Goal: Task Accomplishment & Management: Manage account settings

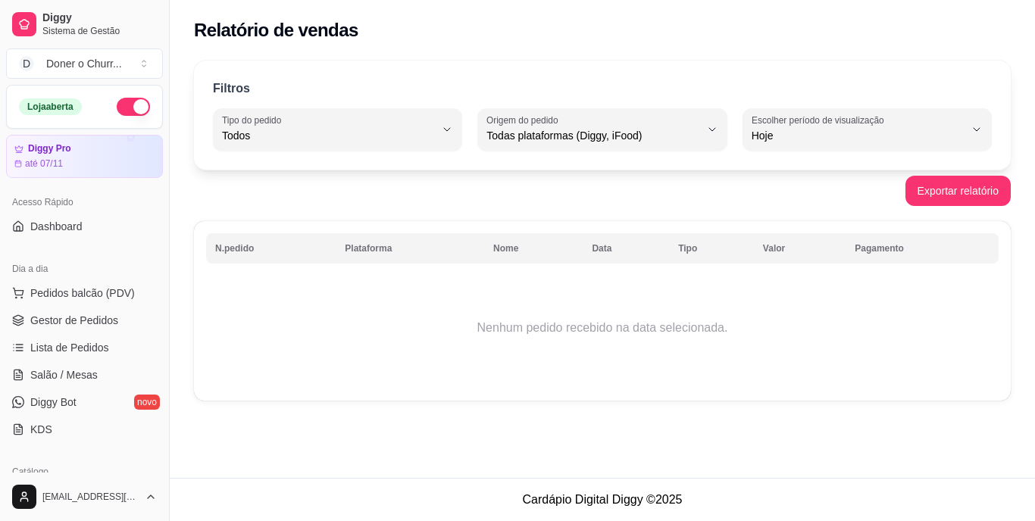
select select "ALL"
select select "0"
click at [620, 389] on div "N.pedido Plataforma Nome Data Tipo Valor Pagamento Nenhum pedido recebido na da…" at bounding box center [602, 311] width 817 height 180
click at [80, 373] on span "Salão / Mesas" at bounding box center [63, 374] width 67 height 15
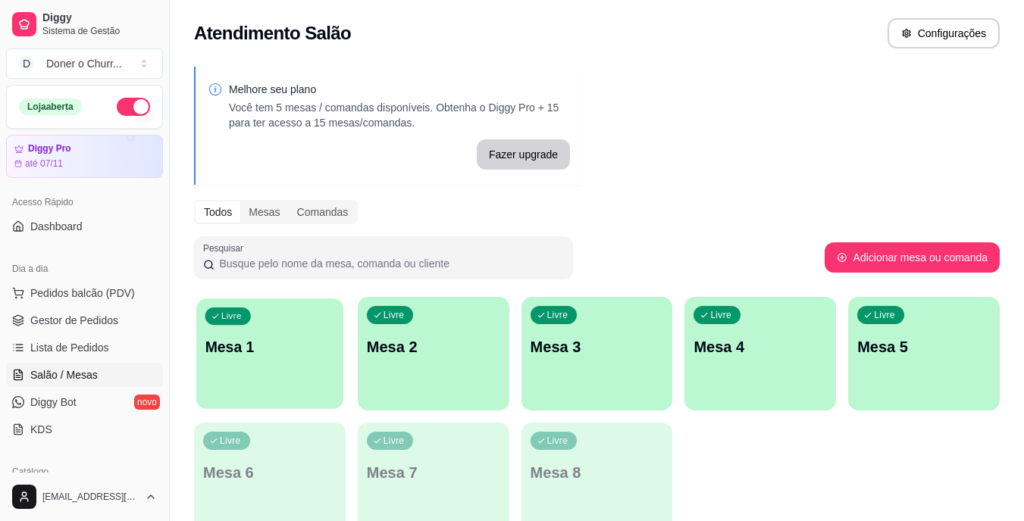
click at [264, 349] on p "Mesa 1" at bounding box center [270, 347] width 130 height 20
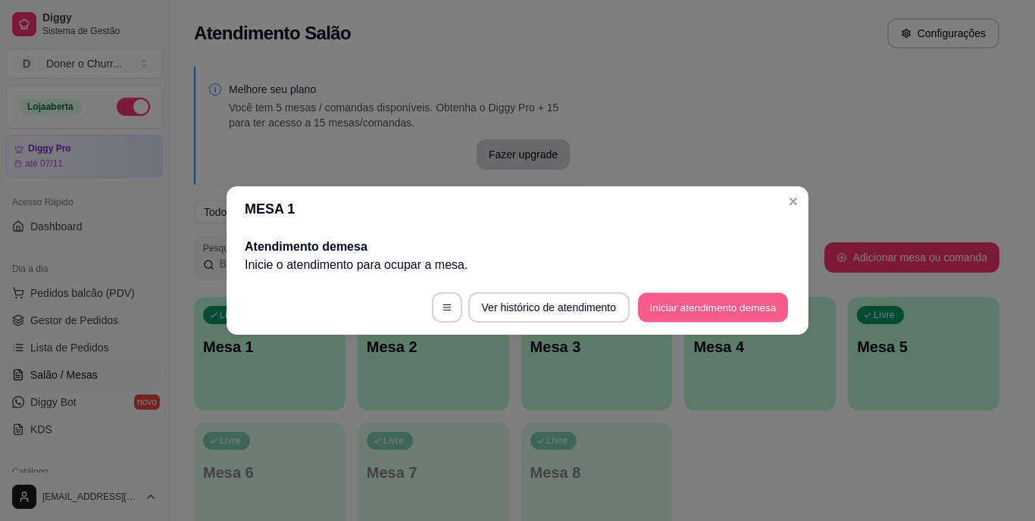
click at [740, 297] on button "Iniciar atendimento de mesa" at bounding box center [713, 308] width 150 height 30
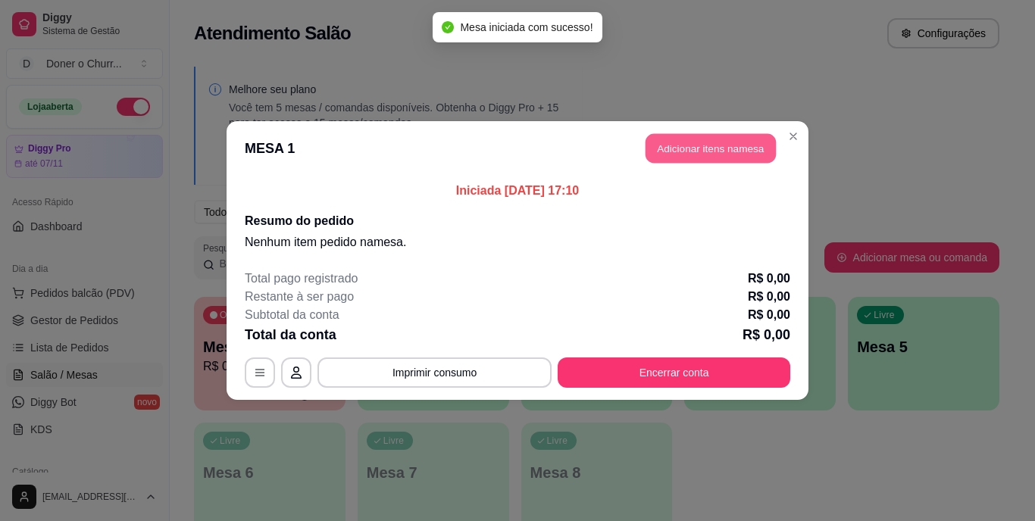
click at [726, 149] on button "Adicionar itens na mesa" at bounding box center [710, 149] width 130 height 30
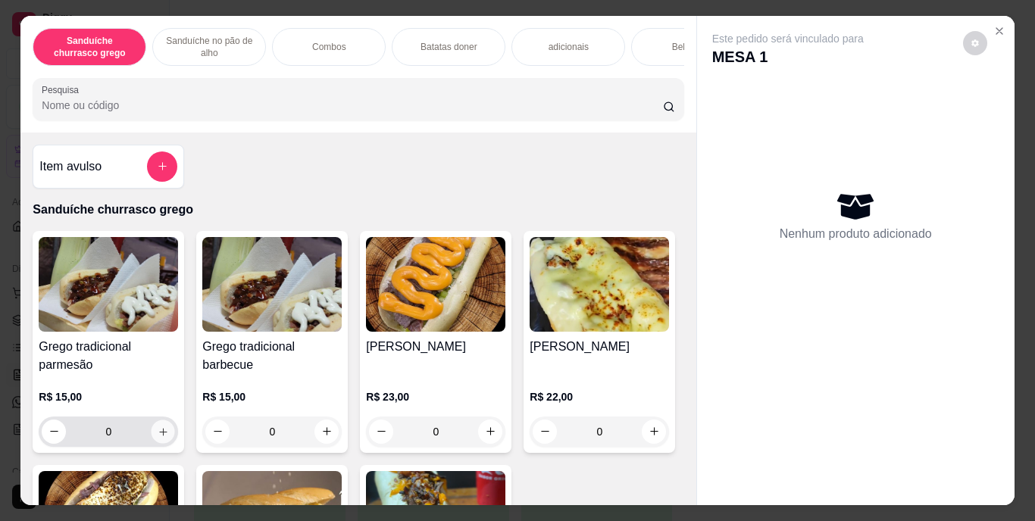
click at [158, 432] on icon "increase-product-quantity" at bounding box center [163, 431] width 11 height 11
type input "1"
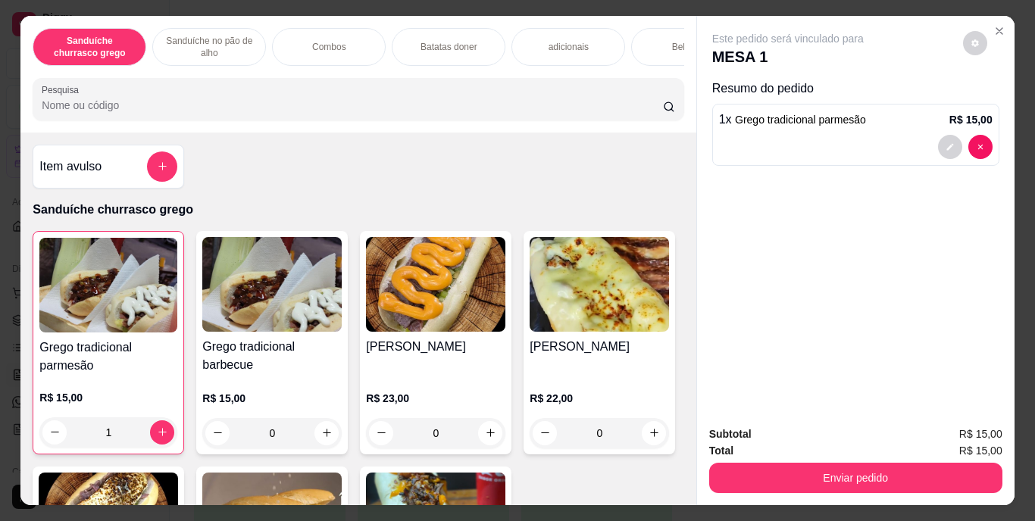
click at [659, 44] on div "Bebidas" at bounding box center [688, 47] width 114 height 38
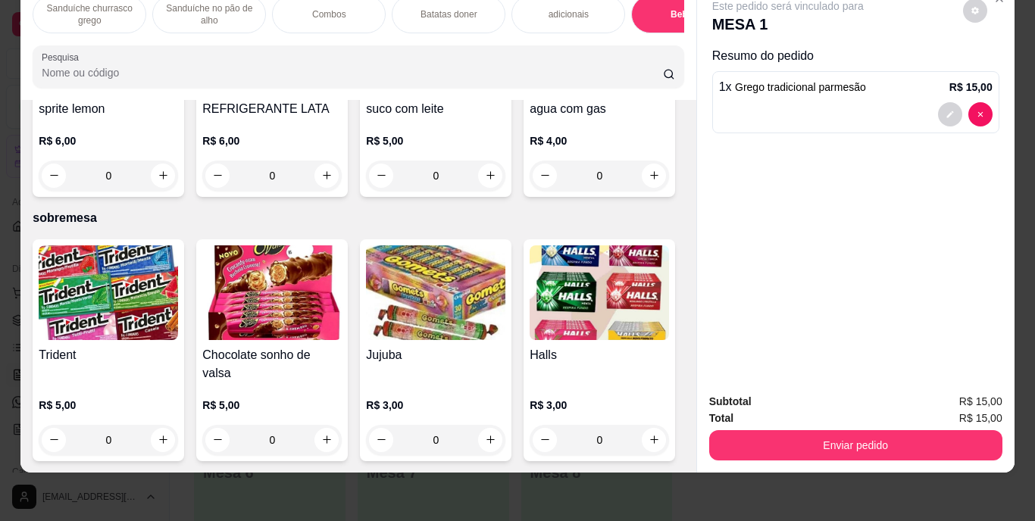
scroll to position [2861, 0]
type input "1"
click at [945, 178] on icon "decrease-product-quantity" at bounding box center [949, 182] width 9 height 9
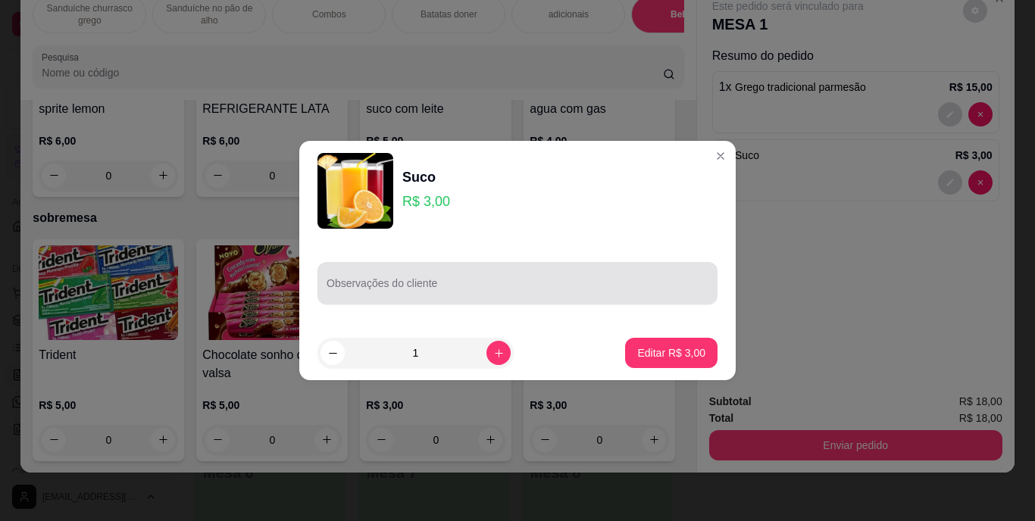
click at [545, 273] on div at bounding box center [518, 283] width 382 height 30
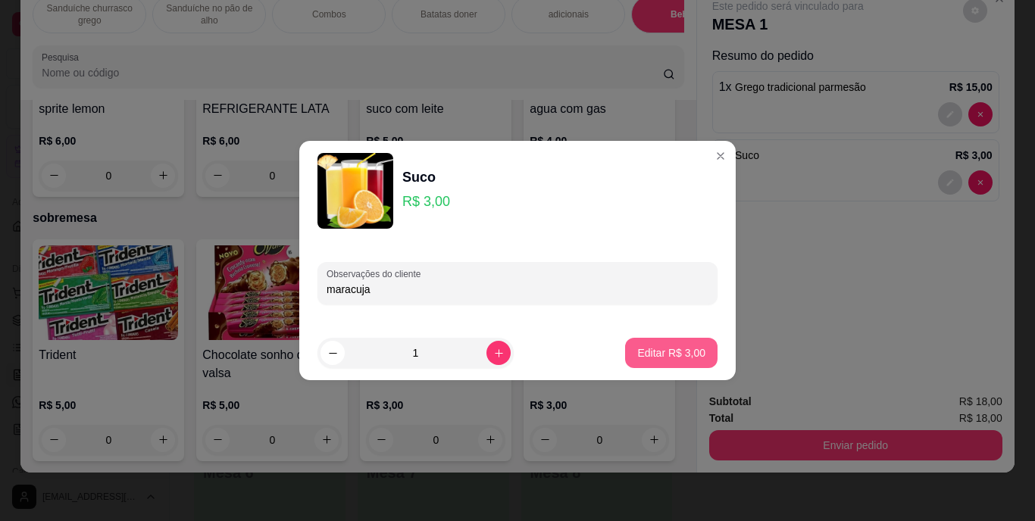
type input "maracuja"
click at [655, 355] on p "Editar R$ 3,00" at bounding box center [672, 352] width 66 height 14
type input "0"
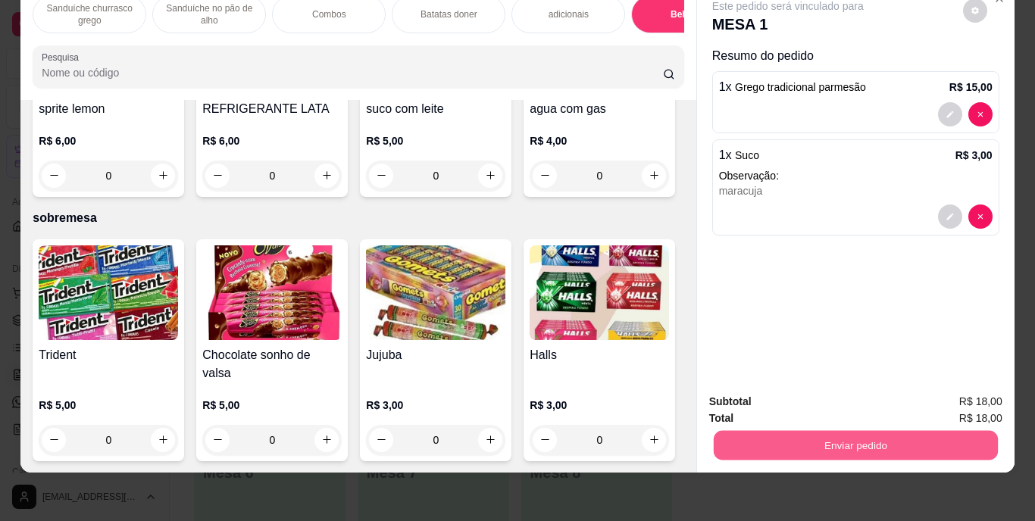
click at [889, 433] on button "Enviar pedido" at bounding box center [855, 446] width 284 height 30
click at [949, 399] on button "Enviar pedido" at bounding box center [962, 397] width 83 height 28
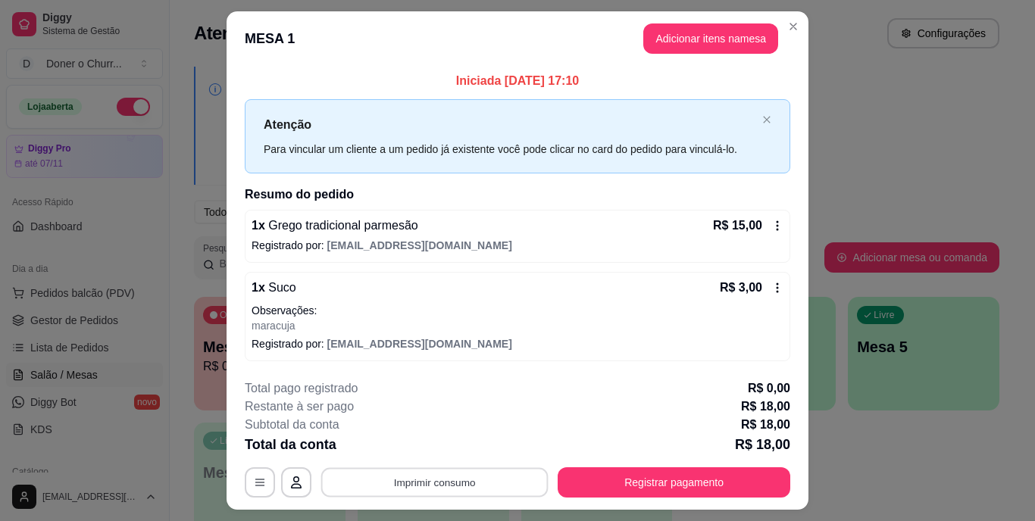
click at [443, 486] on button "Imprimir consumo" at bounding box center [434, 482] width 227 height 30
click at [411, 445] on button "IMPRESSORA" at bounding box center [433, 447] width 106 height 23
click at [380, 474] on button "Imprimir consumo" at bounding box center [434, 482] width 227 height 30
click at [420, 446] on button "IMPRESSORA" at bounding box center [433, 447] width 106 height 23
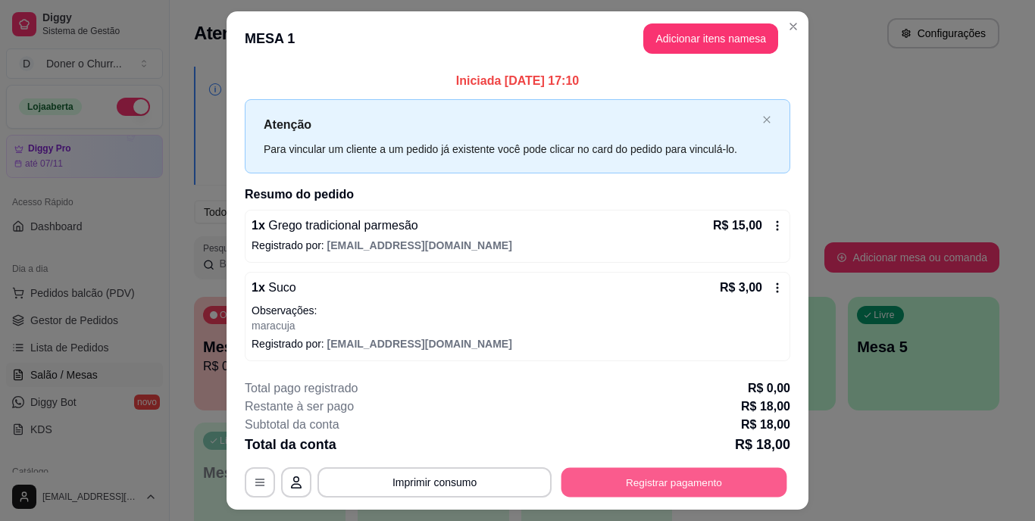
click at [691, 484] on button "Registrar pagamento" at bounding box center [674, 482] width 226 height 30
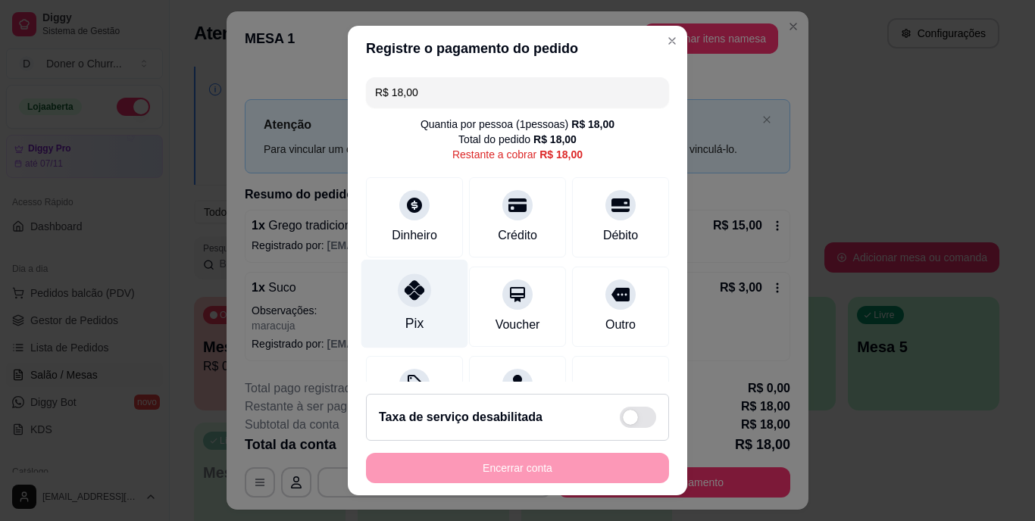
click at [414, 294] on icon at bounding box center [415, 291] width 20 height 20
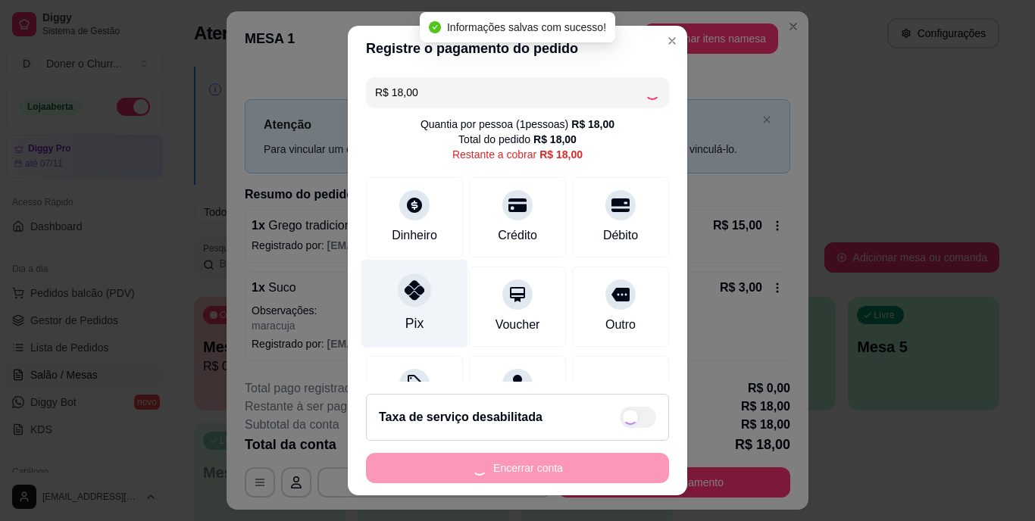
type input "R$ 0,00"
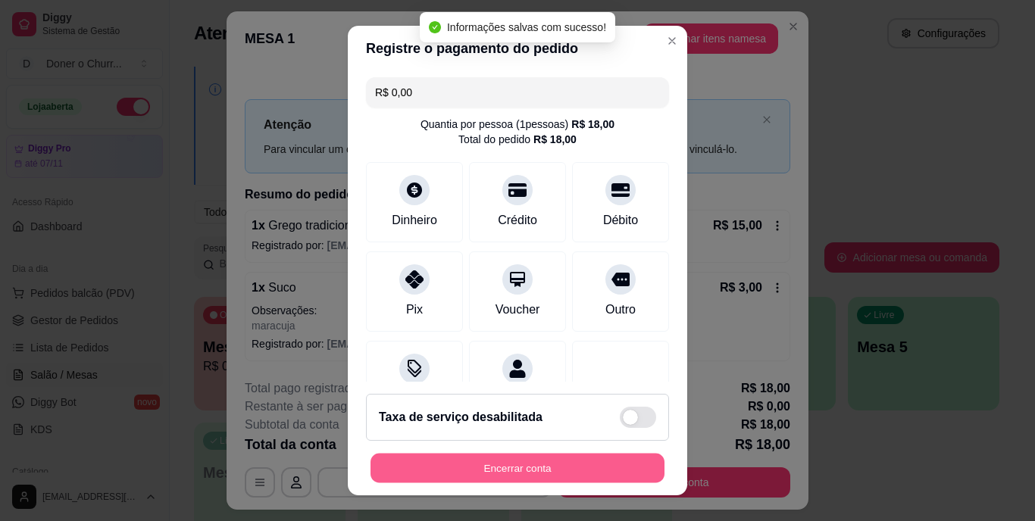
click at [514, 469] on button "Encerrar conta" at bounding box center [517, 468] width 294 height 30
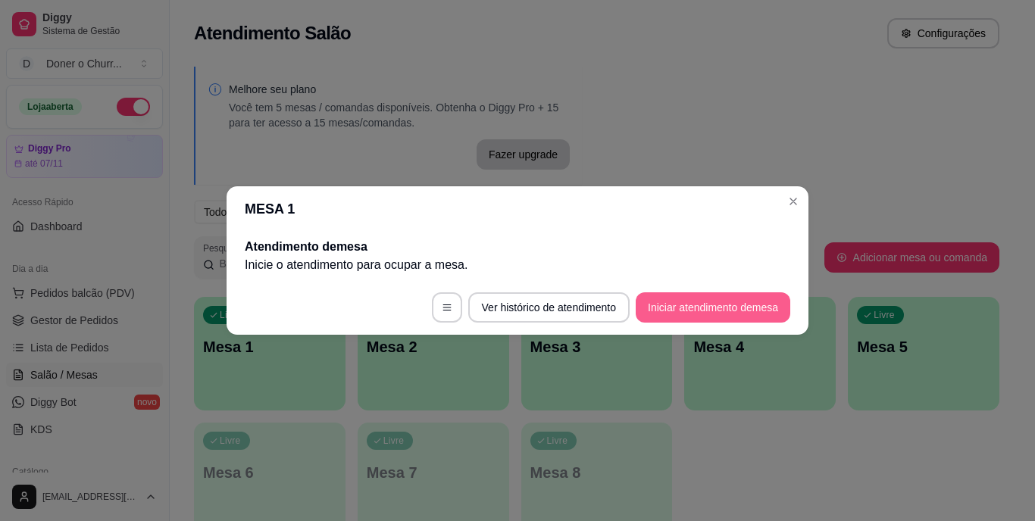
click at [714, 308] on button "Iniciar atendimento de mesa" at bounding box center [713, 307] width 155 height 30
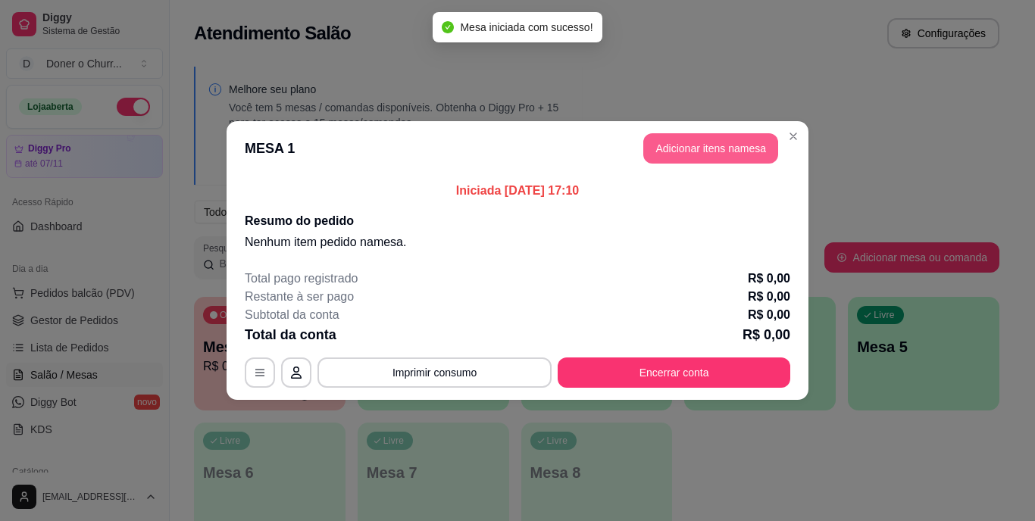
click at [682, 142] on button "Adicionar itens na mesa" at bounding box center [710, 148] width 135 height 30
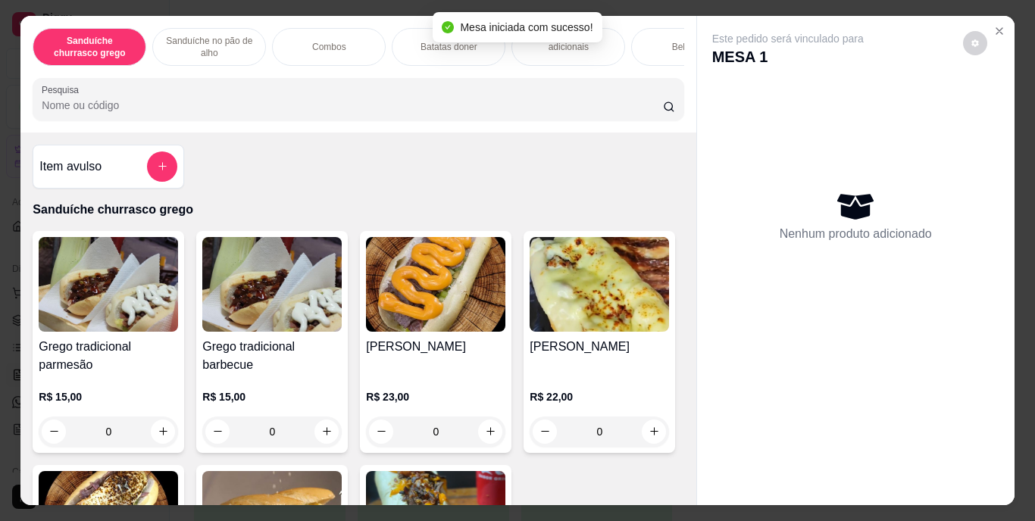
click at [164, 432] on button "increase-product-quantity" at bounding box center [163, 432] width 24 height 24
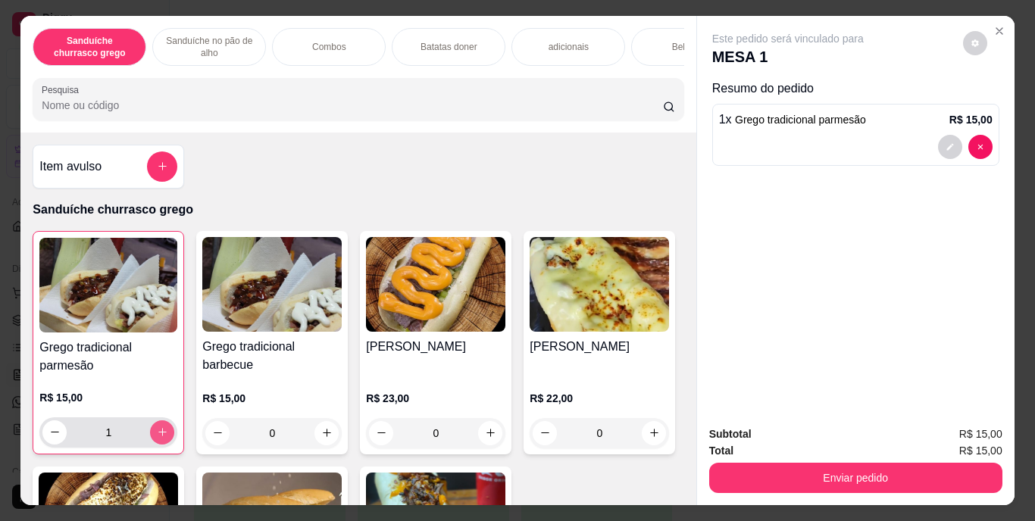
type input "1"
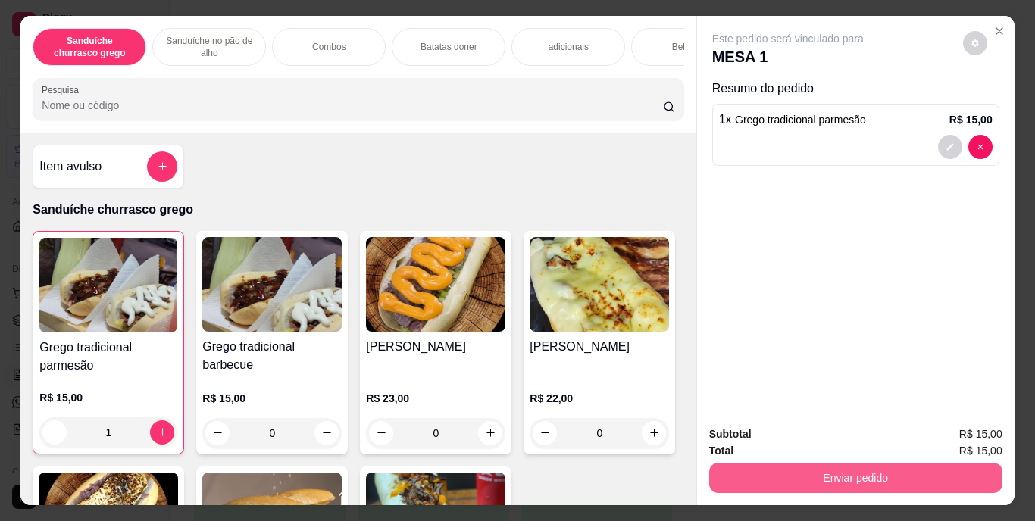
click at [820, 463] on button "Enviar pedido" at bounding box center [855, 478] width 293 height 30
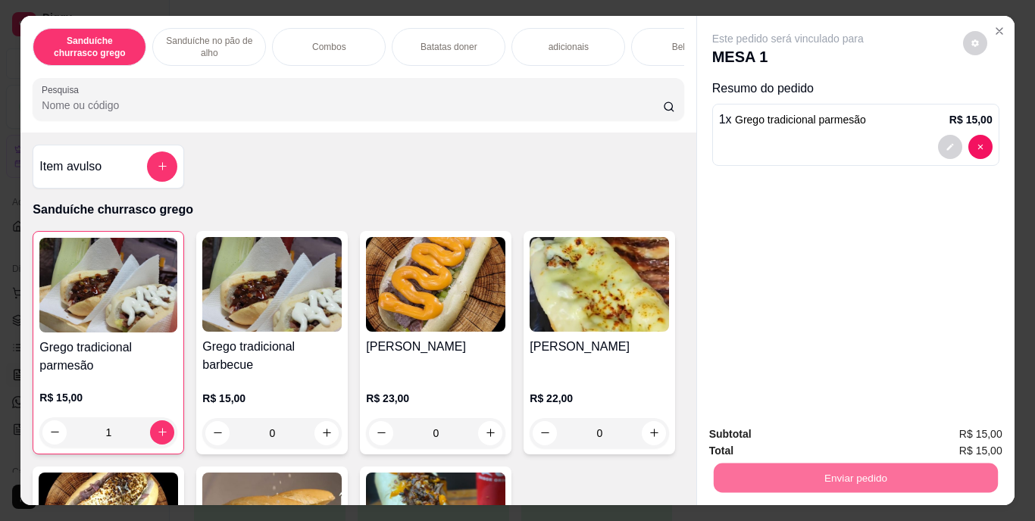
click at [977, 439] on button "Enviar pedido" at bounding box center [962, 435] width 83 height 28
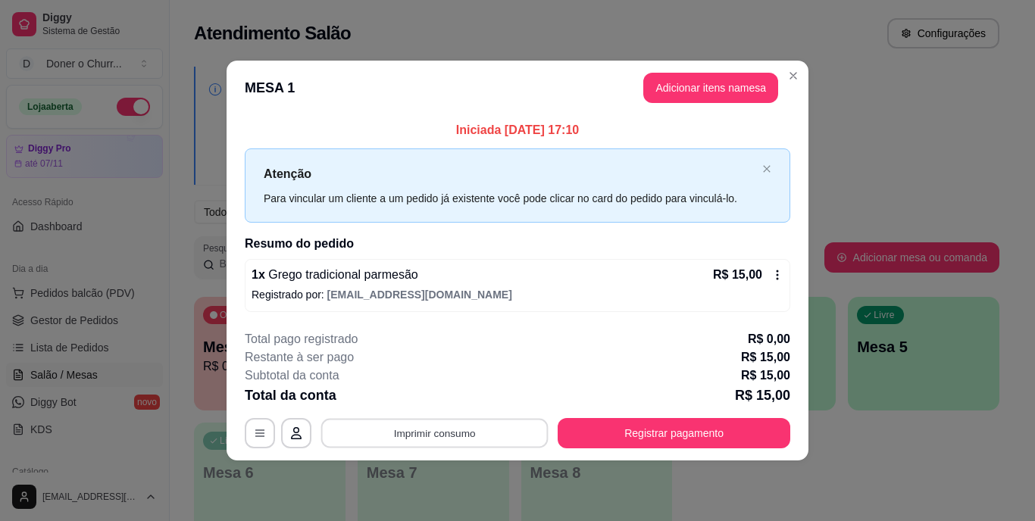
click at [423, 436] on button "Imprimir consumo" at bounding box center [434, 433] width 227 height 30
click at [445, 392] on button "IMPRESSORA" at bounding box center [439, 397] width 106 height 23
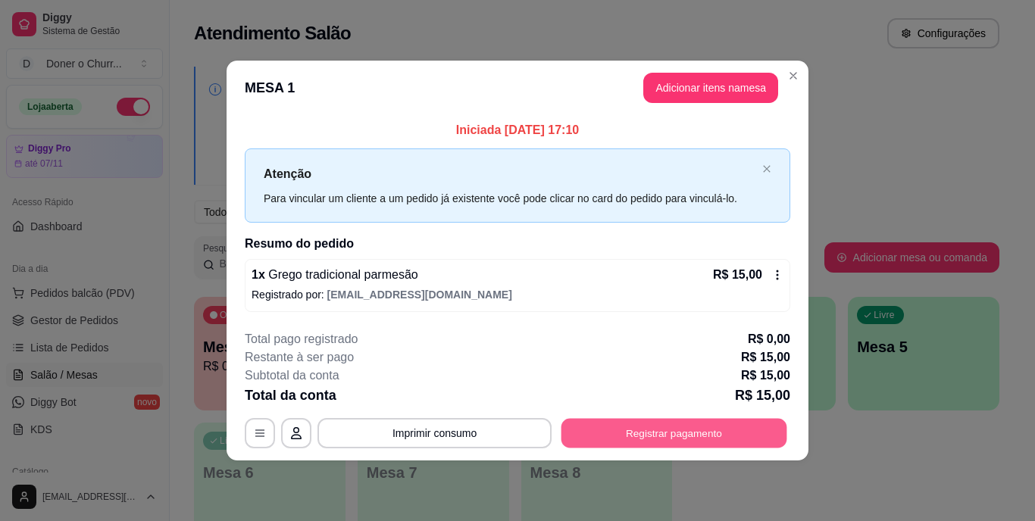
click at [713, 434] on button "Registrar pagamento" at bounding box center [674, 433] width 226 height 30
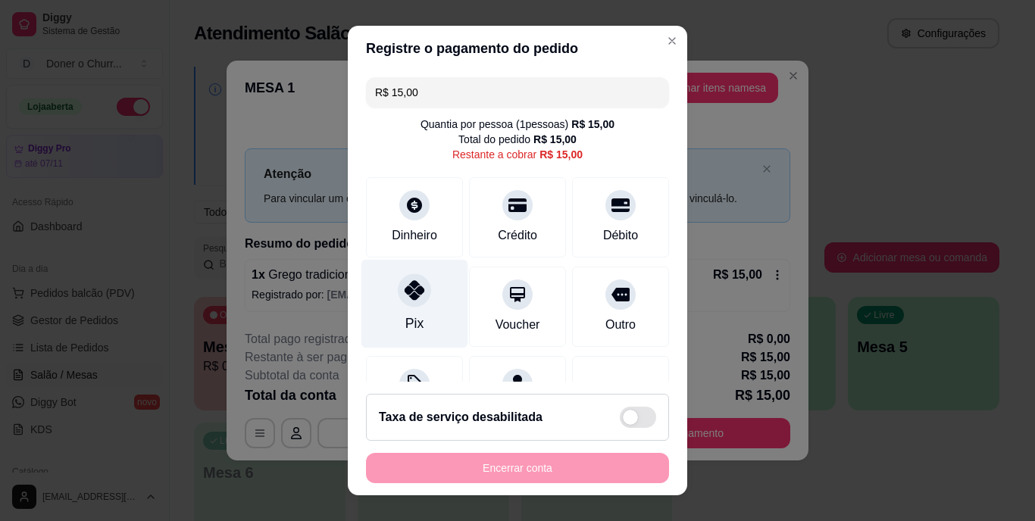
click at [398, 298] on div at bounding box center [414, 290] width 33 height 33
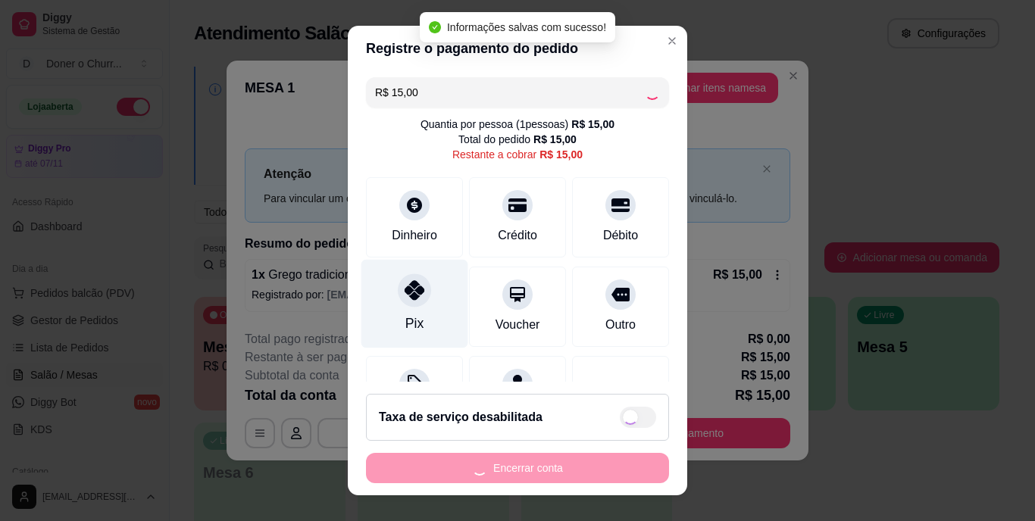
type input "R$ 0,00"
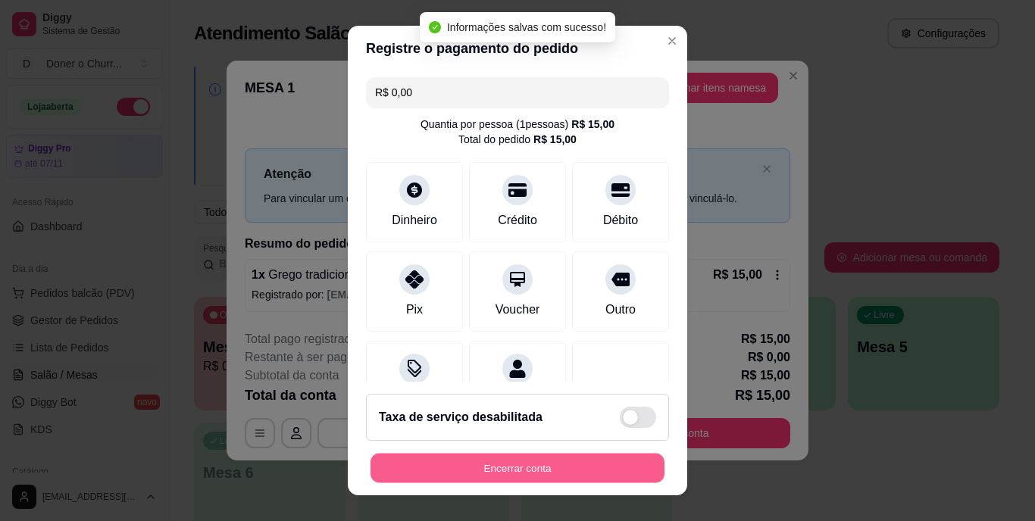
click at [542, 474] on button "Encerrar conta" at bounding box center [517, 468] width 294 height 30
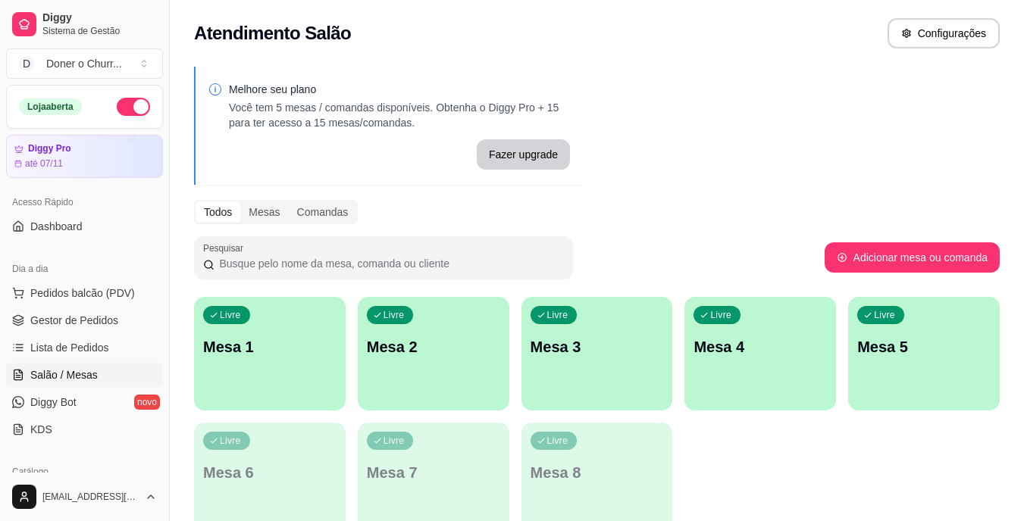
click at [261, 343] on p "Mesa 1" at bounding box center [269, 346] width 133 height 21
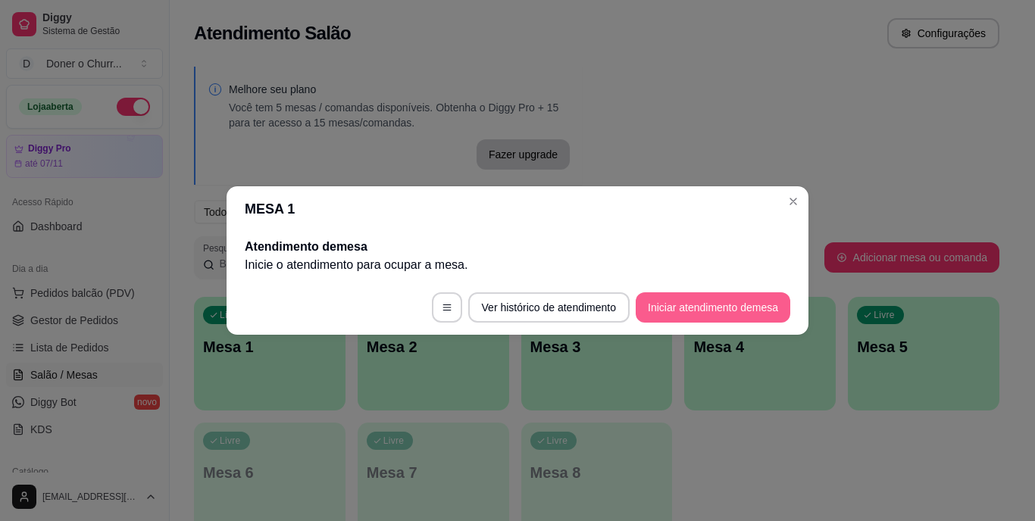
click at [722, 316] on button "Iniciar atendimento de mesa" at bounding box center [713, 307] width 155 height 30
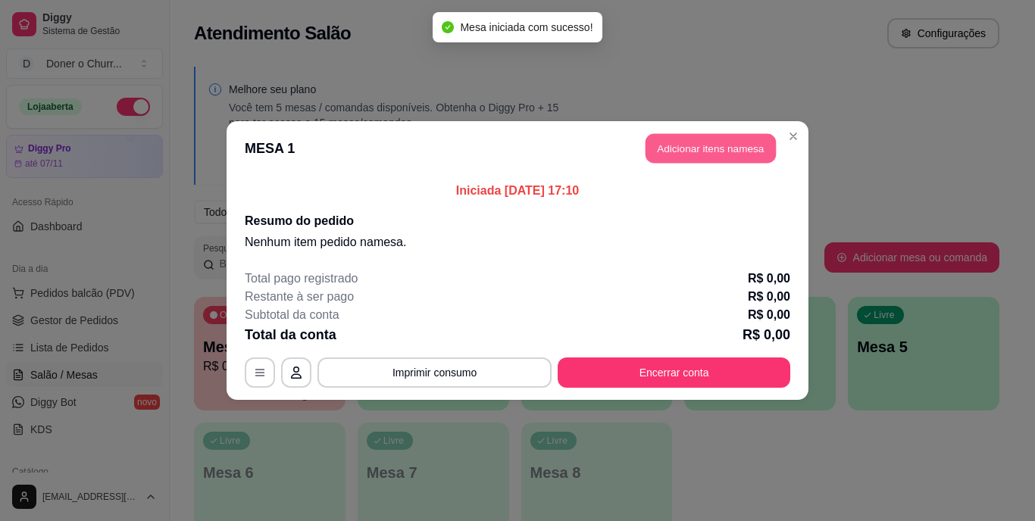
click at [722, 145] on button "Adicionar itens na mesa" at bounding box center [710, 149] width 130 height 30
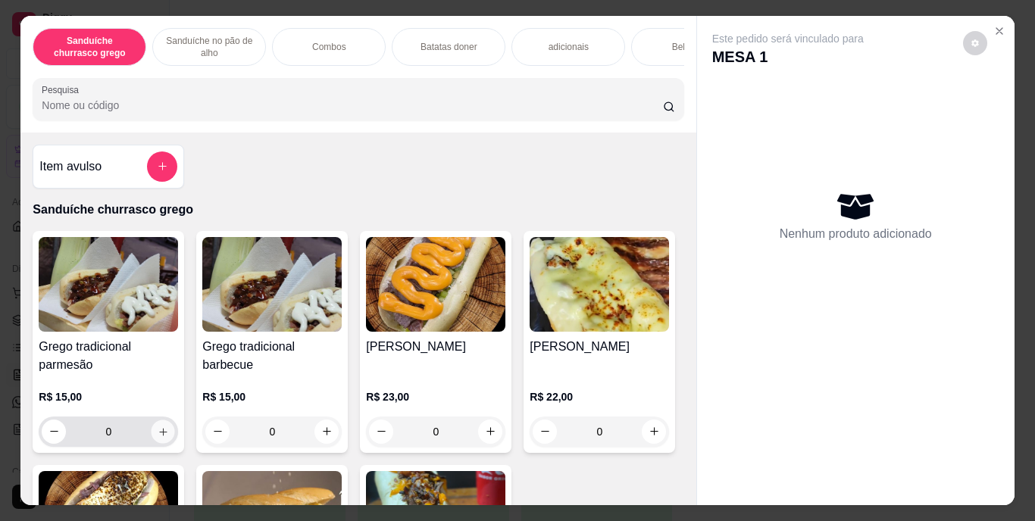
click at [158, 435] on icon "increase-product-quantity" at bounding box center [163, 431] width 11 height 11
type input "1"
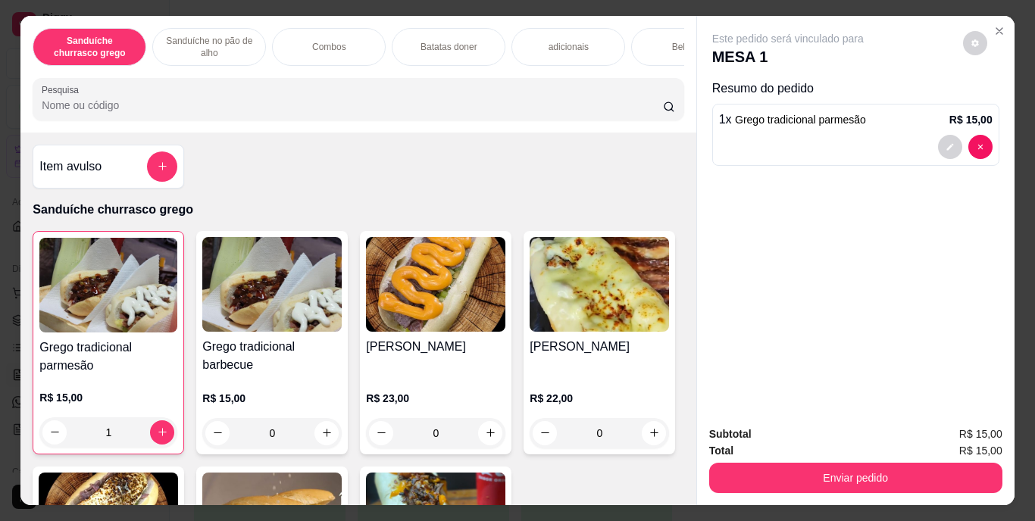
click at [664, 39] on div "Bebidas" at bounding box center [688, 47] width 114 height 38
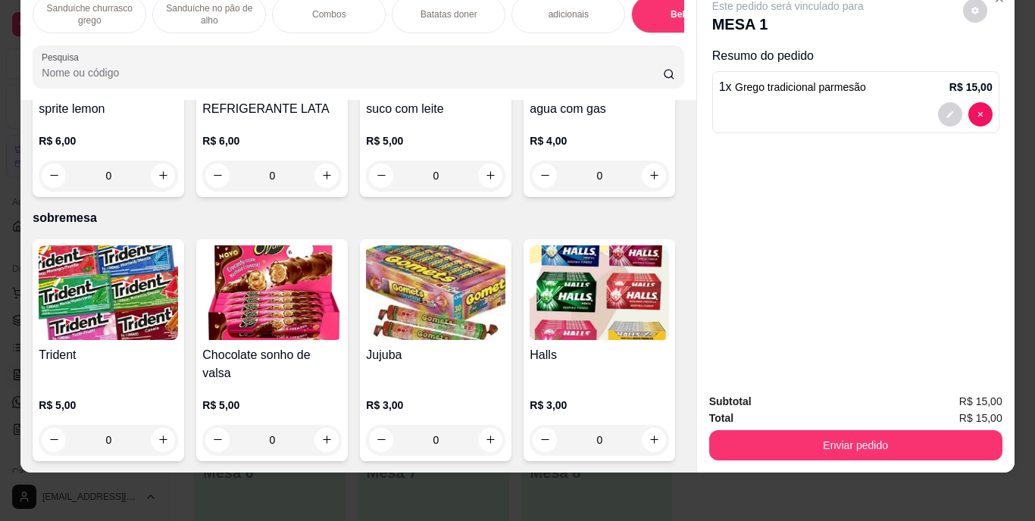
scroll to position [2930, 0]
click at [333, 181] on icon "increase-product-quantity" at bounding box center [326, 175] width 11 height 11
type input "1"
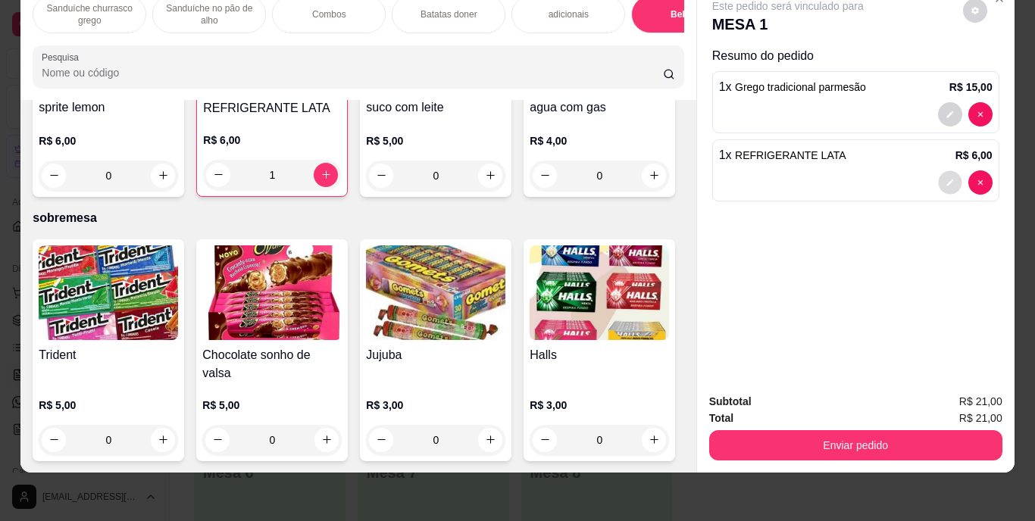
click at [945, 178] on icon "decrease-product-quantity" at bounding box center [949, 182] width 9 height 9
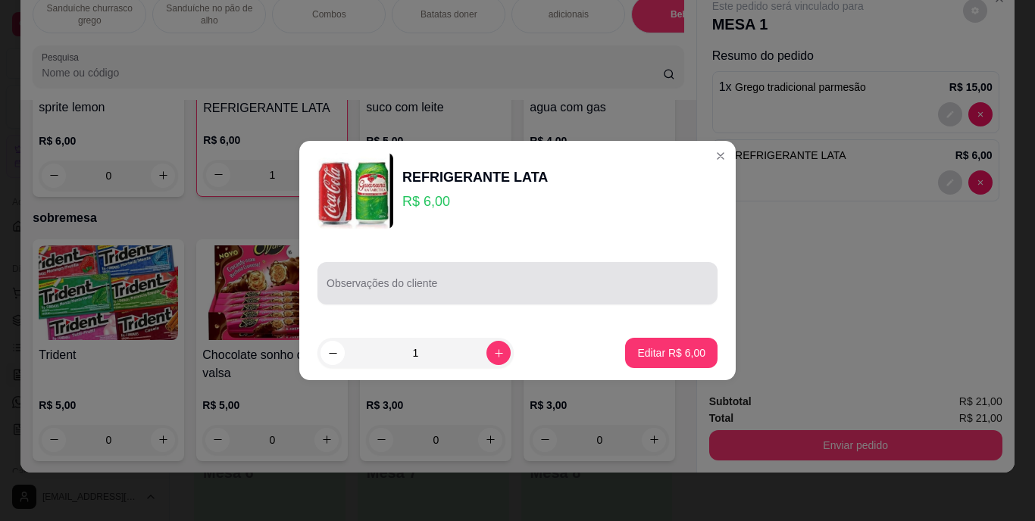
click at [538, 280] on div at bounding box center [518, 283] width 382 height 30
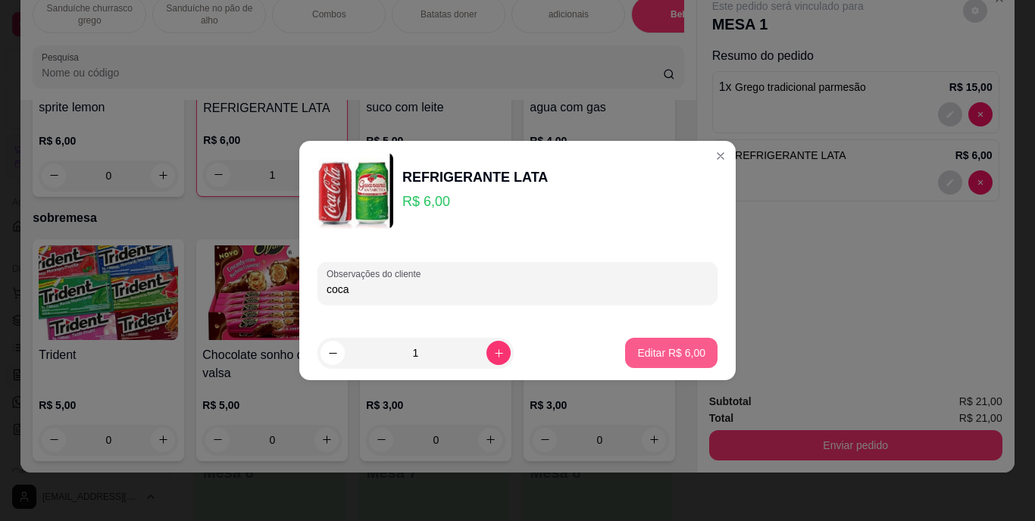
type input "coca"
click at [667, 355] on p "Editar R$ 6,00" at bounding box center [672, 352] width 66 height 14
type input "0"
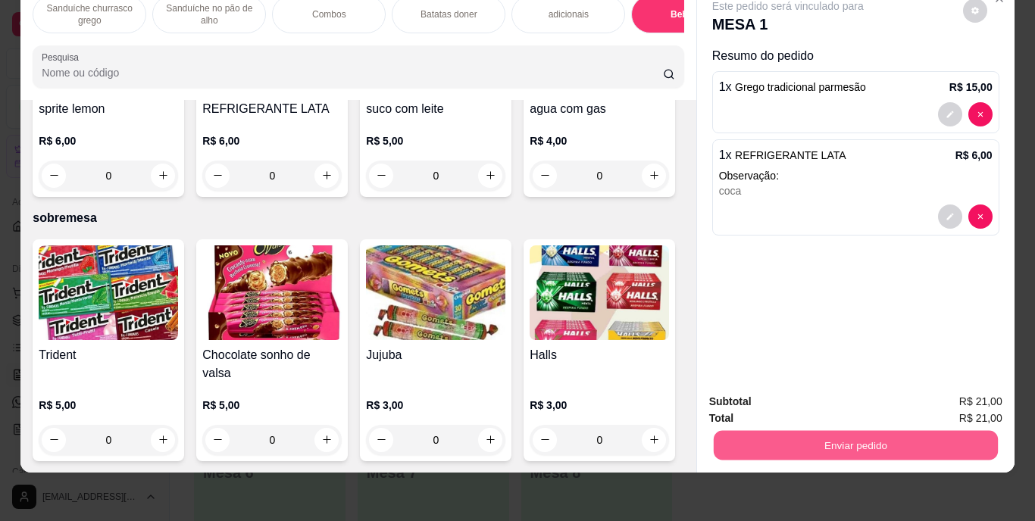
click at [835, 431] on button "Enviar pedido" at bounding box center [855, 446] width 284 height 30
click at [933, 399] on button "Enviar pedido" at bounding box center [962, 397] width 83 height 28
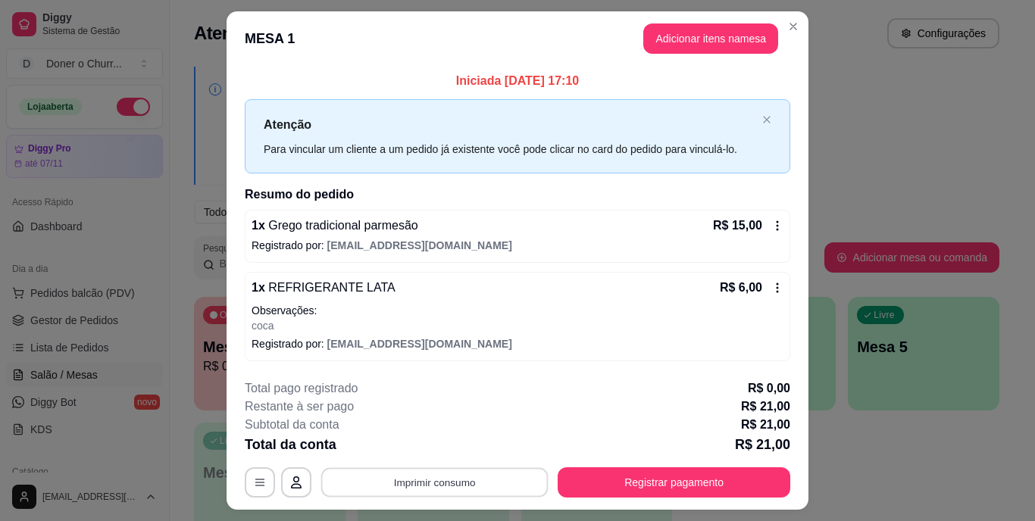
click at [445, 490] on button "Imprimir consumo" at bounding box center [434, 482] width 227 height 30
click at [422, 450] on button "IMPRESSORA" at bounding box center [433, 447] width 106 height 23
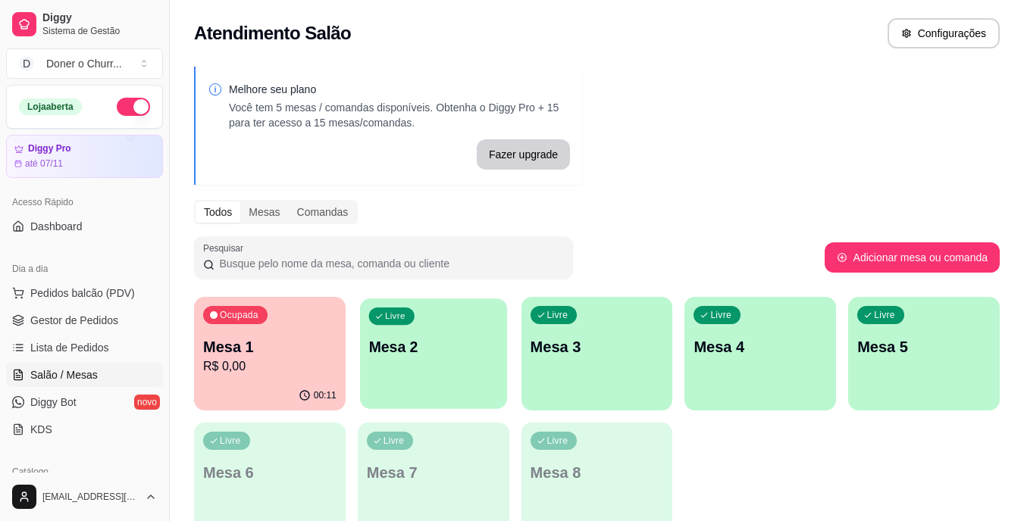
click at [418, 351] on p "Mesa 2" at bounding box center [433, 347] width 130 height 20
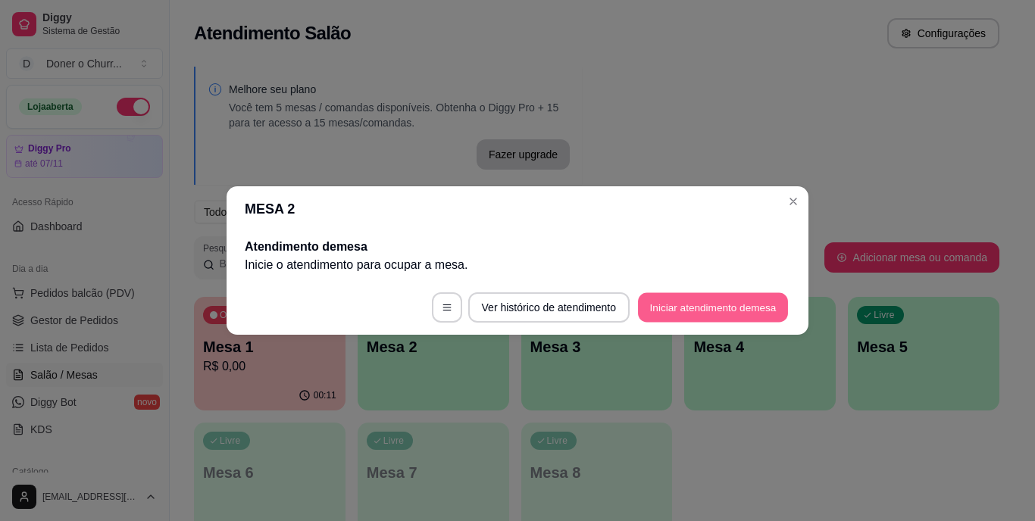
click at [744, 308] on button "Iniciar atendimento de mesa" at bounding box center [713, 308] width 150 height 30
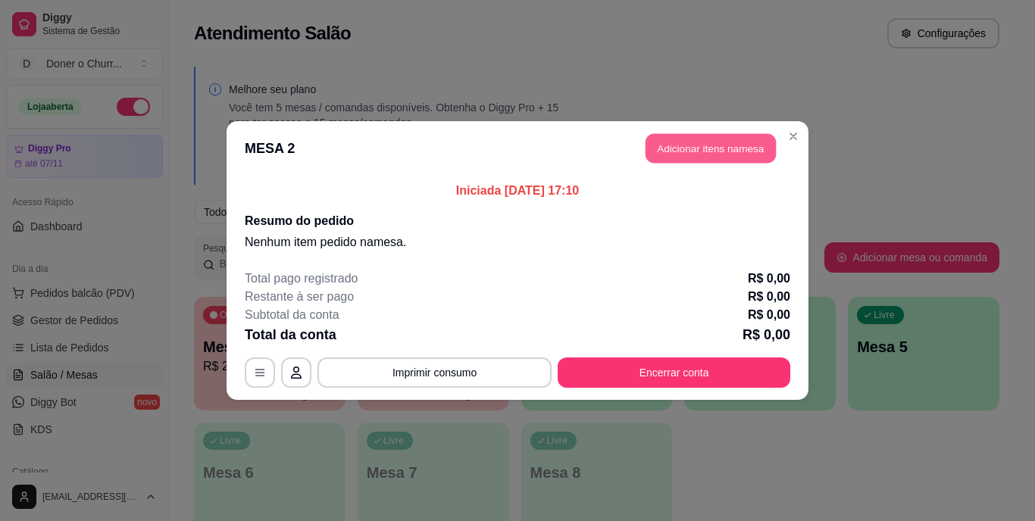
click at [680, 142] on button "Adicionar itens na mesa" at bounding box center [710, 149] width 130 height 30
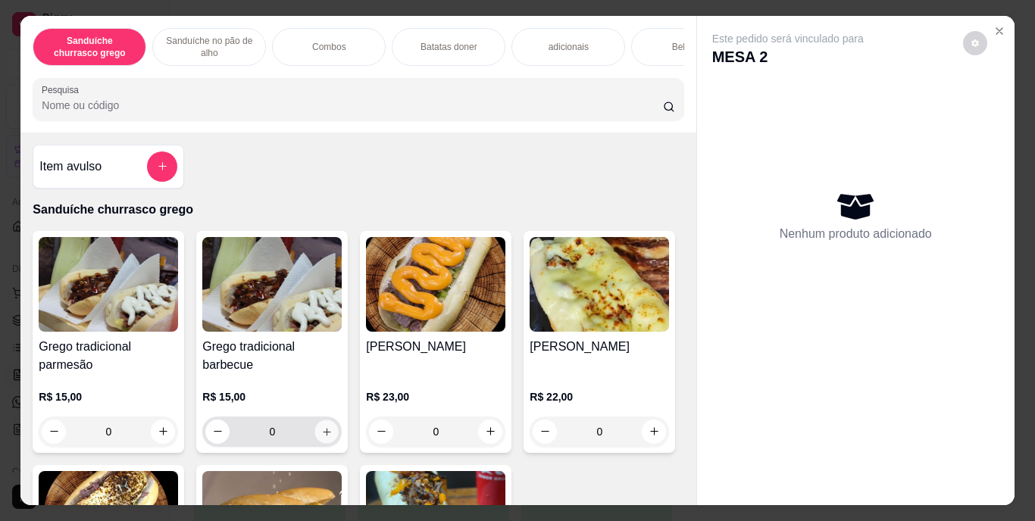
click at [321, 437] on icon "increase-product-quantity" at bounding box center [326, 431] width 11 height 11
type input "1"
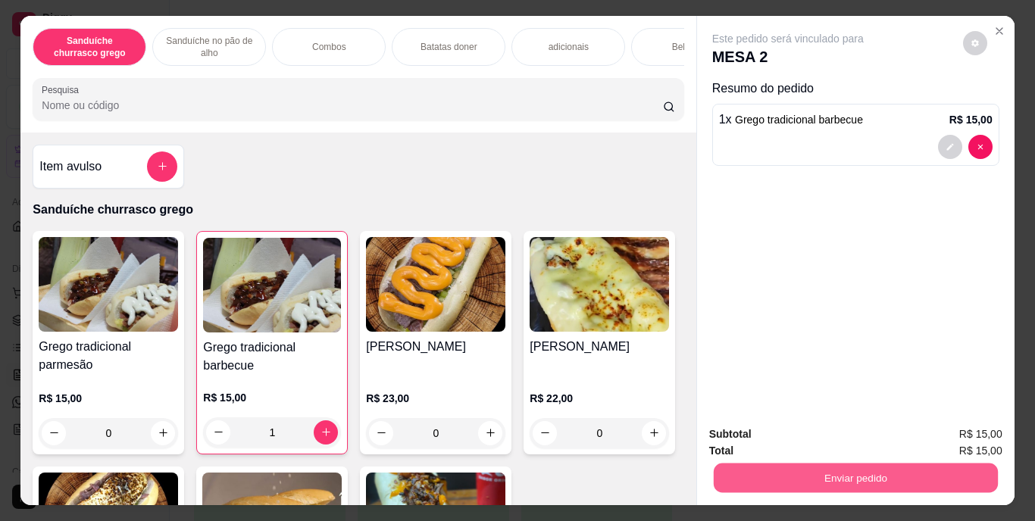
click at [861, 464] on button "Enviar pedido" at bounding box center [855, 479] width 284 height 30
click at [953, 428] on button "Enviar pedido" at bounding box center [962, 435] width 83 height 28
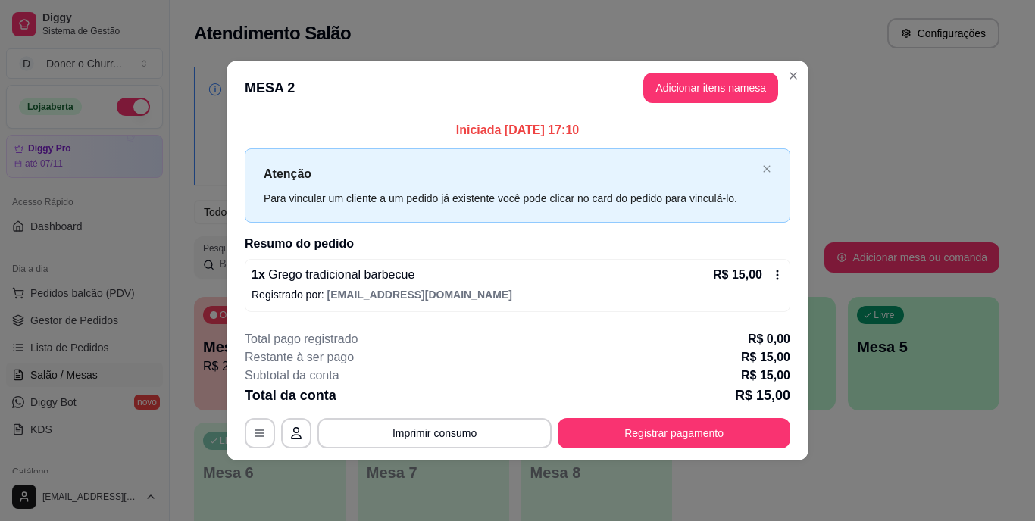
click at [704, 86] on button "Adicionar itens na mesa" at bounding box center [710, 88] width 135 height 30
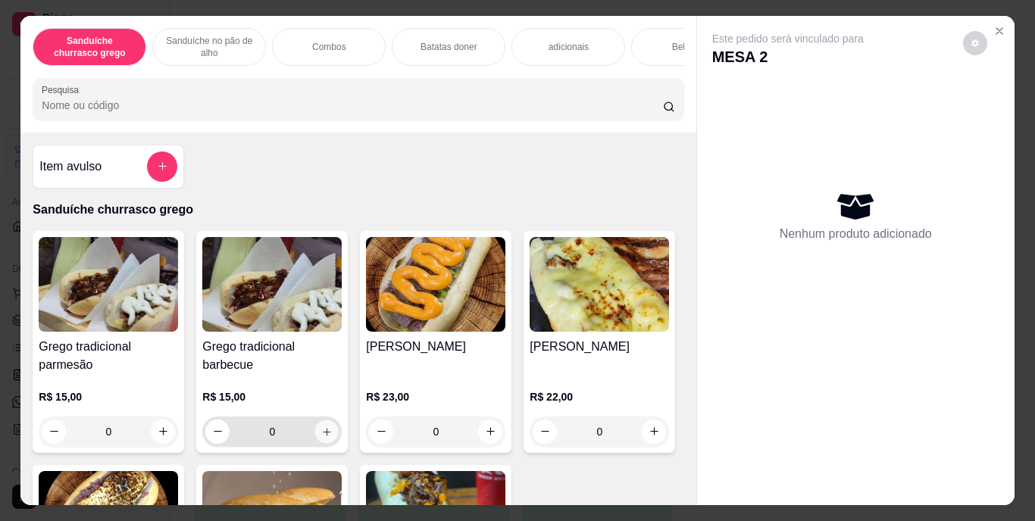
click at [323, 436] on icon "increase-product-quantity" at bounding box center [327, 432] width 8 height 8
type input "1"
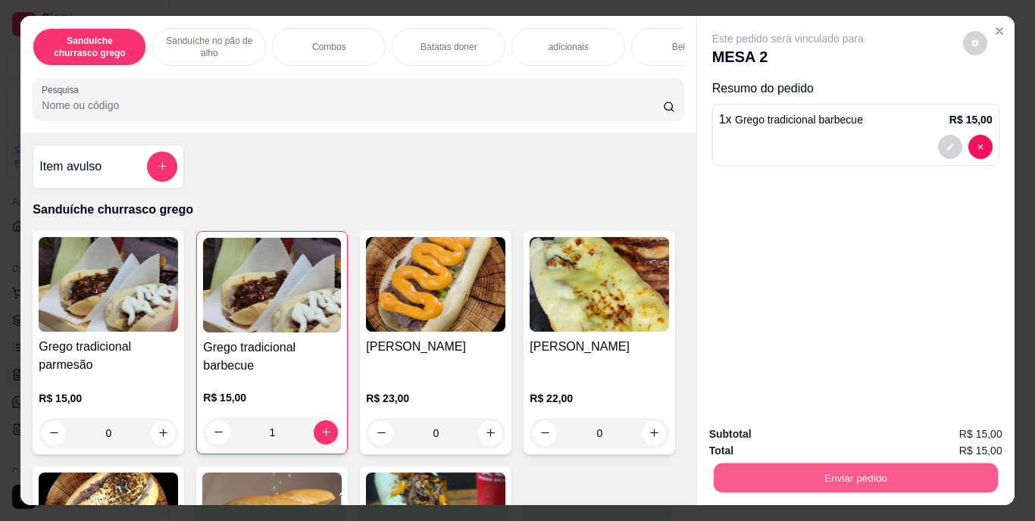
click at [852, 467] on button "Enviar pedido" at bounding box center [855, 479] width 284 height 30
click at [944, 423] on button "Enviar pedido" at bounding box center [963, 435] width 86 height 29
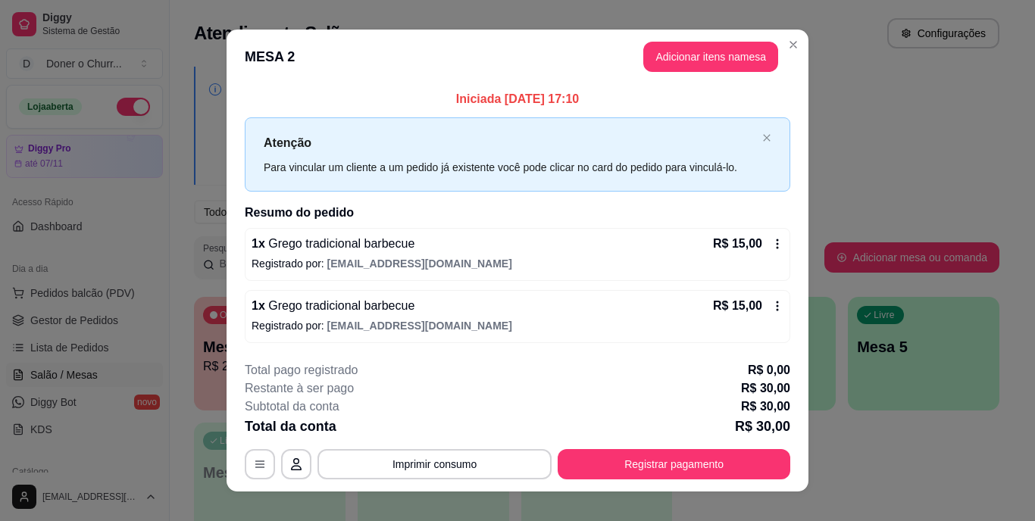
click at [769, 235] on div "R$ 15,00" at bounding box center [748, 244] width 70 height 18
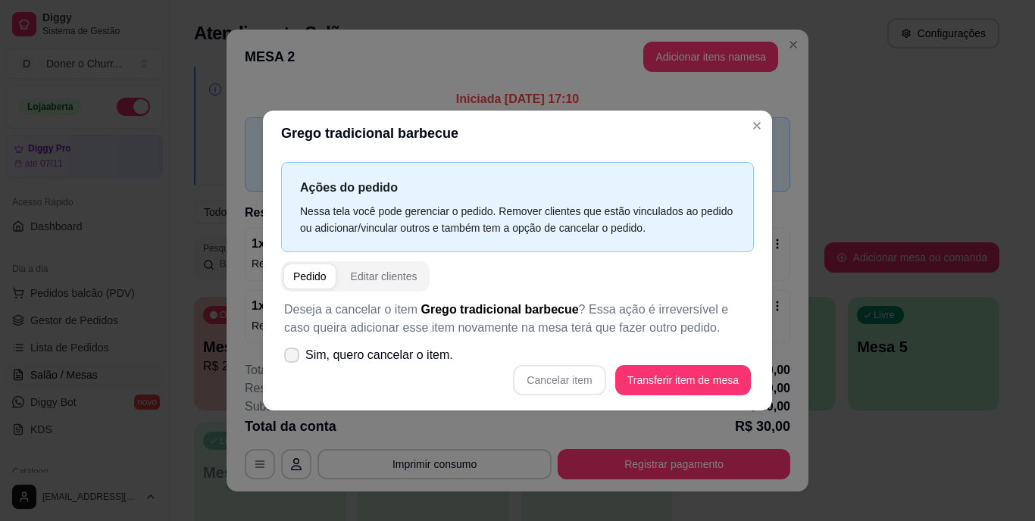
click at [297, 355] on icon at bounding box center [292, 355] width 12 height 9
click at [293, 358] on input "Sim, quero cancelar o item." at bounding box center [288, 363] width 10 height 10
checkbox input "true"
click at [553, 372] on button "Cancelar item" at bounding box center [559, 381] width 90 height 30
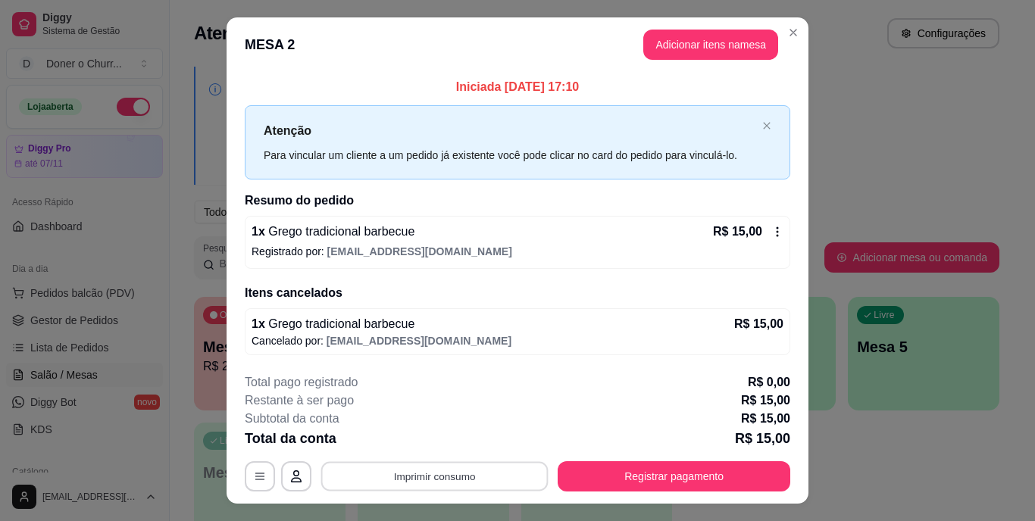
click at [433, 480] on button "Imprimir consumo" at bounding box center [434, 476] width 227 height 30
click at [431, 447] on button "IMPRESSORA" at bounding box center [433, 441] width 106 height 23
click at [454, 474] on button "Imprimir consumo" at bounding box center [434, 476] width 227 height 30
click at [455, 439] on button "IMPRESSORA" at bounding box center [433, 441] width 106 height 23
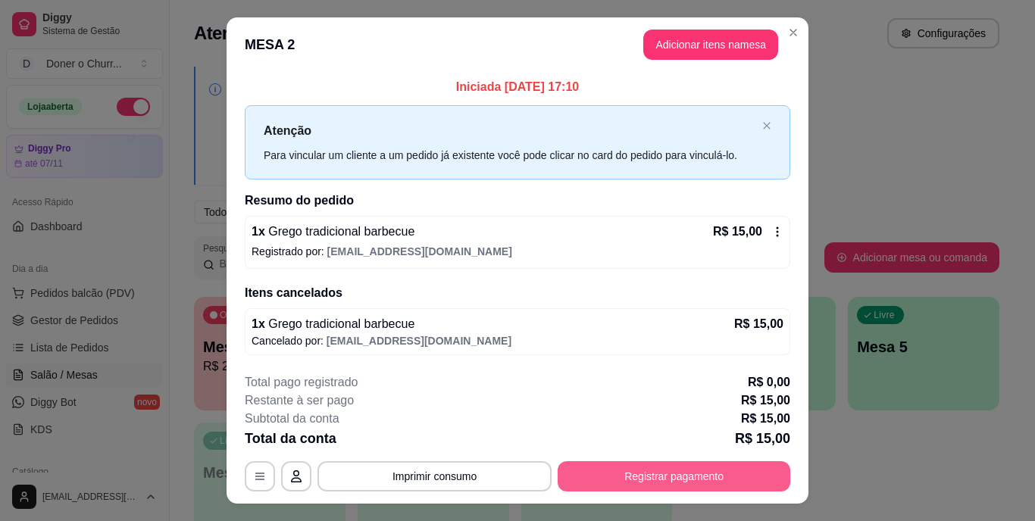
click at [627, 481] on button "Registrar pagamento" at bounding box center [674, 476] width 233 height 30
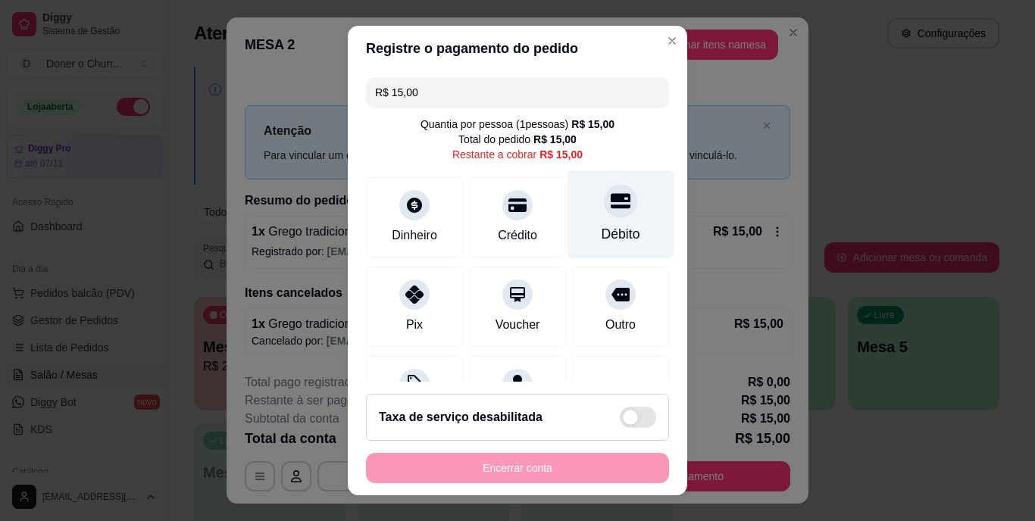
click at [611, 208] on icon at bounding box center [621, 201] width 20 height 15
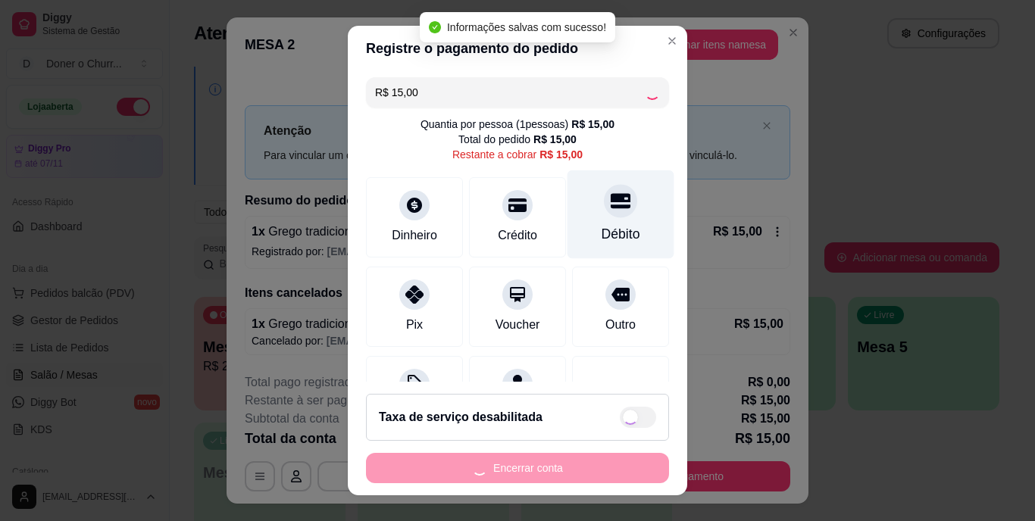
type input "R$ 0,00"
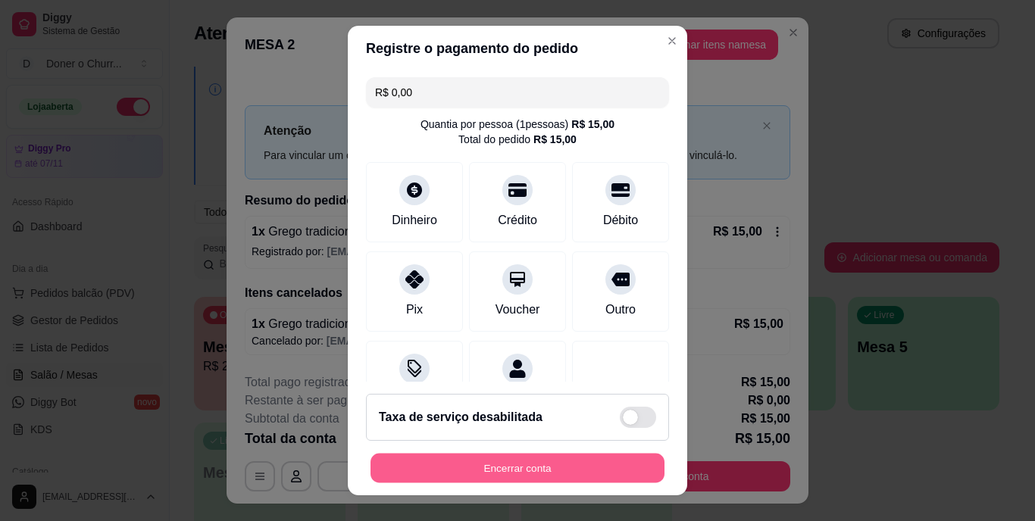
click at [489, 463] on button "Encerrar conta" at bounding box center [517, 468] width 294 height 30
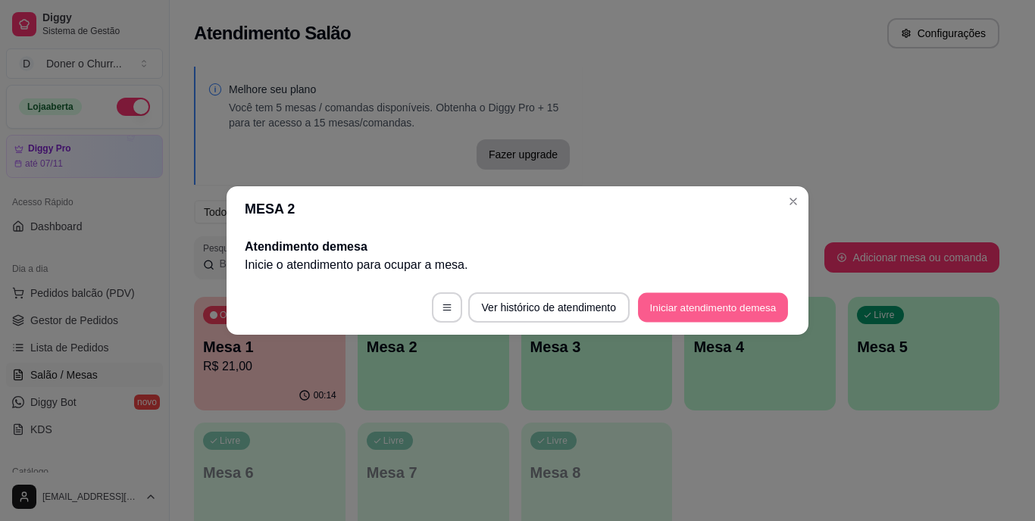
click at [707, 301] on button "Iniciar atendimento de mesa" at bounding box center [713, 308] width 150 height 30
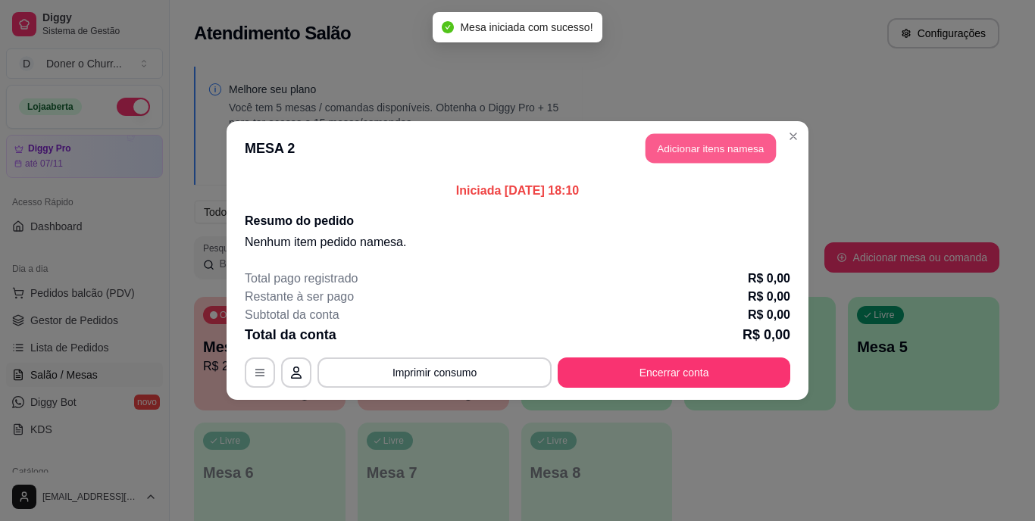
click at [711, 145] on button "Adicionar itens na mesa" at bounding box center [710, 149] width 130 height 30
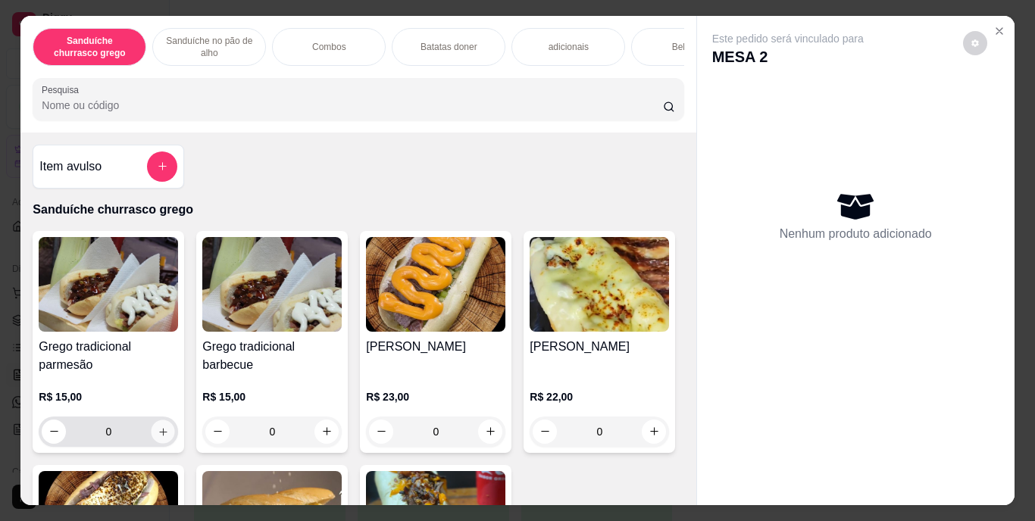
click at [159, 436] on icon "increase-product-quantity" at bounding box center [163, 432] width 8 height 8
type input "2"
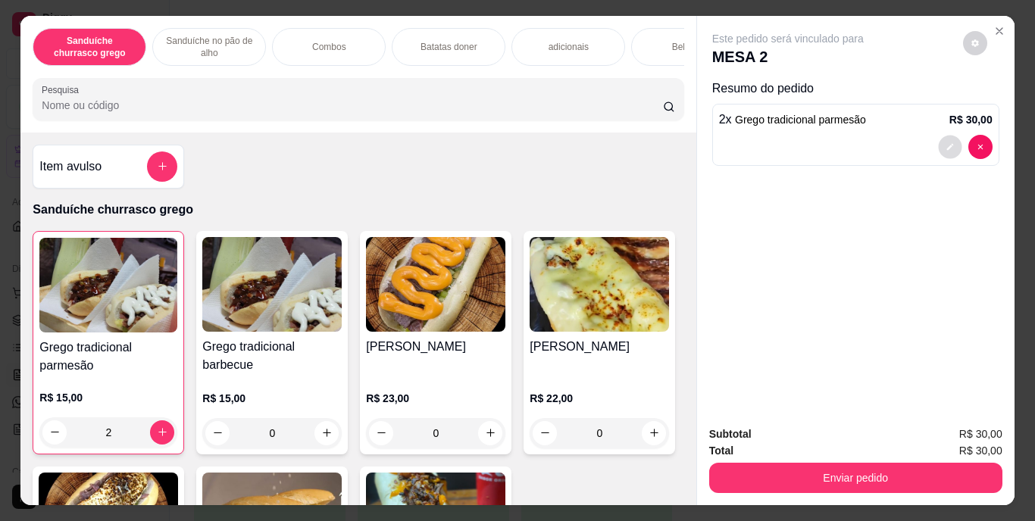
click at [946, 143] on icon "decrease-product-quantity" at bounding box center [949, 146] width 7 height 7
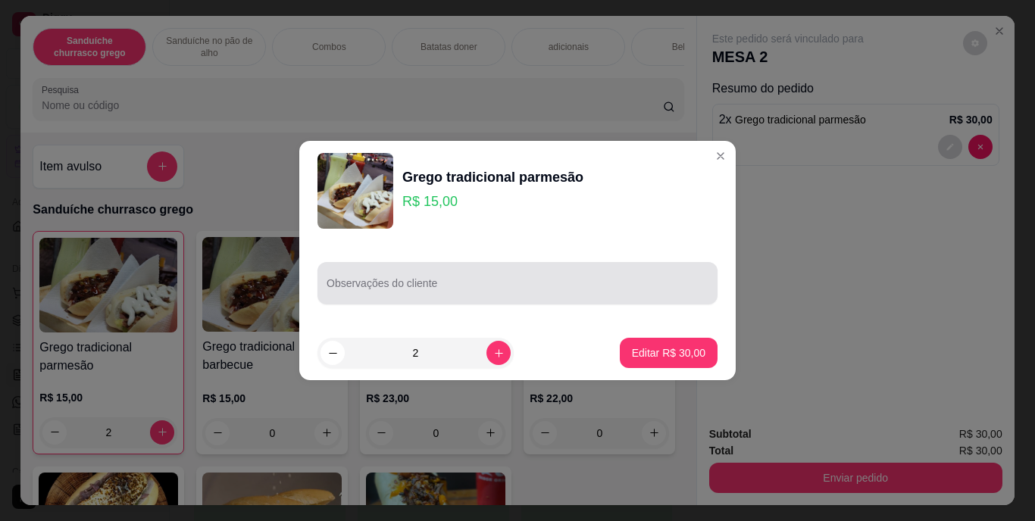
click at [412, 286] on div "Observações do cliente" at bounding box center [517, 283] width 400 height 42
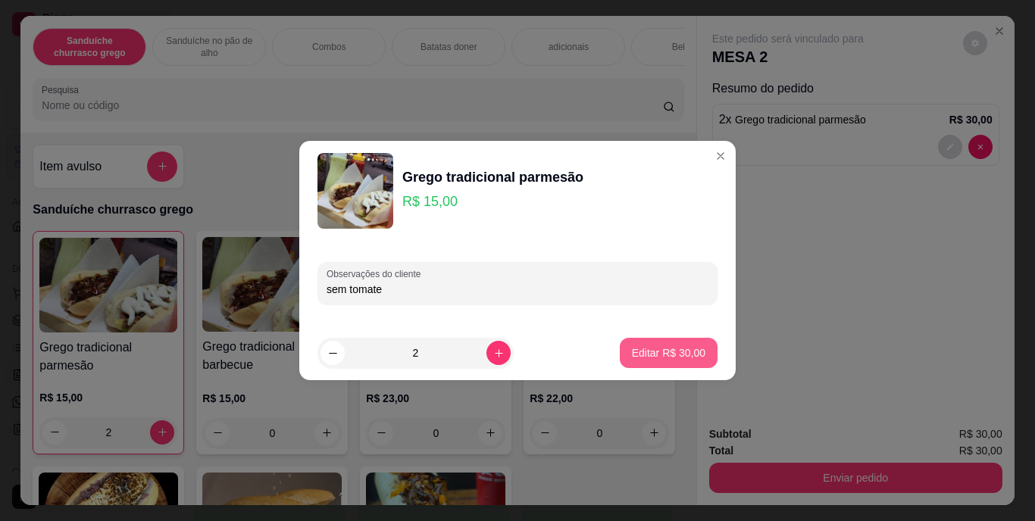
type input "sem tomate"
click at [649, 339] on button "Editar R$ 30,00" at bounding box center [668, 354] width 95 height 30
type input "0"
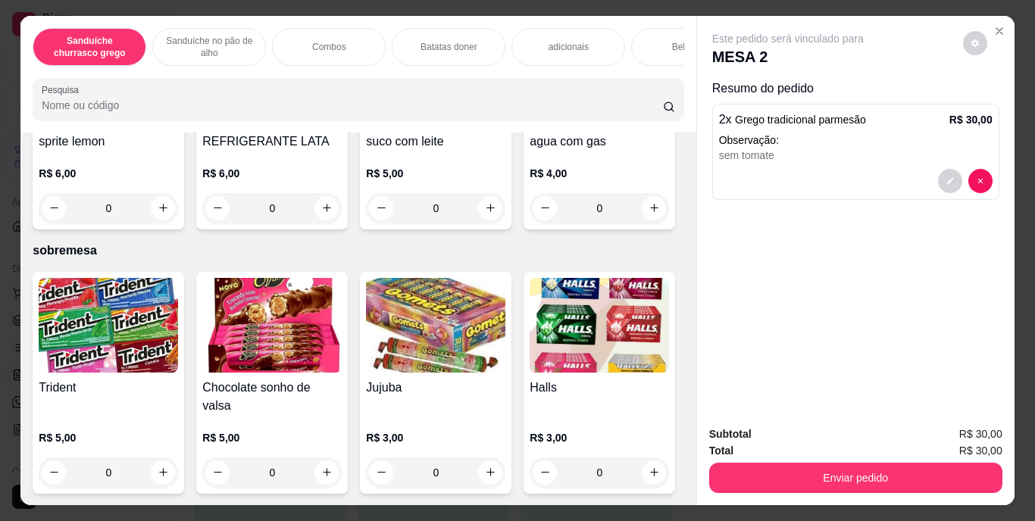
scroll to position [2490, 0]
type input "1"
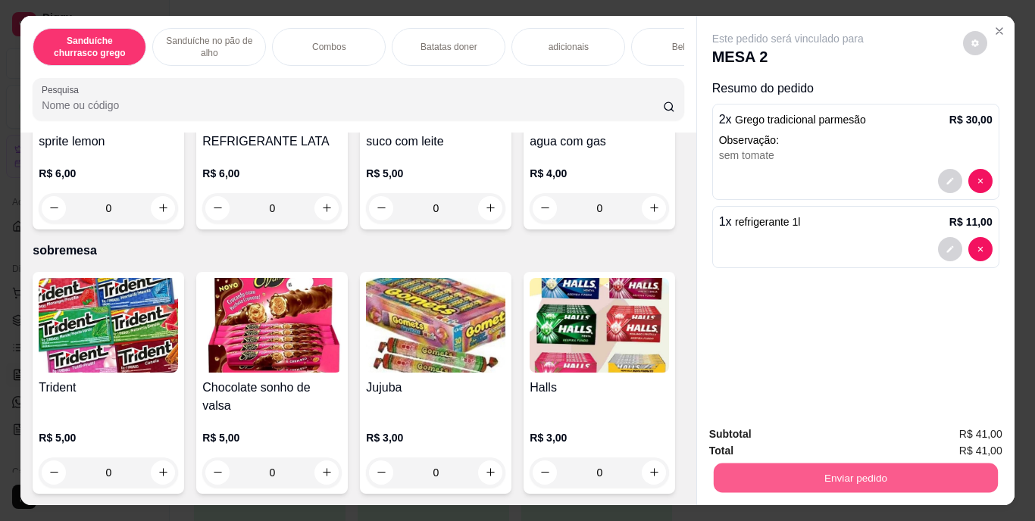
click at [881, 466] on button "Enviar pedido" at bounding box center [855, 479] width 284 height 30
click at [994, 433] on button "Enviar pedido" at bounding box center [963, 435] width 86 height 29
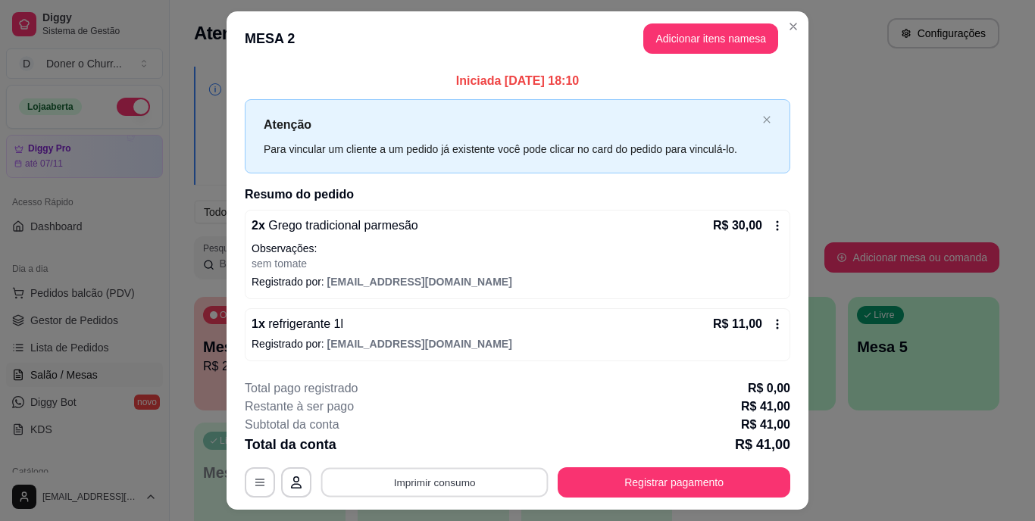
click at [408, 473] on button "Imprimir consumo" at bounding box center [434, 482] width 227 height 30
click at [422, 449] on button "IMPRESSORA" at bounding box center [433, 447] width 106 height 23
click at [448, 477] on button "Imprimir consumo" at bounding box center [434, 482] width 227 height 30
click at [433, 442] on button "IMPRESSORA" at bounding box center [433, 447] width 106 height 23
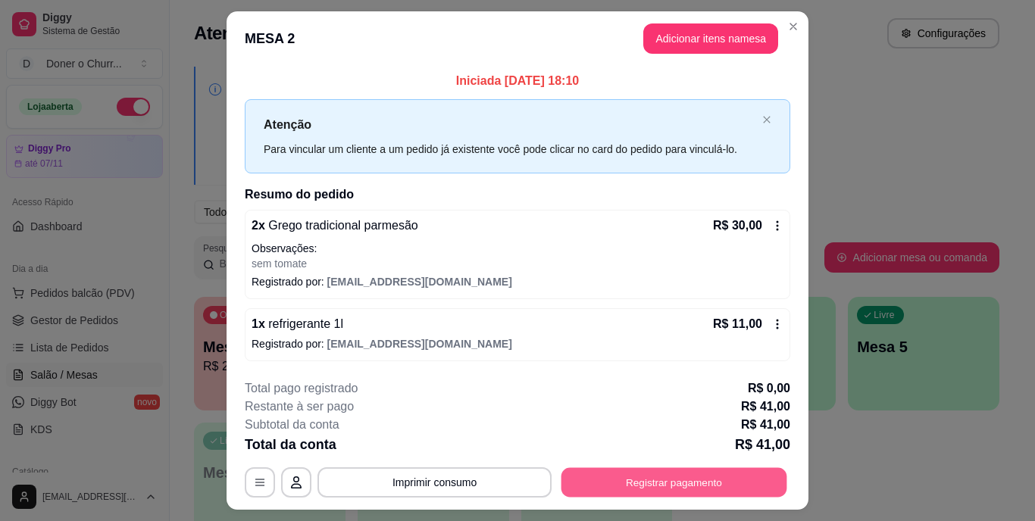
click at [639, 480] on button "Registrar pagamento" at bounding box center [674, 482] width 226 height 30
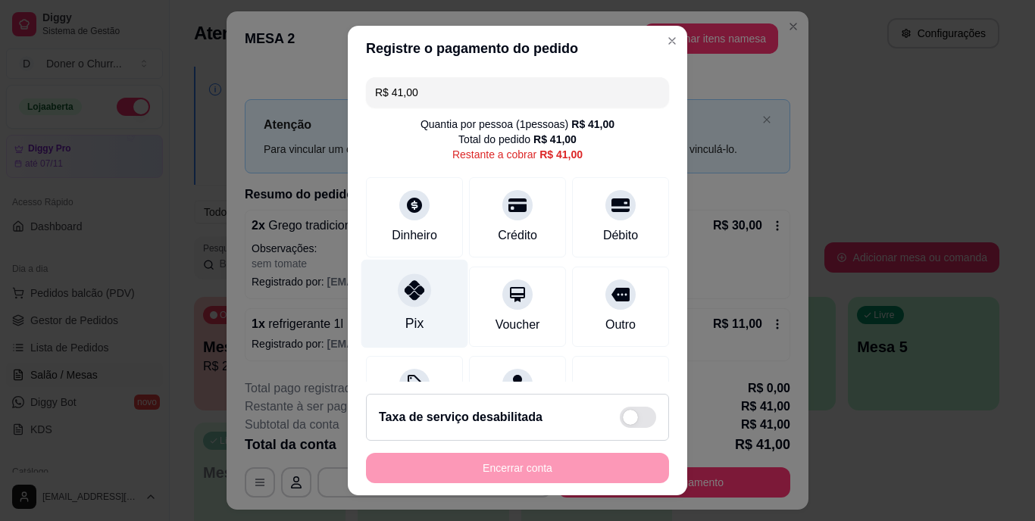
click at [408, 299] on icon at bounding box center [415, 291] width 20 height 20
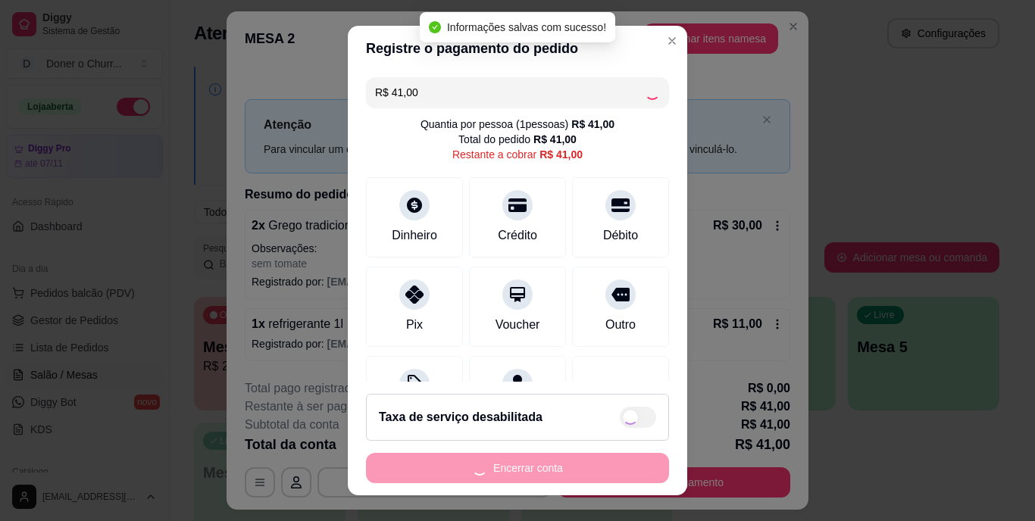
type input "R$ 0,00"
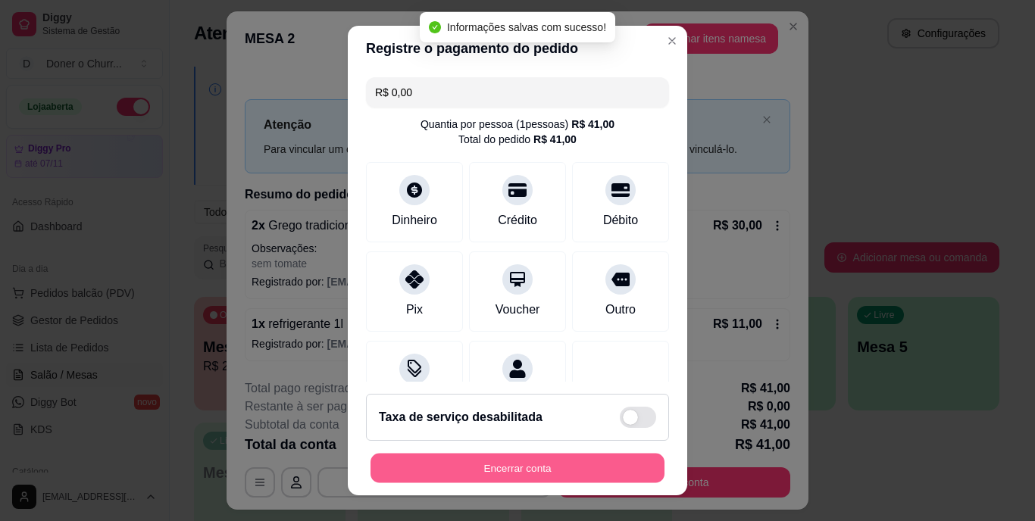
click at [525, 469] on button "Encerrar conta" at bounding box center [517, 468] width 294 height 30
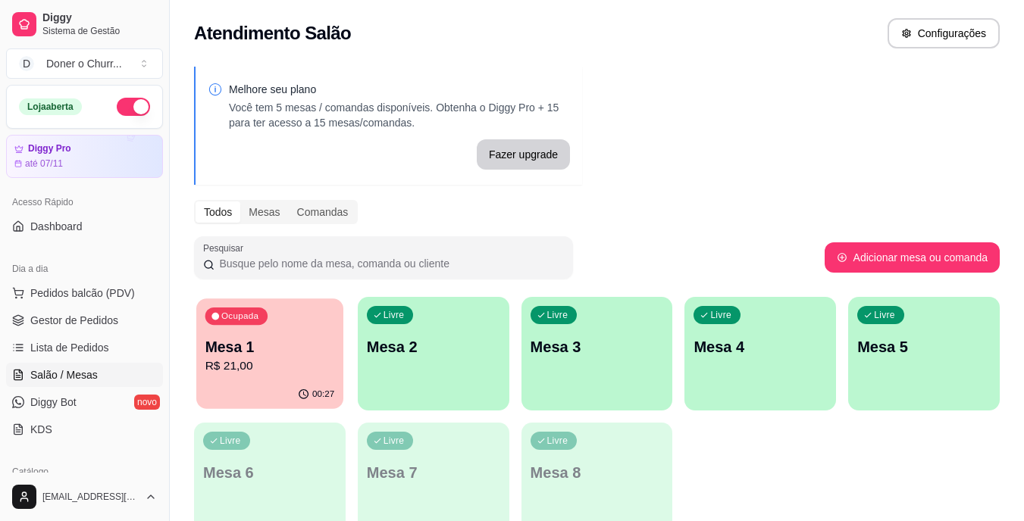
click at [277, 361] on p "R$ 21,00" at bounding box center [270, 366] width 130 height 17
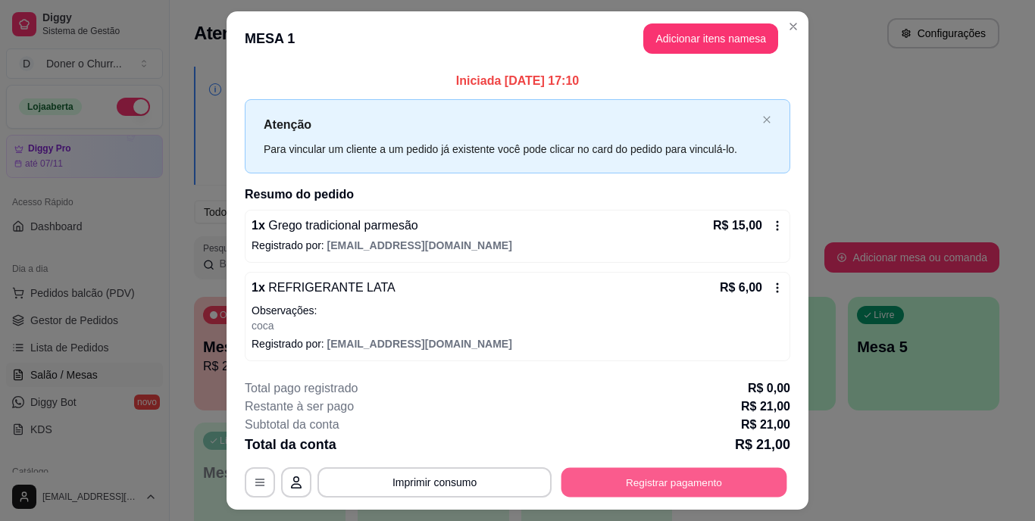
click at [611, 478] on button "Registrar pagamento" at bounding box center [674, 482] width 226 height 30
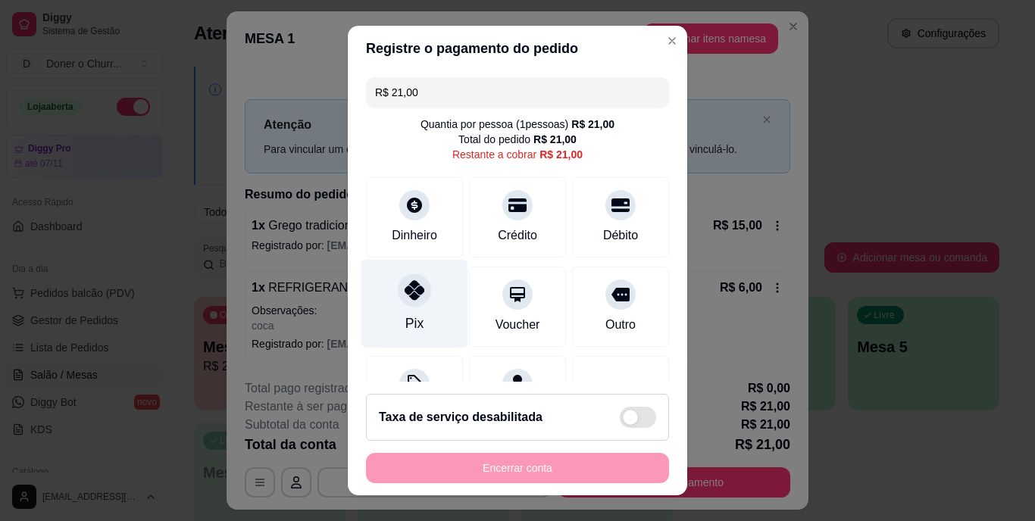
click at [398, 302] on div at bounding box center [414, 290] width 33 height 33
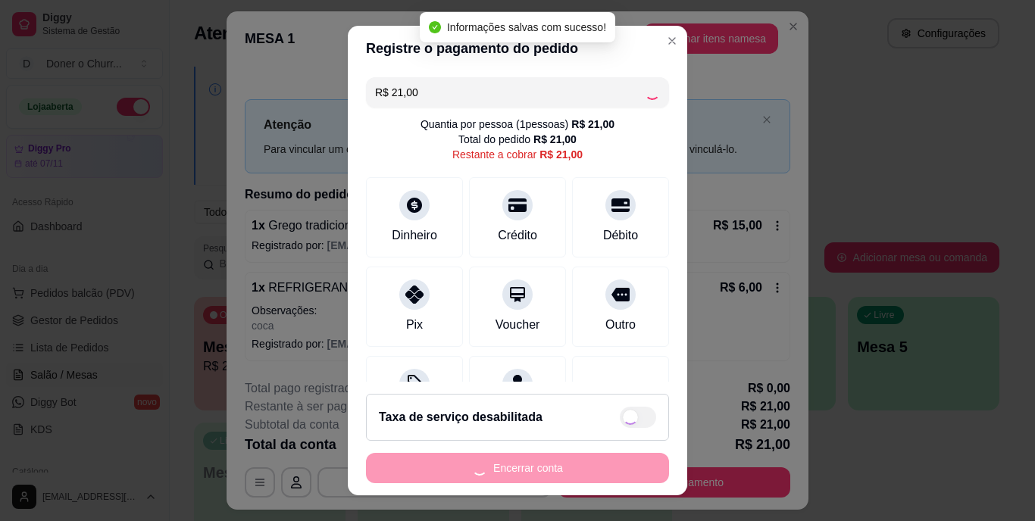
type input "R$ 0,00"
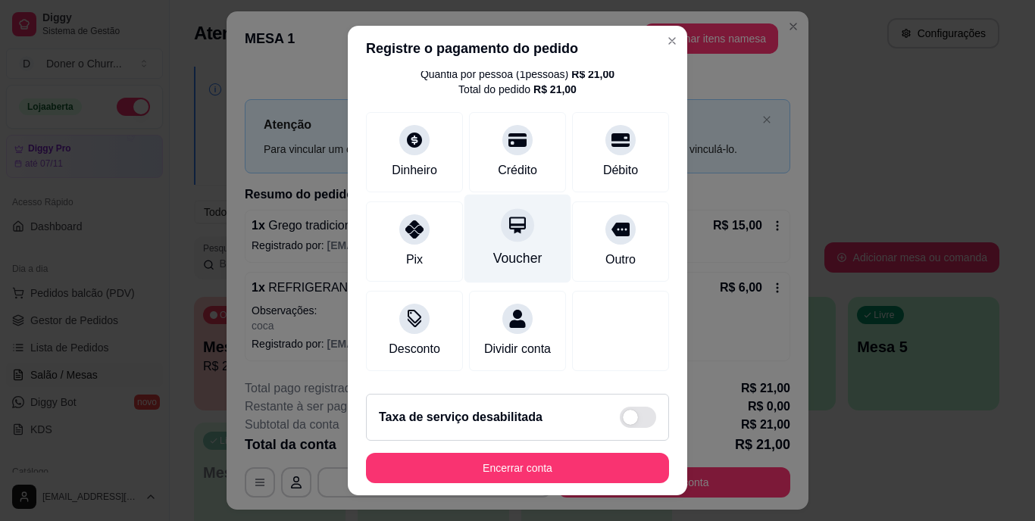
scroll to position [51, 0]
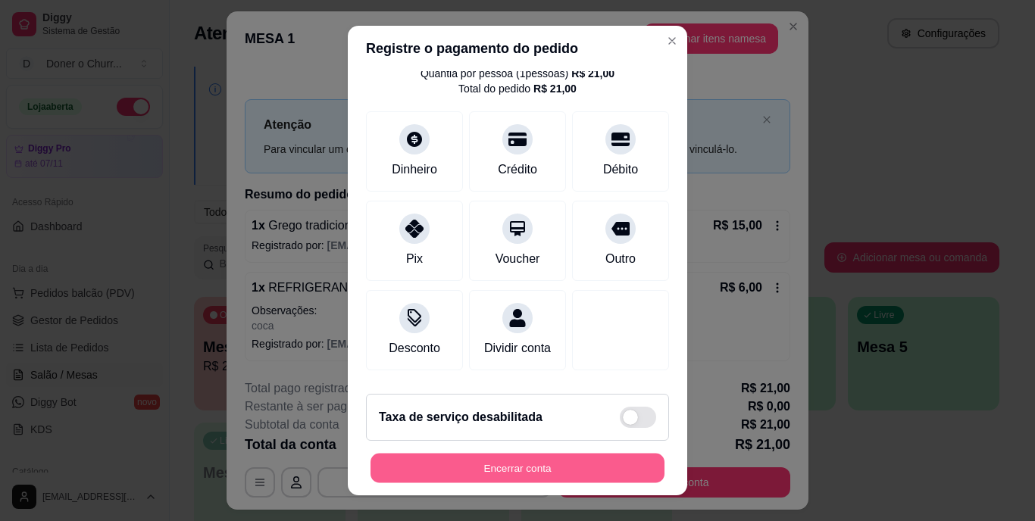
click at [502, 458] on button "Encerrar conta" at bounding box center [517, 468] width 294 height 30
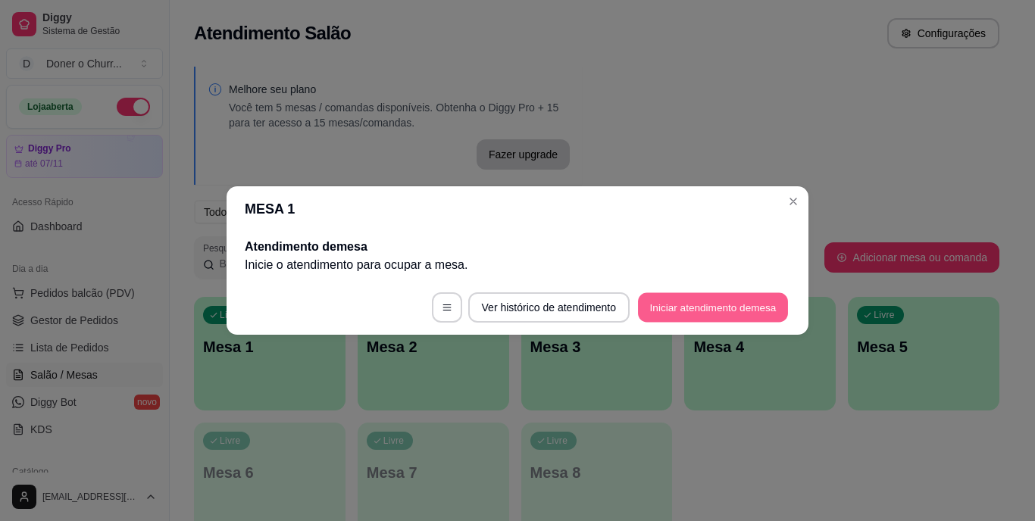
click at [750, 316] on button "Iniciar atendimento de mesa" at bounding box center [713, 308] width 150 height 30
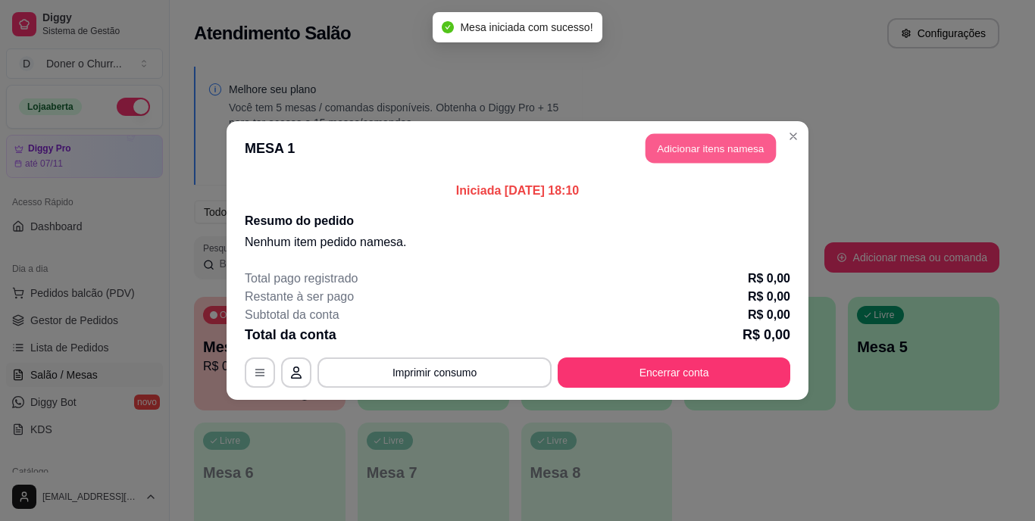
click at [704, 155] on button "Adicionar itens na mesa" at bounding box center [710, 149] width 130 height 30
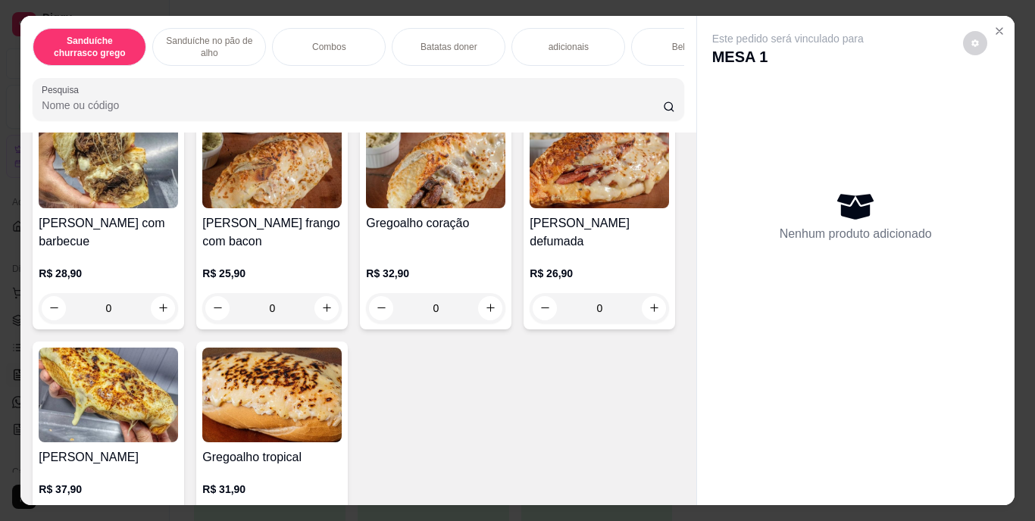
scroll to position [536, 0]
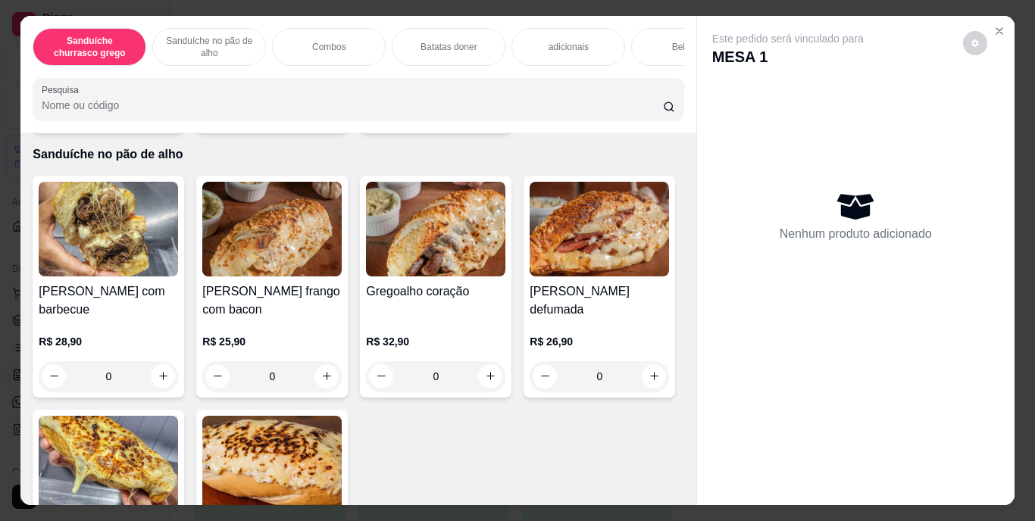
click at [486, 116] on icon "increase-product-quantity" at bounding box center [490, 112] width 8 height 8
type input "1"
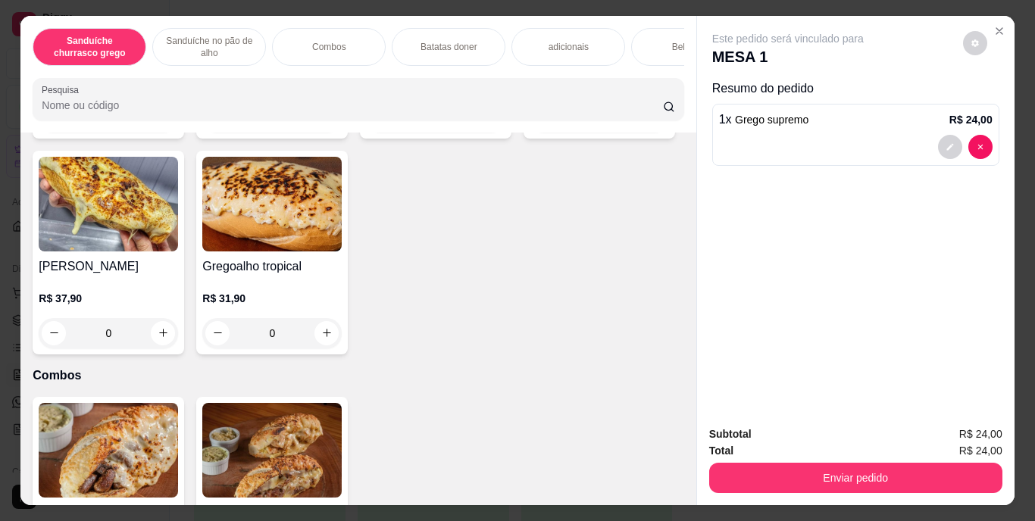
scroll to position [836, 0]
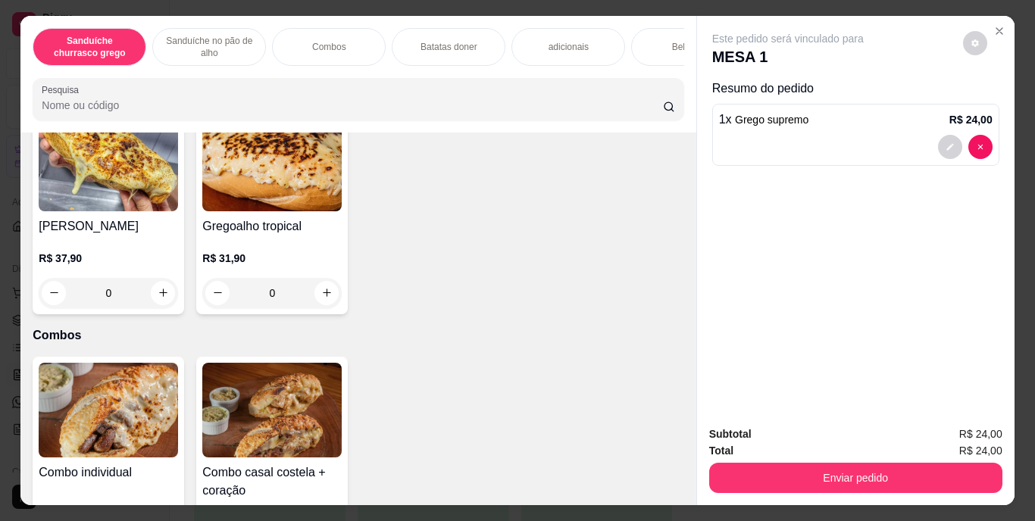
click at [647, 41] on div "Bebidas" at bounding box center [688, 47] width 114 height 38
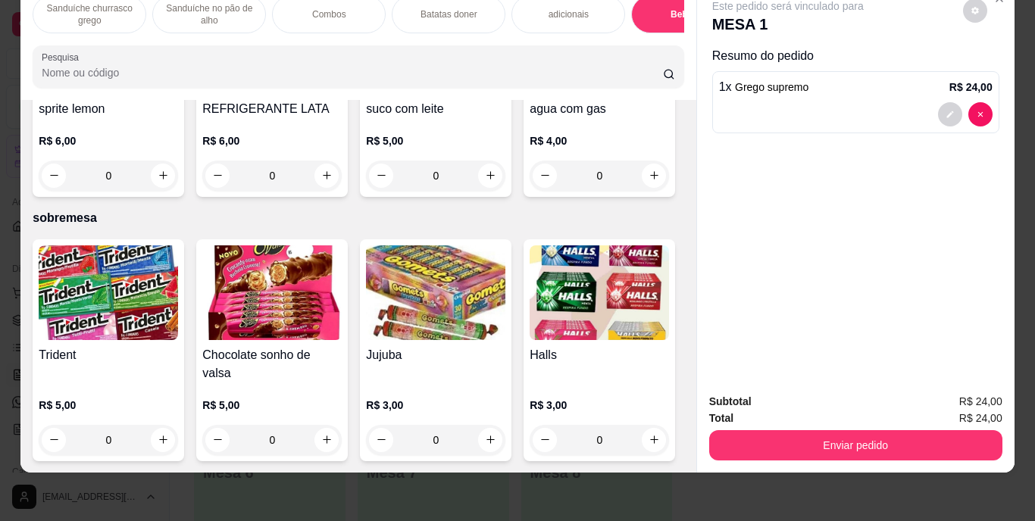
scroll to position [2874, 0]
click at [333, 181] on icon "increase-product-quantity" at bounding box center [326, 175] width 11 height 11
type input "1"
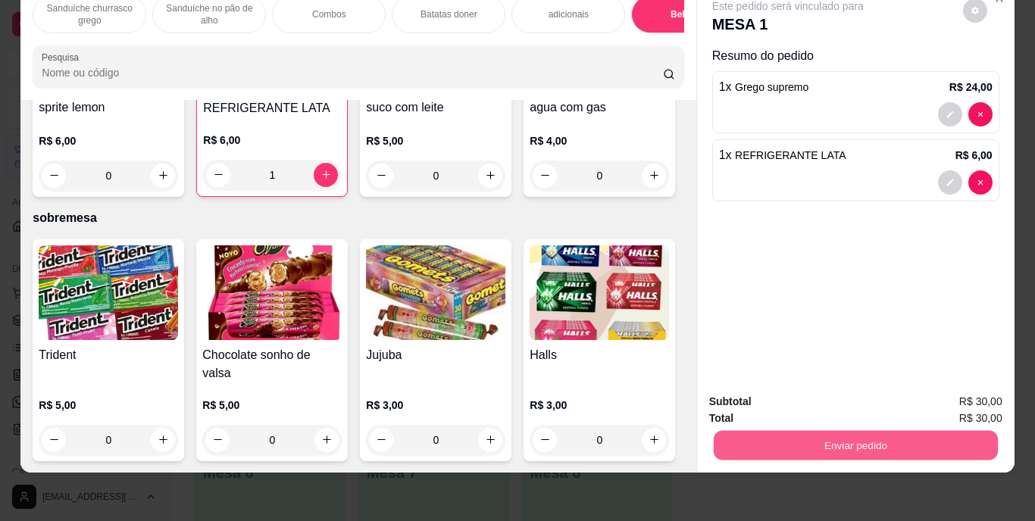
click at [852, 441] on button "Enviar pedido" at bounding box center [855, 446] width 284 height 30
click at [958, 396] on button "Enviar pedido" at bounding box center [962, 397] width 83 height 28
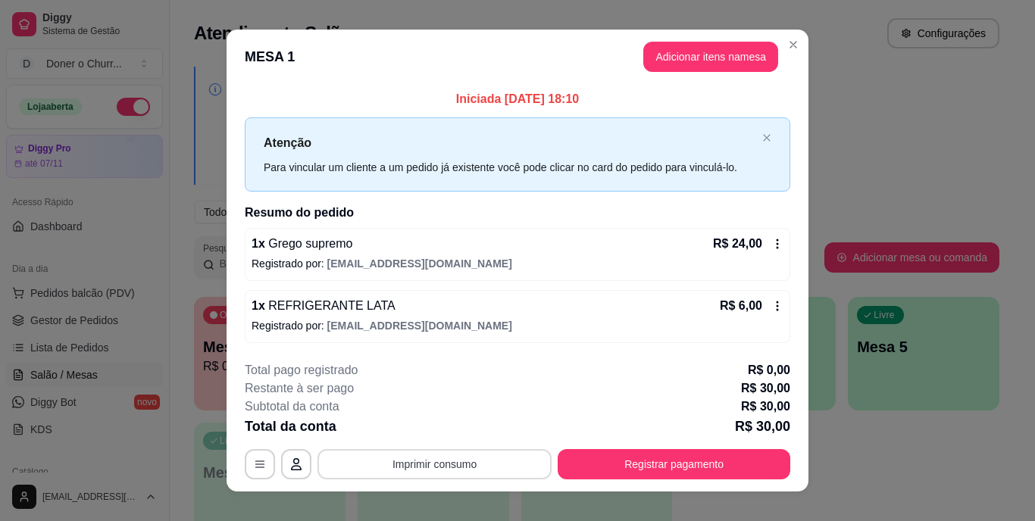
click at [449, 467] on button "Imprimir consumo" at bounding box center [434, 464] width 234 height 30
click at [444, 426] on button "IMPRESSORA" at bounding box center [433, 428] width 106 height 23
click at [450, 464] on button "Imprimir consumo" at bounding box center [434, 464] width 227 height 30
click at [430, 428] on button "IMPRESSORA" at bounding box center [433, 428] width 106 height 23
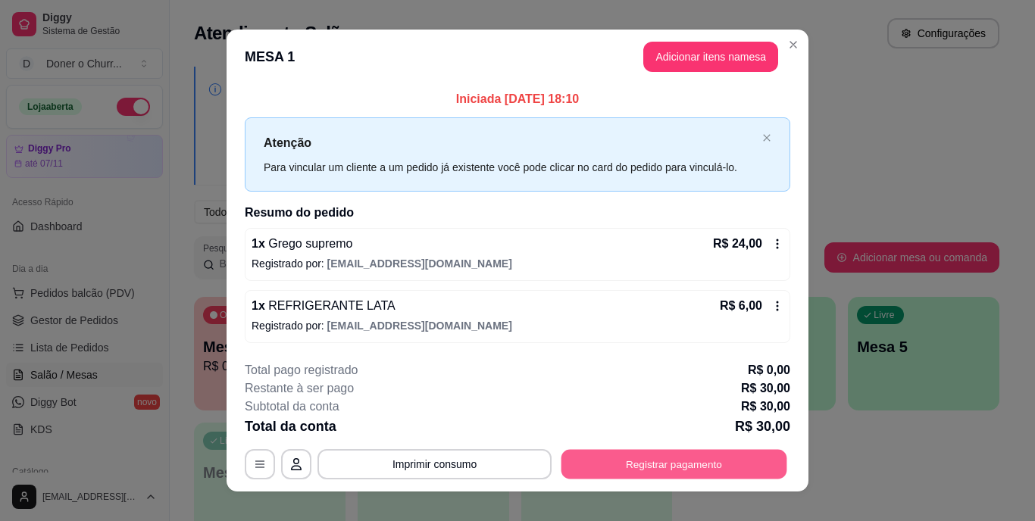
click at [623, 458] on button "Registrar pagamento" at bounding box center [674, 464] width 226 height 30
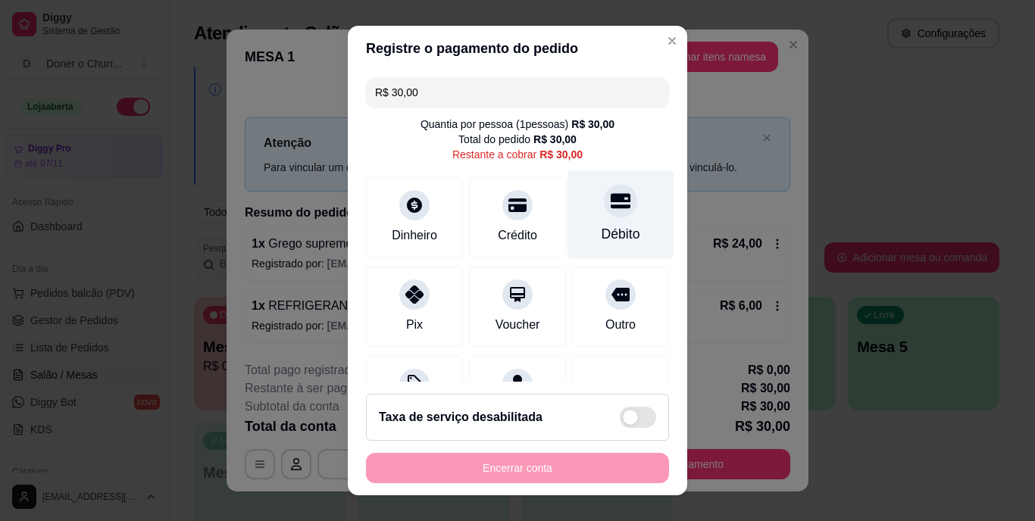
click at [611, 208] on icon at bounding box center [621, 201] width 20 height 15
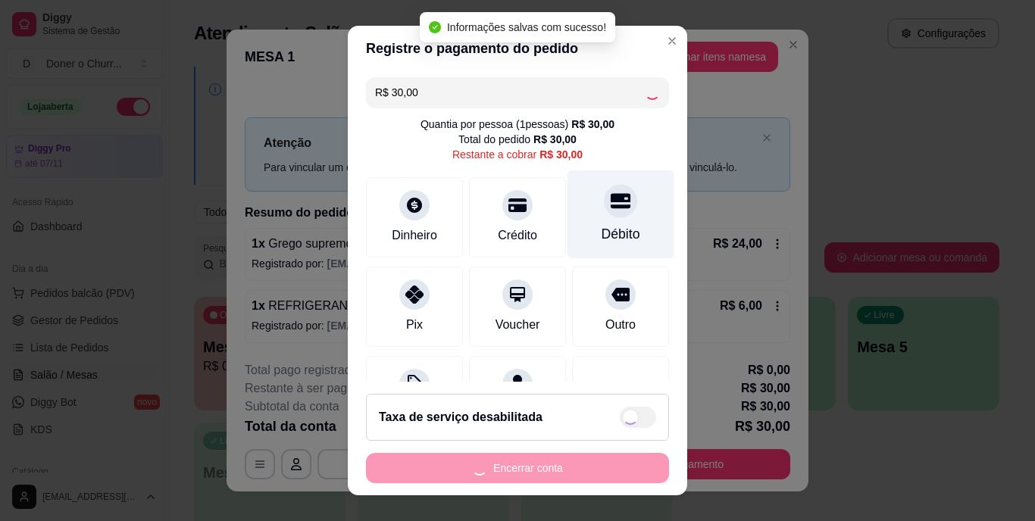
type input "R$ 0,00"
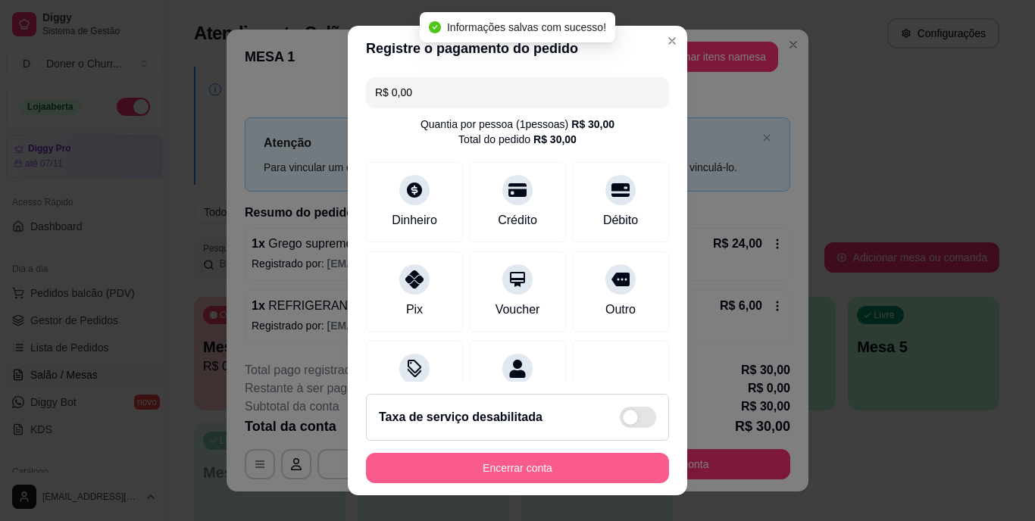
click at [539, 473] on button "Encerrar conta" at bounding box center [517, 468] width 303 height 30
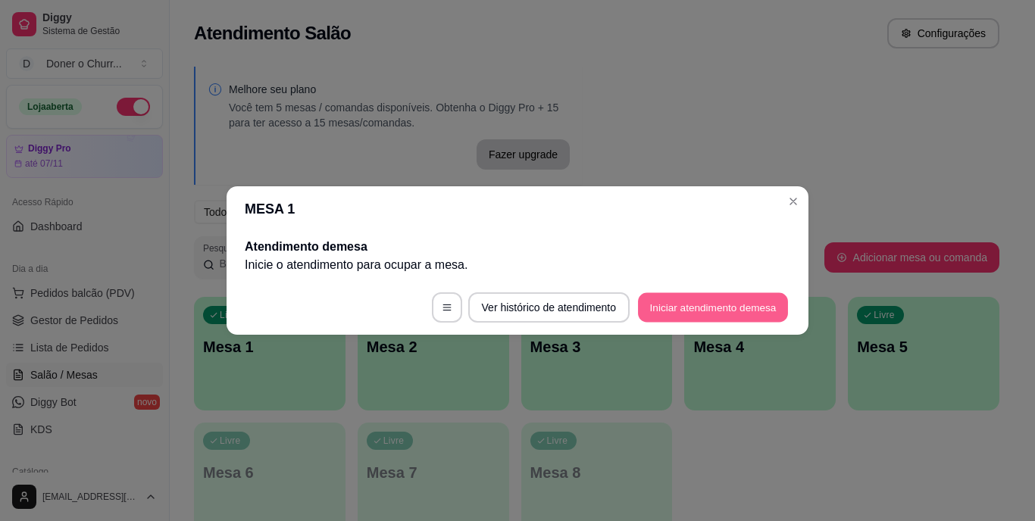
click at [742, 306] on button "Iniciar atendimento de mesa" at bounding box center [713, 308] width 150 height 30
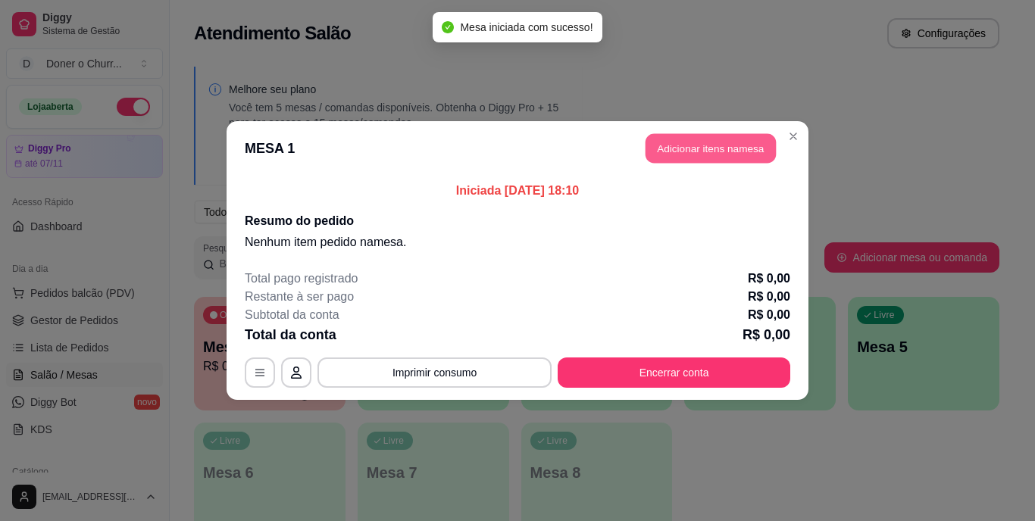
click at [706, 142] on button "Adicionar itens na mesa" at bounding box center [710, 149] width 130 height 30
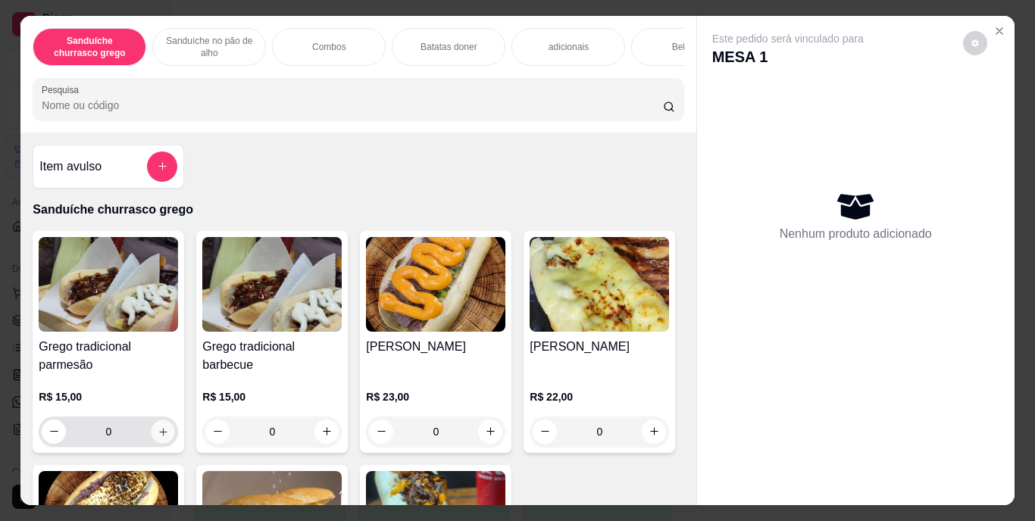
click at [159, 437] on icon "increase-product-quantity" at bounding box center [163, 431] width 11 height 11
type input "1"
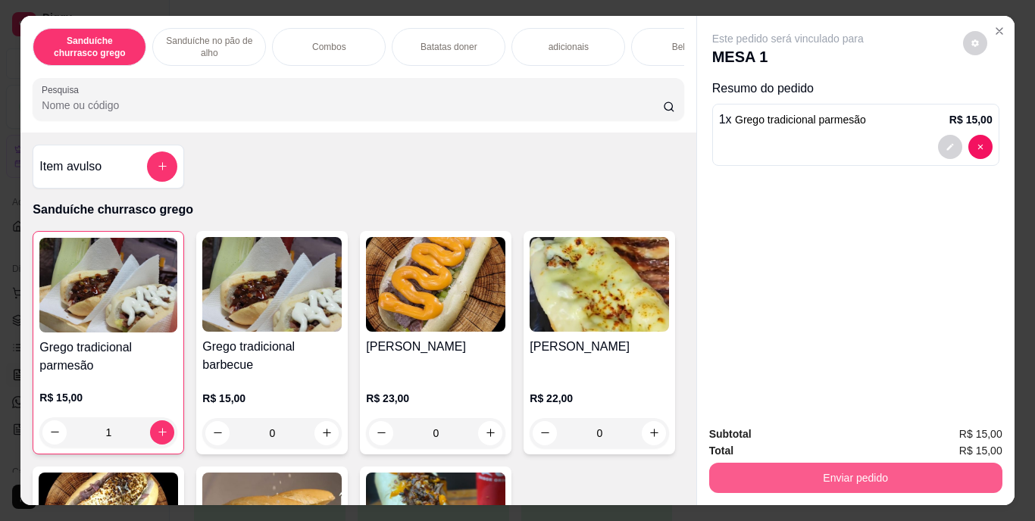
click at [836, 466] on button "Enviar pedido" at bounding box center [855, 478] width 293 height 30
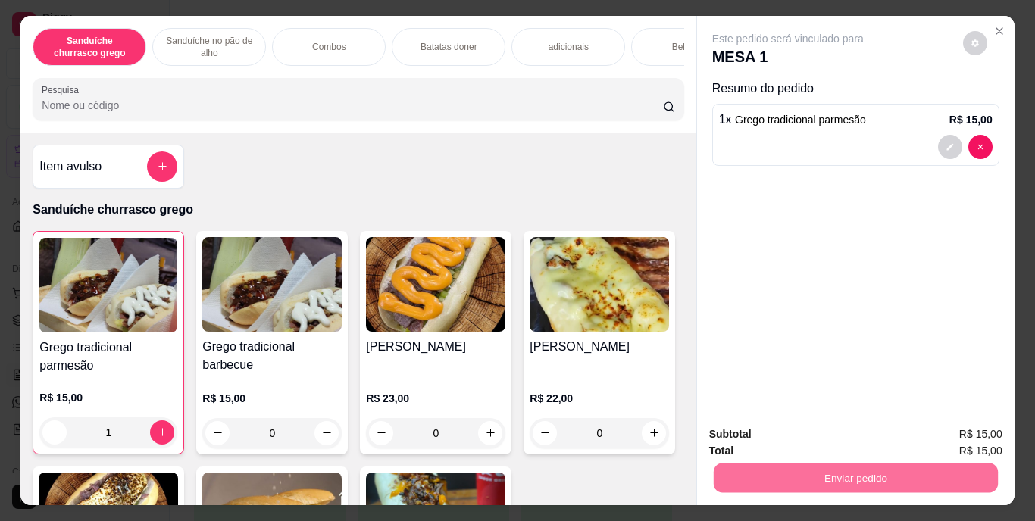
click at [966, 431] on button "Enviar pedido" at bounding box center [962, 434] width 83 height 28
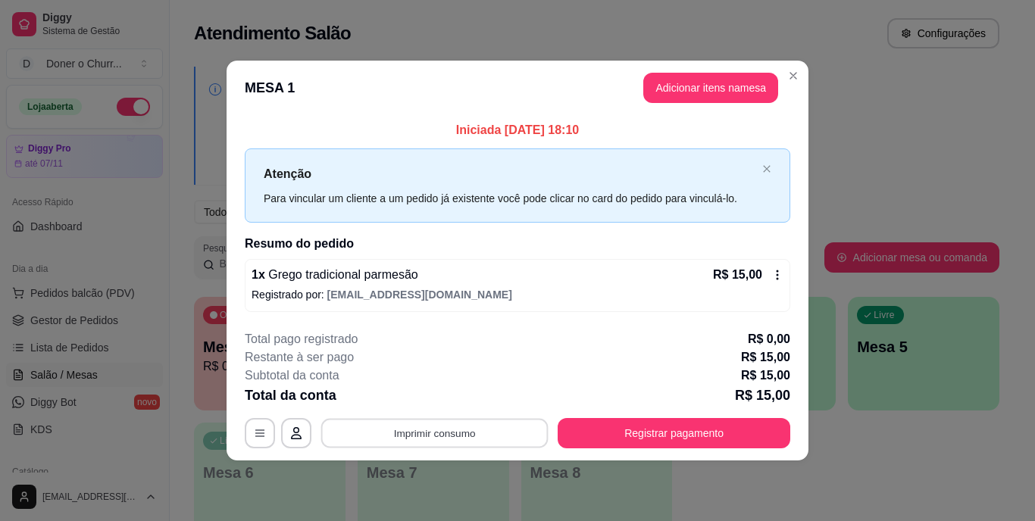
click at [398, 433] on button "Imprimir consumo" at bounding box center [434, 433] width 227 height 30
click at [446, 395] on button "IMPRESSORA" at bounding box center [439, 399] width 102 height 23
click at [422, 428] on button "Imprimir consumo" at bounding box center [434, 433] width 227 height 30
click at [439, 389] on button "IMPRESSORA" at bounding box center [439, 397] width 106 height 23
click at [455, 436] on button "Imprimir consumo" at bounding box center [434, 433] width 227 height 30
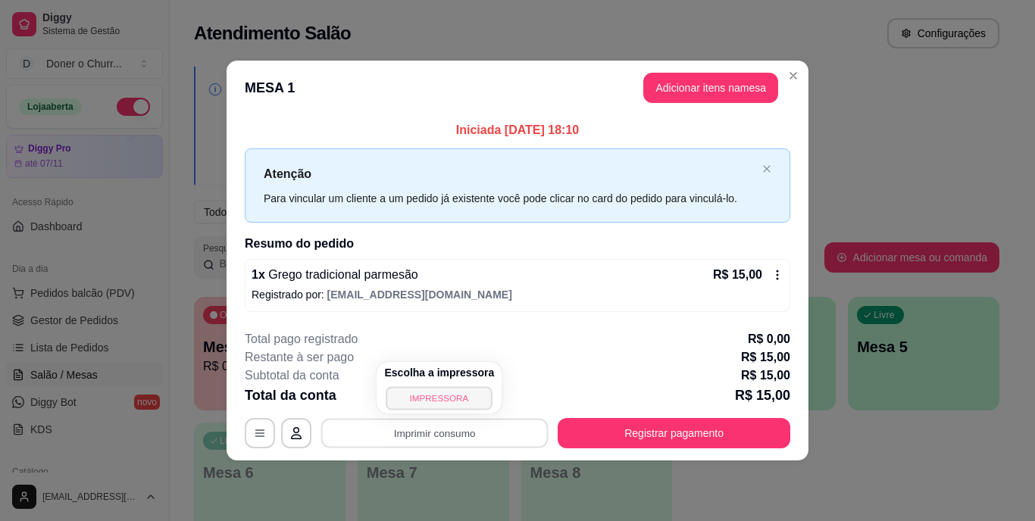
click at [442, 398] on button "IMPRESSORA" at bounding box center [439, 397] width 106 height 23
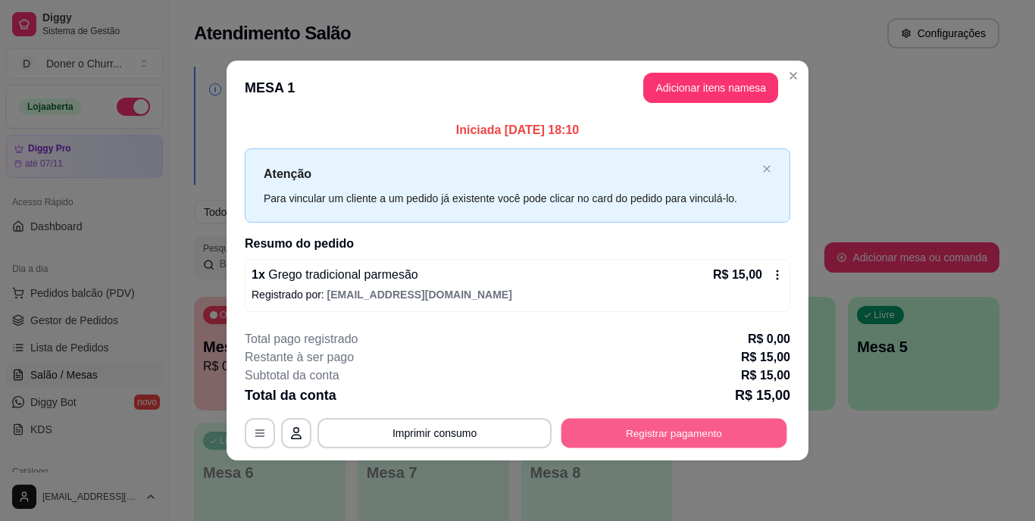
click at [621, 427] on button "Registrar pagamento" at bounding box center [674, 433] width 226 height 30
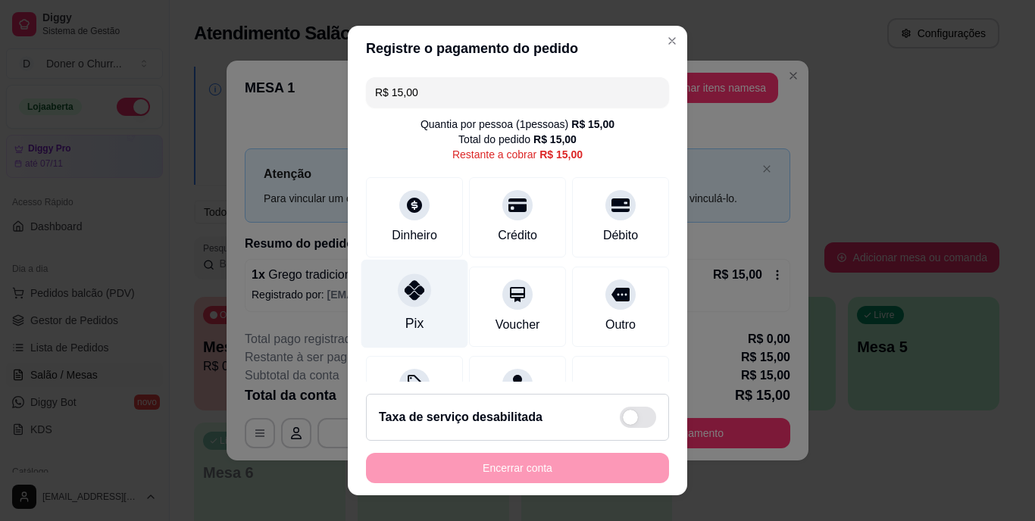
click at [405, 298] on icon at bounding box center [415, 291] width 20 height 20
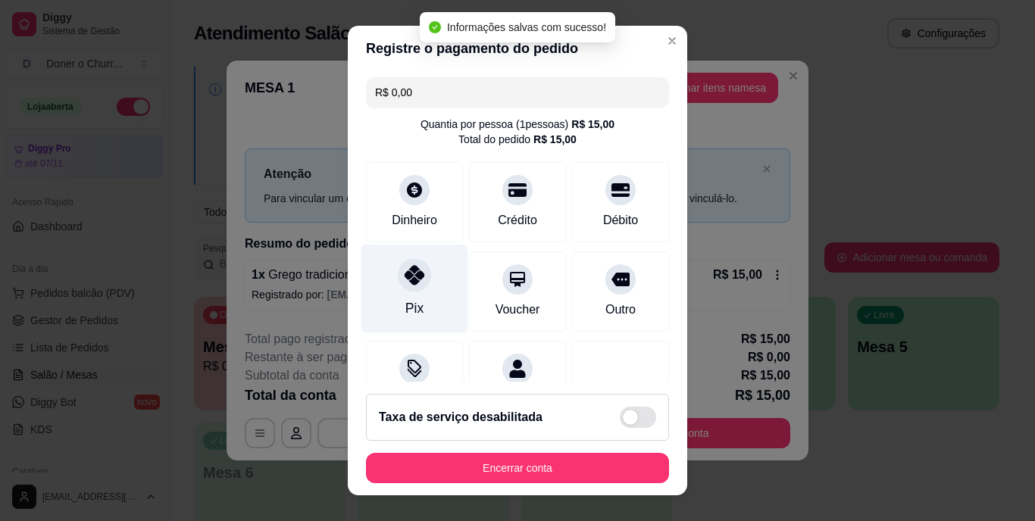
type input "R$ 0,00"
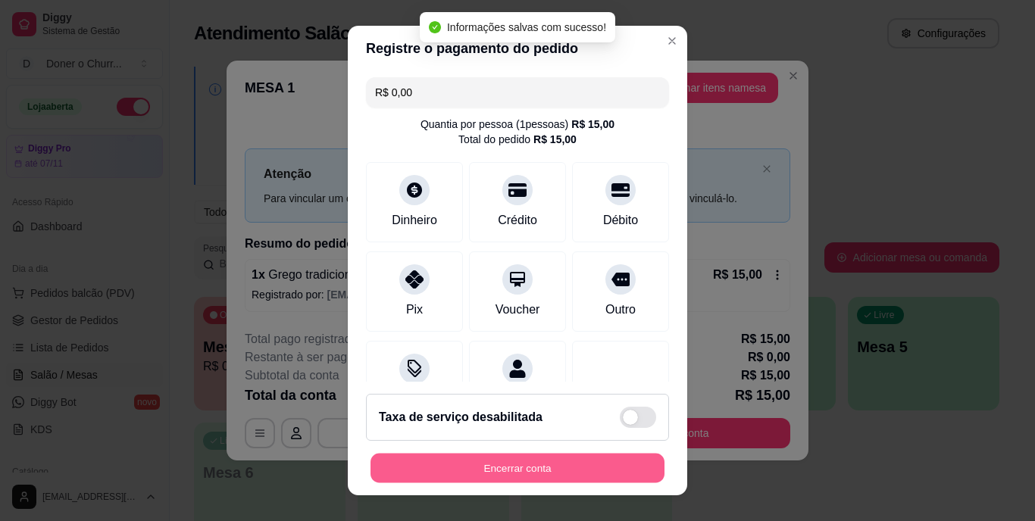
click at [492, 458] on button "Encerrar conta" at bounding box center [517, 468] width 294 height 30
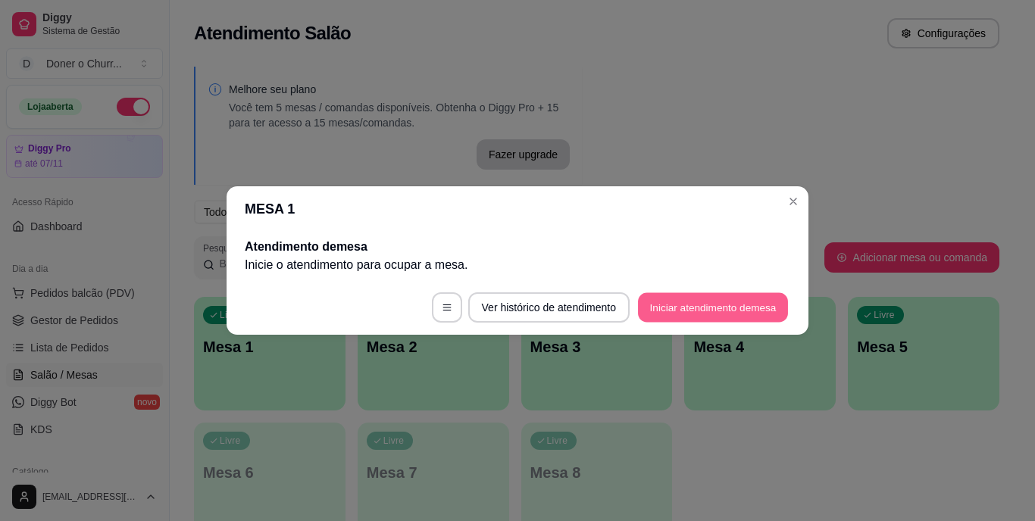
click at [720, 301] on button "Iniciar atendimento de mesa" at bounding box center [713, 308] width 150 height 30
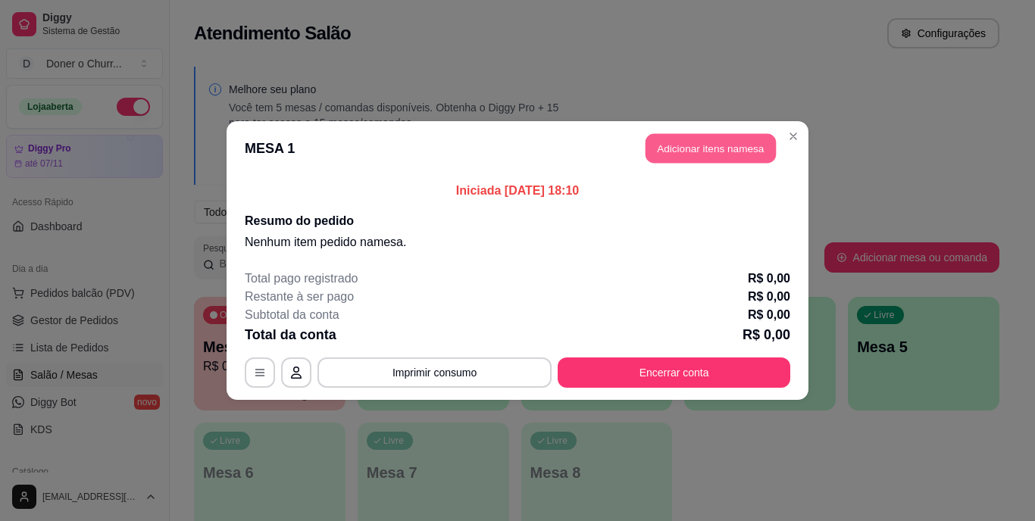
click at [705, 151] on button "Adicionar itens na mesa" at bounding box center [710, 149] width 130 height 30
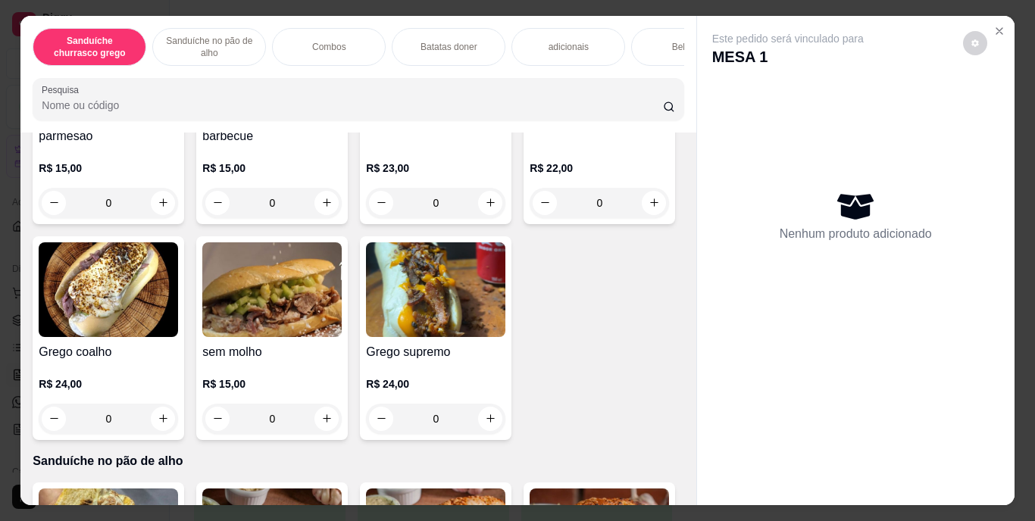
scroll to position [298, 0]
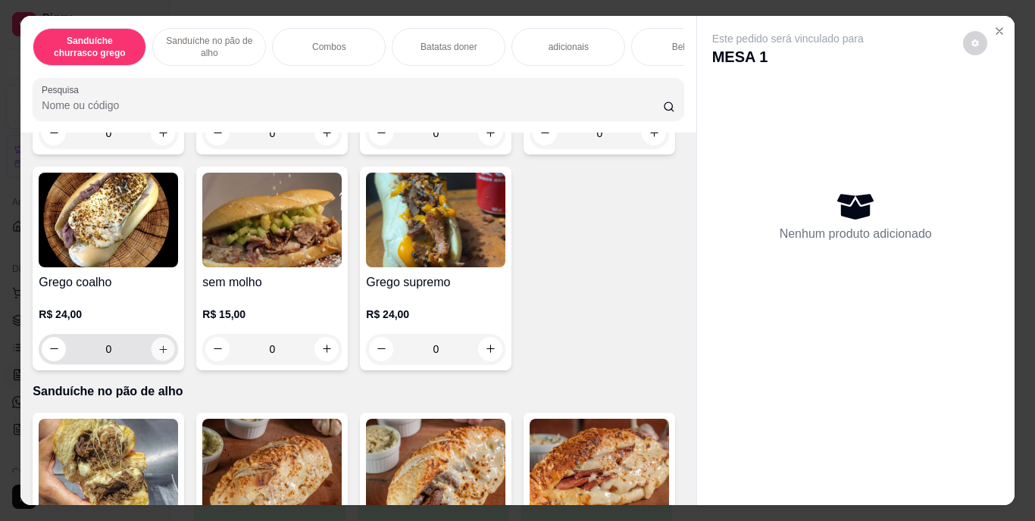
click at [169, 352] on icon "increase-product-quantity" at bounding box center [163, 348] width 11 height 11
type input "1"
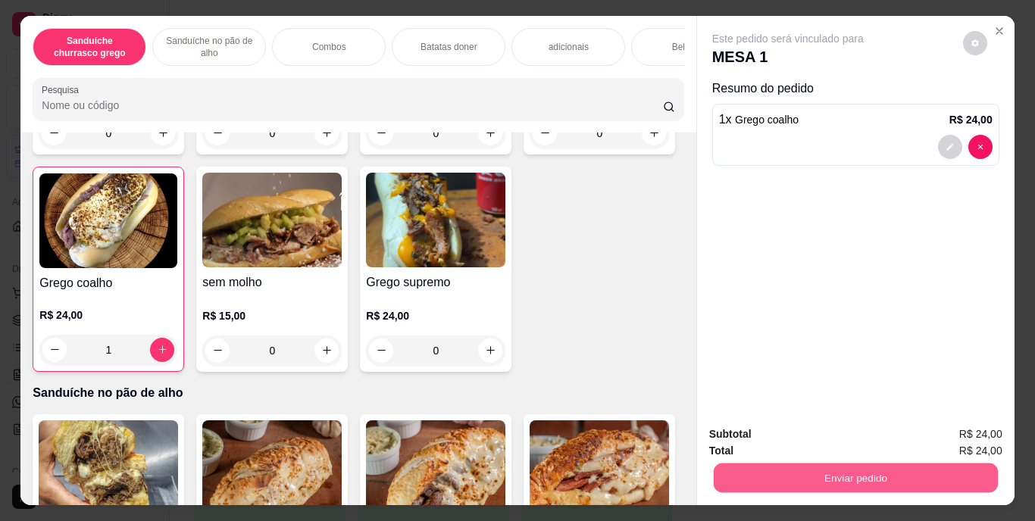
click at [856, 473] on button "Enviar pedido" at bounding box center [855, 479] width 284 height 30
click at [969, 437] on button "Enviar pedido" at bounding box center [963, 435] width 86 height 29
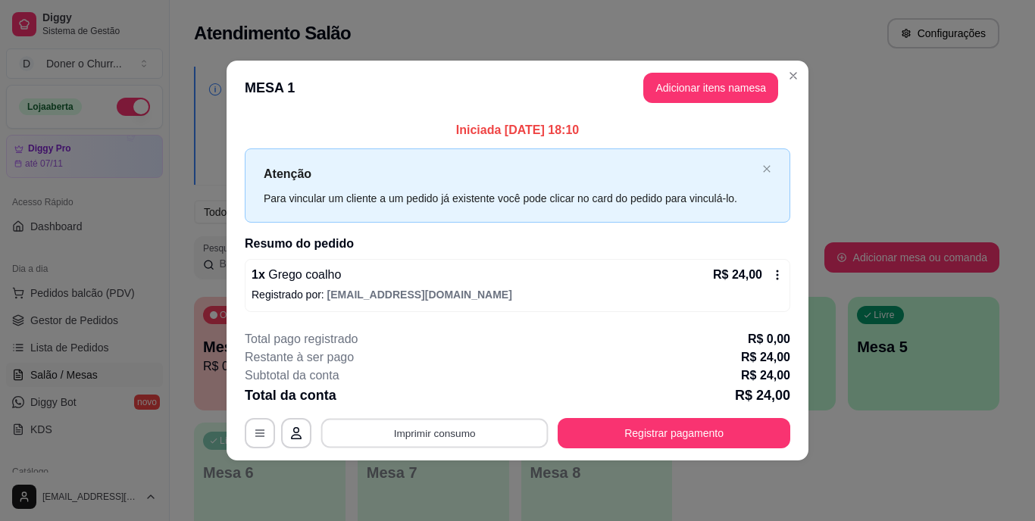
click at [449, 430] on button "Imprimir consumo" at bounding box center [434, 433] width 227 height 30
click at [438, 397] on button "IMPRESSORA" at bounding box center [439, 397] width 106 height 23
click at [424, 442] on button "Imprimir consumo" at bounding box center [434, 433] width 234 height 30
click at [439, 398] on button "IMPRESSORA" at bounding box center [439, 397] width 106 height 23
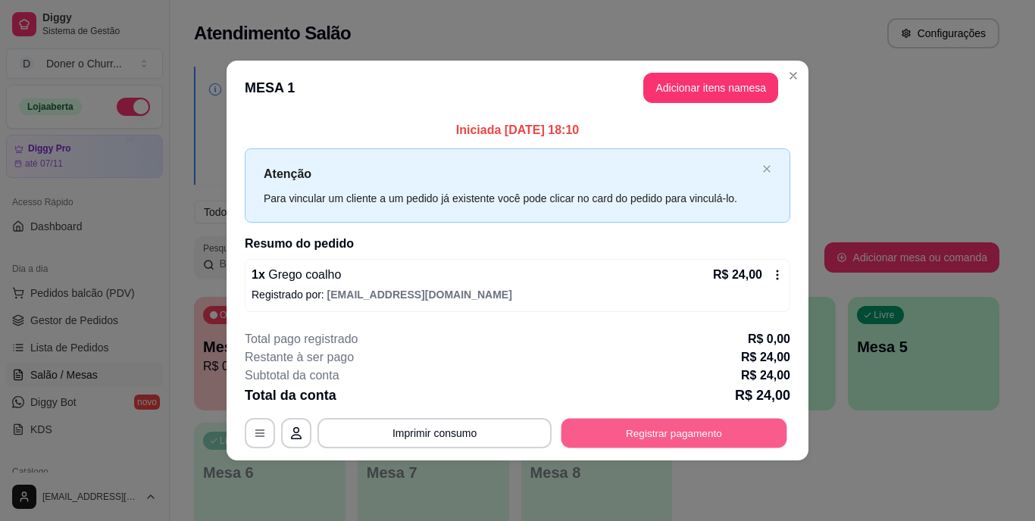
click at [656, 423] on button "Registrar pagamento" at bounding box center [674, 433] width 226 height 30
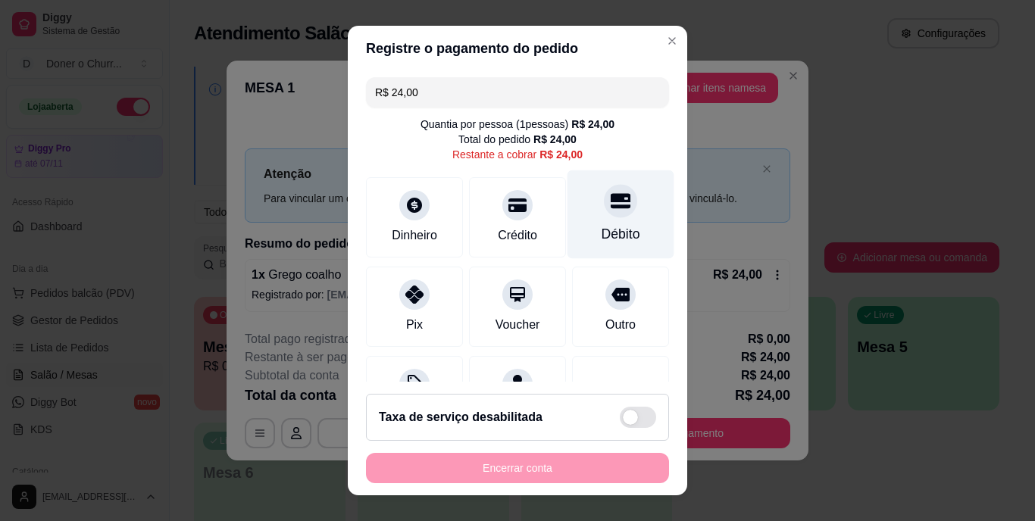
click at [608, 220] on div "Débito" at bounding box center [620, 214] width 107 height 89
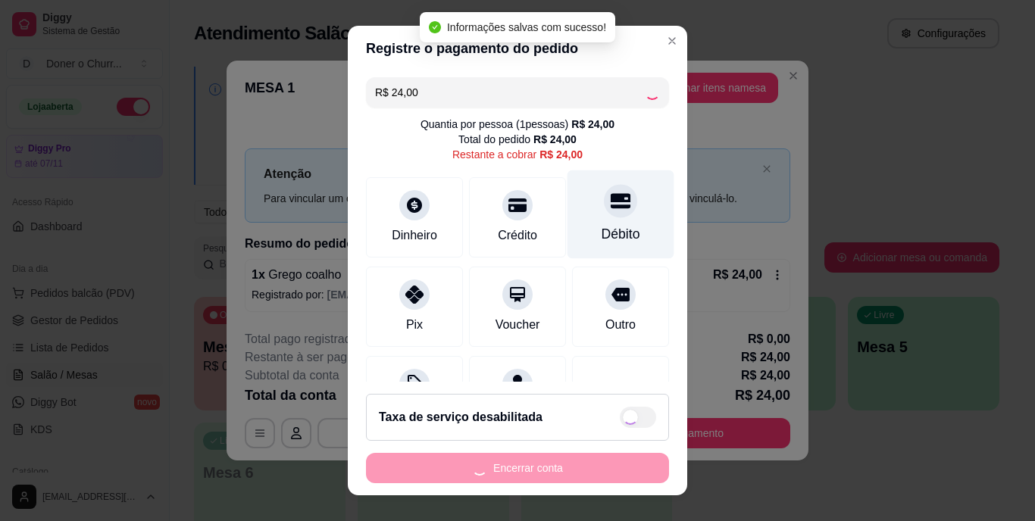
type input "R$ 0,00"
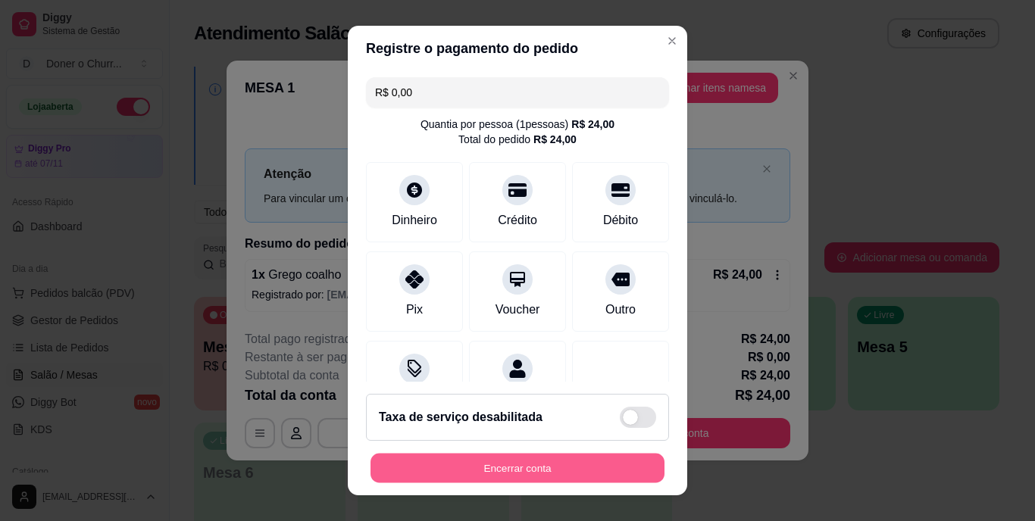
click at [505, 464] on button "Encerrar conta" at bounding box center [517, 468] width 294 height 30
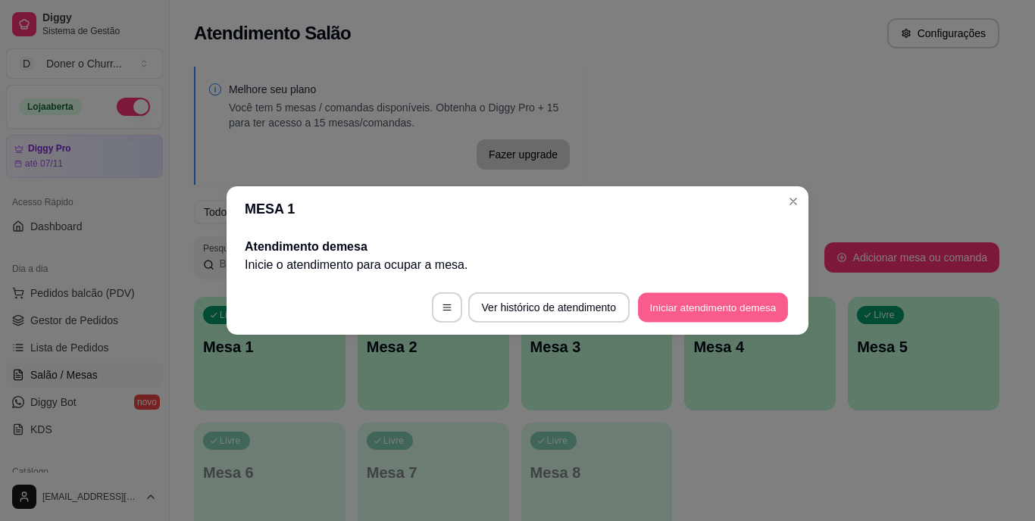
click at [701, 300] on button "Iniciar atendimento de mesa" at bounding box center [713, 308] width 150 height 30
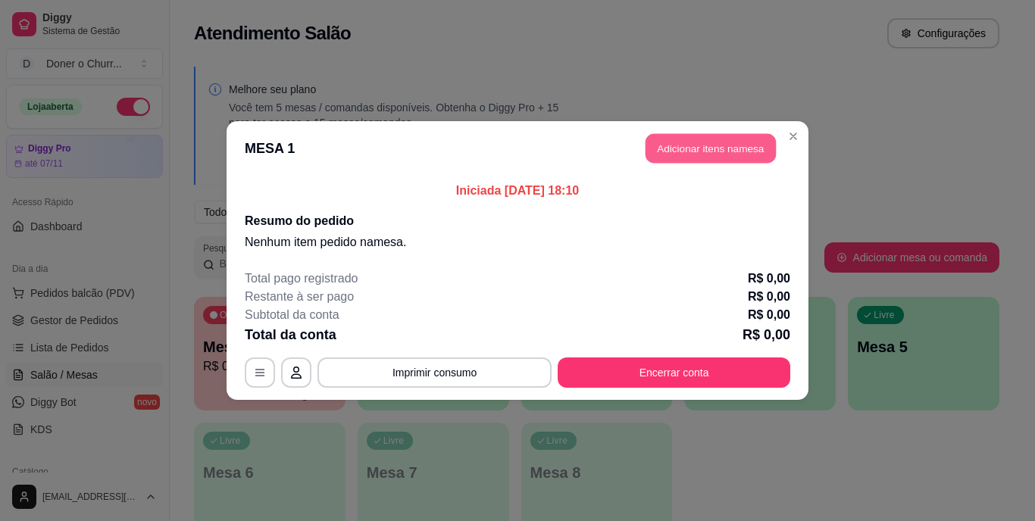
click at [708, 152] on button "Adicionar itens na mesa" at bounding box center [710, 149] width 130 height 30
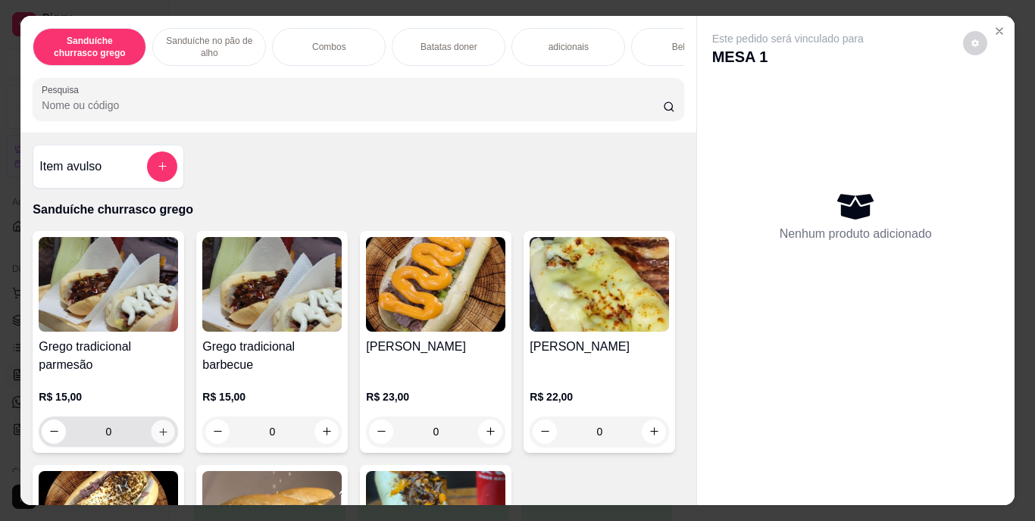
click at [158, 433] on icon "increase-product-quantity" at bounding box center [163, 431] width 11 height 11
type input "1"
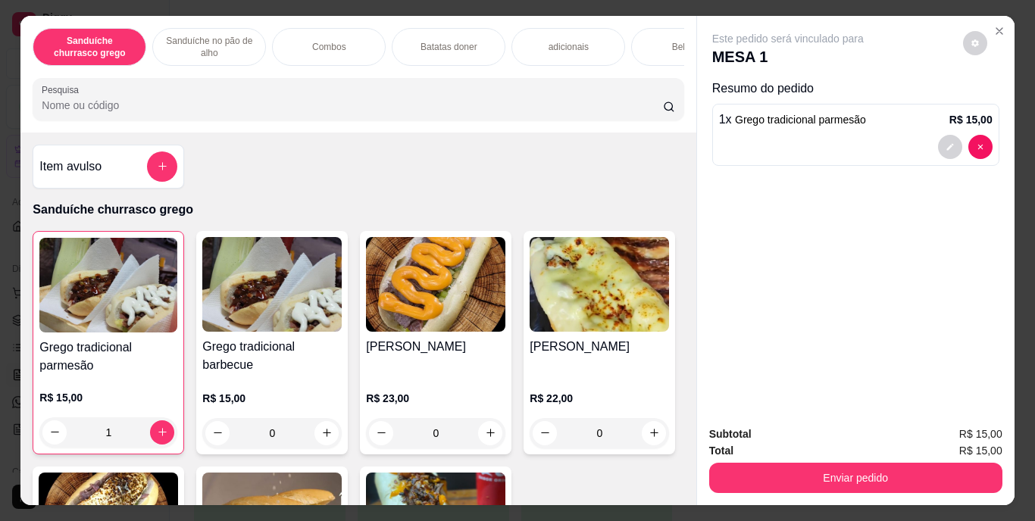
click at [652, 45] on div "Bebidas" at bounding box center [688, 47] width 114 height 38
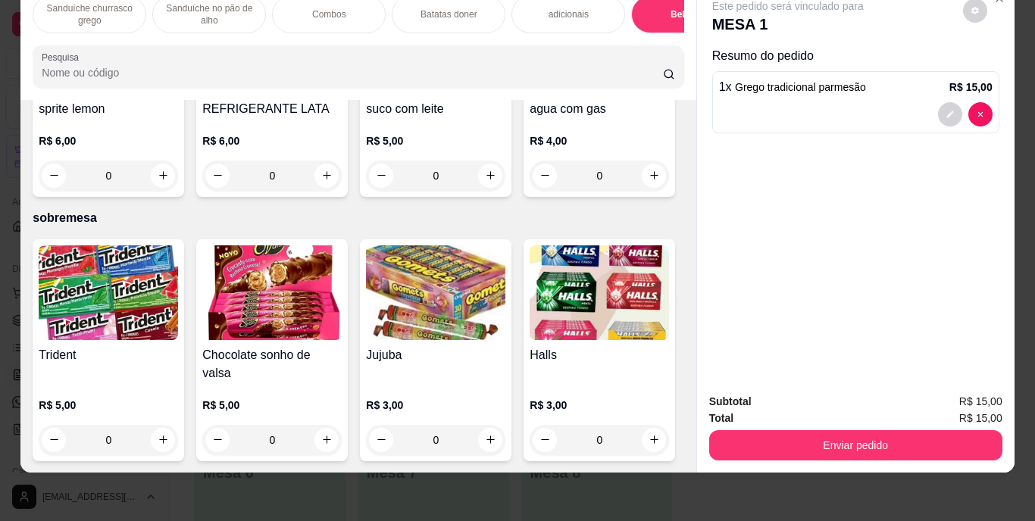
scroll to position [2848, 0]
type input "1"
click at [945, 178] on icon "decrease-product-quantity" at bounding box center [949, 182] width 9 height 9
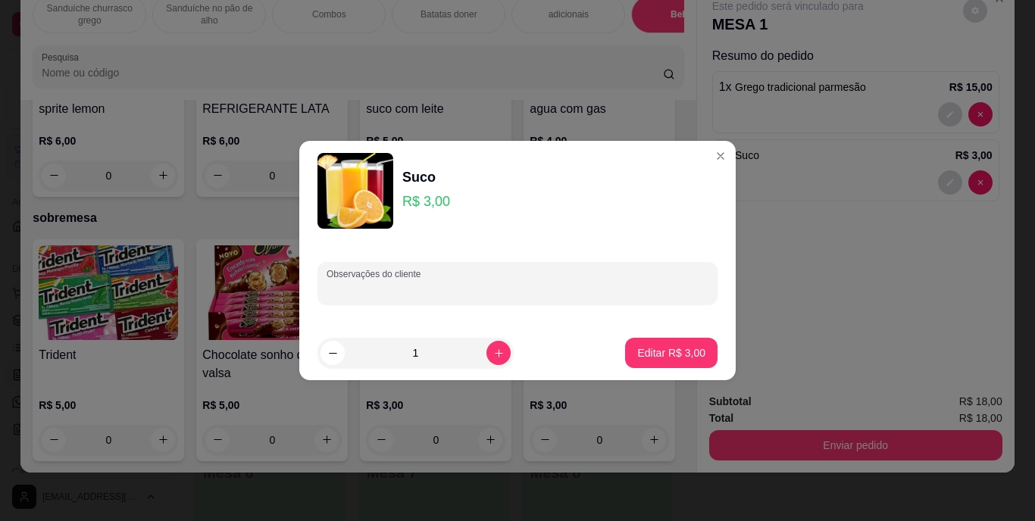
click at [555, 295] on input "Observações do cliente" at bounding box center [518, 289] width 382 height 15
type input "maracuja"
click at [639, 348] on p "Editar R$ 3,00" at bounding box center [672, 352] width 66 height 14
type input "0"
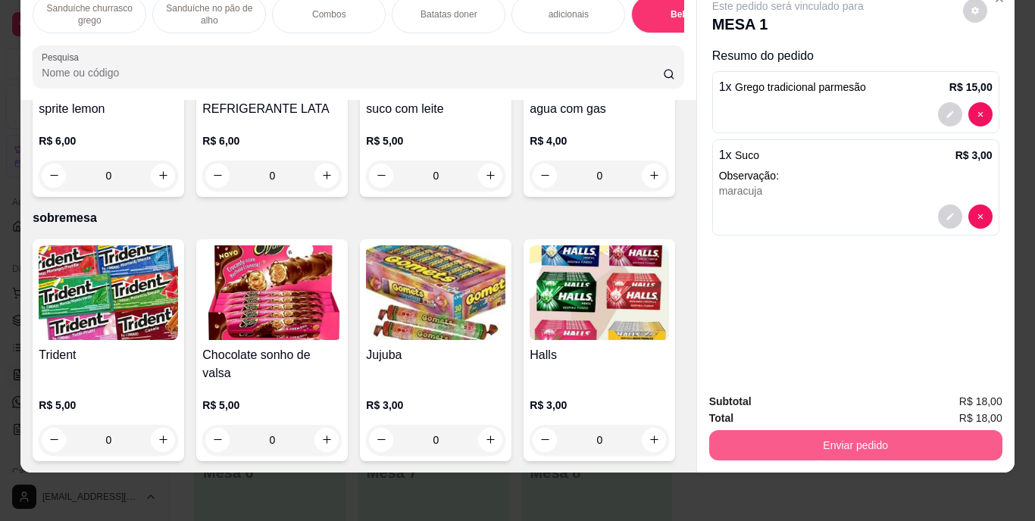
click at [865, 435] on button "Enviar pedido" at bounding box center [855, 445] width 293 height 30
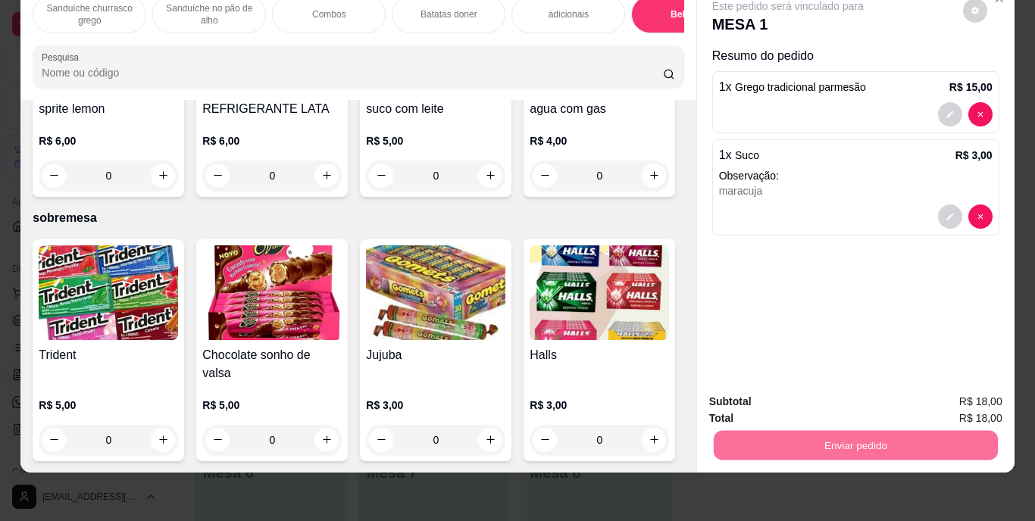
click at [962, 397] on button "Enviar pedido" at bounding box center [962, 397] width 83 height 28
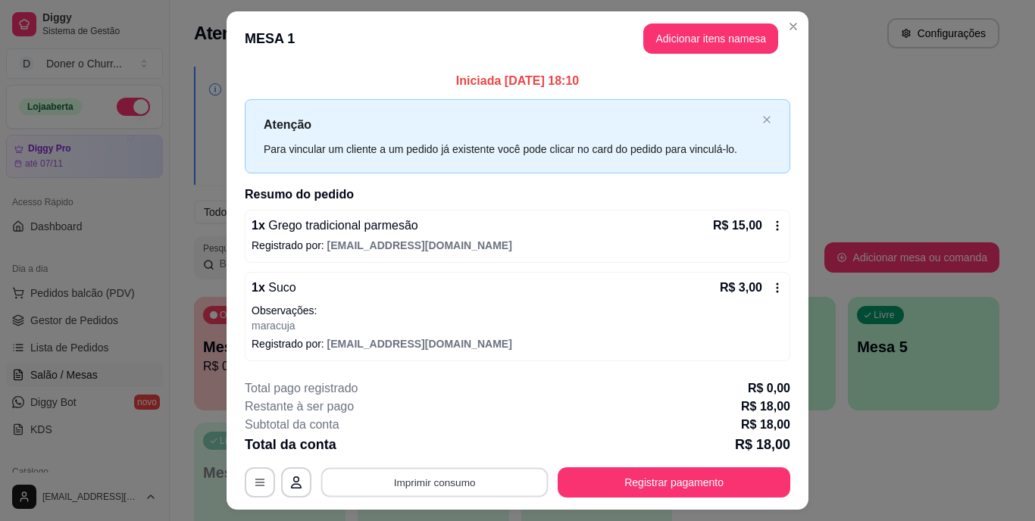
click at [425, 477] on button "Imprimir consumo" at bounding box center [434, 482] width 227 height 30
click at [445, 451] on button "IMPRESSORA" at bounding box center [433, 447] width 106 height 23
click at [430, 480] on button "Imprimir consumo" at bounding box center [434, 482] width 227 height 30
click at [418, 444] on button "IMPRESSORA" at bounding box center [434, 448] width 110 height 24
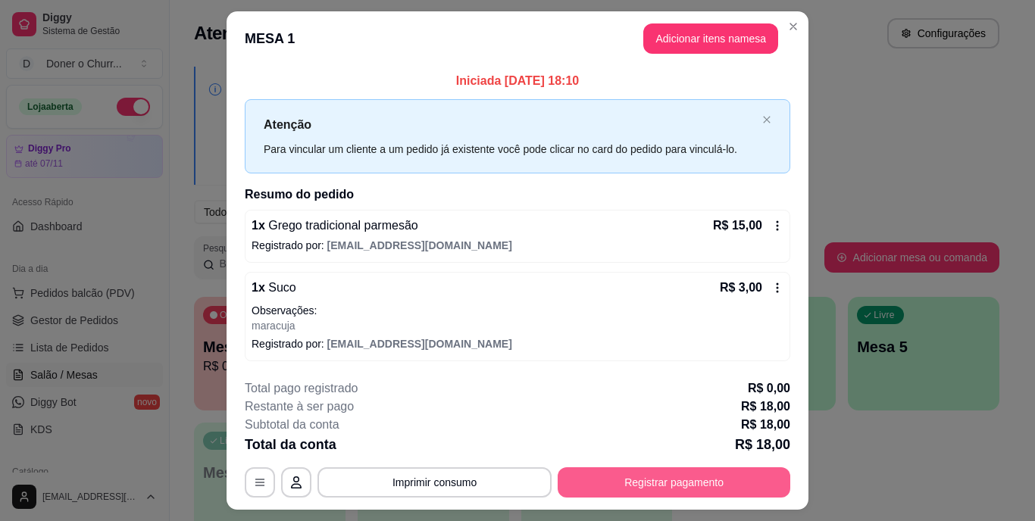
click at [659, 488] on button "Registrar pagamento" at bounding box center [674, 482] width 233 height 30
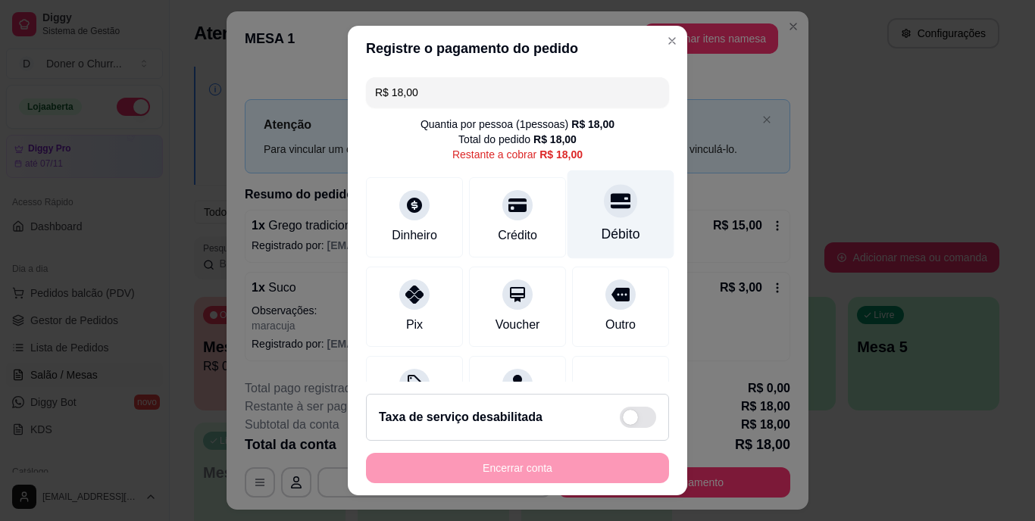
click at [574, 215] on div "Débito" at bounding box center [620, 214] width 107 height 89
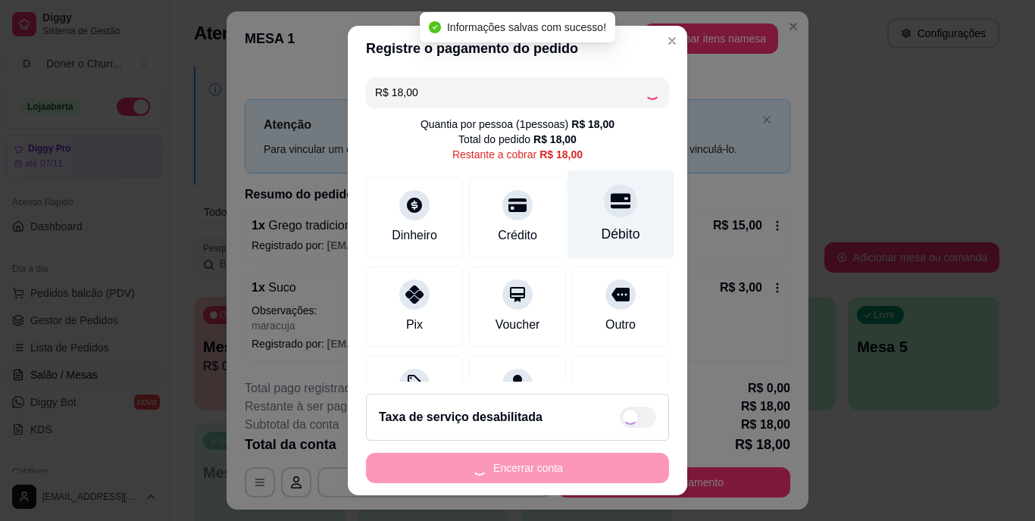
type input "R$ 0,00"
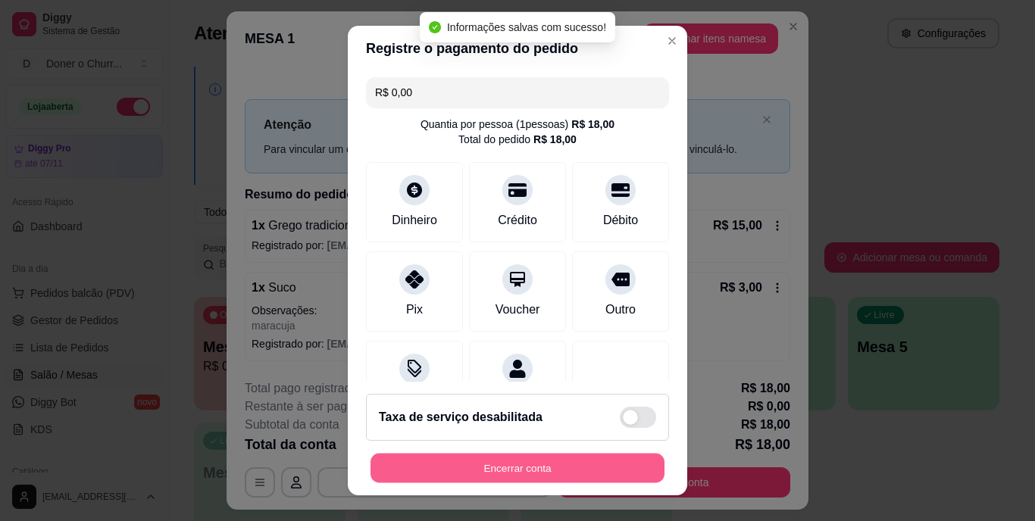
click at [547, 474] on button "Encerrar conta" at bounding box center [517, 468] width 294 height 30
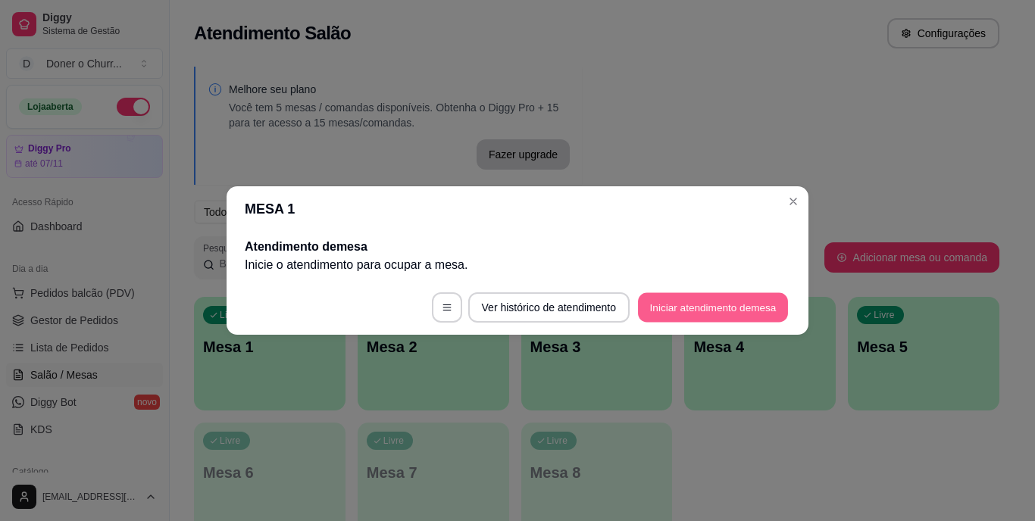
click at [687, 297] on button "Iniciar atendimento de mesa" at bounding box center [713, 308] width 150 height 30
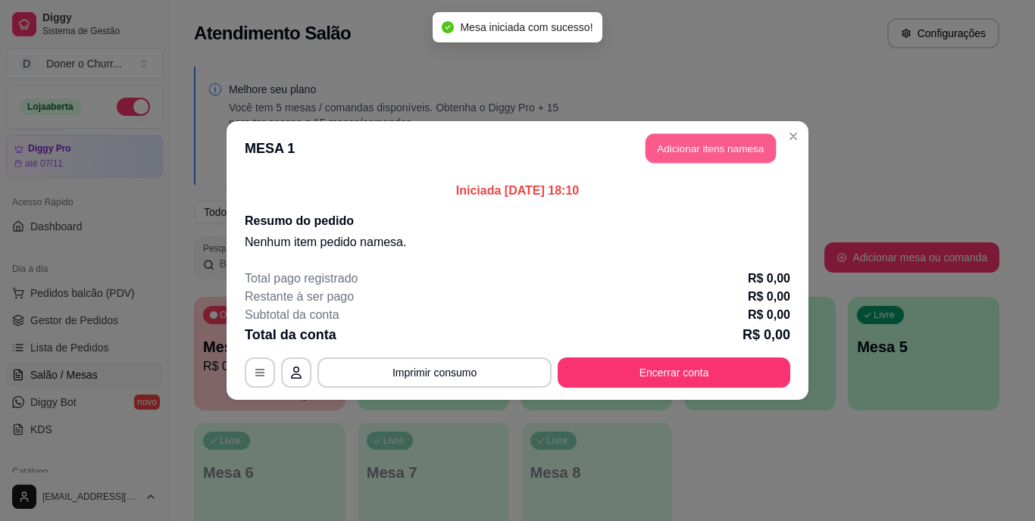
click at [705, 146] on button "Adicionar itens na mesa" at bounding box center [710, 149] width 130 height 30
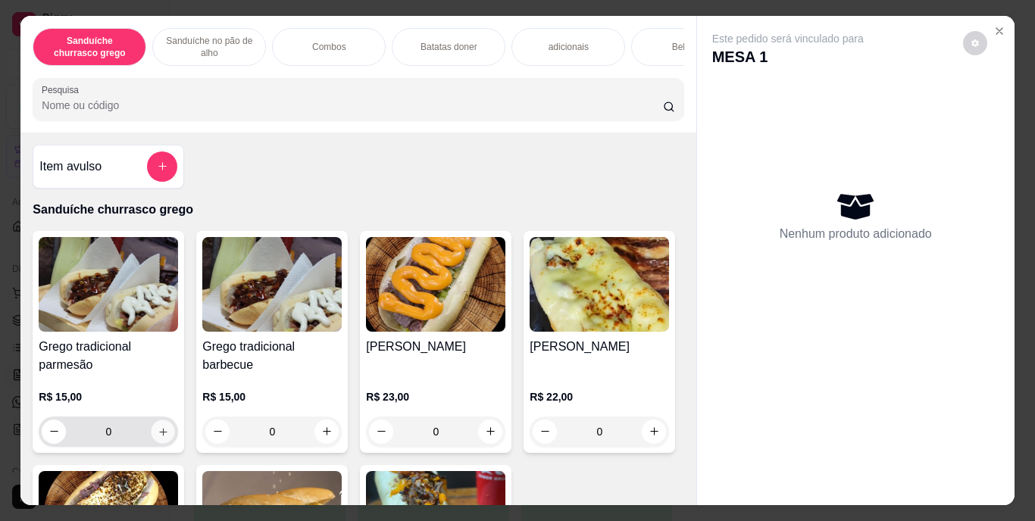
click at [156, 443] on button "increase-product-quantity" at bounding box center [163, 431] width 23 height 23
type input "1"
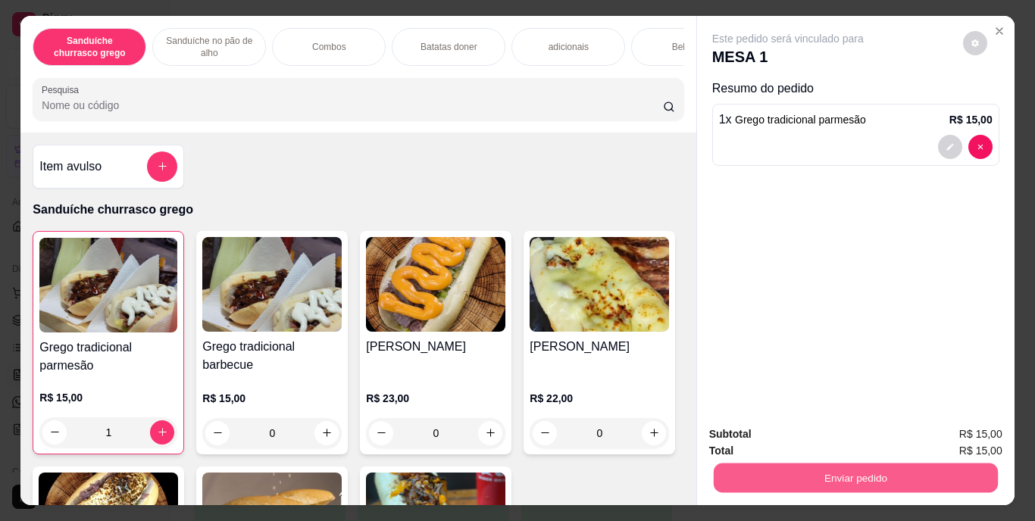
click at [811, 467] on button "Enviar pedido" at bounding box center [855, 479] width 284 height 30
click at [940, 430] on button "Enviar pedido" at bounding box center [963, 435] width 86 height 29
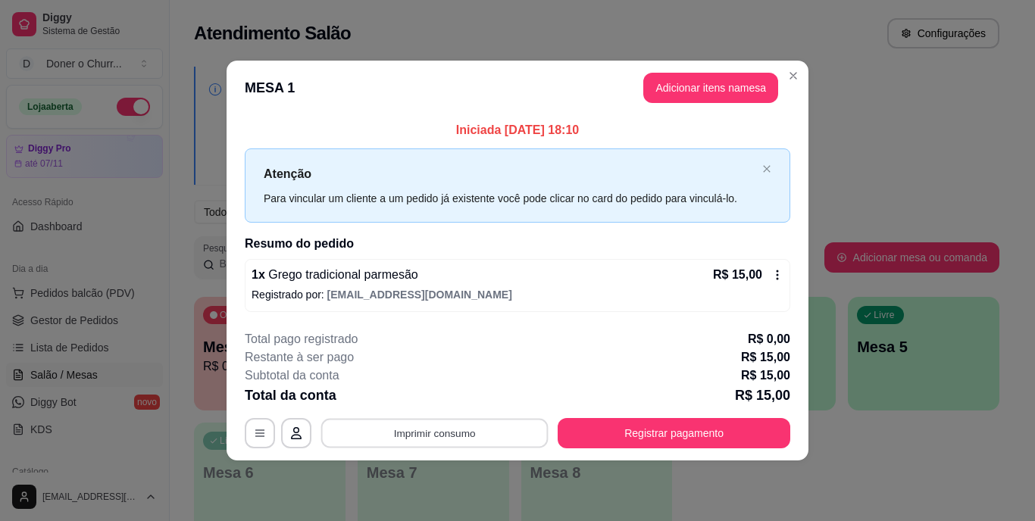
click at [455, 436] on button "Imprimir consumo" at bounding box center [434, 433] width 227 height 30
click at [435, 400] on button "IMPRESSORA" at bounding box center [439, 397] width 106 height 23
click at [442, 427] on button "Imprimir consumo" at bounding box center [434, 433] width 227 height 30
click at [430, 399] on button "IMPRESSORA" at bounding box center [439, 397] width 106 height 23
click at [636, 445] on button "Registrar pagamento" at bounding box center [674, 433] width 233 height 30
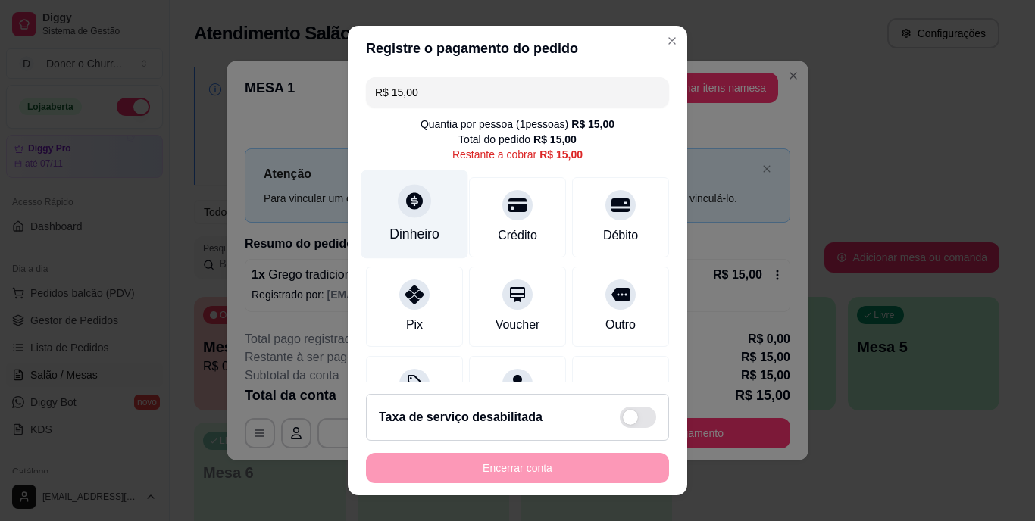
click at [397, 185] on div "Dinheiro" at bounding box center [414, 214] width 107 height 89
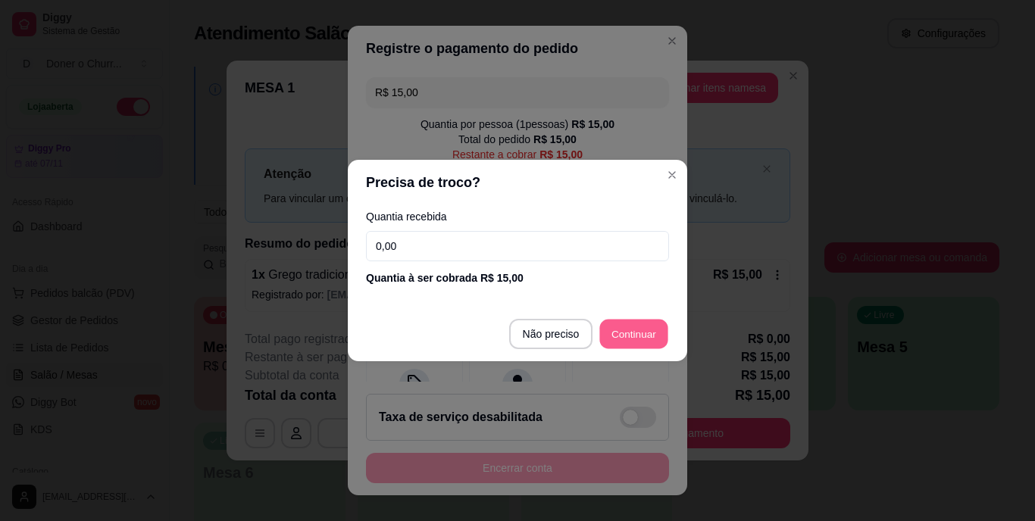
click at [620, 327] on div "Outro" at bounding box center [620, 307] width 97 height 80
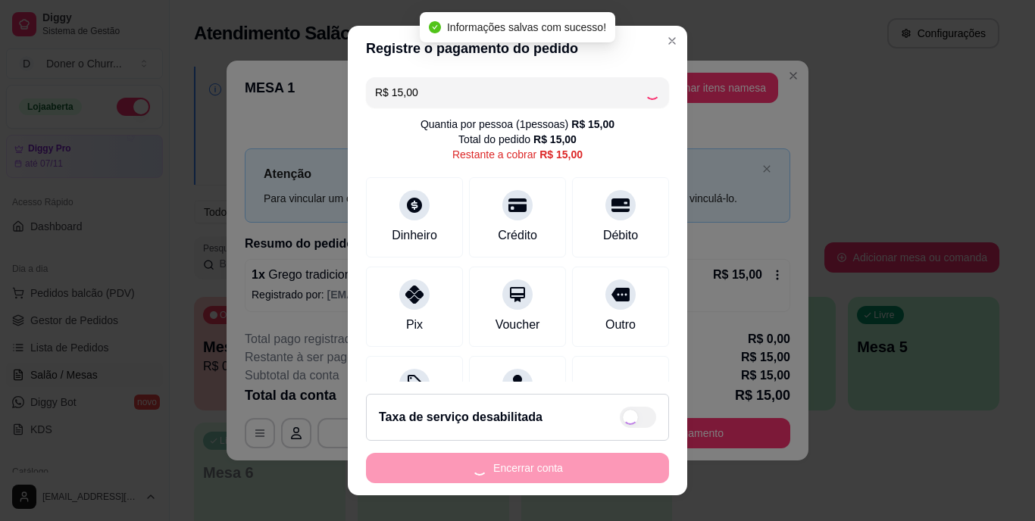
type input "R$ 0,00"
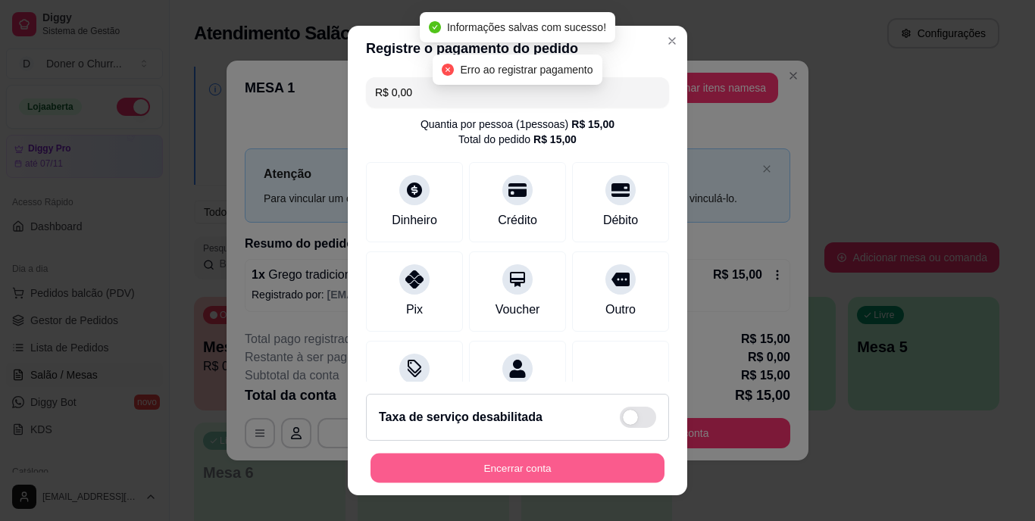
click at [510, 477] on button "Encerrar conta" at bounding box center [517, 468] width 294 height 30
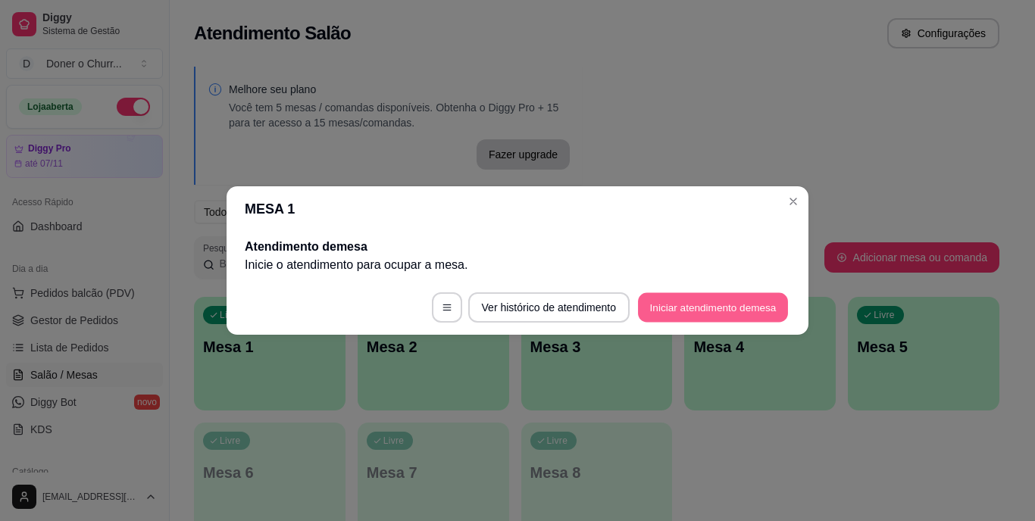
click at [695, 295] on button "Iniciar atendimento de mesa" at bounding box center [713, 308] width 150 height 30
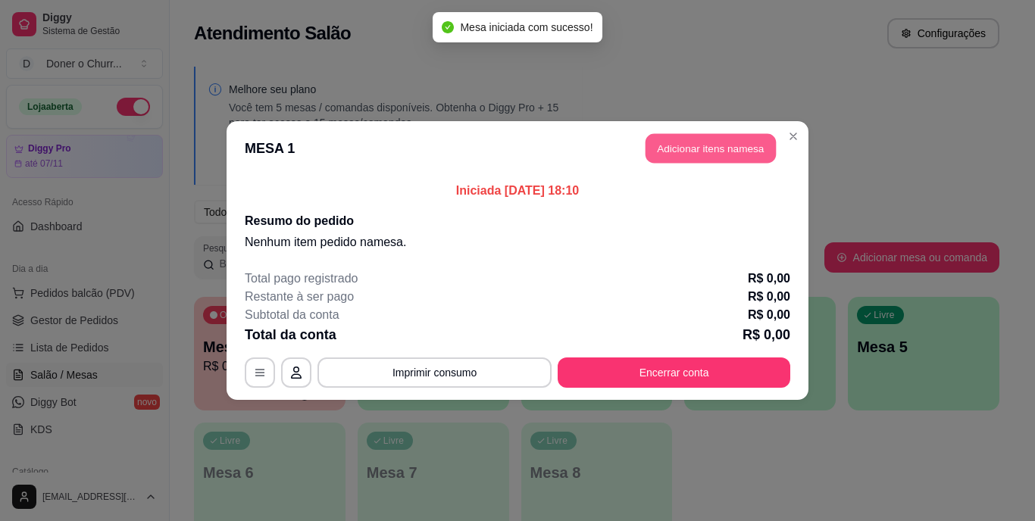
click at [712, 151] on button "Adicionar itens na mesa" at bounding box center [710, 149] width 130 height 30
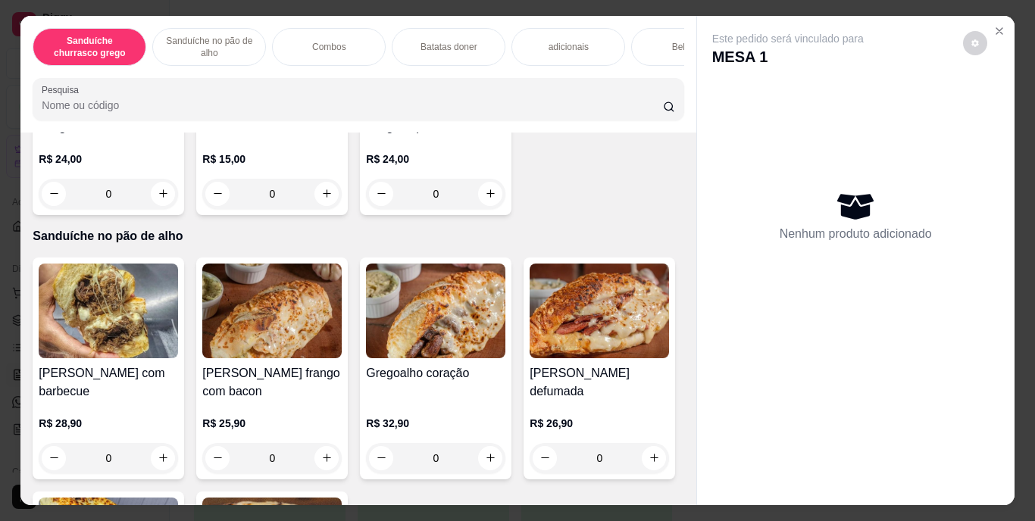
scroll to position [455, 0]
click at [207, 36] on p "Sanduíche no pão de alho" at bounding box center [209, 47] width 88 height 24
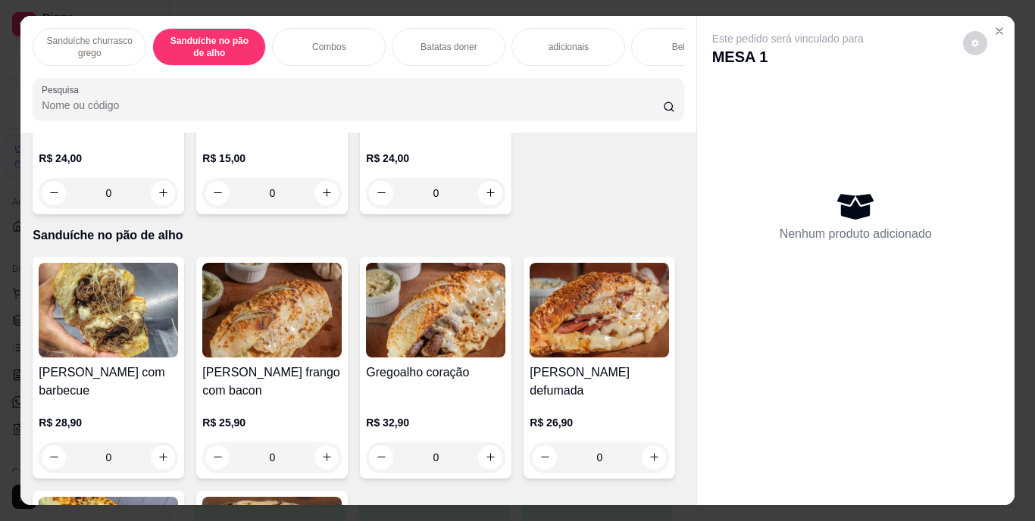
scroll to position [39, 0]
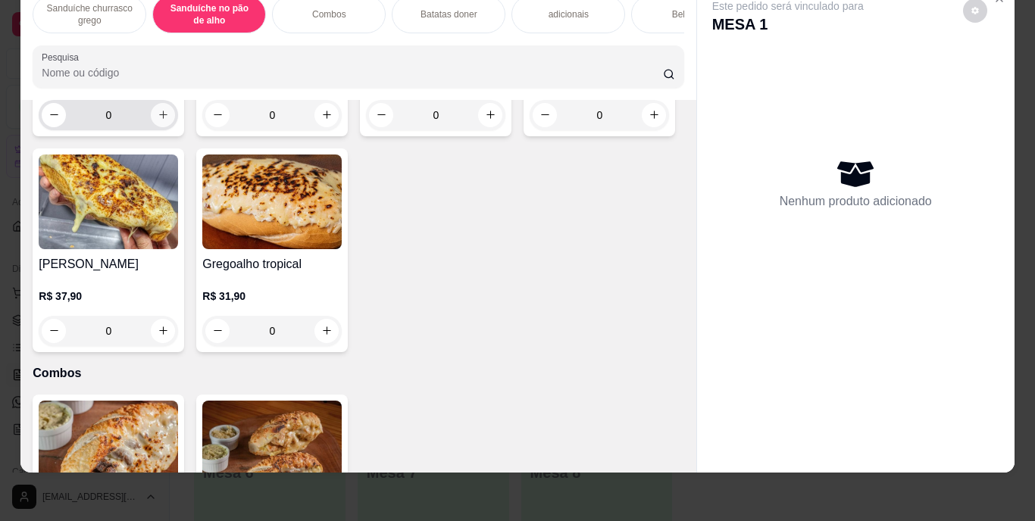
click at [158, 120] on icon "increase-product-quantity" at bounding box center [163, 114] width 11 height 11
type input "2"
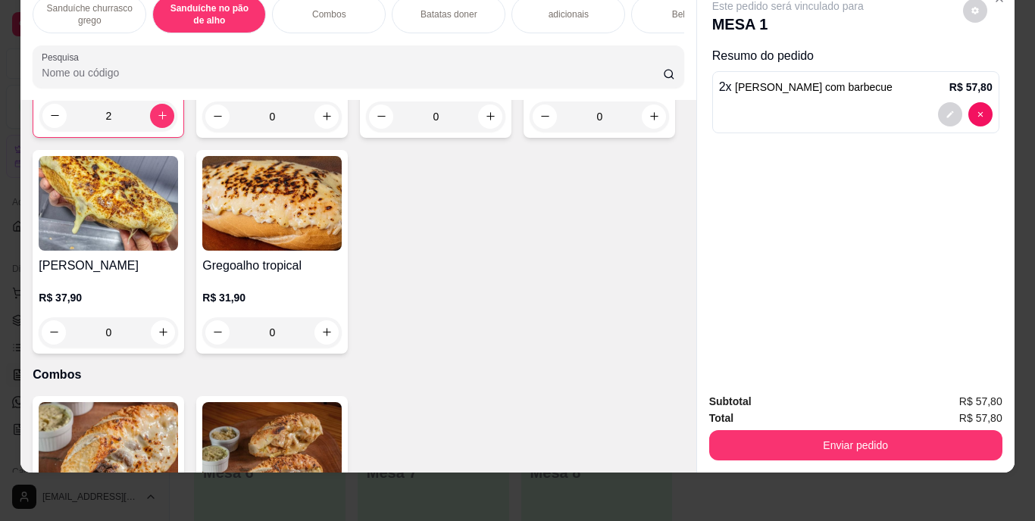
click at [651, 7] on div "Bebidas" at bounding box center [688, 14] width 114 height 38
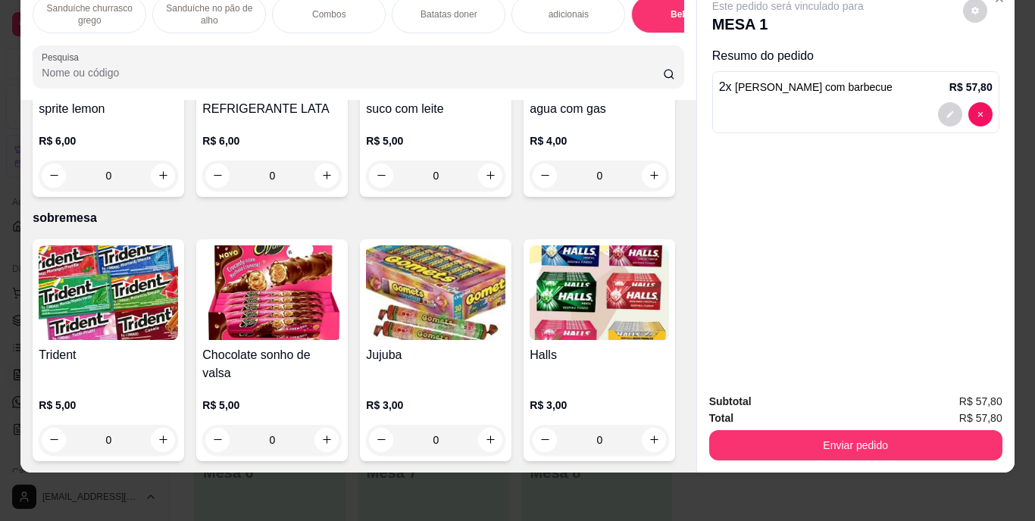
scroll to position [3191, 0]
click at [479, 187] on button "increase-product-quantity" at bounding box center [490, 175] width 23 height 23
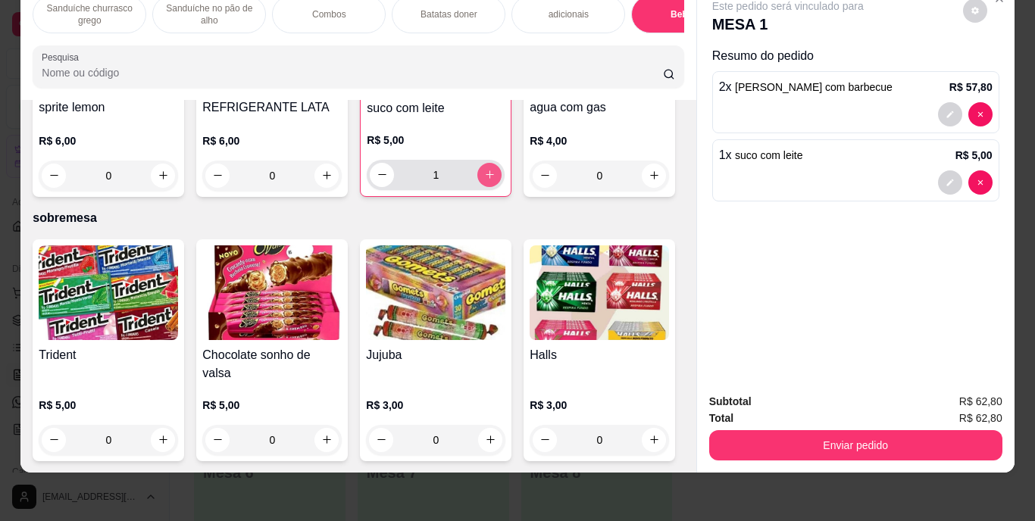
type input "1"
click at [214, 12] on p "Sanduíche no pão de alho" at bounding box center [209, 14] width 88 height 24
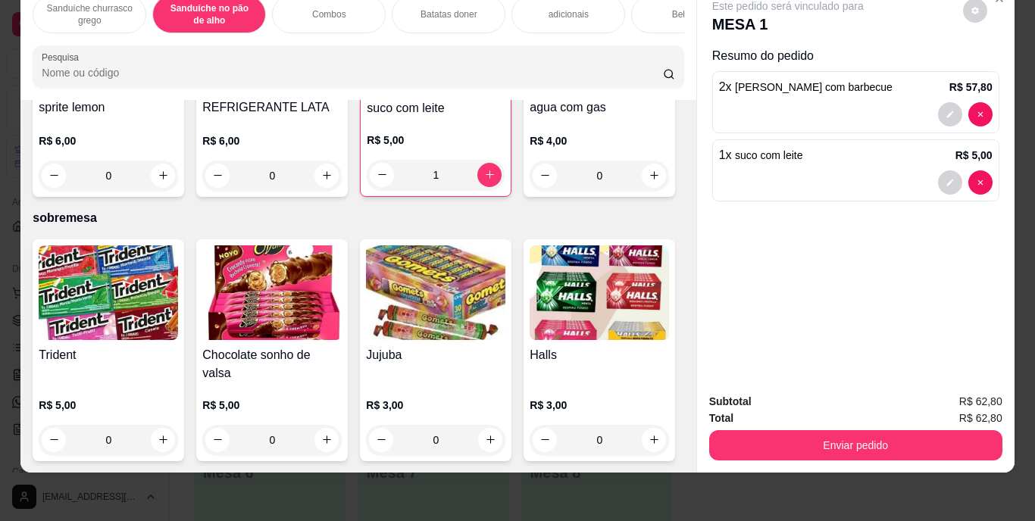
scroll to position [764, 0]
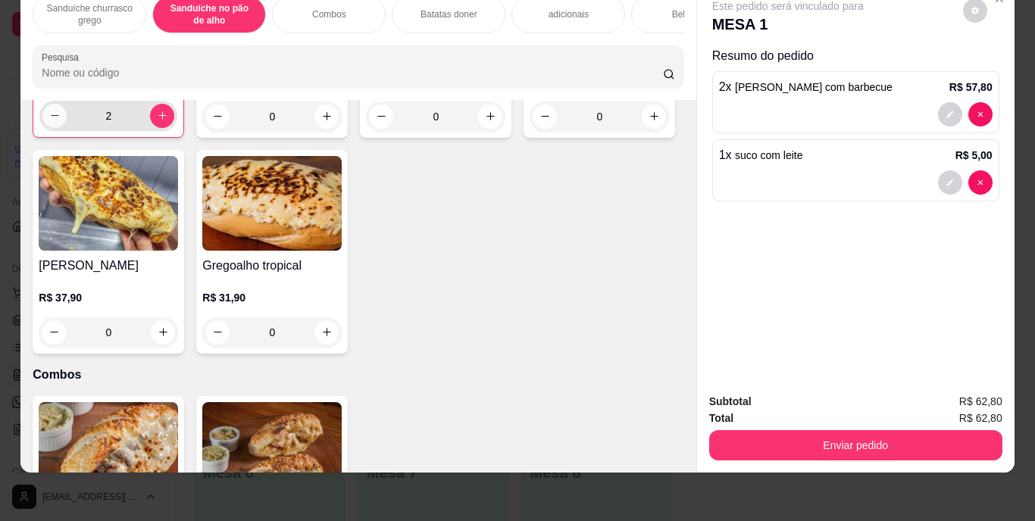
click at [49, 121] on icon "decrease-product-quantity" at bounding box center [54, 115] width 11 height 11
type input "1"
click at [818, 427] on div "Enviar pedido" at bounding box center [855, 444] width 293 height 34
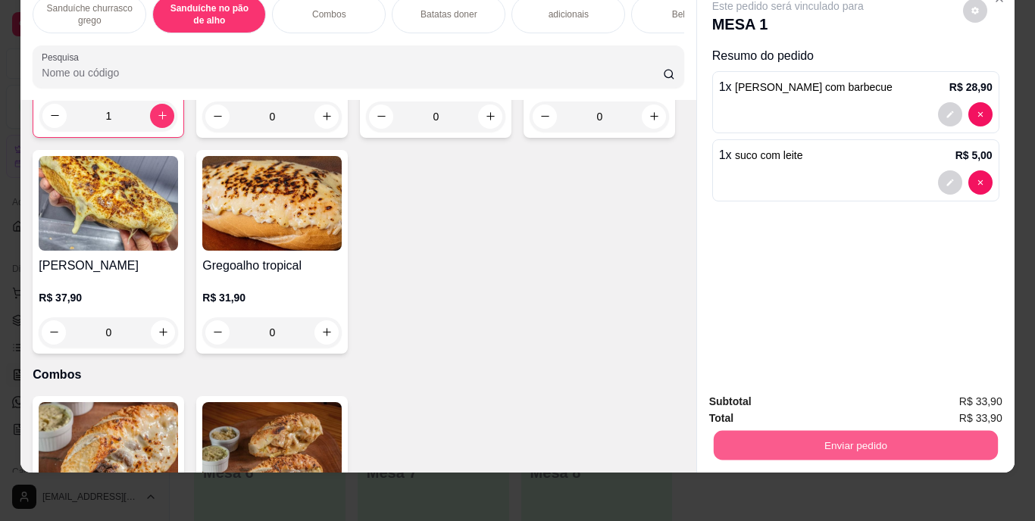
click at [821, 431] on button "Enviar pedido" at bounding box center [855, 446] width 284 height 30
click at [956, 395] on button "Enviar pedido" at bounding box center [962, 397] width 83 height 28
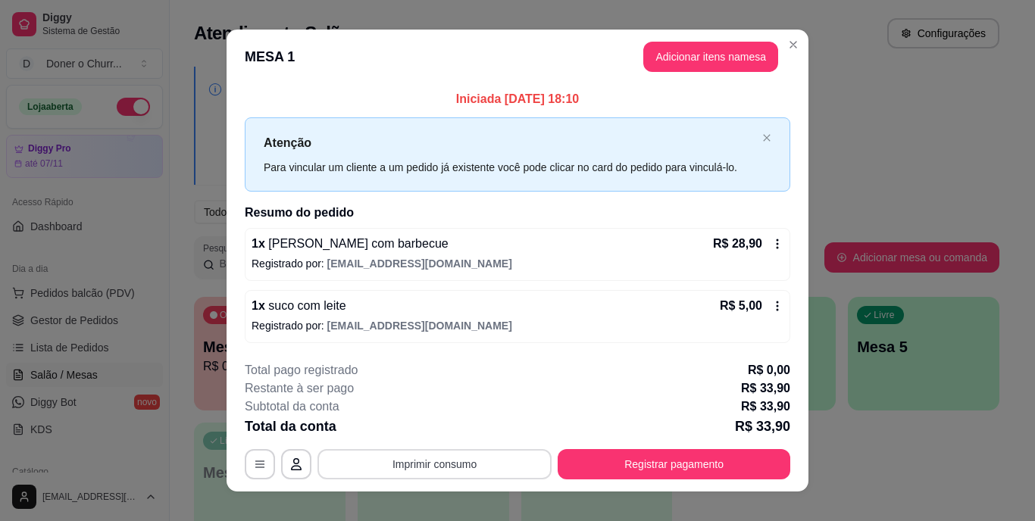
click at [413, 449] on button "Imprimir consumo" at bounding box center [434, 464] width 234 height 30
click at [433, 424] on button "IMPRESSORA" at bounding box center [433, 428] width 106 height 23
click at [431, 473] on button "Imprimir consumo" at bounding box center [434, 464] width 227 height 30
click at [430, 427] on button "IMPRESSORA" at bounding box center [433, 428] width 106 height 23
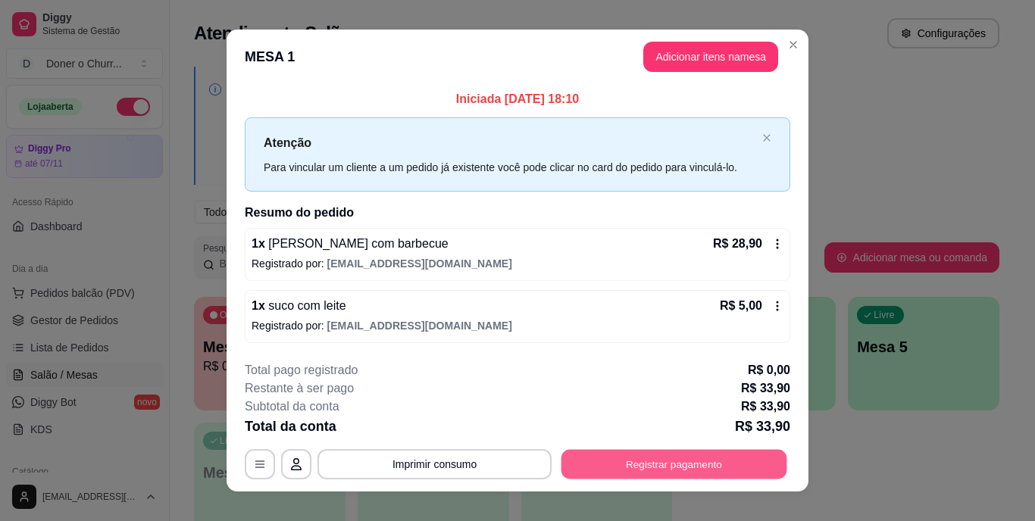
click at [695, 458] on button "Registrar pagamento" at bounding box center [674, 464] width 226 height 30
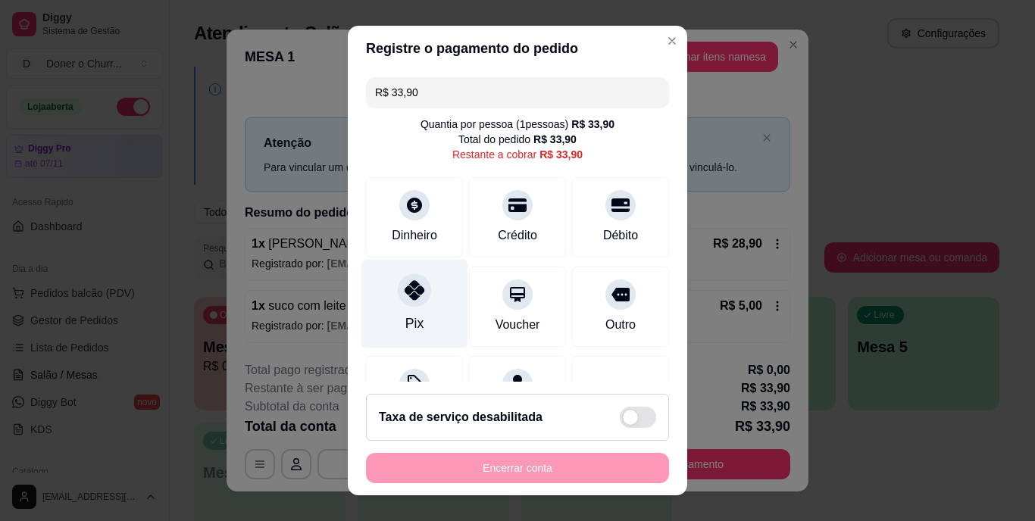
click at [405, 288] on icon at bounding box center [415, 291] width 20 height 20
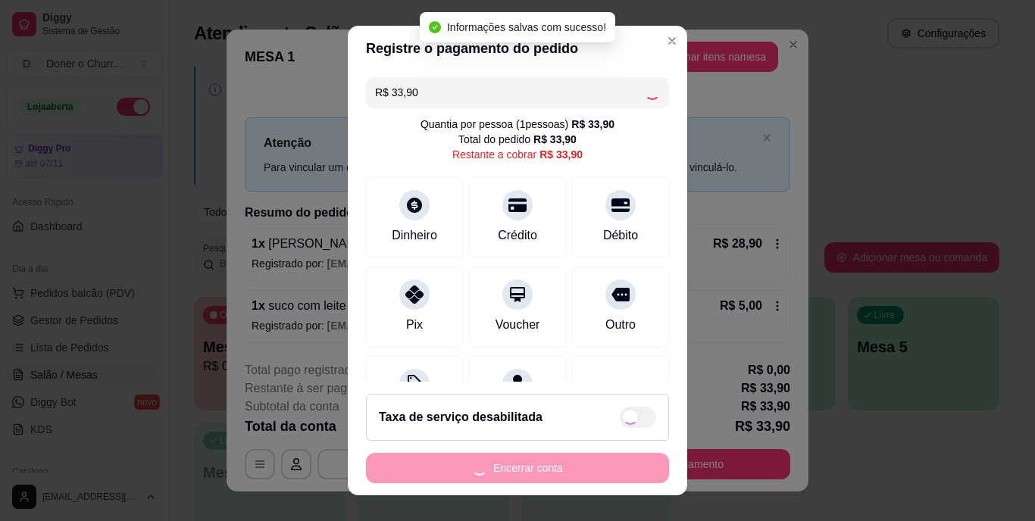
type input "R$ 0,00"
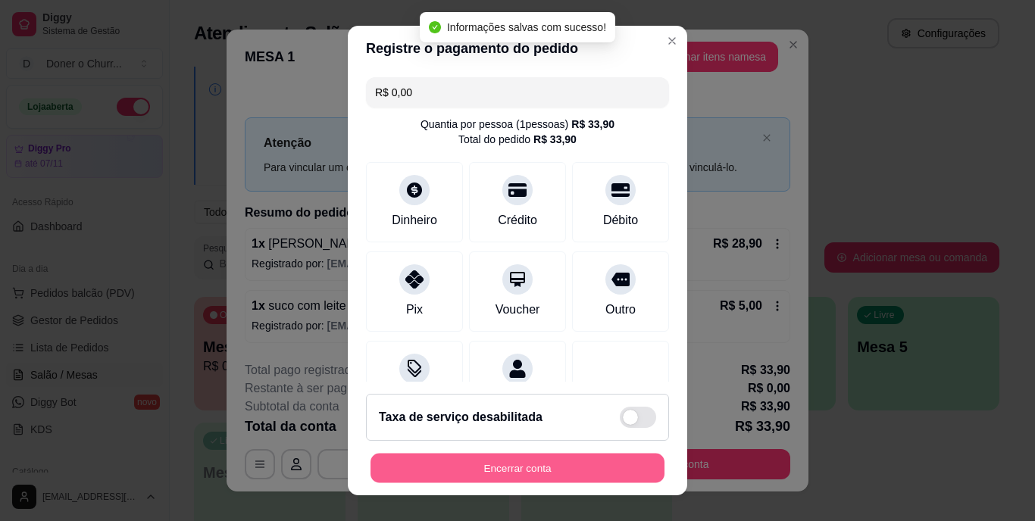
click at [489, 473] on button "Encerrar conta" at bounding box center [517, 468] width 294 height 30
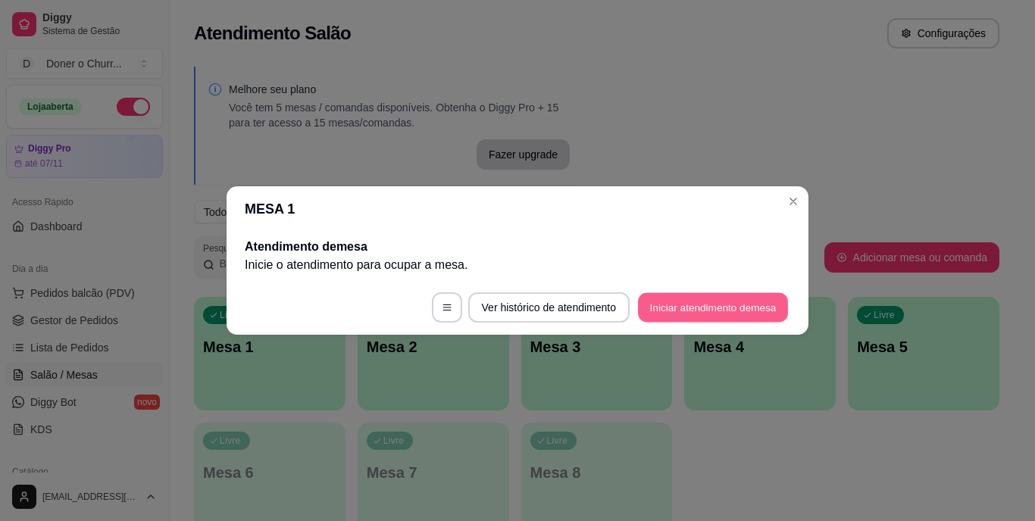
click at [730, 305] on button "Iniciar atendimento de mesa" at bounding box center [713, 308] width 150 height 30
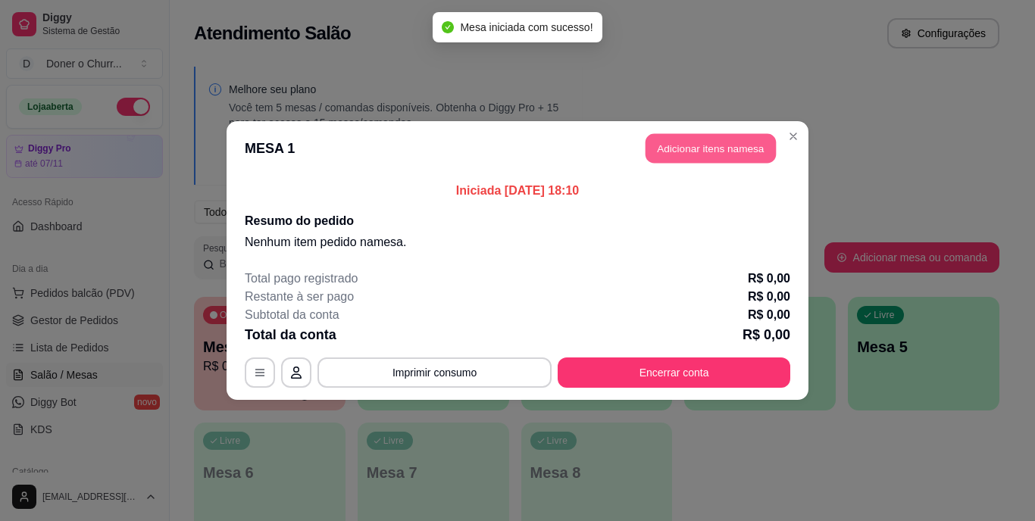
click at [702, 148] on button "Adicionar itens na mesa" at bounding box center [710, 149] width 130 height 30
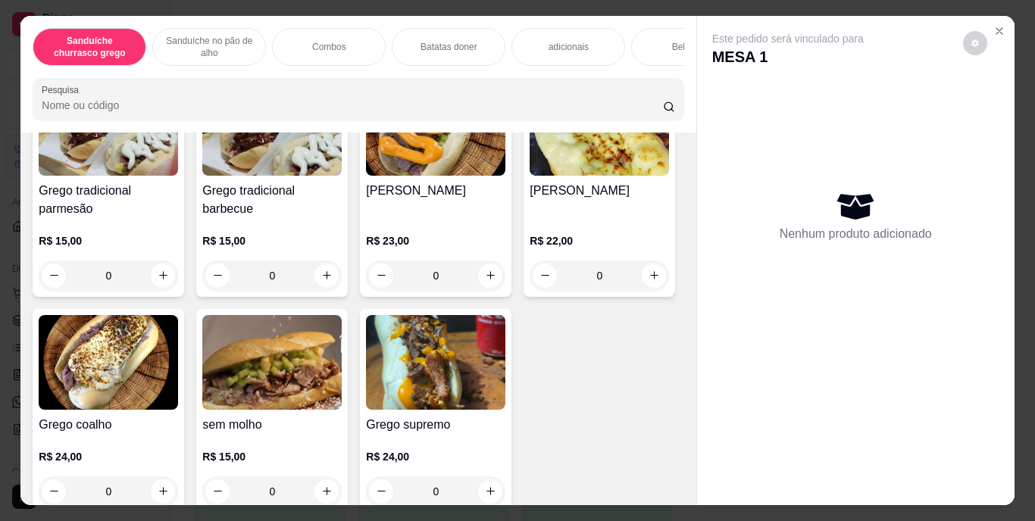
scroll to position [236, 0]
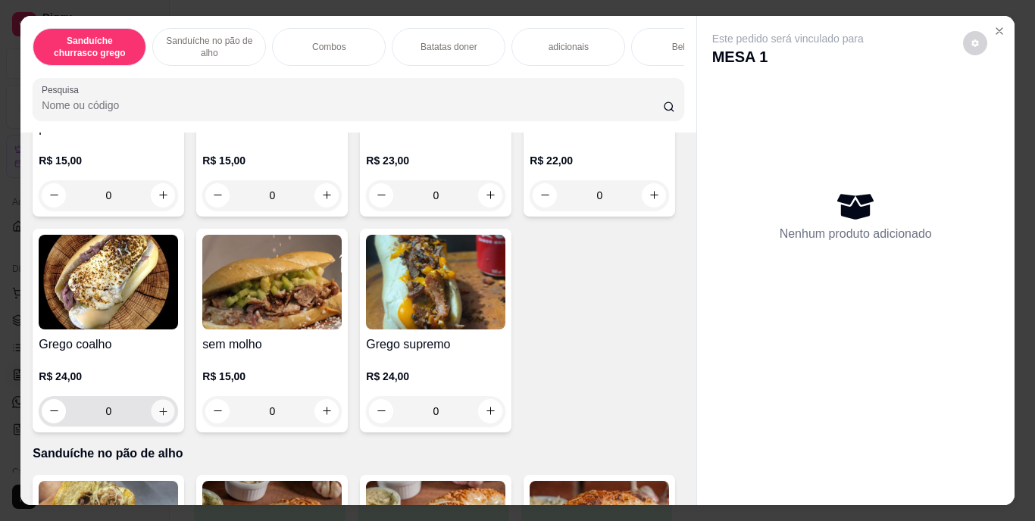
click at [175, 410] on button "increase-product-quantity" at bounding box center [163, 410] width 23 height 23
type input "1"
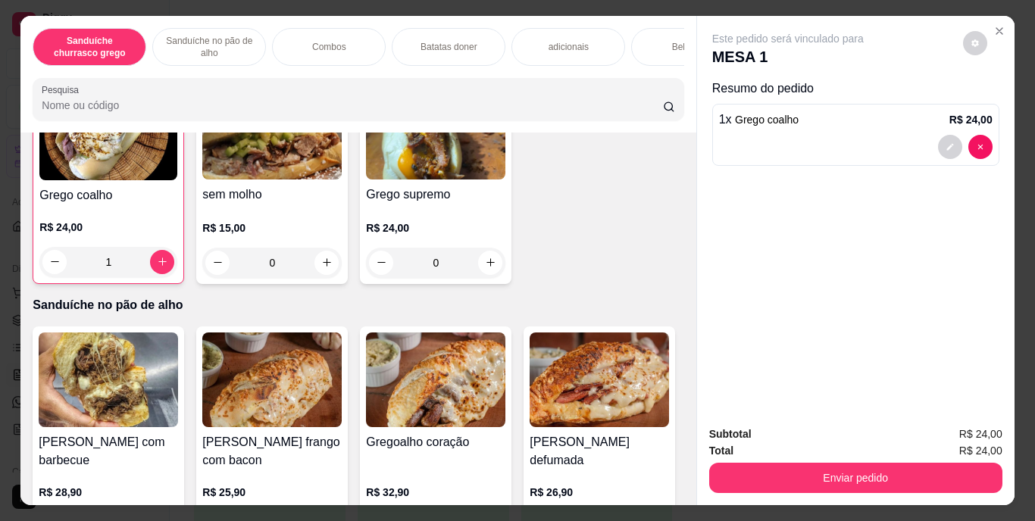
scroll to position [387, 0]
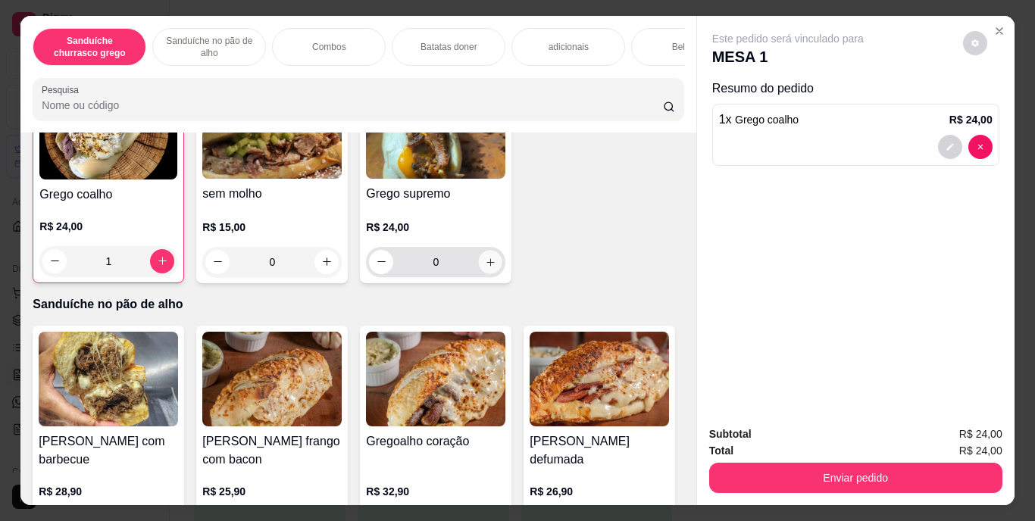
click at [485, 267] on icon "increase-product-quantity" at bounding box center [490, 261] width 11 height 11
type input "1"
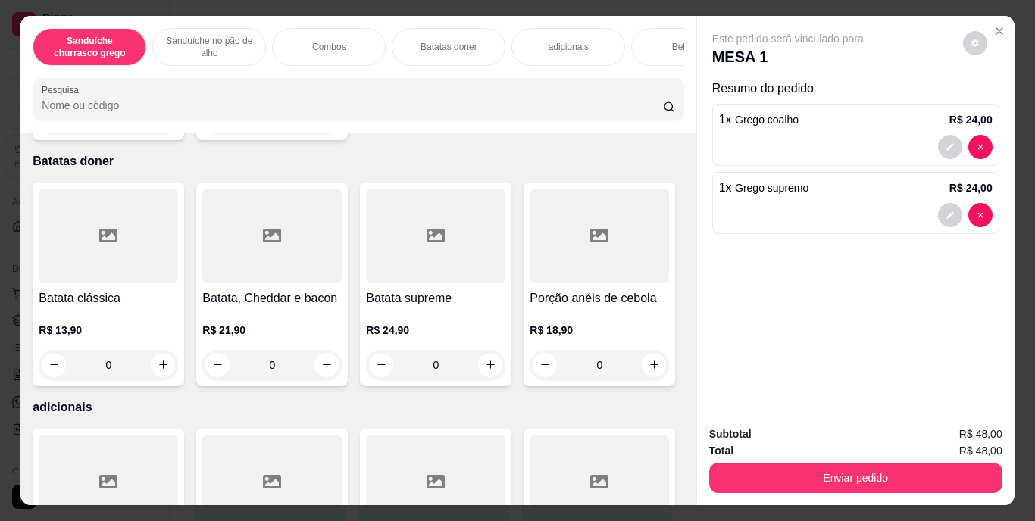
scroll to position [1449, 0]
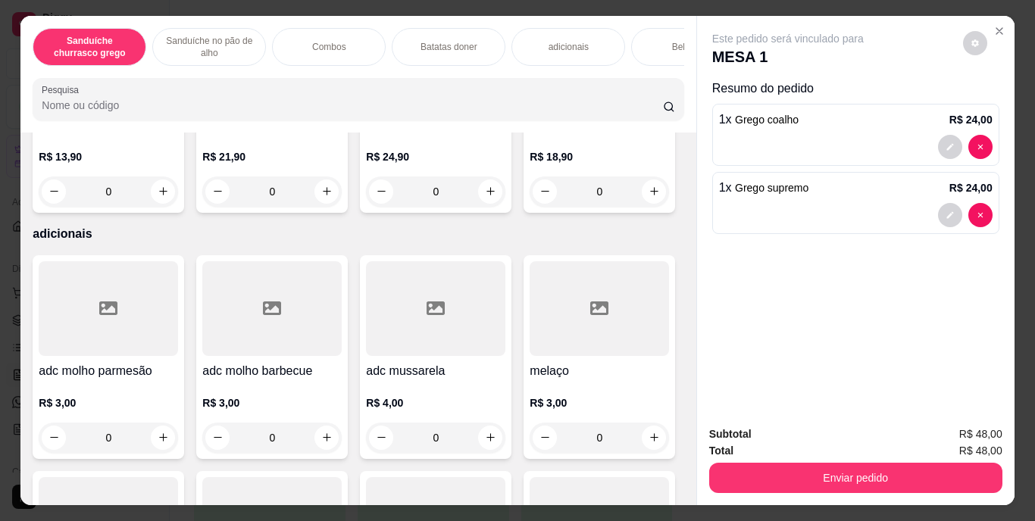
click at [661, 39] on div "Bebidas" at bounding box center [688, 47] width 114 height 38
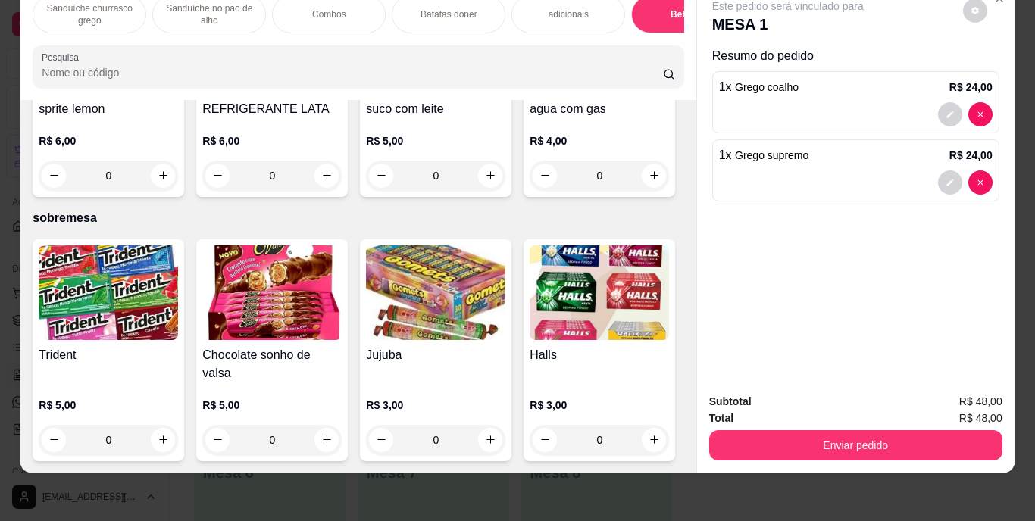
scroll to position [3161, 0]
click at [650, 180] on icon "increase-product-quantity" at bounding box center [654, 176] width 8 height 8
type input "1"
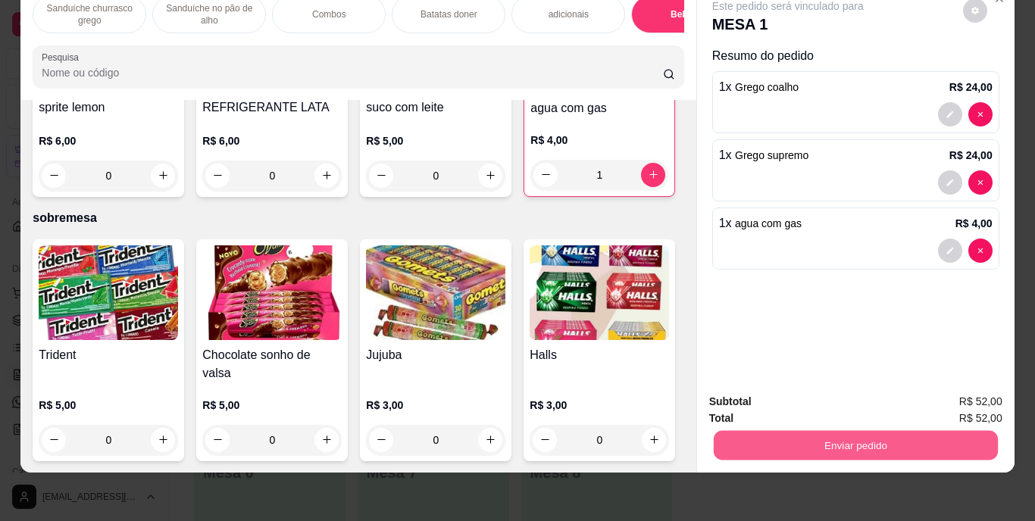
click at [864, 439] on button "Enviar pedido" at bounding box center [855, 446] width 284 height 30
click at [959, 400] on button "Enviar pedido" at bounding box center [962, 397] width 83 height 28
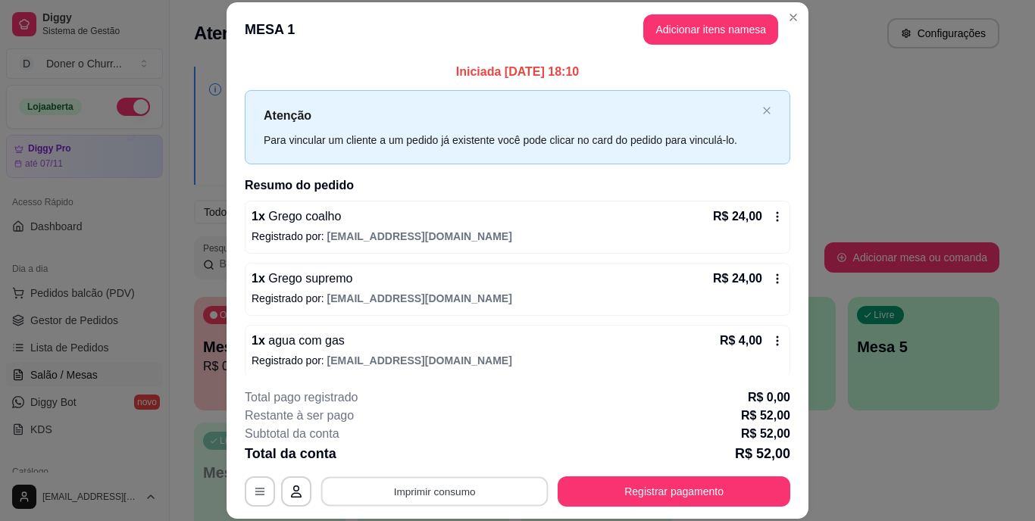
click at [417, 498] on button "Imprimir consumo" at bounding box center [434, 492] width 227 height 30
click at [427, 456] on button "IMPRESSORA" at bounding box center [433, 456] width 106 height 23
click at [417, 497] on button "Imprimir consumo" at bounding box center [434, 492] width 227 height 30
click at [456, 455] on button "IMPRESSORA" at bounding box center [433, 456] width 106 height 23
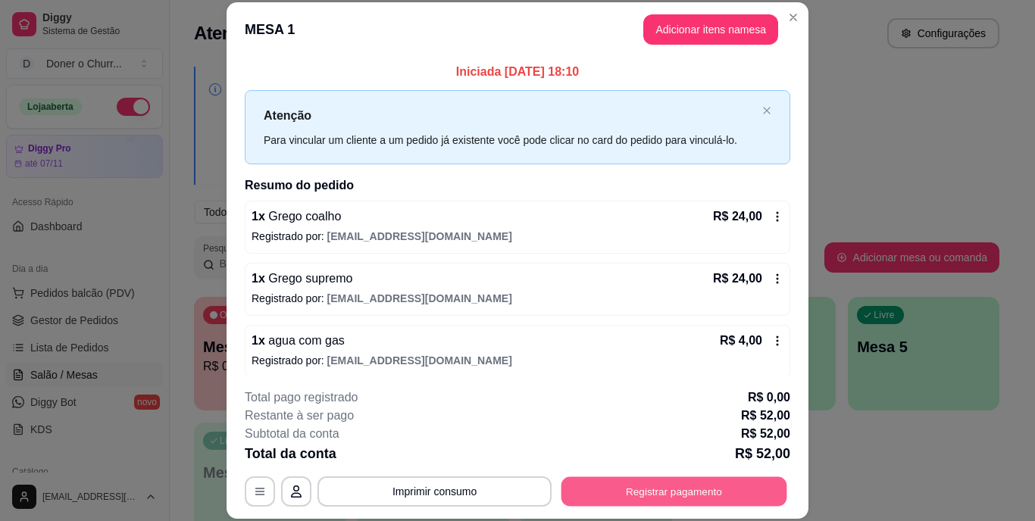
click at [611, 482] on button "Registrar pagamento" at bounding box center [674, 492] width 226 height 30
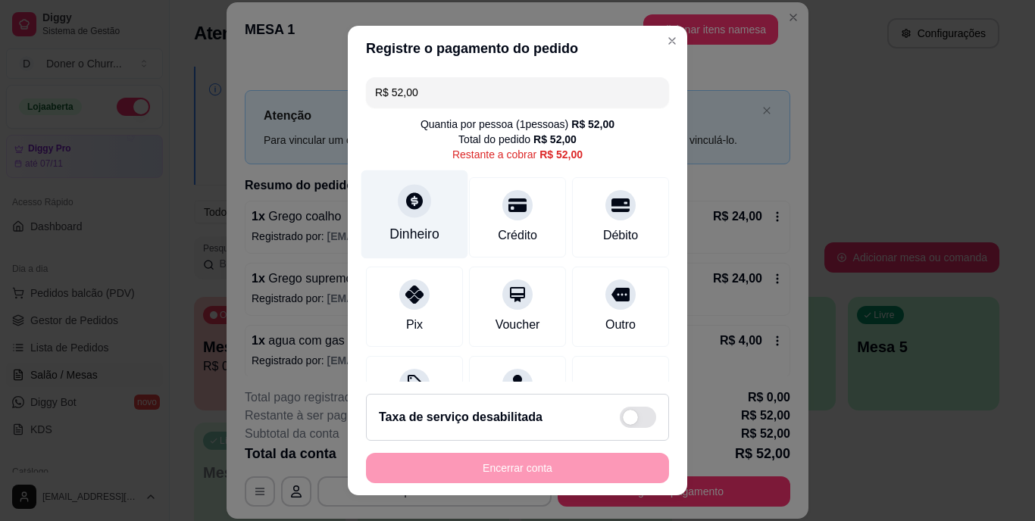
click at [416, 223] on div "Dinheiro" at bounding box center [414, 214] width 107 height 89
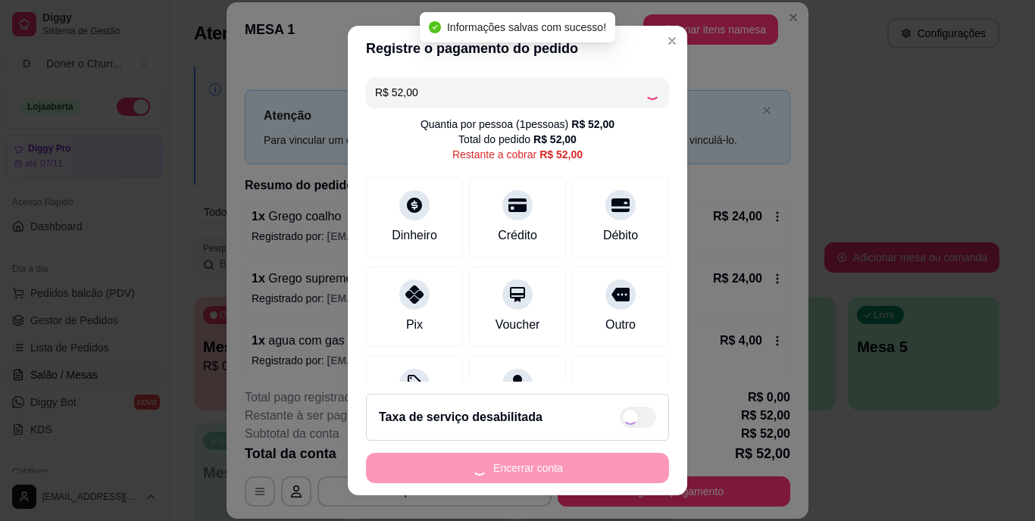
type input "R$ 0,00"
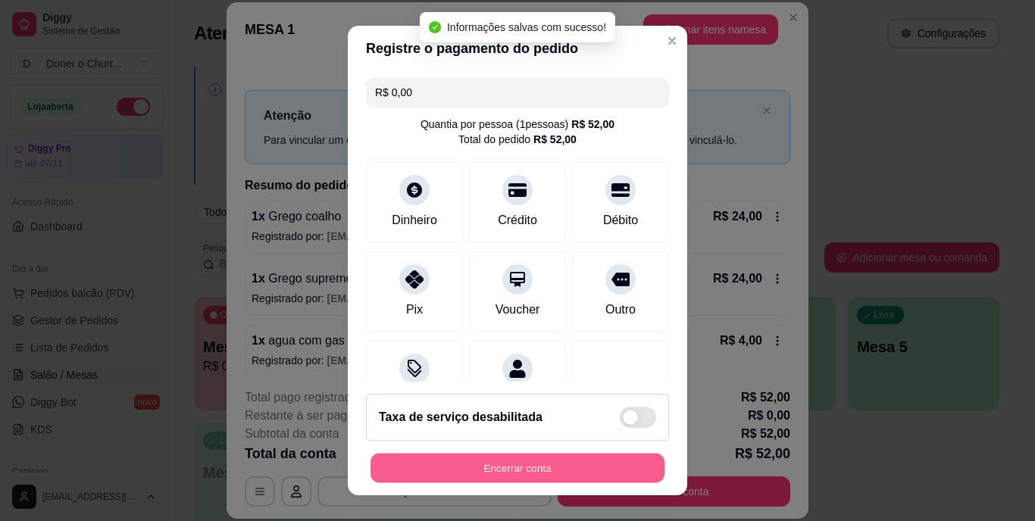
click at [505, 464] on button "Encerrar conta" at bounding box center [517, 468] width 294 height 30
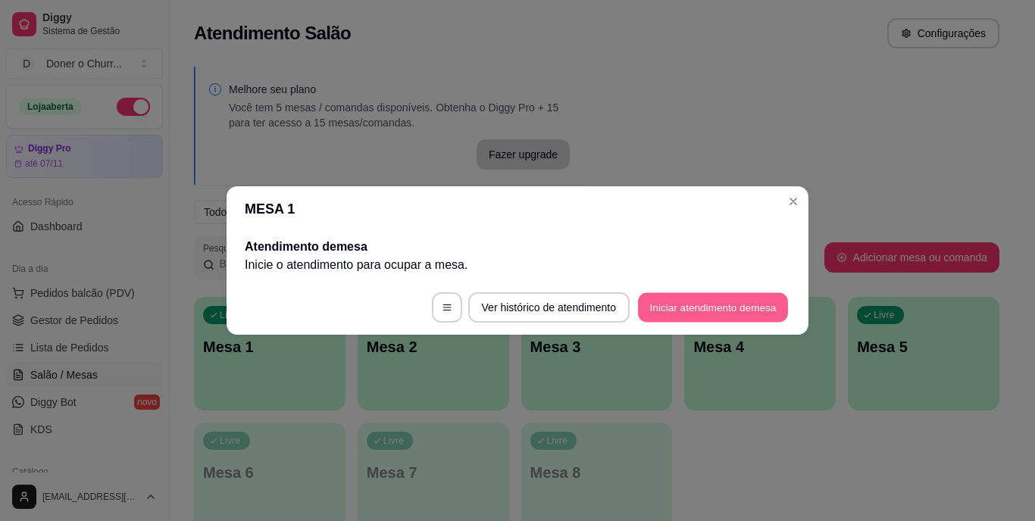
click at [713, 299] on button "Iniciar atendimento de mesa" at bounding box center [713, 308] width 150 height 30
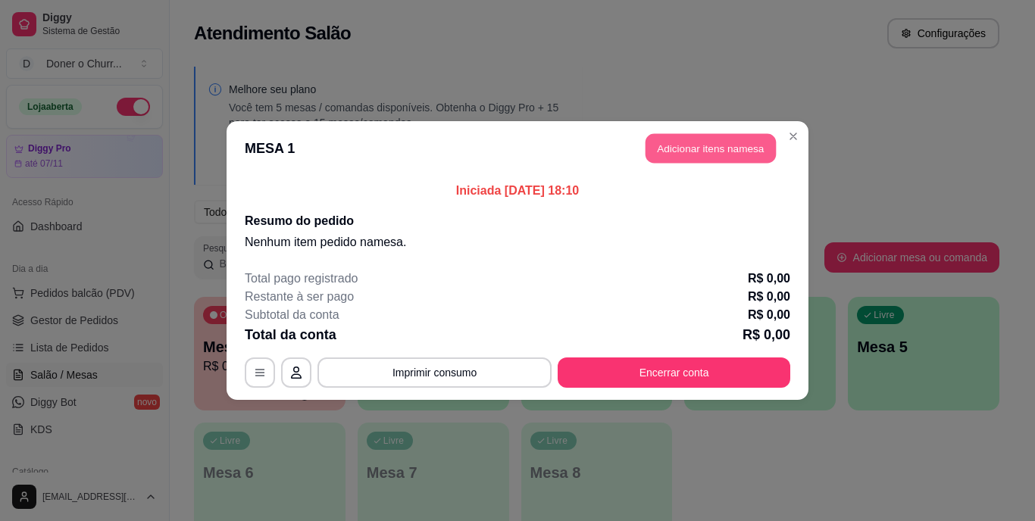
click at [702, 145] on button "Adicionar itens na mesa" at bounding box center [710, 149] width 130 height 30
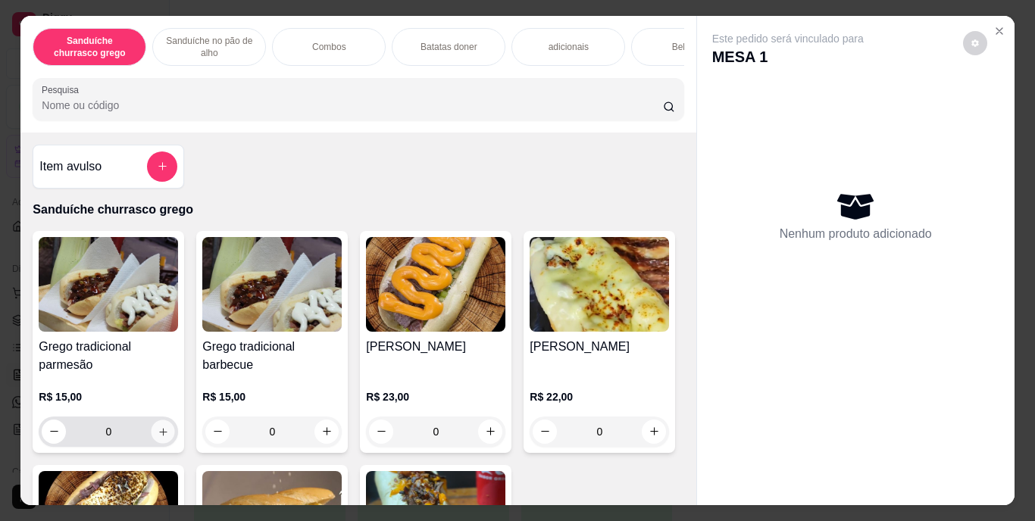
click at [159, 433] on icon "increase-product-quantity" at bounding box center [163, 432] width 8 height 8
type input "1"
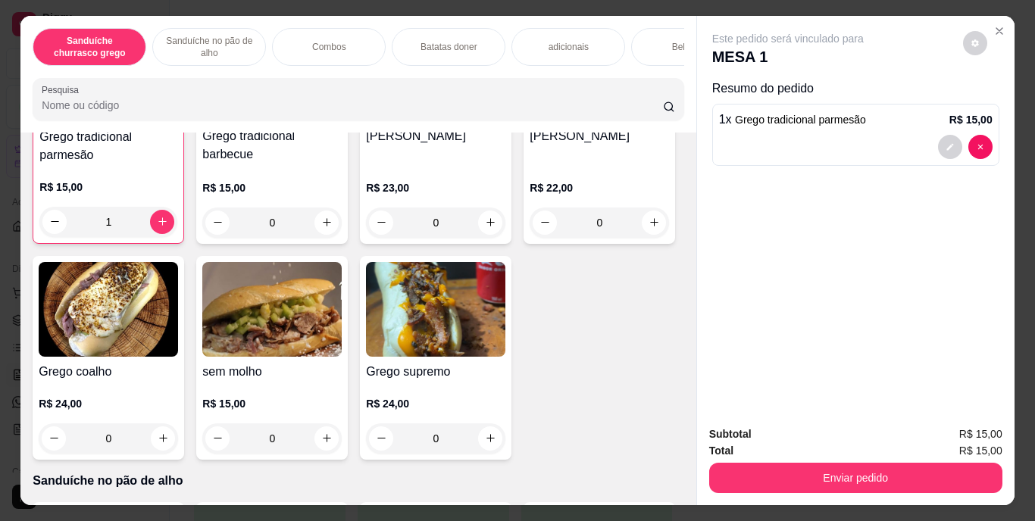
scroll to position [280, 0]
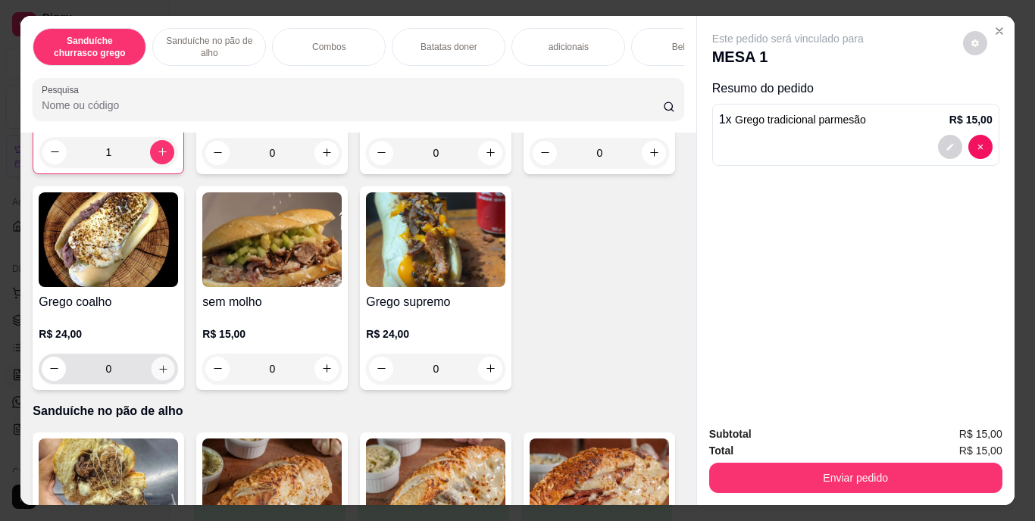
click at [169, 374] on icon "increase-product-quantity" at bounding box center [163, 368] width 11 height 11
type input "1"
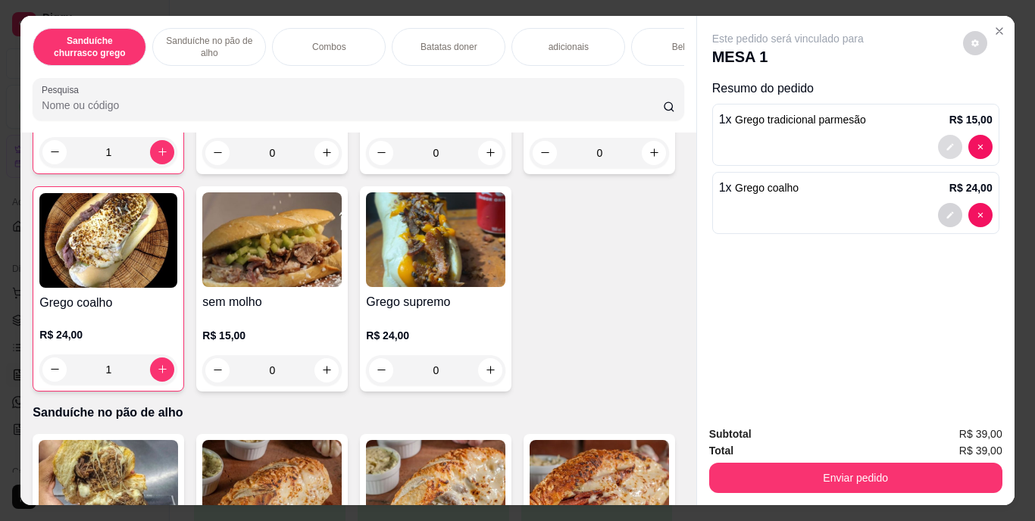
click at [943, 147] on button "decrease-product-quantity" at bounding box center [950, 147] width 24 height 24
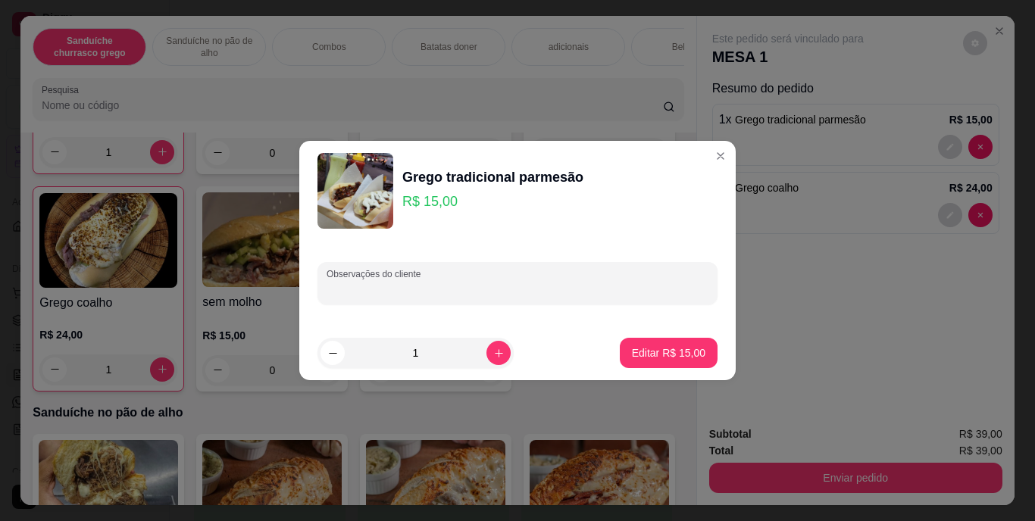
click at [570, 289] on input "Observações do cliente" at bounding box center [518, 289] width 382 height 15
type input "sem tomate"
click at [631, 345] on button "Editar R$ 15,00" at bounding box center [669, 353] width 98 height 30
type input "0"
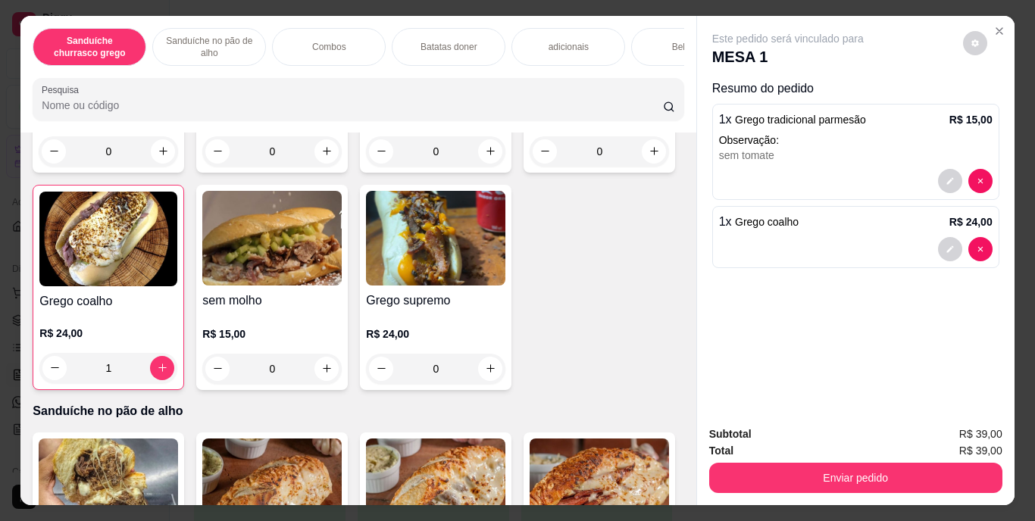
scroll to position [280, 0]
click at [656, 38] on div "Bebidas" at bounding box center [688, 47] width 114 height 38
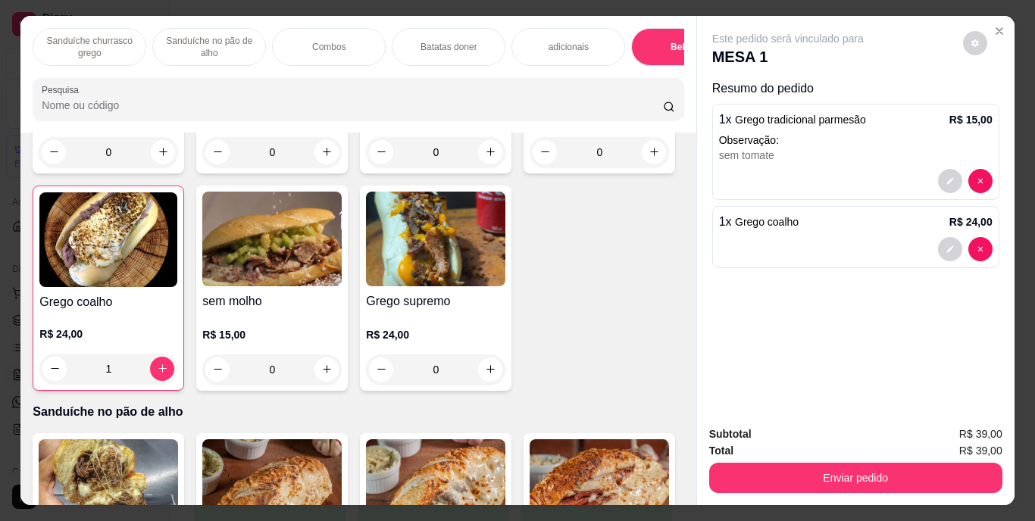
scroll to position [39, 0]
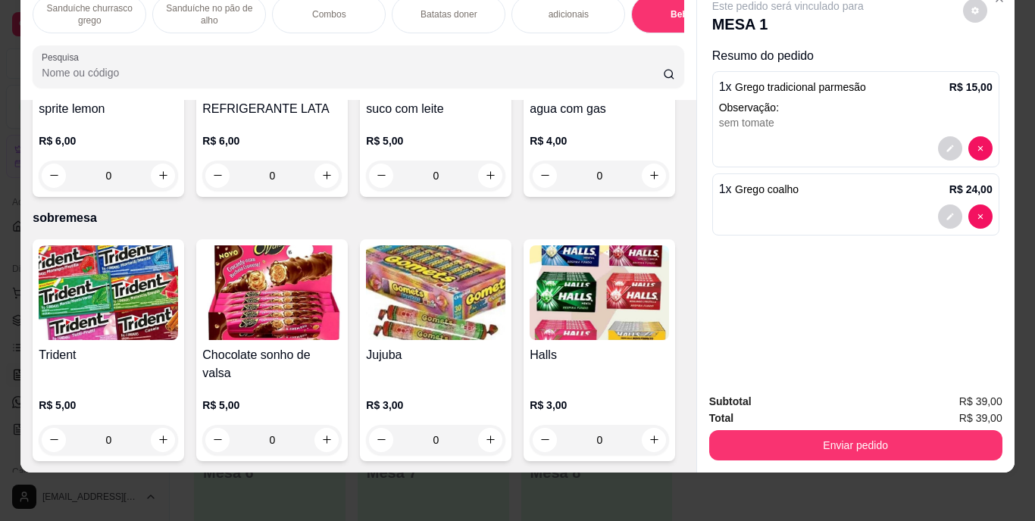
type input "1"
click at [945, 280] on icon "decrease-product-quantity" at bounding box center [949, 284] width 9 height 9
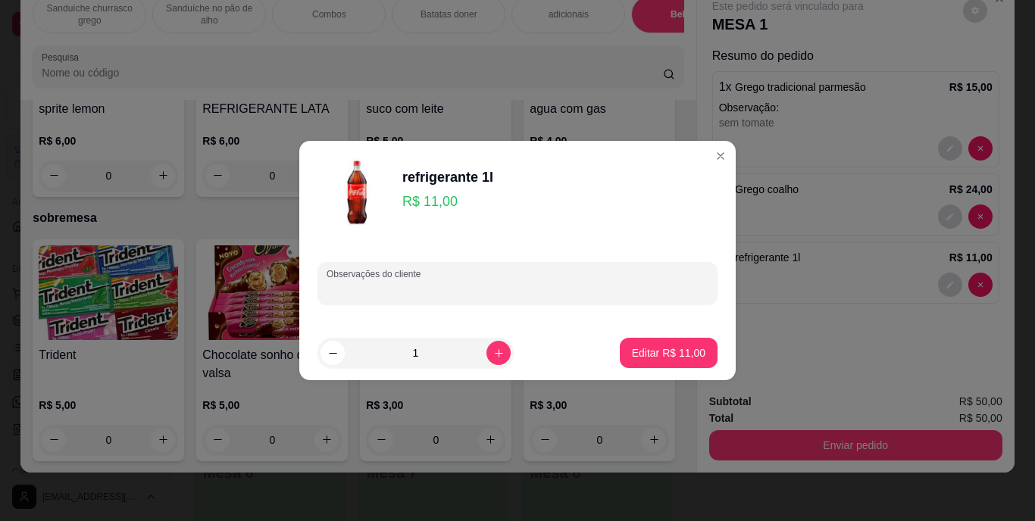
click at [606, 283] on input "Observações do cliente" at bounding box center [518, 289] width 382 height 15
type input "zero"
click at [671, 353] on p "Editar R$ 11,00" at bounding box center [668, 352] width 71 height 14
type input "0"
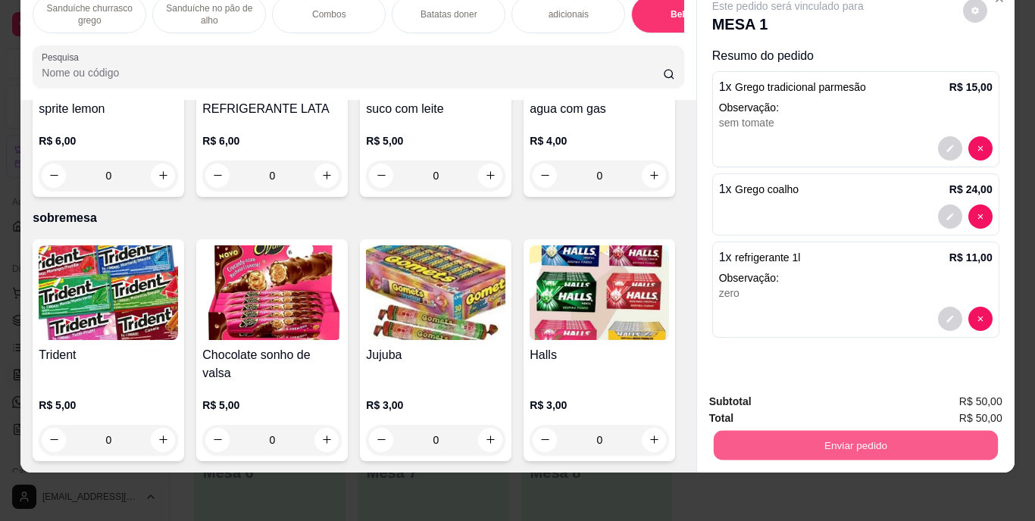
click at [851, 431] on button "Enviar pedido" at bounding box center [855, 446] width 284 height 30
click at [961, 394] on button "Enviar pedido" at bounding box center [962, 397] width 83 height 28
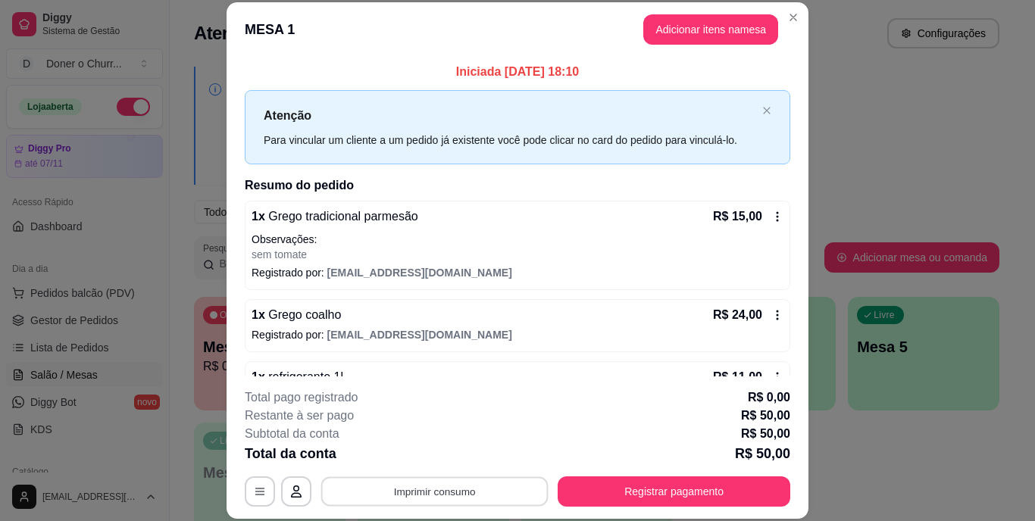
click at [422, 486] on button "Imprimir consumo" at bounding box center [434, 492] width 227 height 30
click at [420, 455] on button "IMPRESSORA" at bounding box center [433, 456] width 106 height 23
click at [408, 500] on button "Imprimir consumo" at bounding box center [434, 492] width 227 height 30
click at [421, 455] on button "IMPRESSORA" at bounding box center [433, 456] width 106 height 23
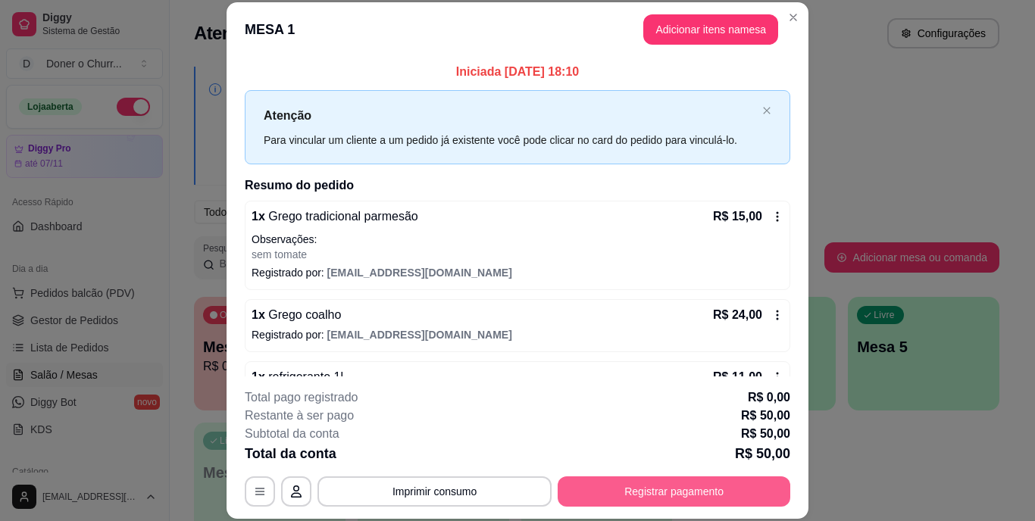
click at [635, 480] on button "Registrar pagamento" at bounding box center [674, 492] width 233 height 30
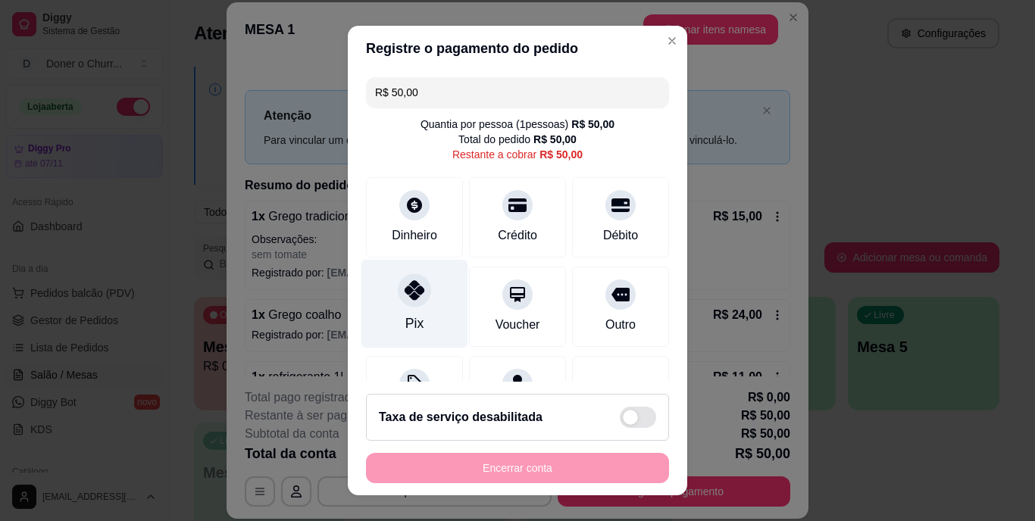
click at [404, 308] on div "Pix" at bounding box center [414, 304] width 107 height 89
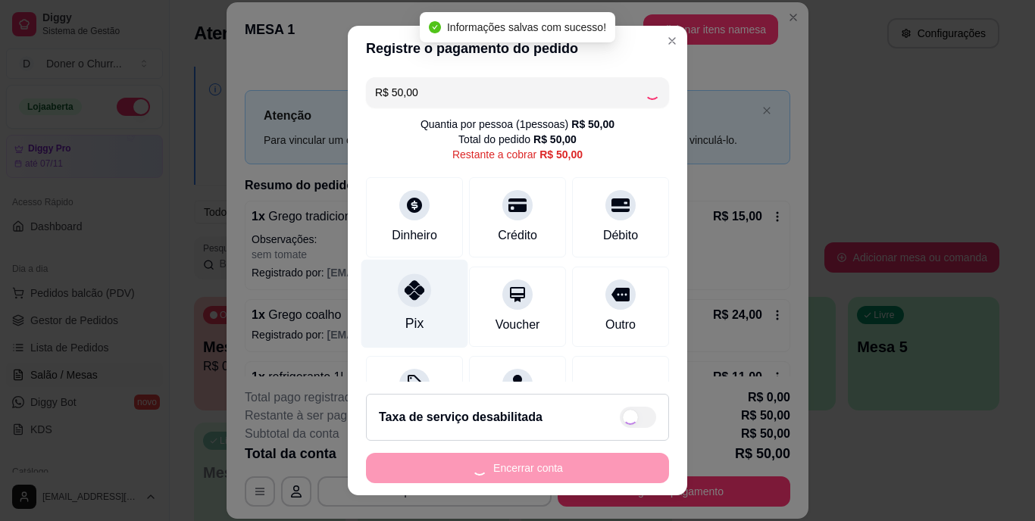
type input "R$ 0,00"
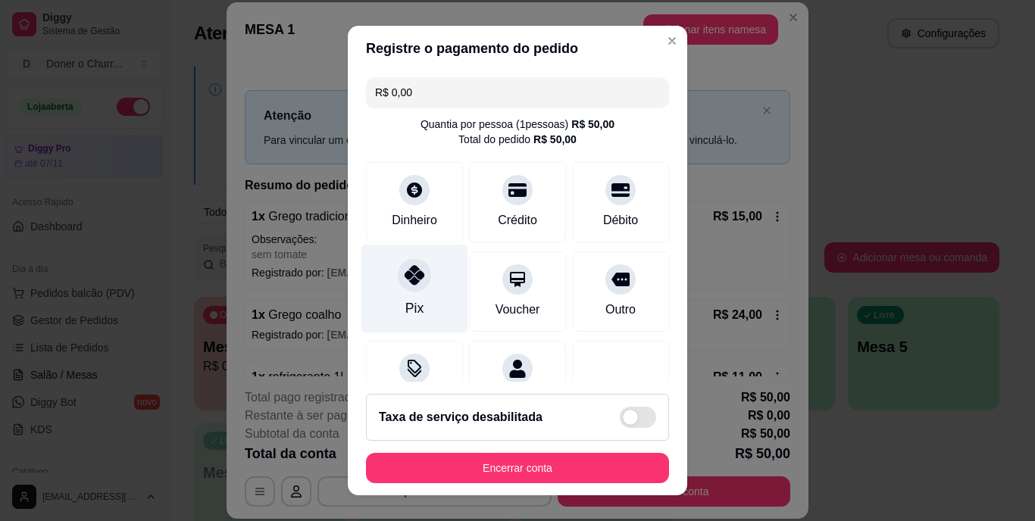
click at [387, 291] on div "Pix" at bounding box center [414, 289] width 107 height 89
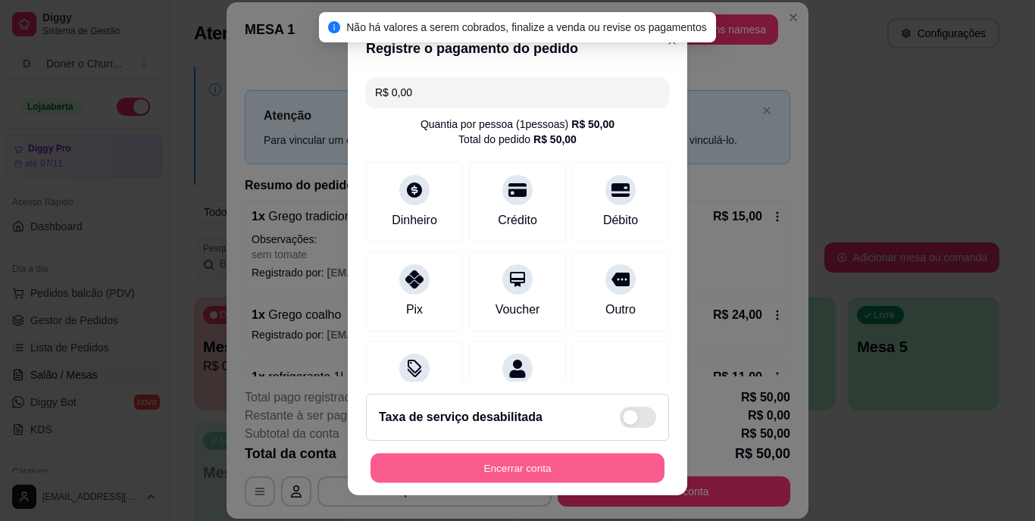
click at [489, 458] on button "Encerrar conta" at bounding box center [517, 468] width 294 height 30
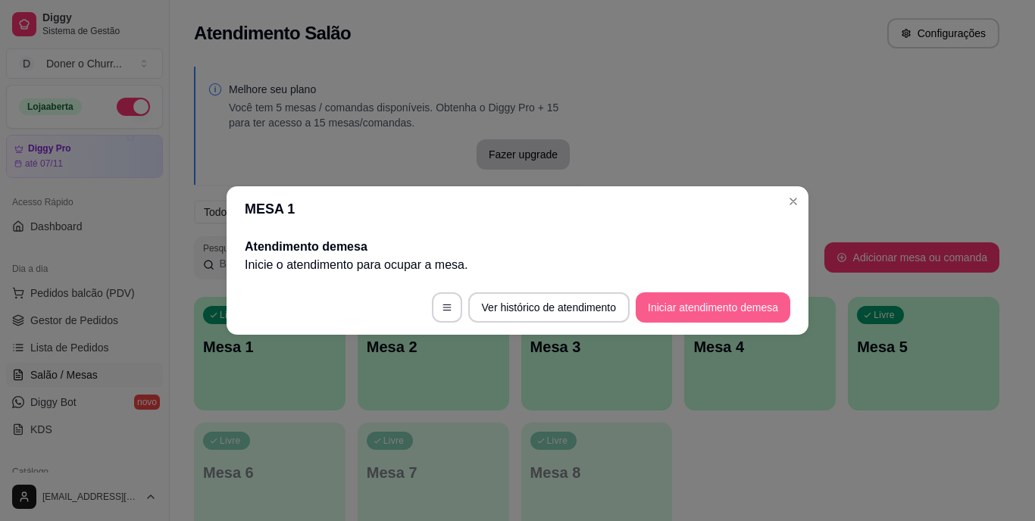
click at [715, 312] on button "Iniciar atendimento de mesa" at bounding box center [713, 307] width 155 height 30
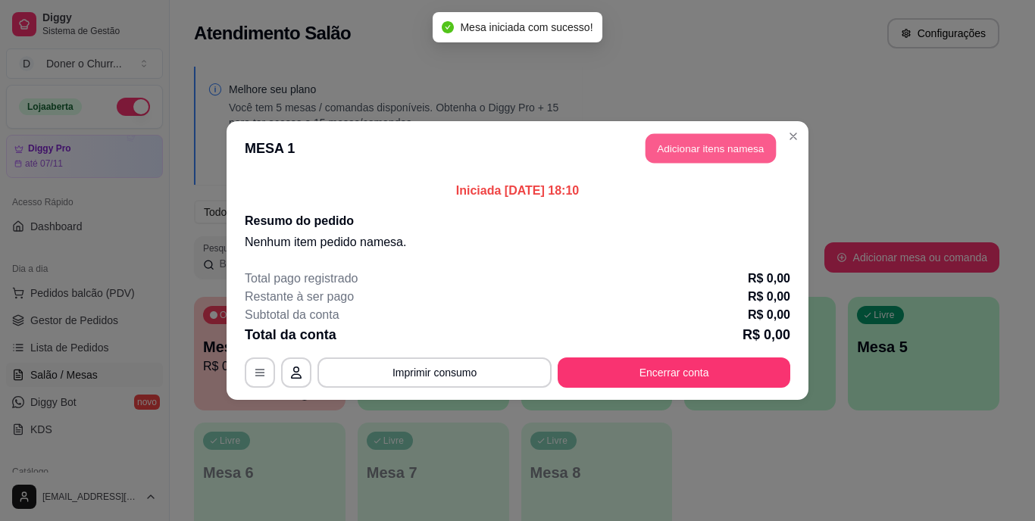
click at [693, 152] on button "Adicionar itens na mesa" at bounding box center [710, 149] width 130 height 30
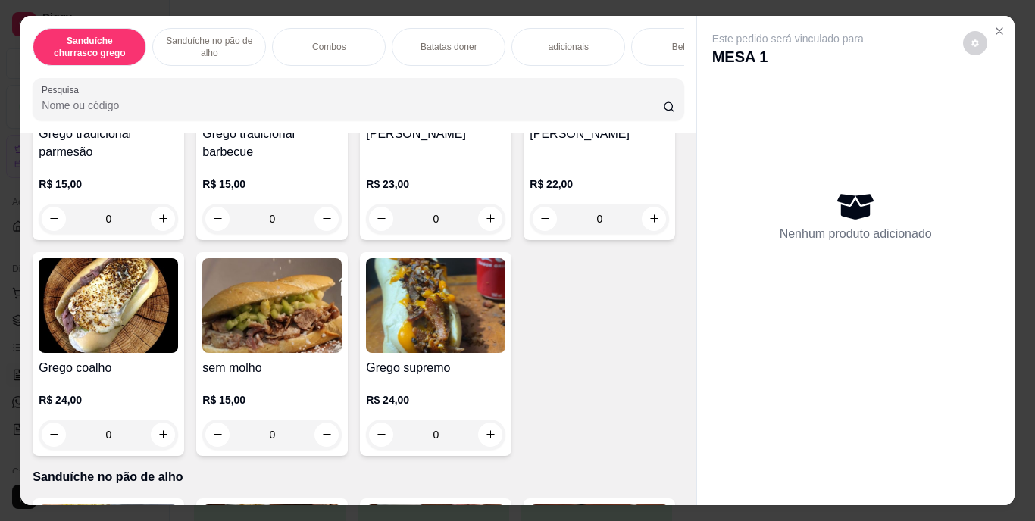
scroll to position [250, 0]
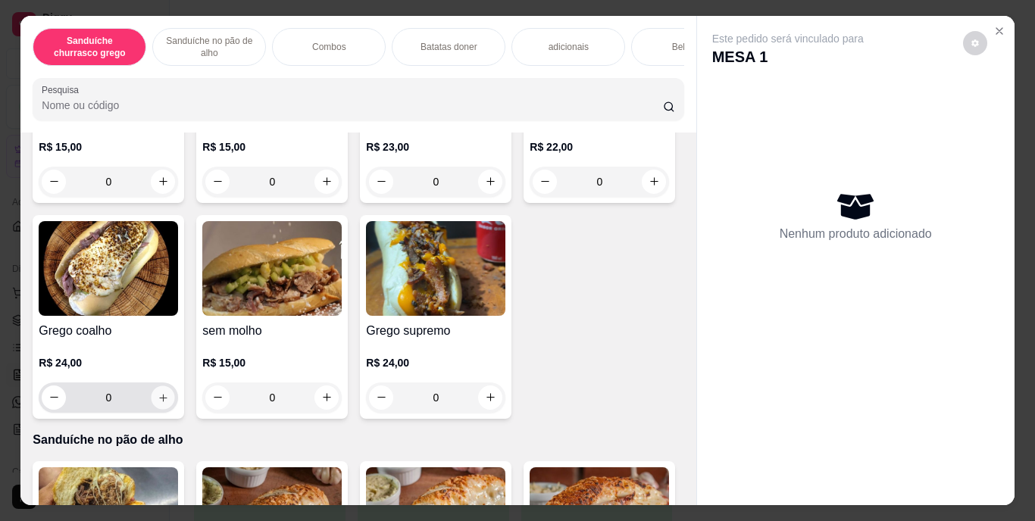
click at [169, 402] on icon "increase-product-quantity" at bounding box center [163, 397] width 11 height 11
type input "1"
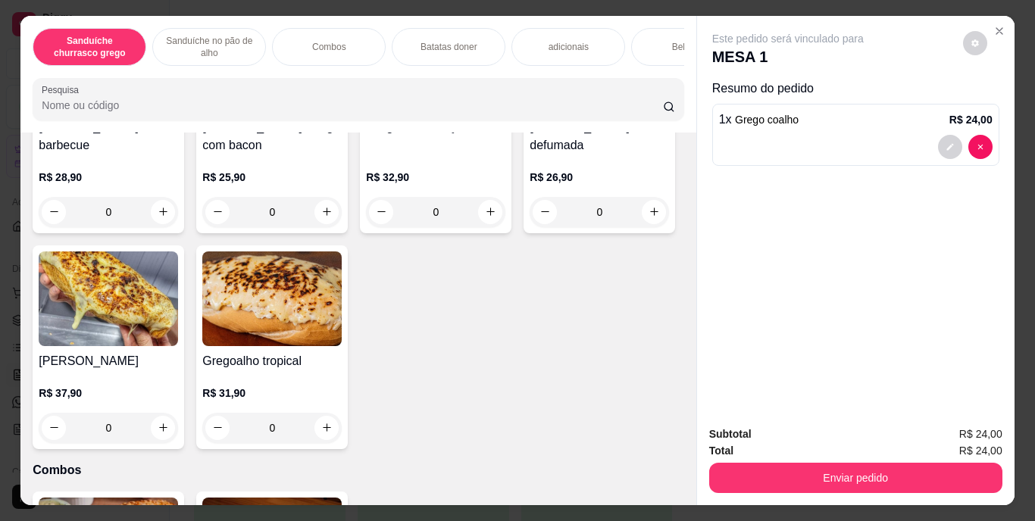
scroll to position [703, 0]
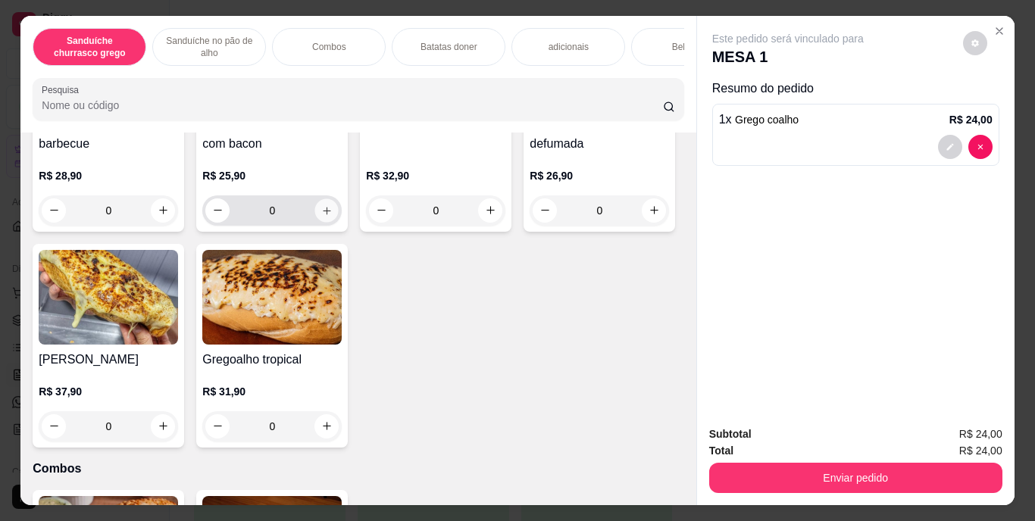
click at [323, 216] on icon "increase-product-quantity" at bounding box center [326, 210] width 11 height 11
type input "1"
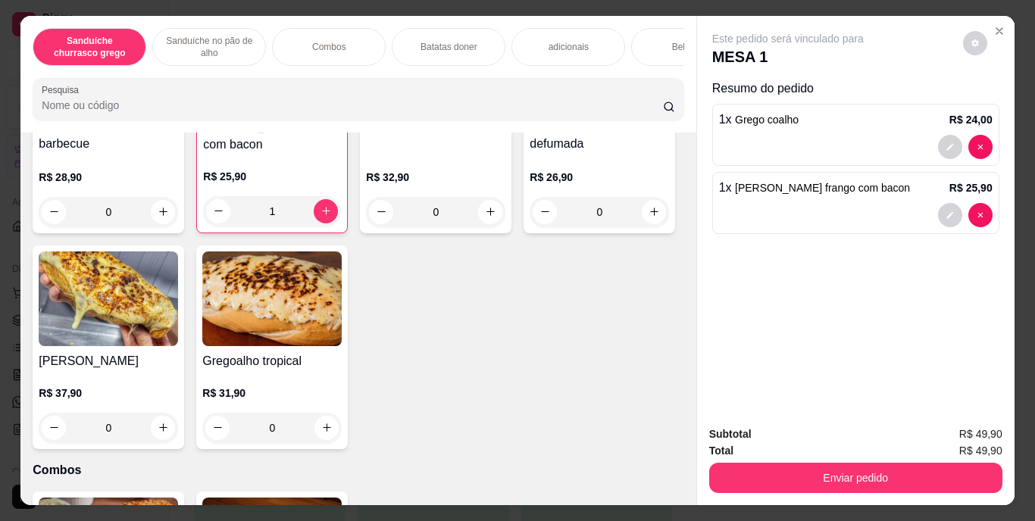
click at [637, 28] on div "Bebidas" at bounding box center [688, 47] width 114 height 38
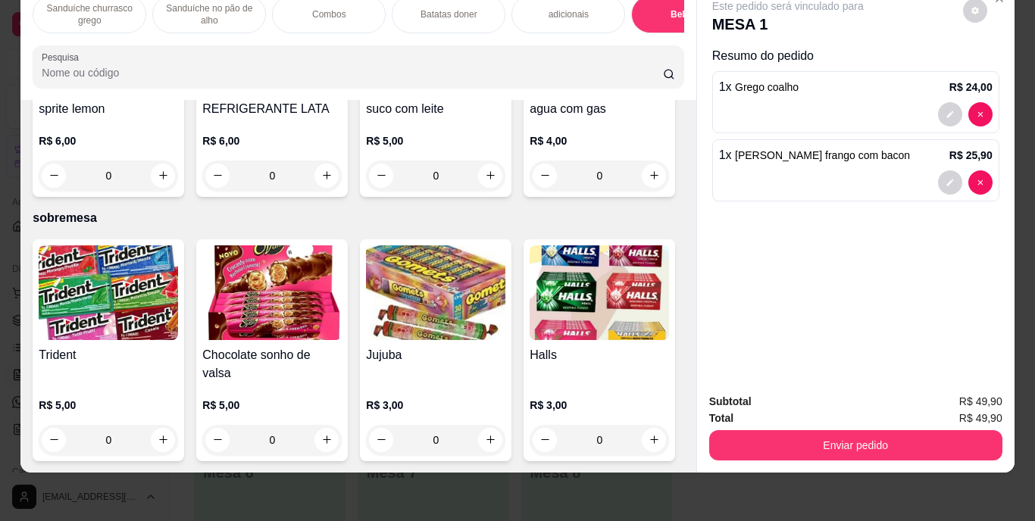
scroll to position [2764, 0]
click at [333, 181] on icon "increase-product-quantity" at bounding box center [326, 175] width 11 height 11
type input "1"
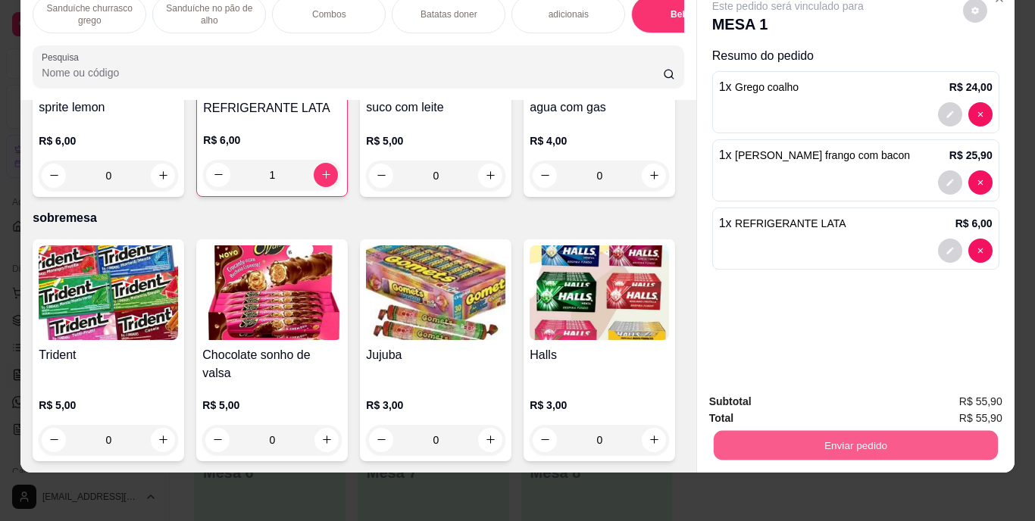
click at [850, 436] on button "Enviar pedido" at bounding box center [855, 446] width 284 height 30
click at [973, 394] on button "Enviar pedido" at bounding box center [962, 397] width 83 height 28
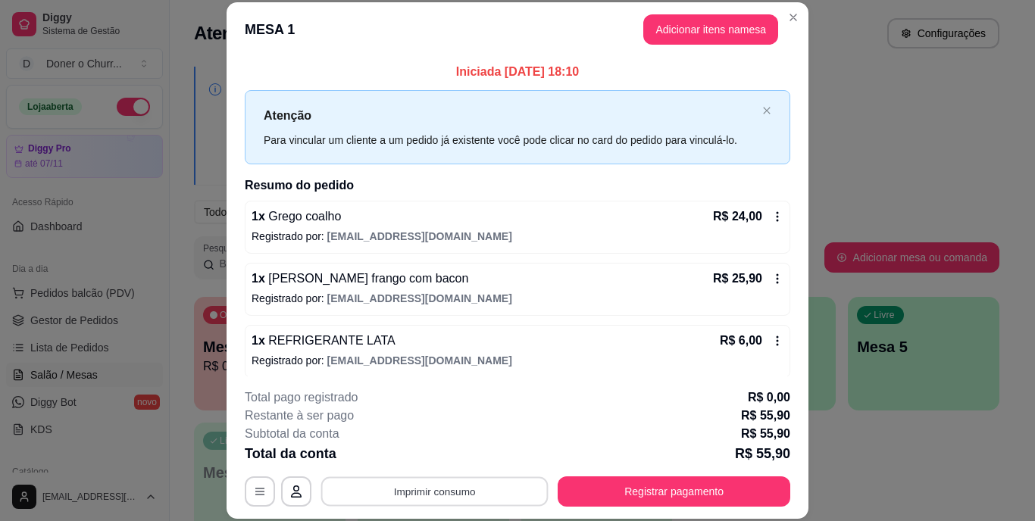
click at [427, 481] on button "Imprimir consumo" at bounding box center [434, 492] width 227 height 30
click at [455, 456] on button "IMPRESSORA" at bounding box center [433, 456] width 106 height 23
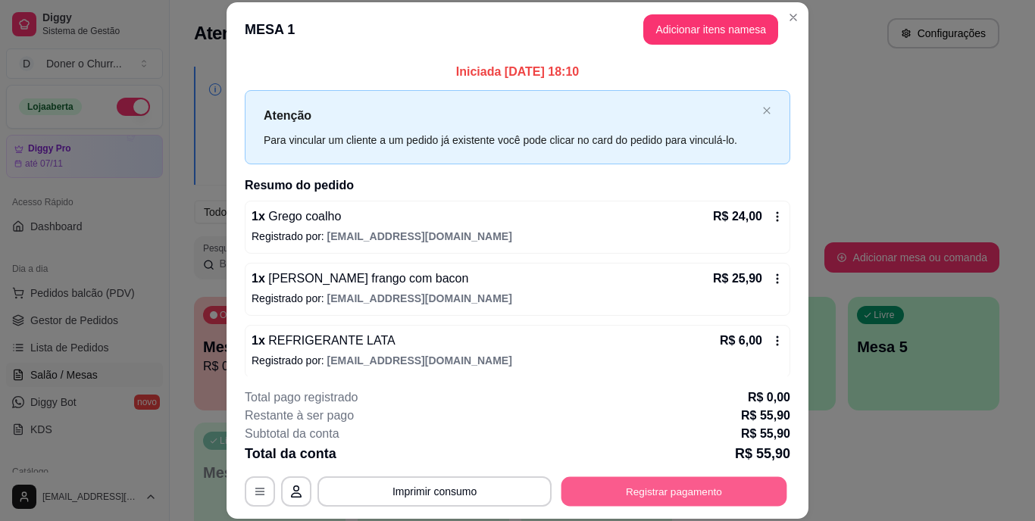
click at [650, 495] on button "Registrar pagamento" at bounding box center [674, 492] width 226 height 30
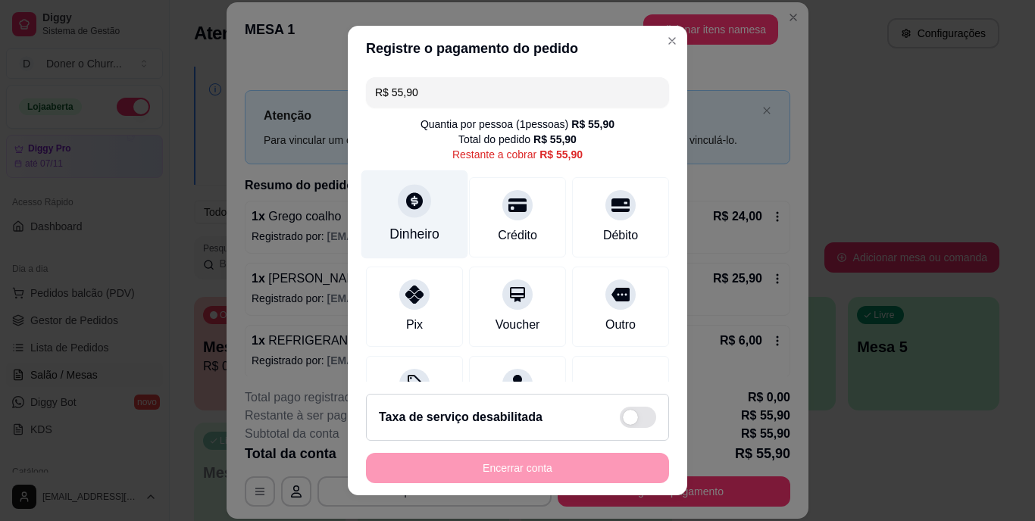
click at [386, 218] on div "Dinheiro" at bounding box center [414, 214] width 107 height 89
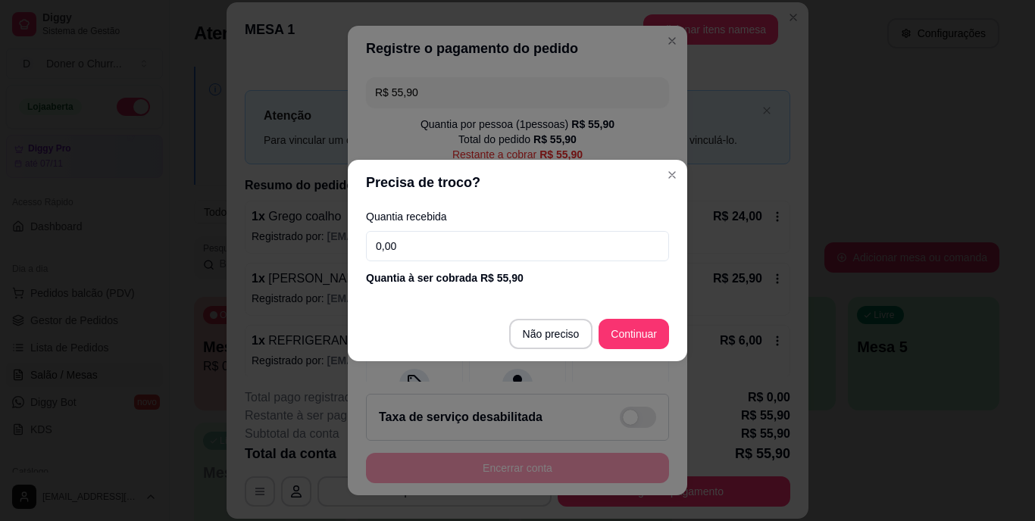
click at [444, 248] on input "0,00" at bounding box center [517, 246] width 303 height 30
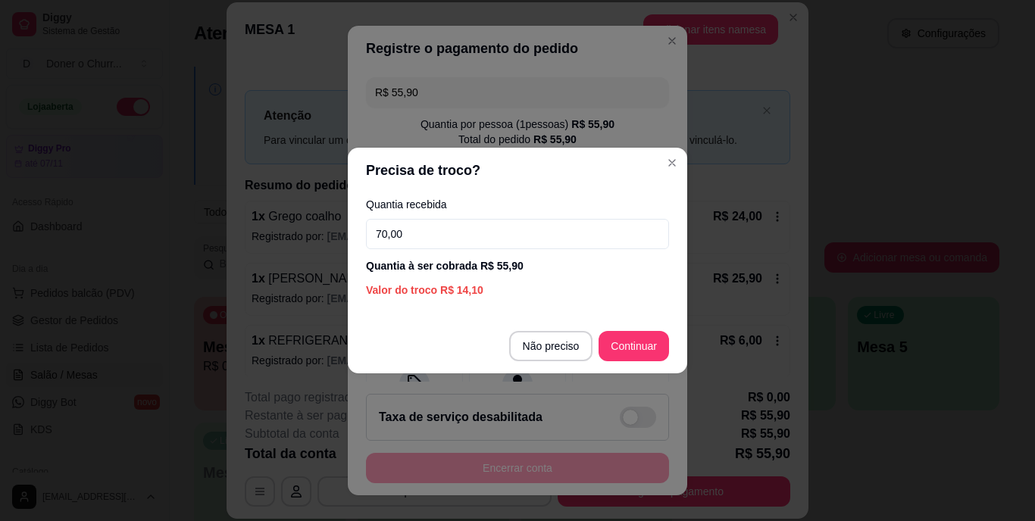
type input "70,00"
drag, startPoint x: 526, startPoint y: 311, endPoint x: 546, endPoint y: 320, distance: 22.4
click at [546, 320] on section "Precisa de troco? Quantia recebida 70,00 Quantia à ser cobrada R$ 55,90 Valor d…" at bounding box center [517, 261] width 339 height 226
click at [566, 370] on div "Precisa de troco? Quantia recebida 70,00 Quantia à ser cobrada R$ 55,90 Valor d…" at bounding box center [517, 260] width 1035 height 521
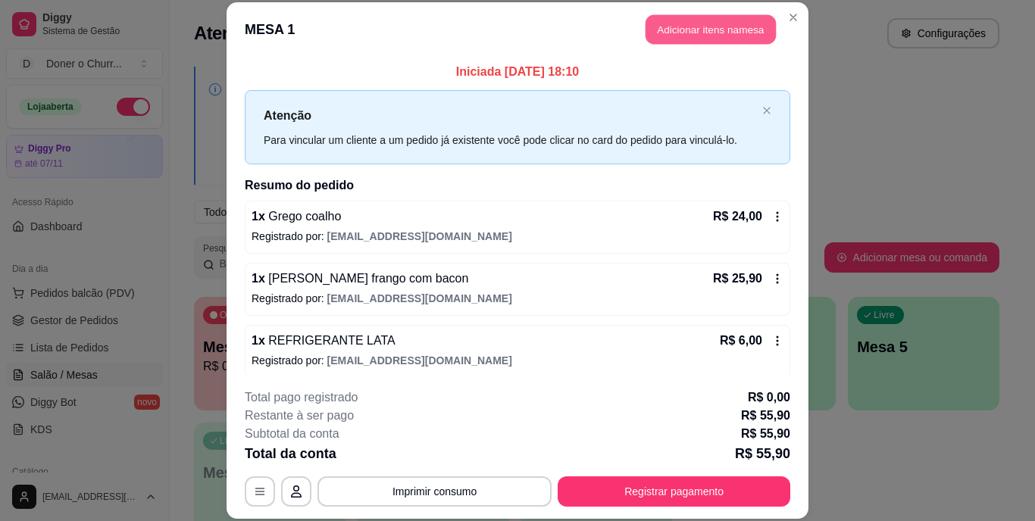
click at [683, 33] on button "Adicionar itens na mesa" at bounding box center [710, 30] width 130 height 30
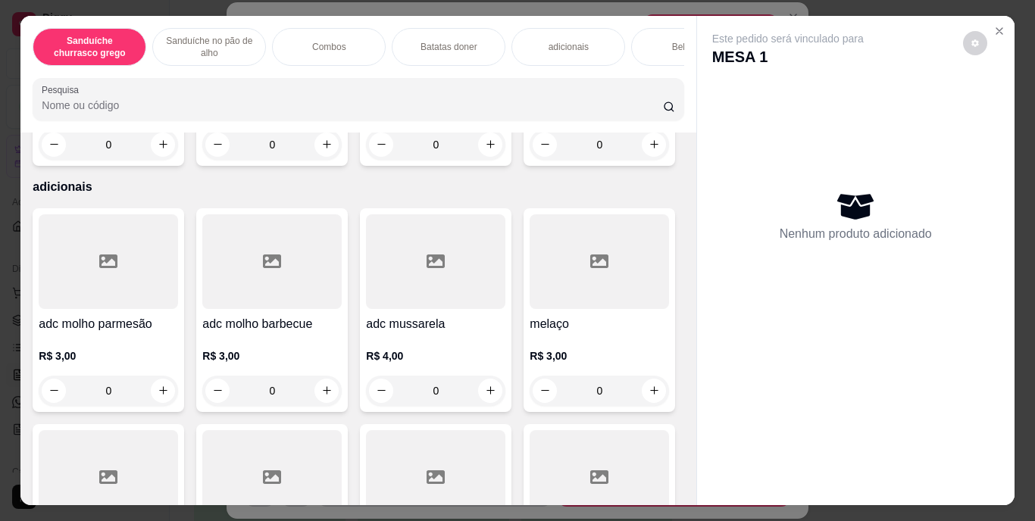
scroll to position [1630, 0]
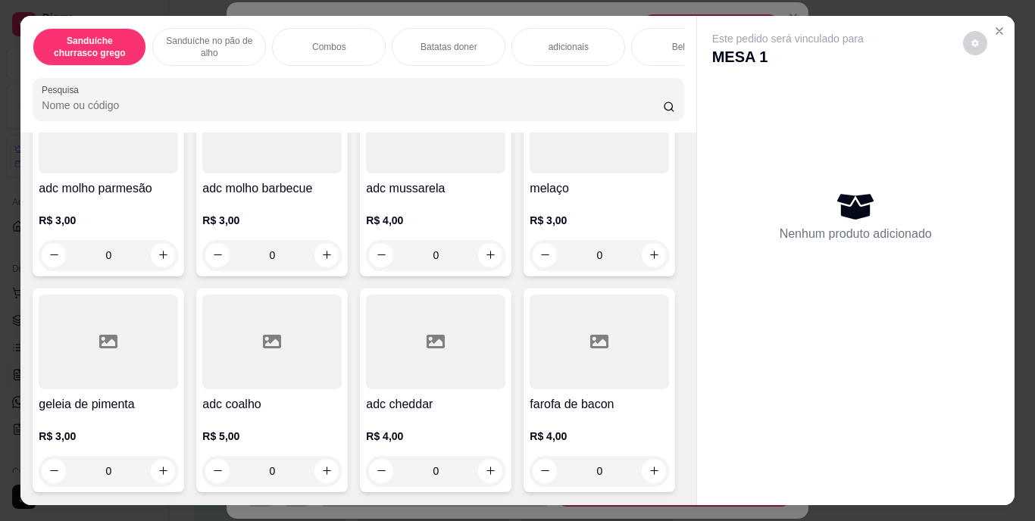
click at [162, 14] on icon "increase-product-quantity" at bounding box center [163, 8] width 11 height 11
type input "1"
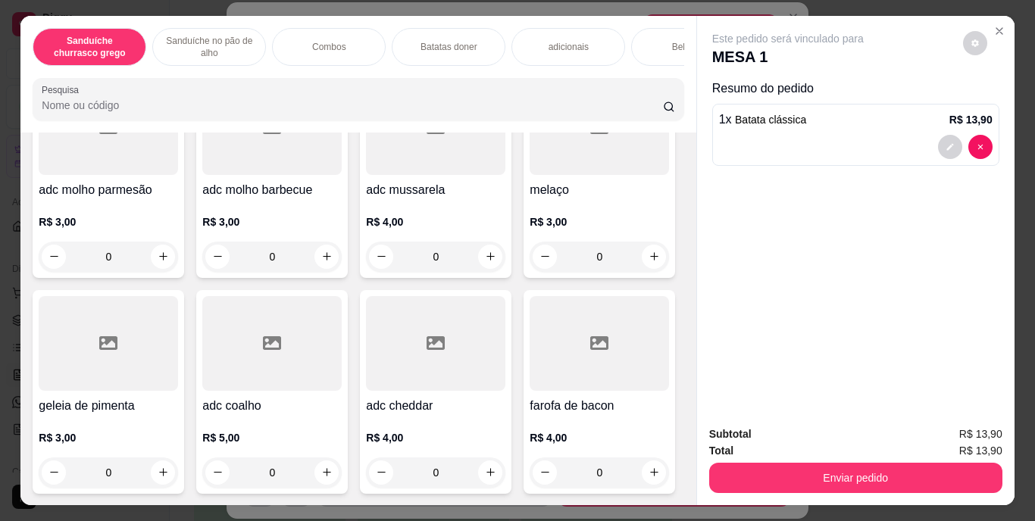
scroll to position [1630, 0]
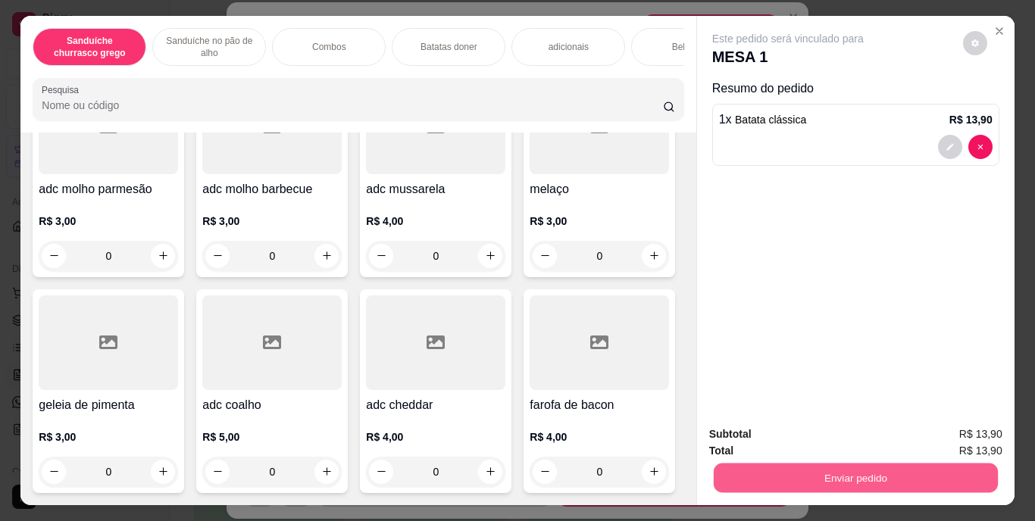
click at [823, 477] on button "Enviar pedido" at bounding box center [855, 479] width 284 height 30
click at [992, 432] on button "Enviar pedido" at bounding box center [962, 435] width 83 height 28
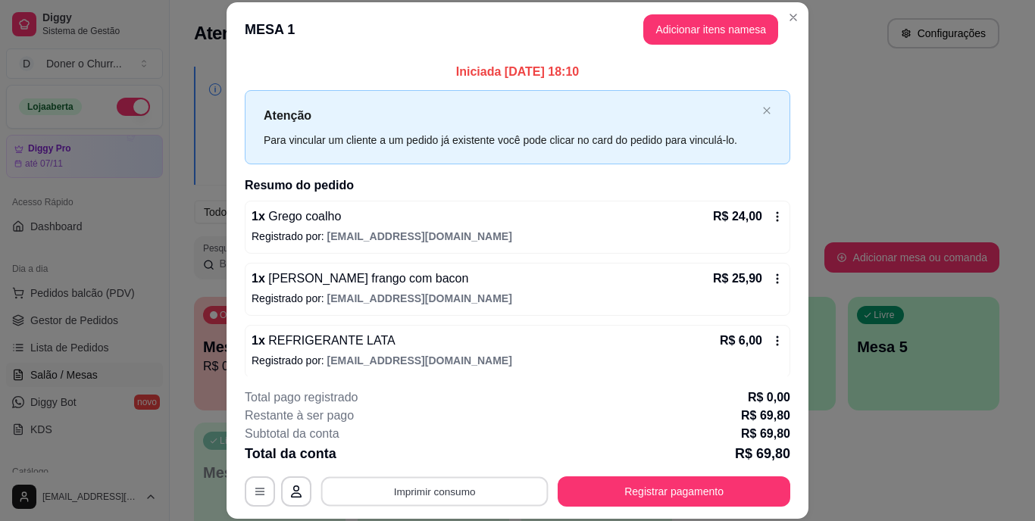
click at [458, 487] on button "Imprimir consumo" at bounding box center [434, 492] width 227 height 30
click at [432, 449] on button "IMPRESSORA" at bounding box center [433, 456] width 106 height 23
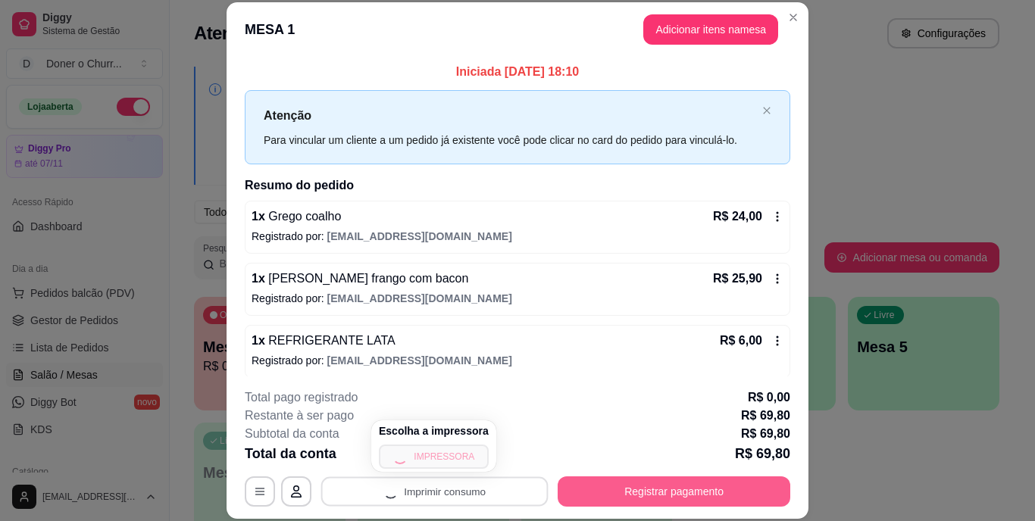
click at [624, 489] on button "Registrar pagamento" at bounding box center [674, 492] width 233 height 30
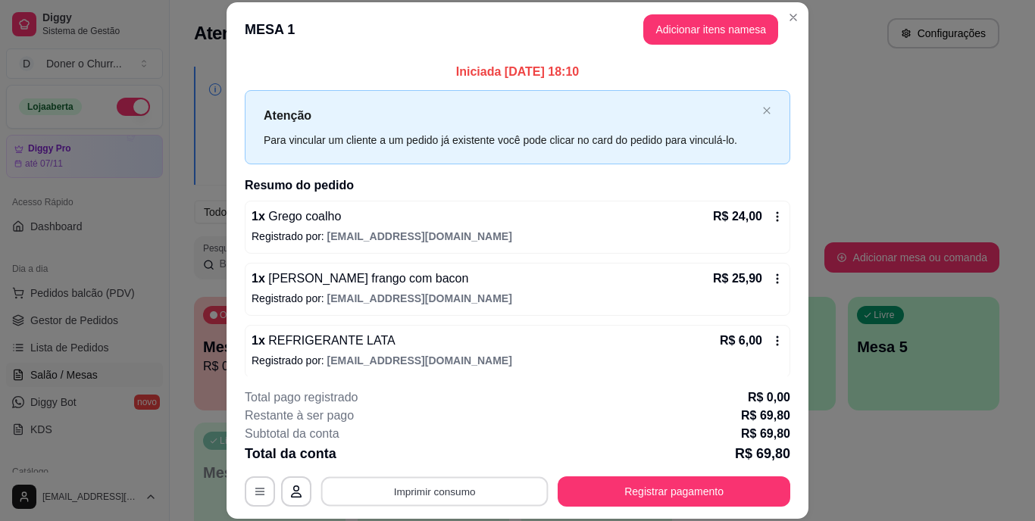
click at [431, 484] on button "Imprimir consumo" at bounding box center [434, 492] width 227 height 30
click at [439, 459] on button "IMPRESSORA" at bounding box center [433, 456] width 106 height 23
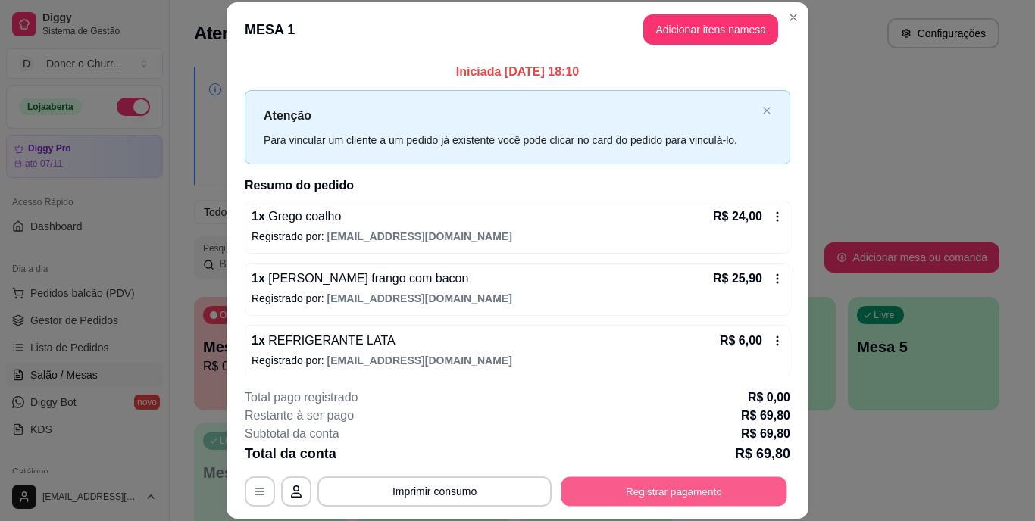
click at [611, 488] on button "Registrar pagamento" at bounding box center [674, 492] width 226 height 30
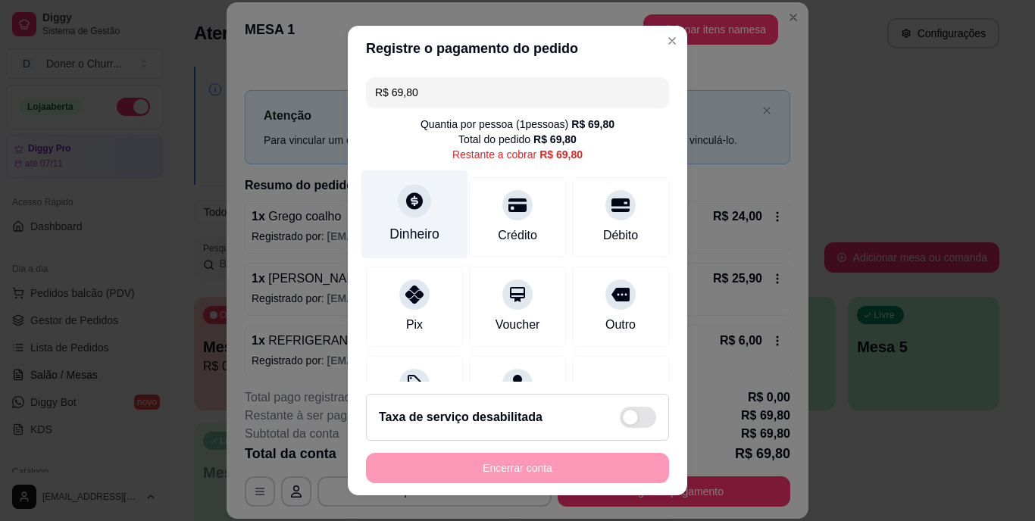
click at [396, 237] on div "Dinheiro" at bounding box center [414, 235] width 50 height 20
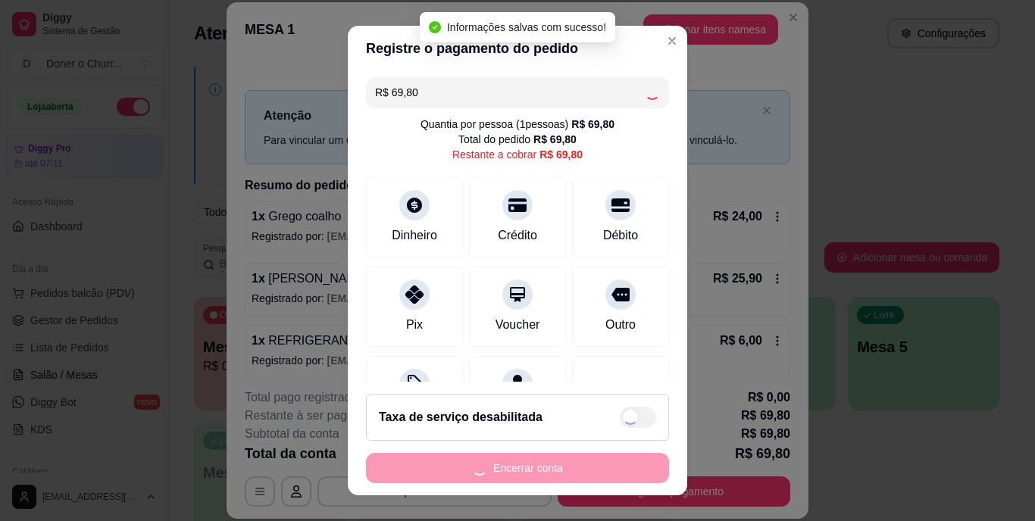
type input "R$ 0,00"
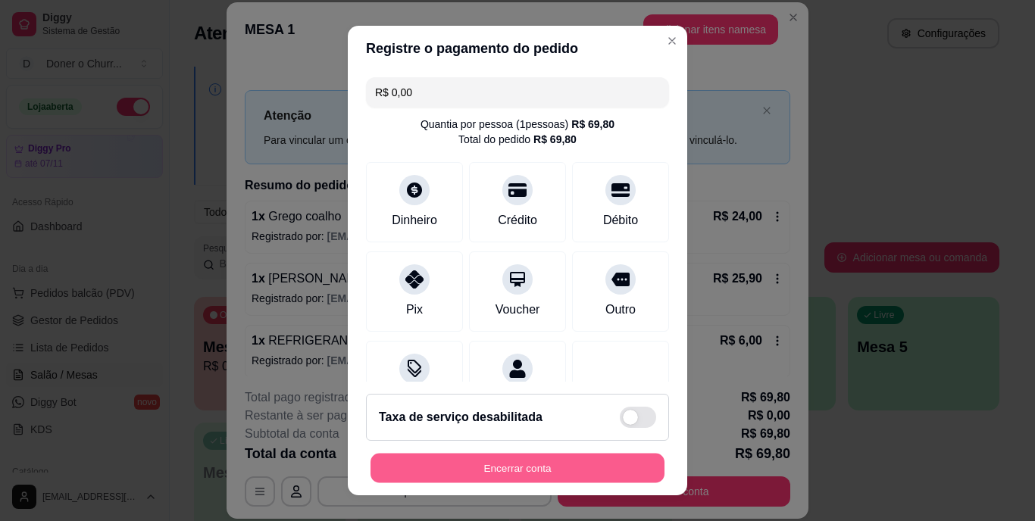
click at [524, 465] on button "Encerrar conta" at bounding box center [517, 468] width 294 height 30
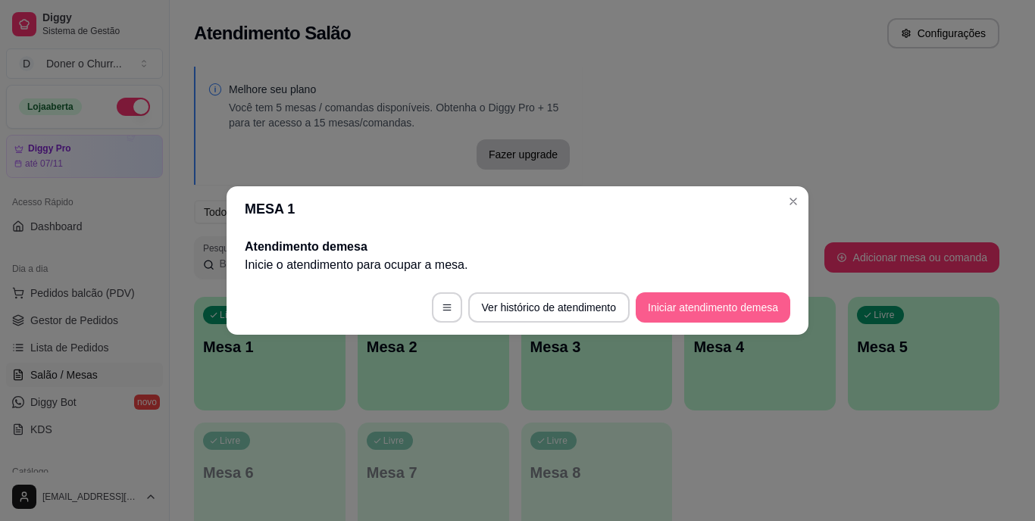
click at [714, 311] on button "Iniciar atendimento de mesa" at bounding box center [713, 307] width 155 height 30
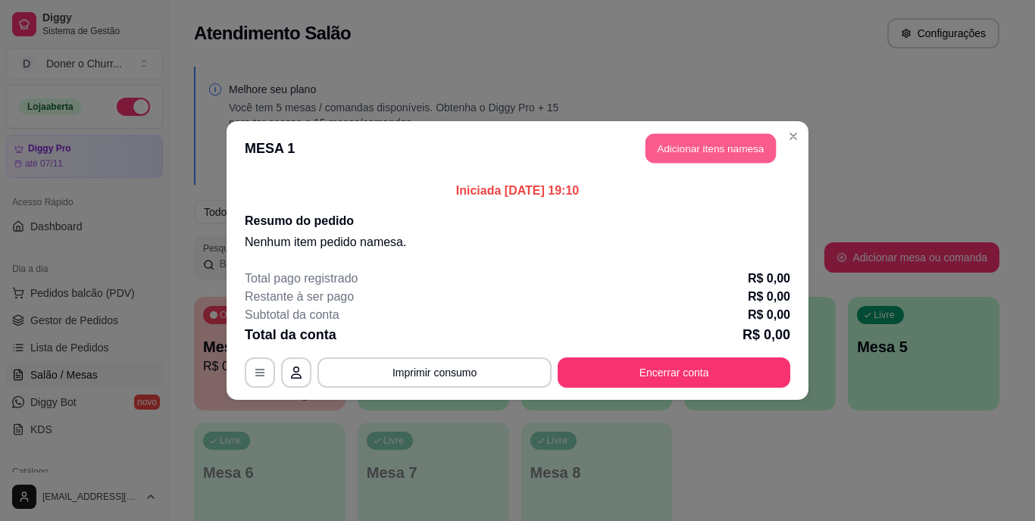
click at [686, 142] on button "Adicionar itens na mesa" at bounding box center [710, 149] width 130 height 30
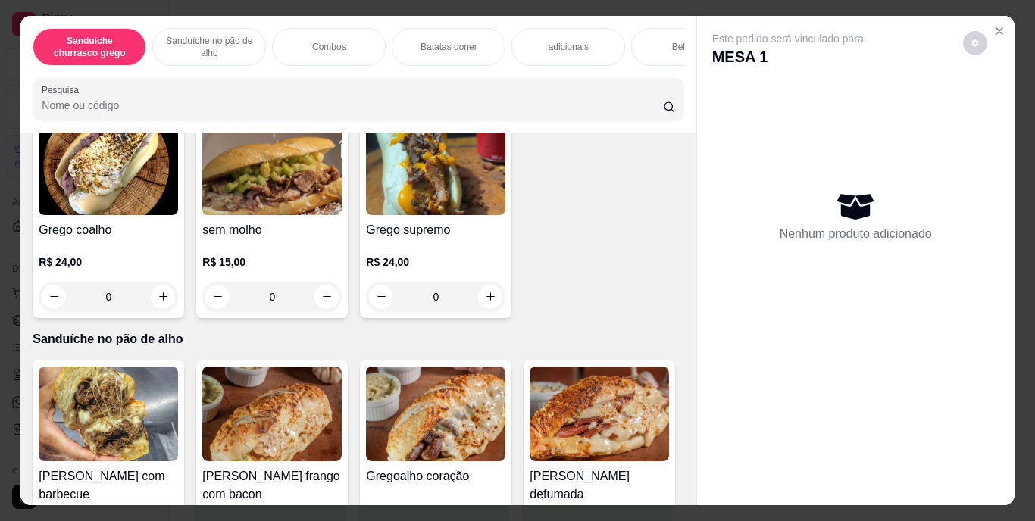
scroll to position [499, 0]
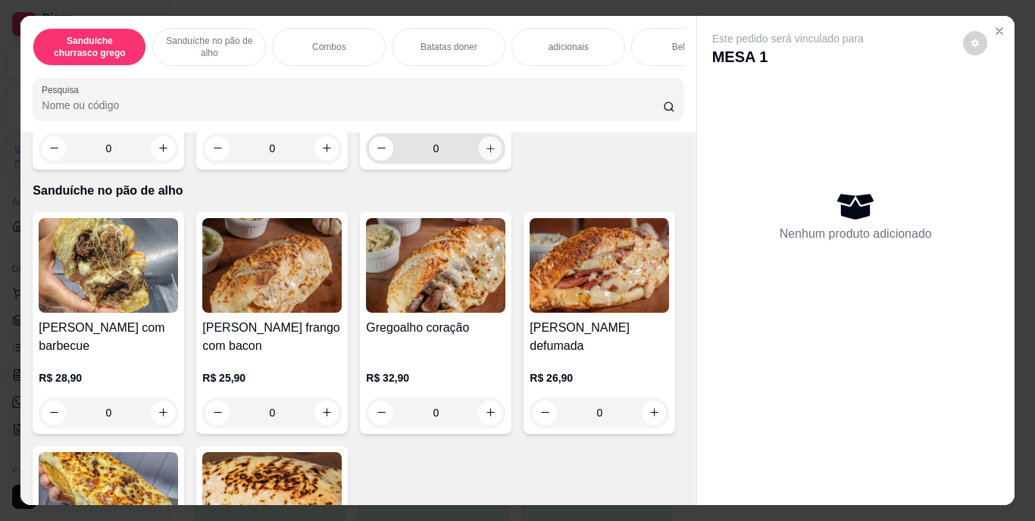
click at [485, 154] on icon "increase-product-quantity" at bounding box center [490, 147] width 11 height 11
type input "1"
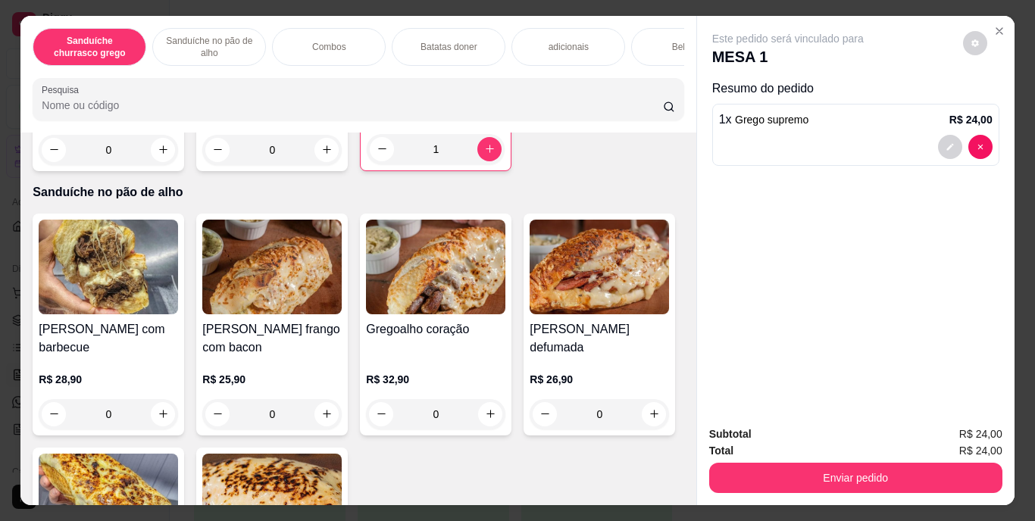
scroll to position [833, 0]
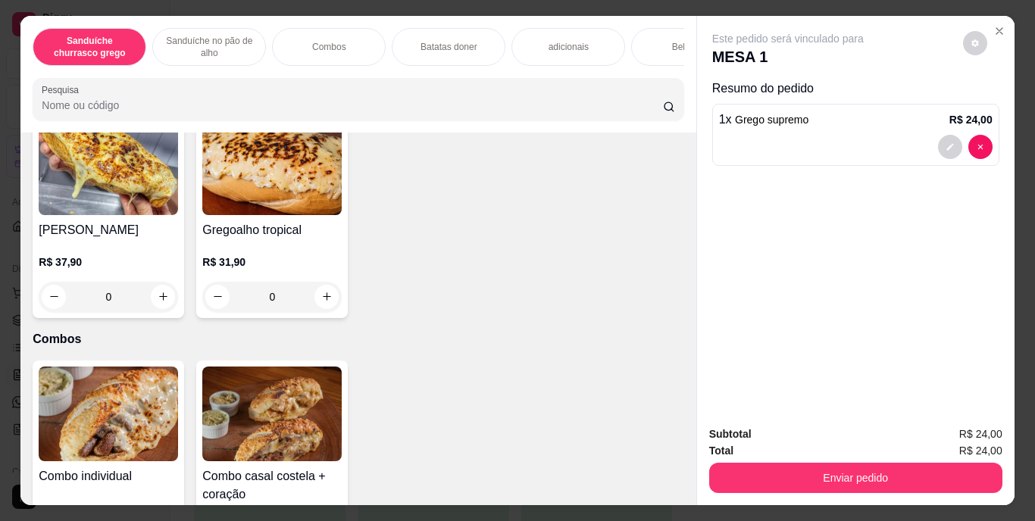
click at [485, 86] on icon "increase-product-quantity" at bounding box center [490, 80] width 11 height 11
type input "1"
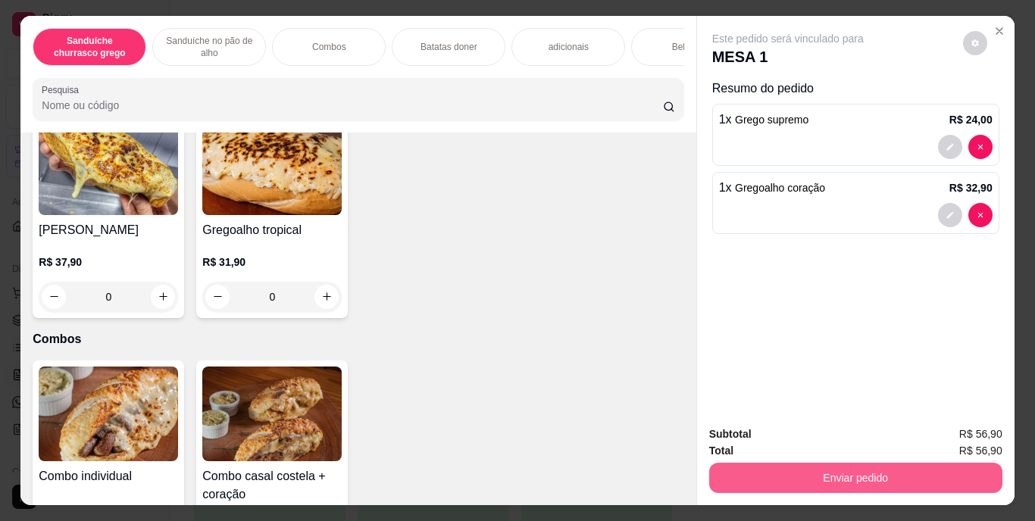
click at [857, 470] on button "Enviar pedido" at bounding box center [855, 478] width 293 height 30
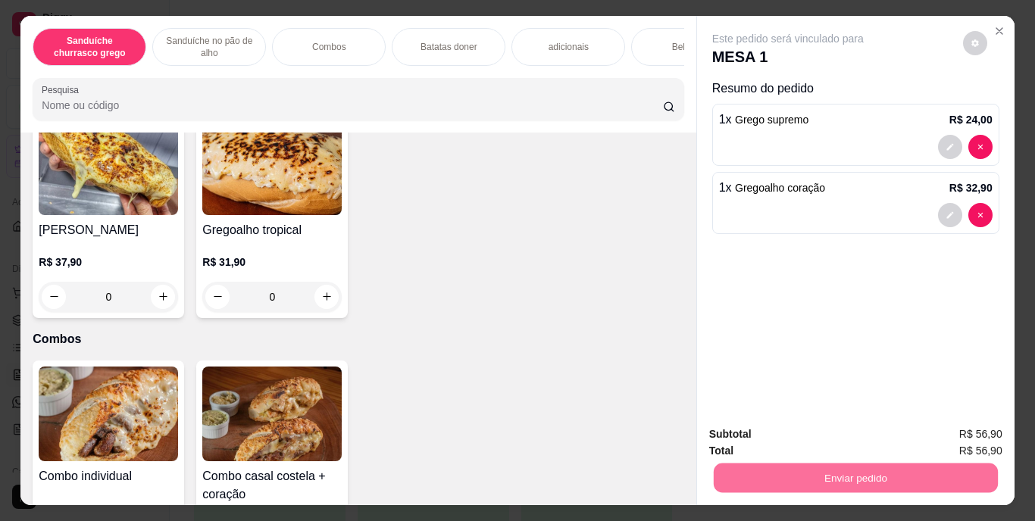
click at [963, 439] on button "Enviar pedido" at bounding box center [962, 435] width 83 height 28
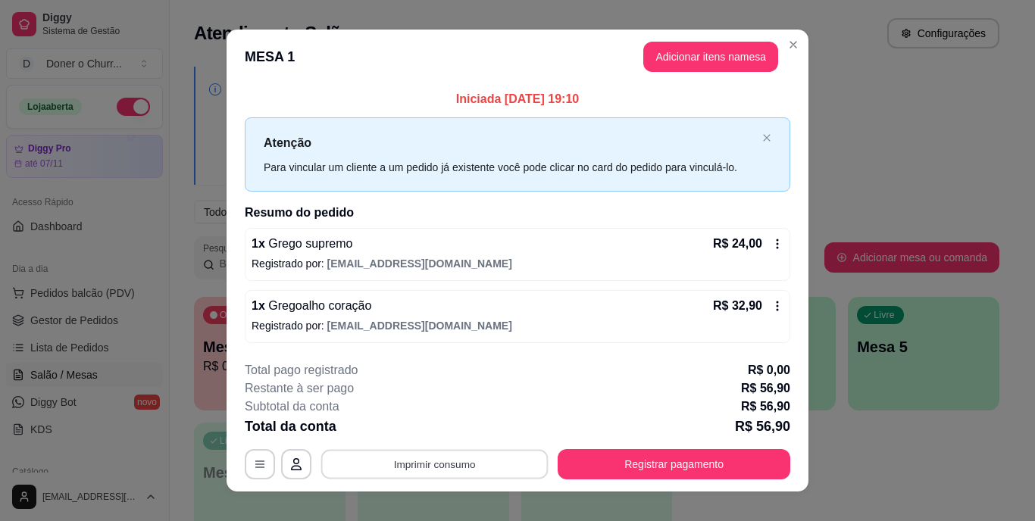
click at [411, 459] on button "Imprimir consumo" at bounding box center [434, 464] width 227 height 30
click at [449, 423] on button "IMPRESSORA" at bounding box center [433, 428] width 106 height 23
click at [469, 458] on button "Imprimir consumo" at bounding box center [434, 464] width 227 height 30
click at [449, 421] on button "IMPRESSORA" at bounding box center [434, 429] width 110 height 24
click at [449, 421] on div "Escolha a impressora IMPRESSORA" at bounding box center [433, 419] width 125 height 52
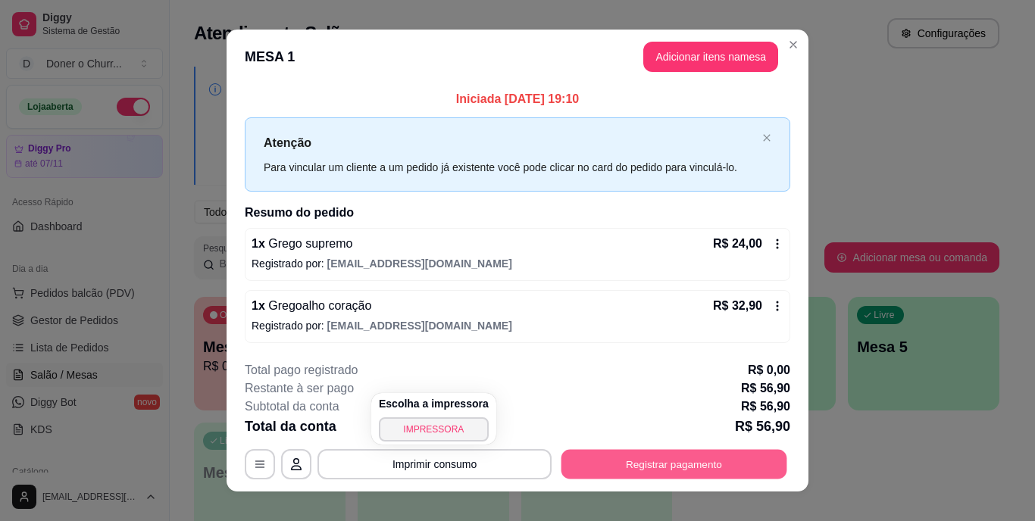
click at [617, 470] on button "Registrar pagamento" at bounding box center [674, 464] width 226 height 30
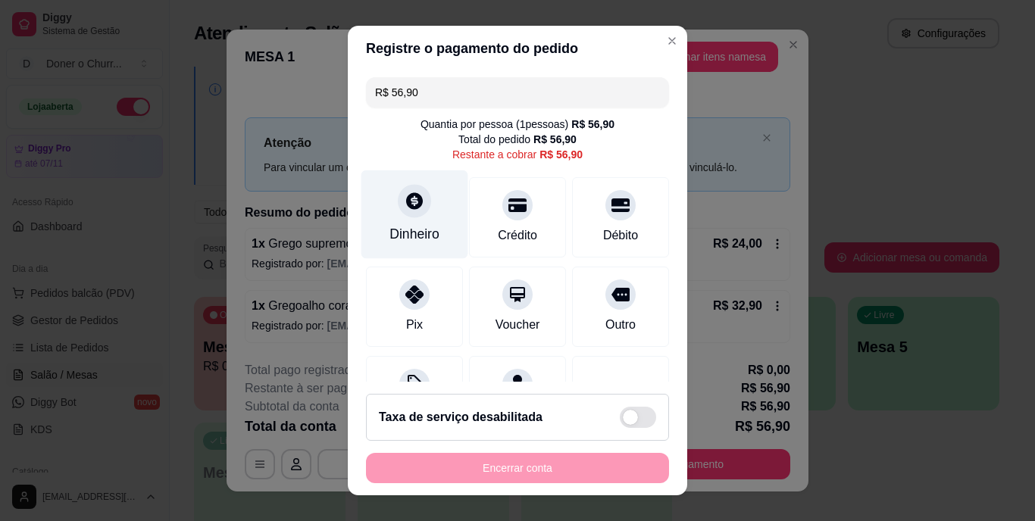
click at [390, 218] on div "Dinheiro" at bounding box center [414, 214] width 107 height 89
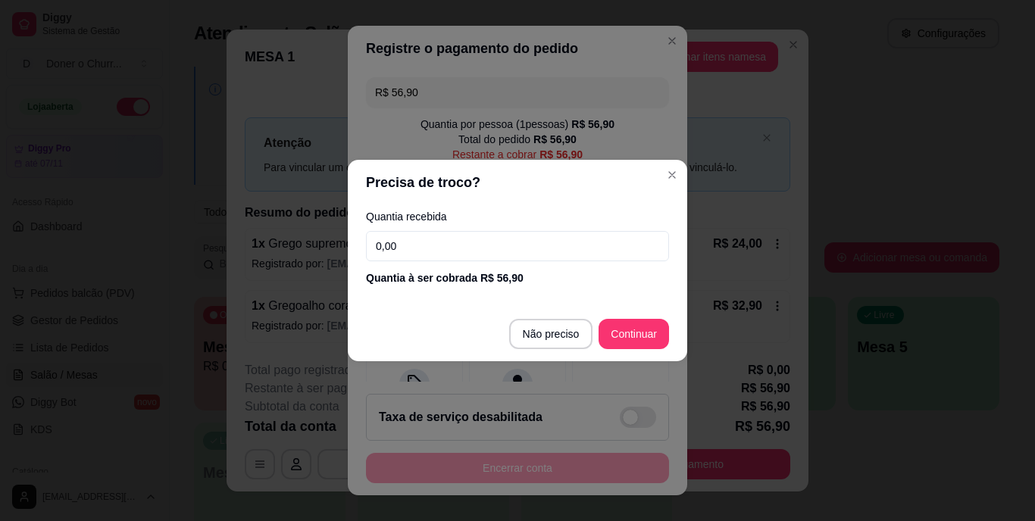
click at [467, 250] on input "0,00" at bounding box center [517, 246] width 303 height 30
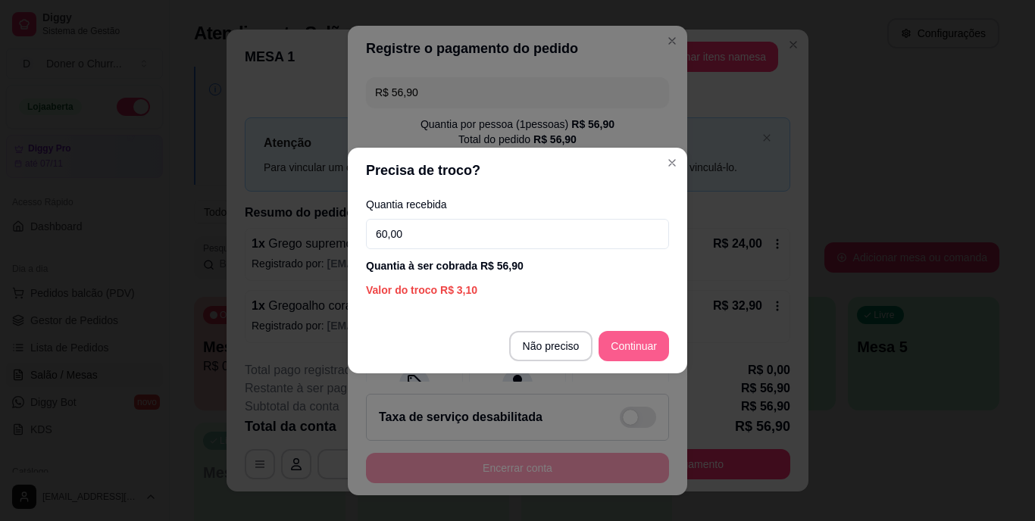
type input "60,00"
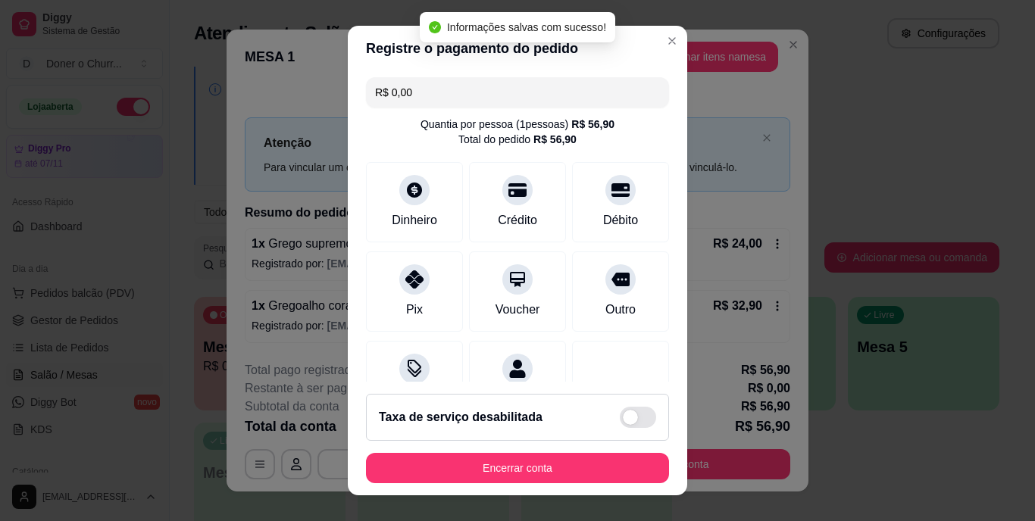
type input "R$ 0,00"
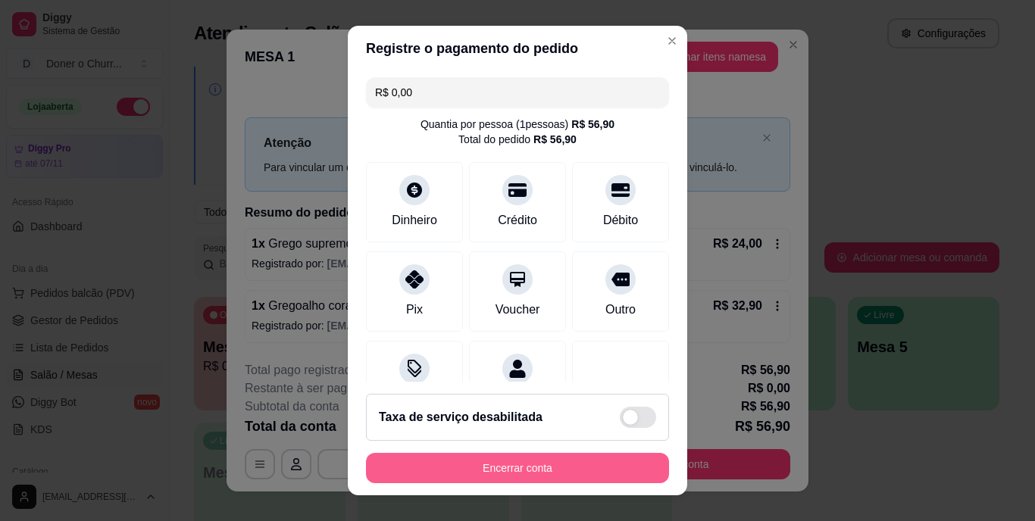
click at [498, 467] on button "Encerrar conta" at bounding box center [517, 468] width 303 height 30
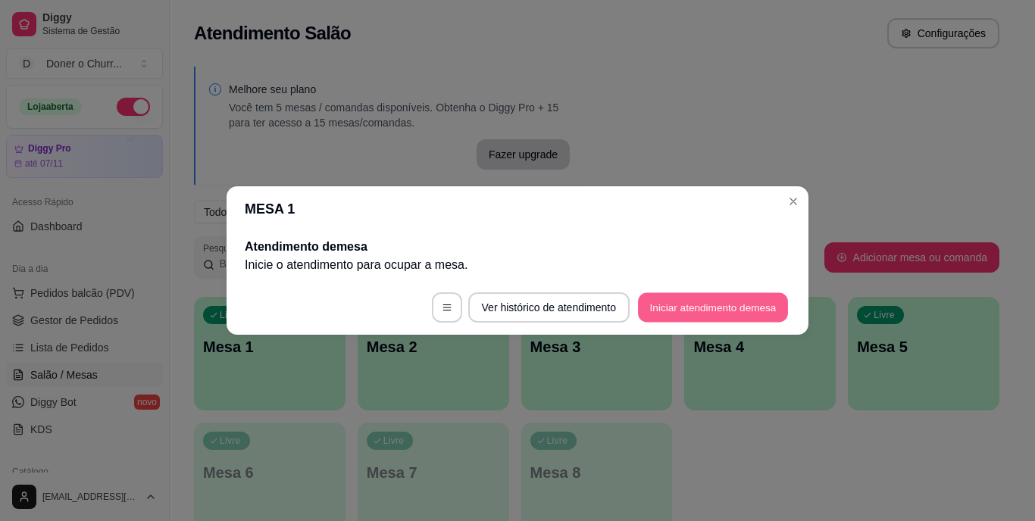
click at [709, 311] on button "Iniciar atendimento de mesa" at bounding box center [713, 308] width 150 height 30
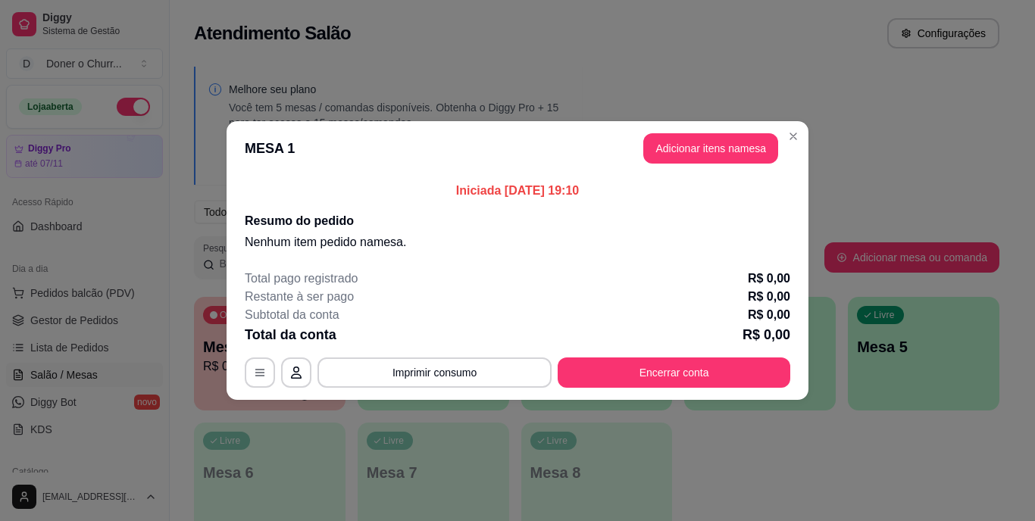
click at [708, 193] on p "Iniciada 14/10/2025 às 19:10" at bounding box center [517, 191] width 545 height 18
click at [703, 155] on button "Adicionar itens na mesa" at bounding box center [710, 149] width 130 height 30
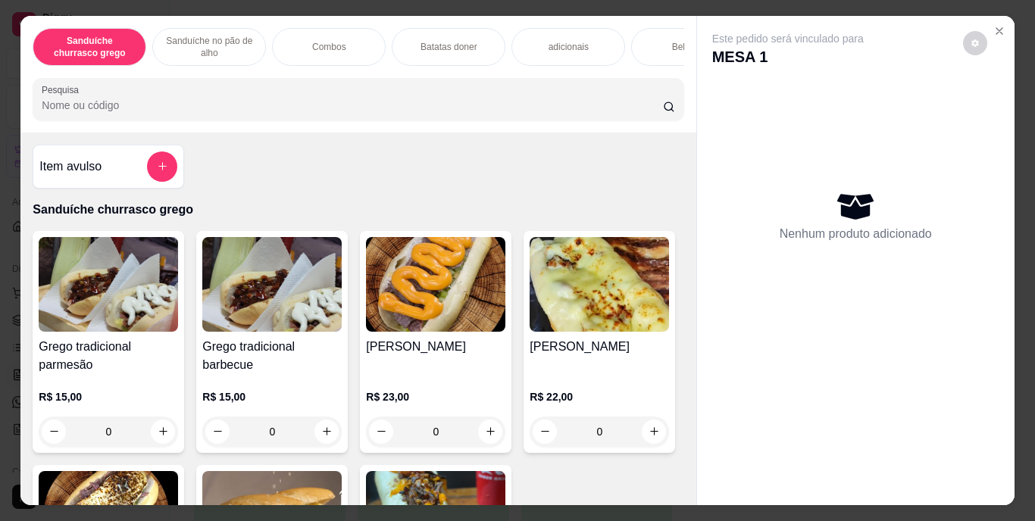
scroll to position [73, 0]
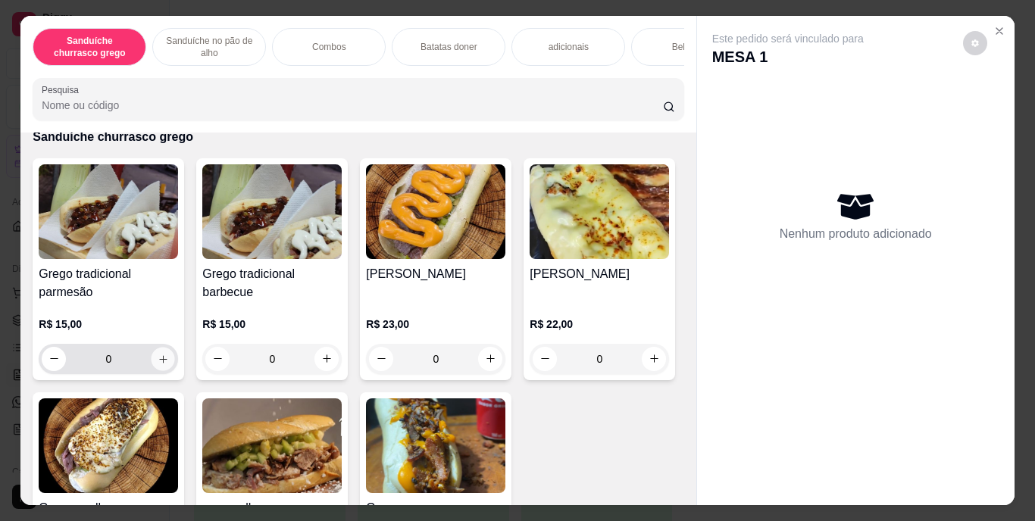
click at [160, 364] on icon "increase-product-quantity" at bounding box center [163, 358] width 11 height 11
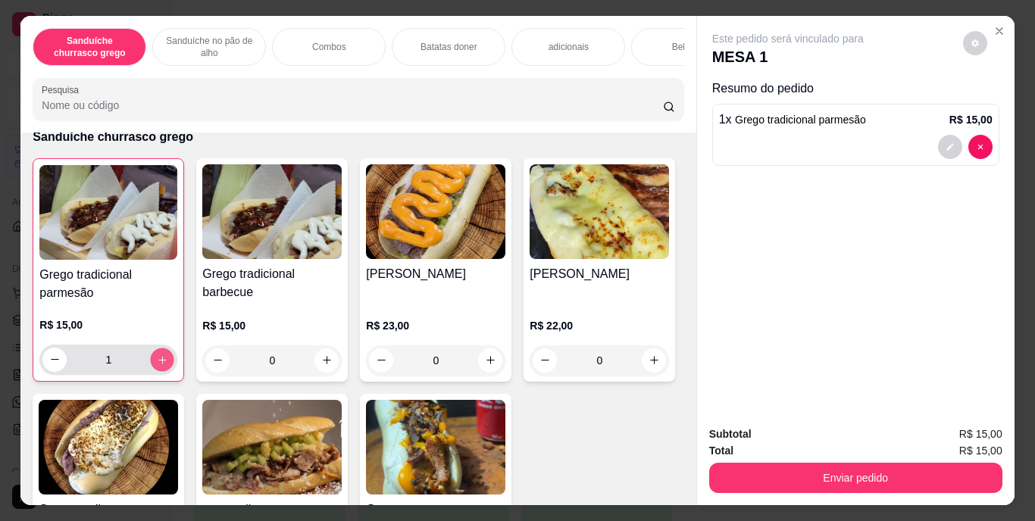
click at [160, 365] on icon "increase-product-quantity" at bounding box center [162, 359] width 11 height 11
type input "2"
click at [446, 49] on div "Batatas doner" at bounding box center [449, 47] width 114 height 38
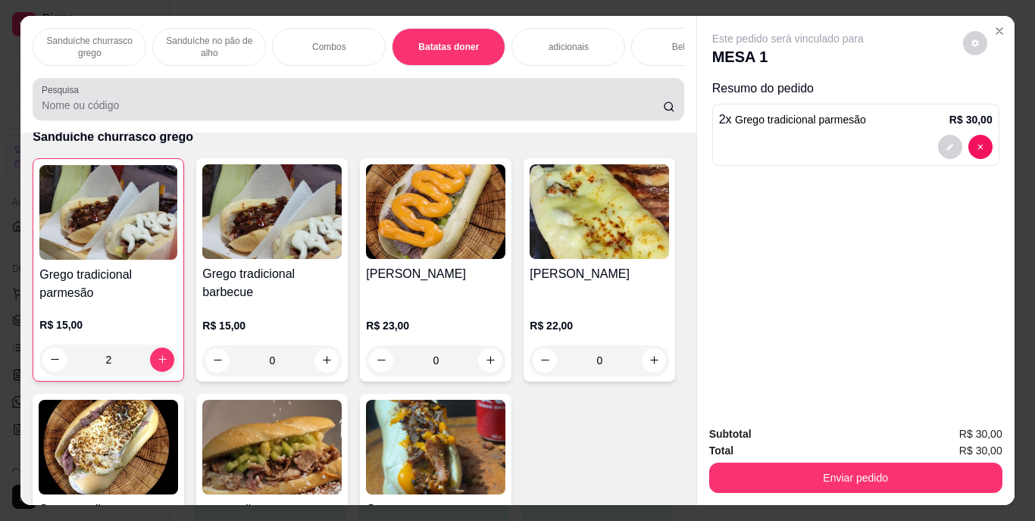
scroll to position [39, 0]
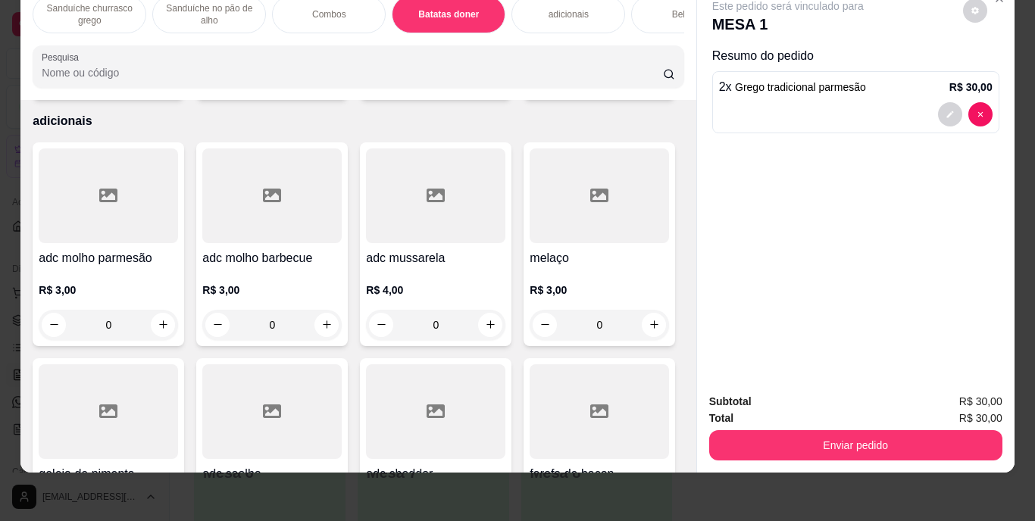
click at [158, 84] on icon "increase-product-quantity" at bounding box center [163, 78] width 11 height 11
type input "1"
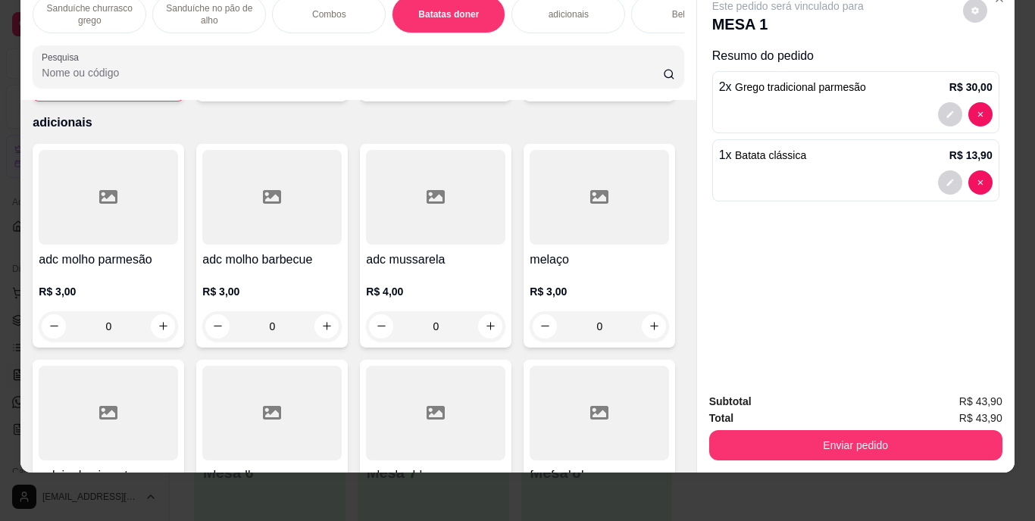
click at [671, 11] on div "Bebidas" at bounding box center [688, 14] width 114 height 38
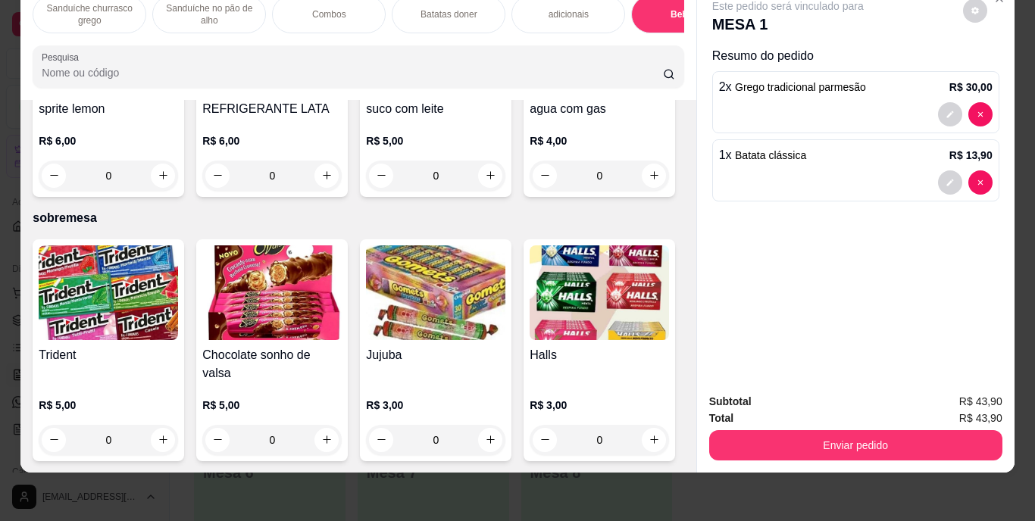
type input "1"
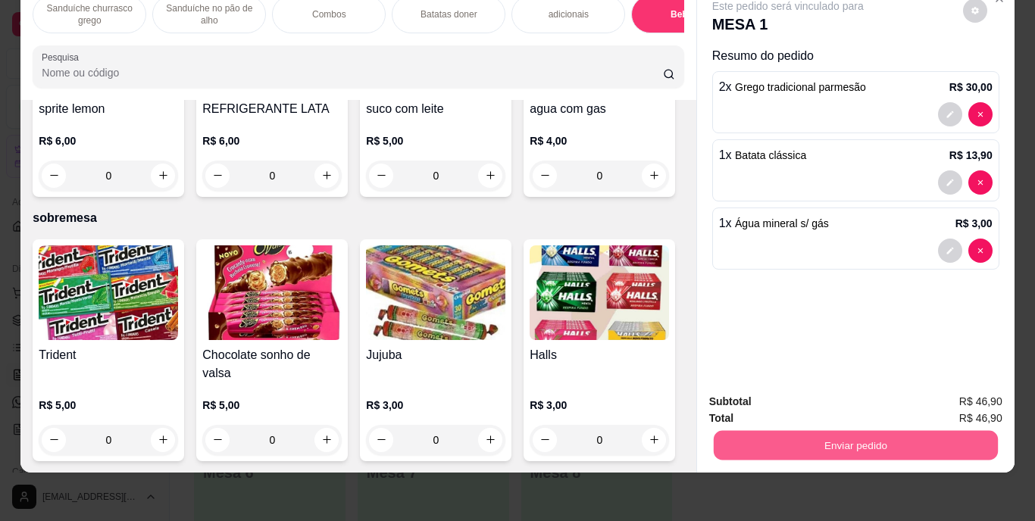
click at [840, 438] on button "Enviar pedido" at bounding box center [855, 446] width 284 height 30
click at [957, 392] on button "Enviar pedido" at bounding box center [962, 397] width 83 height 28
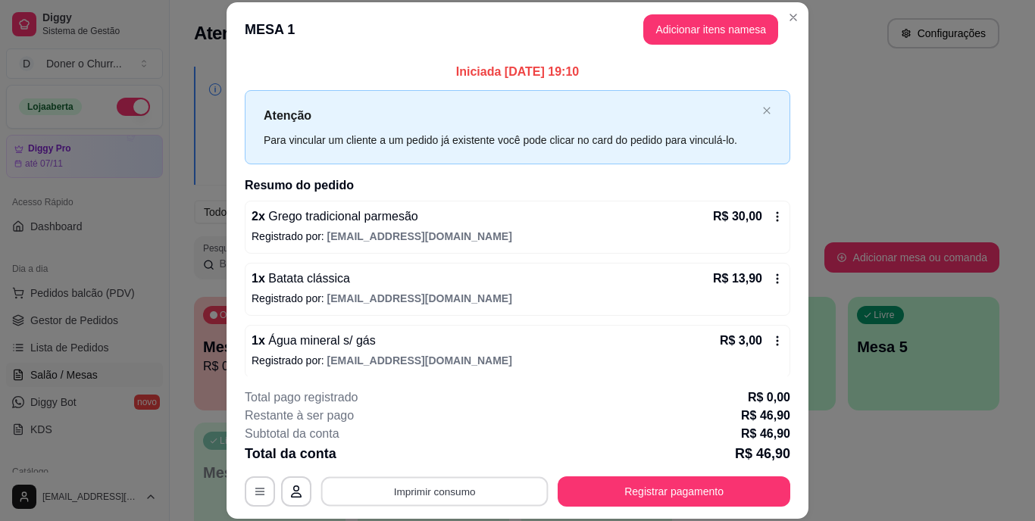
click at [430, 483] on button "Imprimir consumo" at bounding box center [434, 492] width 227 height 30
click at [423, 452] on button "IMPRESSORA" at bounding box center [434, 457] width 110 height 24
click at [431, 486] on button "Imprimir consumo" at bounding box center [434, 492] width 234 height 30
click at [433, 450] on button "IMPRESSORA" at bounding box center [433, 456] width 106 height 23
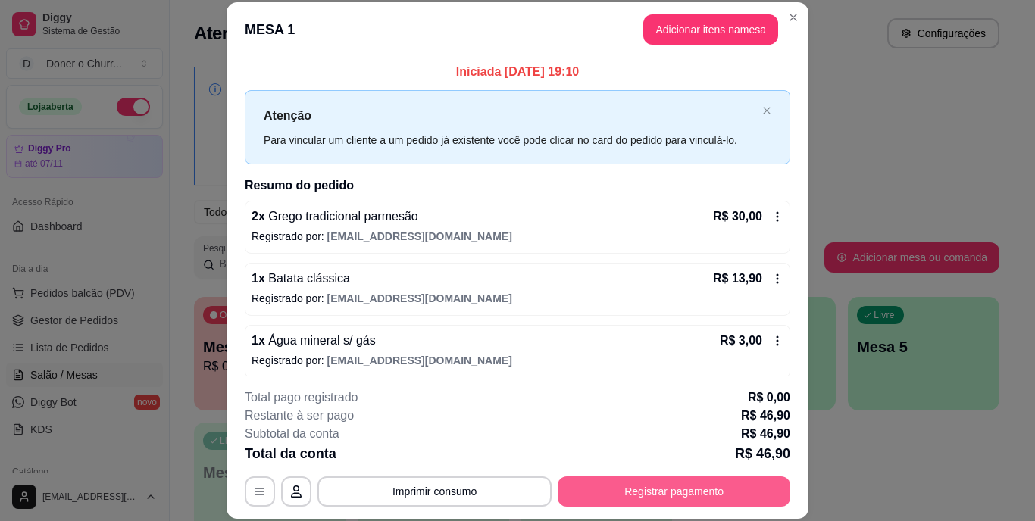
click at [679, 493] on button "Registrar pagamento" at bounding box center [674, 492] width 233 height 30
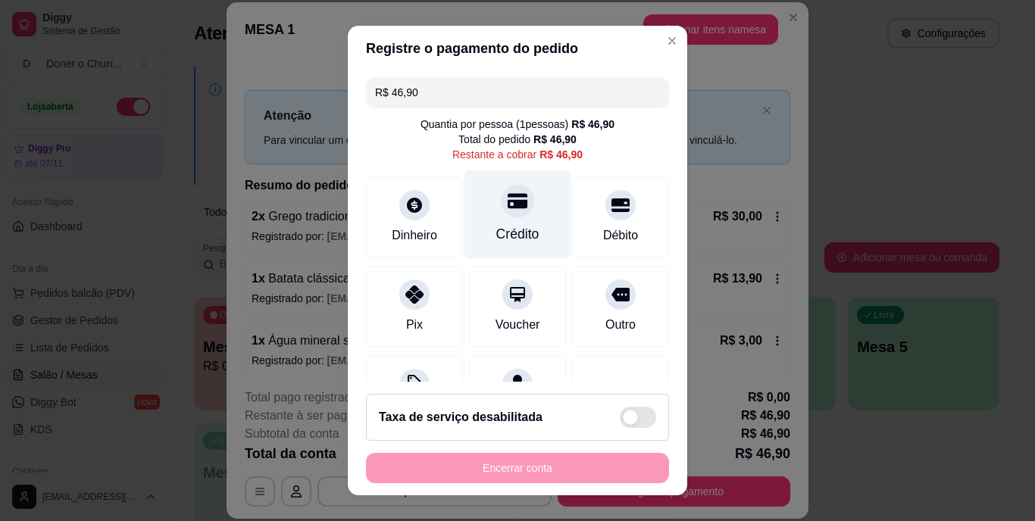
click at [505, 233] on div "Crédito" at bounding box center [517, 235] width 43 height 20
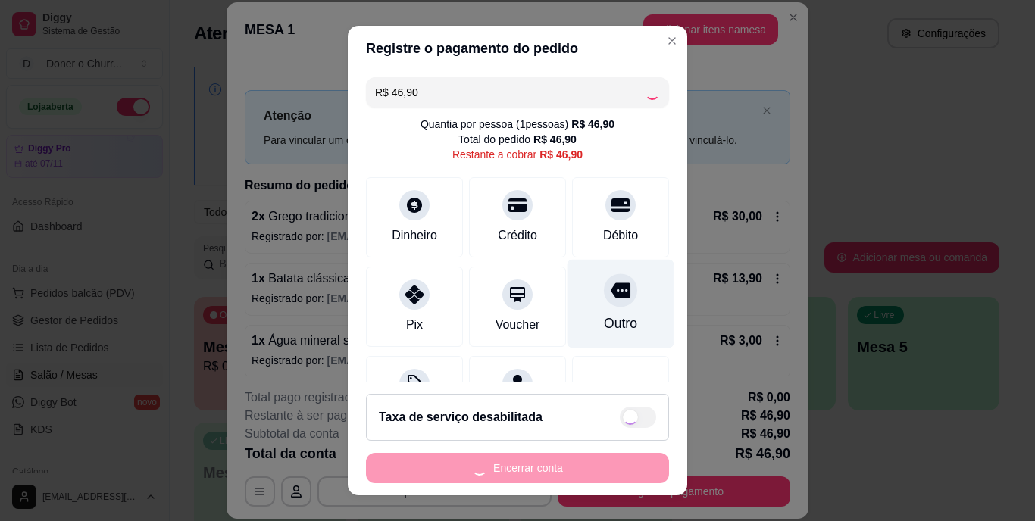
drag, startPoint x: 505, startPoint y: 233, endPoint x: 607, endPoint y: 293, distance: 118.5
click at [609, 253] on div "Dinheiro Crédito Débito" at bounding box center [517, 217] width 303 height 80
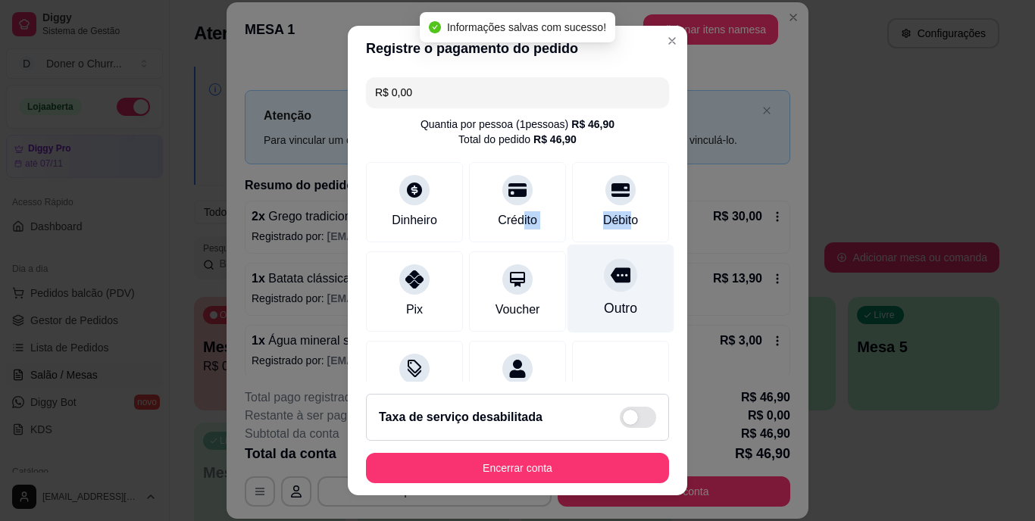
type input "R$ 0,00"
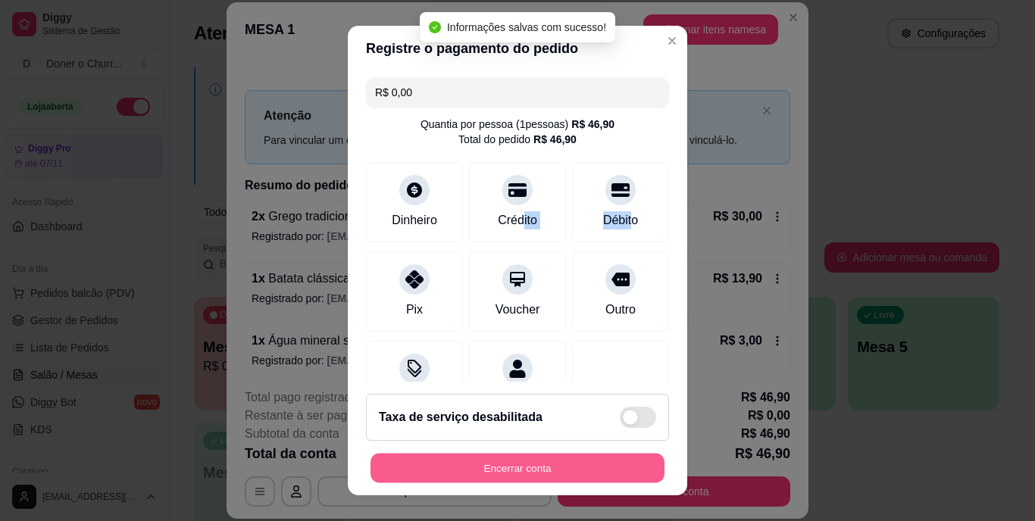
click at [520, 471] on button "Encerrar conta" at bounding box center [517, 468] width 294 height 30
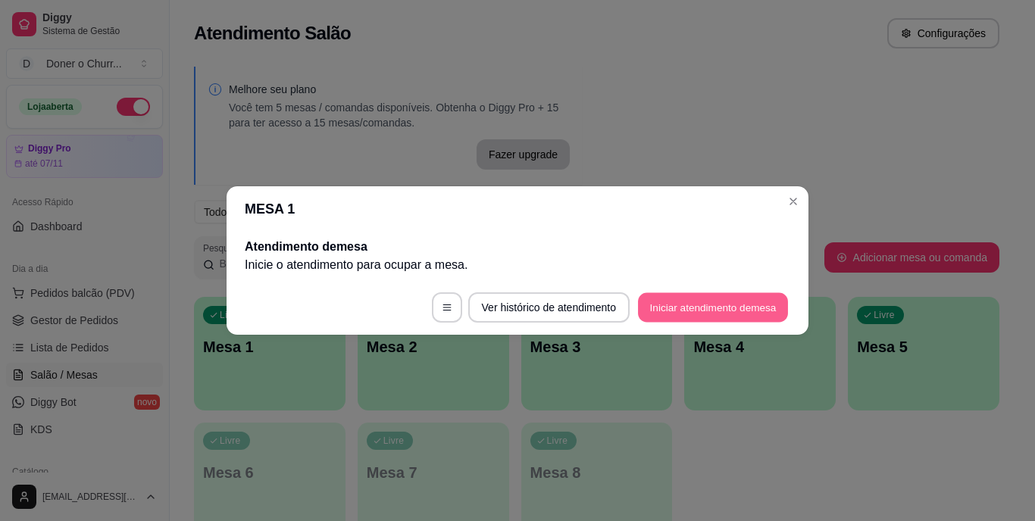
click at [705, 306] on button "Iniciar atendimento de mesa" at bounding box center [713, 308] width 150 height 30
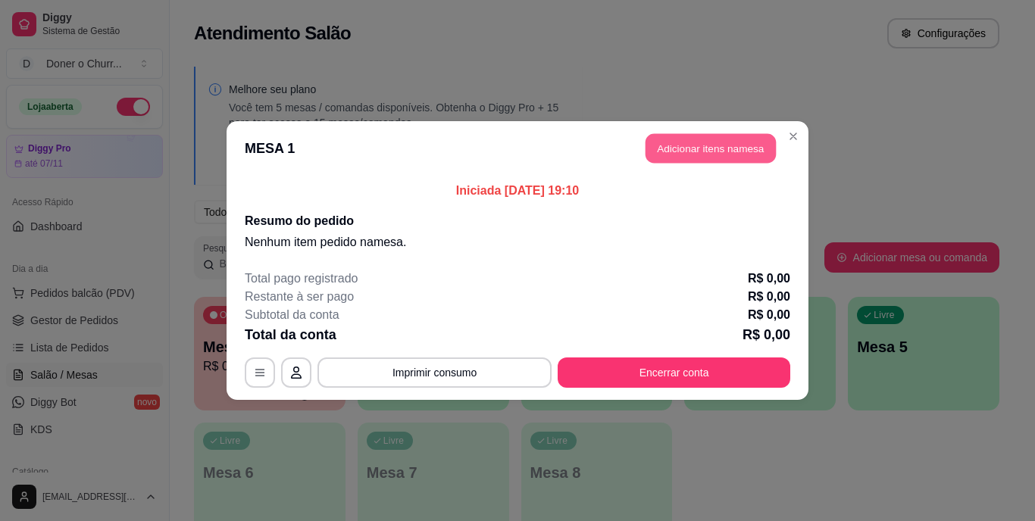
click at [714, 142] on button "Adicionar itens na mesa" at bounding box center [710, 149] width 130 height 30
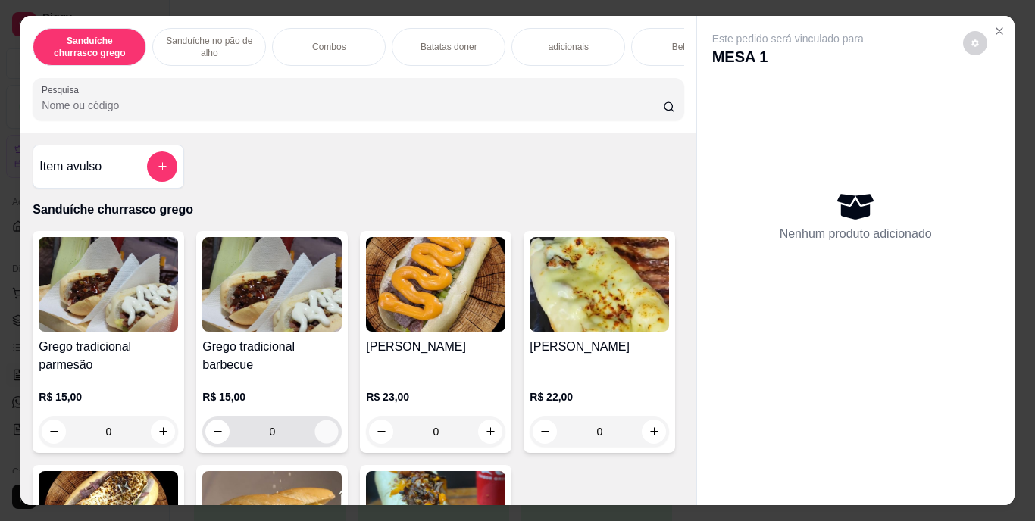
click at [321, 437] on icon "increase-product-quantity" at bounding box center [326, 431] width 11 height 11
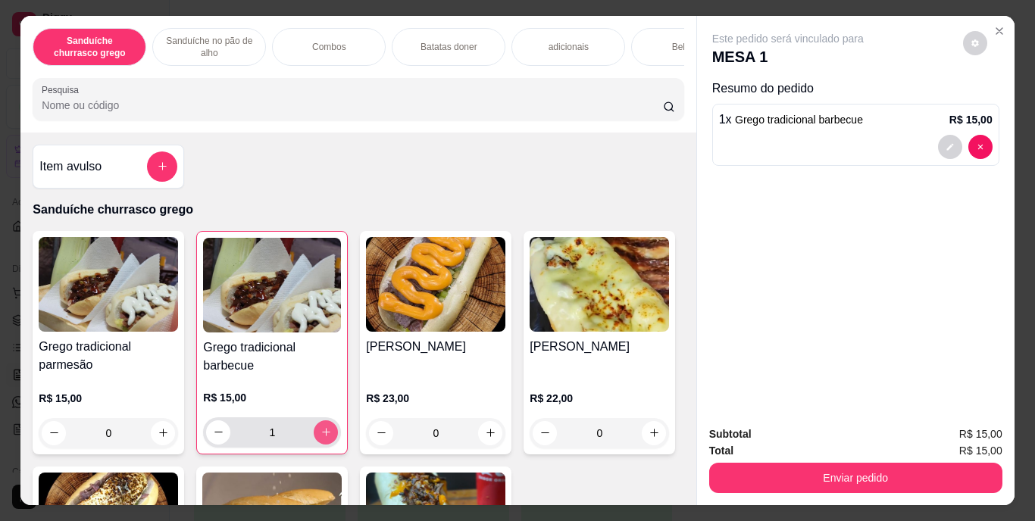
type input "1"
click at [797, 459] on div "Enviar pedido" at bounding box center [855, 476] width 293 height 34
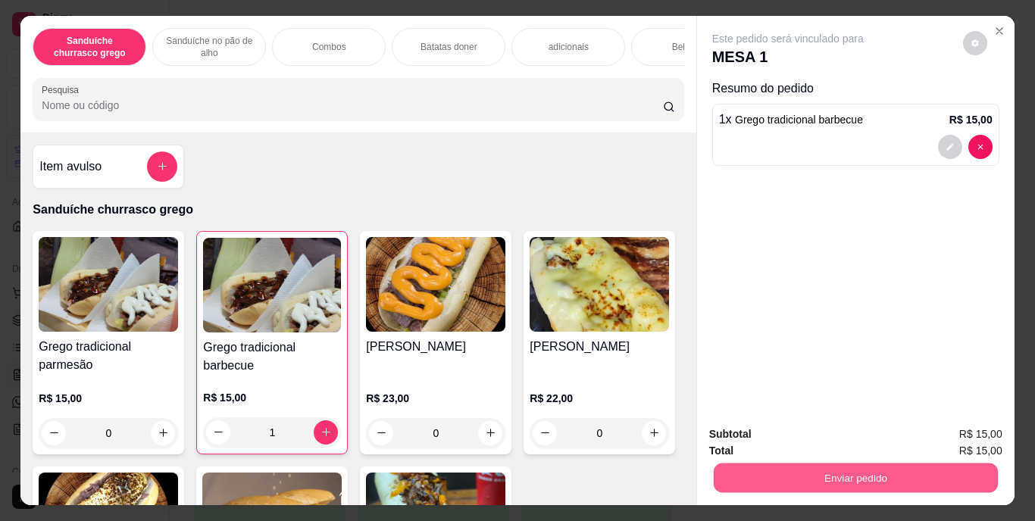
click at [849, 476] on button "Enviar pedido" at bounding box center [855, 479] width 284 height 30
click at [964, 425] on button "Enviar pedido" at bounding box center [962, 434] width 83 height 28
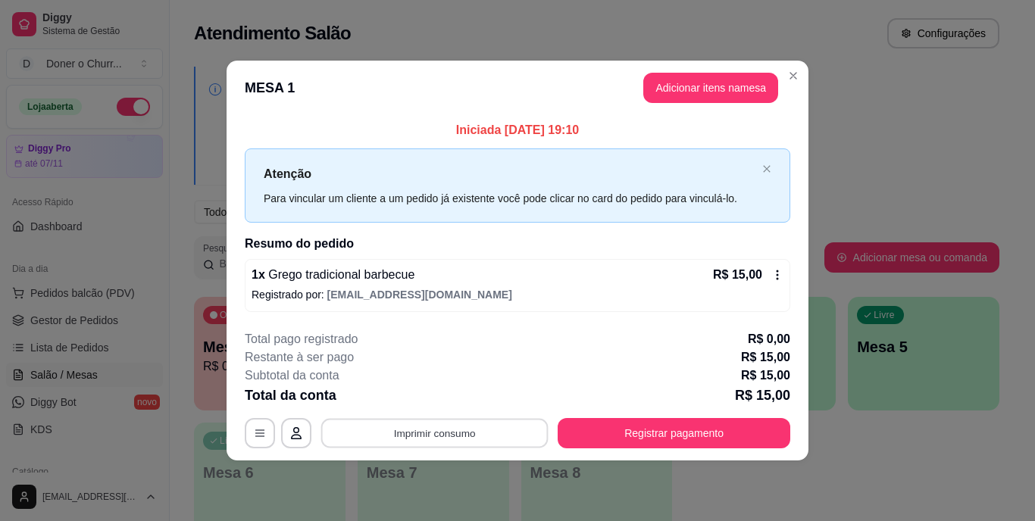
click at [423, 434] on button "Imprimir consumo" at bounding box center [434, 433] width 227 height 30
click at [453, 402] on button "IMPRESSORA" at bounding box center [439, 397] width 106 height 23
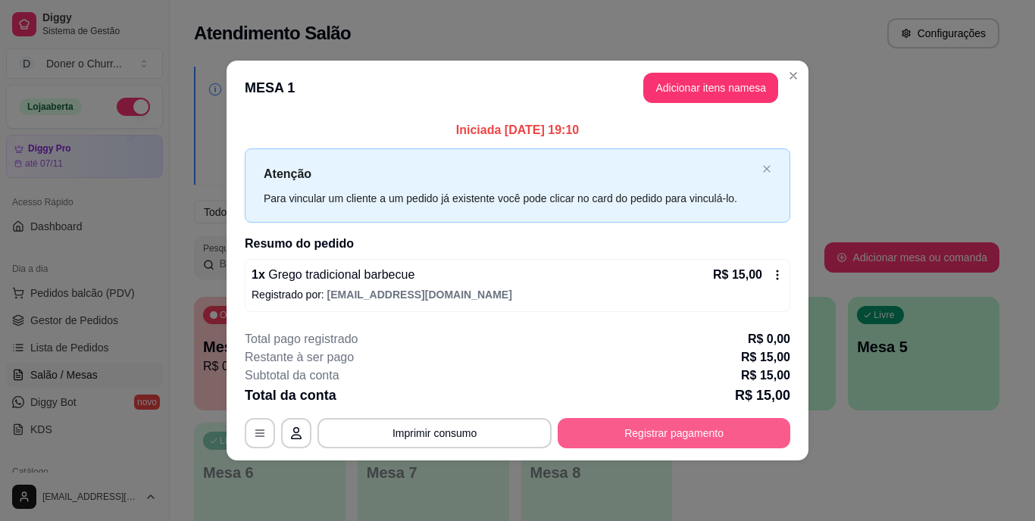
click at [637, 433] on button "Registrar pagamento" at bounding box center [674, 433] width 233 height 30
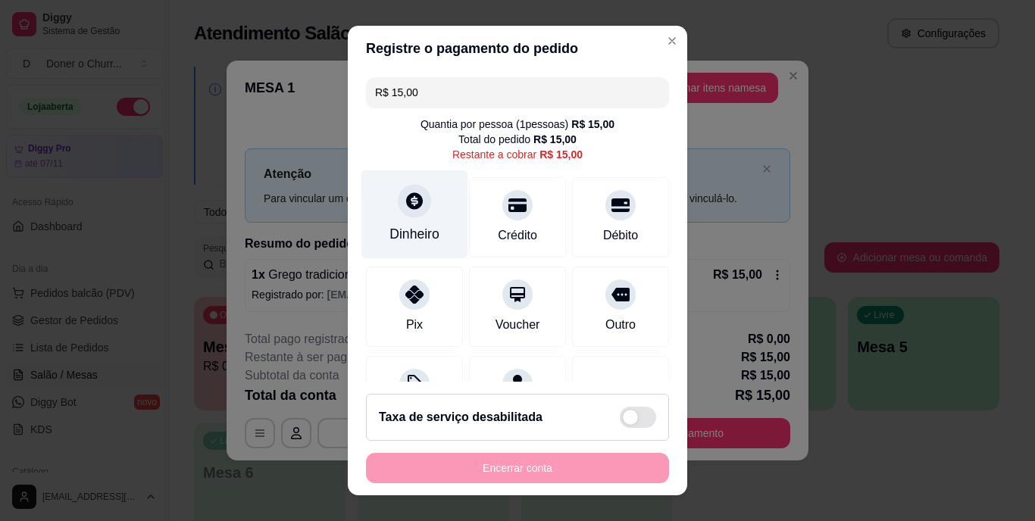
click at [389, 210] on div "Dinheiro" at bounding box center [414, 214] width 107 height 89
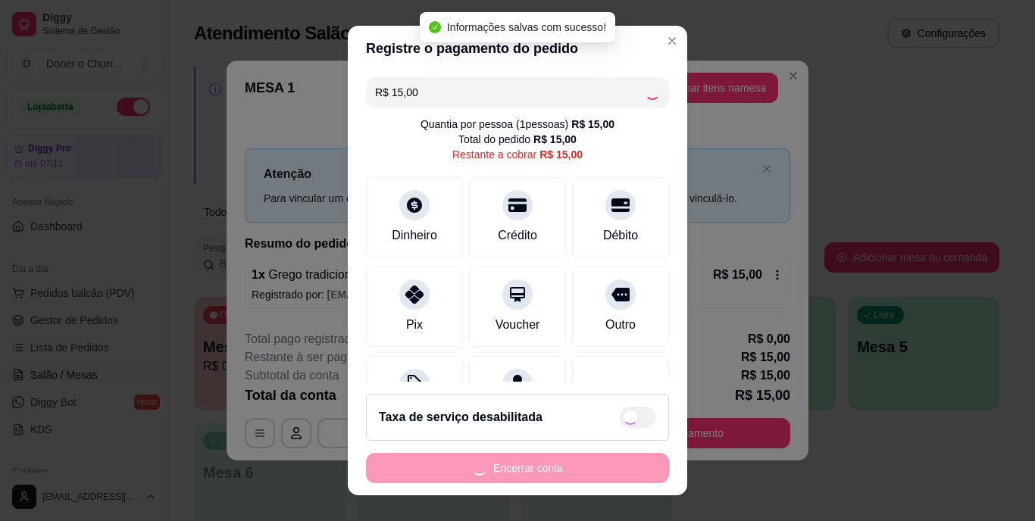
type input "R$ 0,00"
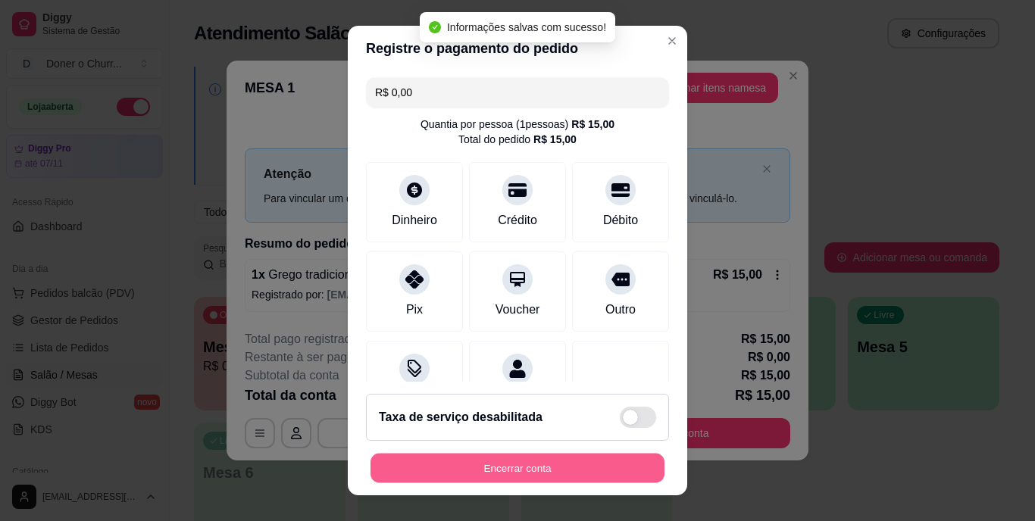
click at [564, 454] on button "Encerrar conta" at bounding box center [517, 468] width 294 height 30
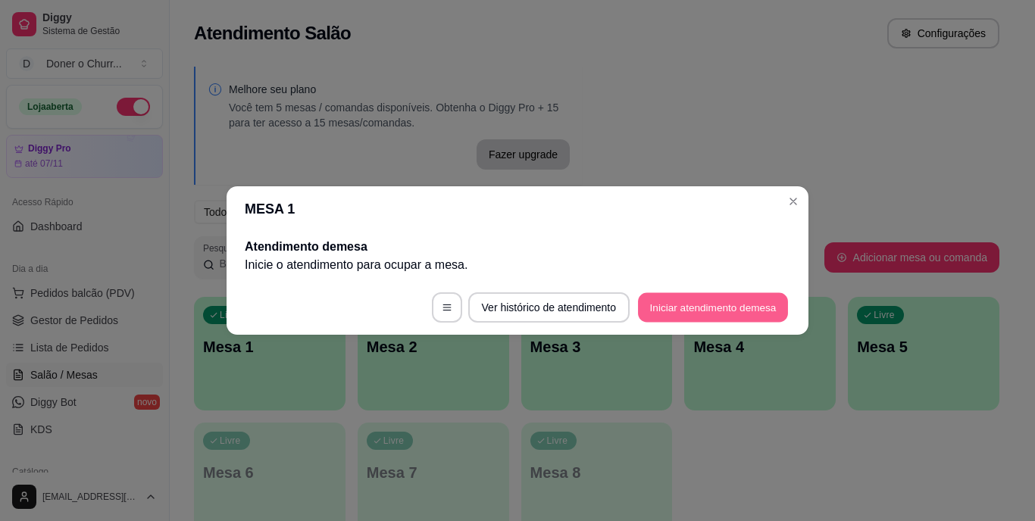
click at [691, 311] on button "Iniciar atendimento de mesa" at bounding box center [713, 308] width 150 height 30
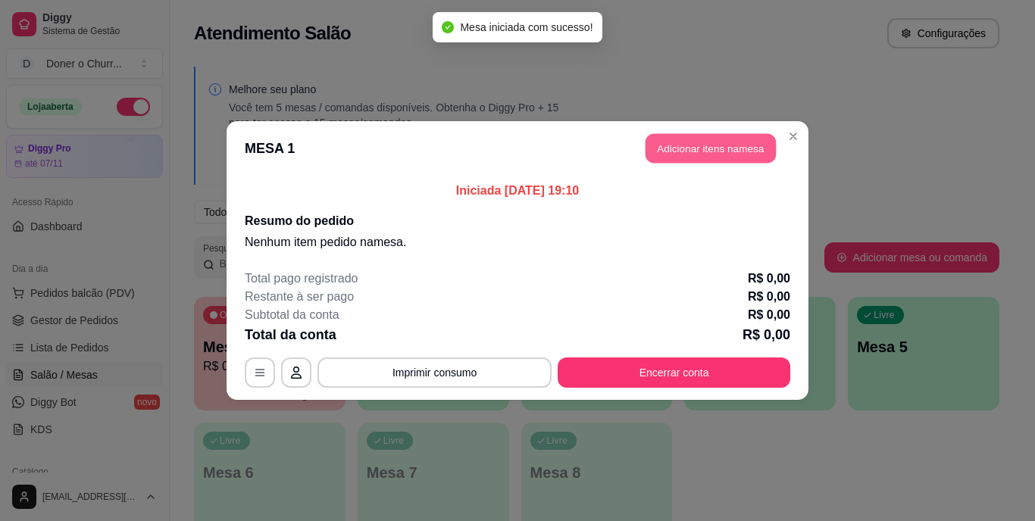
click at [733, 140] on button "Adicionar itens na mesa" at bounding box center [710, 149] width 130 height 30
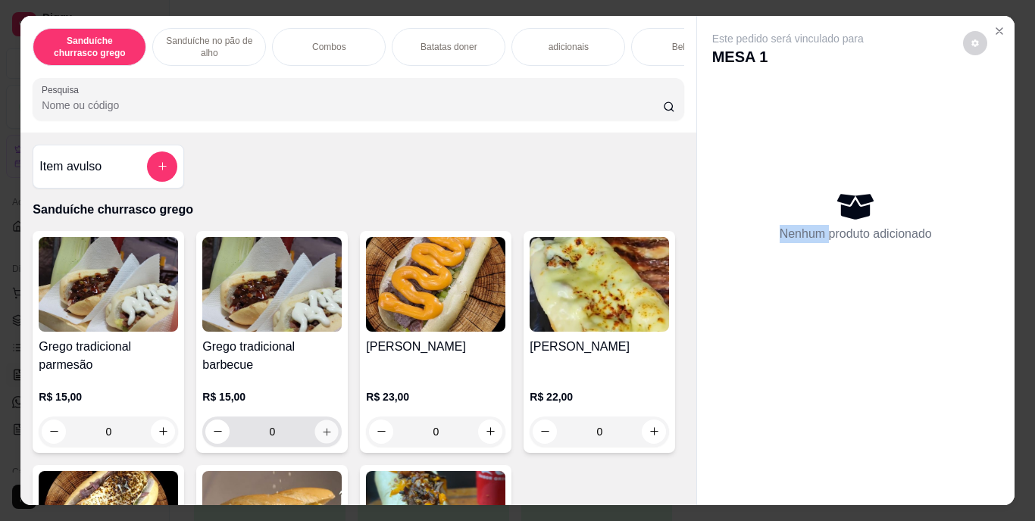
click at [323, 436] on icon "increase-product-quantity" at bounding box center [326, 431] width 11 height 11
type input "1"
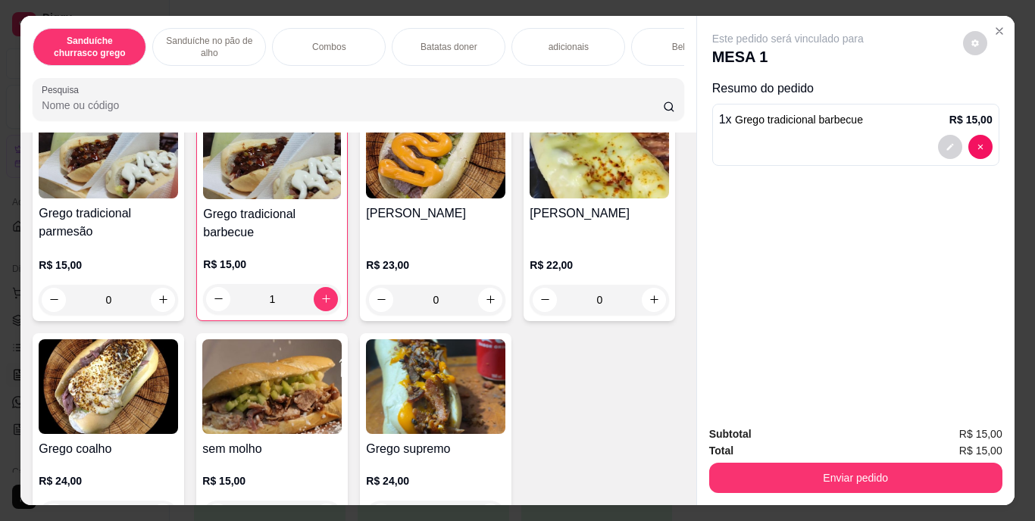
scroll to position [320, 0]
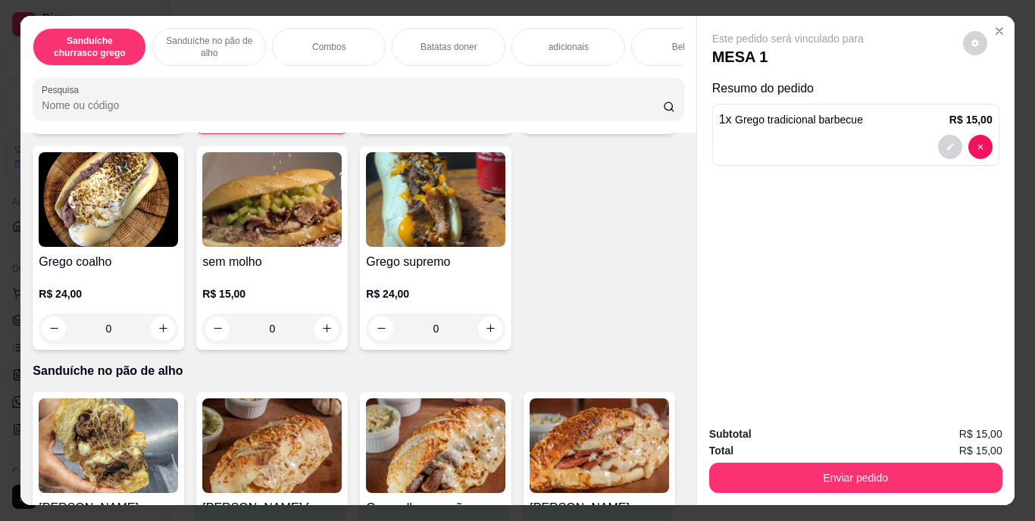
click at [642, 124] on button "increase-product-quantity" at bounding box center [653, 112] width 23 height 23
type input "1"
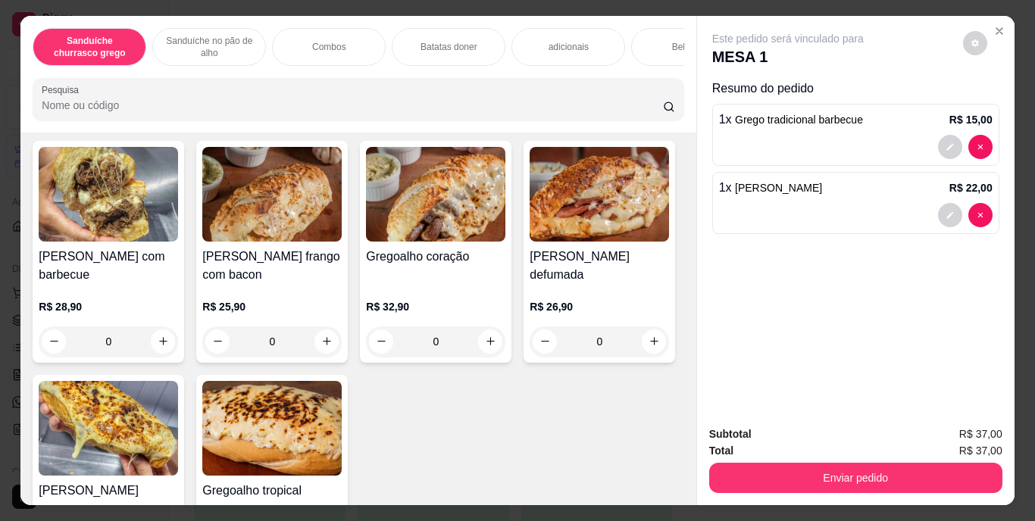
scroll to position [776, 0]
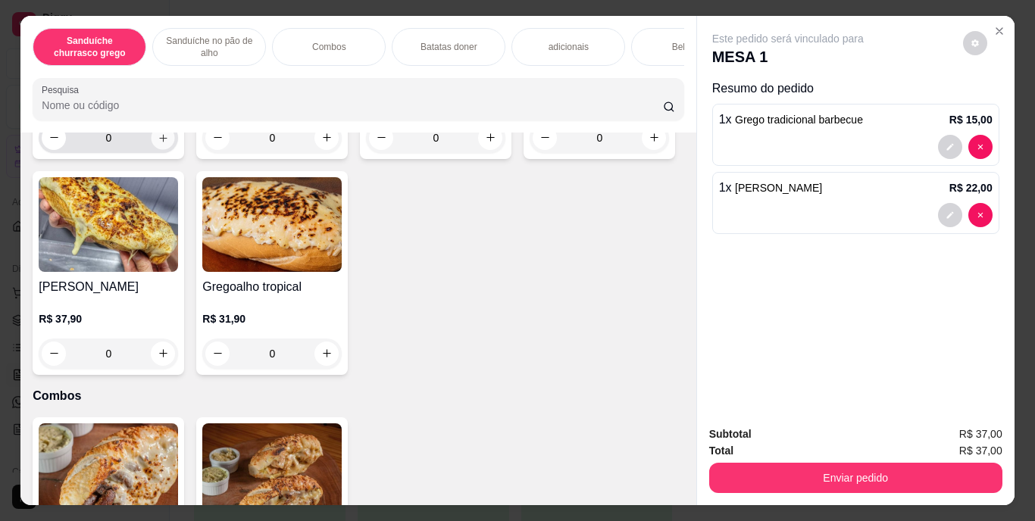
click at [159, 142] on icon "increase-product-quantity" at bounding box center [163, 138] width 8 height 8
type input "1"
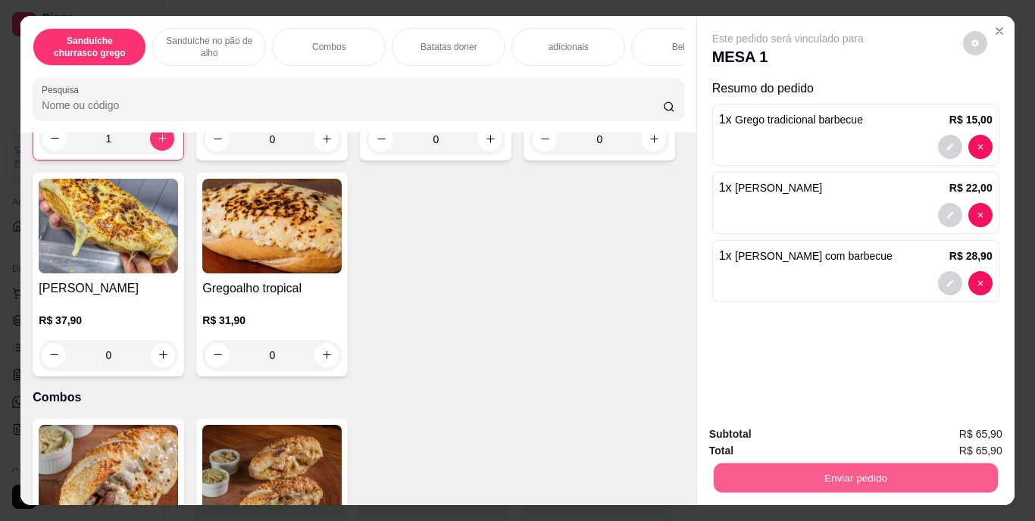
click at [846, 470] on button "Enviar pedido" at bounding box center [855, 479] width 284 height 30
click at [961, 424] on button "Enviar pedido" at bounding box center [963, 435] width 86 height 29
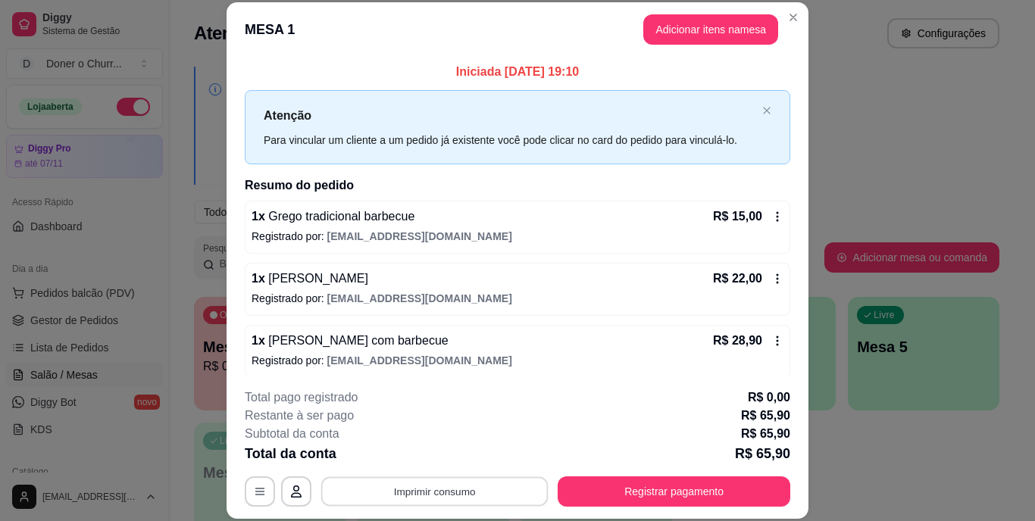
click at [422, 491] on button "Imprimir consumo" at bounding box center [434, 492] width 227 height 30
click at [425, 445] on button "IMPRESSORA" at bounding box center [433, 456] width 106 height 23
click at [423, 495] on button "Imprimir consumo" at bounding box center [434, 492] width 227 height 30
click at [420, 461] on button "IMPRESSORA" at bounding box center [434, 457] width 110 height 24
click at [414, 485] on button "Imprimir consumo" at bounding box center [434, 492] width 234 height 30
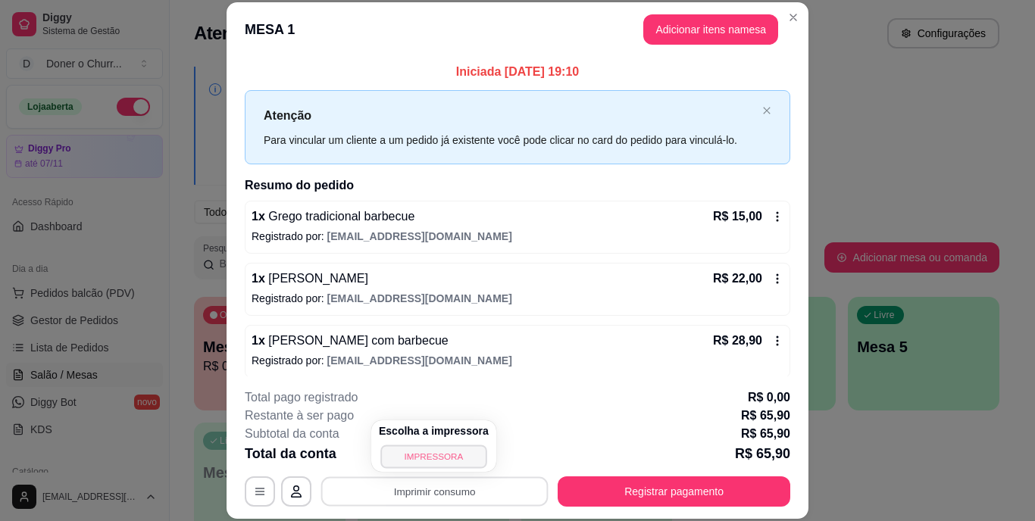
click at [420, 457] on button "IMPRESSORA" at bounding box center [433, 456] width 106 height 23
click at [422, 489] on button "Imprimir consumo" at bounding box center [434, 492] width 234 height 30
click at [428, 455] on button "IMPRESSORA" at bounding box center [433, 455] width 106 height 23
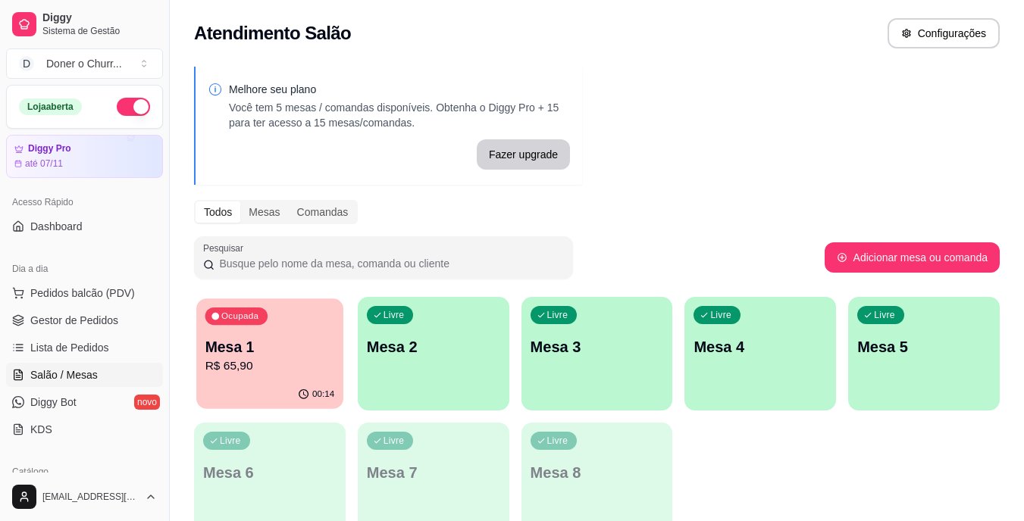
click at [268, 362] on p "R$ 65,90" at bounding box center [270, 366] width 130 height 17
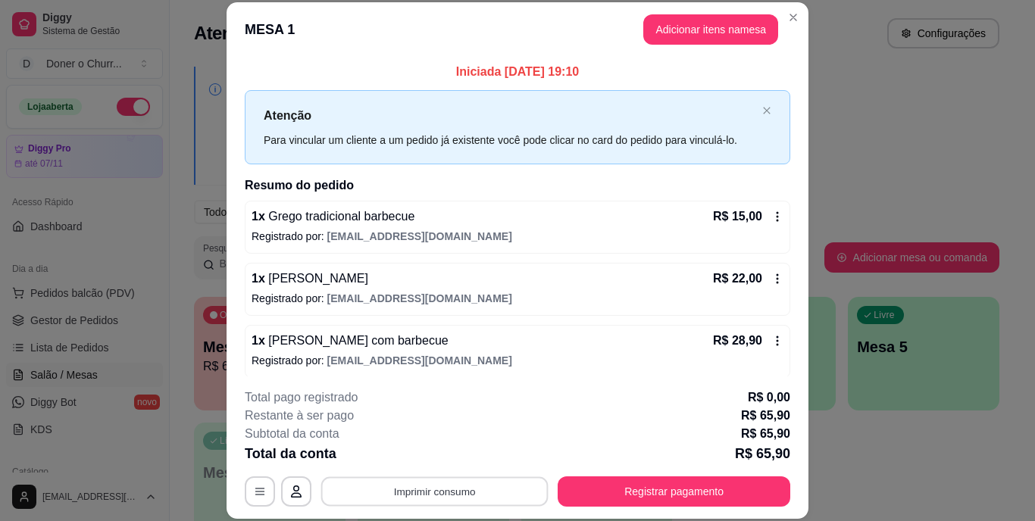
click at [406, 483] on button "Imprimir consumo" at bounding box center [434, 492] width 227 height 30
click at [427, 455] on button "IMPRESSORA" at bounding box center [433, 456] width 106 height 23
click at [419, 477] on button "Imprimir consumo" at bounding box center [434, 492] width 227 height 30
click at [421, 458] on button "IMPRESSORA" at bounding box center [433, 456] width 106 height 23
click at [440, 489] on button "Imprimir consumo" at bounding box center [434, 492] width 227 height 30
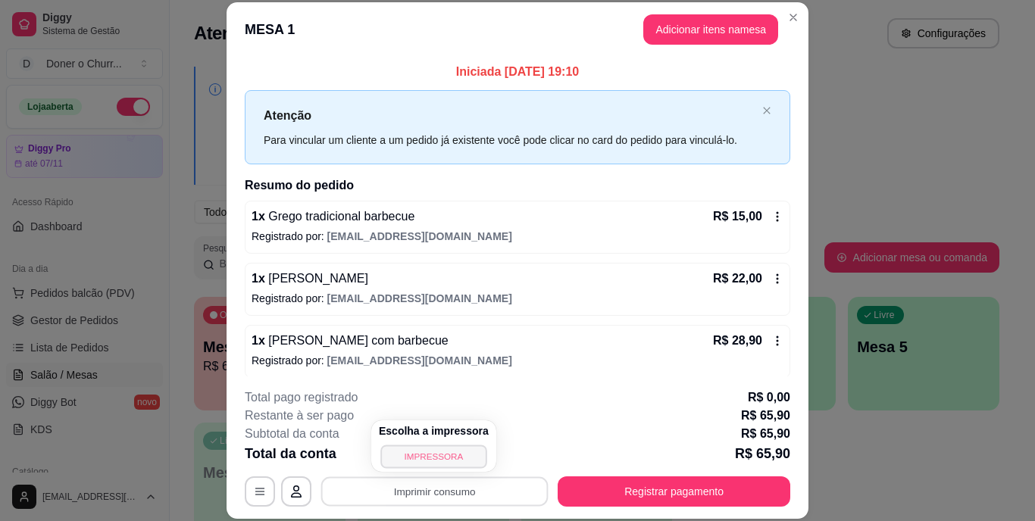
click at [427, 452] on button "IMPRESSORA" at bounding box center [433, 456] width 106 height 23
click at [418, 492] on button "Imprimir consumo" at bounding box center [434, 492] width 227 height 30
click at [436, 453] on button "IMPRESSORA" at bounding box center [433, 456] width 106 height 23
click at [400, 489] on button "Imprimir consumo" at bounding box center [434, 492] width 227 height 30
click at [425, 458] on button "IMPRESSORA" at bounding box center [433, 456] width 106 height 23
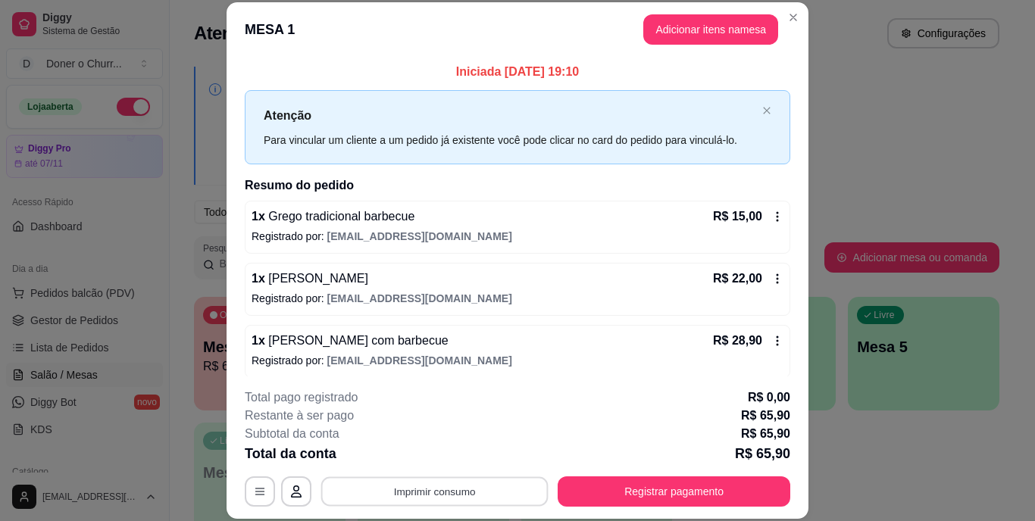
click at [366, 499] on button "Imprimir consumo" at bounding box center [434, 492] width 227 height 30
click at [400, 460] on button "IMPRESSORA" at bounding box center [433, 455] width 106 height 23
click at [431, 486] on button "Imprimir consumo" at bounding box center [434, 492] width 234 height 30
click at [423, 452] on button "IMPRESSORA" at bounding box center [434, 457] width 110 height 24
click at [383, 495] on button "Imprimir consumo" at bounding box center [434, 492] width 234 height 30
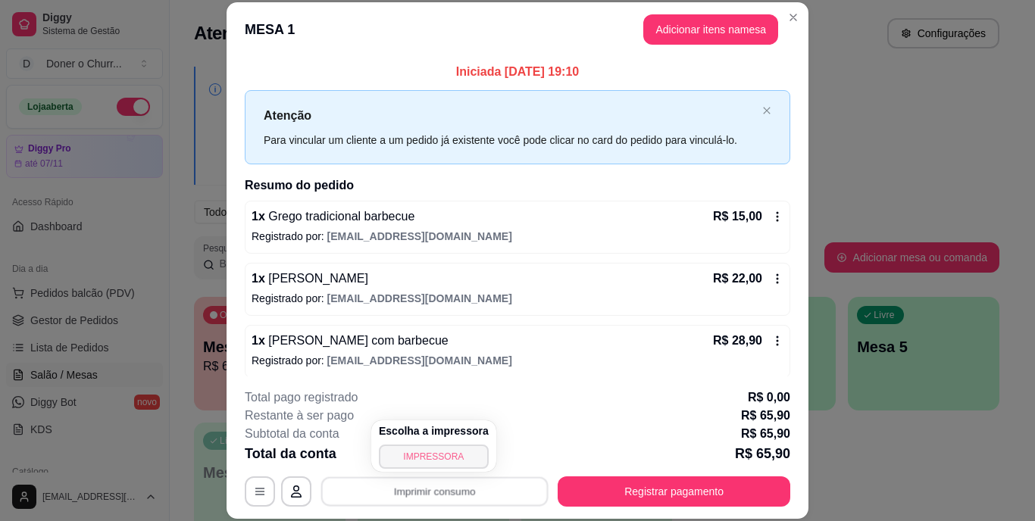
click at [423, 456] on button "IMPRESSORA" at bounding box center [434, 457] width 110 height 24
click at [433, 490] on button "Imprimir consumo" at bounding box center [434, 492] width 227 height 30
click at [416, 461] on button "IMPRESSORA" at bounding box center [433, 456] width 106 height 23
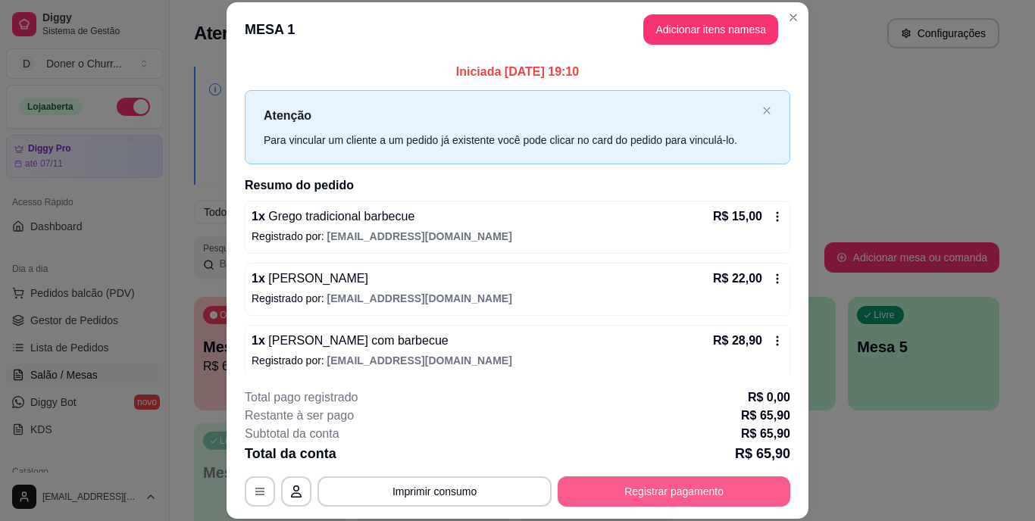
click at [693, 487] on button "Registrar pagamento" at bounding box center [674, 492] width 233 height 30
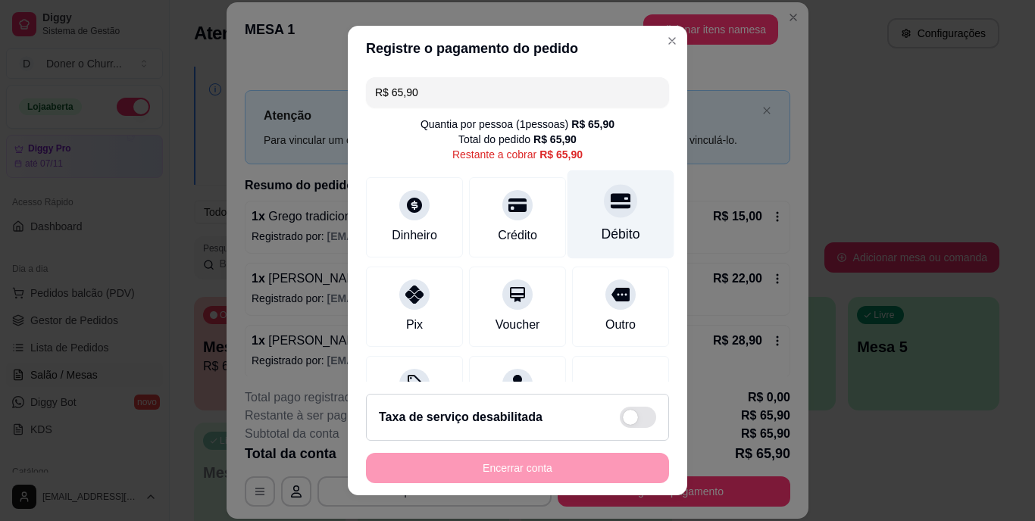
click at [605, 233] on div "Débito" at bounding box center [621, 235] width 39 height 20
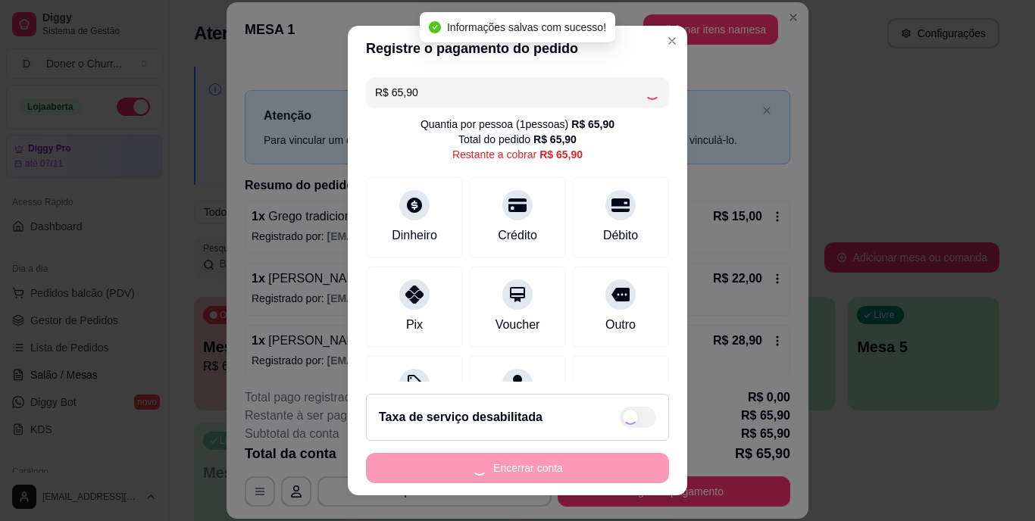
type input "R$ 0,00"
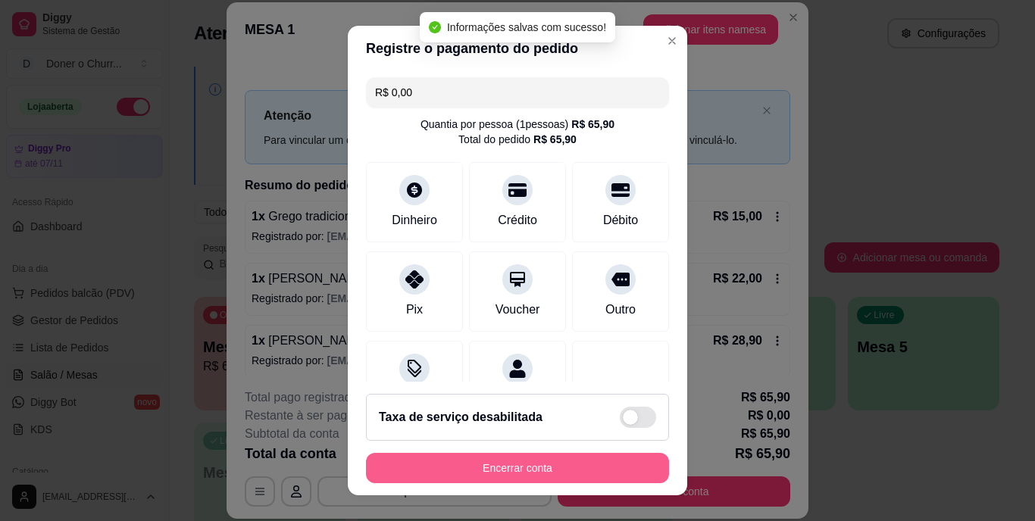
click at [520, 466] on button "Encerrar conta" at bounding box center [517, 468] width 303 height 30
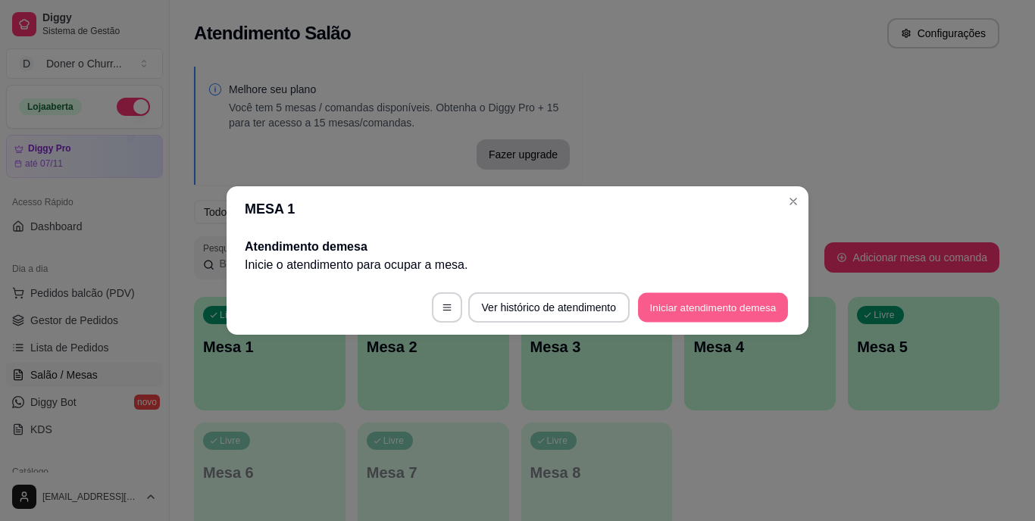
click at [678, 311] on button "Iniciar atendimento de mesa" at bounding box center [713, 308] width 150 height 30
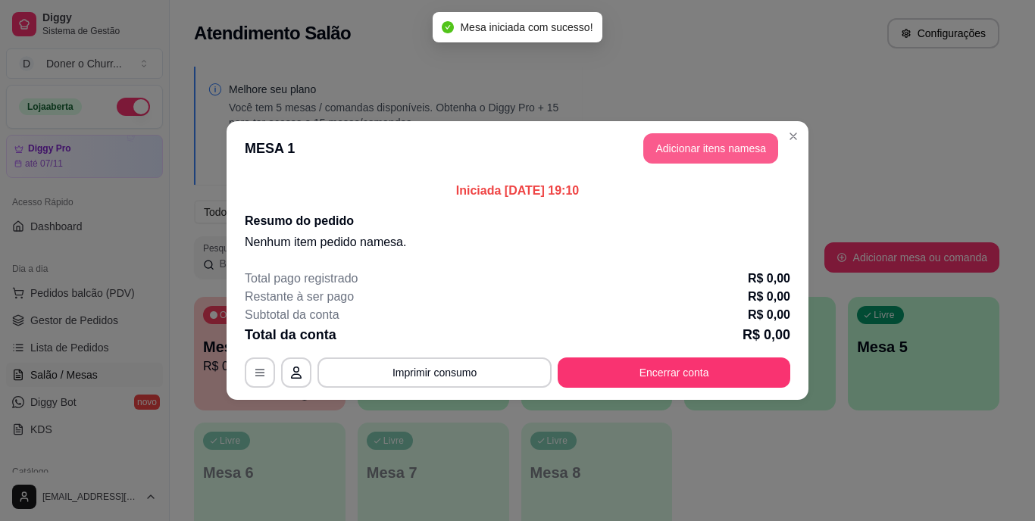
click at [714, 136] on button "Adicionar itens na mesa" at bounding box center [710, 148] width 135 height 30
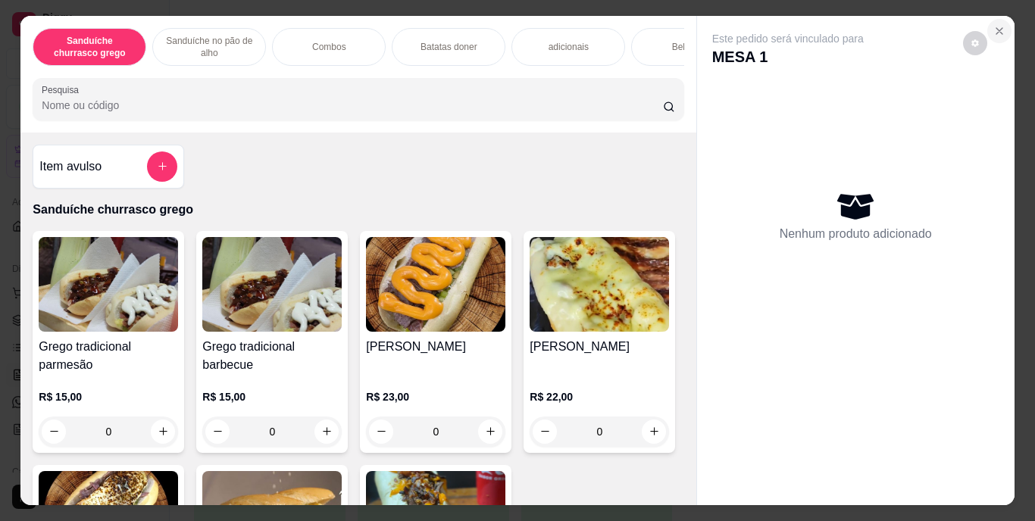
click at [993, 25] on icon "Close" at bounding box center [999, 31] width 12 height 12
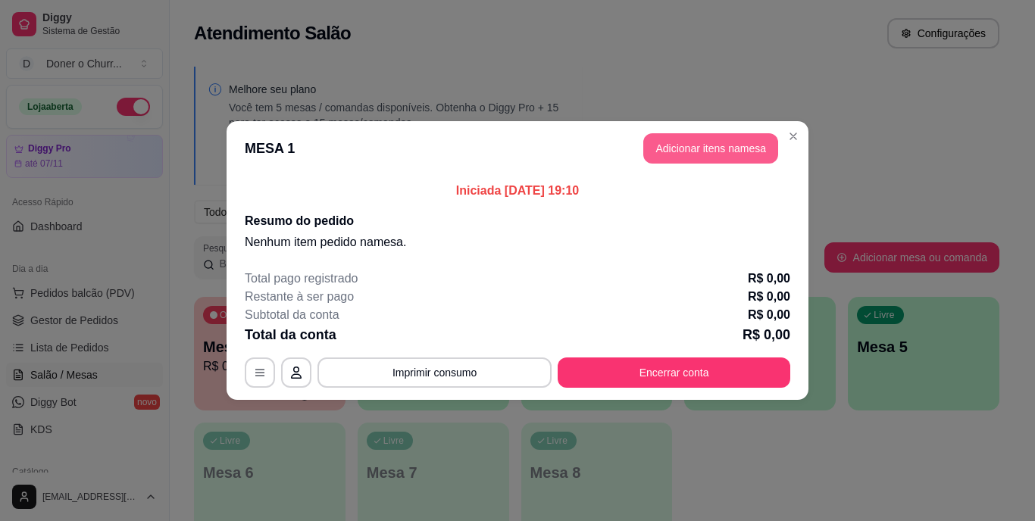
click at [694, 152] on button "Adicionar itens na mesa" at bounding box center [710, 148] width 135 height 30
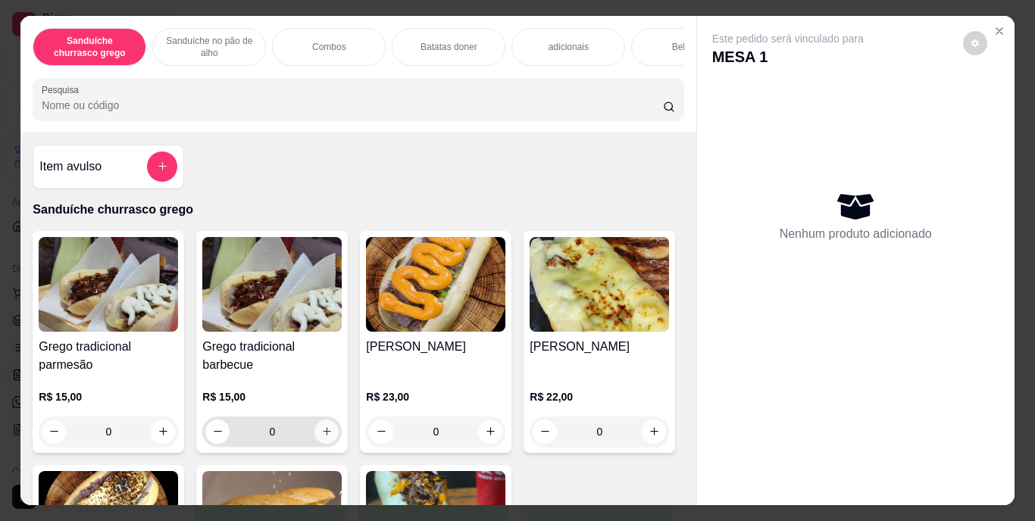
click at [323, 437] on icon "increase-product-quantity" at bounding box center [326, 431] width 11 height 11
type input "1"
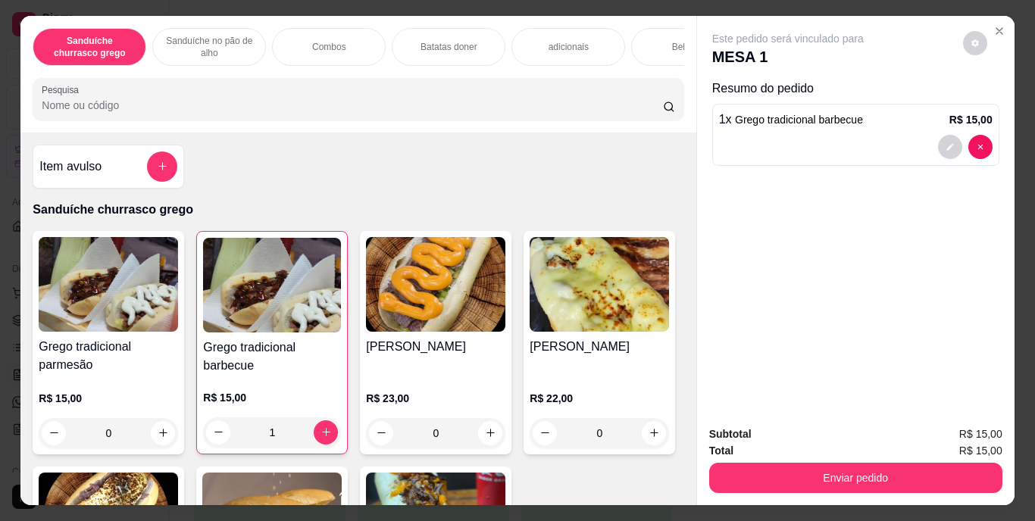
click at [645, 51] on div "Bebidas" at bounding box center [688, 47] width 114 height 38
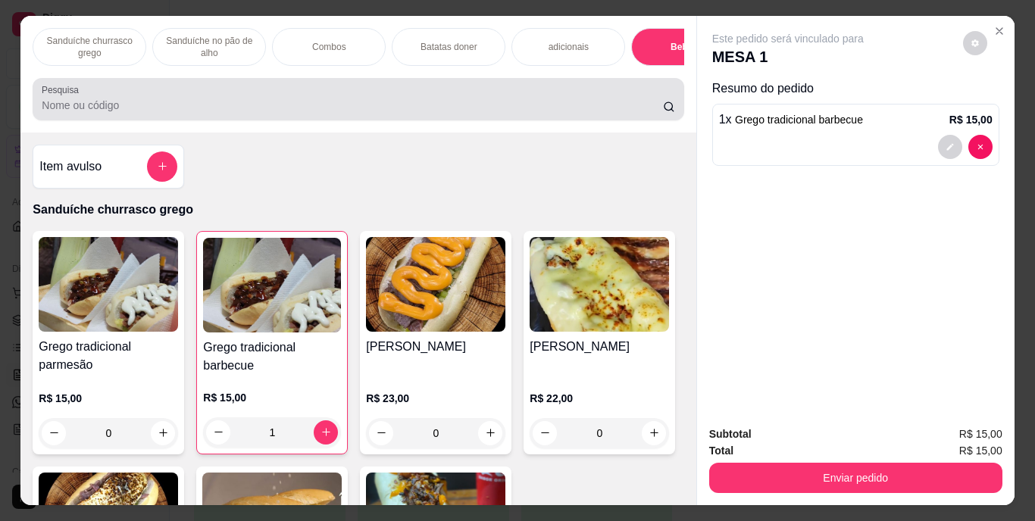
scroll to position [39, 0]
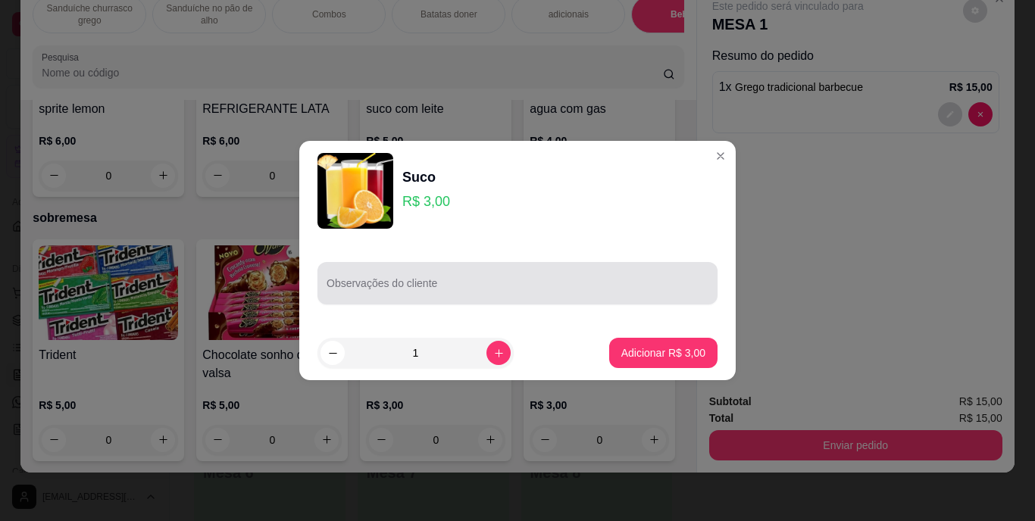
click at [434, 291] on input "Observações do cliente" at bounding box center [518, 289] width 382 height 15
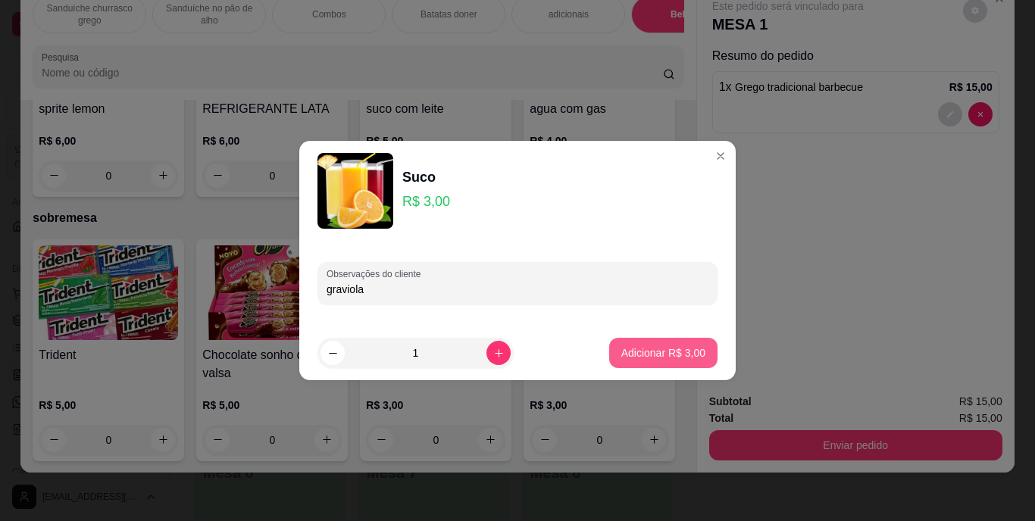
type input "graviola"
click at [634, 344] on button "Adicionar R$ 3,00" at bounding box center [663, 354] width 105 height 30
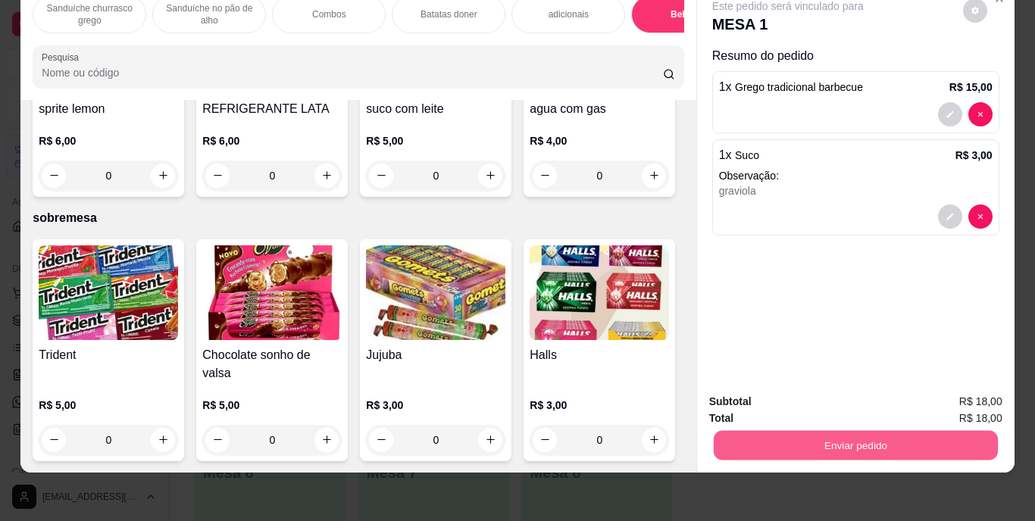
click at [743, 431] on button "Enviar pedido" at bounding box center [855, 446] width 284 height 30
click at [961, 399] on button "Enviar pedido" at bounding box center [963, 397] width 86 height 29
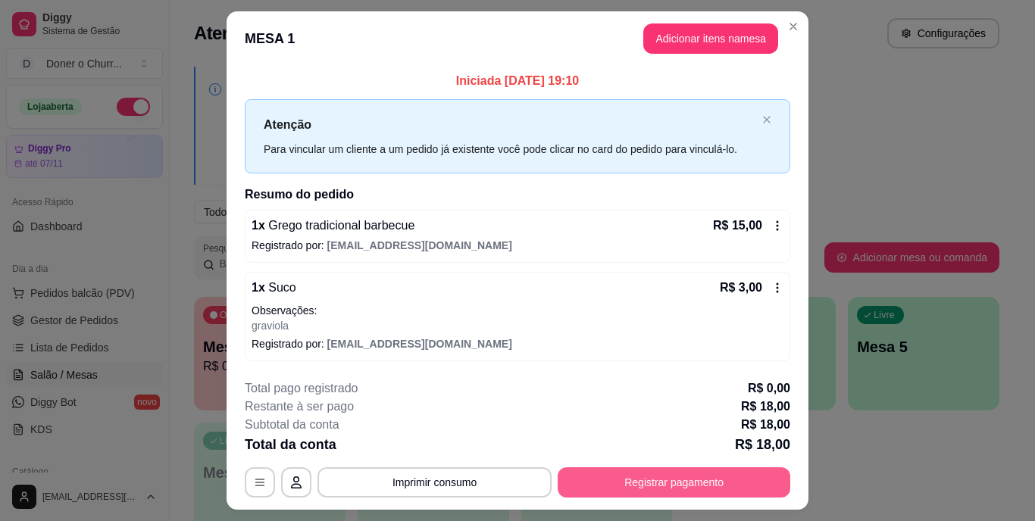
click at [757, 474] on button "Registrar pagamento" at bounding box center [674, 482] width 233 height 30
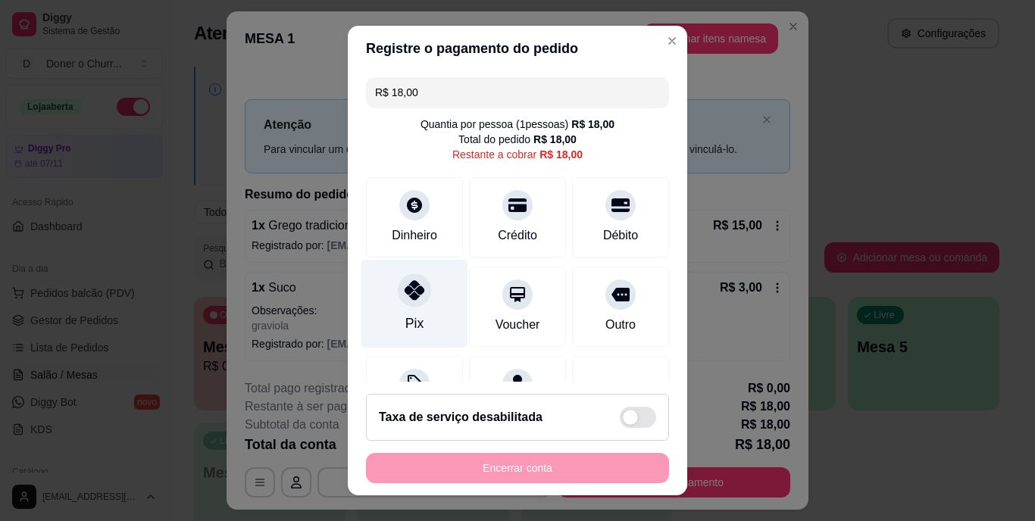
drag, startPoint x: 404, startPoint y: 308, endPoint x: 419, endPoint y: 315, distance: 16.9
click at [406, 308] on div "Pix" at bounding box center [414, 304] width 107 height 89
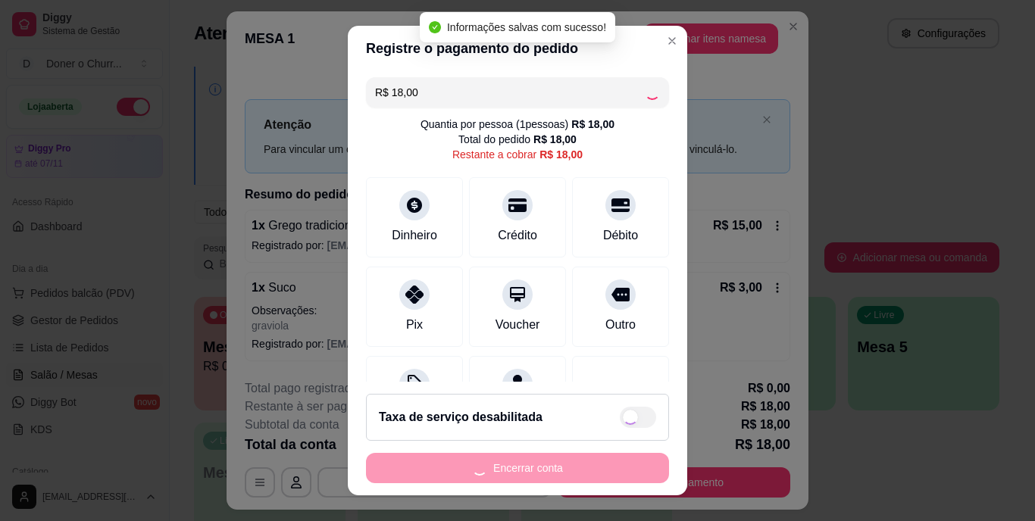
type input "R$ 0,00"
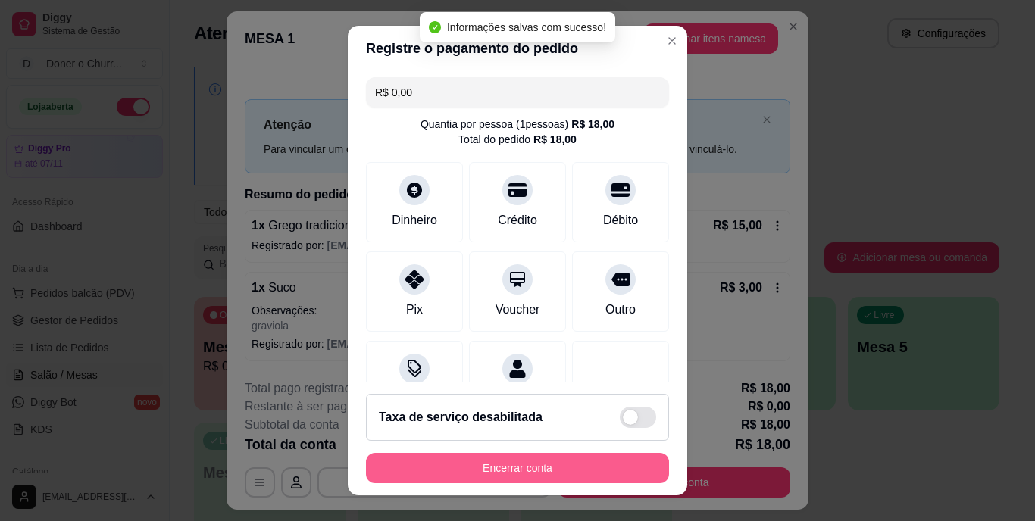
click at [506, 467] on button "Encerrar conta" at bounding box center [517, 468] width 303 height 30
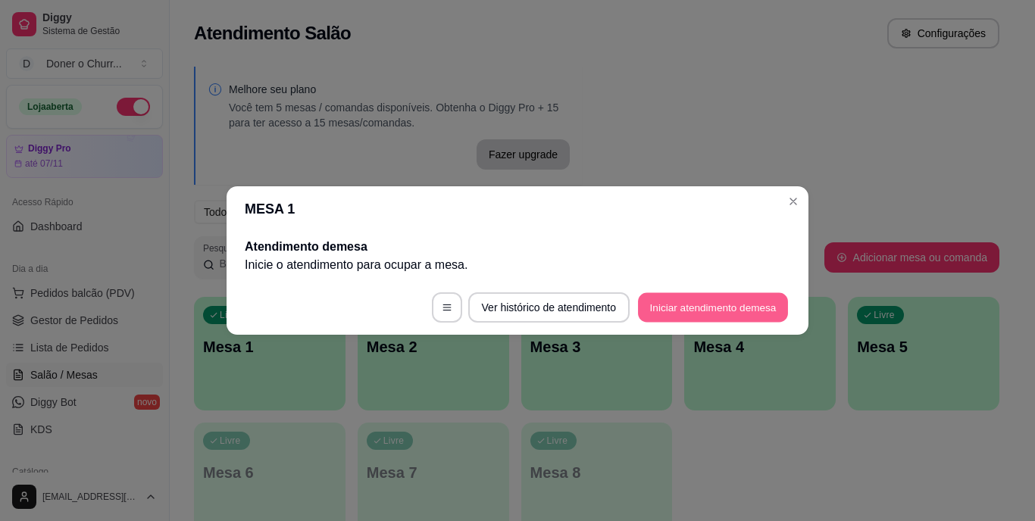
click at [765, 302] on button "Iniciar atendimento de mesa" at bounding box center [713, 308] width 150 height 30
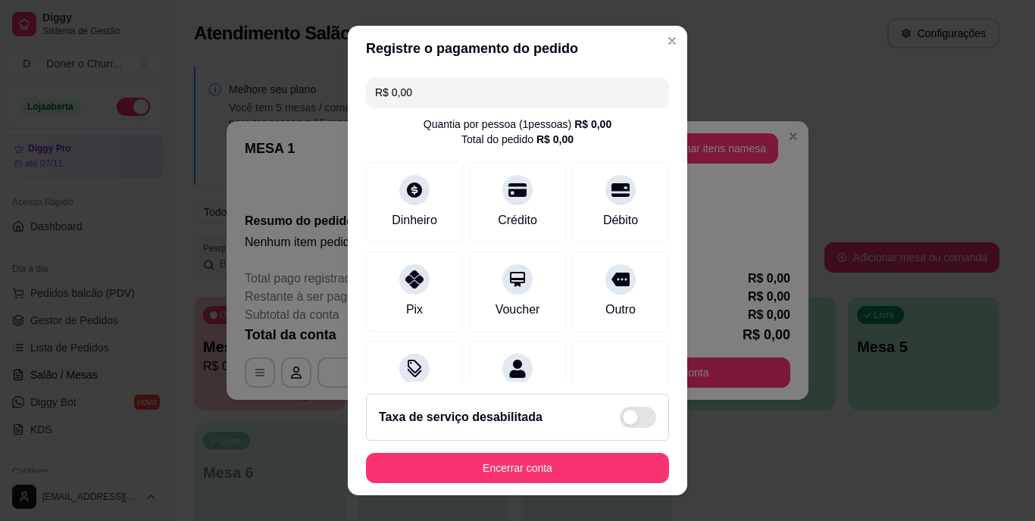
click at [754, 146] on button "Adicionar itens na mesa" at bounding box center [710, 148] width 135 height 30
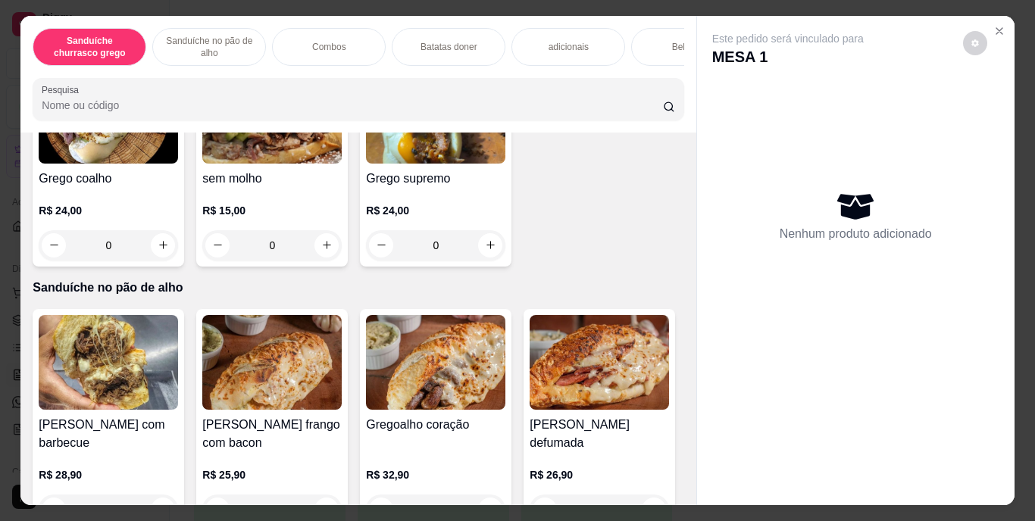
scroll to position [455, 0]
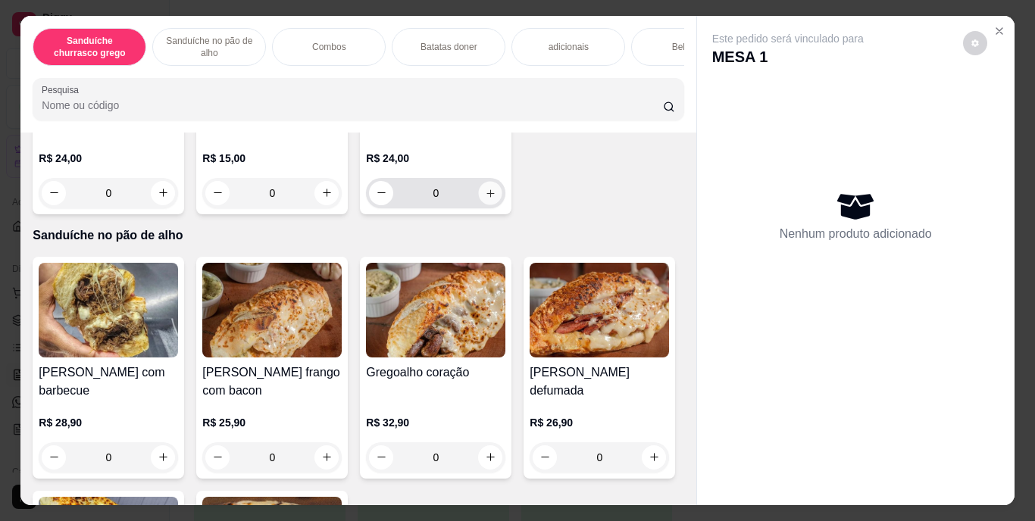
click at [485, 198] on icon "increase-product-quantity" at bounding box center [490, 192] width 11 height 11
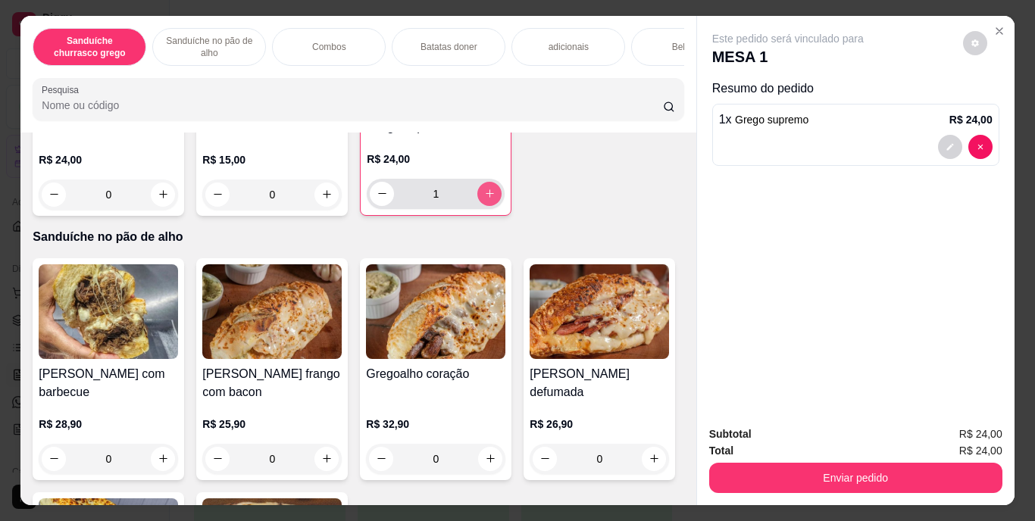
click at [484, 199] on icon "increase-product-quantity" at bounding box center [489, 193] width 11 height 11
type input "2"
click at [657, 36] on div "Bebidas" at bounding box center [688, 47] width 114 height 38
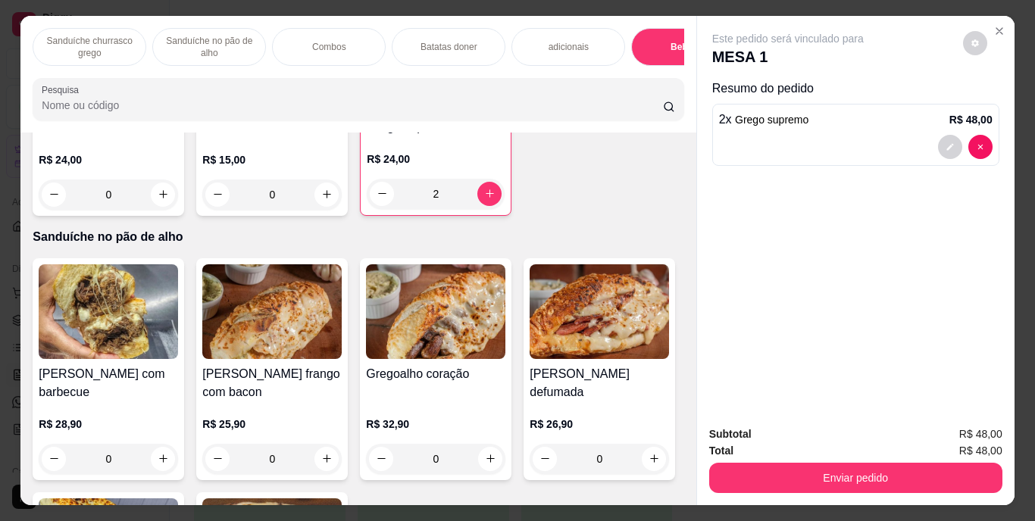
scroll to position [39, 0]
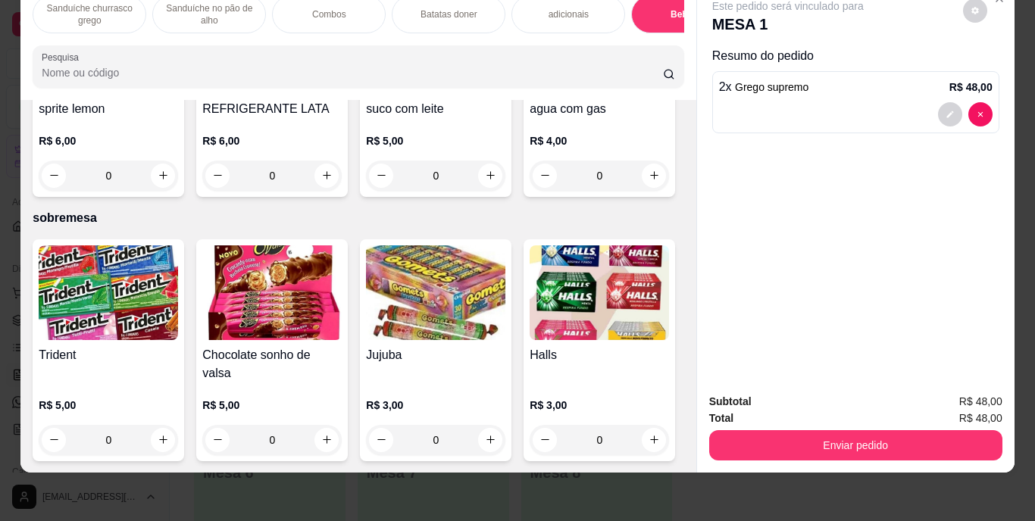
click at [342, 94] on img at bounding box center [271, 46] width 139 height 95
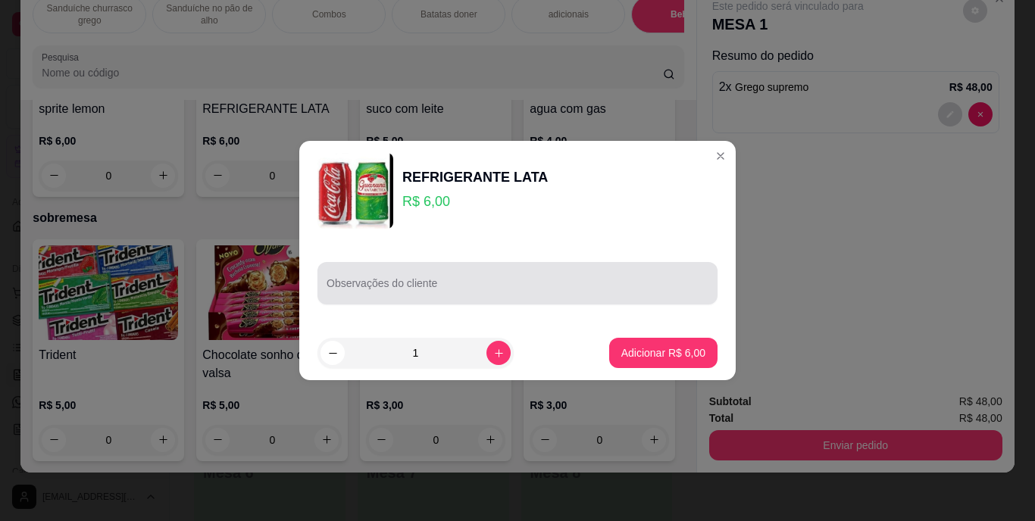
click at [386, 283] on div "Observações do cliente" at bounding box center [517, 283] width 400 height 42
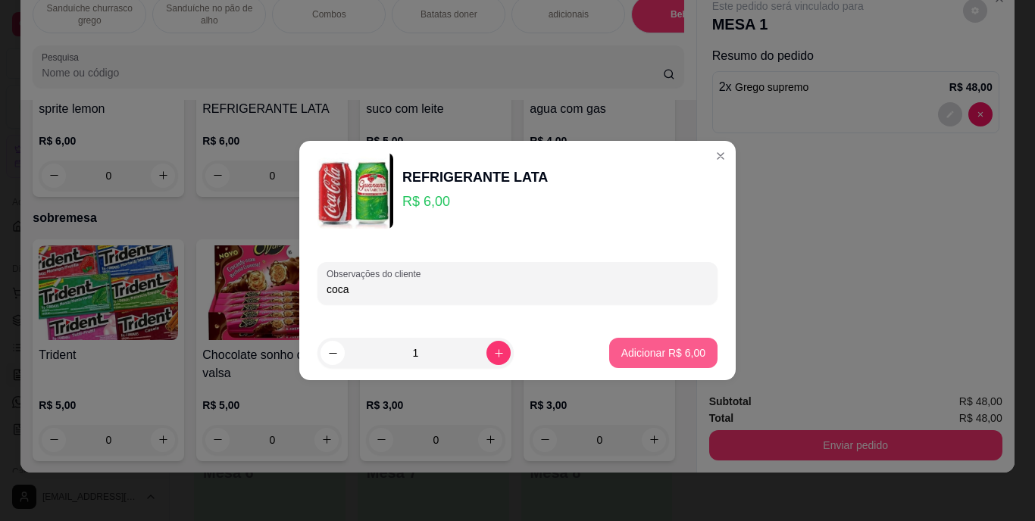
type input "coca"
click at [670, 354] on p "Adicionar R$ 6,00" at bounding box center [663, 352] width 84 height 15
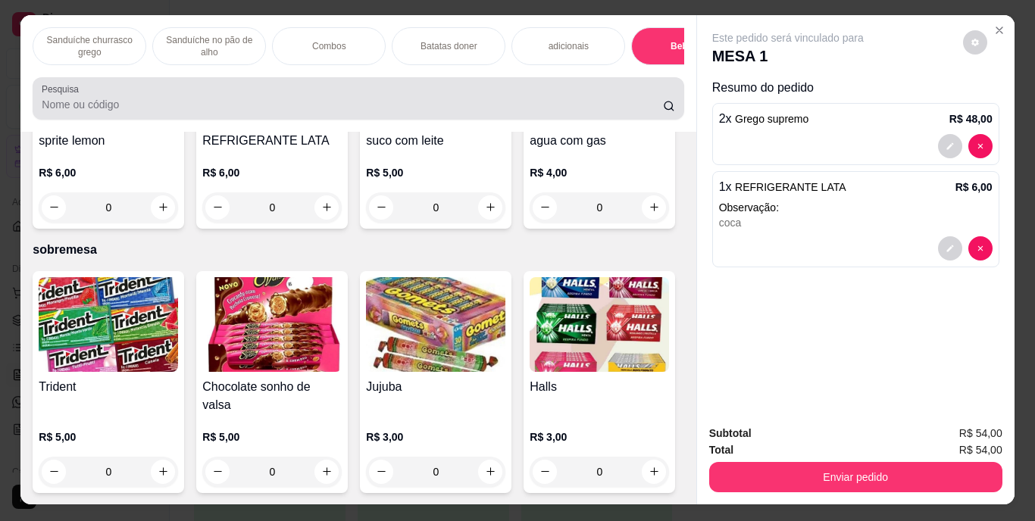
scroll to position [0, 0]
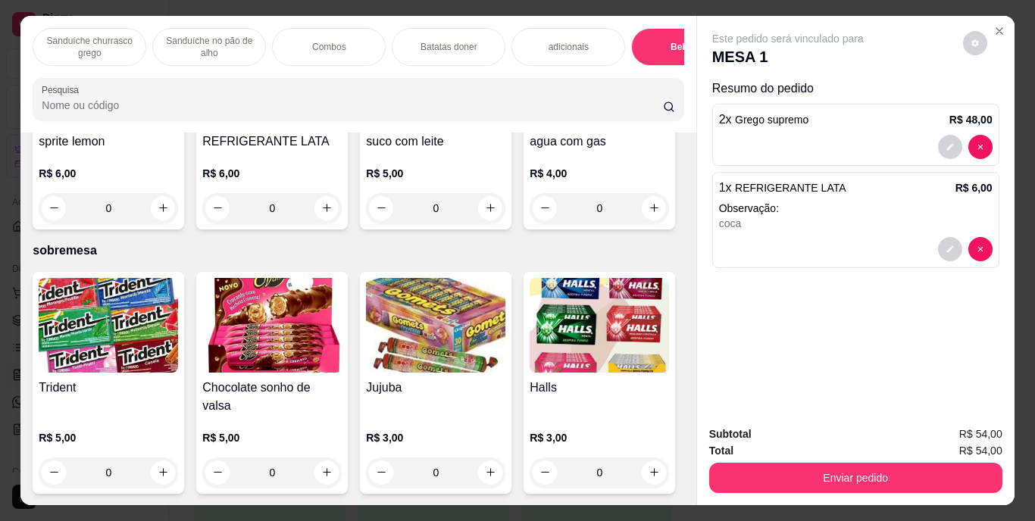
click at [461, 41] on p "Batatas doner" at bounding box center [448, 47] width 57 height 12
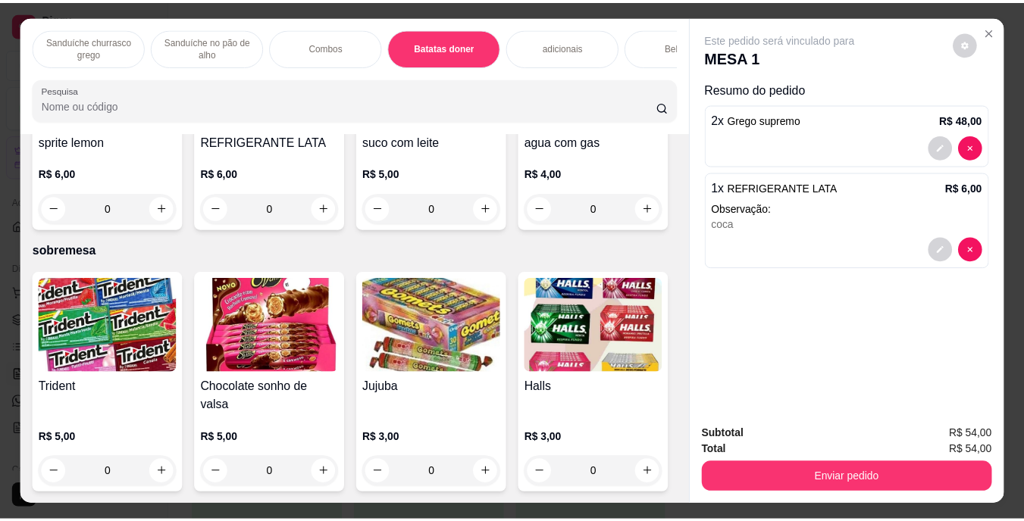
scroll to position [39, 0]
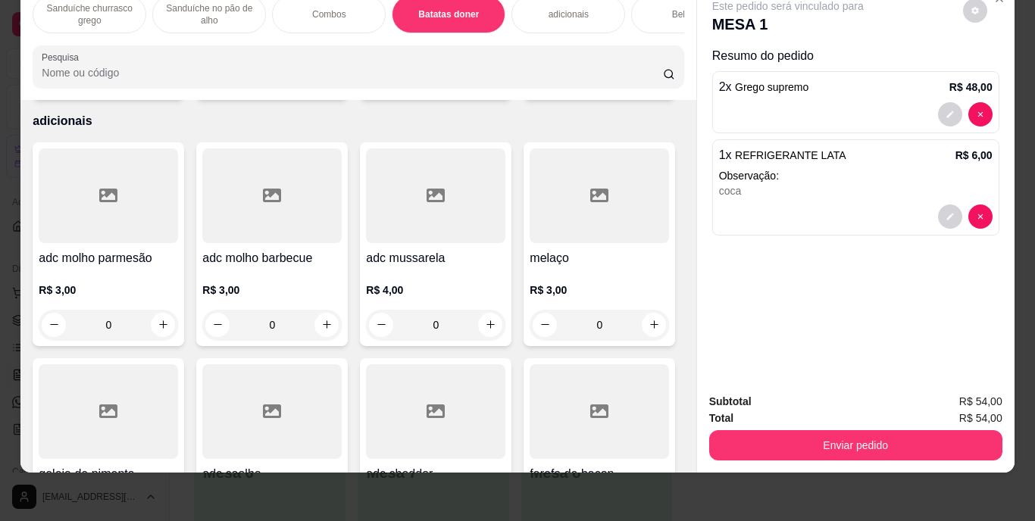
click at [162, 84] on icon "increase-product-quantity" at bounding box center [163, 78] width 11 height 11
type input "1"
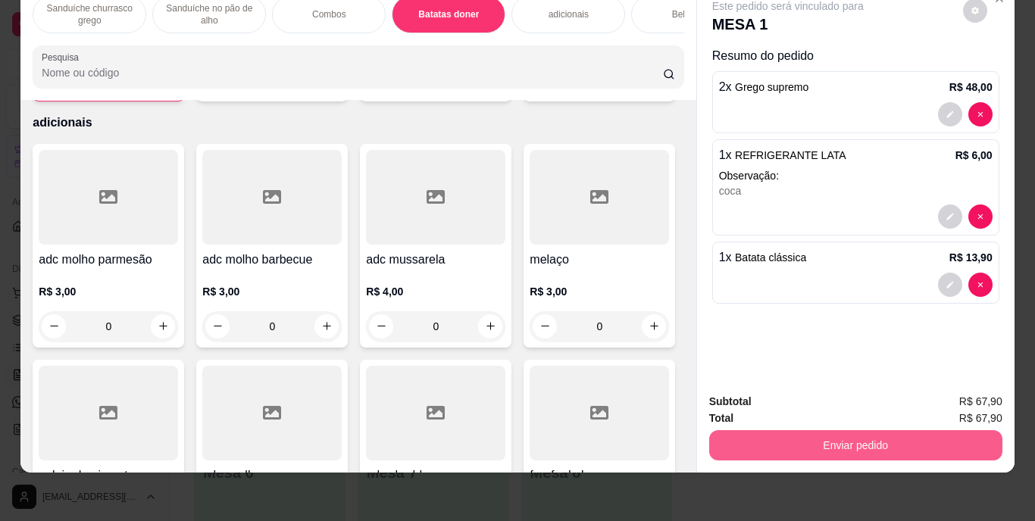
click at [848, 430] on button "Enviar pedido" at bounding box center [855, 445] width 293 height 30
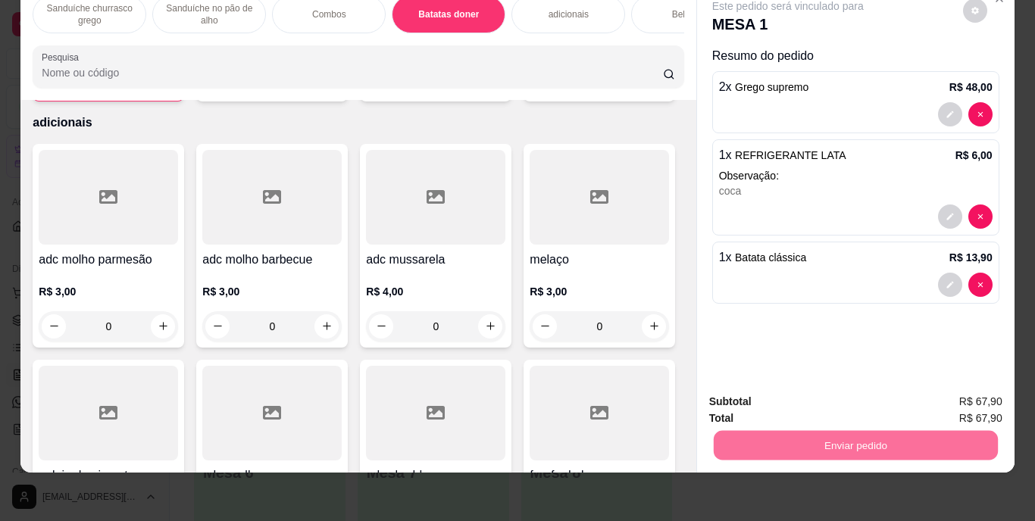
click at [942, 389] on button "Enviar pedido" at bounding box center [963, 397] width 86 height 29
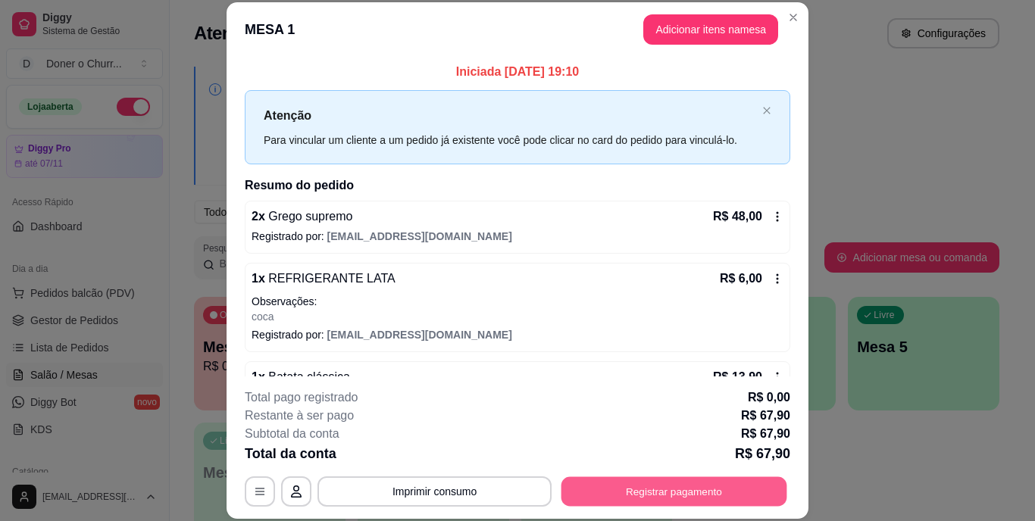
click at [664, 484] on button "Registrar pagamento" at bounding box center [674, 492] width 226 height 30
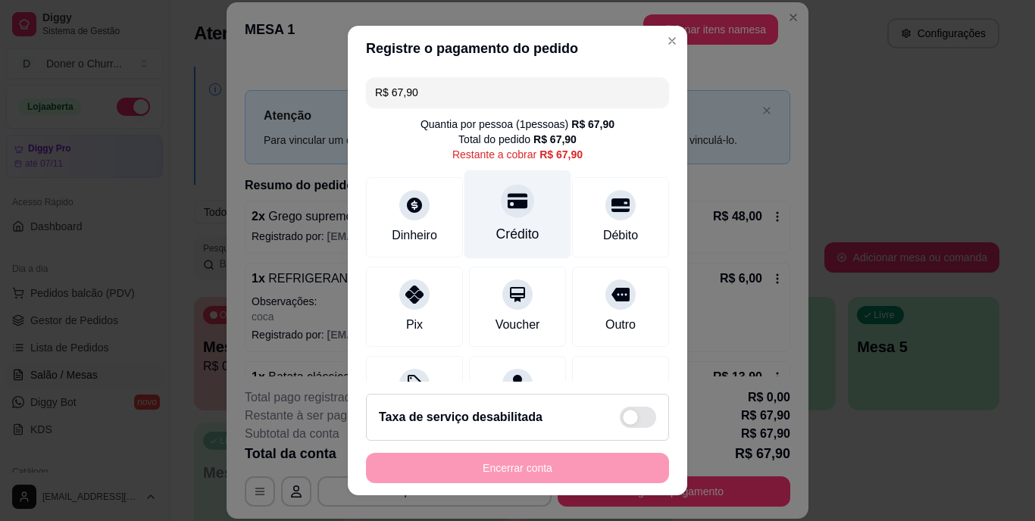
click at [508, 205] on icon at bounding box center [518, 201] width 20 height 15
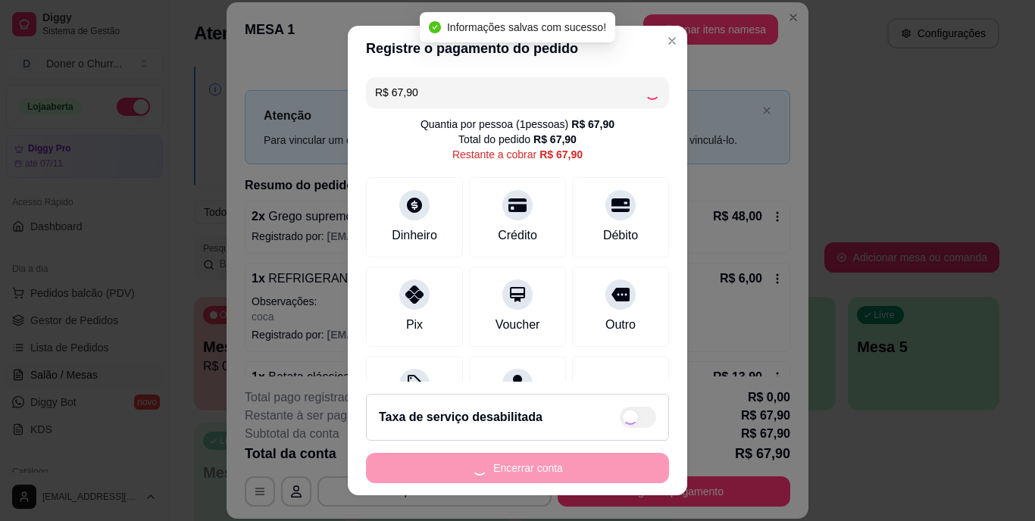
type input "R$ 0,00"
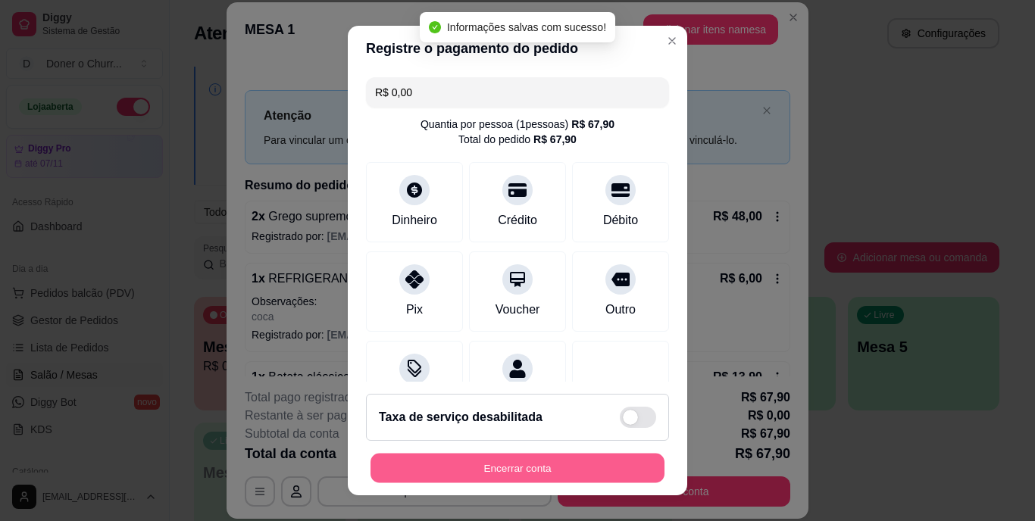
click at [511, 471] on button "Encerrar conta" at bounding box center [517, 468] width 294 height 30
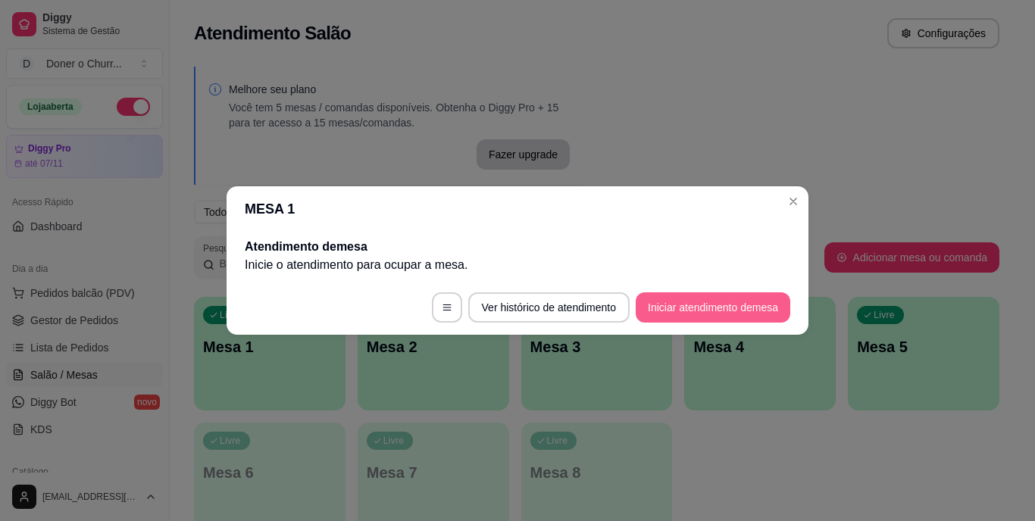
click at [736, 299] on button "Iniciar atendimento de mesa" at bounding box center [713, 307] width 155 height 30
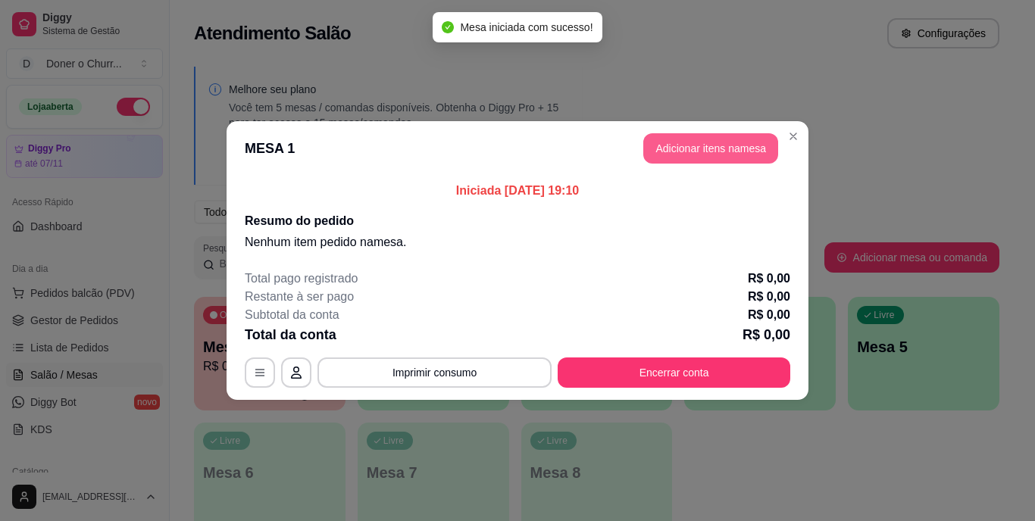
click at [716, 146] on button "Adicionar itens na mesa" at bounding box center [710, 148] width 135 height 30
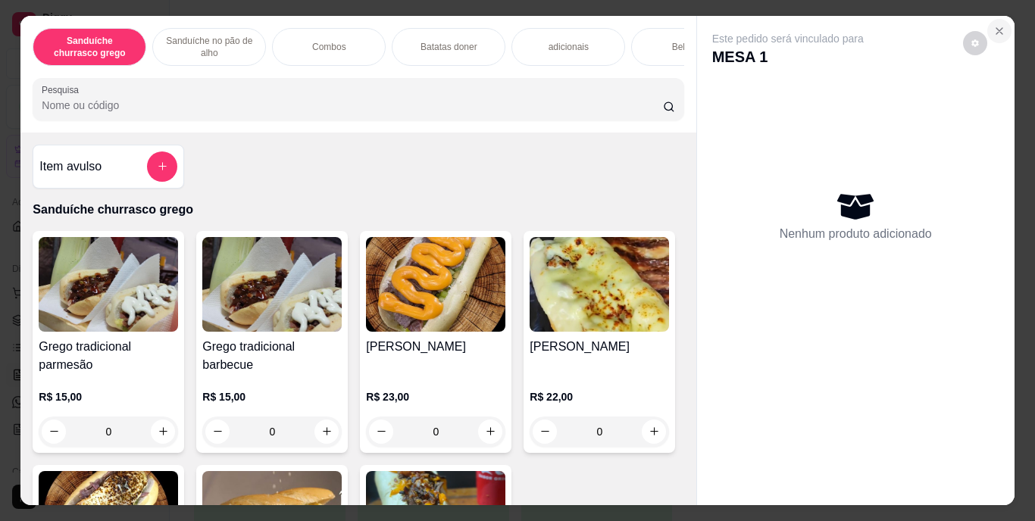
click at [993, 28] on icon "Close" at bounding box center [999, 31] width 12 height 12
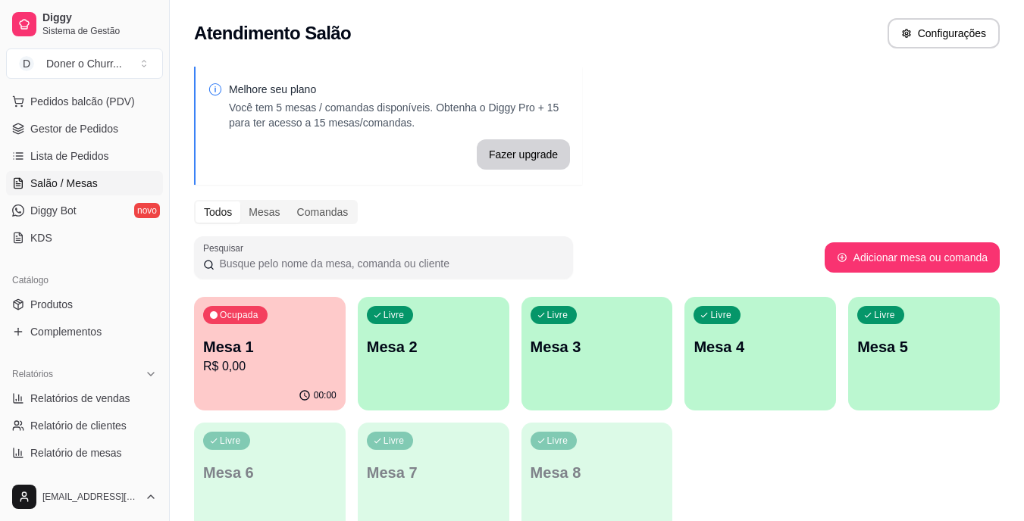
scroll to position [227, 0]
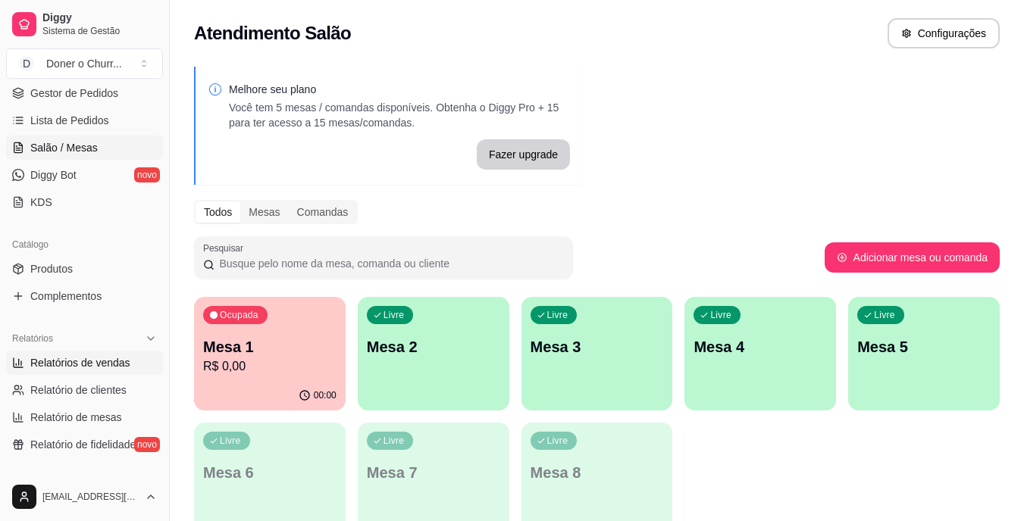
click at [102, 364] on span "Relatórios de vendas" at bounding box center [80, 362] width 100 height 15
select select "ALL"
select select "0"
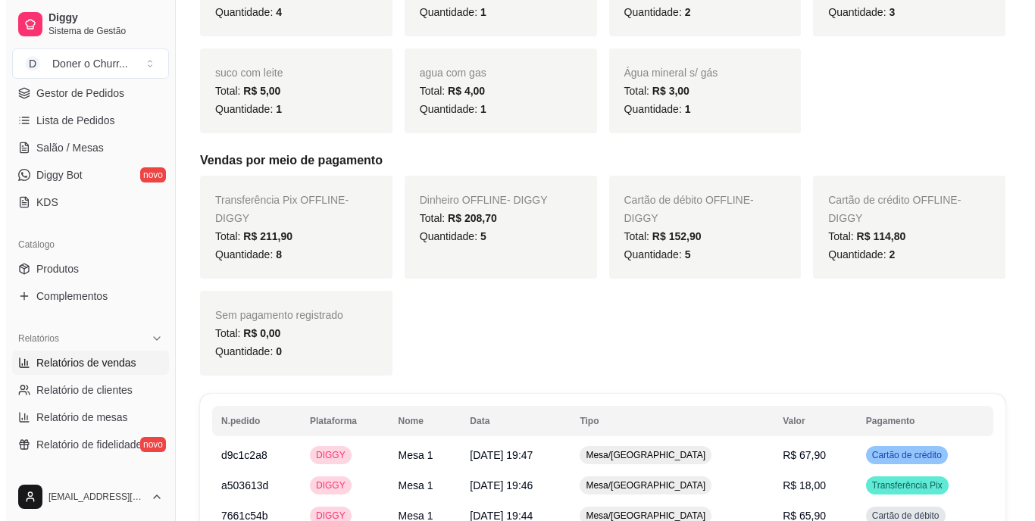
scroll to position [682, 0]
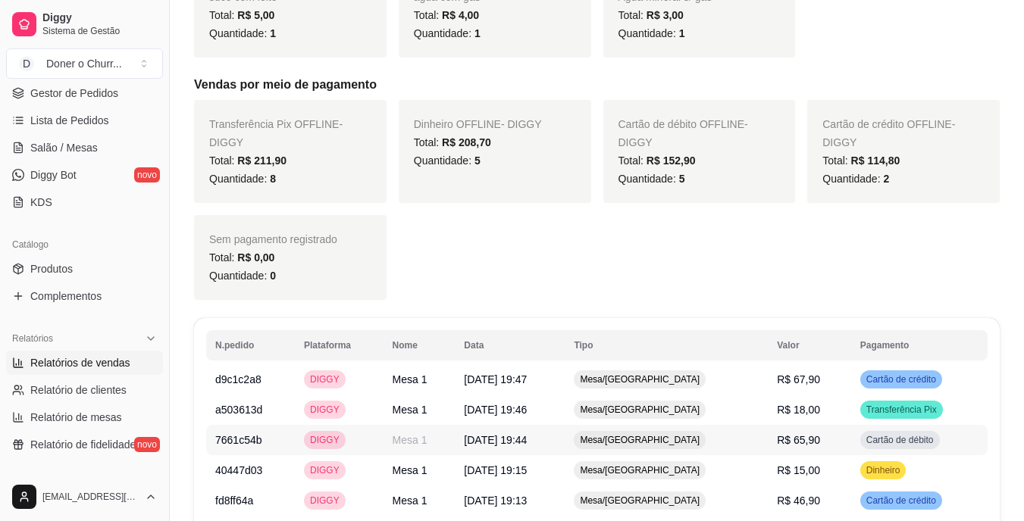
click at [519, 434] on span "14/10/2025 às 19:44" at bounding box center [495, 440] width 63 height 12
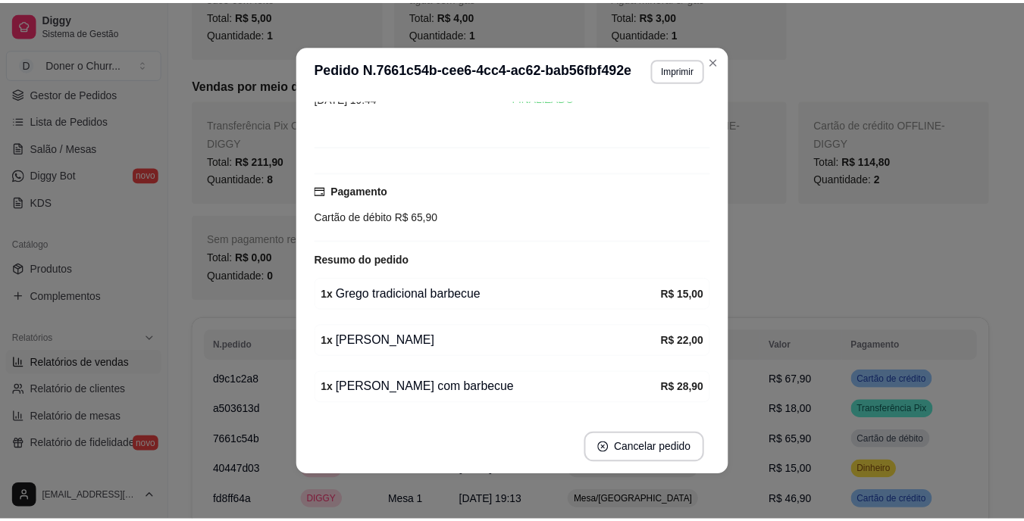
scroll to position [123, 0]
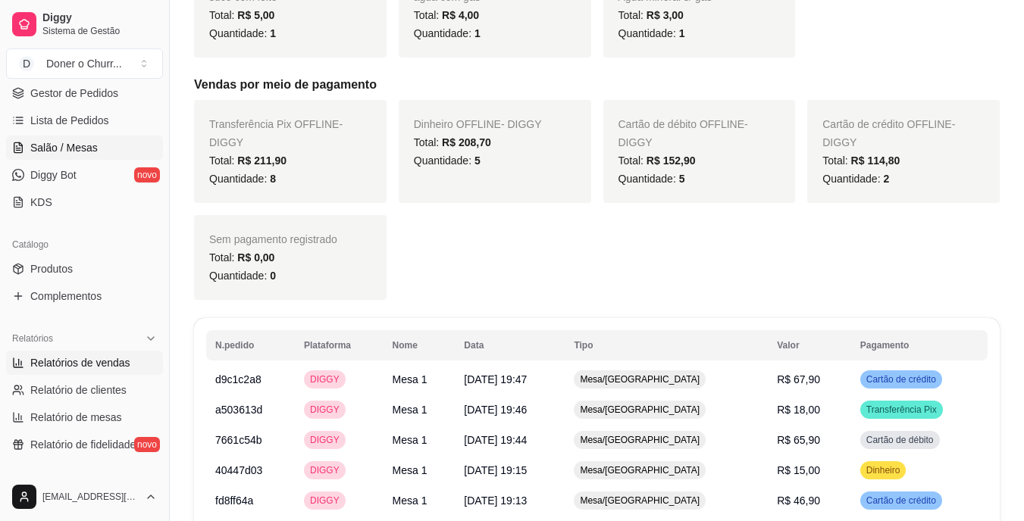
click at [27, 145] on link "Salão / Mesas" at bounding box center [84, 148] width 157 height 24
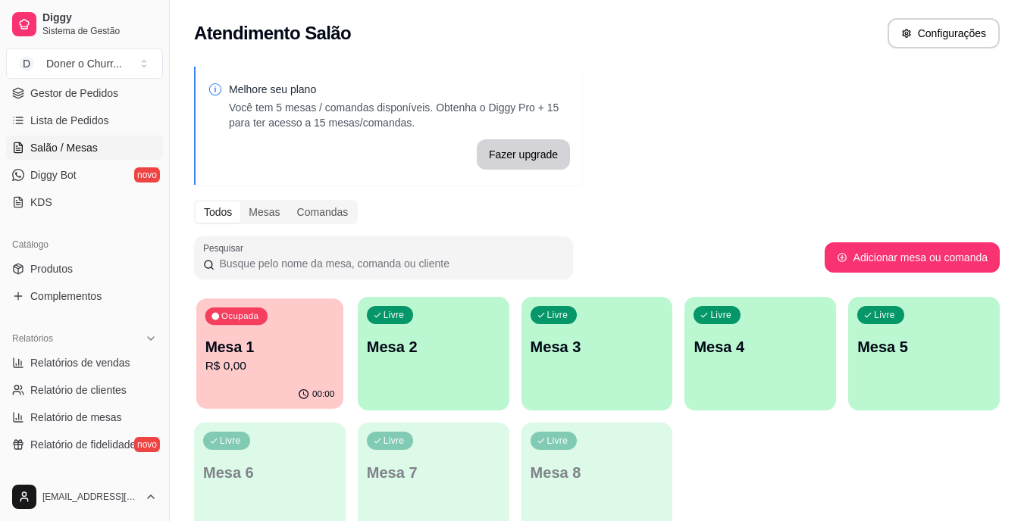
click at [302, 385] on div "00:00" at bounding box center [269, 394] width 147 height 29
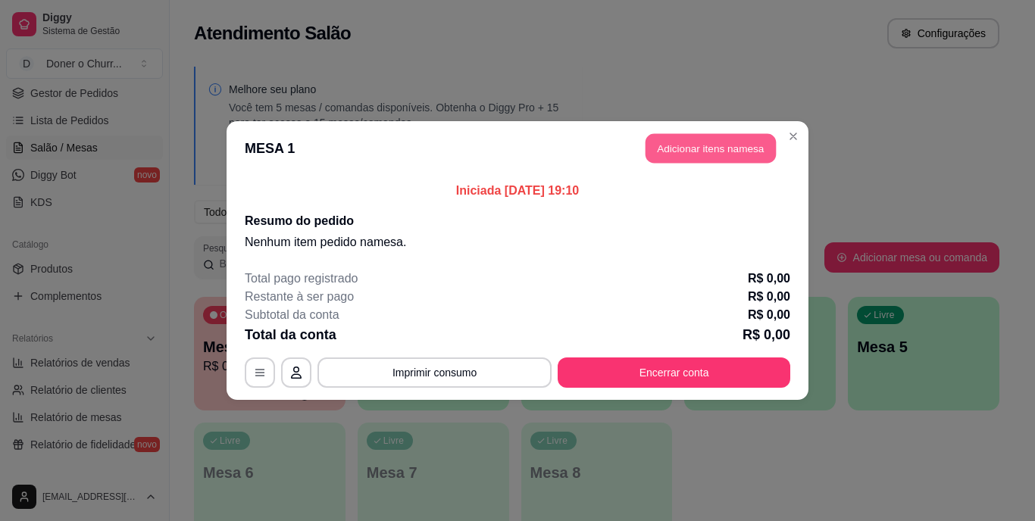
click at [725, 147] on button "Adicionar itens na mesa" at bounding box center [710, 149] width 130 height 30
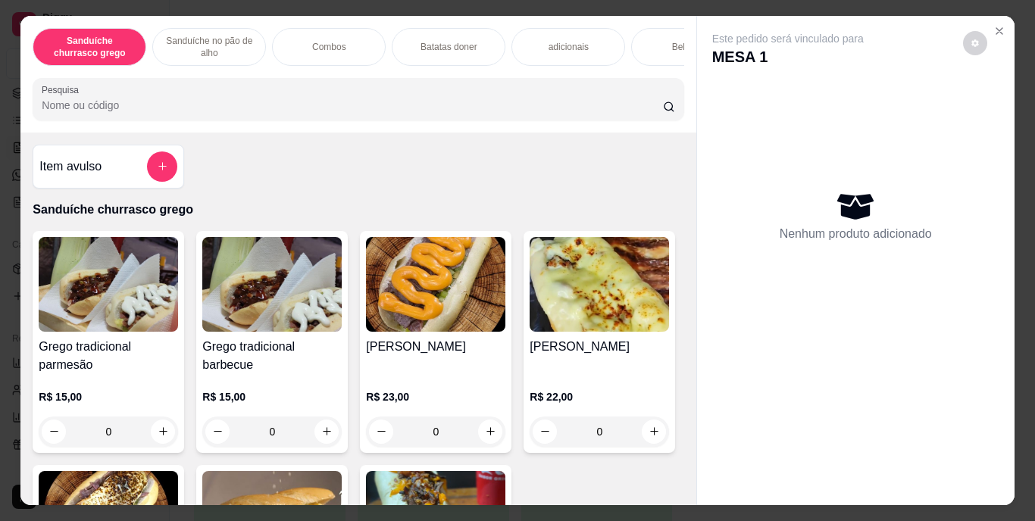
click at [661, 33] on div "Bebidas" at bounding box center [688, 47] width 114 height 38
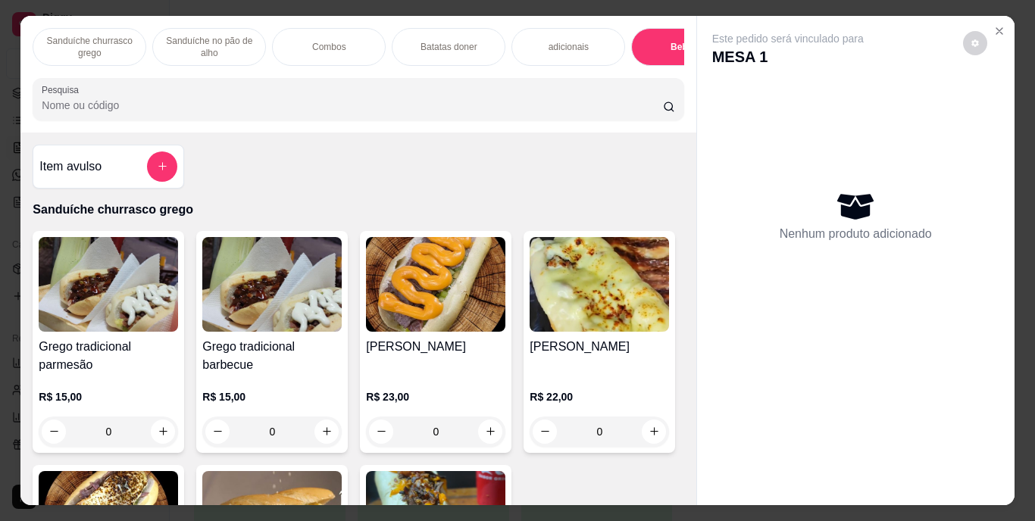
scroll to position [39, 0]
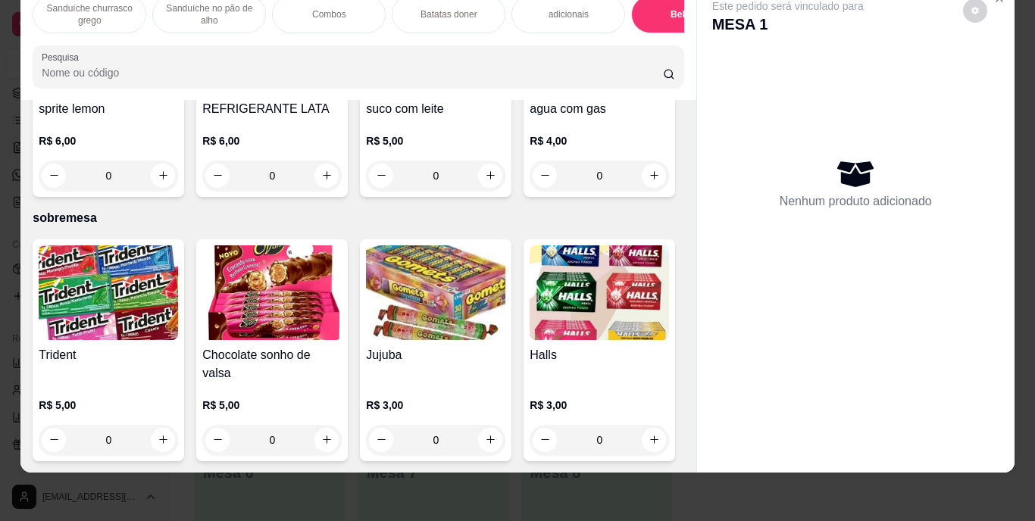
click at [342, 94] on img at bounding box center [271, 46] width 139 height 95
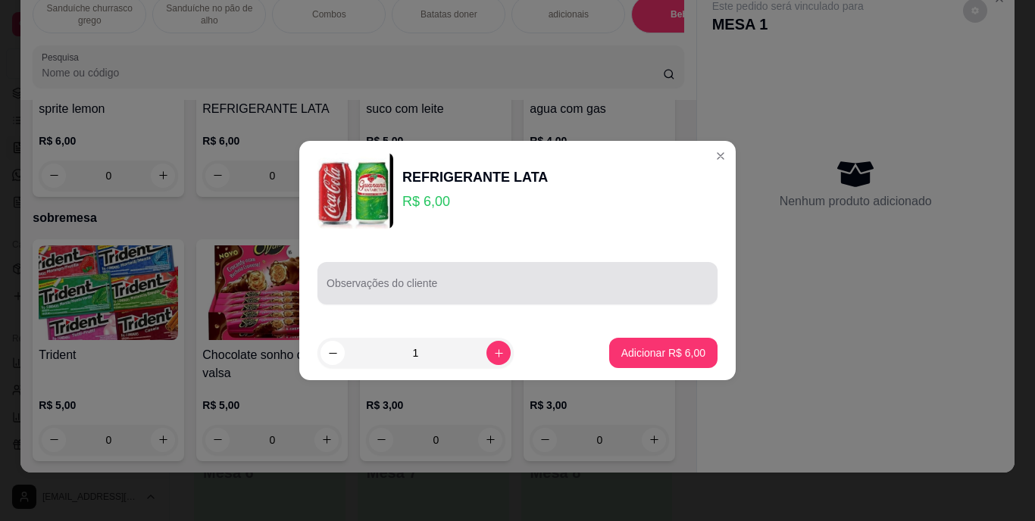
click at [417, 288] on input "Observações do cliente" at bounding box center [518, 289] width 382 height 15
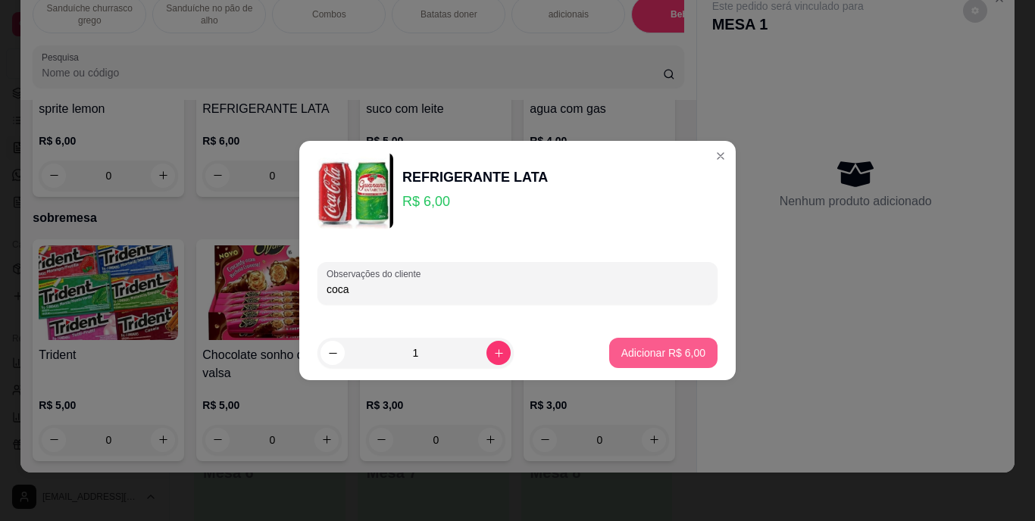
type input "coca"
click at [632, 357] on p "Adicionar R$ 6,00" at bounding box center [663, 352] width 82 height 14
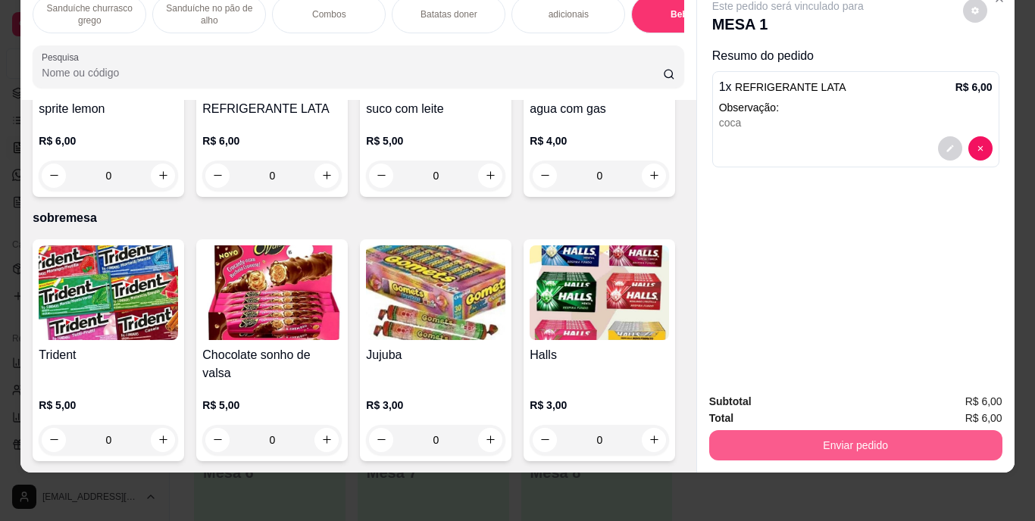
click at [820, 430] on button "Enviar pedido" at bounding box center [855, 445] width 293 height 30
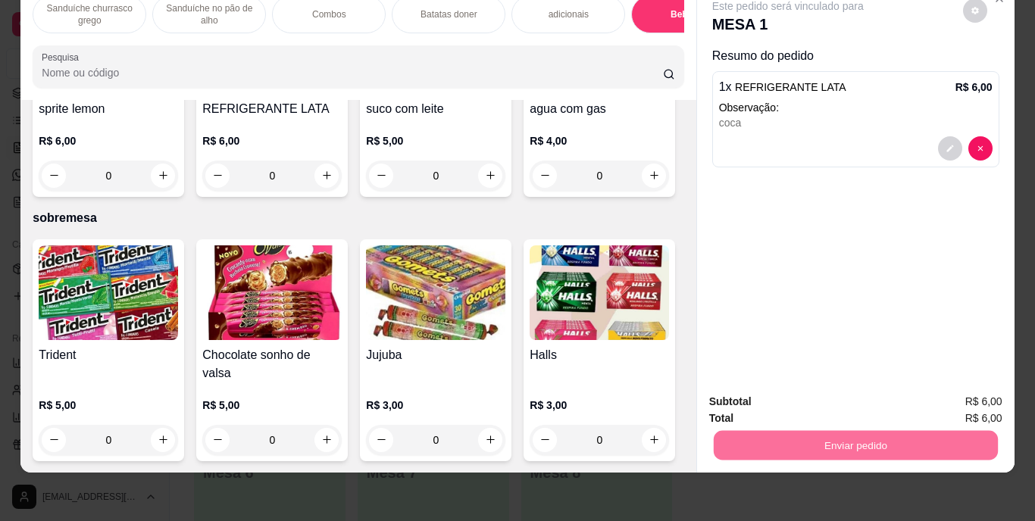
click at [980, 385] on button "Enviar pedido" at bounding box center [963, 397] width 86 height 29
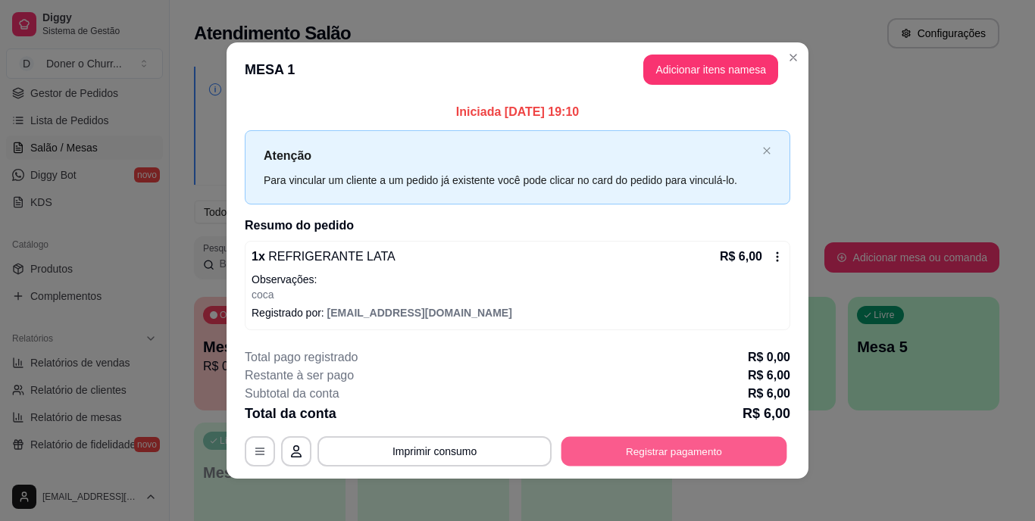
click at [748, 452] on button "Registrar pagamento" at bounding box center [674, 451] width 226 height 30
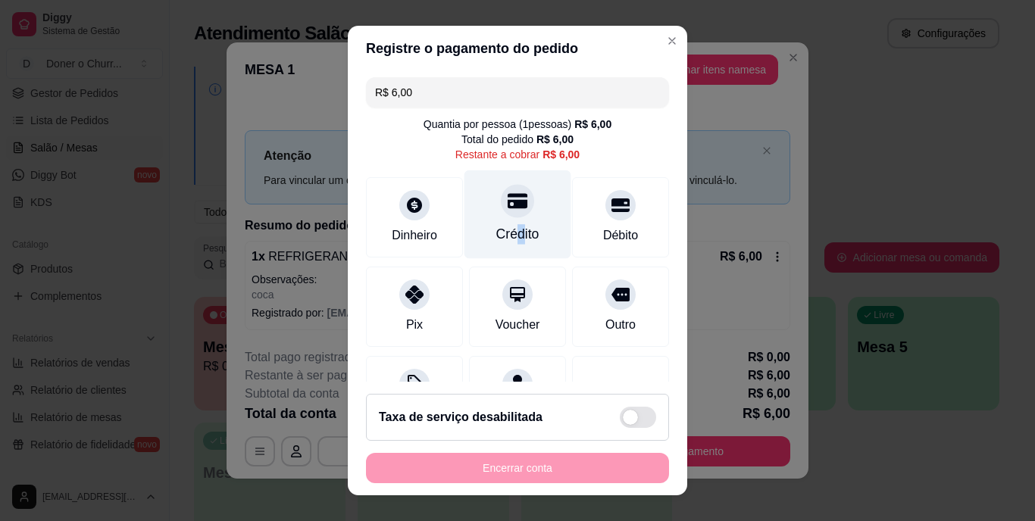
click at [504, 223] on div "Crédito" at bounding box center [517, 214] width 107 height 89
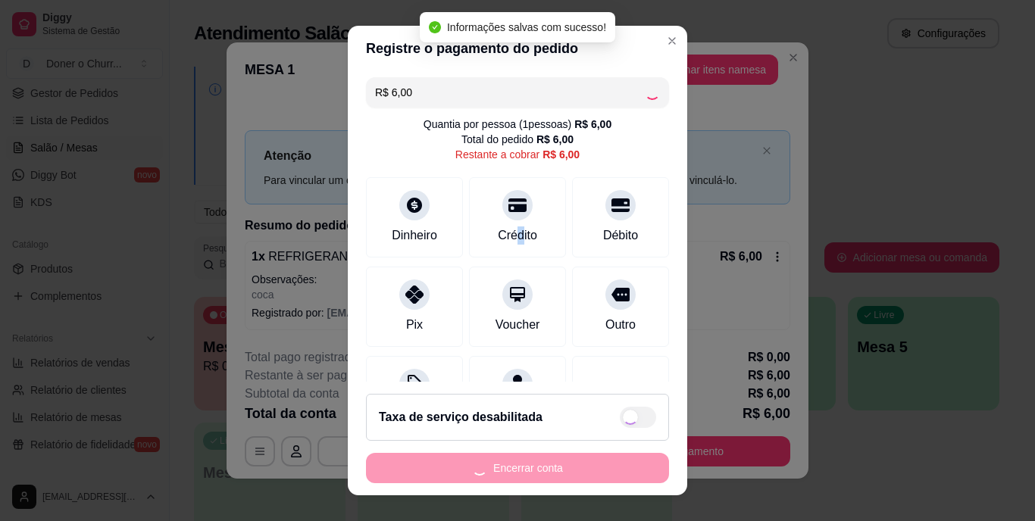
type input "R$ 0,00"
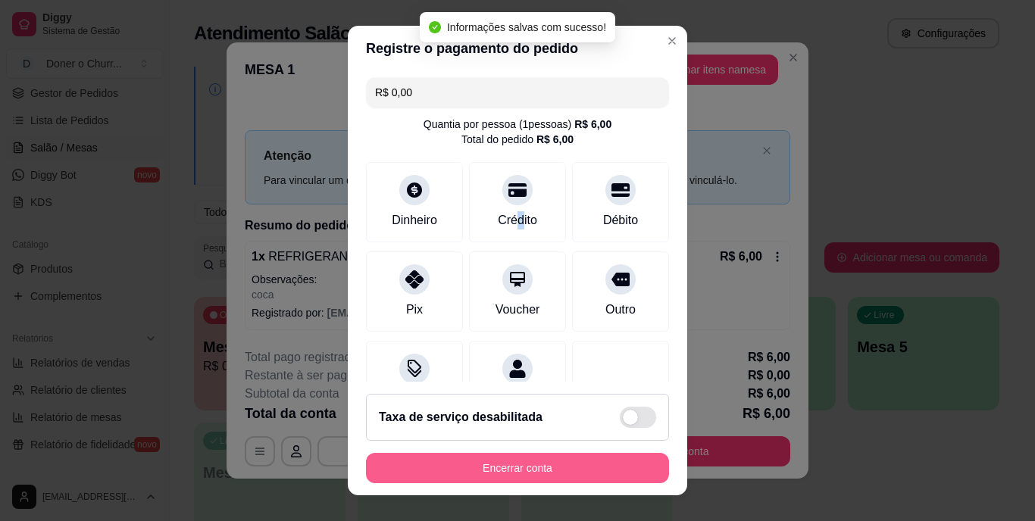
click at [538, 463] on button "Encerrar conta" at bounding box center [517, 468] width 303 height 30
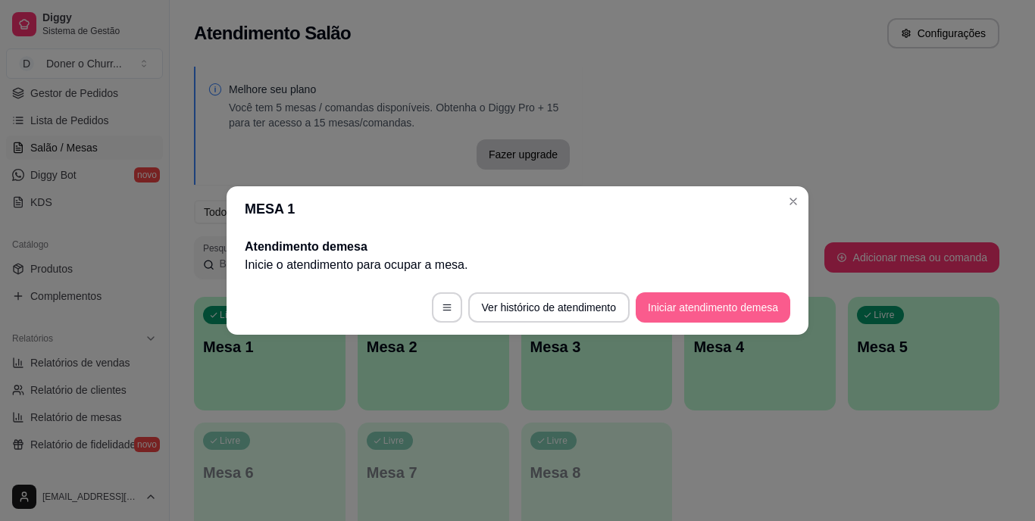
click at [650, 320] on button "Iniciar atendimento de mesa" at bounding box center [713, 307] width 155 height 30
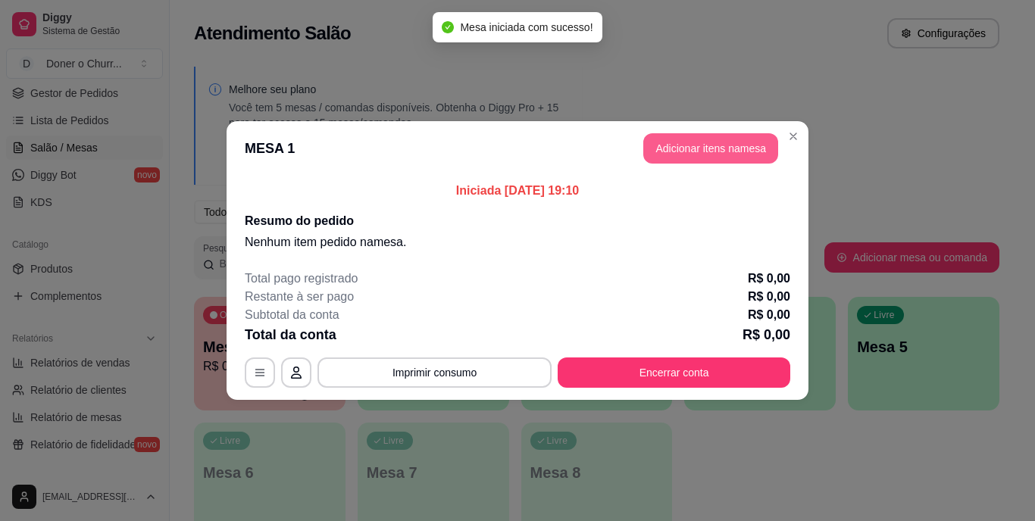
click at [689, 152] on button "Adicionar itens na mesa" at bounding box center [710, 148] width 135 height 30
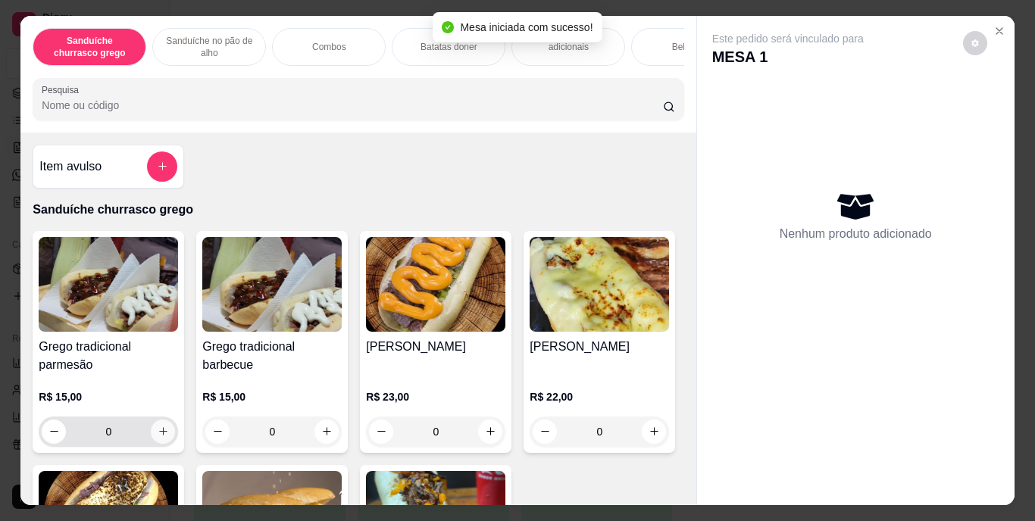
click at [159, 432] on icon "increase-product-quantity" at bounding box center [163, 431] width 11 height 11
type input "1"
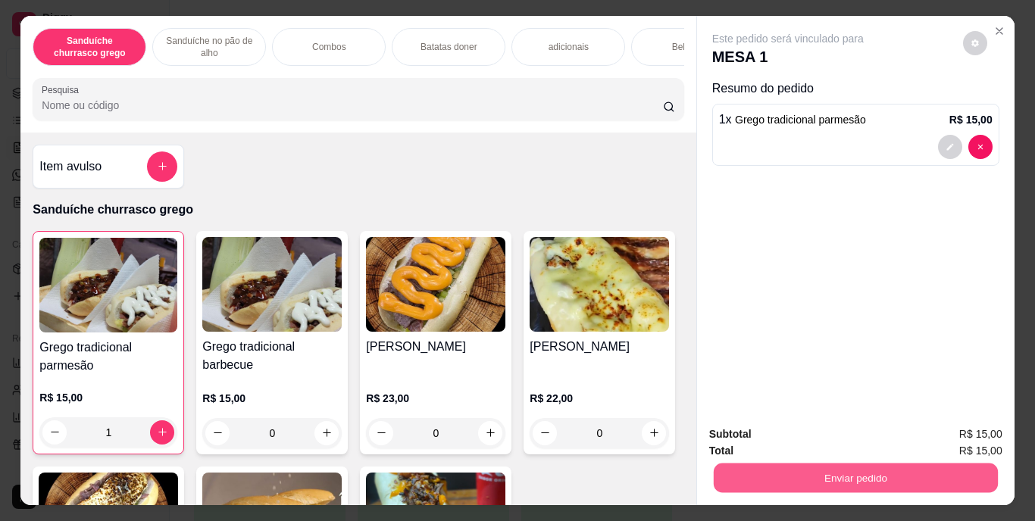
click at [967, 470] on button "Enviar pedido" at bounding box center [855, 479] width 284 height 30
click at [957, 428] on button "Enviar pedido" at bounding box center [963, 435] width 86 height 29
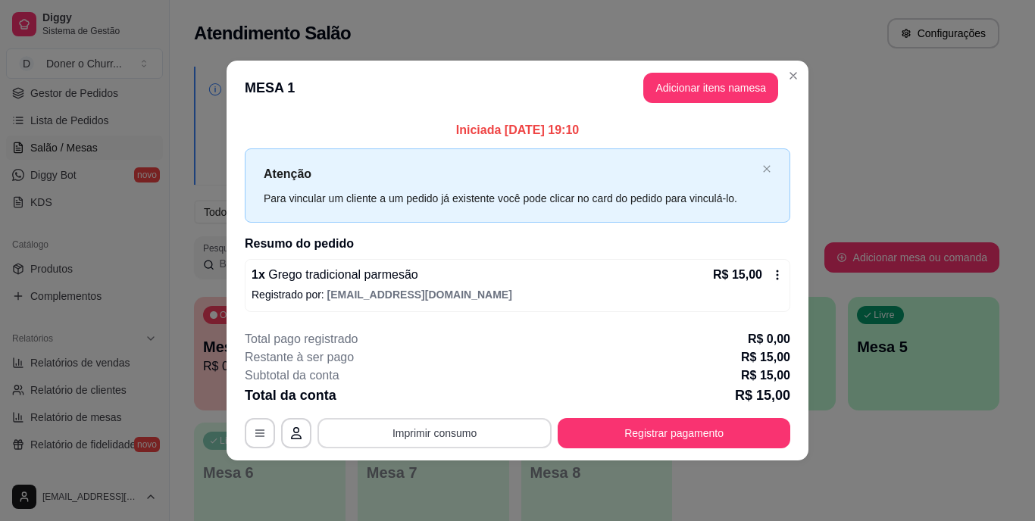
click at [455, 436] on button "Imprimir consumo" at bounding box center [434, 433] width 234 height 30
click at [434, 388] on button "IMPRESSORA" at bounding box center [439, 397] width 106 height 23
click at [459, 427] on button "Imprimir consumo" at bounding box center [434, 433] width 227 height 30
click at [439, 398] on button "IMPRESSORA" at bounding box center [439, 397] width 106 height 23
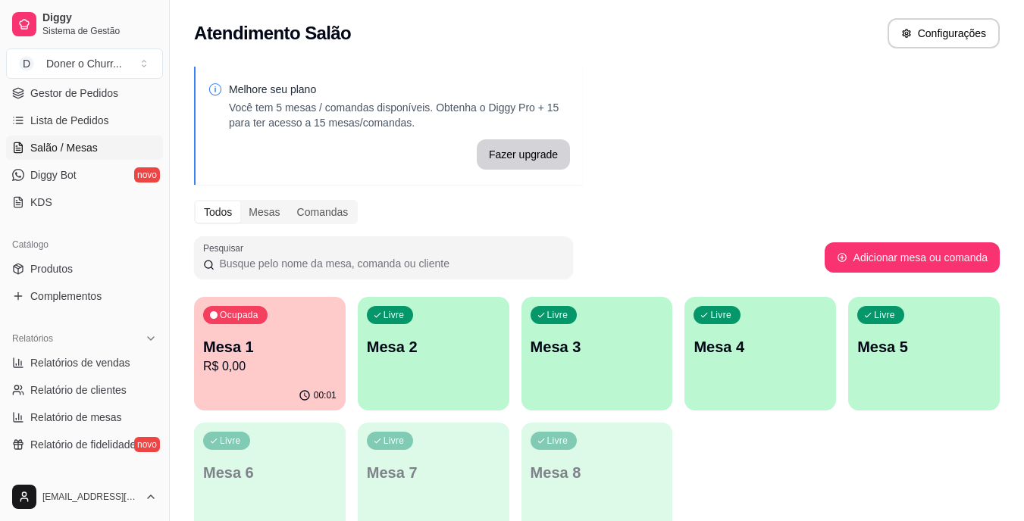
click at [399, 375] on div "Livre Mesa 2" at bounding box center [434, 344] width 152 height 95
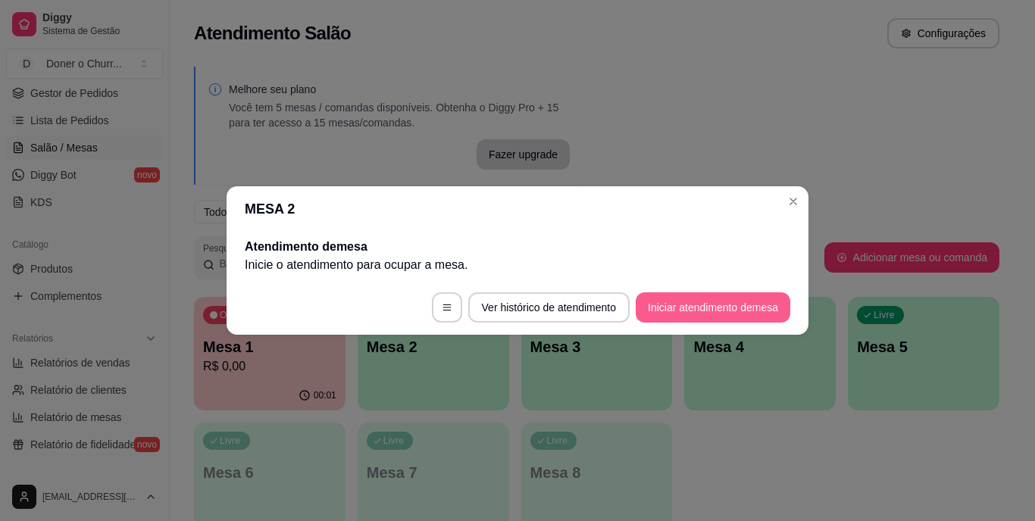
click at [736, 300] on button "Iniciar atendimento de mesa" at bounding box center [713, 307] width 155 height 30
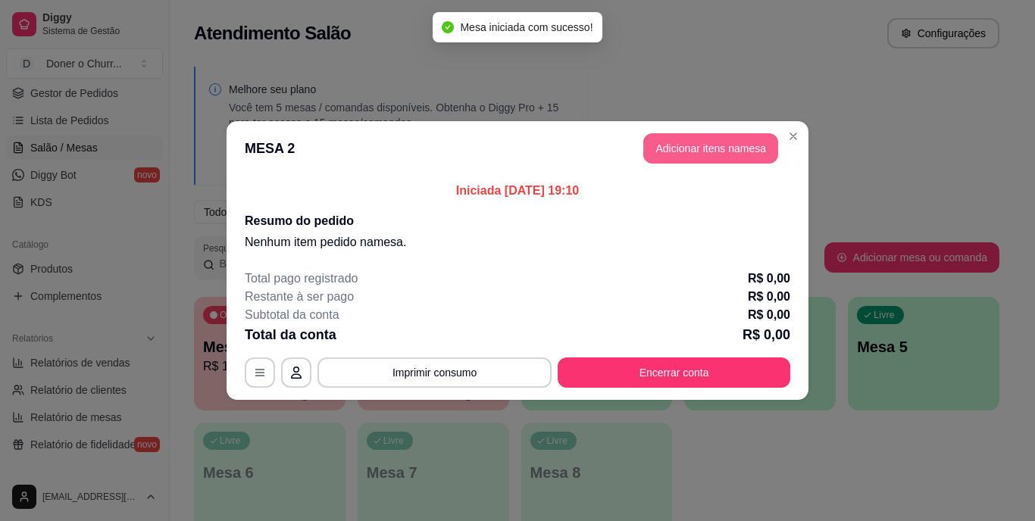
click at [699, 152] on button "Adicionar itens na mesa" at bounding box center [710, 148] width 135 height 30
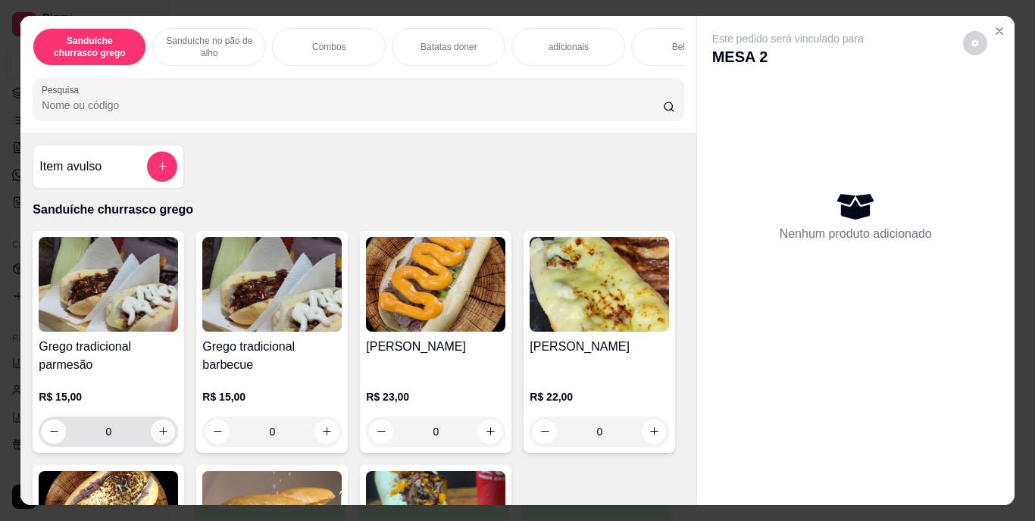
click at [158, 437] on icon "increase-product-quantity" at bounding box center [163, 431] width 11 height 11
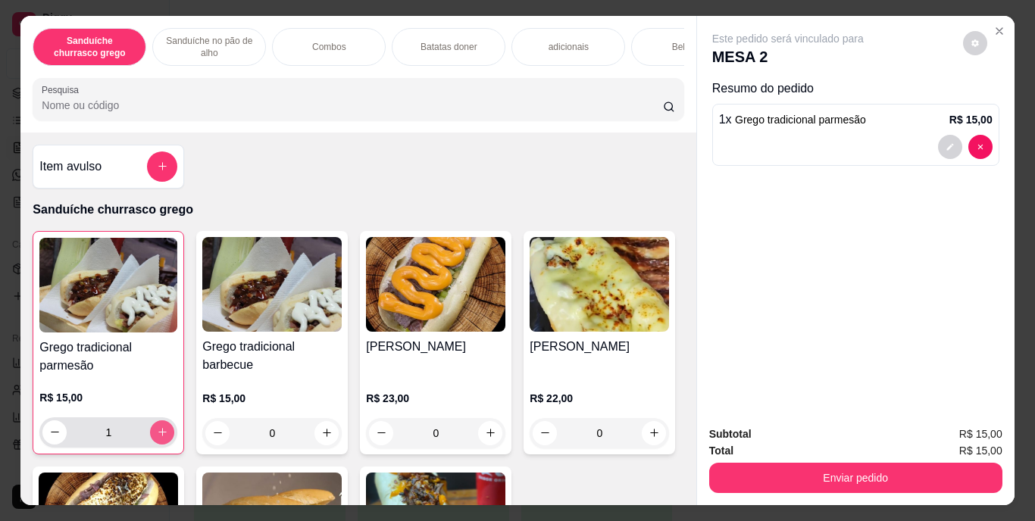
click at [157, 432] on icon "increase-product-quantity" at bounding box center [162, 432] width 11 height 11
type input "2"
click at [658, 47] on div "Bebidas" at bounding box center [688, 47] width 114 height 38
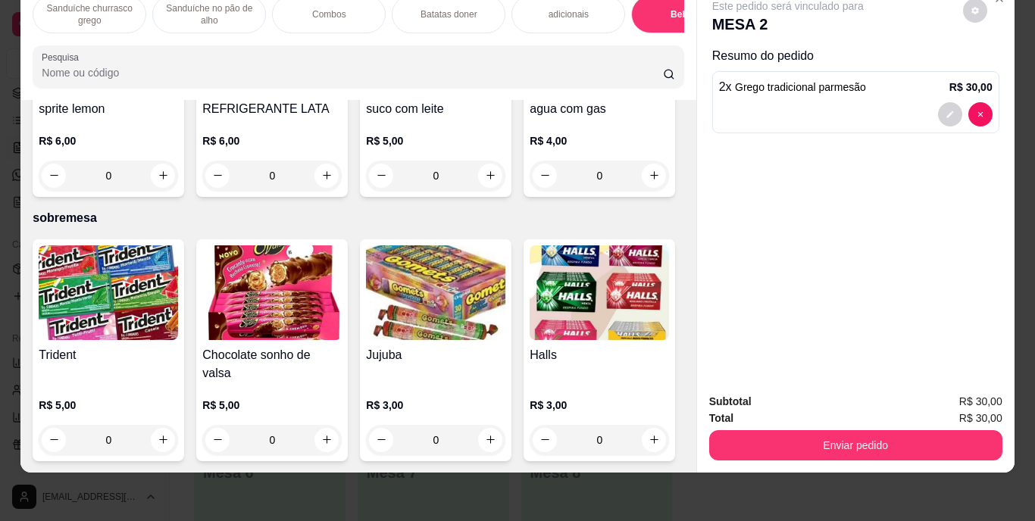
click at [342, 94] on img at bounding box center [271, 46] width 139 height 95
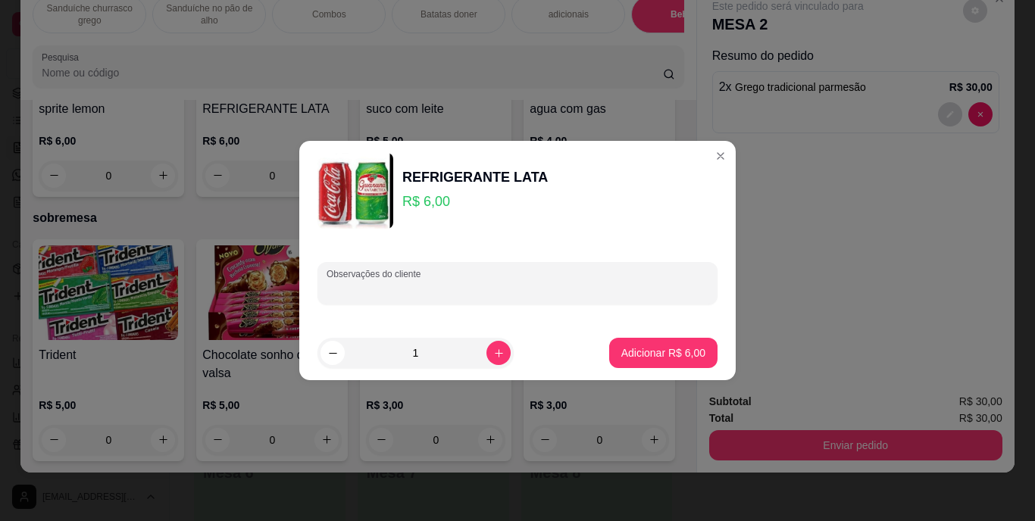
click at [343, 293] on input "Observações do cliente" at bounding box center [518, 289] width 382 height 15
type input "coca"
click at [645, 333] on footer "1 Adicionar R$ 6,00" at bounding box center [517, 353] width 436 height 55
click at [643, 345] on p "Adicionar R$ 6,00" at bounding box center [663, 352] width 84 height 15
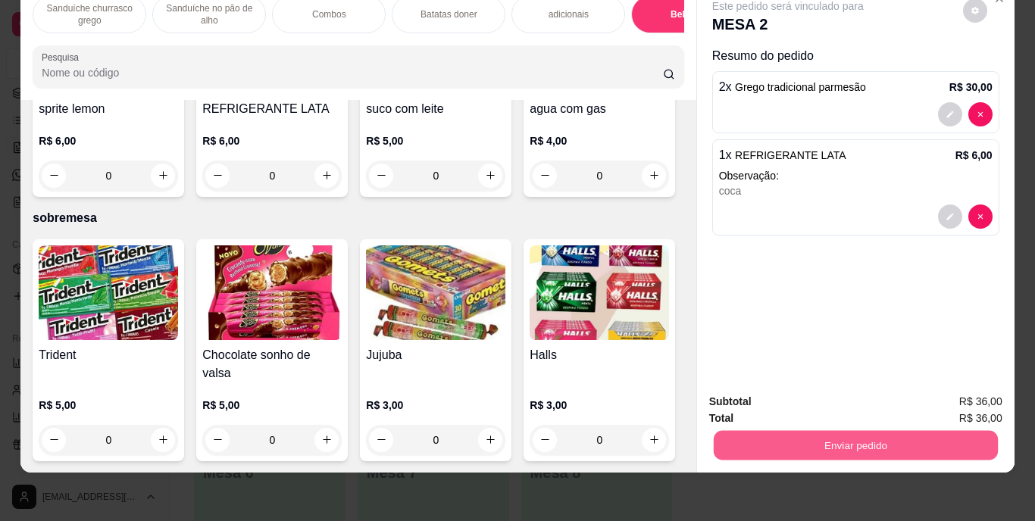
click at [828, 431] on button "Enviar pedido" at bounding box center [855, 446] width 284 height 30
click at [945, 395] on button "Enviar pedido" at bounding box center [963, 397] width 86 height 29
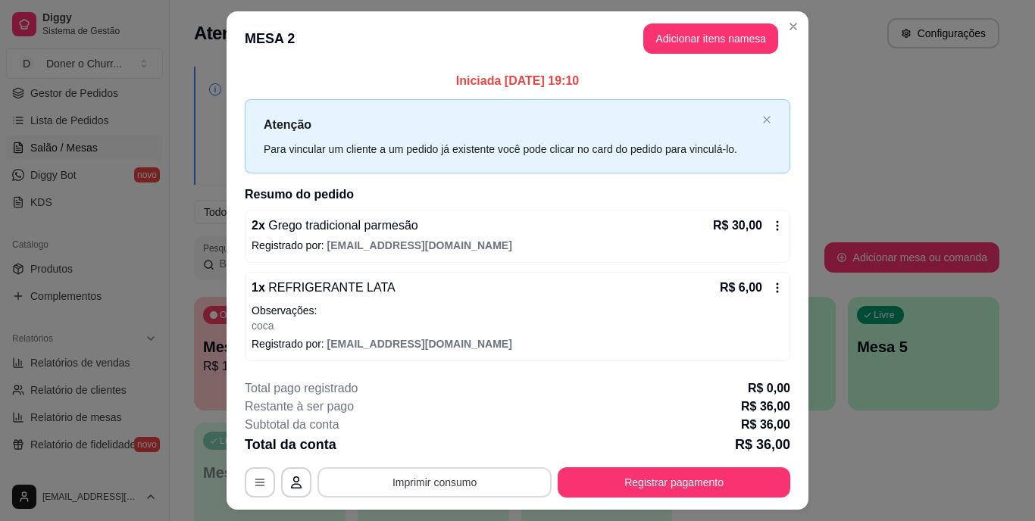
click at [435, 471] on button "Imprimir consumo" at bounding box center [434, 482] width 234 height 30
click at [418, 439] on button "IMPRESSORA" at bounding box center [433, 446] width 106 height 23
click at [445, 485] on button "Imprimir consumo" at bounding box center [434, 482] width 227 height 30
click at [404, 452] on button "IMPRESSORA" at bounding box center [434, 447] width 110 height 24
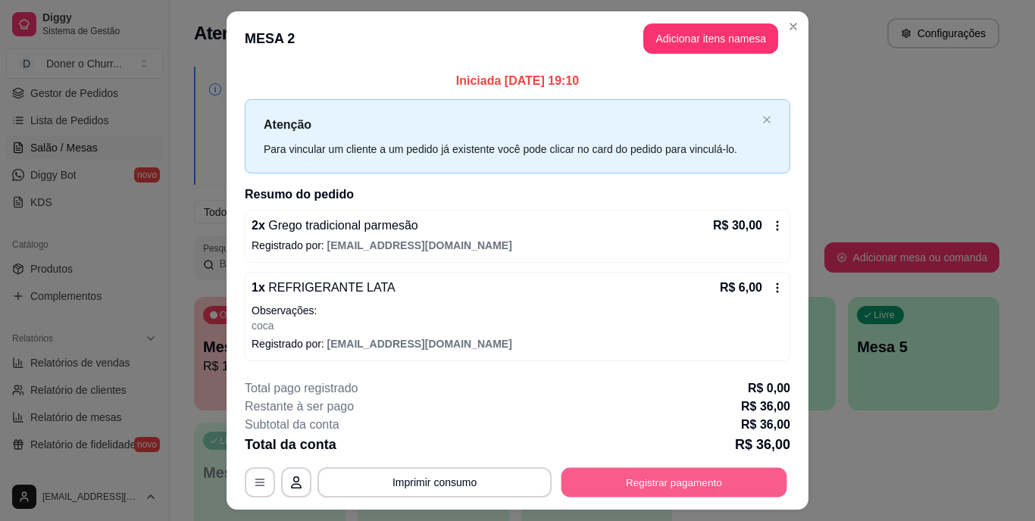
click at [668, 483] on button "Registrar pagamento" at bounding box center [674, 482] width 226 height 30
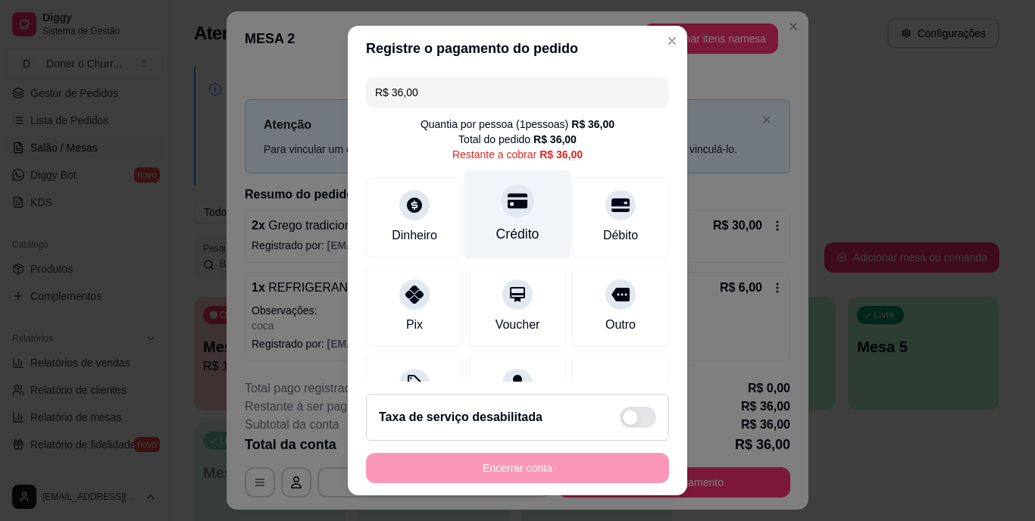
click at [503, 227] on div "Crédito" at bounding box center [517, 235] width 43 height 20
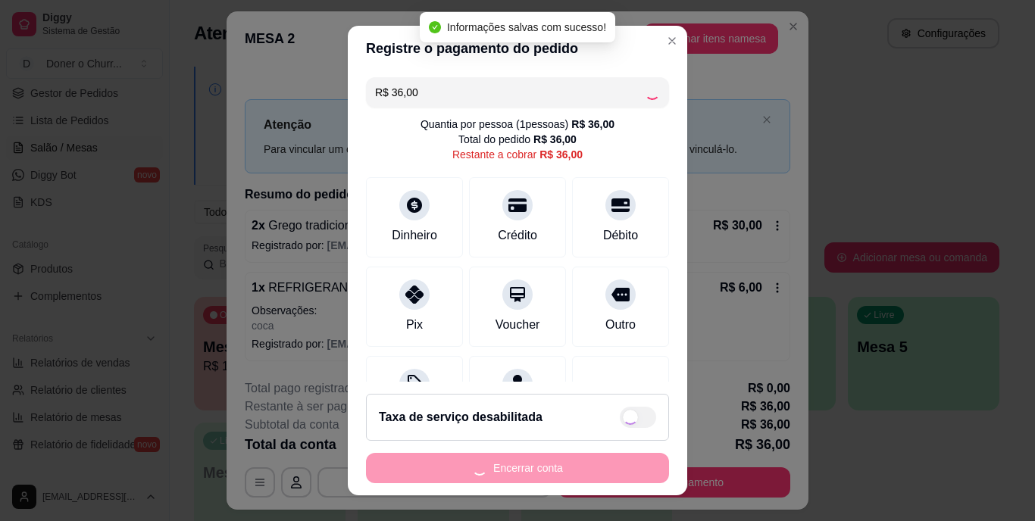
type input "R$ 0,00"
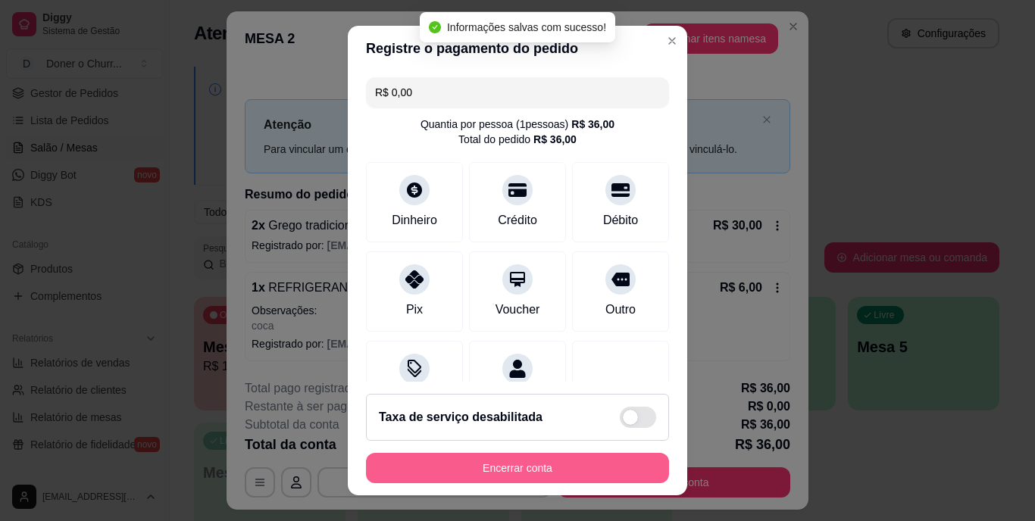
click at [526, 466] on button "Encerrar conta" at bounding box center [517, 468] width 303 height 30
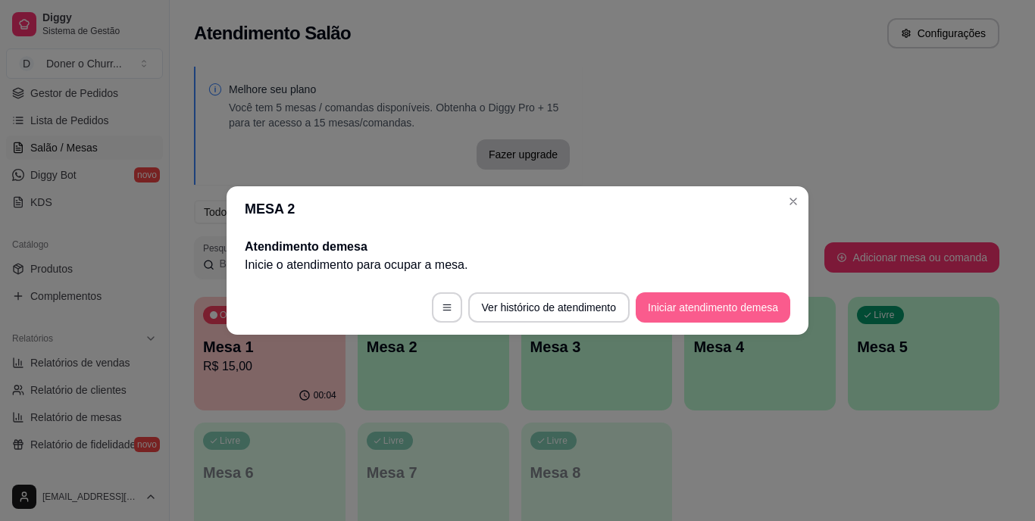
click at [653, 314] on button "Iniciar atendimento de mesa" at bounding box center [713, 307] width 155 height 30
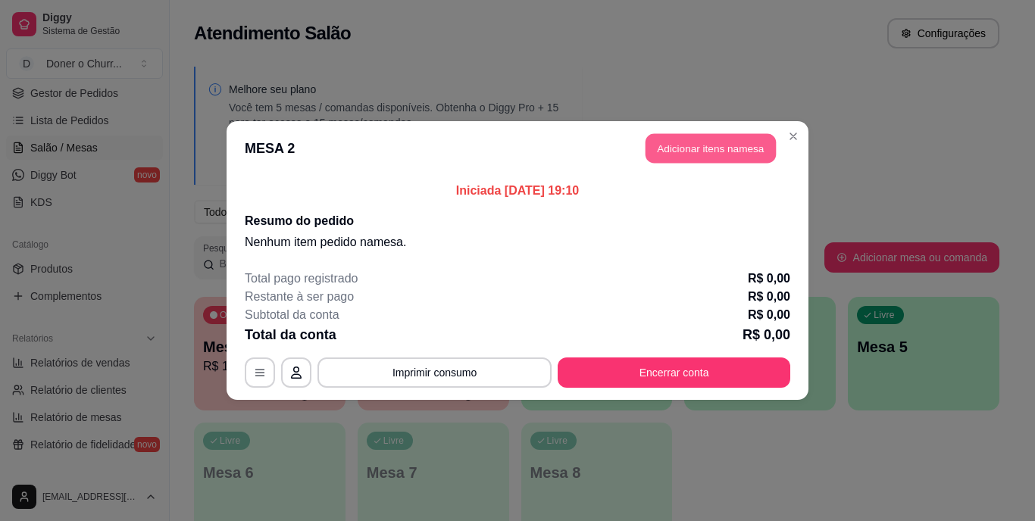
click at [705, 144] on button "Adicionar itens na mesa" at bounding box center [710, 149] width 130 height 30
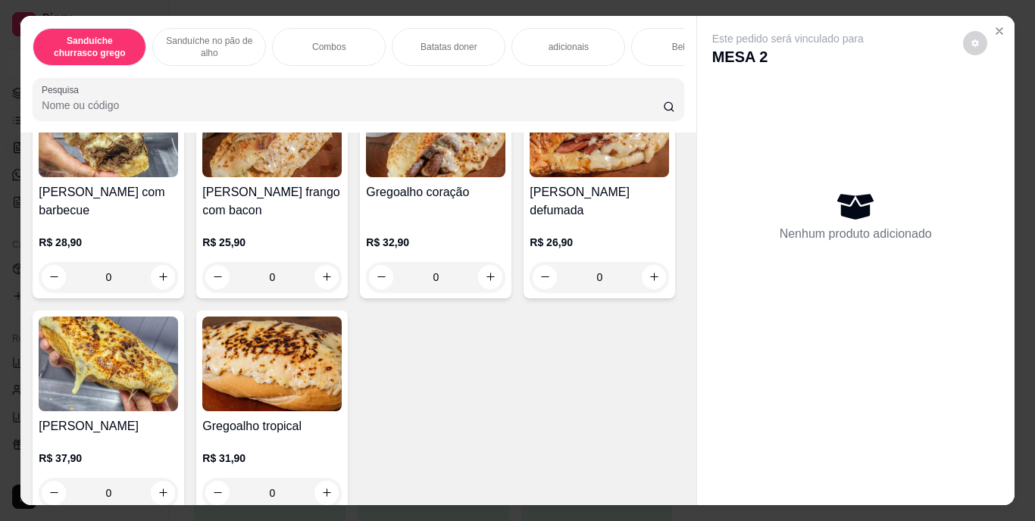
scroll to position [682, 0]
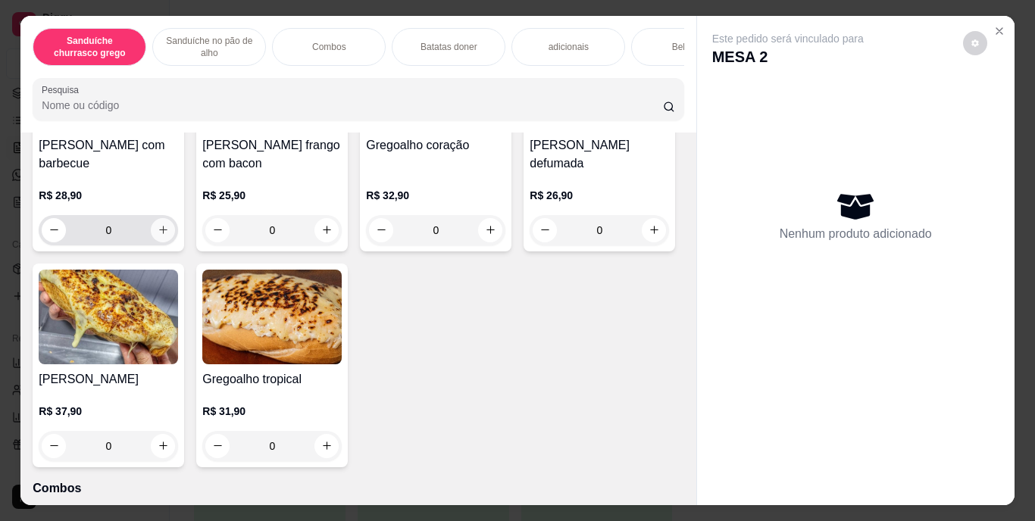
click at [160, 236] on icon "increase-product-quantity" at bounding box center [163, 229] width 11 height 11
type input "1"
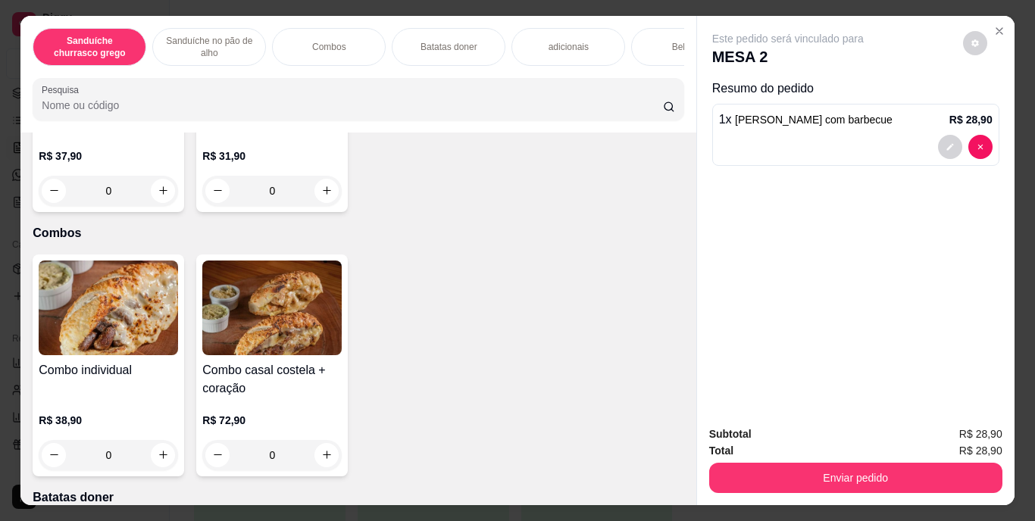
scroll to position [985, 0]
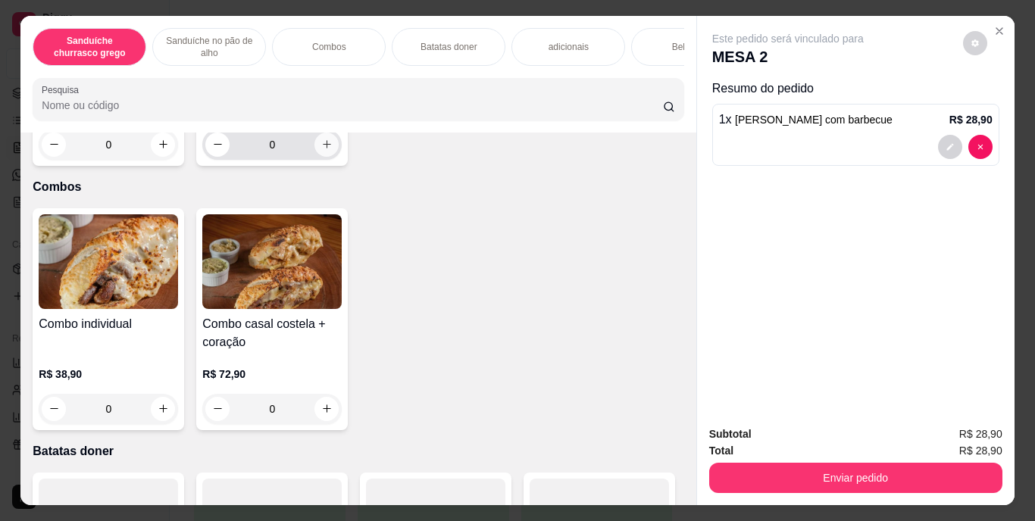
click at [333, 150] on icon "increase-product-quantity" at bounding box center [326, 144] width 11 height 11
type input "1"
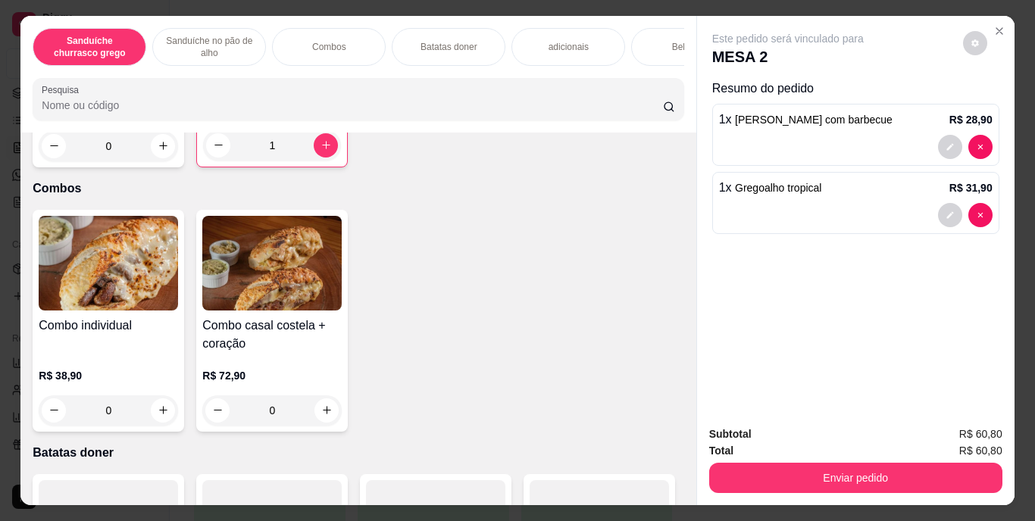
click at [656, 45] on div "Bebidas" at bounding box center [688, 47] width 114 height 38
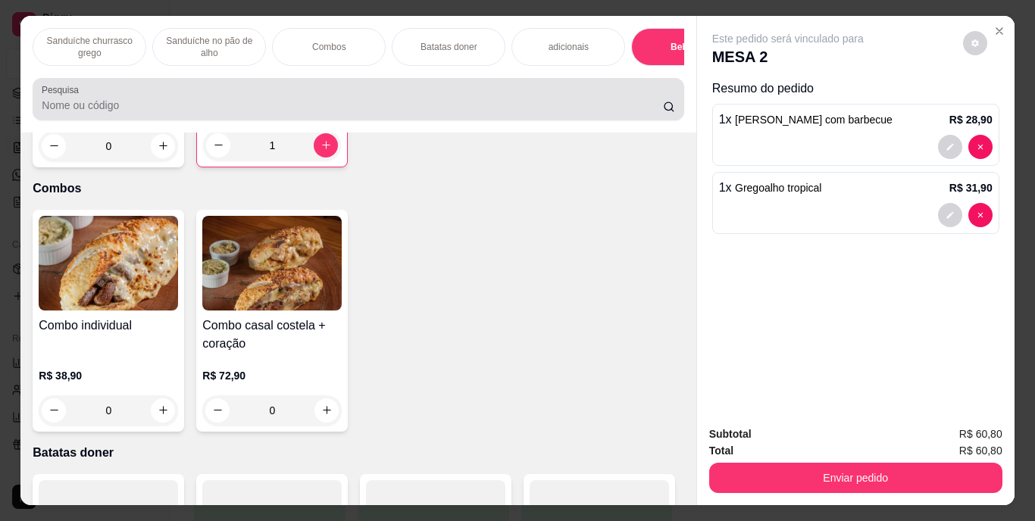
scroll to position [39, 0]
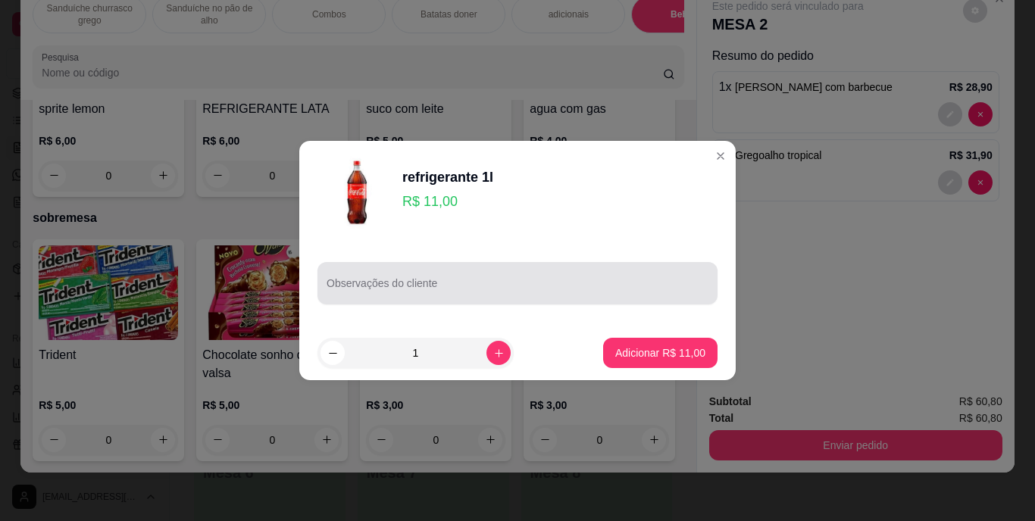
click at [534, 295] on input "Observações do cliente" at bounding box center [518, 289] width 382 height 15
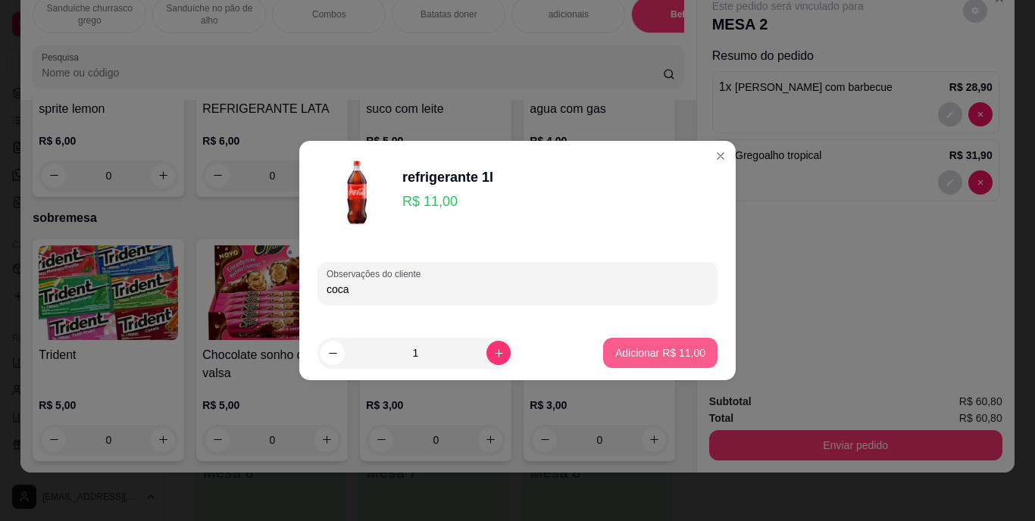
type input "coca"
click at [675, 345] on p "Adicionar R$ 11,00" at bounding box center [660, 352] width 90 height 15
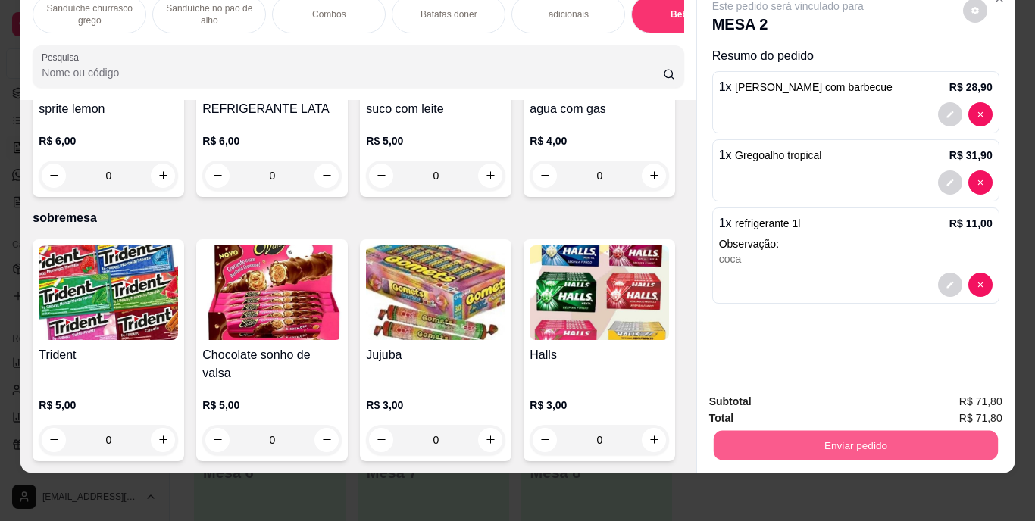
click at [819, 431] on button "Enviar pedido" at bounding box center [855, 446] width 284 height 30
click at [941, 384] on button "Enviar pedido" at bounding box center [963, 397] width 86 height 29
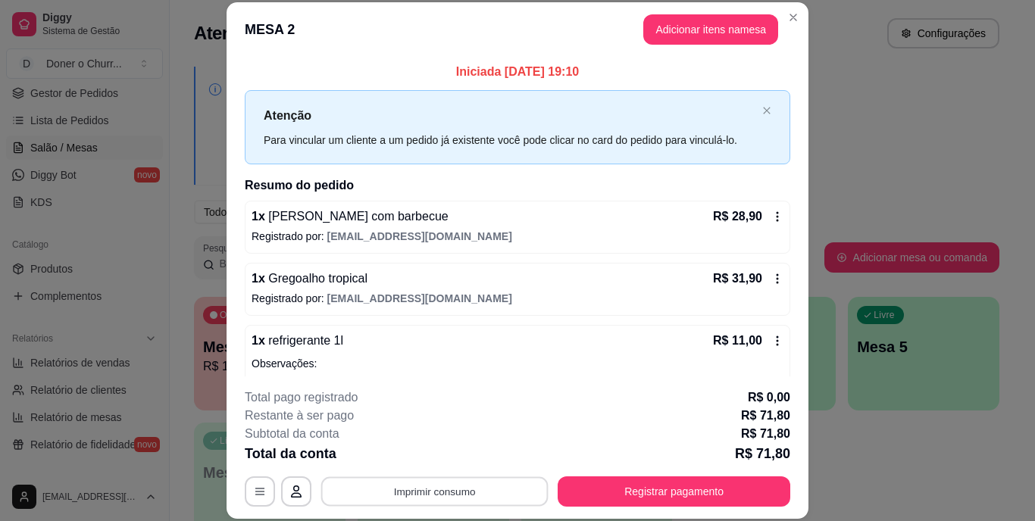
click at [417, 491] on button "Imprimir consumo" at bounding box center [434, 492] width 227 height 30
click at [427, 461] on button "IMPRESSORA" at bounding box center [433, 455] width 106 height 23
click at [423, 481] on button "Imprimir consumo" at bounding box center [434, 492] width 234 height 30
click at [423, 449] on button "IMPRESSORA" at bounding box center [434, 456] width 110 height 24
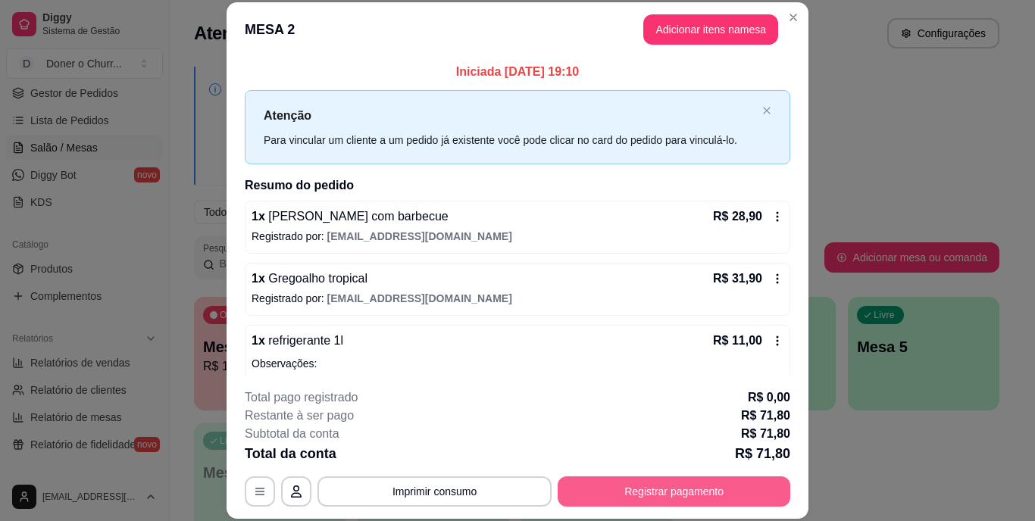
click at [695, 488] on button "Registrar pagamento" at bounding box center [674, 492] width 233 height 30
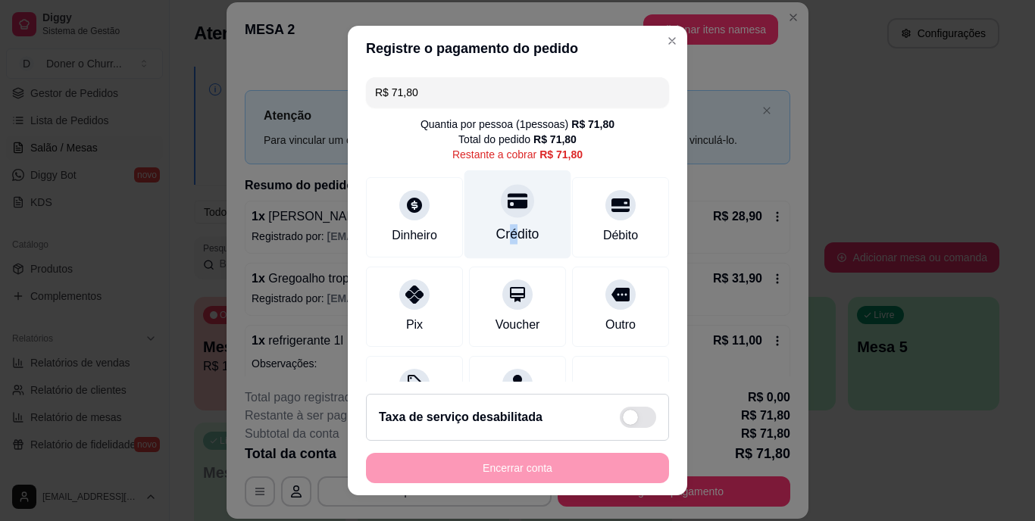
click at [496, 229] on div "Crédito" at bounding box center [517, 235] width 43 height 20
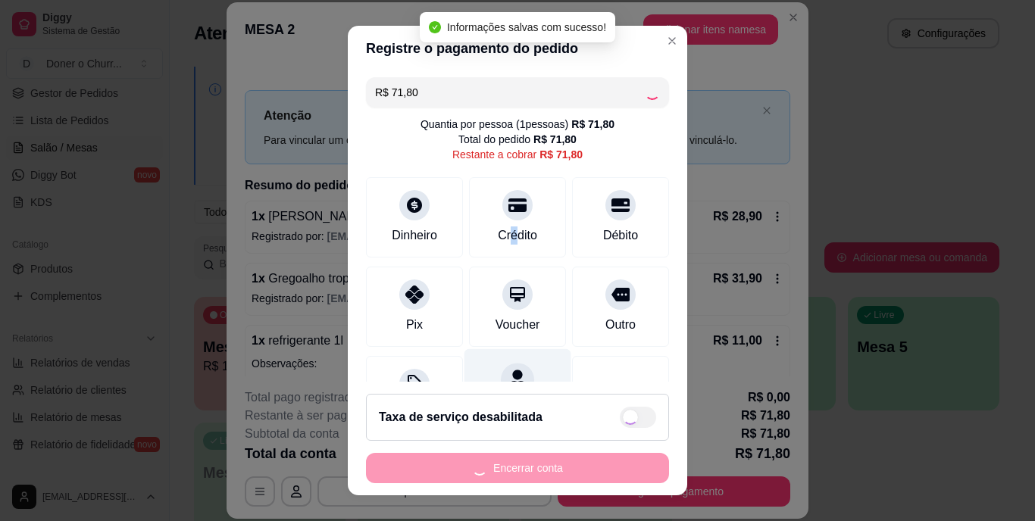
type input "R$ 0,00"
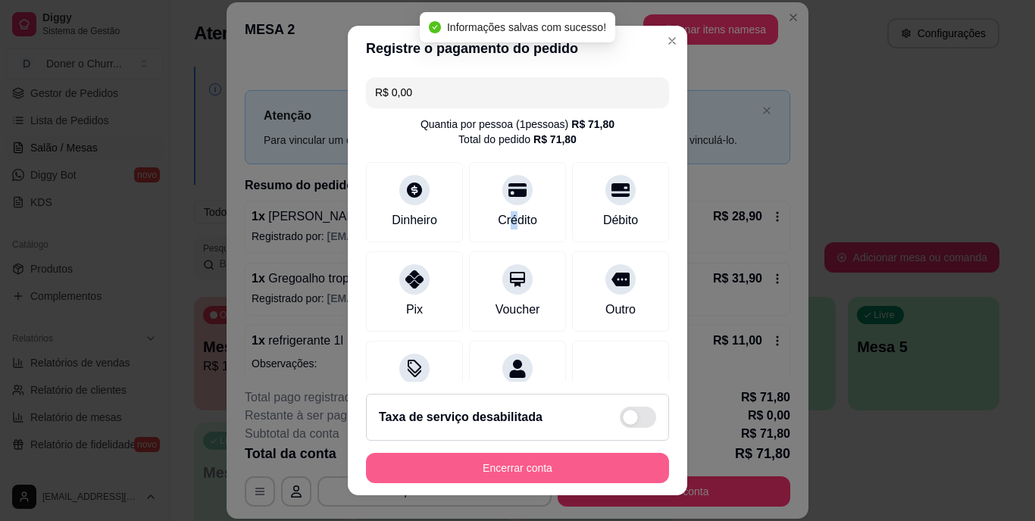
click at [527, 470] on button "Encerrar conta" at bounding box center [517, 468] width 303 height 30
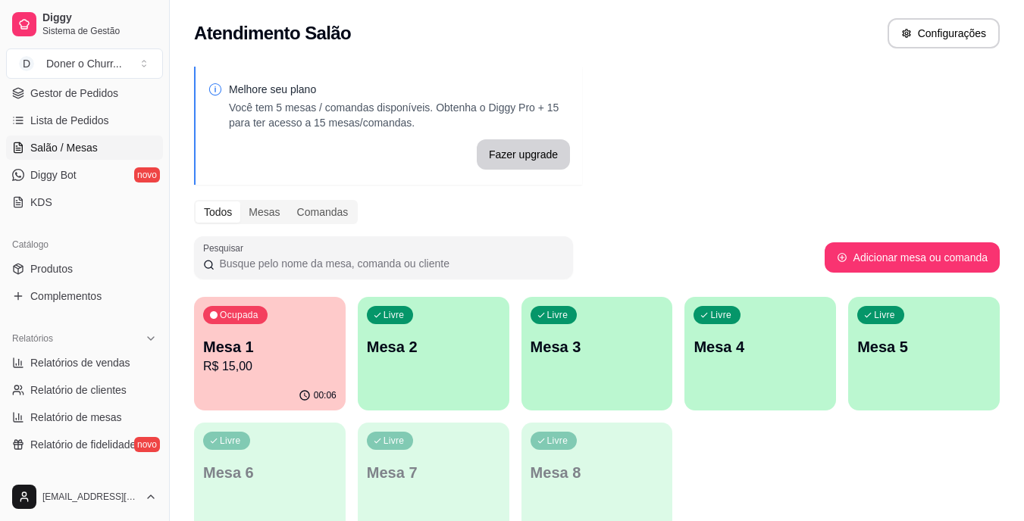
click at [227, 370] on p "R$ 15,00" at bounding box center [269, 367] width 133 height 18
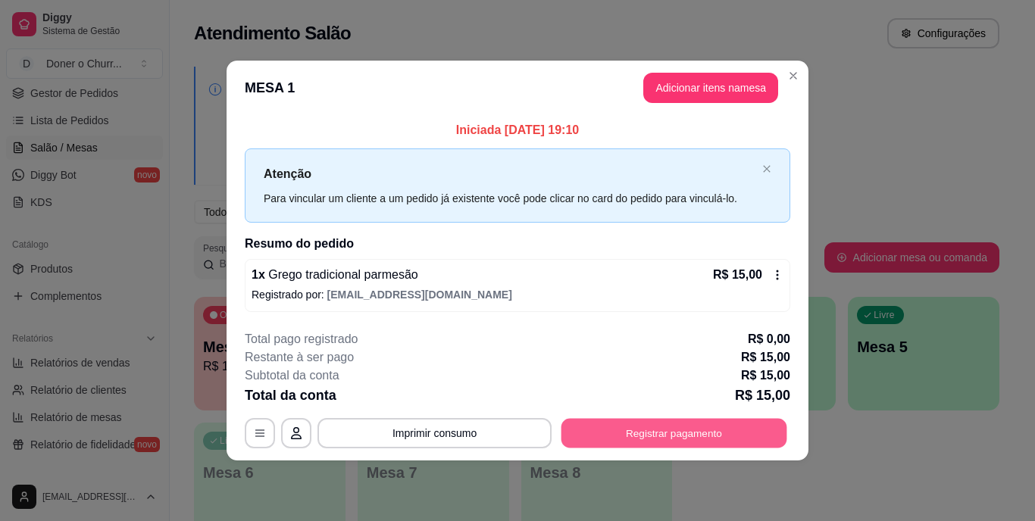
click at [589, 422] on button "Registrar pagamento" at bounding box center [674, 433] width 226 height 30
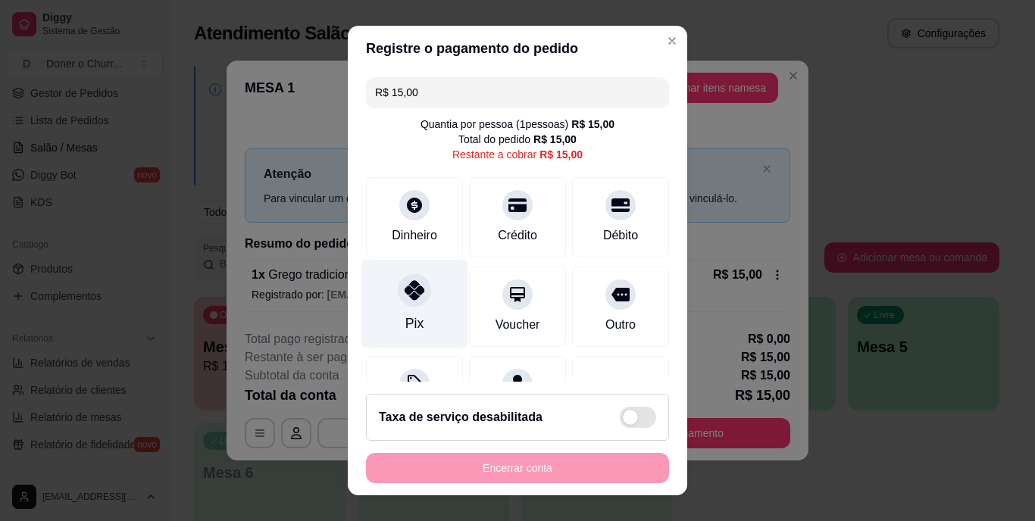
click at [414, 289] on icon at bounding box center [415, 291] width 20 height 20
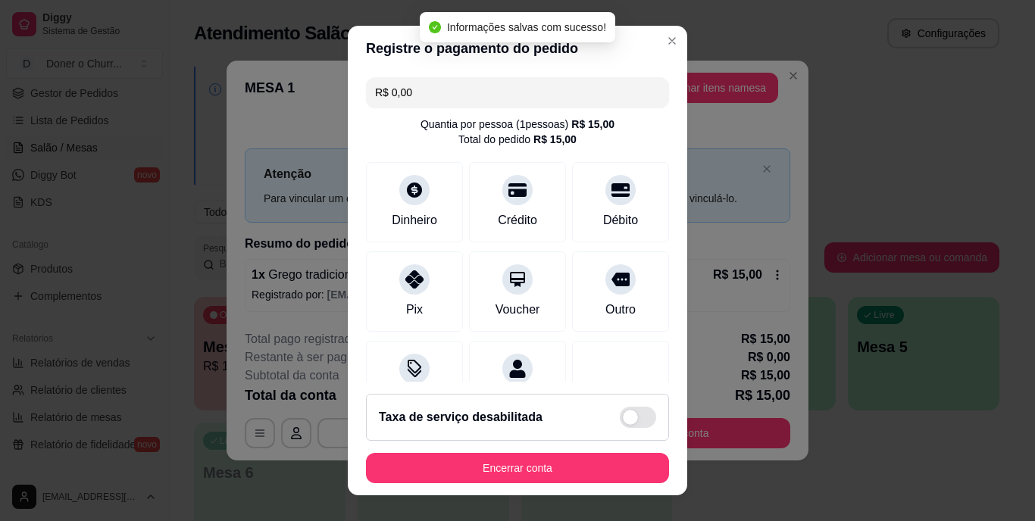
type input "R$ 0,00"
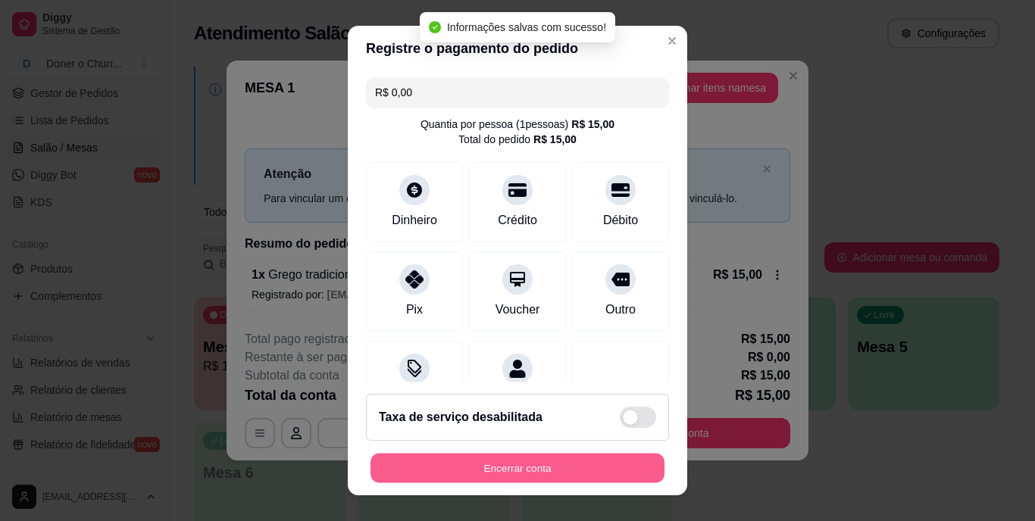
click at [478, 462] on button "Encerrar conta" at bounding box center [517, 468] width 294 height 30
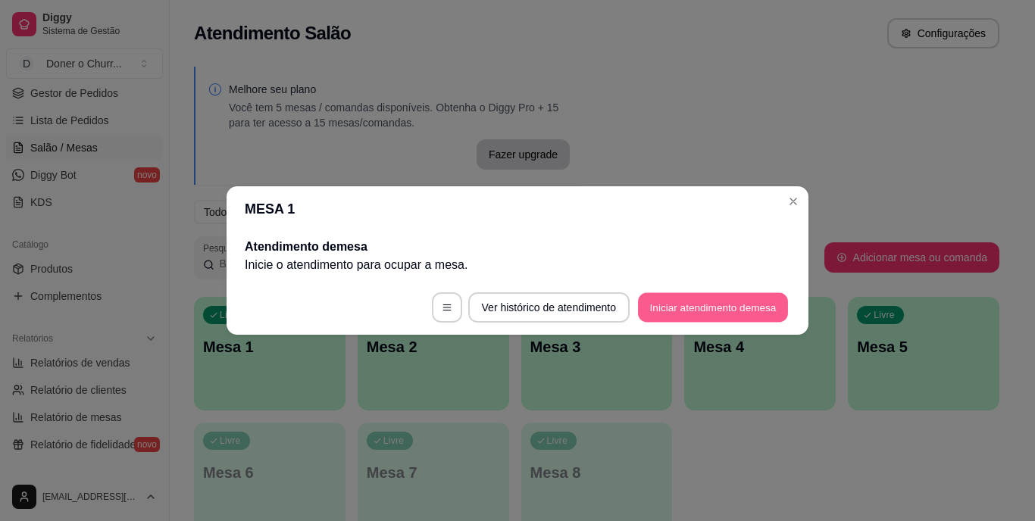
click at [689, 296] on button "Iniciar atendimento de mesa" at bounding box center [713, 308] width 150 height 30
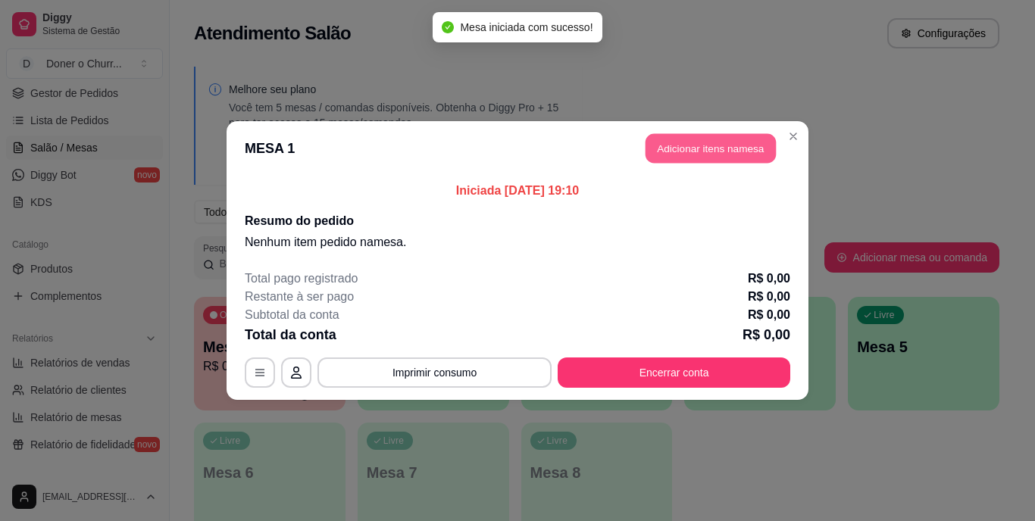
click at [714, 145] on button "Adicionar itens na mesa" at bounding box center [710, 149] width 130 height 30
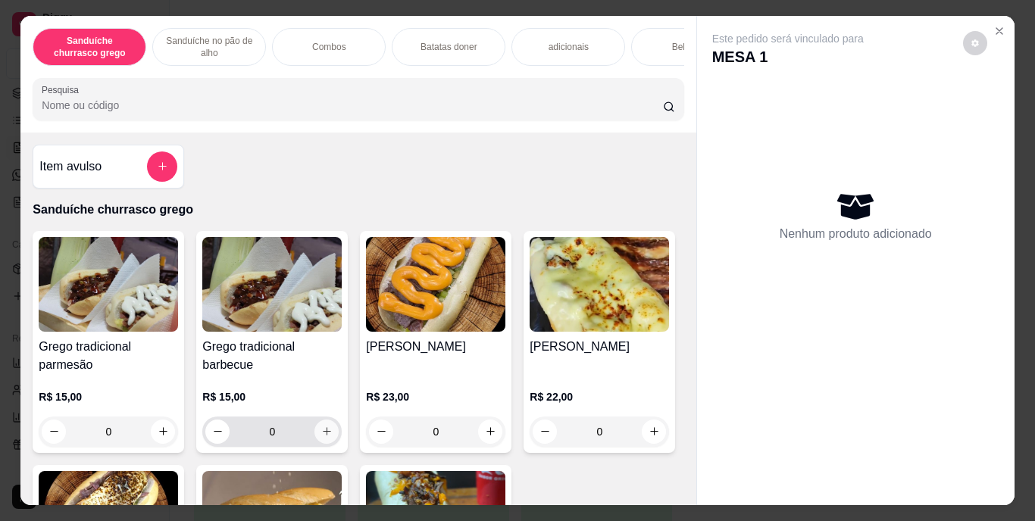
click at [323, 436] on icon "increase-product-quantity" at bounding box center [327, 431] width 8 height 8
type input "1"
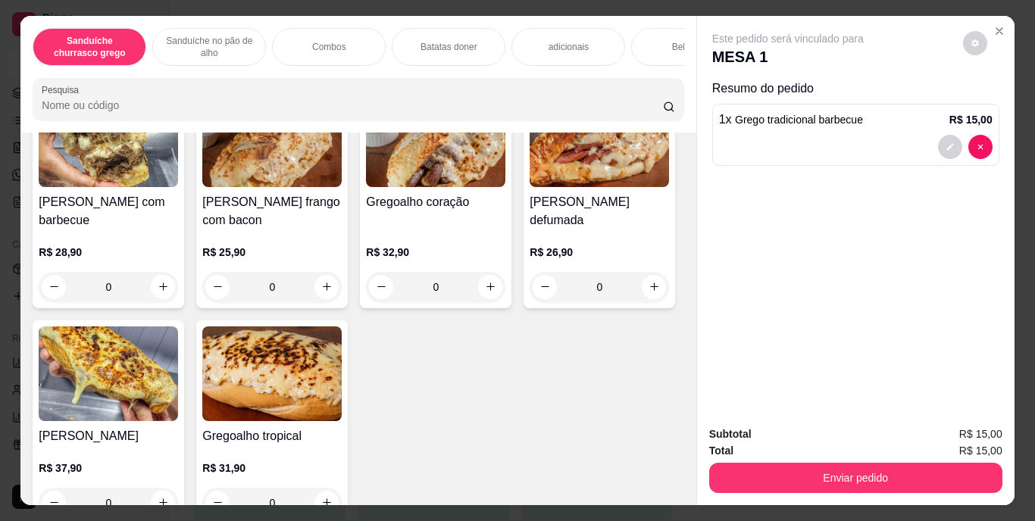
scroll to position [682, 0]
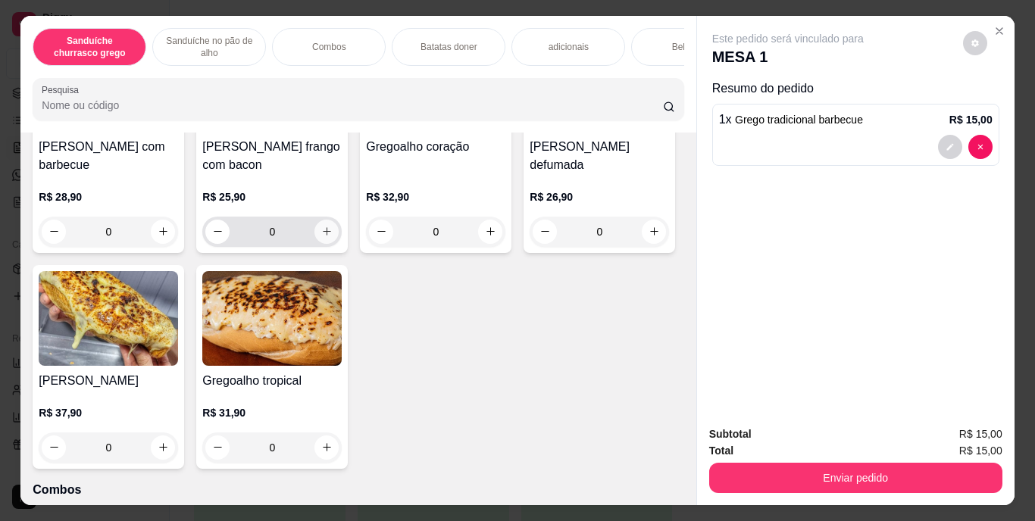
click at [323, 244] on button "increase-product-quantity" at bounding box center [326, 232] width 24 height 24
type input "1"
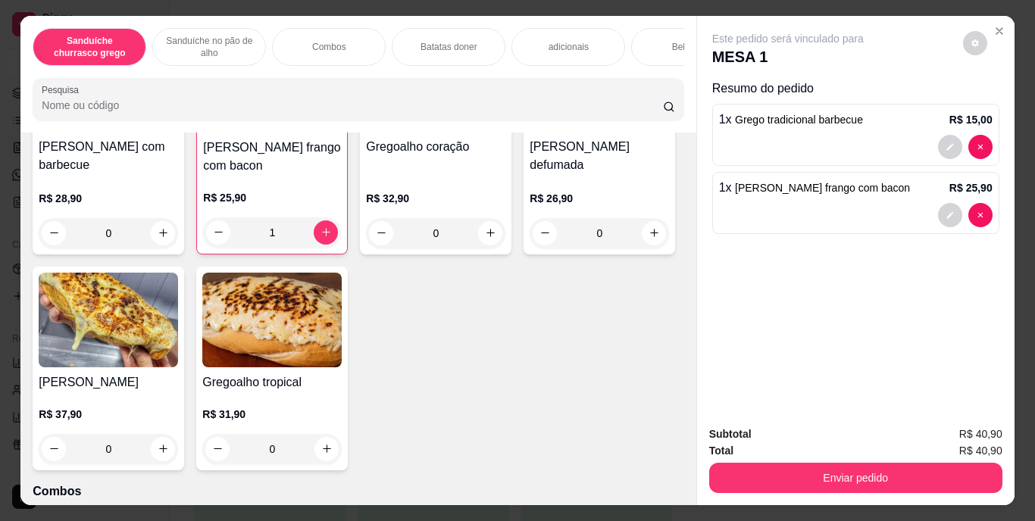
click at [652, 42] on div "Bebidas" at bounding box center [688, 47] width 114 height 38
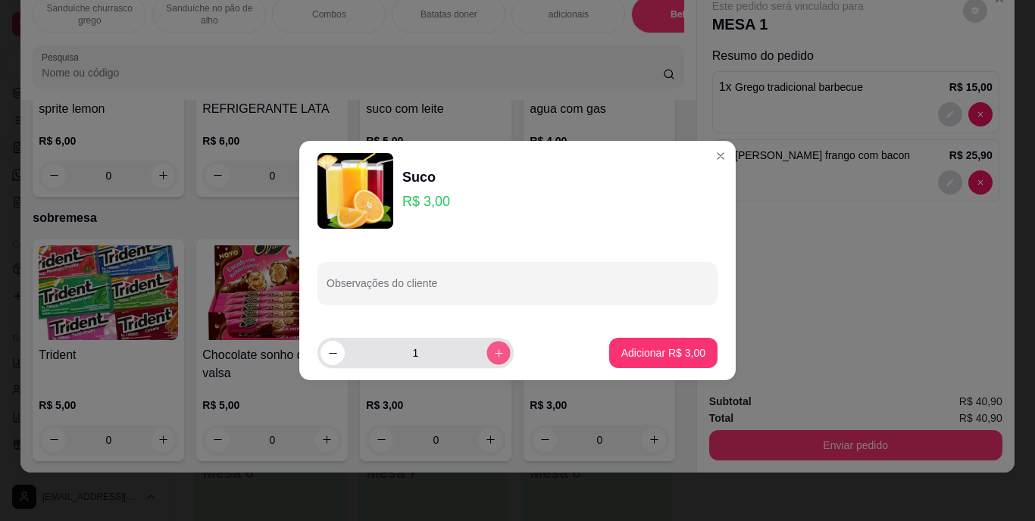
click at [486, 346] on button "increase-product-quantity" at bounding box center [497, 352] width 23 height 23
type input "2"
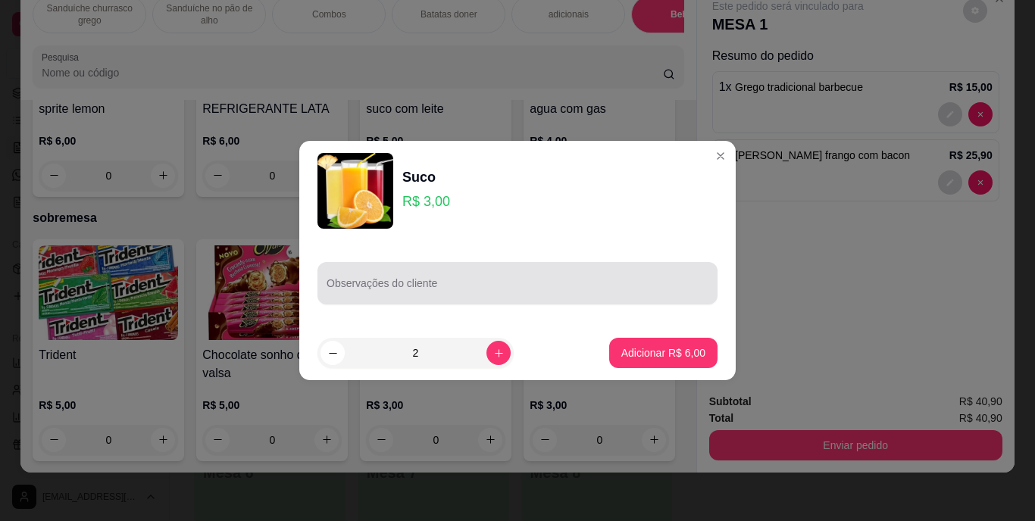
click at [380, 288] on input "Observações do cliente" at bounding box center [518, 289] width 382 height 15
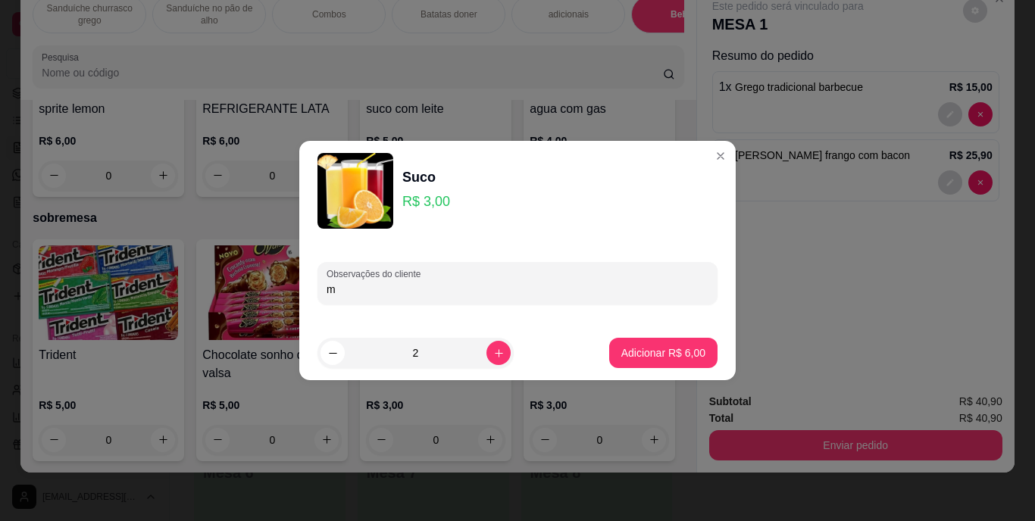
click at [380, 288] on input "m" at bounding box center [518, 289] width 382 height 15
type input "maracuja"
click at [609, 354] on button "Adicionar R$ 6,00" at bounding box center [663, 353] width 108 height 30
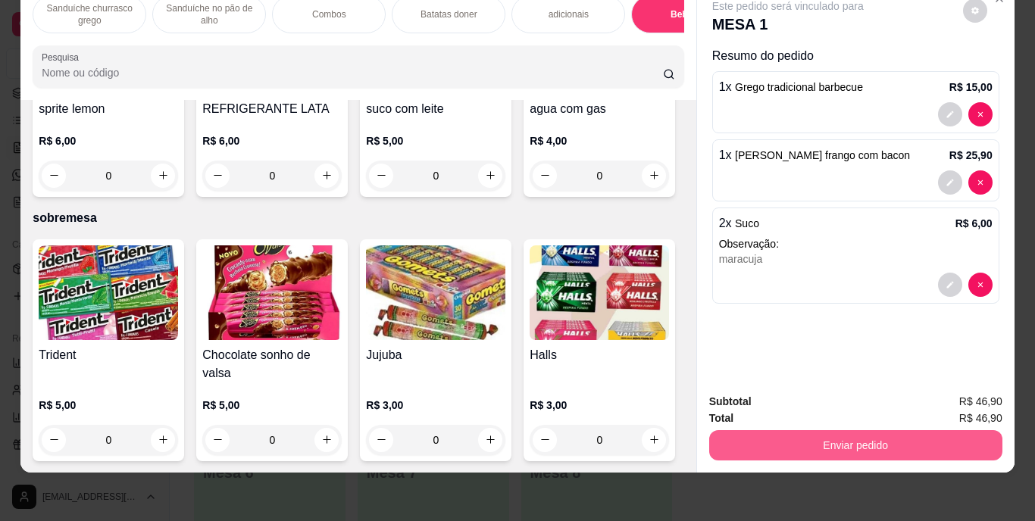
click at [911, 436] on button "Enviar pedido" at bounding box center [855, 445] width 293 height 30
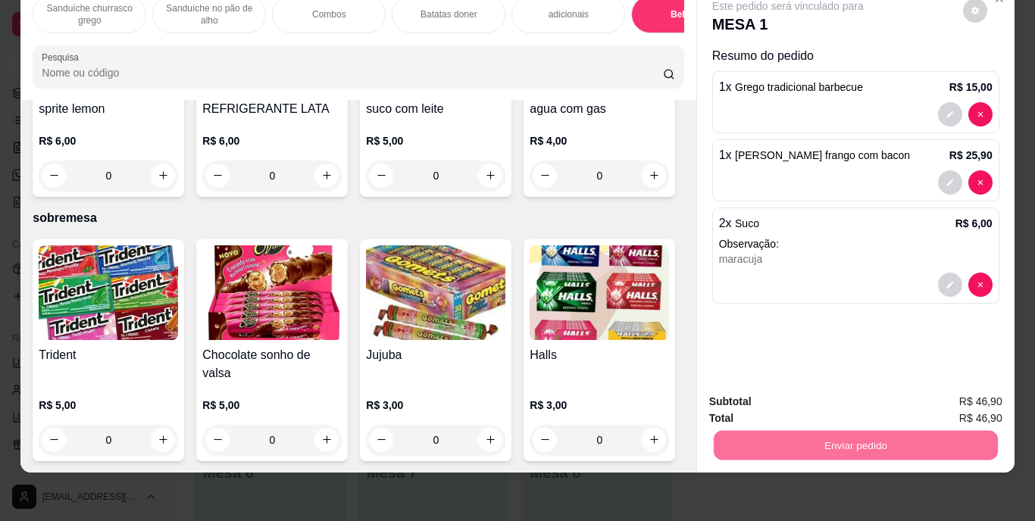
click at [989, 393] on button "Enviar pedido" at bounding box center [963, 397] width 86 height 29
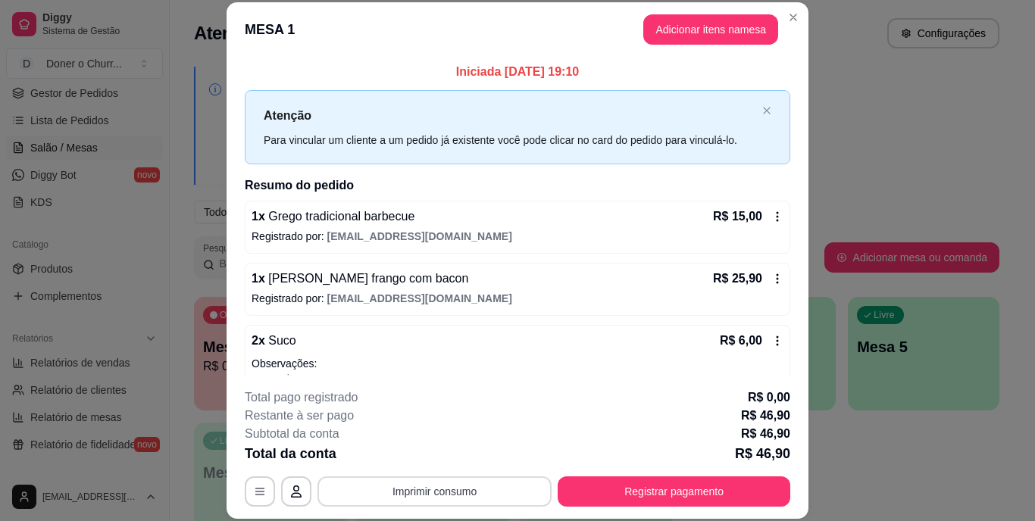
click at [465, 489] on button "Imprimir consumo" at bounding box center [434, 492] width 234 height 30
click at [445, 461] on button "IMPRESSORA" at bounding box center [434, 456] width 110 height 24
click at [461, 497] on button "Imprimir consumo" at bounding box center [434, 492] width 227 height 30
click at [437, 458] on button "IMPRESSORA" at bounding box center [433, 456] width 106 height 23
click at [613, 493] on button "Registrar pagamento" at bounding box center [674, 492] width 233 height 30
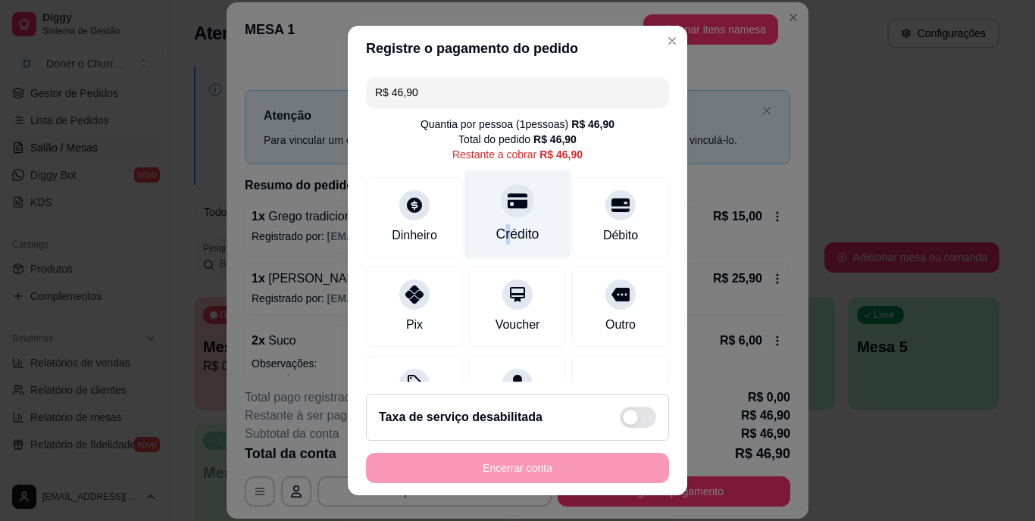
click at [496, 228] on div "Crédito" at bounding box center [517, 235] width 43 height 20
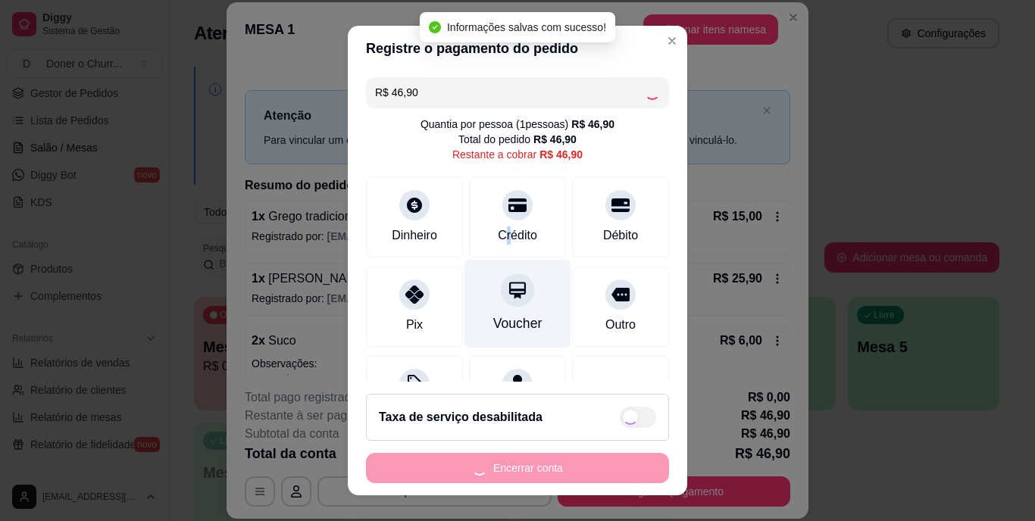
type input "R$ 0,00"
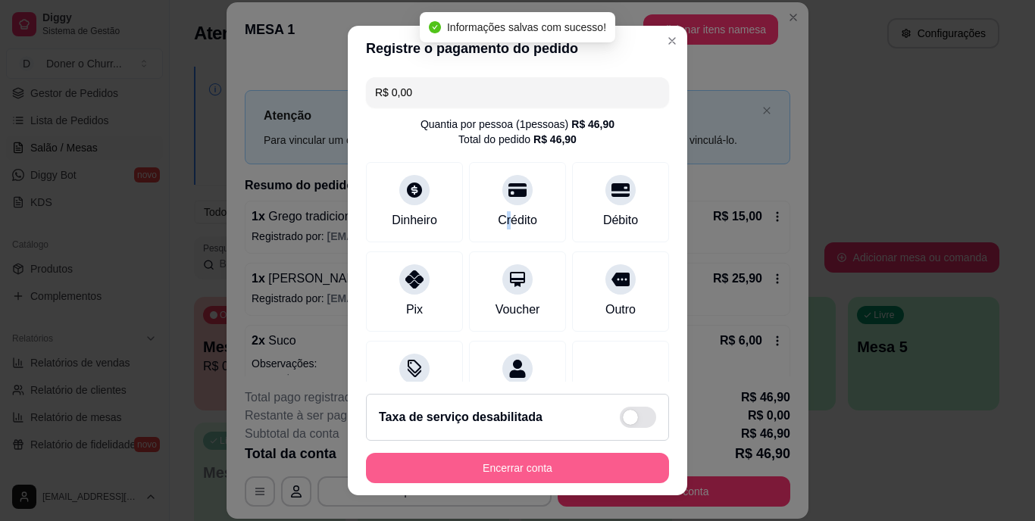
click at [478, 465] on button "Encerrar conta" at bounding box center [517, 468] width 303 height 30
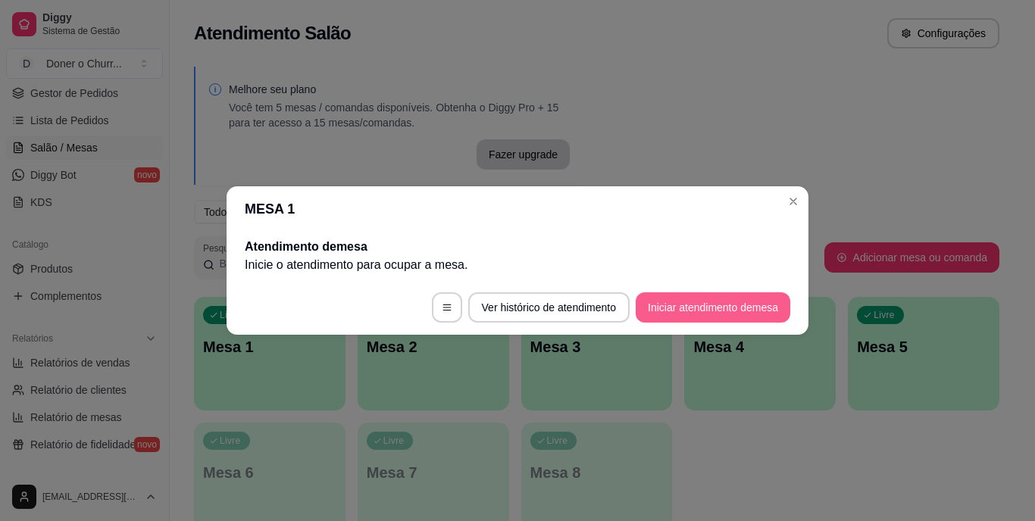
click at [653, 308] on button "Iniciar atendimento de mesa" at bounding box center [713, 307] width 155 height 30
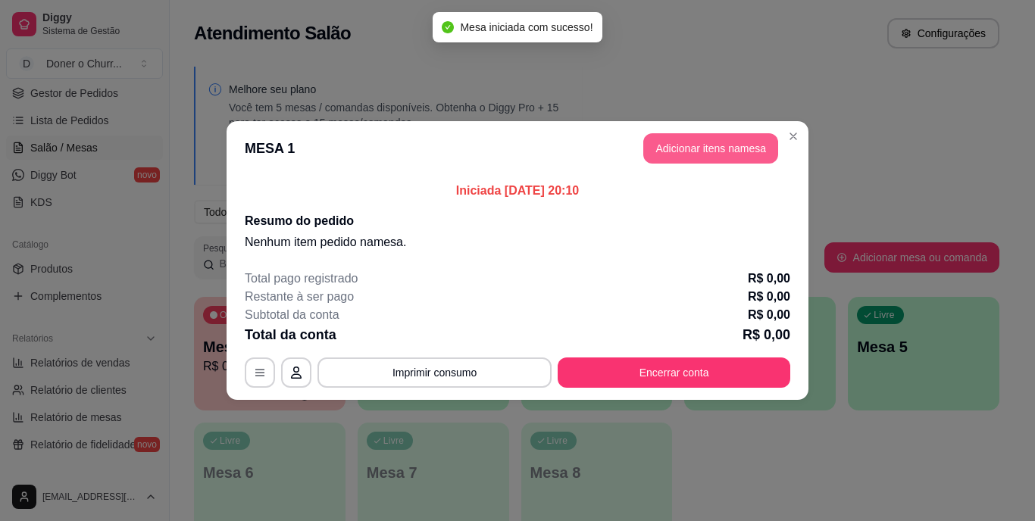
click at [701, 157] on button "Adicionar itens na mesa" at bounding box center [710, 148] width 135 height 30
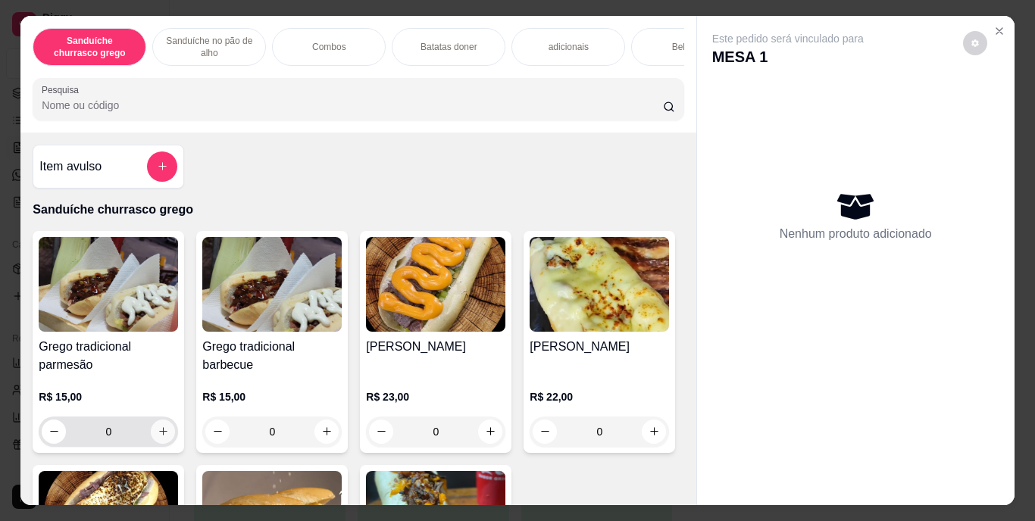
click at [151, 439] on button "increase-product-quantity" at bounding box center [163, 432] width 24 height 24
type input "1"
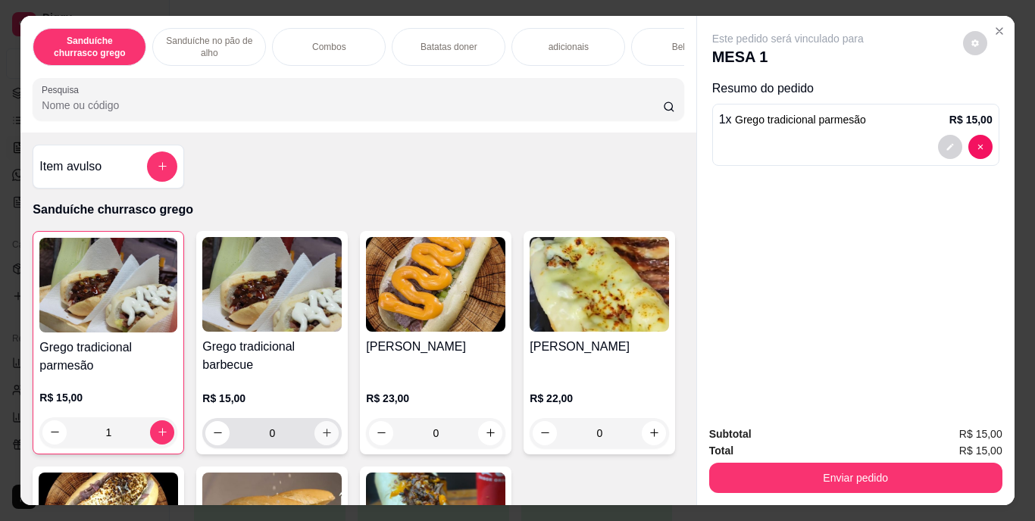
click at [327, 438] on button "increase-product-quantity" at bounding box center [326, 433] width 24 height 24
type input "1"
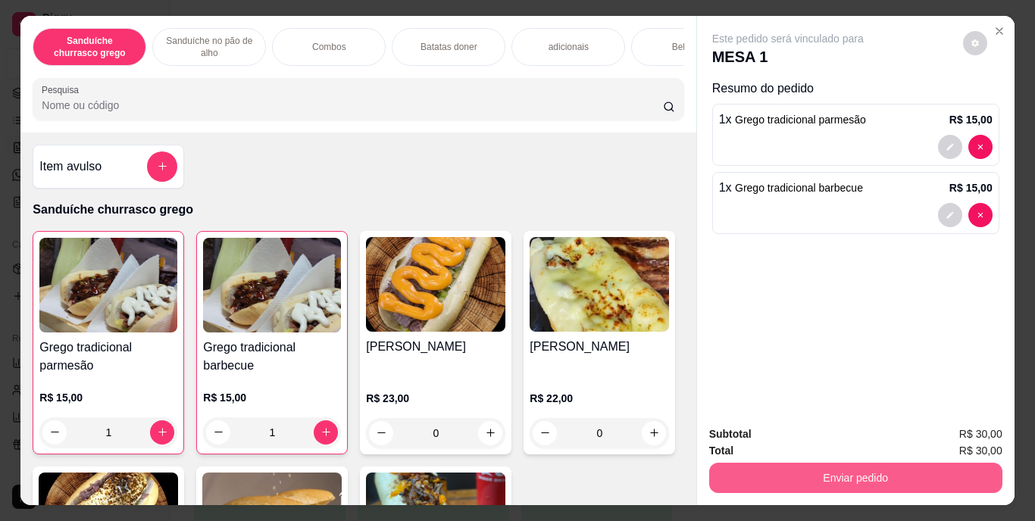
click at [759, 468] on button "Enviar pedido" at bounding box center [855, 478] width 293 height 30
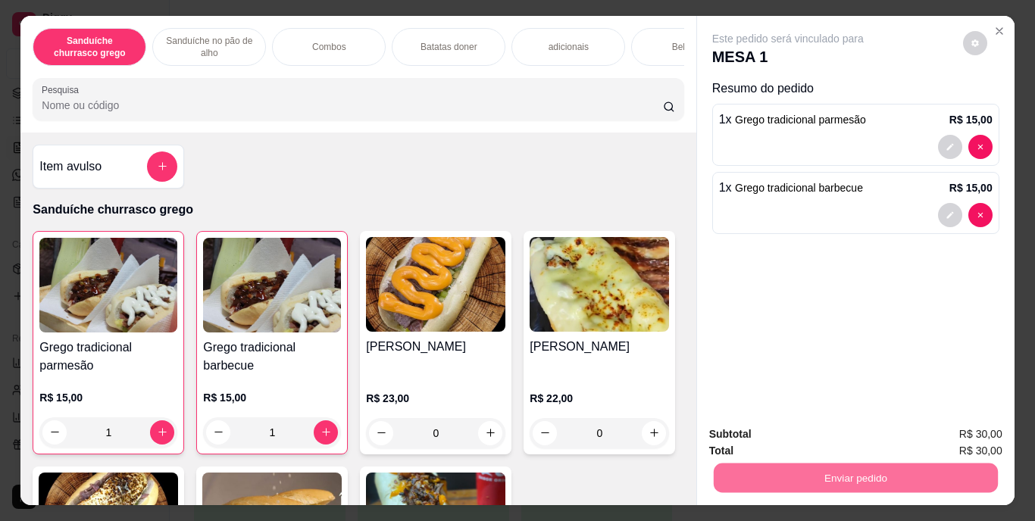
click at [977, 427] on button "Enviar pedido" at bounding box center [962, 435] width 83 height 28
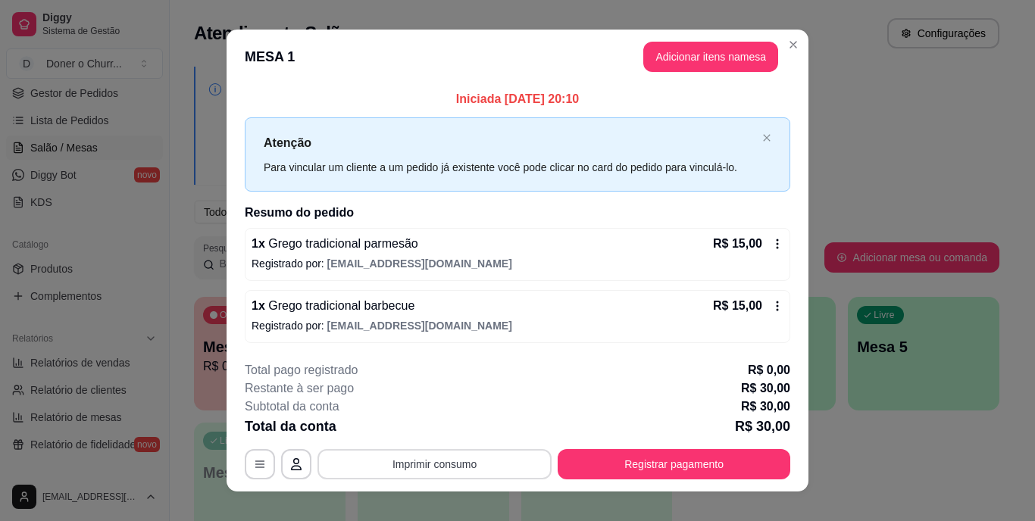
click at [489, 452] on button "Imprimir consumo" at bounding box center [434, 464] width 234 height 30
click at [450, 423] on button "IMPRESSORA" at bounding box center [433, 428] width 106 height 23
click at [458, 465] on button "Imprimir consumo" at bounding box center [434, 464] width 234 height 30
click at [424, 430] on button "IMPRESSORA" at bounding box center [434, 429] width 110 height 24
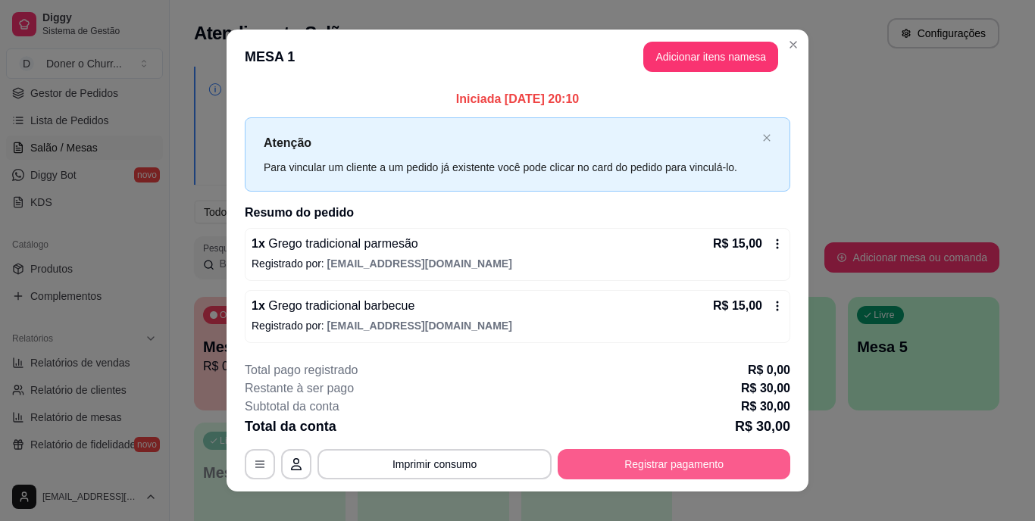
drag, startPoint x: 510, startPoint y: 381, endPoint x: 645, endPoint y: 505, distance: 183.9
click at [523, 389] on div "Restante à ser pago R$ 30,00" at bounding box center [517, 389] width 545 height 18
click at [755, 455] on button "Registrar pagamento" at bounding box center [674, 464] width 233 height 30
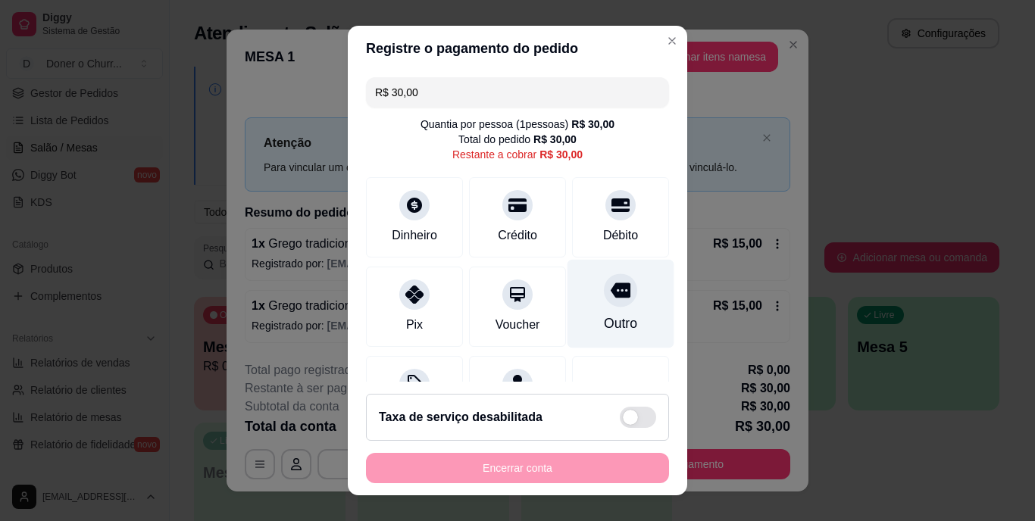
drag, startPoint x: 486, startPoint y: 230, endPoint x: 561, endPoint y: 343, distance: 135.5
click at [498, 230] on div "Crédito" at bounding box center [517, 236] width 39 height 18
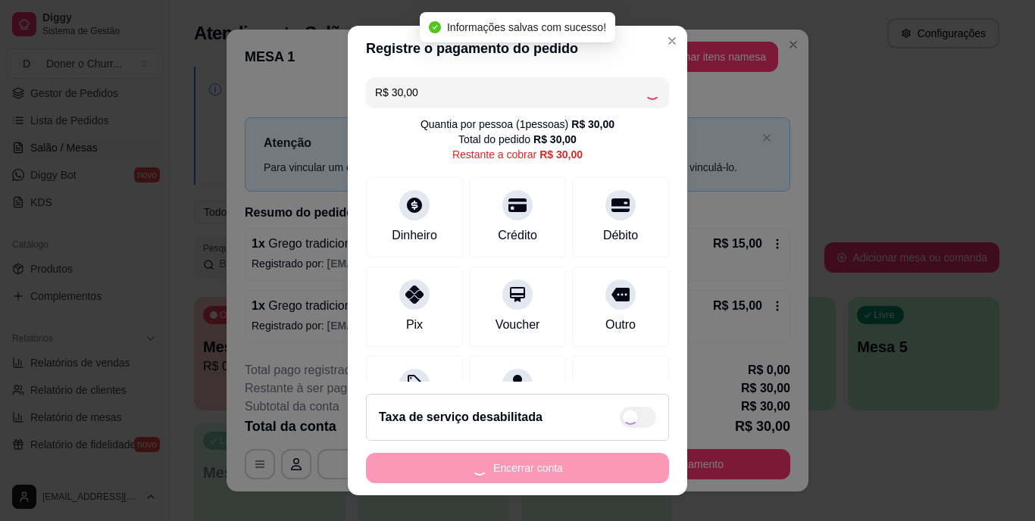
type input "R$ 0,00"
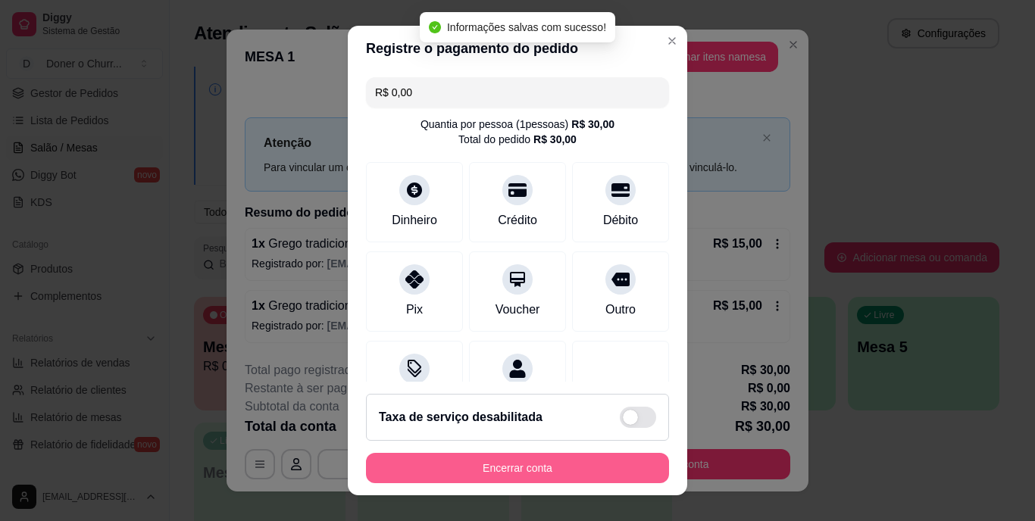
click at [584, 469] on button "Encerrar conta" at bounding box center [517, 468] width 303 height 30
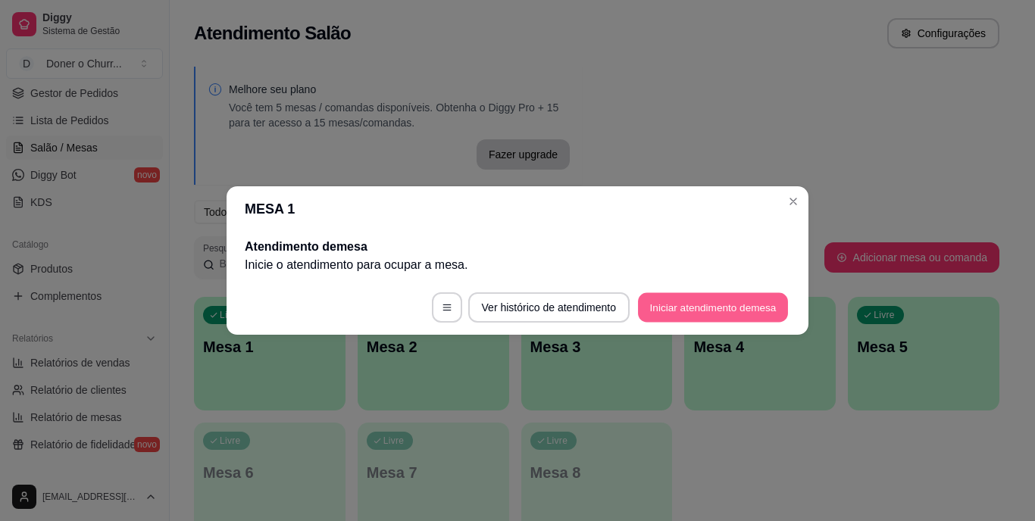
click at [738, 304] on button "Iniciar atendimento de mesa" at bounding box center [713, 308] width 150 height 30
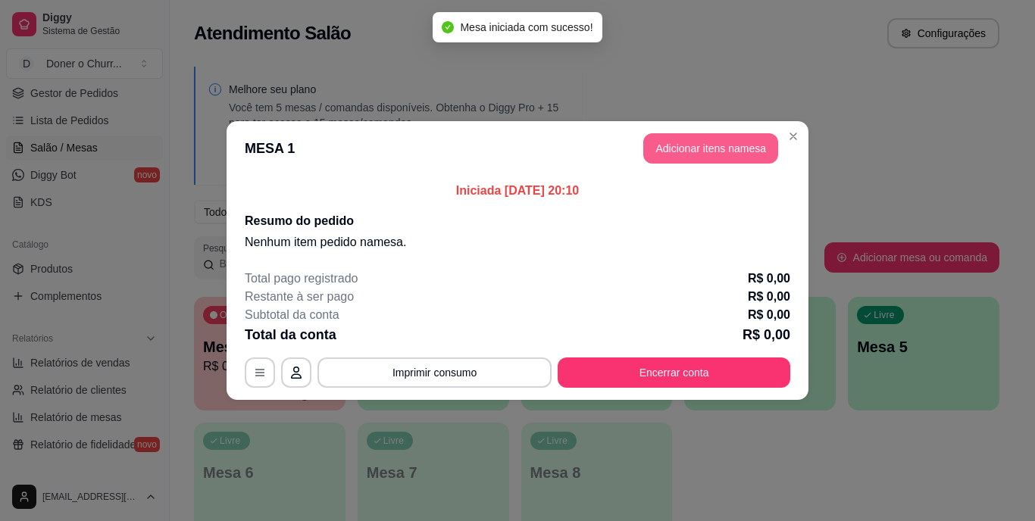
click at [749, 141] on button "Adicionar itens na mesa" at bounding box center [710, 148] width 135 height 30
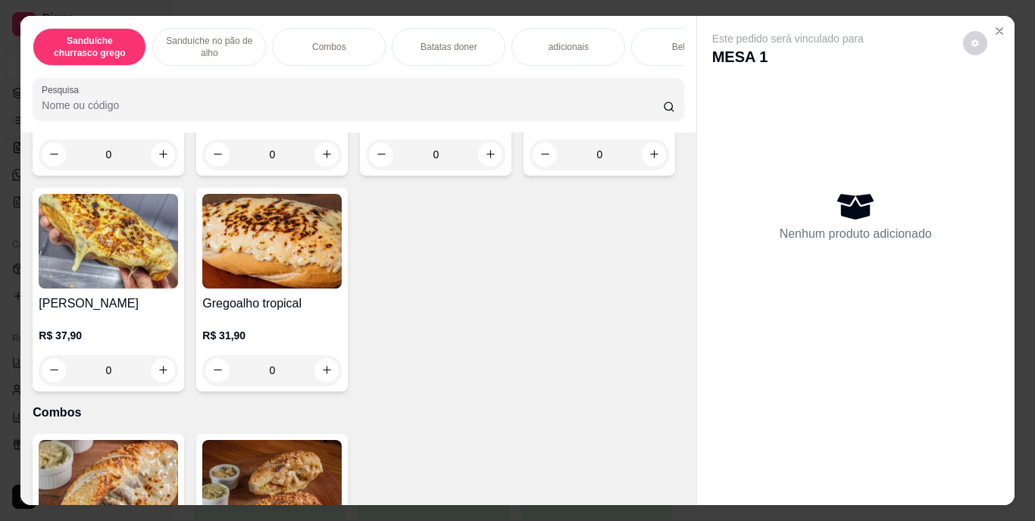
scroll to position [833, 0]
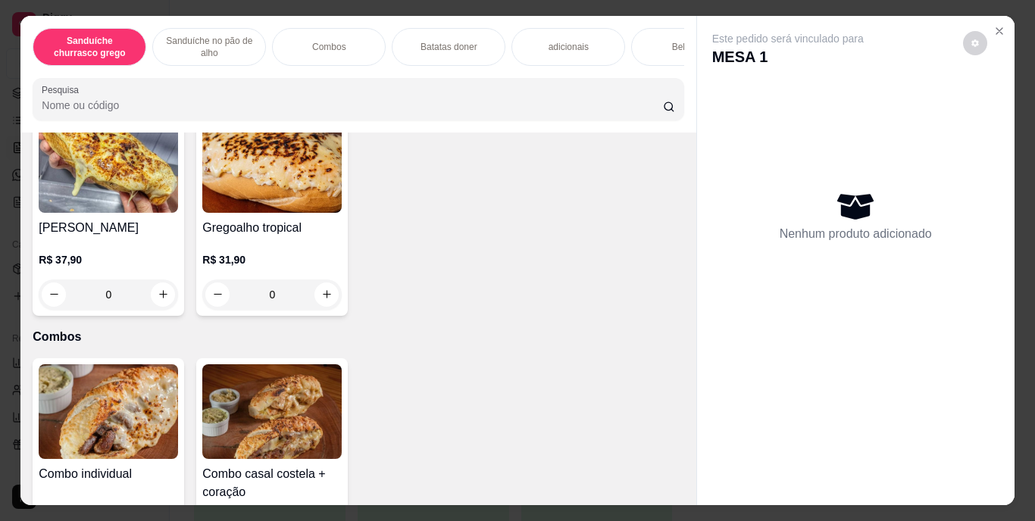
click at [161, 84] on icon "increase-product-quantity" at bounding box center [163, 78] width 11 height 11
type input "1"
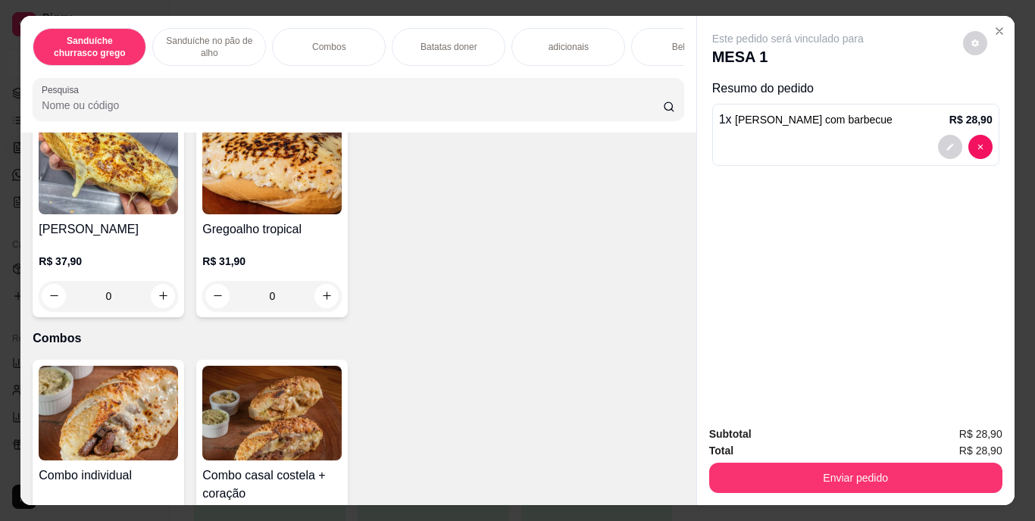
scroll to position [834, 0]
click at [658, 45] on div "Bebidas" at bounding box center [688, 47] width 114 height 38
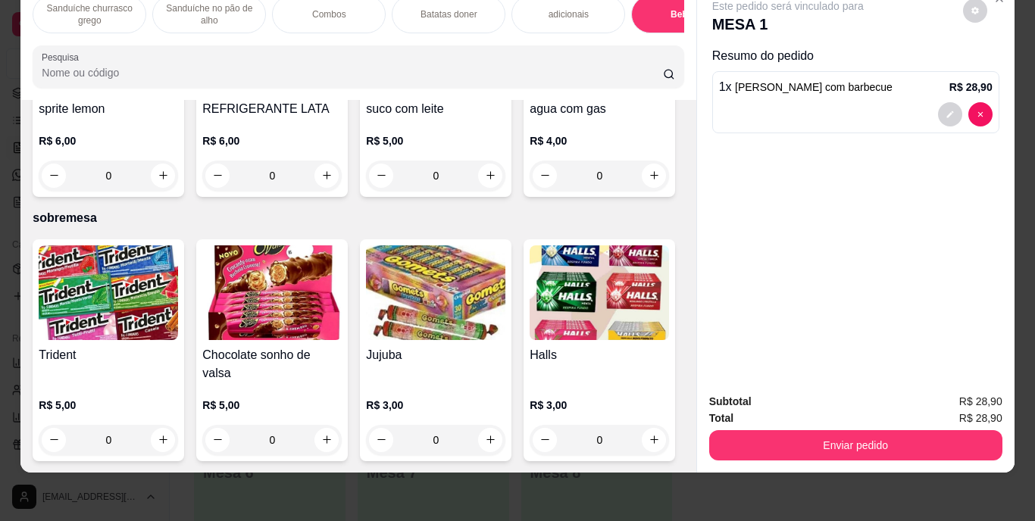
click at [342, 94] on img at bounding box center [271, 46] width 139 height 95
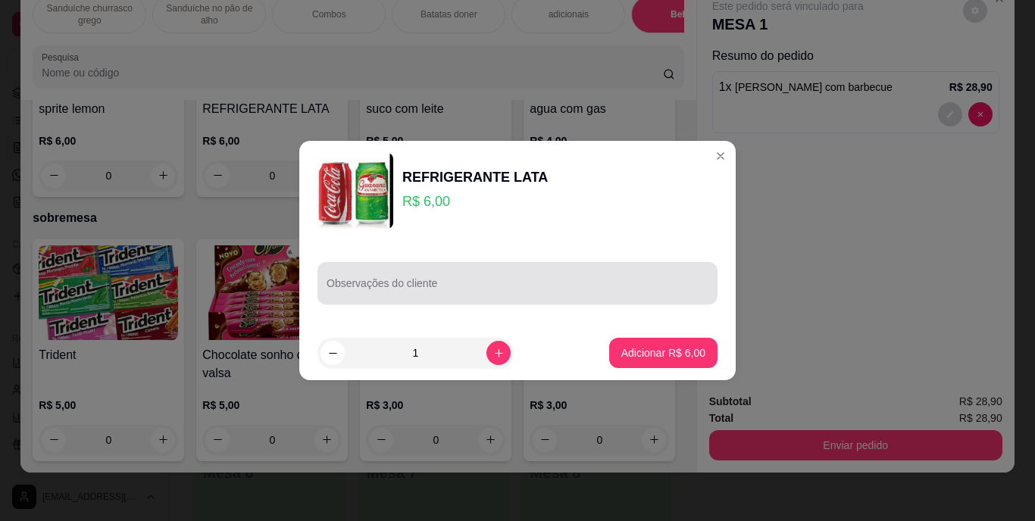
click at [388, 286] on input "Observações do cliente" at bounding box center [518, 289] width 382 height 15
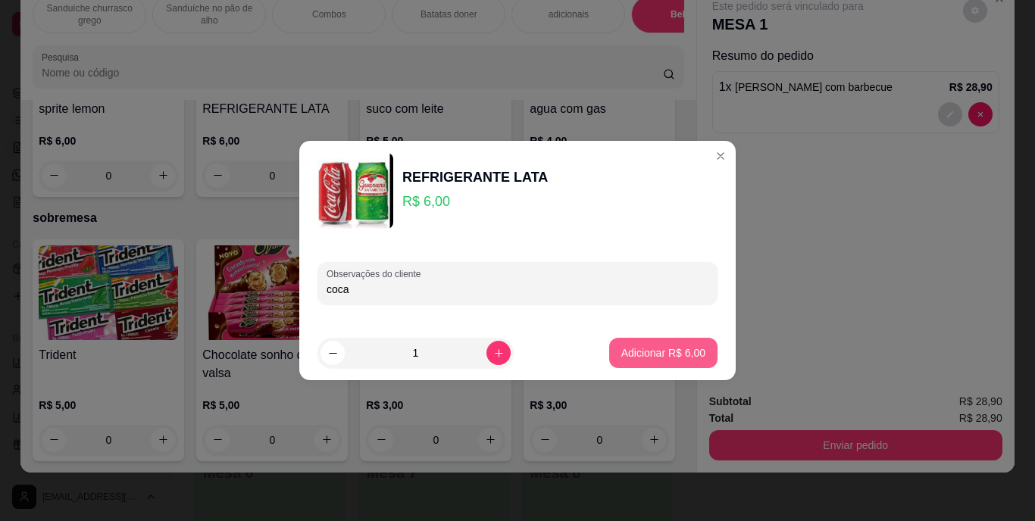
type input "coca"
click at [630, 348] on p "Adicionar R$ 6,00" at bounding box center [663, 352] width 84 height 15
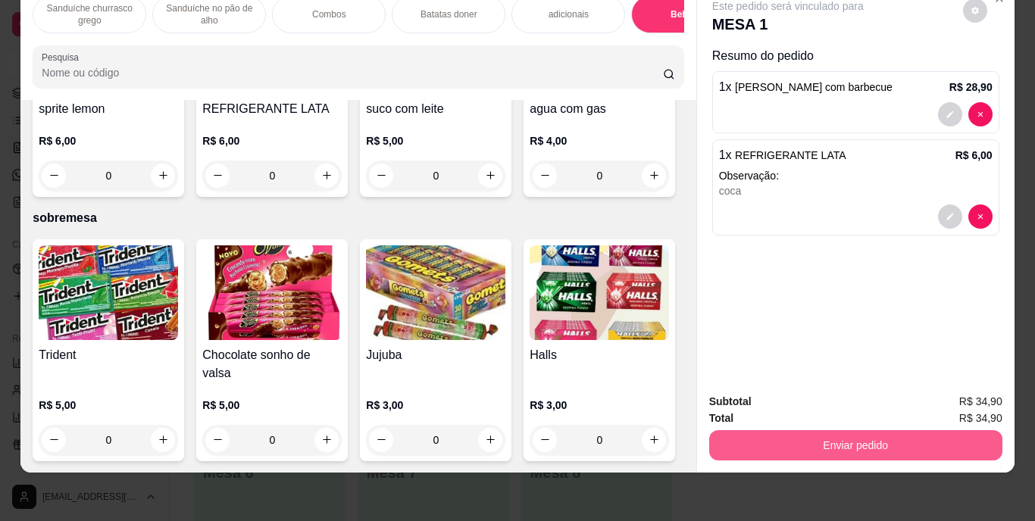
click at [922, 430] on button "Enviar pedido" at bounding box center [855, 445] width 293 height 30
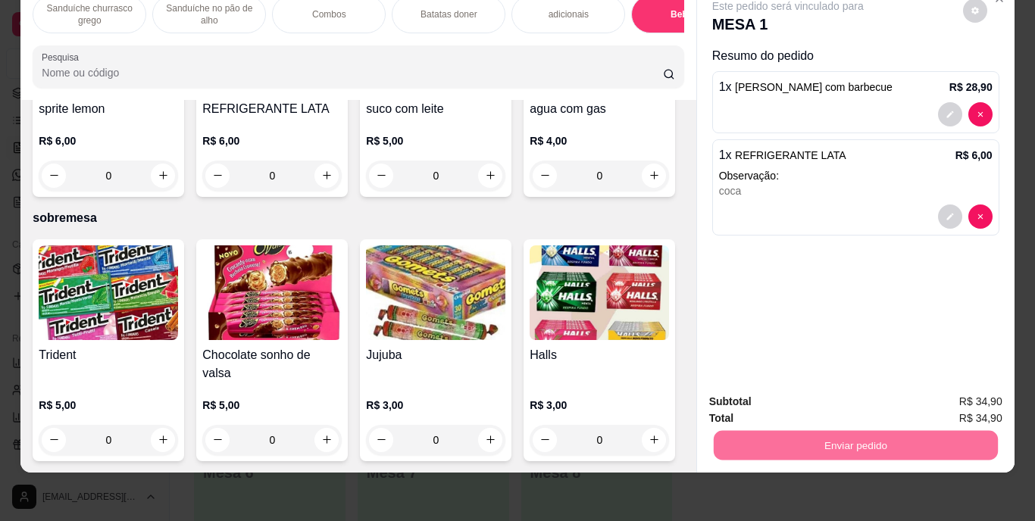
click at [945, 387] on button "Enviar pedido" at bounding box center [962, 397] width 83 height 28
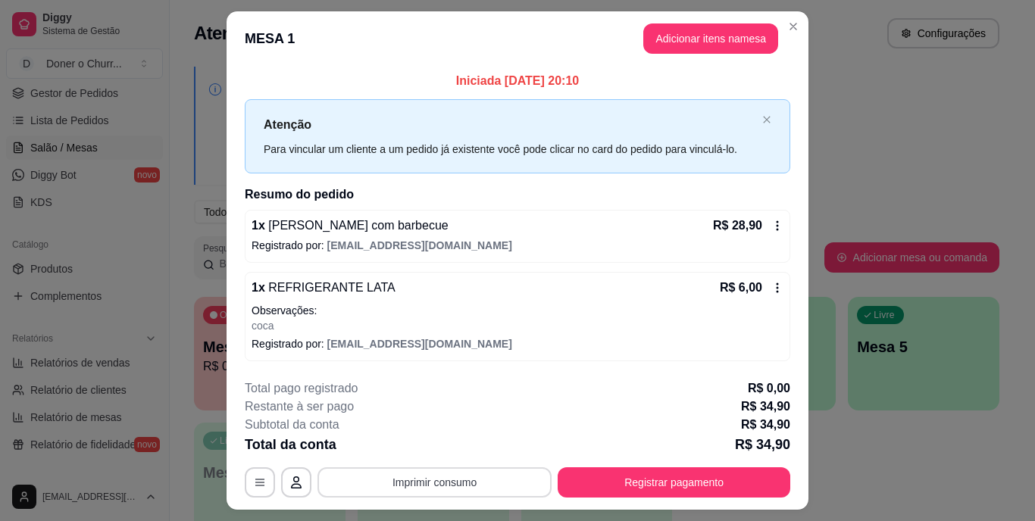
click at [410, 474] on button "Imprimir consumo" at bounding box center [434, 482] width 234 height 30
click at [455, 439] on button "IMPRESSORA" at bounding box center [434, 447] width 110 height 24
click at [491, 480] on button "Imprimir consumo" at bounding box center [434, 482] width 234 height 30
click at [451, 452] on button "IMPRESSORA" at bounding box center [434, 447] width 110 height 24
click at [574, 477] on button "Registrar pagamento" at bounding box center [674, 482] width 233 height 30
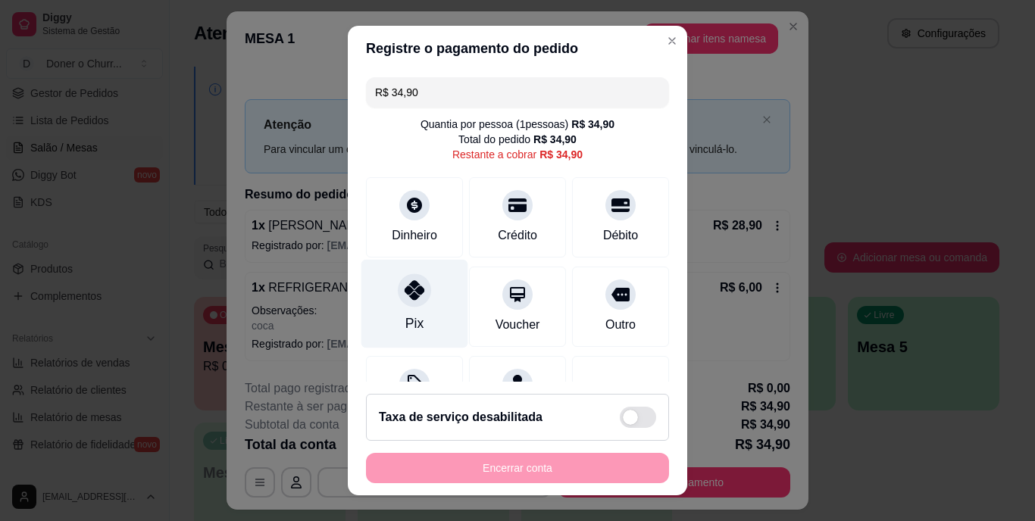
click at [387, 296] on div "Pix" at bounding box center [414, 304] width 107 height 89
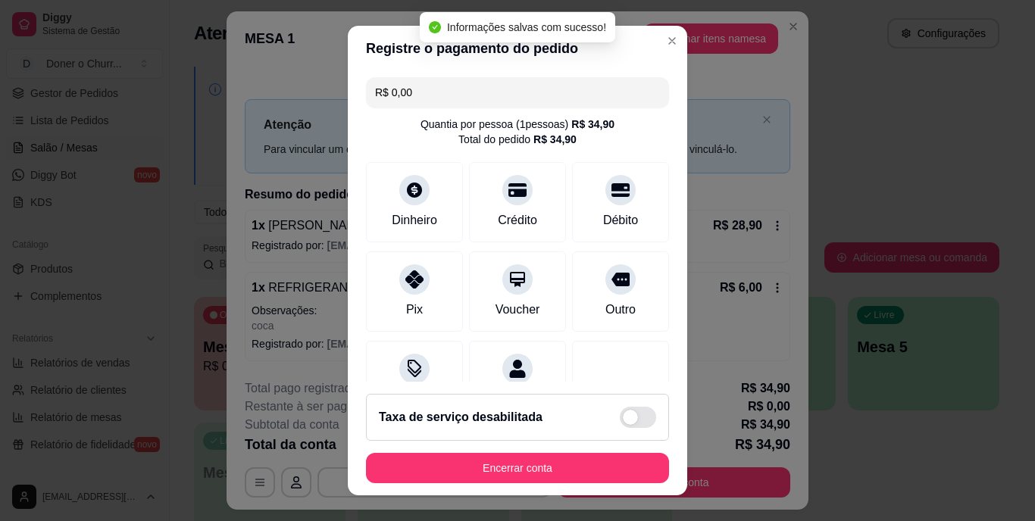
type input "R$ 0,00"
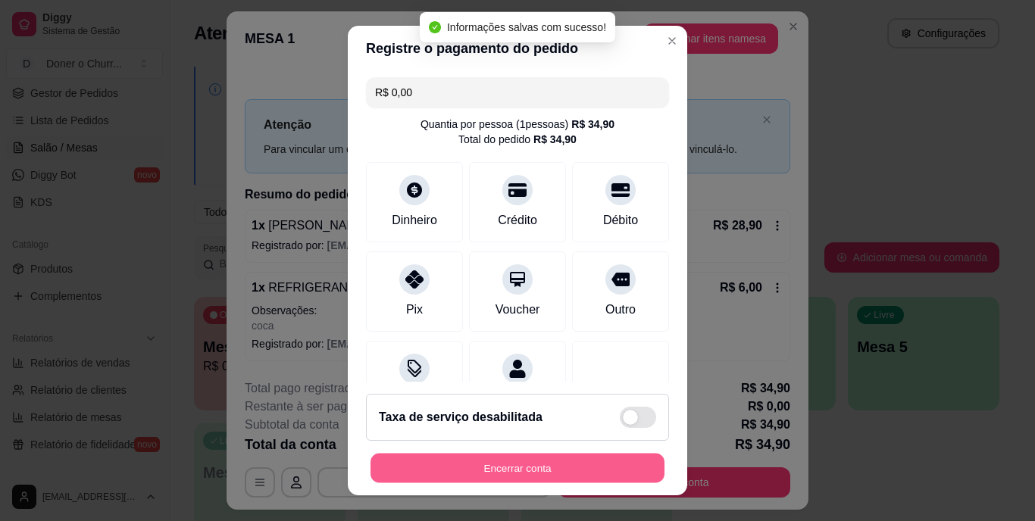
click at [569, 463] on button "Encerrar conta" at bounding box center [517, 468] width 294 height 30
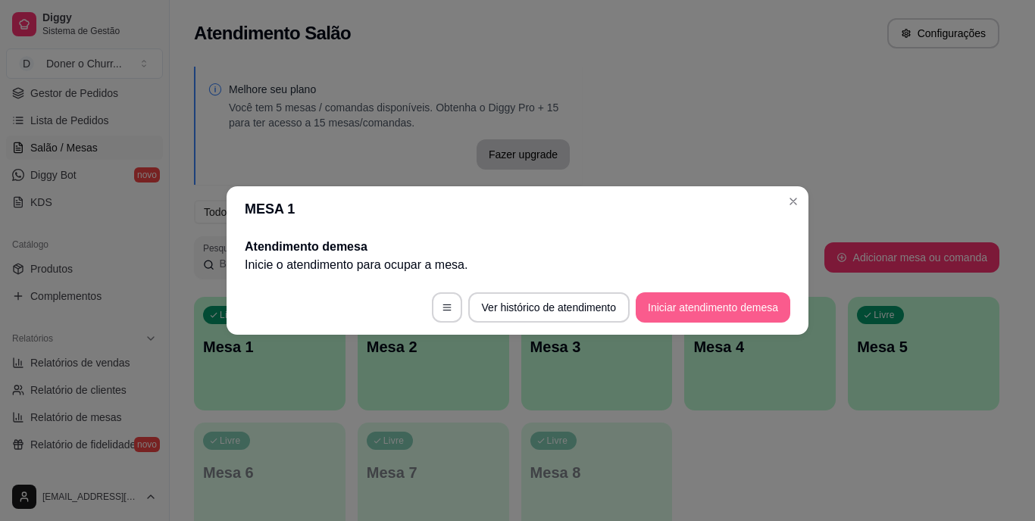
click at [681, 314] on button "Iniciar atendimento de mesa" at bounding box center [713, 307] width 155 height 30
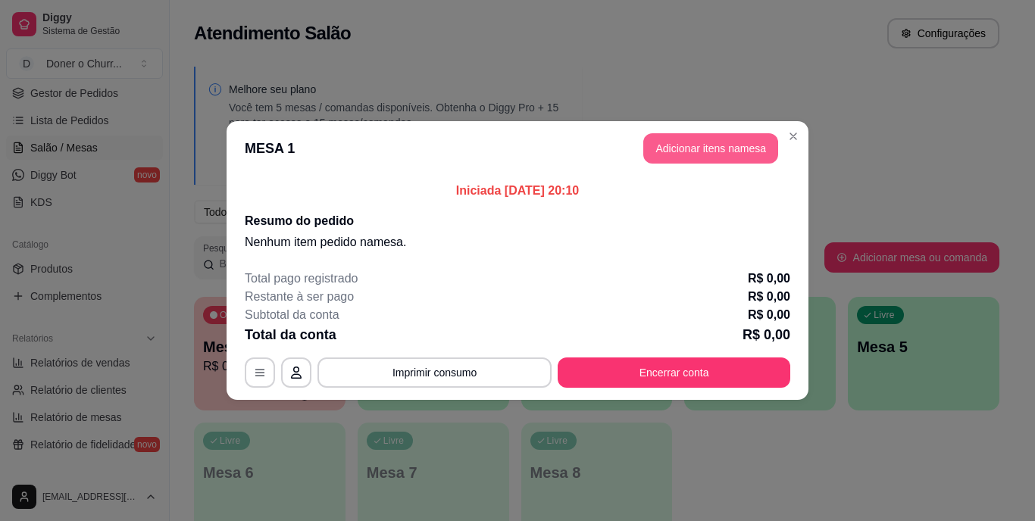
click at [730, 155] on button "Adicionar itens na mesa" at bounding box center [710, 148] width 135 height 30
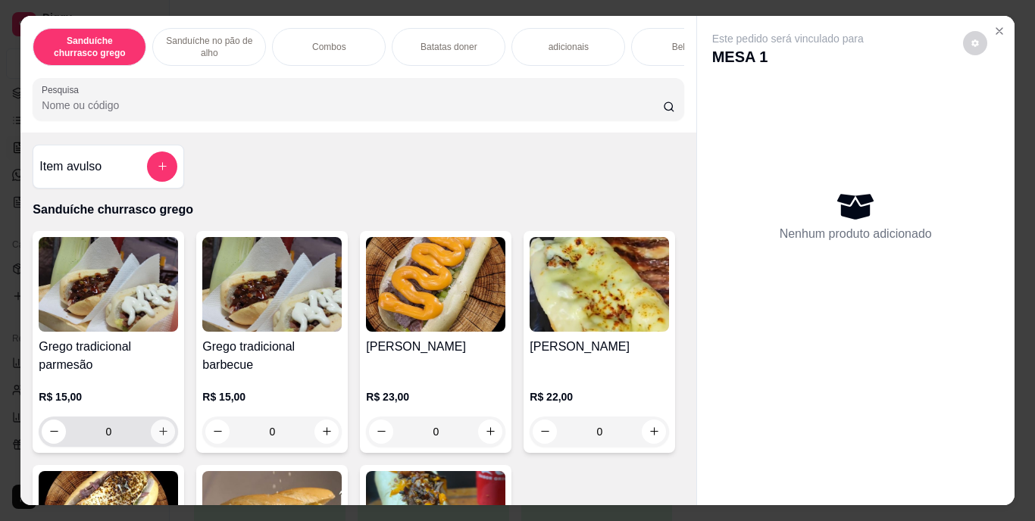
click at [159, 436] on icon "increase-product-quantity" at bounding box center [163, 431] width 8 height 8
type input "1"
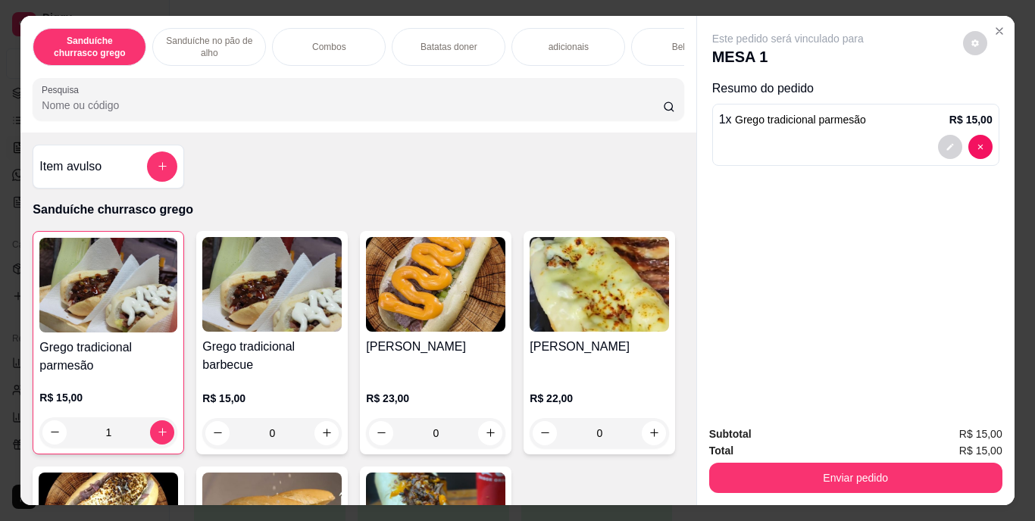
click at [657, 45] on div "Bebidas" at bounding box center [688, 47] width 114 height 38
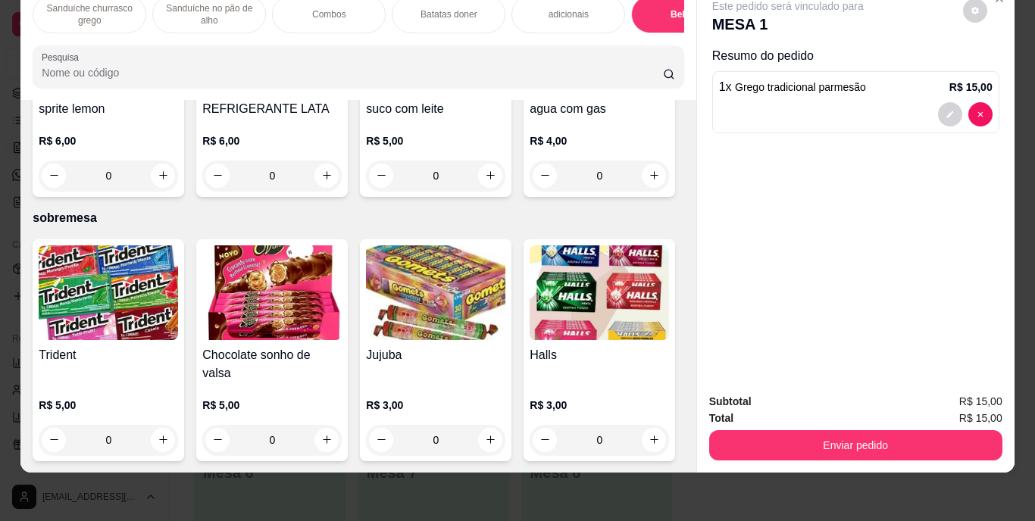
click at [342, 94] on img at bounding box center [271, 46] width 139 height 95
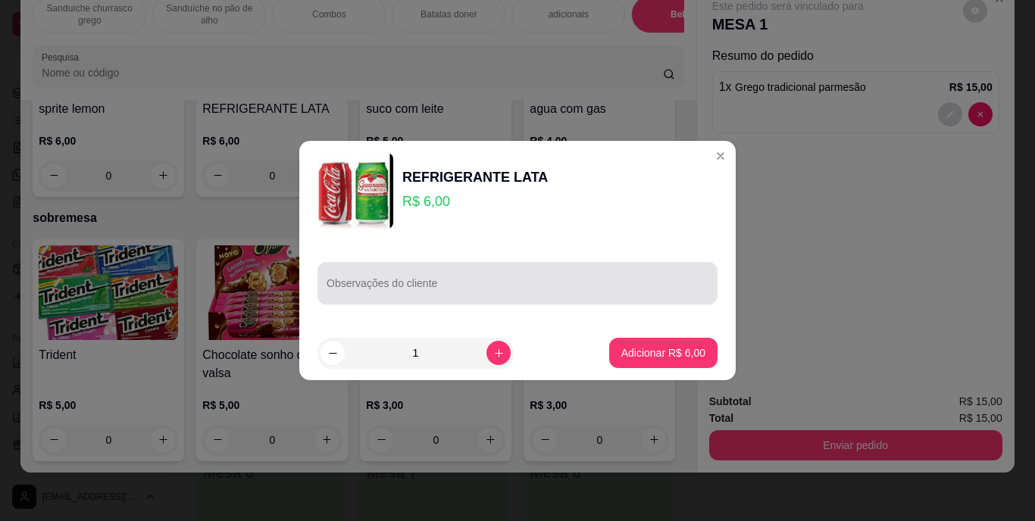
click at [392, 283] on div at bounding box center [518, 283] width 382 height 30
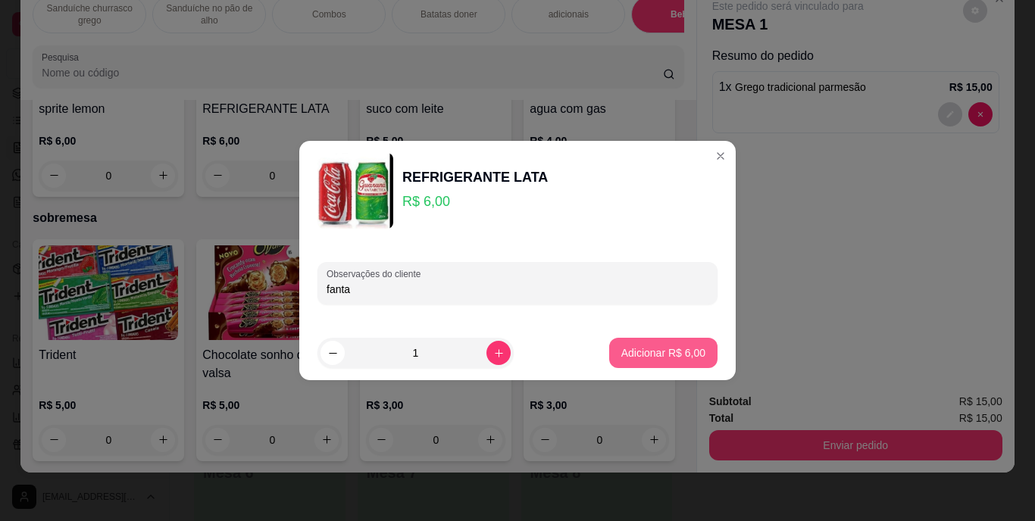
type input "fanta"
click at [644, 358] on p "Adicionar R$ 6,00" at bounding box center [663, 352] width 84 height 15
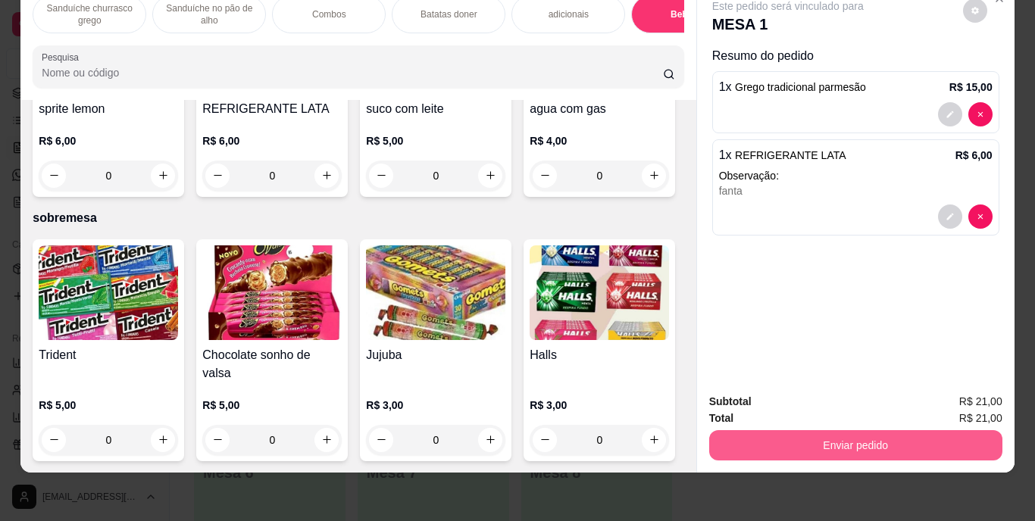
click at [796, 430] on button "Enviar pedido" at bounding box center [855, 445] width 293 height 30
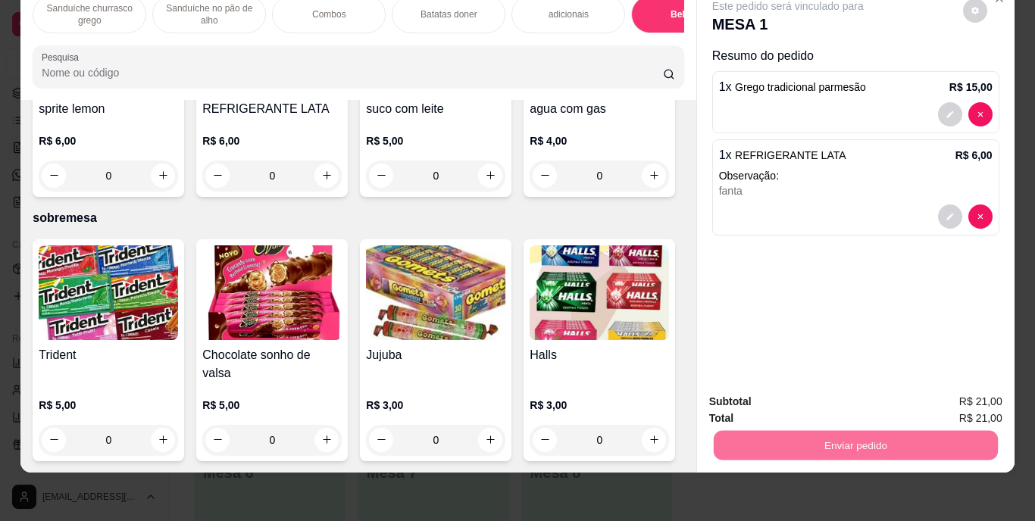
click at [969, 389] on button "Enviar pedido" at bounding box center [962, 397] width 83 height 28
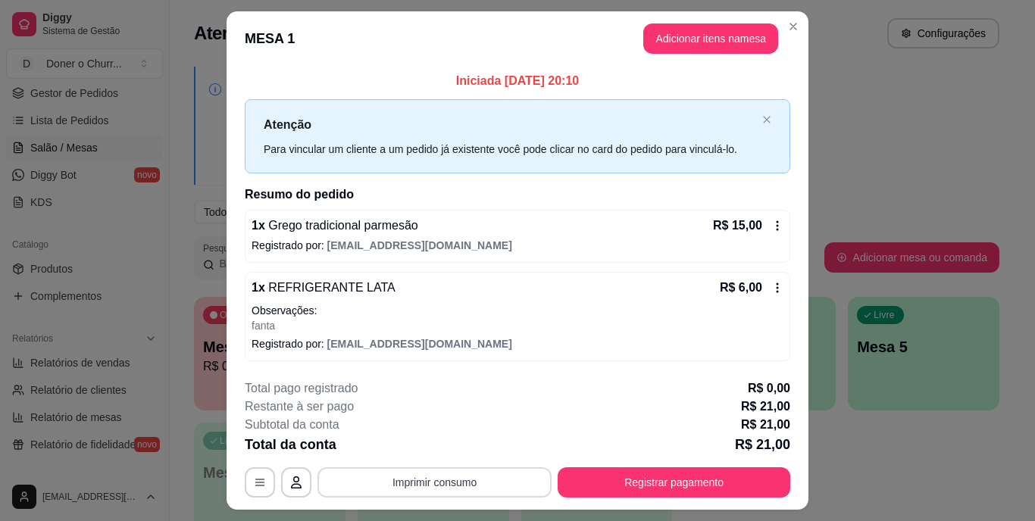
click at [492, 470] on button "Imprimir consumo" at bounding box center [434, 482] width 234 height 30
click at [466, 436] on button "IMPRESSORA" at bounding box center [434, 447] width 110 height 24
click at [440, 480] on button "Imprimir consumo" at bounding box center [434, 482] width 234 height 30
click at [437, 451] on button "IMPRESSORA" at bounding box center [434, 447] width 110 height 24
click at [634, 468] on button "Registrar pagamento" at bounding box center [674, 482] width 233 height 30
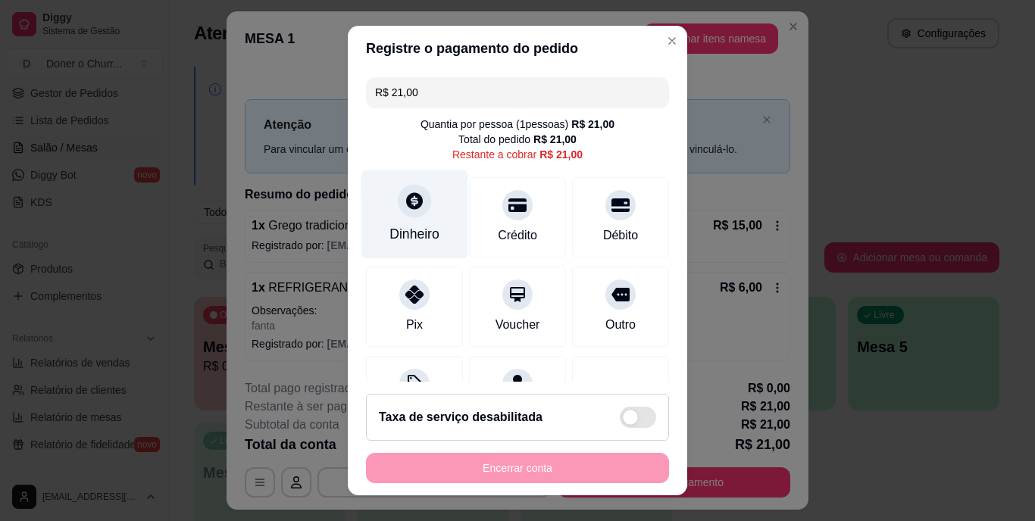
click at [405, 214] on div at bounding box center [414, 201] width 33 height 33
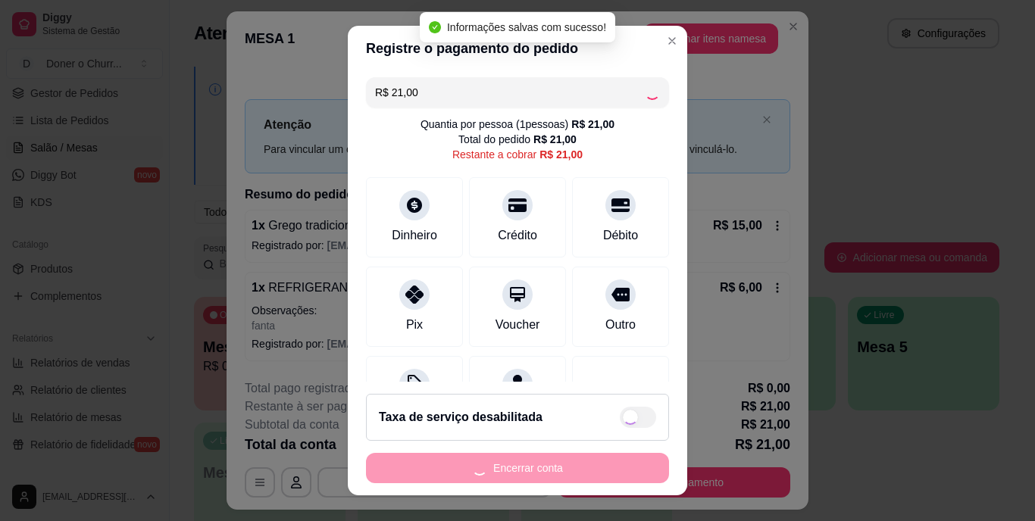
type input "R$ 0,00"
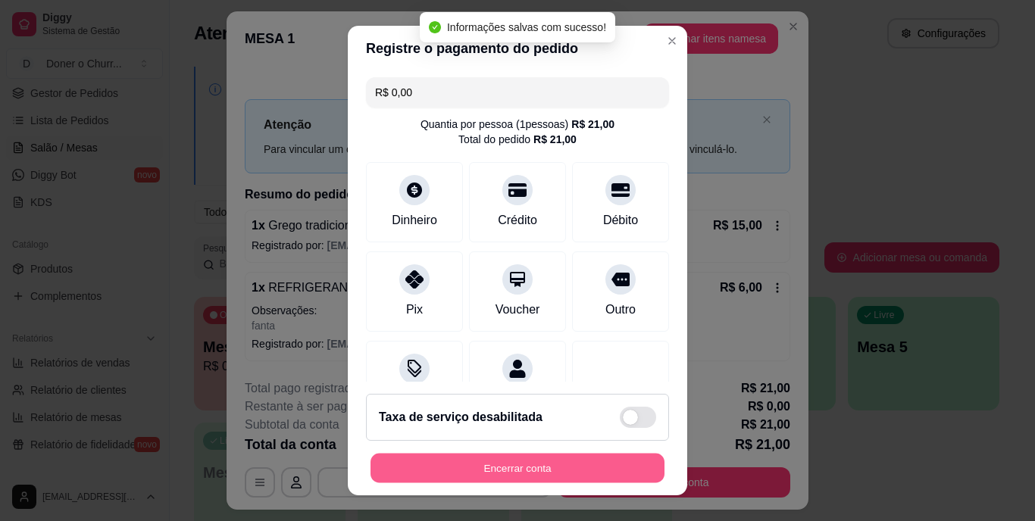
click at [491, 469] on button "Encerrar conta" at bounding box center [517, 468] width 294 height 30
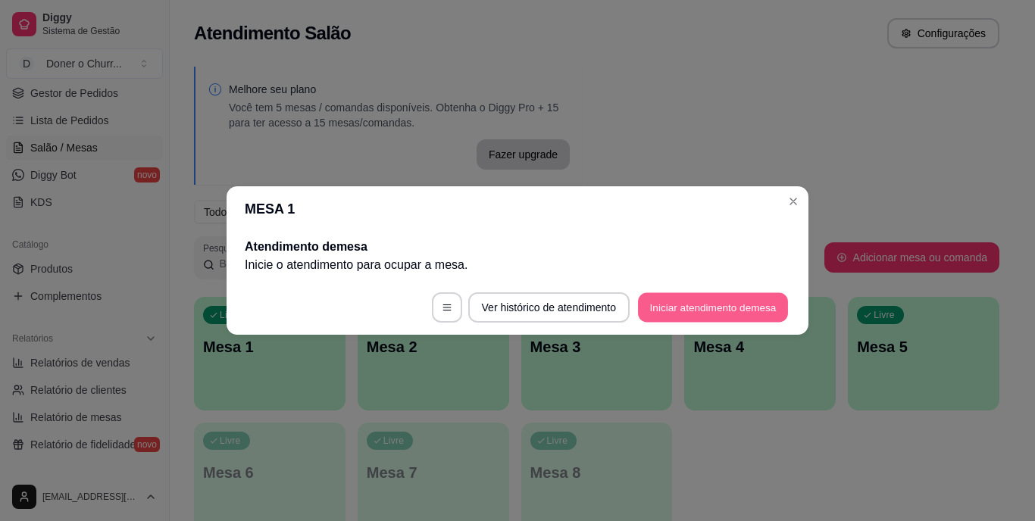
click at [669, 293] on button "Iniciar atendimento de mesa" at bounding box center [713, 308] width 150 height 30
click at [705, 311] on button "Iniciar atendimento de mesa" at bounding box center [713, 308] width 150 height 30
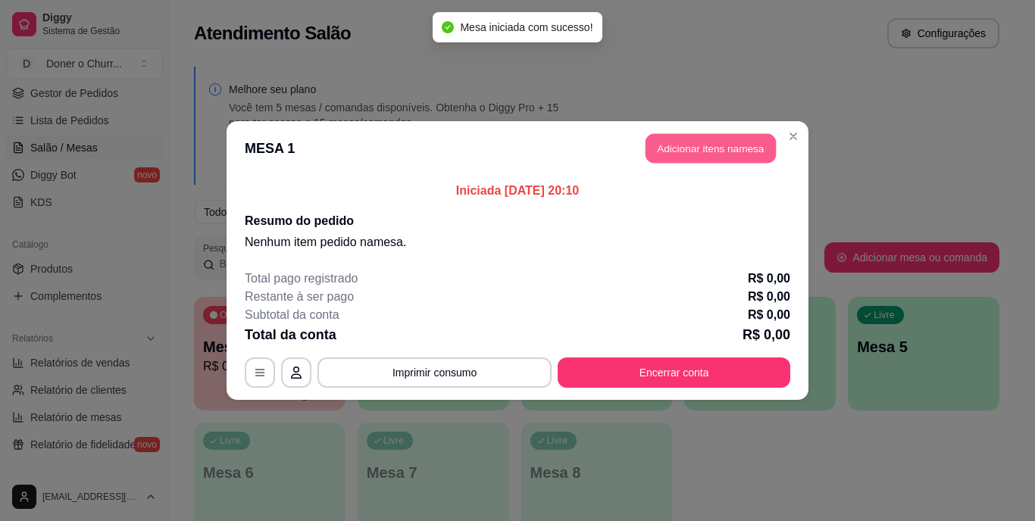
click at [694, 145] on button "Adicionar itens na mesa" at bounding box center [710, 149] width 130 height 30
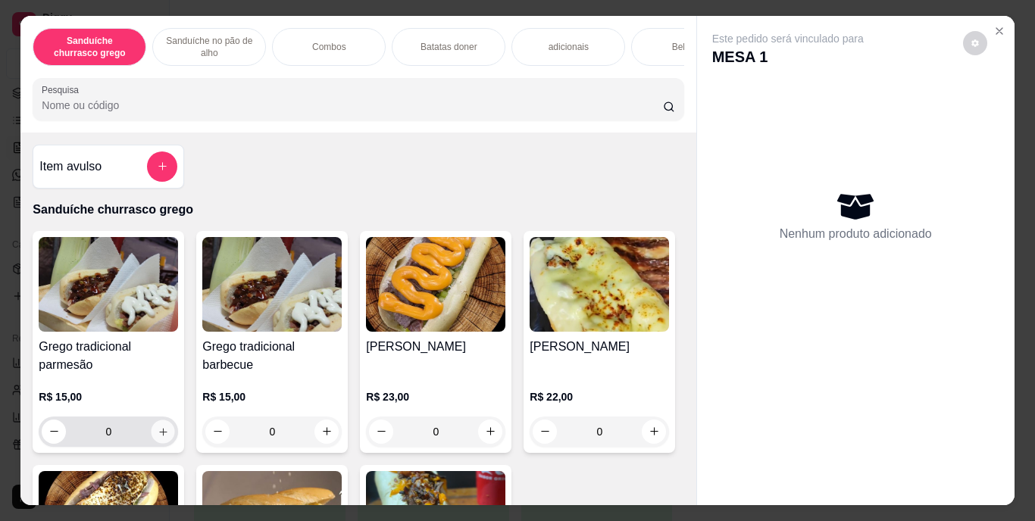
click at [158, 433] on icon "increase-product-quantity" at bounding box center [163, 431] width 11 height 11
type input "1"
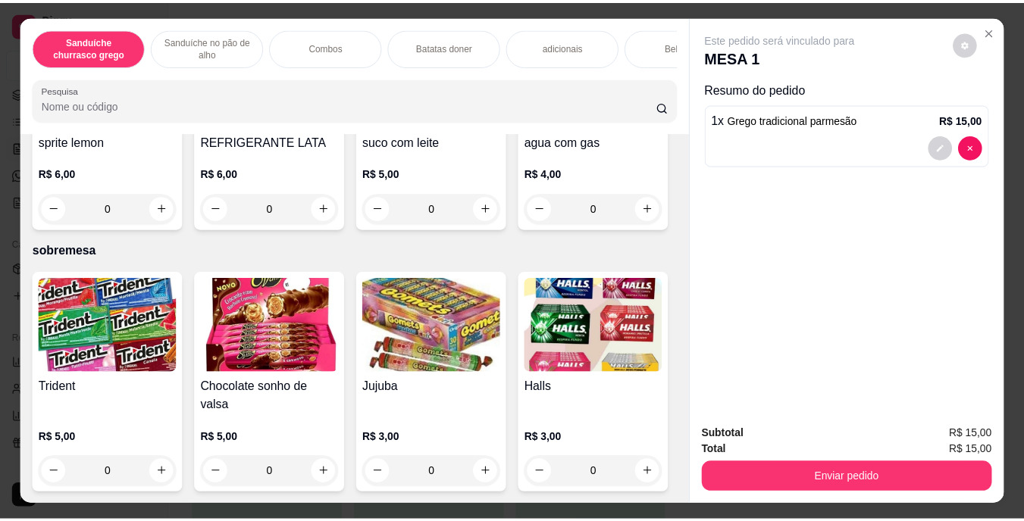
scroll to position [2808, 0]
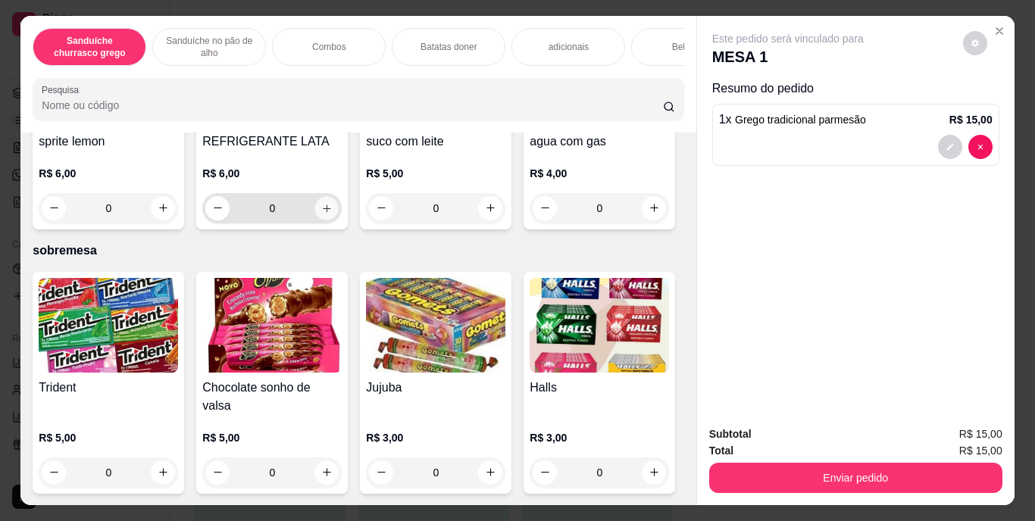
click at [333, 214] on icon "increase-product-quantity" at bounding box center [326, 207] width 11 height 11
type input "1"
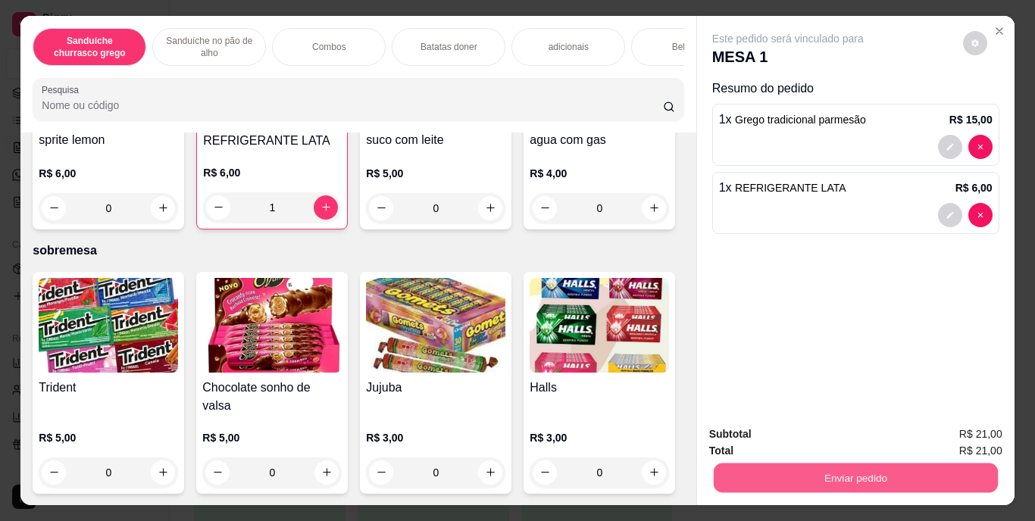
click at [820, 474] on button "Enviar pedido" at bounding box center [855, 479] width 284 height 30
click at [973, 434] on button "Enviar pedido" at bounding box center [962, 435] width 83 height 28
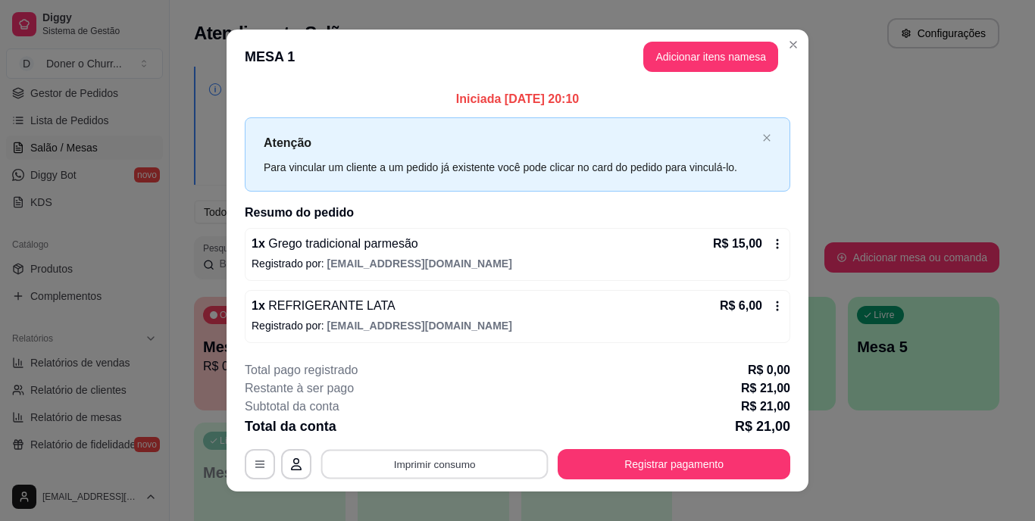
click at [430, 465] on button "Imprimir consumo" at bounding box center [434, 464] width 227 height 30
click at [420, 430] on button "IMPRESSORA" at bounding box center [433, 428] width 106 height 23
click at [439, 458] on button "Imprimir consumo" at bounding box center [434, 464] width 227 height 30
click at [419, 430] on button "IMPRESSORA" at bounding box center [433, 428] width 106 height 23
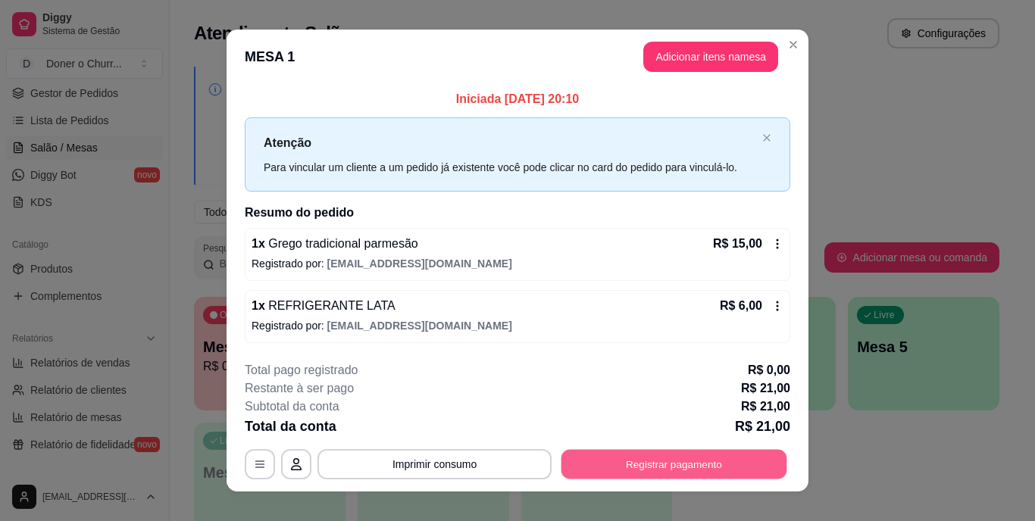
click at [640, 458] on button "Registrar pagamento" at bounding box center [674, 464] width 226 height 30
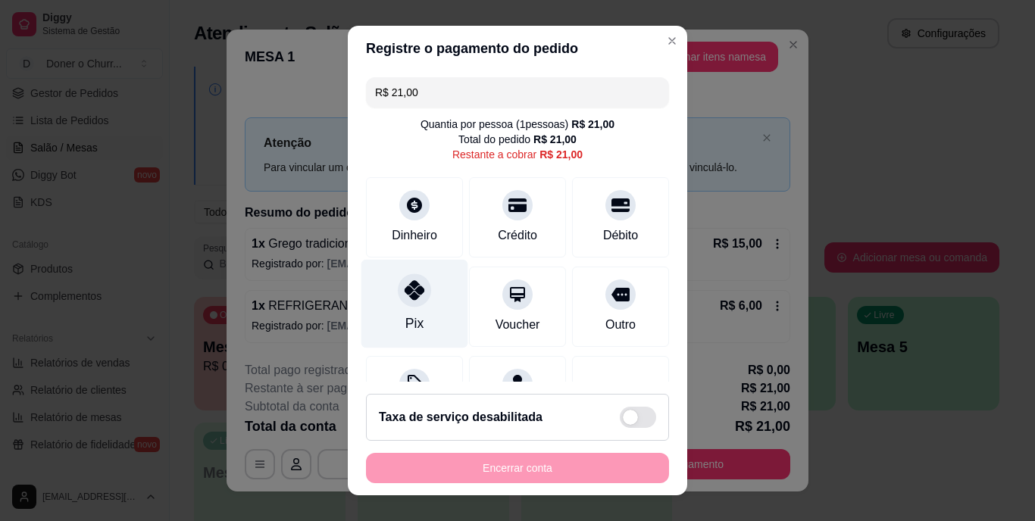
click at [409, 313] on div "Pix" at bounding box center [414, 304] width 107 height 89
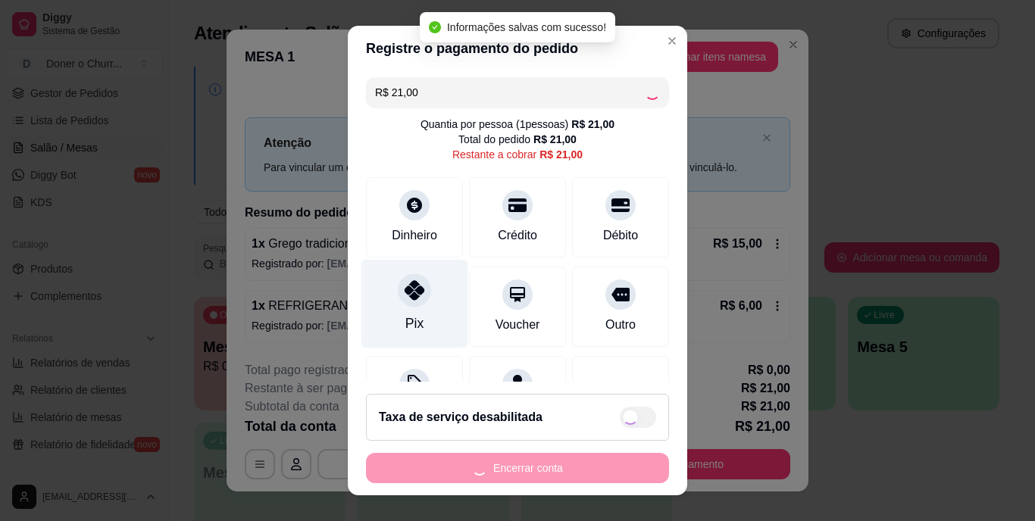
type input "R$ 0,00"
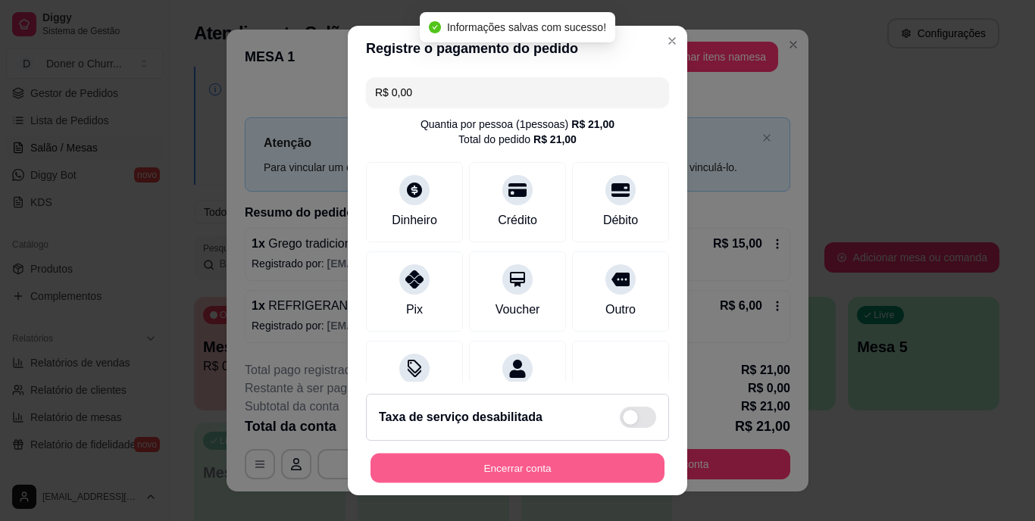
click at [511, 454] on button "Encerrar conta" at bounding box center [517, 468] width 294 height 30
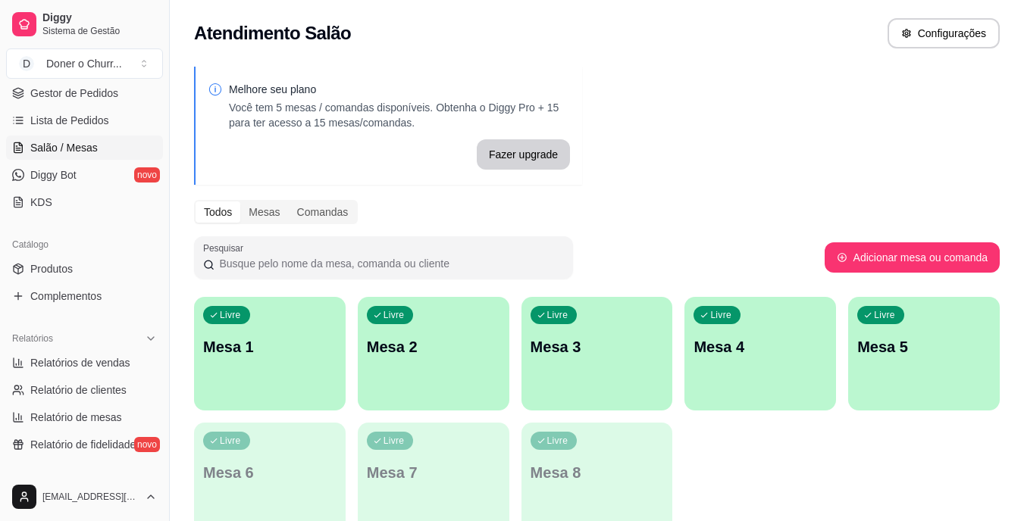
click at [73, 133] on ul "Pedidos balcão (PDV) Gestor de Pedidos Lista de Pedidos Salão / Mesas Diggy Bot…" at bounding box center [84, 134] width 157 height 161
click at [78, 117] on span "Lista de Pedidos" at bounding box center [69, 120] width 79 height 15
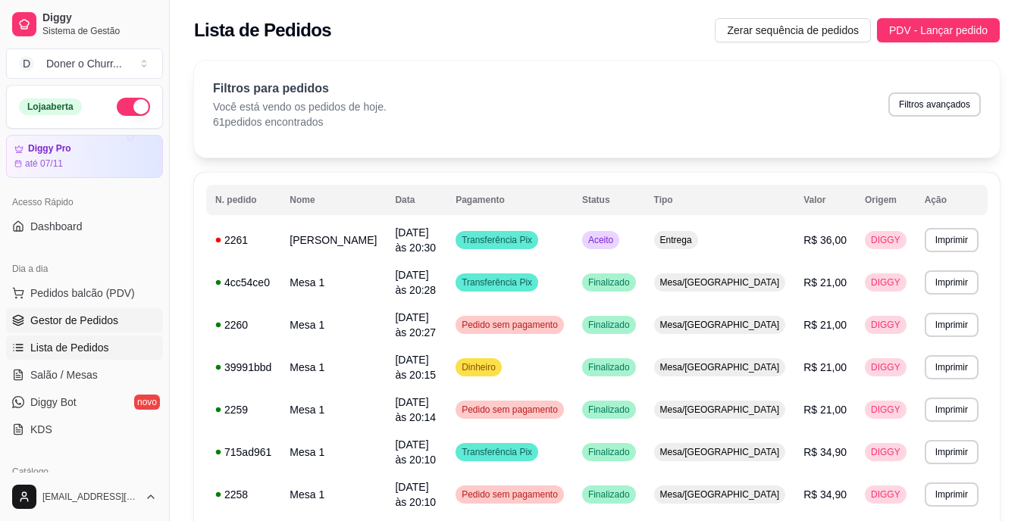
click at [91, 314] on span "Gestor de Pedidos" at bounding box center [74, 320] width 88 height 15
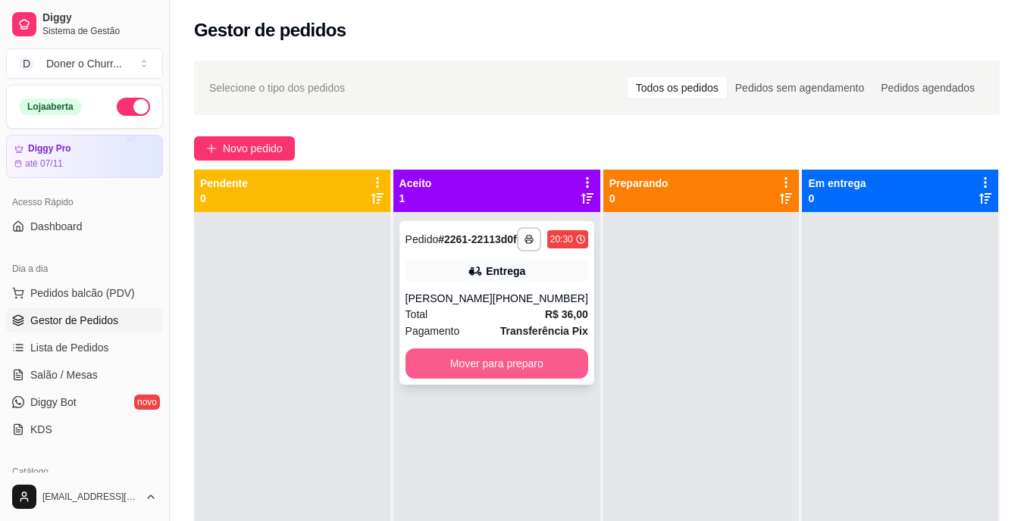
click at [483, 379] on button "Mover para preparo" at bounding box center [496, 363] width 183 height 30
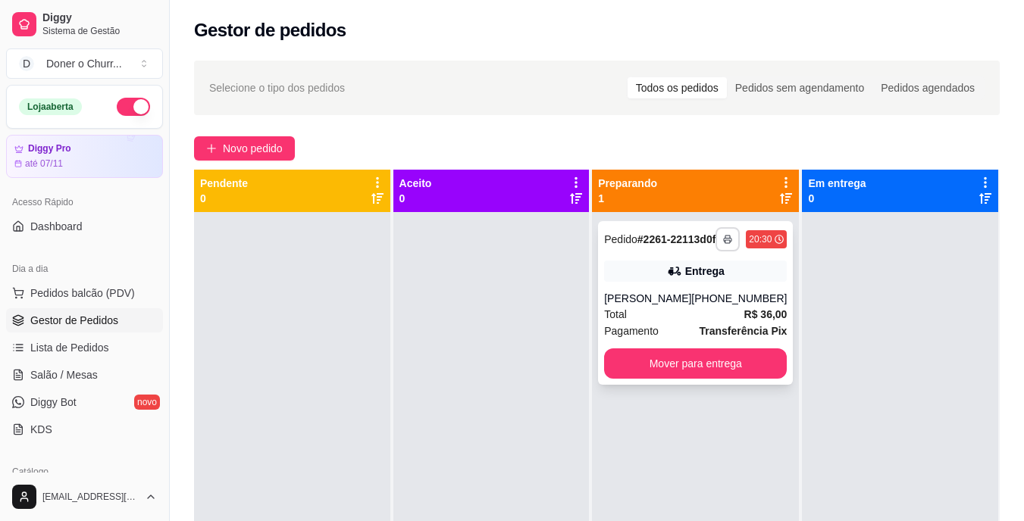
click at [715, 251] on button "button" at bounding box center [727, 239] width 24 height 24
click at [650, 295] on button "IMPRESSORA" at bounding box center [676, 297] width 106 height 23
click at [65, 377] on span "Salão / Mesas" at bounding box center [63, 374] width 67 height 15
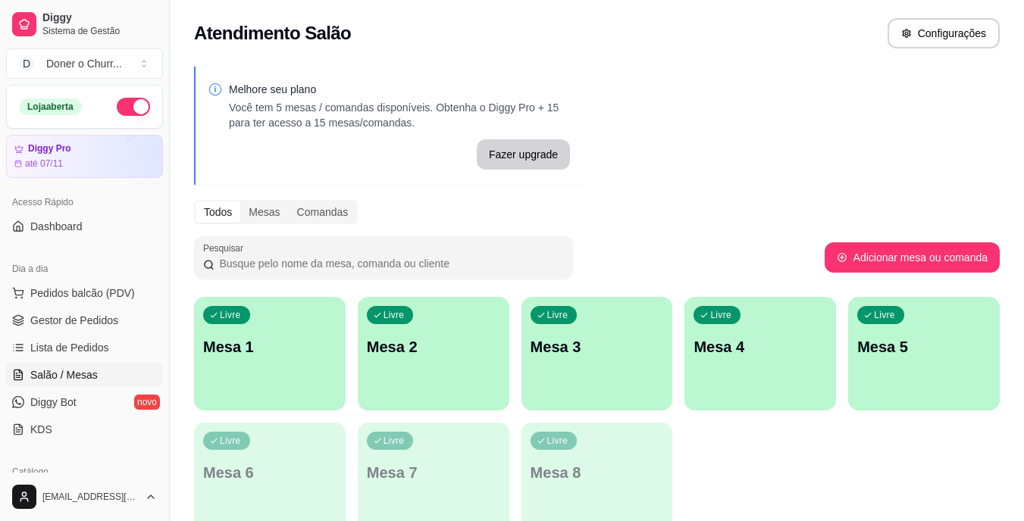
click at [297, 356] on p "Mesa 1" at bounding box center [269, 346] width 133 height 21
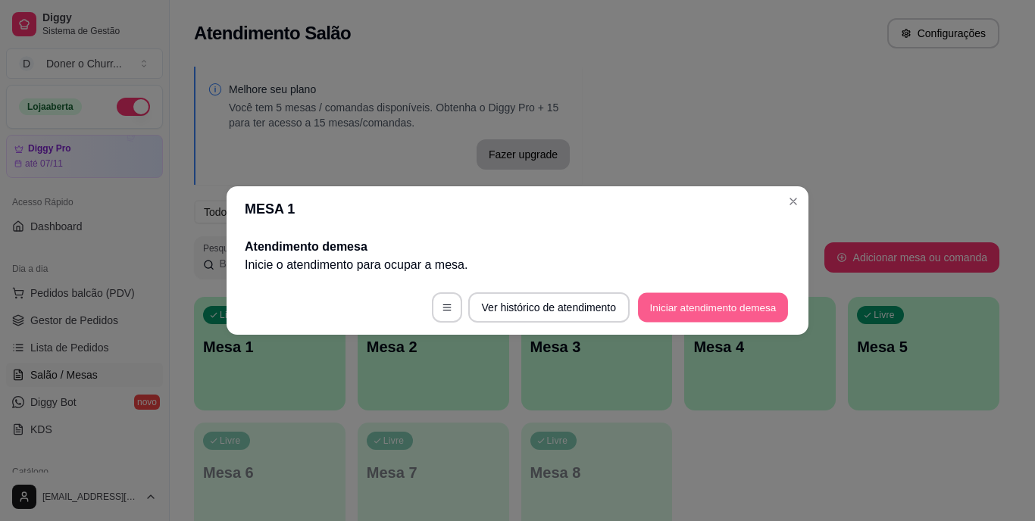
click at [683, 308] on button "Iniciar atendimento de mesa" at bounding box center [713, 308] width 150 height 30
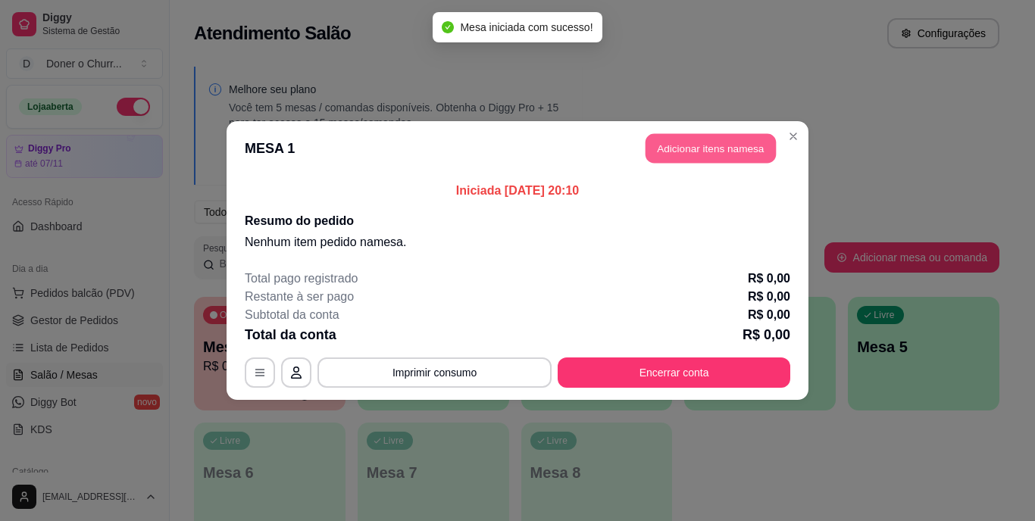
click at [688, 136] on button "Adicionar itens na mesa" at bounding box center [710, 149] width 130 height 30
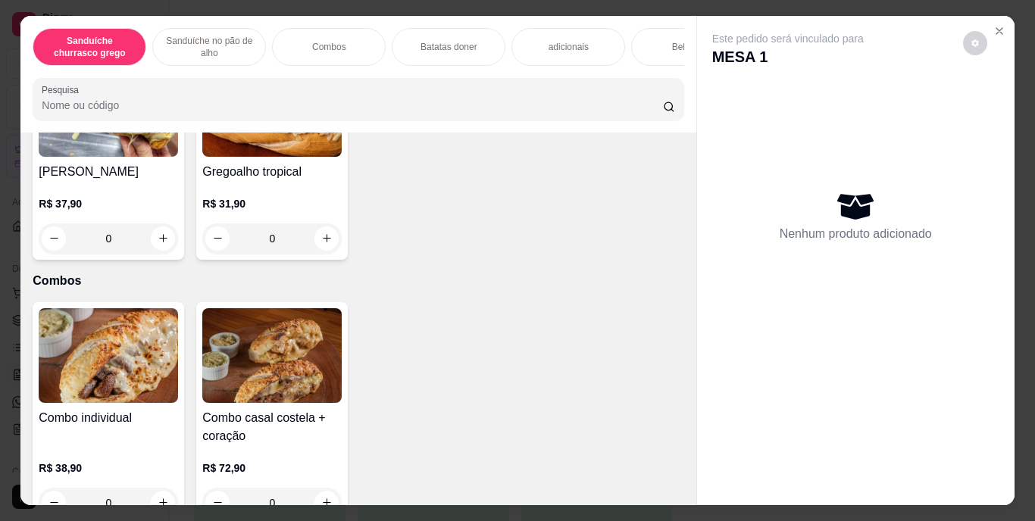
scroll to position [1288, 0]
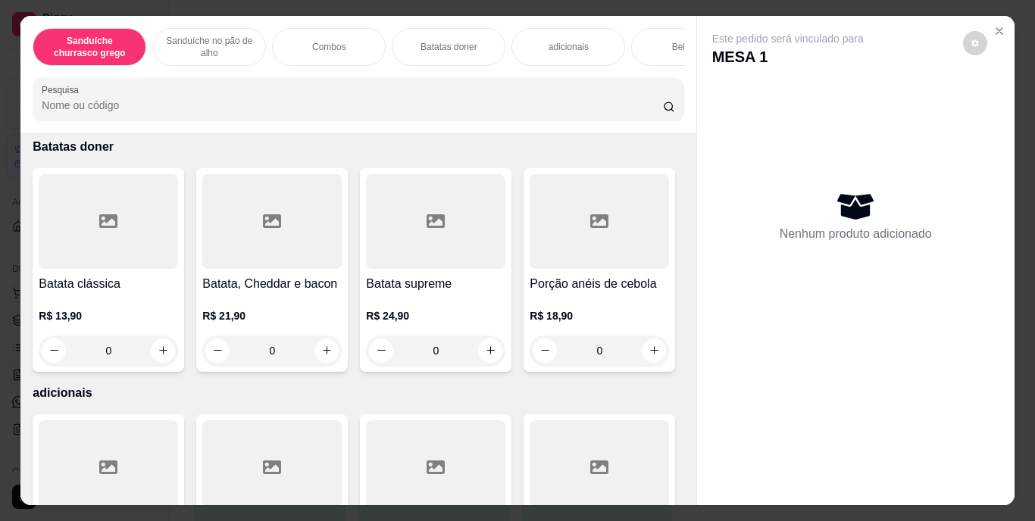
click at [327, 117] on button "increase-product-quantity" at bounding box center [326, 104] width 24 height 24
type input "1"
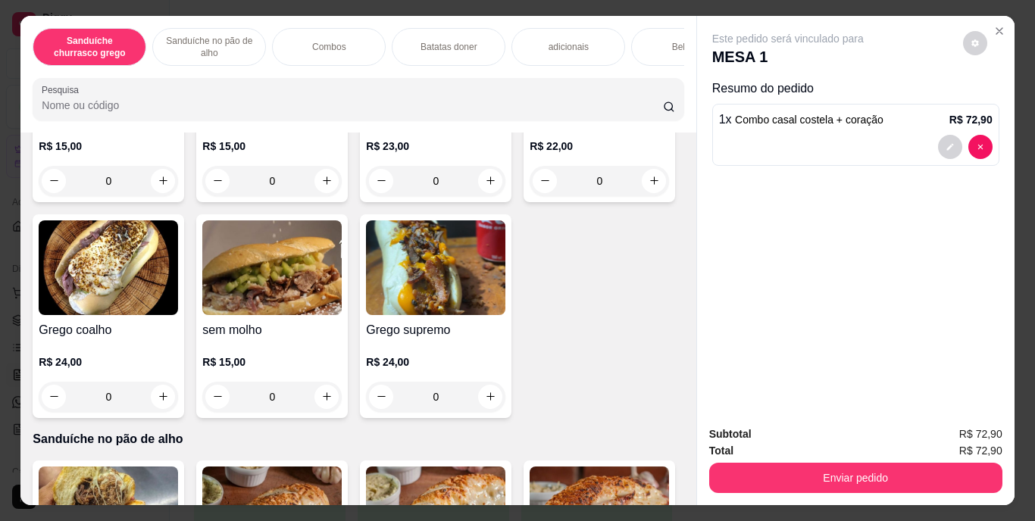
scroll to position [227, 0]
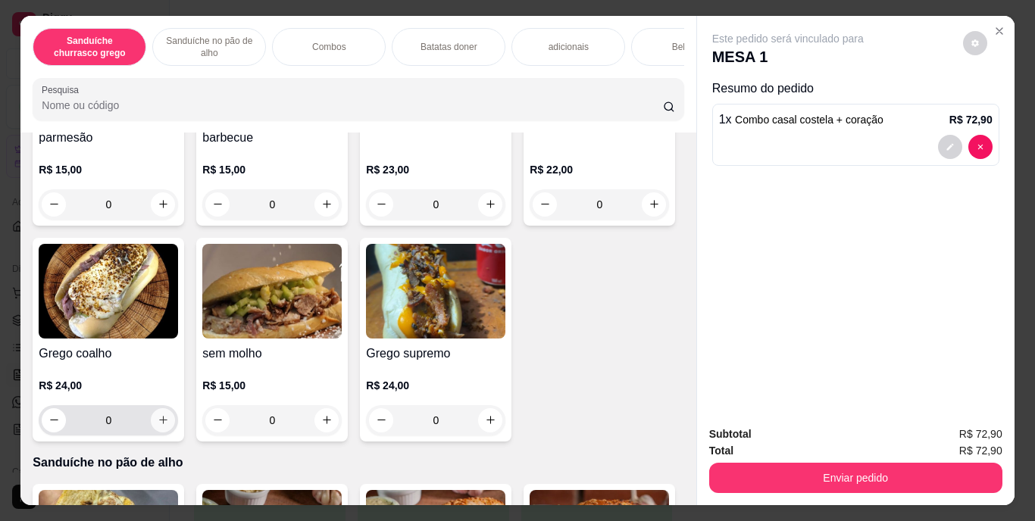
click at [169, 425] on icon "increase-product-quantity" at bounding box center [163, 419] width 11 height 11
type input "1"
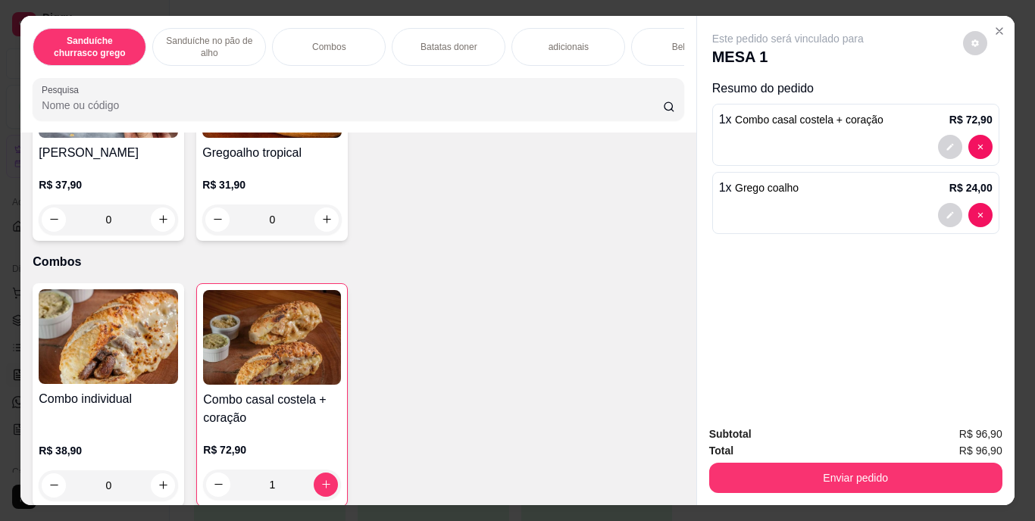
scroll to position [909, 0]
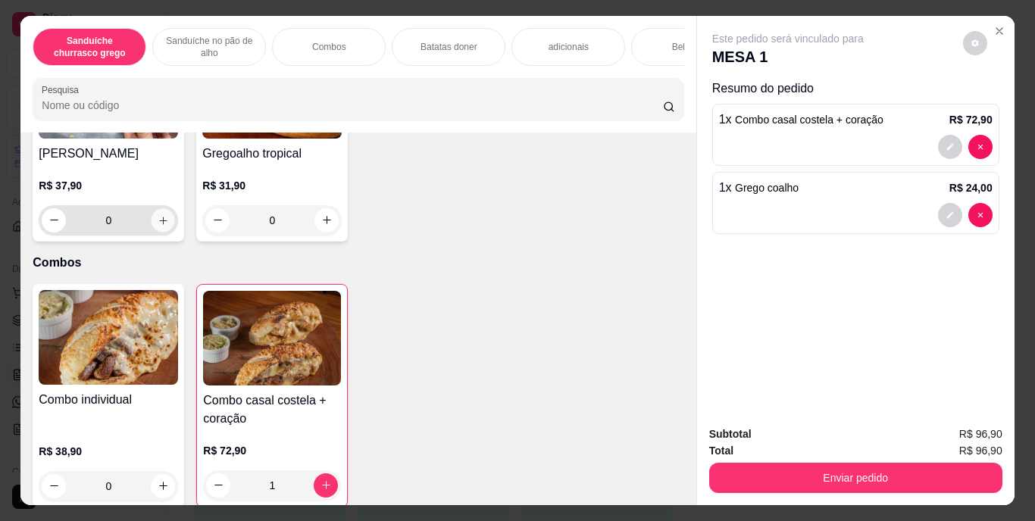
click at [175, 232] on button "increase-product-quantity" at bounding box center [163, 219] width 23 height 23
type input "1"
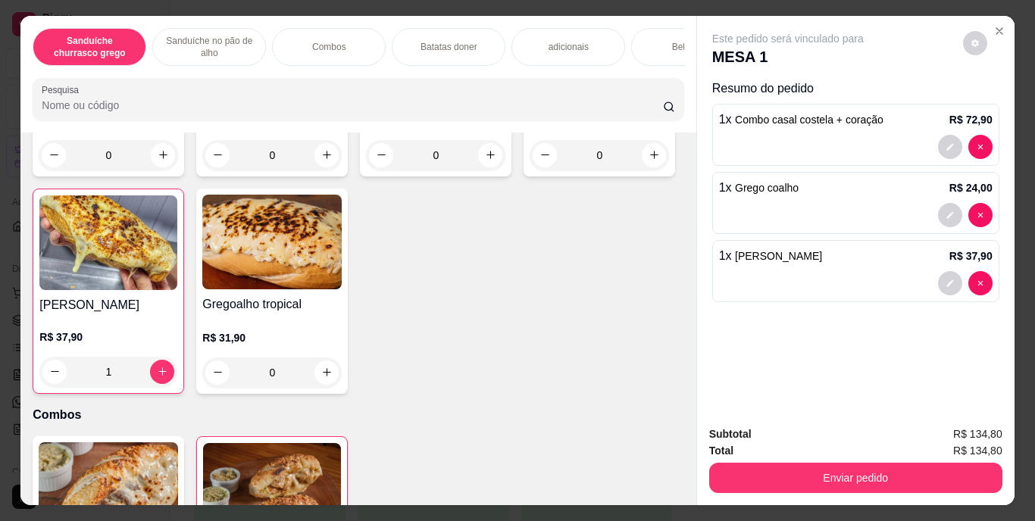
scroll to position [758, 0]
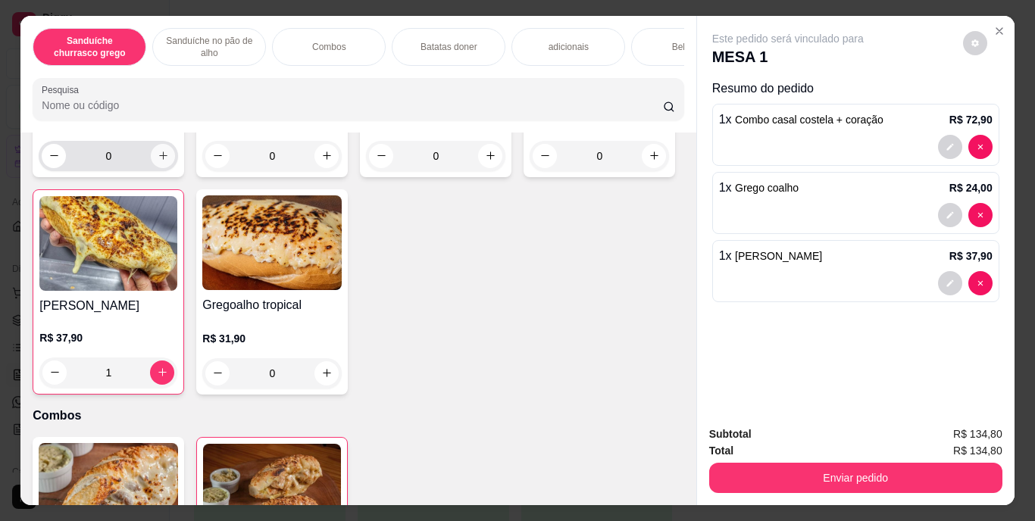
click at [163, 161] on icon "increase-product-quantity" at bounding box center [163, 155] width 11 height 11
type input "1"
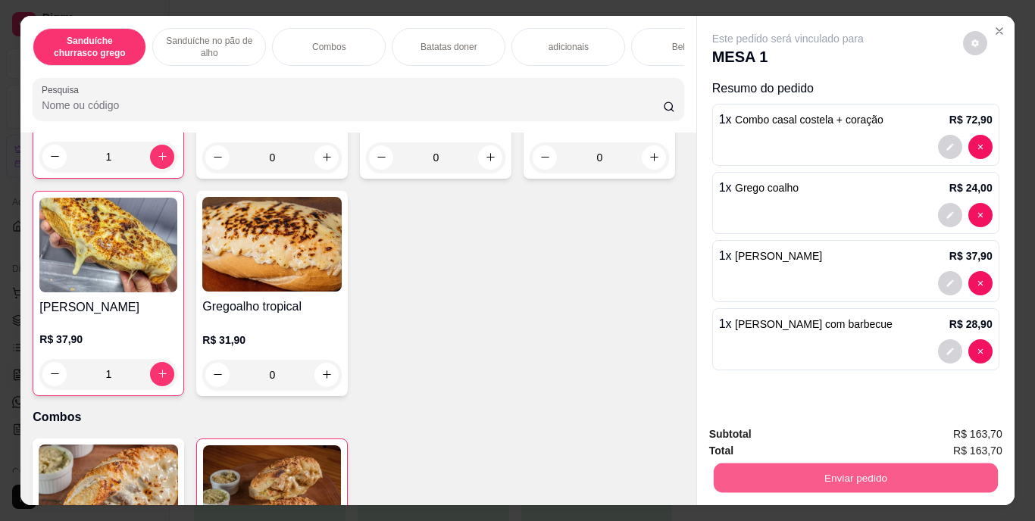
click at [834, 471] on button "Enviar pedido" at bounding box center [855, 479] width 284 height 30
click at [962, 432] on button "Enviar pedido" at bounding box center [963, 435] width 86 height 29
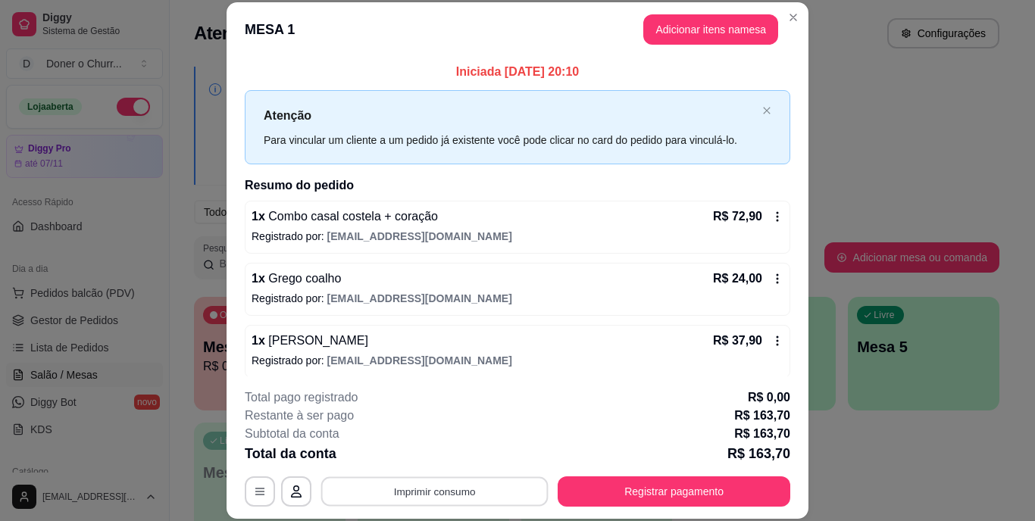
click at [409, 489] on button "Imprimir consumo" at bounding box center [434, 492] width 227 height 30
click at [407, 460] on button "IMPRESSORA" at bounding box center [433, 456] width 106 height 23
click at [427, 494] on button "Imprimir consumo" at bounding box center [434, 492] width 234 height 30
click at [424, 462] on button "IMPRESSORA" at bounding box center [433, 455] width 106 height 23
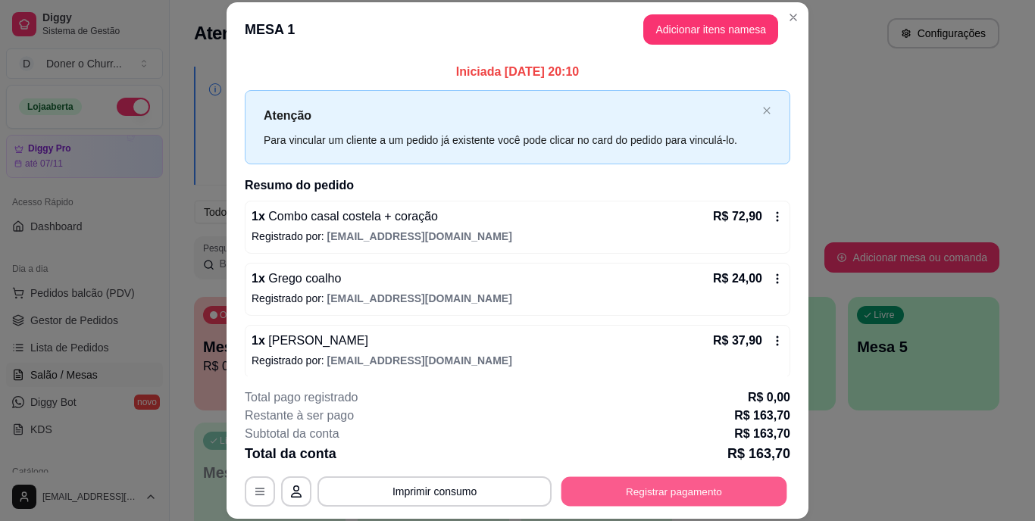
click at [653, 494] on button "Registrar pagamento" at bounding box center [674, 492] width 226 height 30
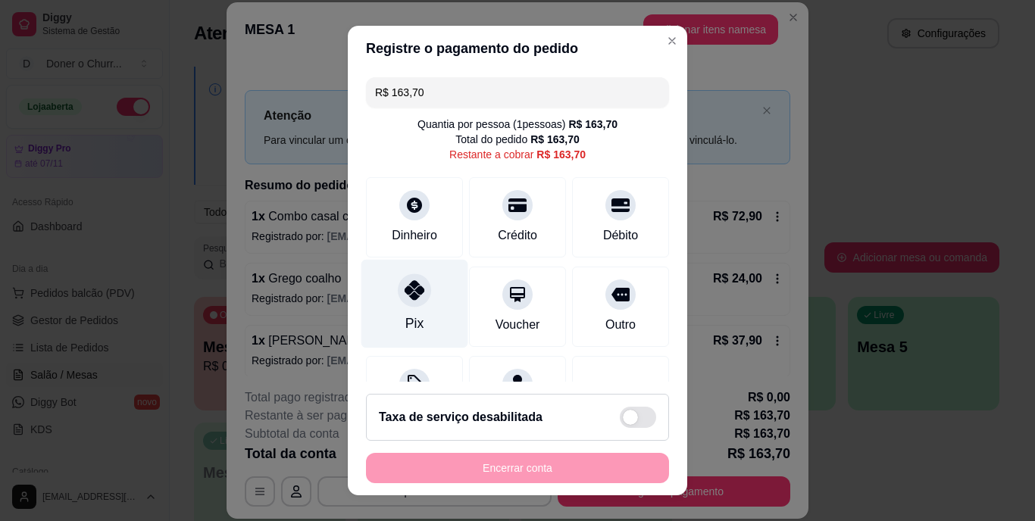
click at [393, 310] on div "Pix" at bounding box center [414, 304] width 107 height 89
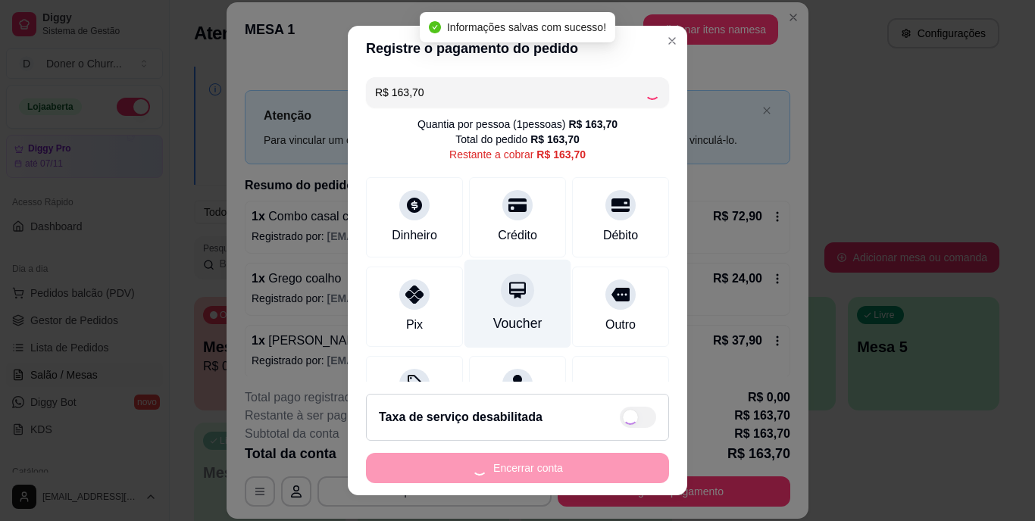
type input "R$ 0,00"
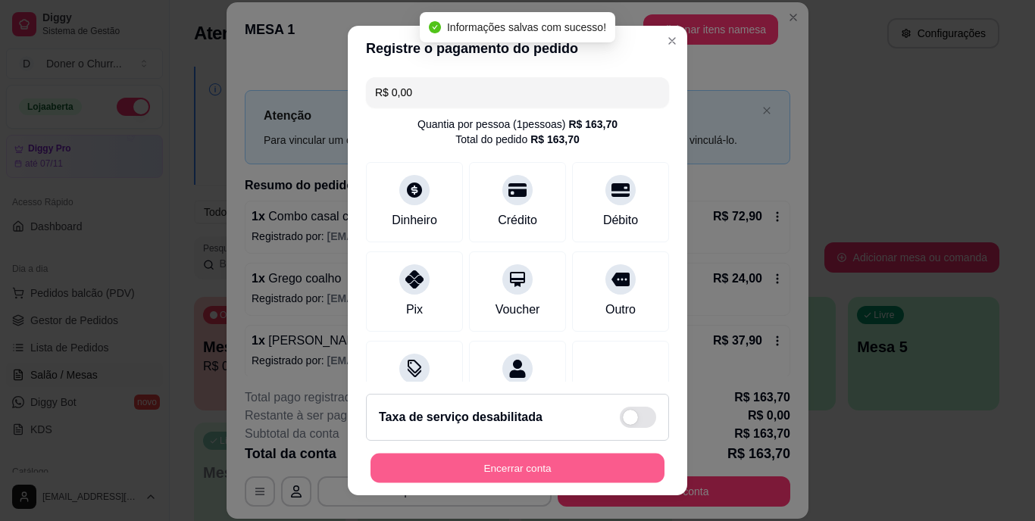
click at [514, 467] on button "Encerrar conta" at bounding box center [517, 468] width 294 height 30
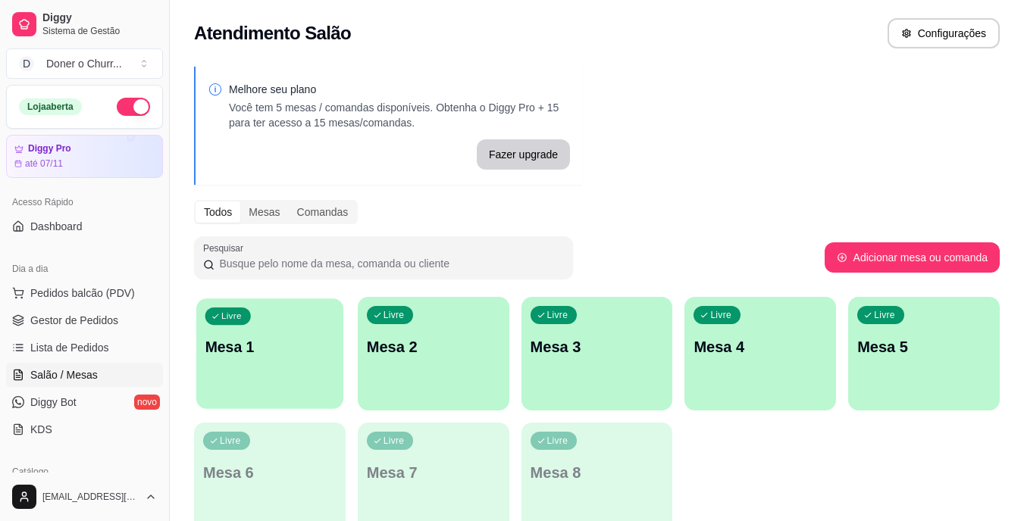
click at [311, 355] on p "Mesa 1" at bounding box center [270, 347] width 130 height 20
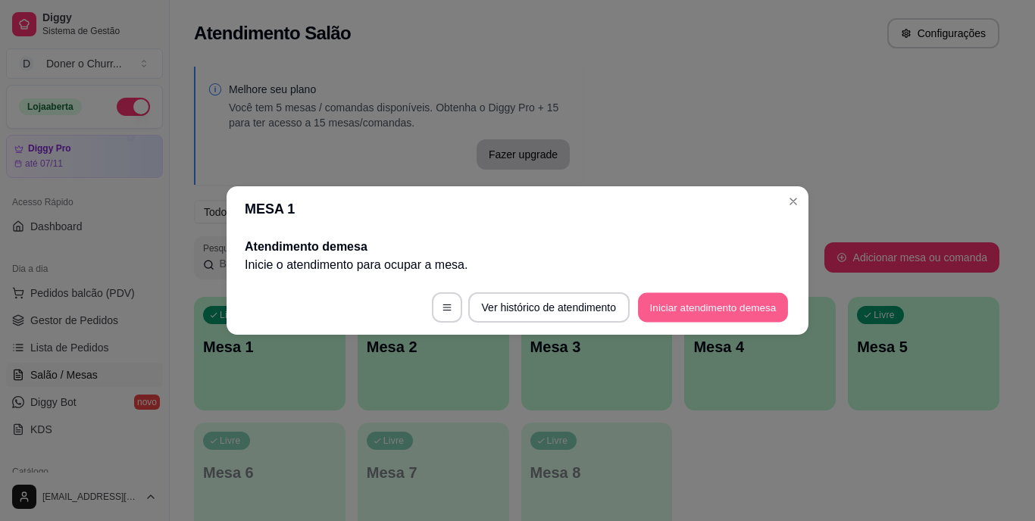
click at [702, 293] on button "Iniciar atendimento de mesa" at bounding box center [713, 308] width 150 height 30
click at [702, 298] on button "Iniciar atendimento de mesa" at bounding box center [713, 308] width 150 height 30
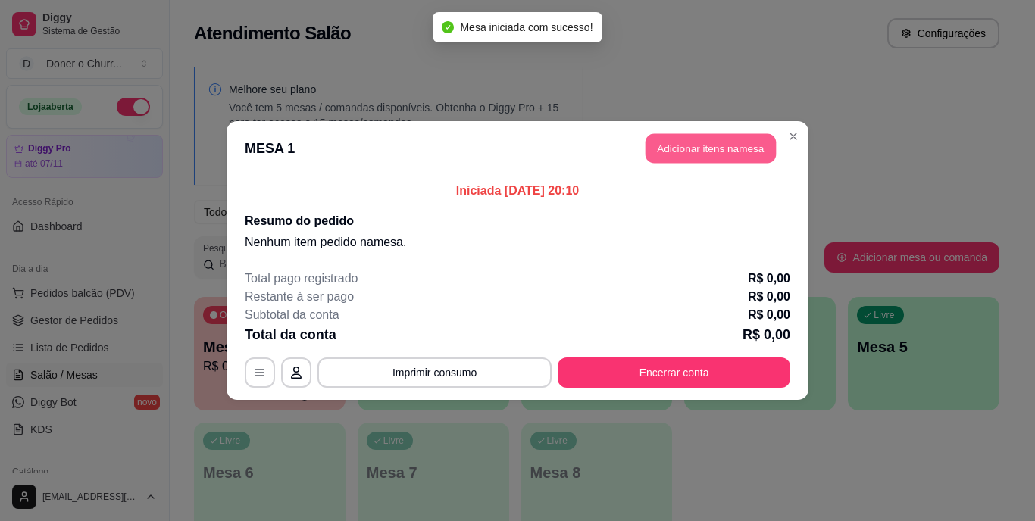
click at [711, 153] on button "Adicionar itens na mesa" at bounding box center [710, 149] width 130 height 30
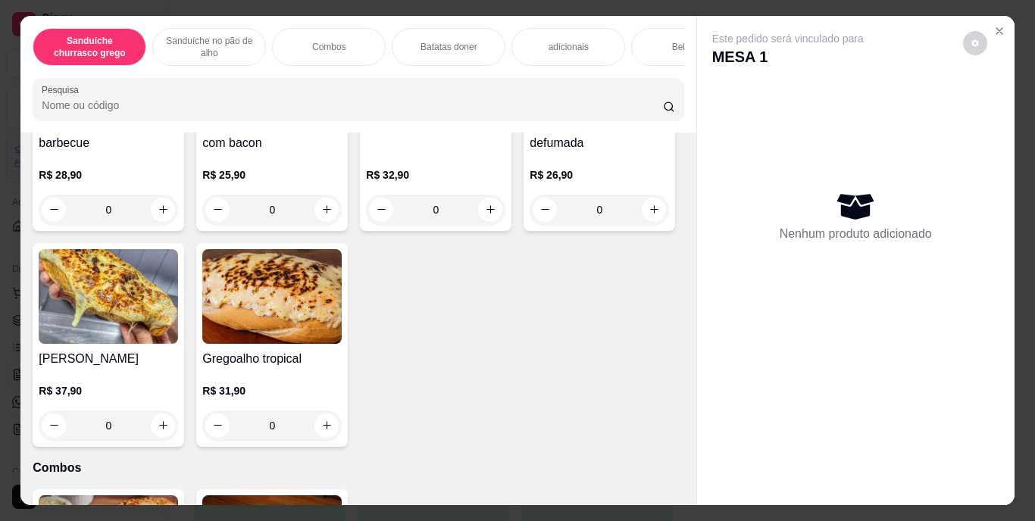
scroll to position [707, 0]
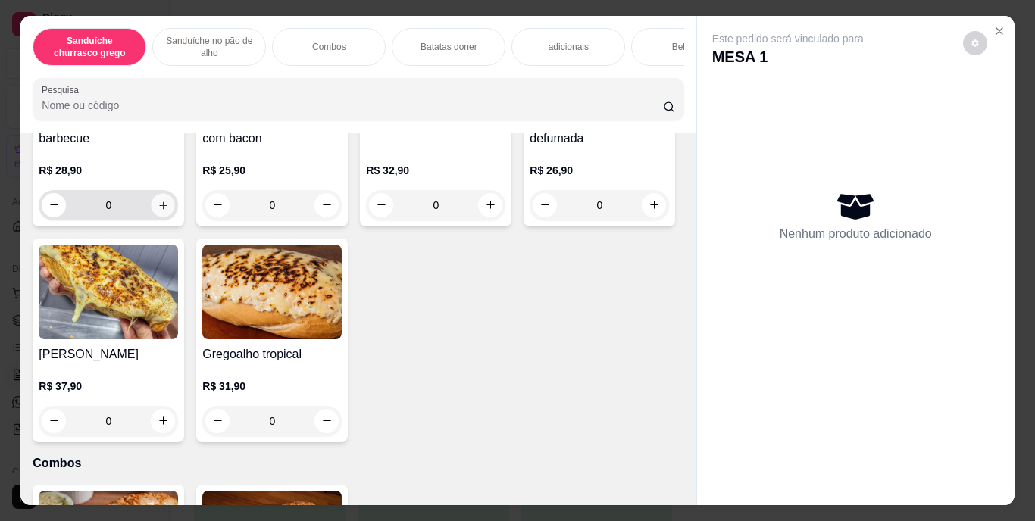
click at [161, 211] on icon "increase-product-quantity" at bounding box center [163, 204] width 11 height 11
type input "1"
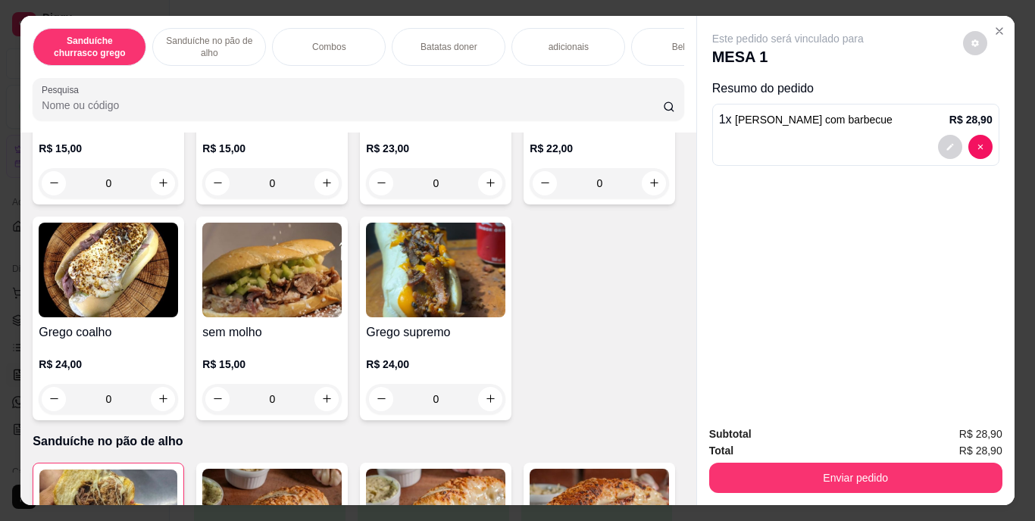
scroll to position [70, 0]
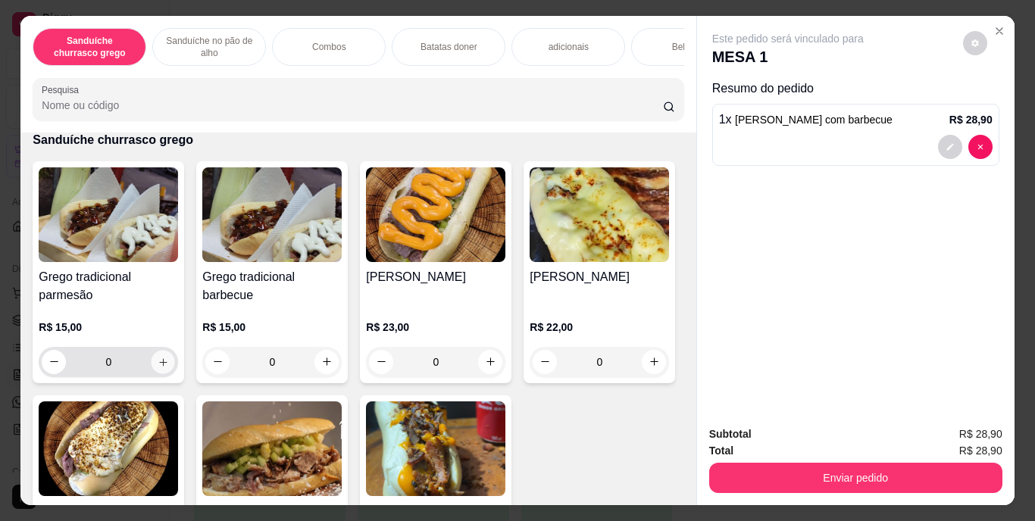
click at [161, 359] on button "increase-product-quantity" at bounding box center [163, 361] width 23 height 23
type input "1"
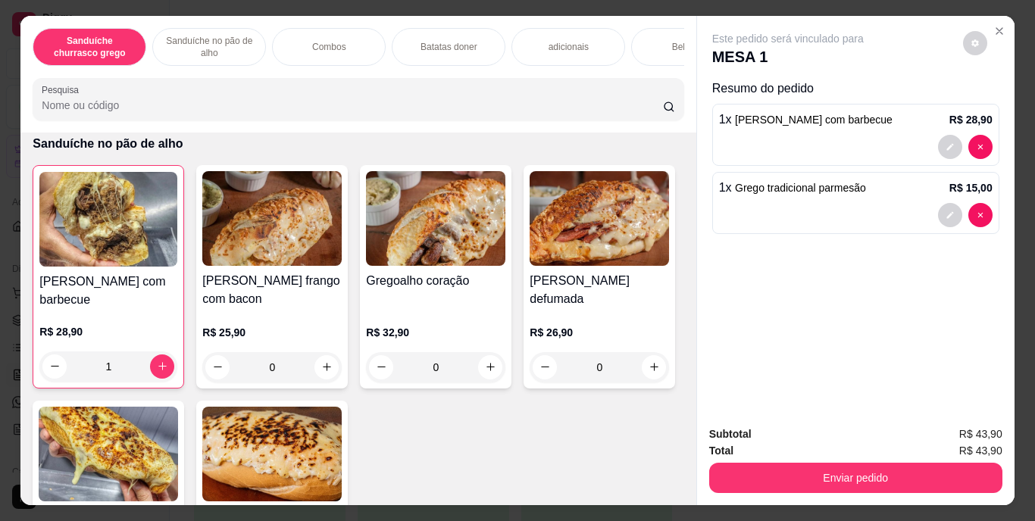
scroll to position [549, 0]
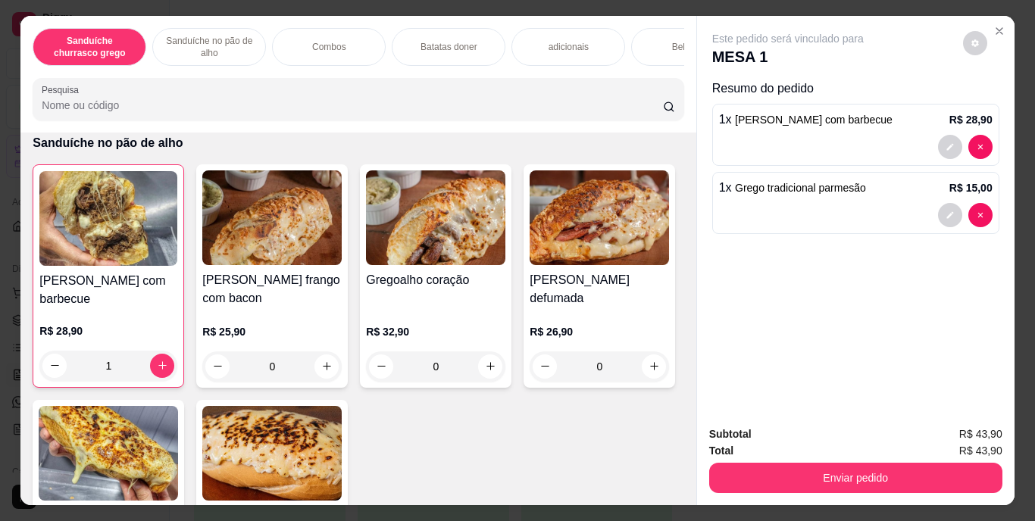
click at [643, 45] on div "Bebidas" at bounding box center [688, 47] width 114 height 38
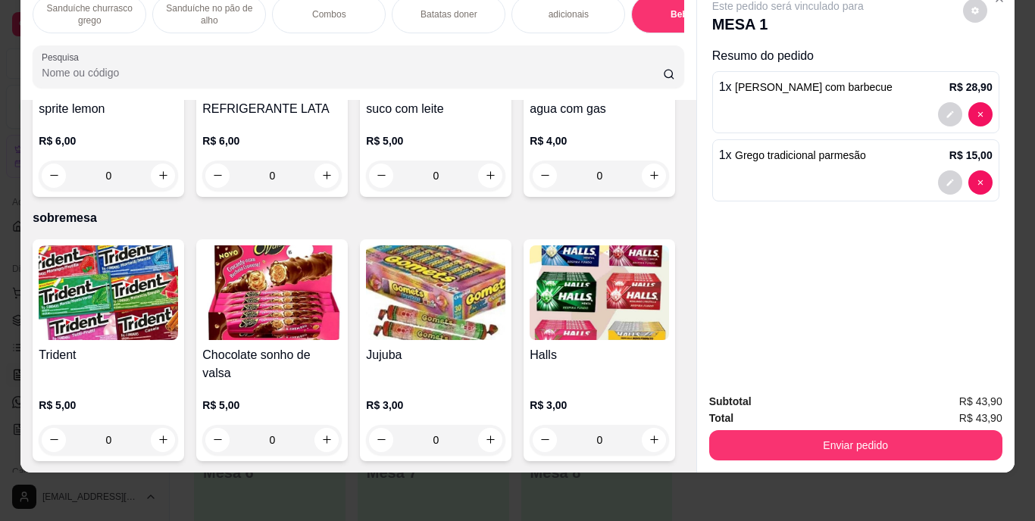
scroll to position [3006, 0]
click at [485, 181] on icon "increase-product-quantity" at bounding box center [490, 175] width 11 height 11
type input "1"
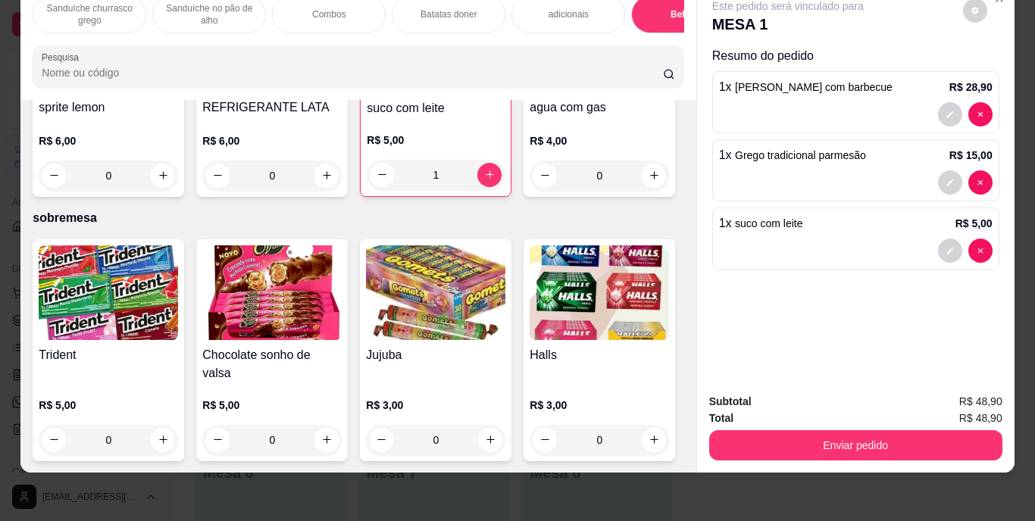
type input "1"
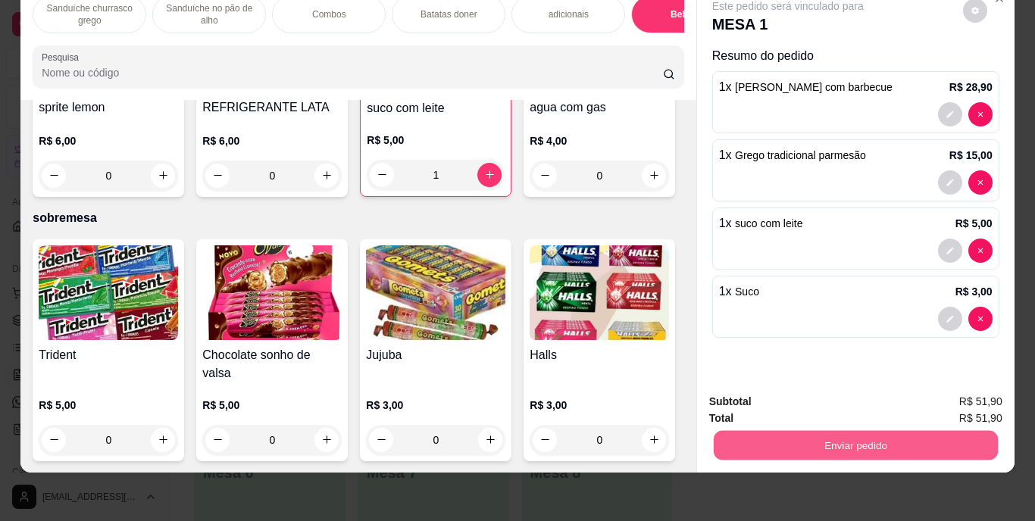
click at [800, 432] on button "Enviar pedido" at bounding box center [855, 446] width 284 height 30
click at [990, 388] on button "Enviar pedido" at bounding box center [962, 397] width 83 height 28
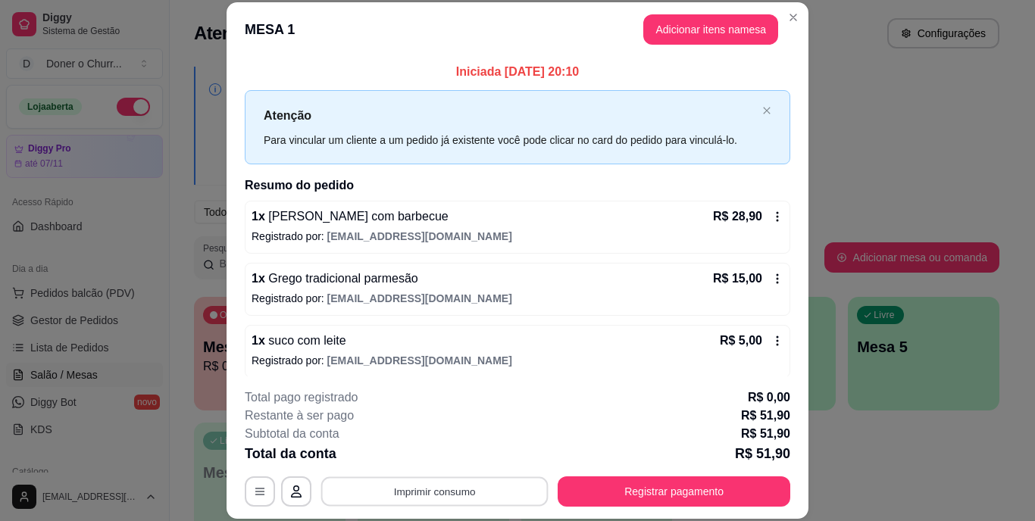
click at [407, 489] on button "Imprimir consumo" at bounding box center [434, 492] width 227 height 30
click at [436, 457] on button "IMPRESSORA" at bounding box center [433, 456] width 106 height 23
click at [477, 491] on button "Imprimir consumo" at bounding box center [434, 492] width 227 height 30
click at [410, 452] on button "IMPRESSORA" at bounding box center [433, 456] width 106 height 23
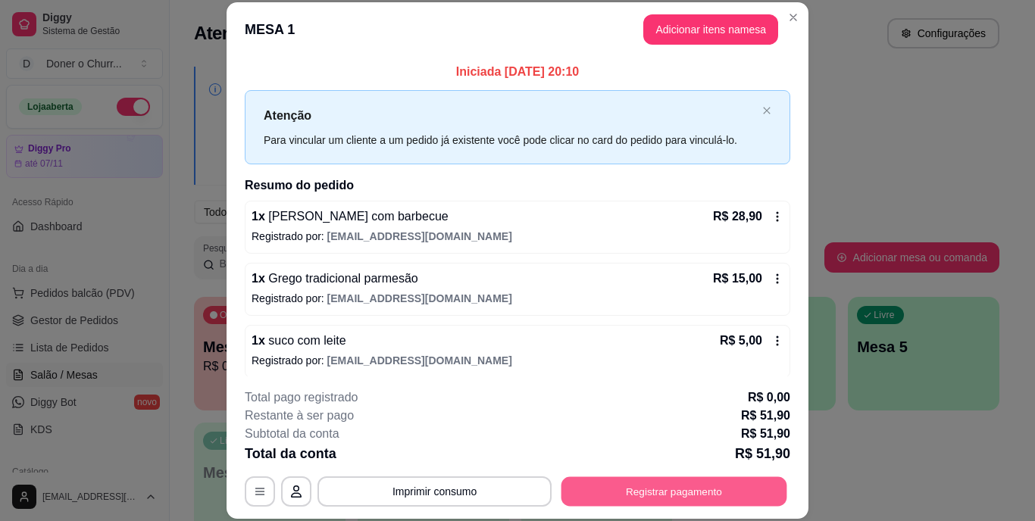
click at [632, 492] on button "Registrar pagamento" at bounding box center [674, 492] width 226 height 30
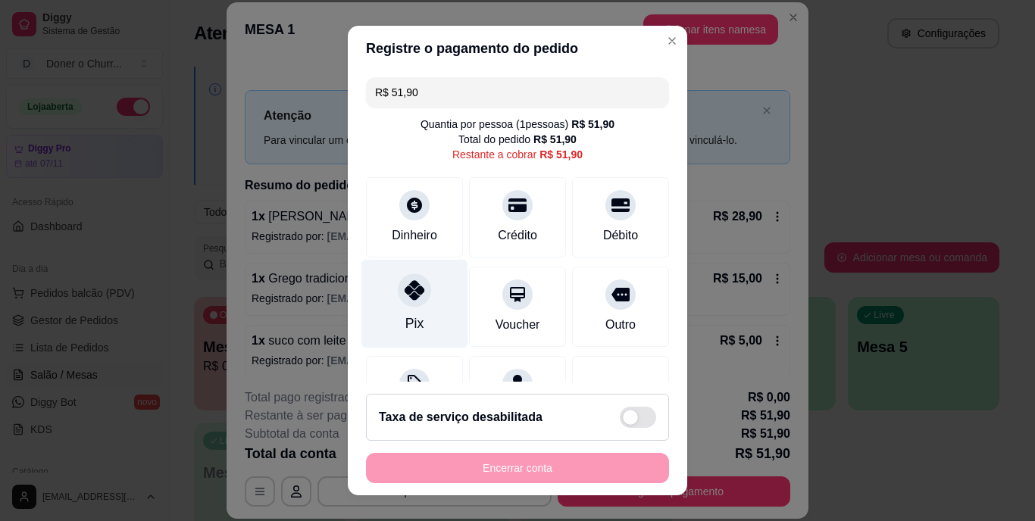
click at [405, 317] on div "Pix" at bounding box center [414, 324] width 18 height 20
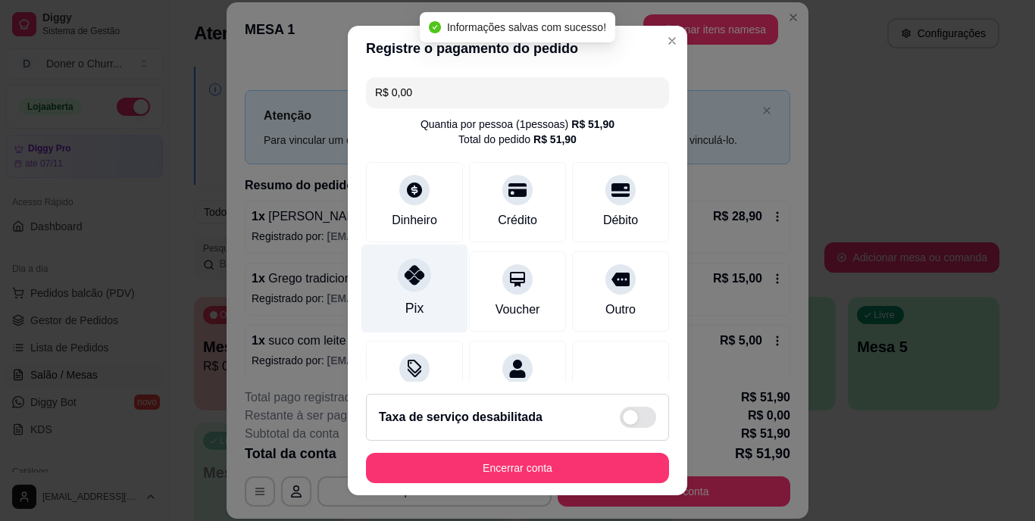
type input "R$ 0,00"
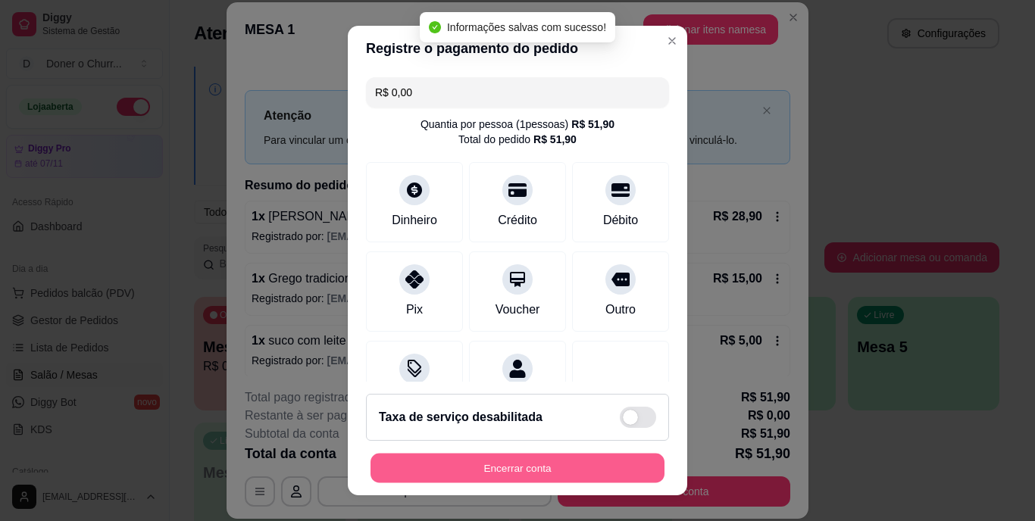
click at [516, 466] on button "Encerrar conta" at bounding box center [517, 468] width 294 height 30
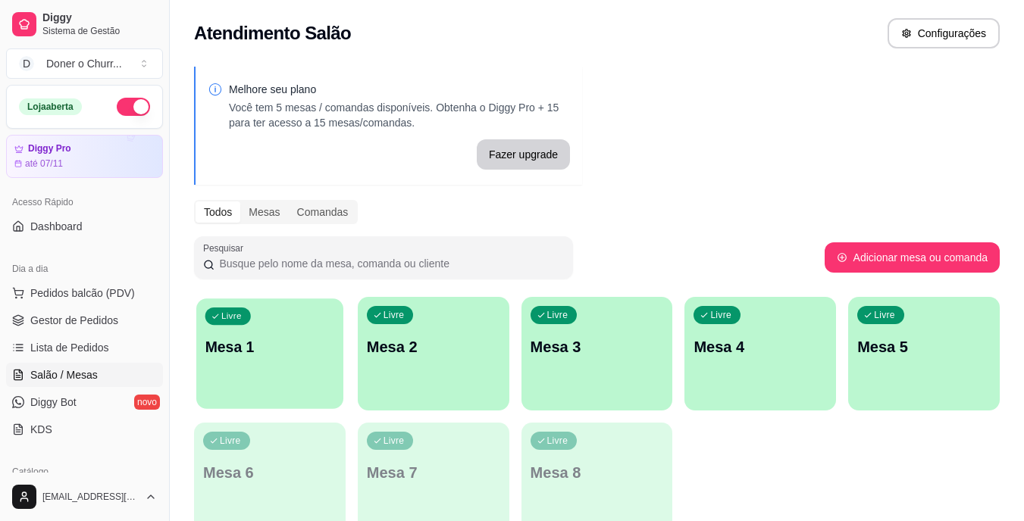
click at [298, 364] on div "Livre Mesa 1" at bounding box center [269, 344] width 147 height 92
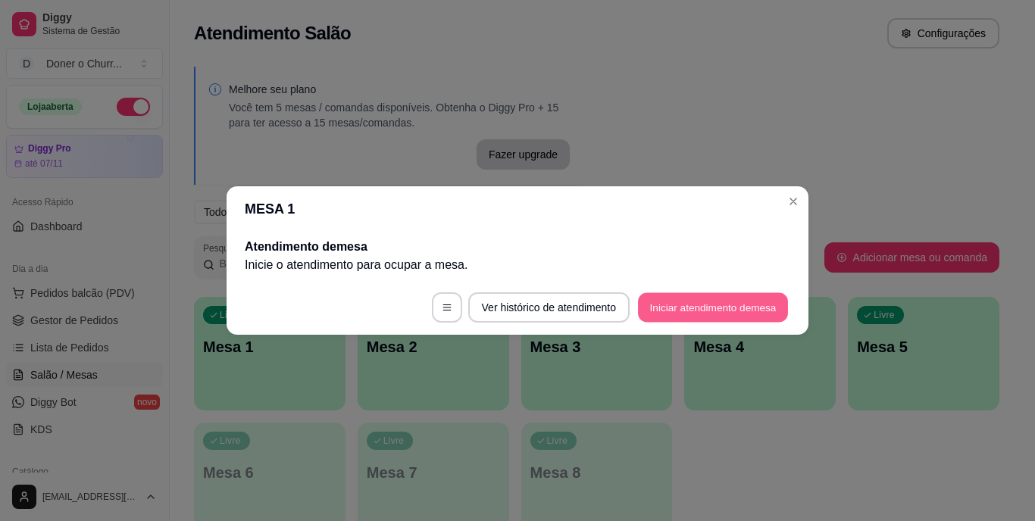
click at [677, 301] on button "Iniciar atendimento de mesa" at bounding box center [713, 308] width 150 height 30
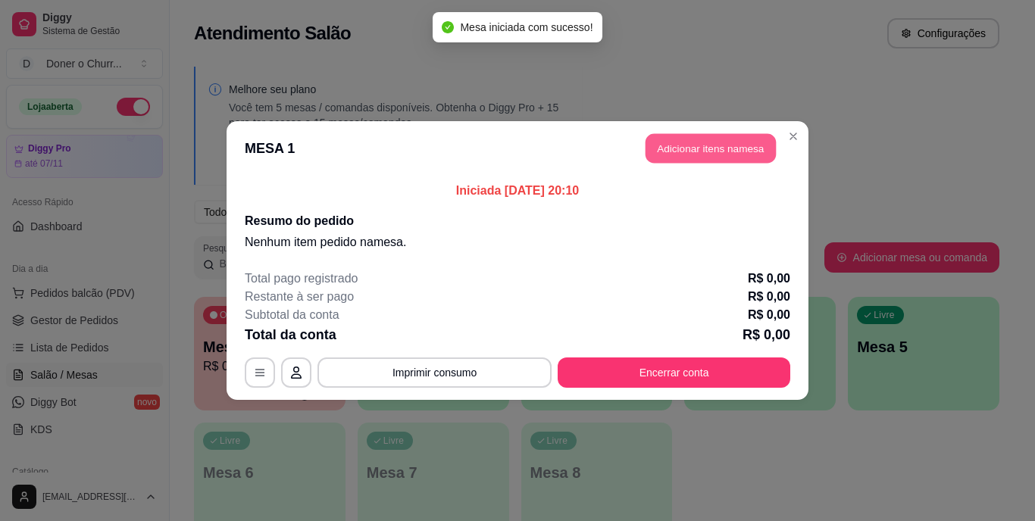
click at [702, 152] on button "Adicionar itens na mesa" at bounding box center [710, 149] width 130 height 30
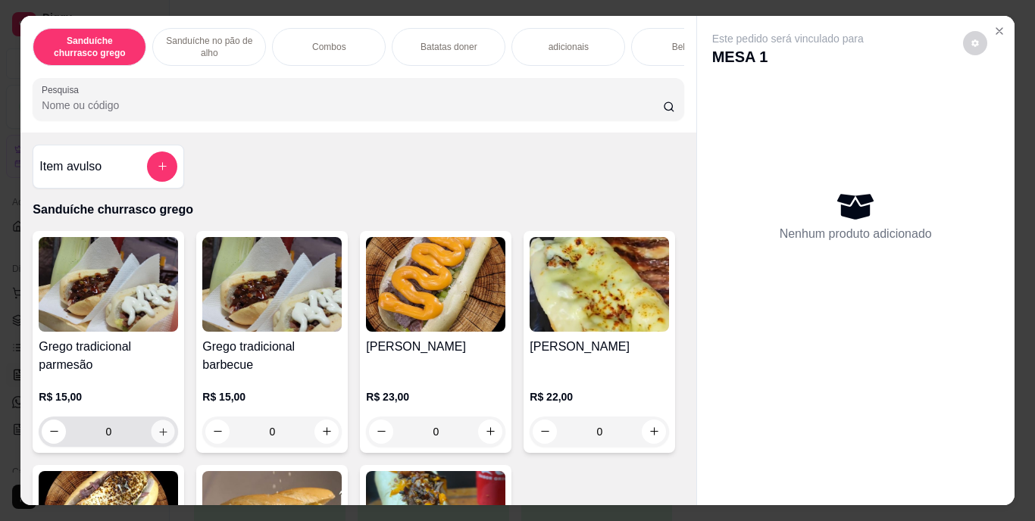
click at [155, 427] on button "increase-product-quantity" at bounding box center [163, 431] width 23 height 23
type input "1"
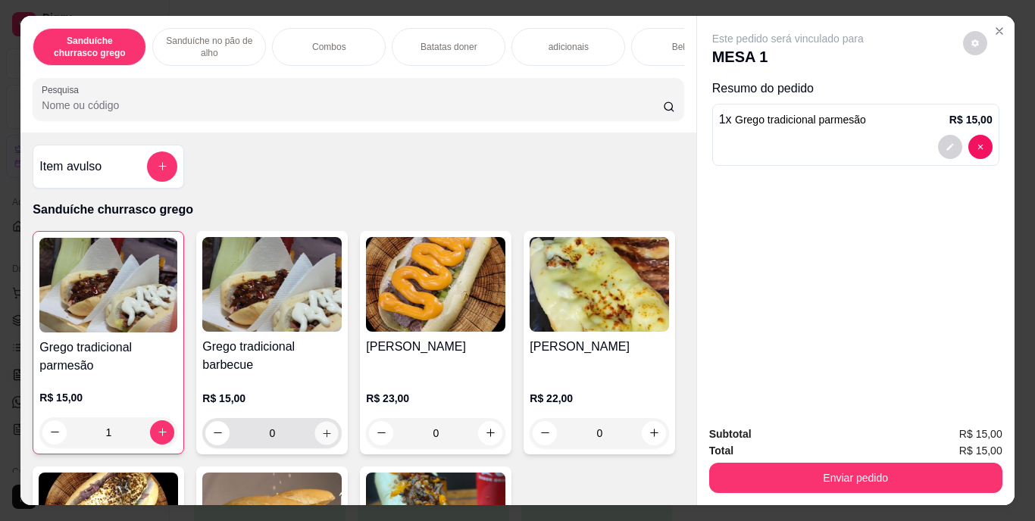
click at [321, 437] on icon "increase-product-quantity" at bounding box center [326, 432] width 11 height 11
type input "1"
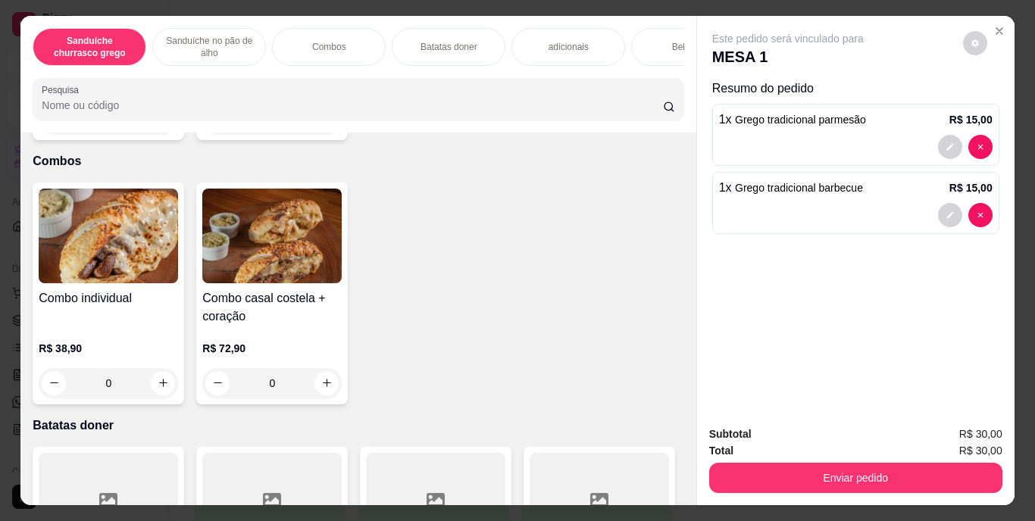
scroll to position [1011, 0]
click at [653, 40] on div "Bebidas" at bounding box center [688, 47] width 114 height 38
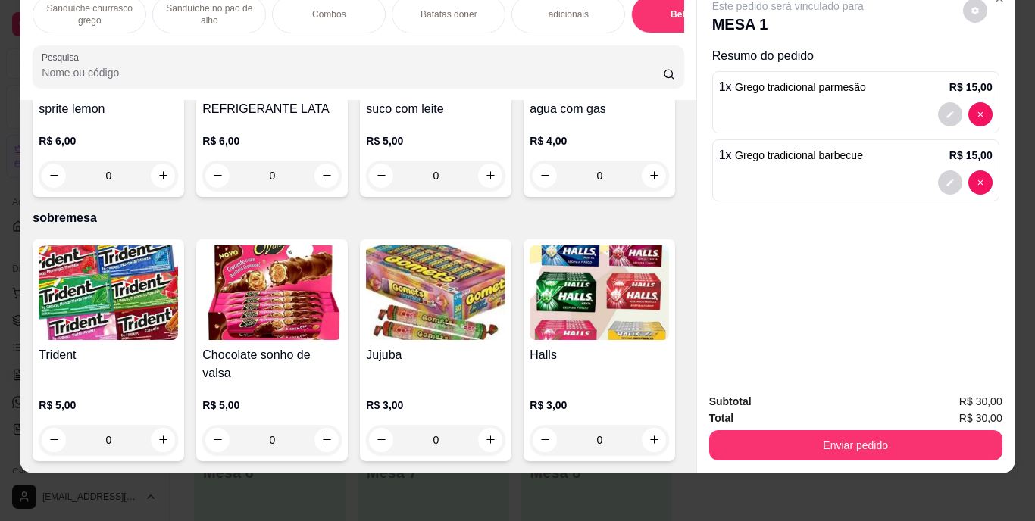
scroll to position [2821, 0]
click at [333, 181] on icon "increase-product-quantity" at bounding box center [326, 175] width 11 height 11
type input "1"
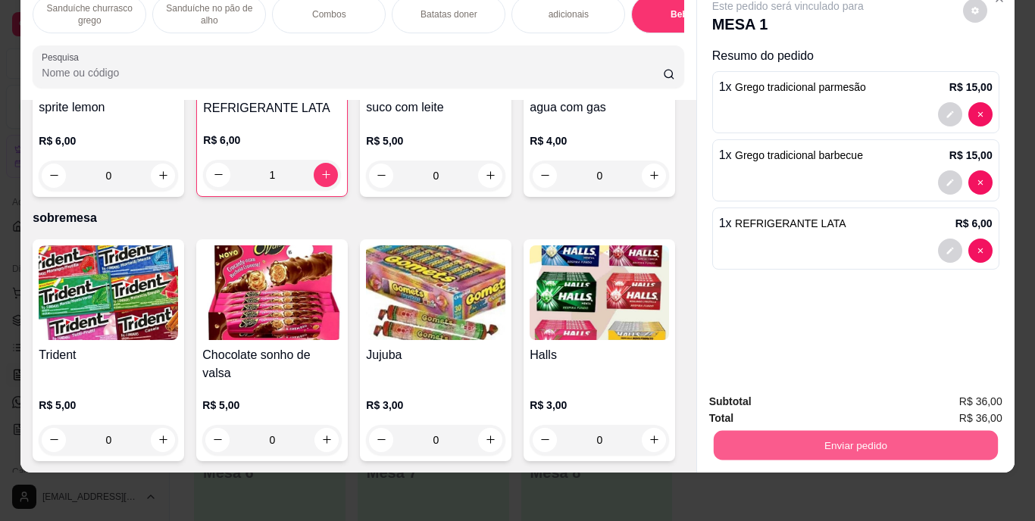
click at [814, 435] on button "Enviar pedido" at bounding box center [855, 446] width 284 height 30
click at [953, 400] on button "Enviar pedido" at bounding box center [962, 397] width 83 height 28
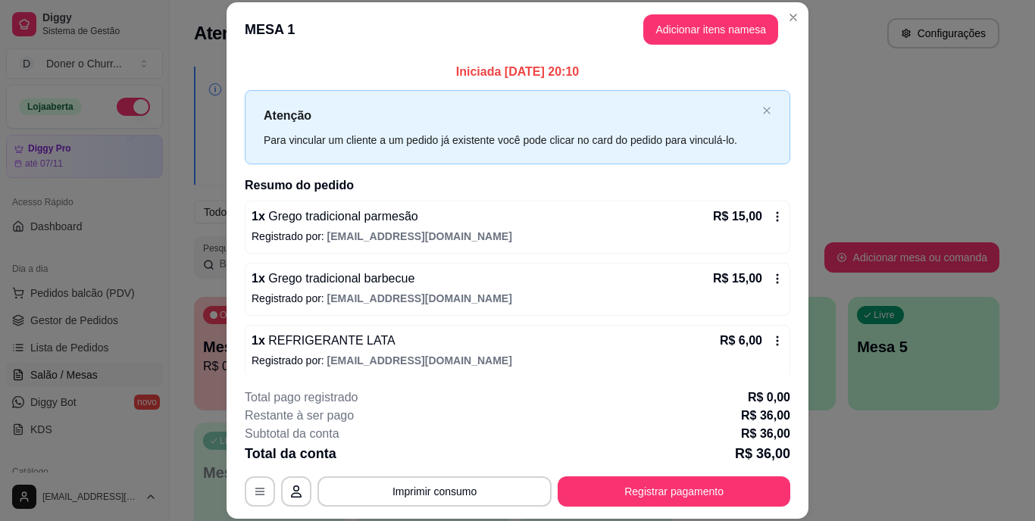
click at [436, 472] on div "**********" at bounding box center [517, 448] width 545 height 118
click at [433, 498] on button "Imprimir consumo" at bounding box center [434, 492] width 234 height 30
click at [436, 448] on button "IMPRESSORA" at bounding box center [433, 456] width 106 height 23
click at [423, 482] on button "Imprimir consumo" at bounding box center [434, 492] width 227 height 30
click at [430, 451] on button "IMPRESSORA" at bounding box center [433, 456] width 106 height 23
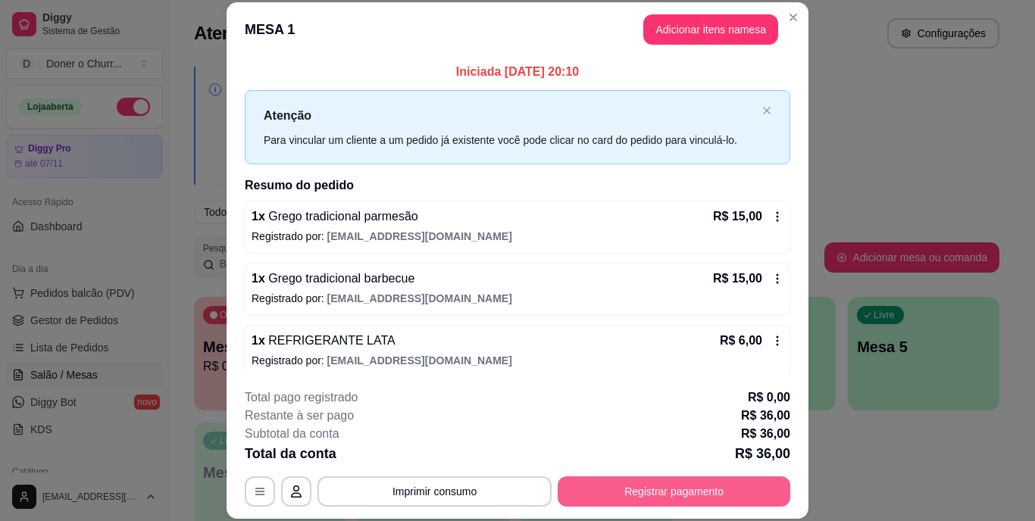
click at [620, 493] on button "Registrar pagamento" at bounding box center [674, 492] width 233 height 30
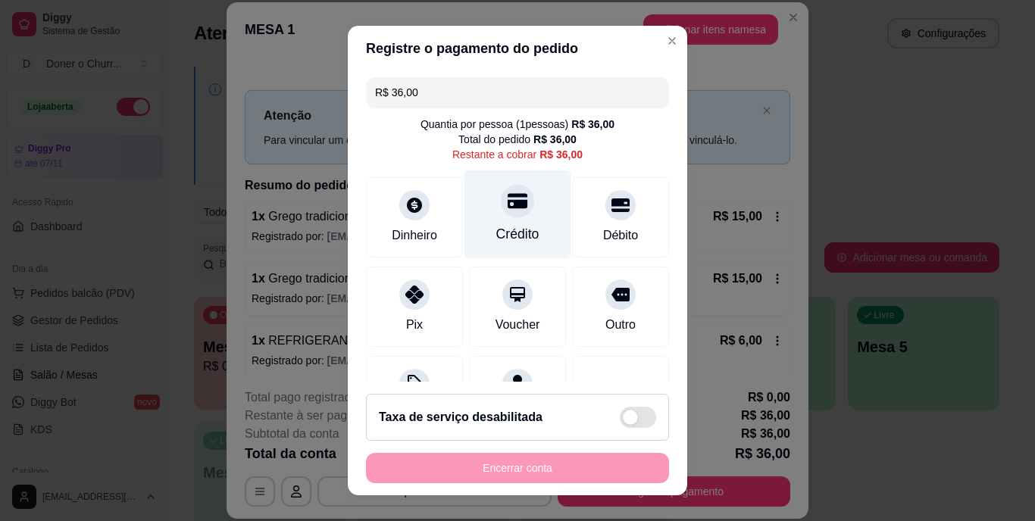
click at [516, 214] on div "Crédito" at bounding box center [517, 214] width 107 height 89
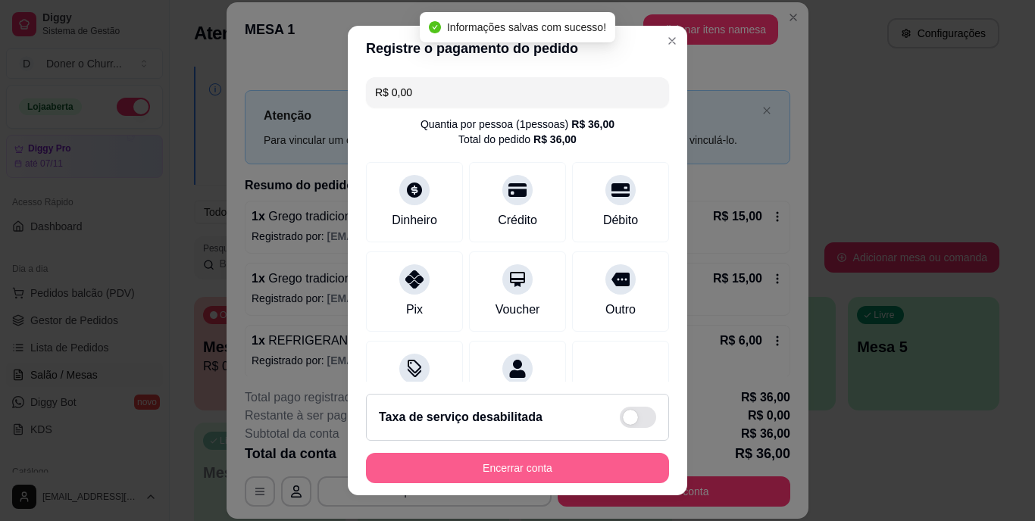
type input "R$ 0,00"
click at [534, 471] on button "Encerrar conta" at bounding box center [517, 468] width 294 height 30
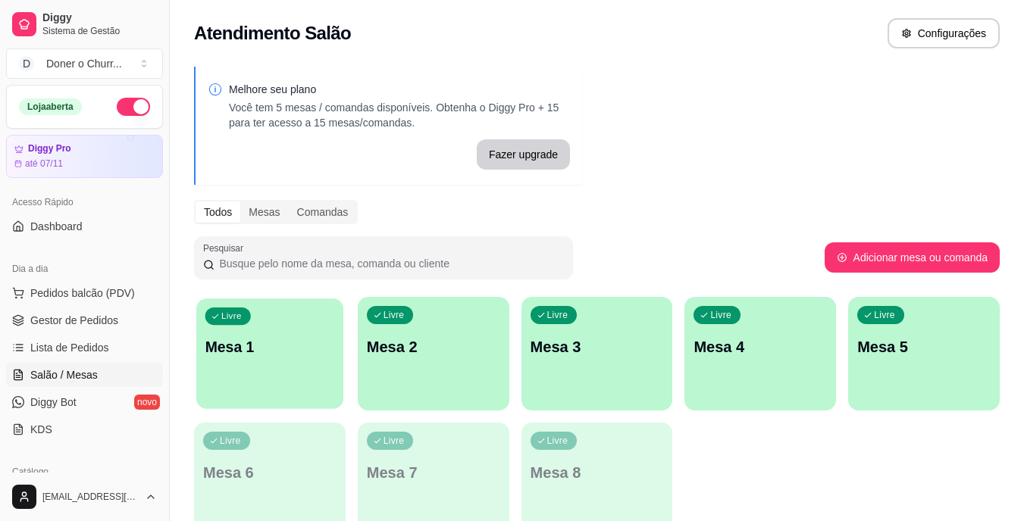
click at [314, 353] on p "Mesa 1" at bounding box center [270, 347] width 130 height 20
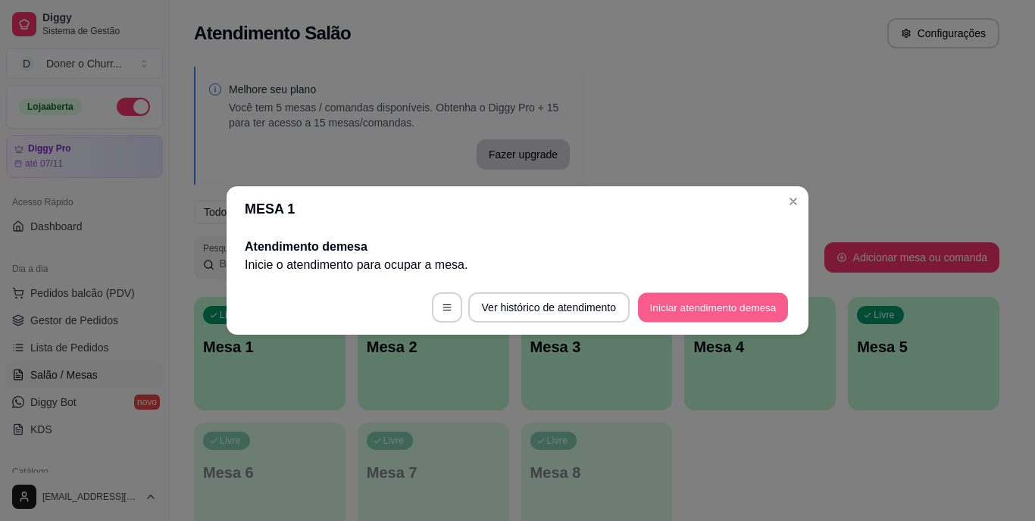
click at [748, 296] on button "Iniciar atendimento de mesa" at bounding box center [713, 308] width 150 height 30
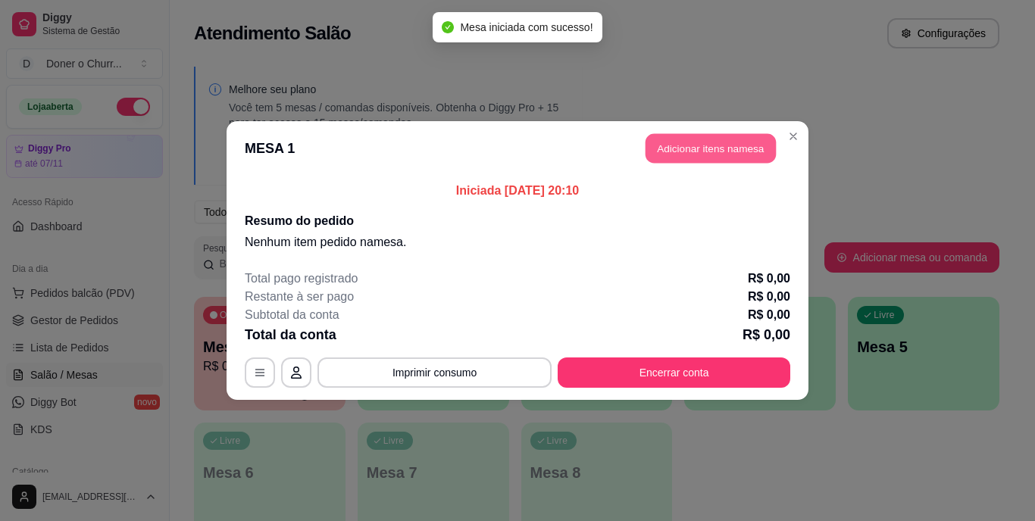
click at [736, 143] on button "Adicionar itens na mesa" at bounding box center [710, 149] width 130 height 30
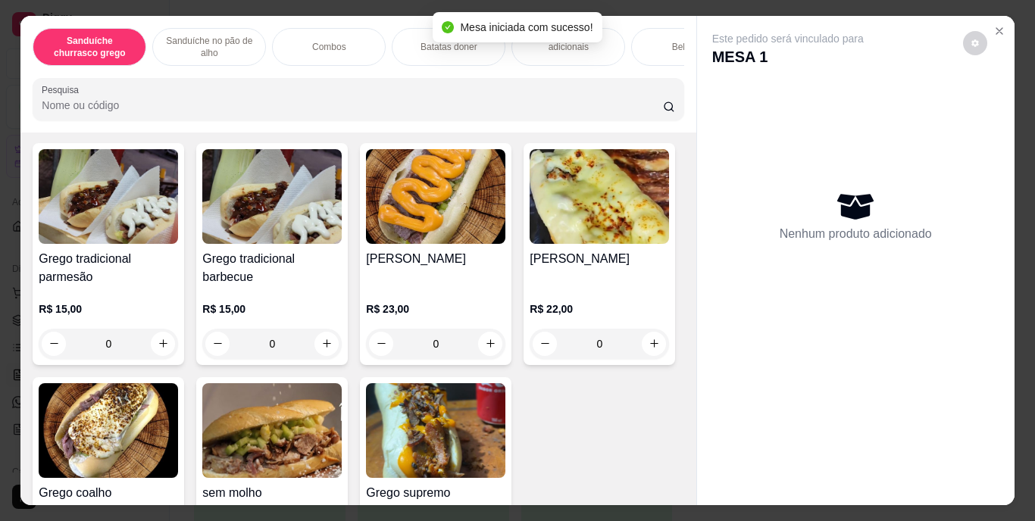
scroll to position [89, 0]
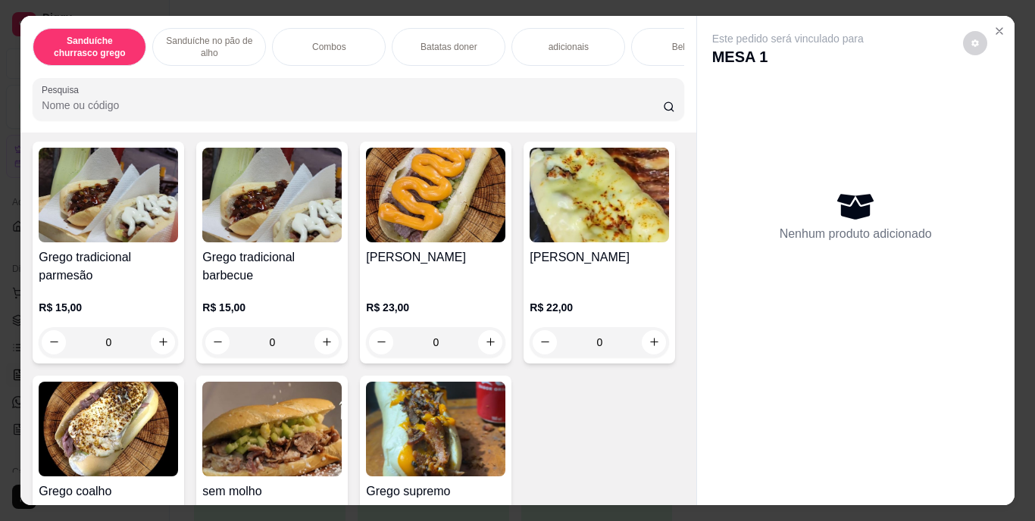
click at [320, 41] on p "Combos" at bounding box center [329, 47] width 34 height 12
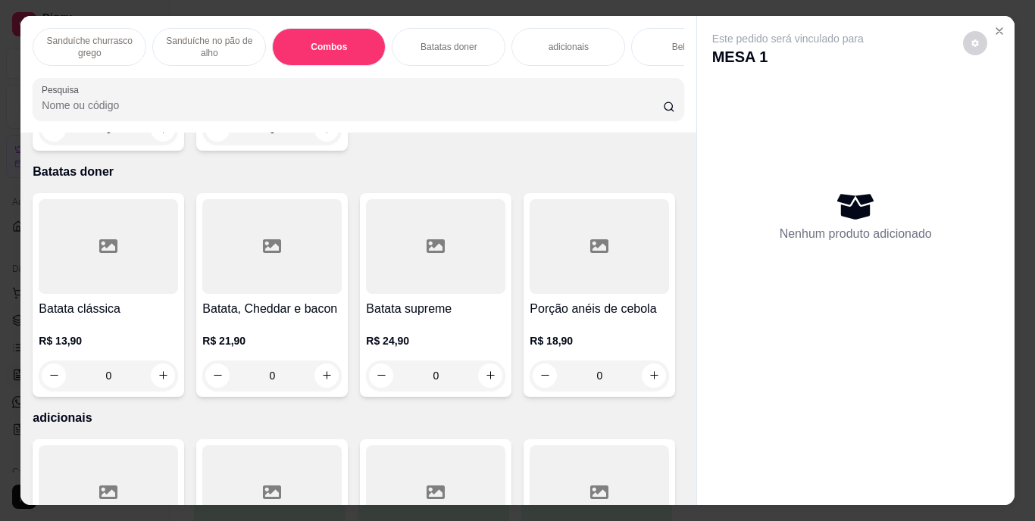
scroll to position [39, 0]
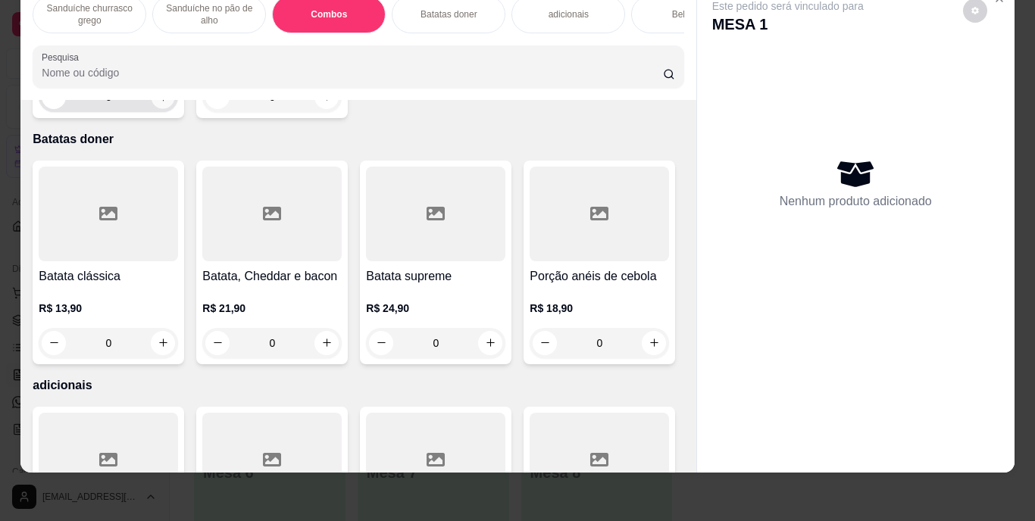
click at [158, 102] on icon "increase-product-quantity" at bounding box center [163, 96] width 11 height 11
type input "1"
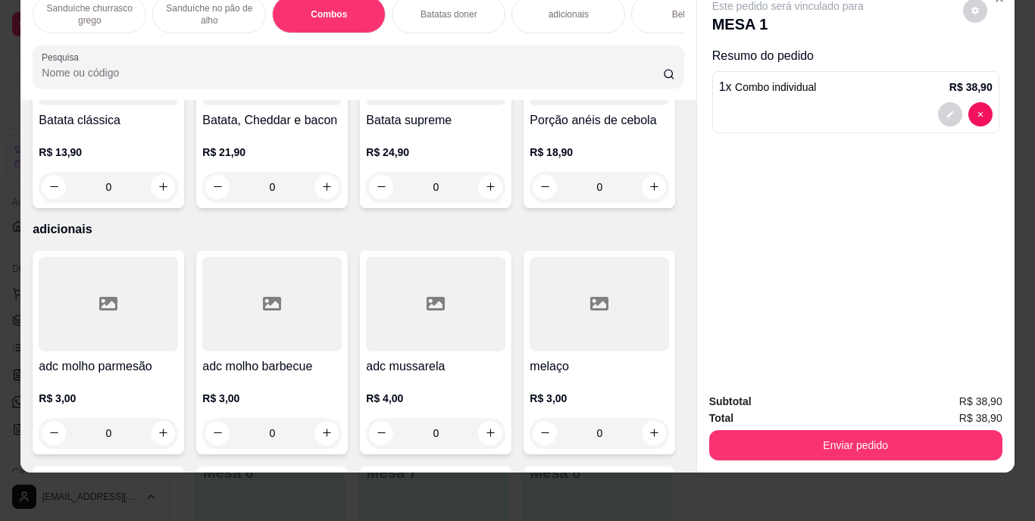
scroll to position [1433, 0]
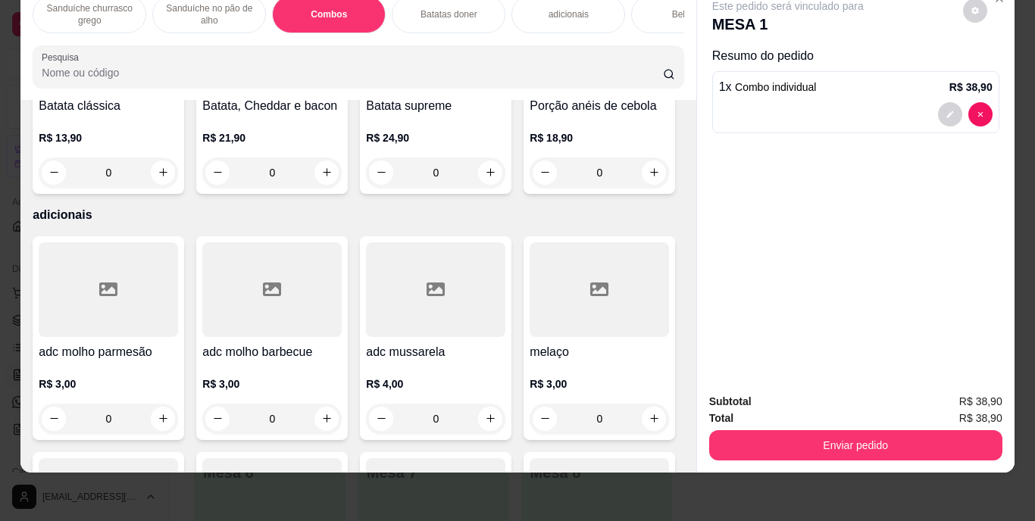
click at [673, 8] on p "Bebidas" at bounding box center [688, 14] width 33 height 12
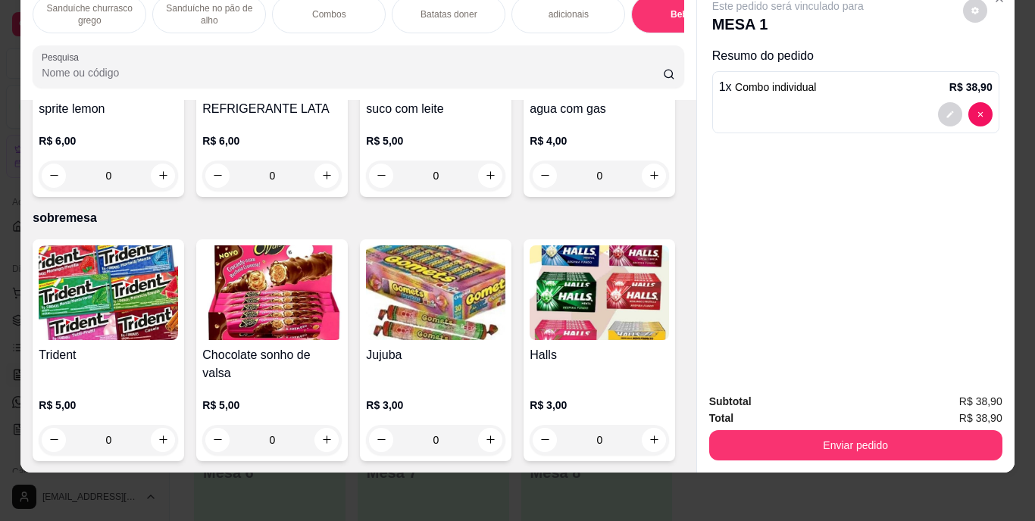
type input "1"
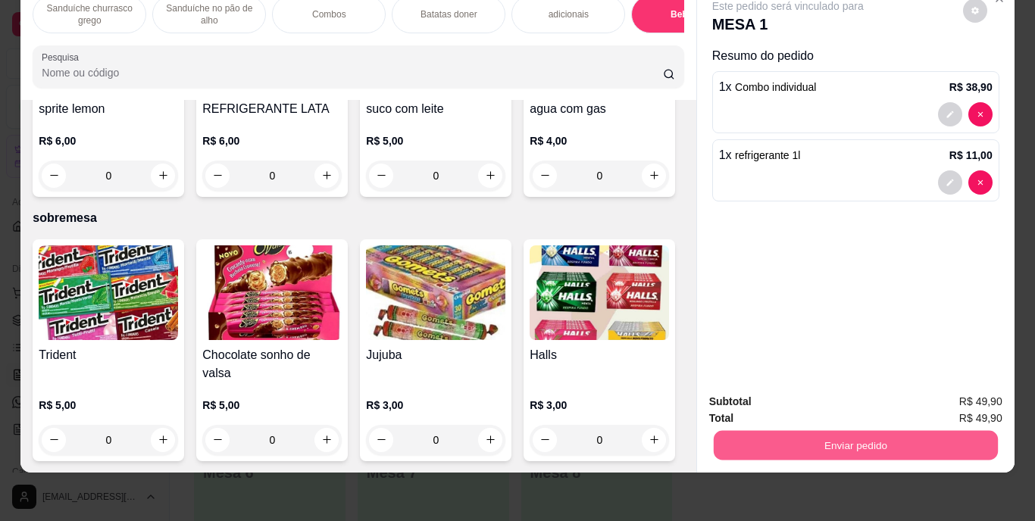
click at [824, 433] on button "Enviar pedido" at bounding box center [855, 446] width 284 height 30
click at [967, 392] on button "Enviar pedido" at bounding box center [962, 397] width 83 height 28
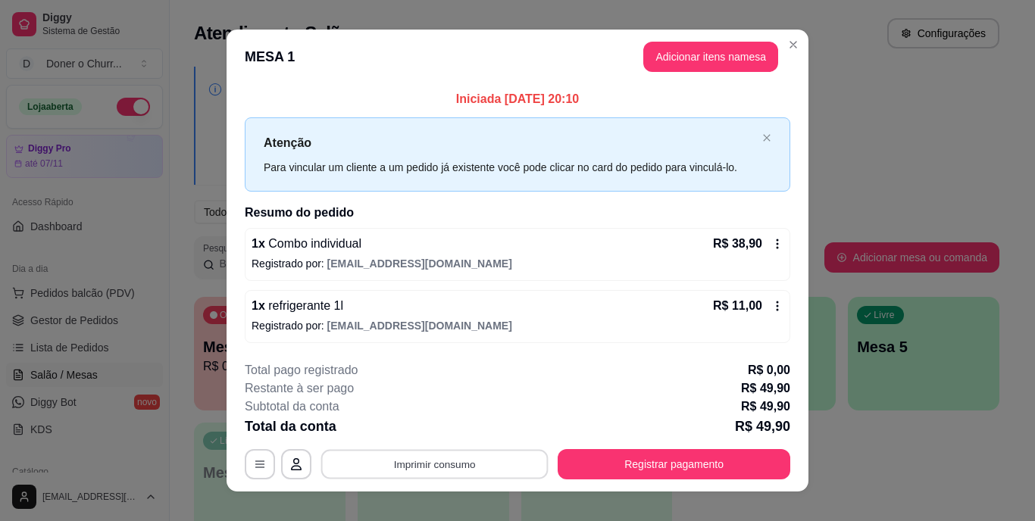
click at [417, 463] on button "Imprimir consumo" at bounding box center [434, 464] width 227 height 30
click at [418, 430] on button "IMPRESSORA" at bounding box center [434, 429] width 110 height 24
click at [439, 455] on button "Imprimir consumo" at bounding box center [434, 464] width 227 height 30
click at [435, 424] on button "IMPRESSORA" at bounding box center [433, 428] width 106 height 23
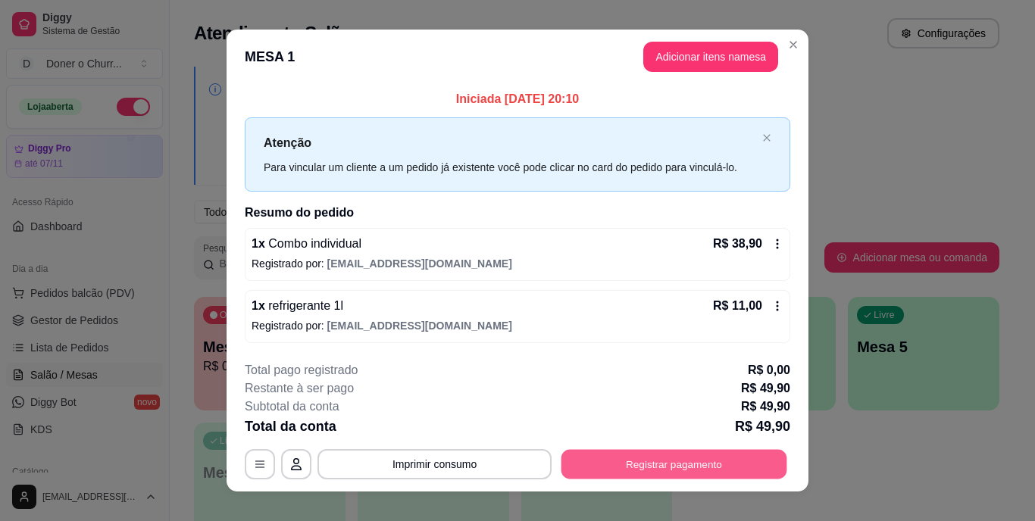
click at [674, 464] on button "Registrar pagamento" at bounding box center [674, 464] width 226 height 30
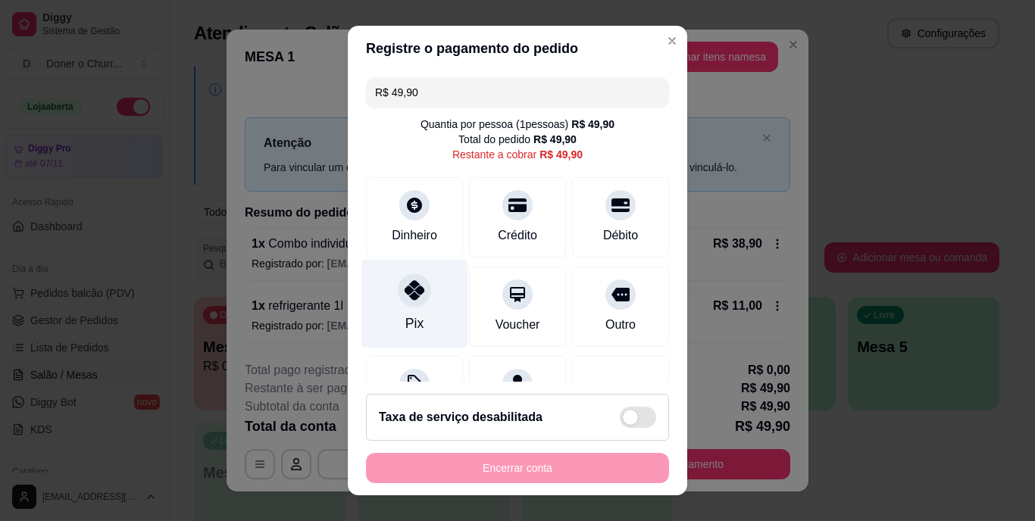
click at [405, 302] on div at bounding box center [414, 290] width 33 height 33
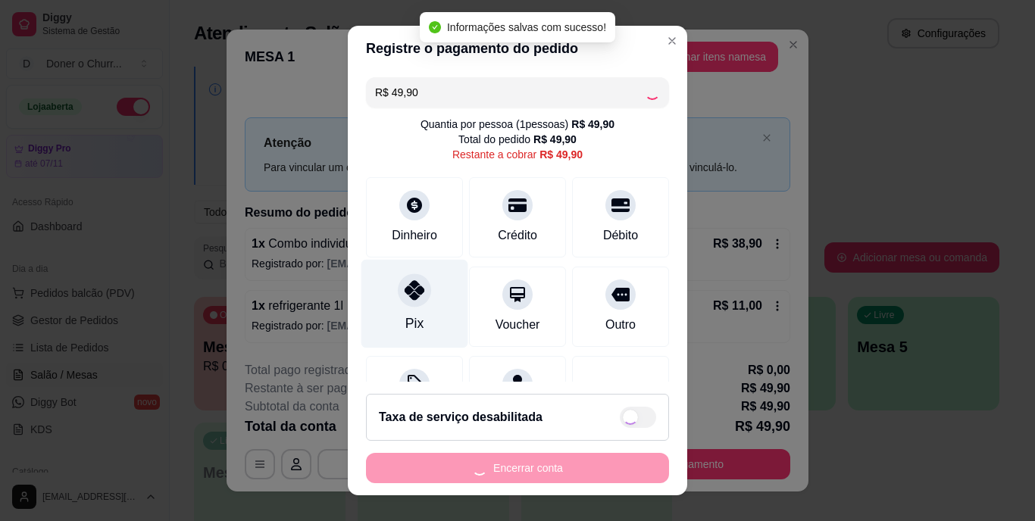
type input "R$ 0,00"
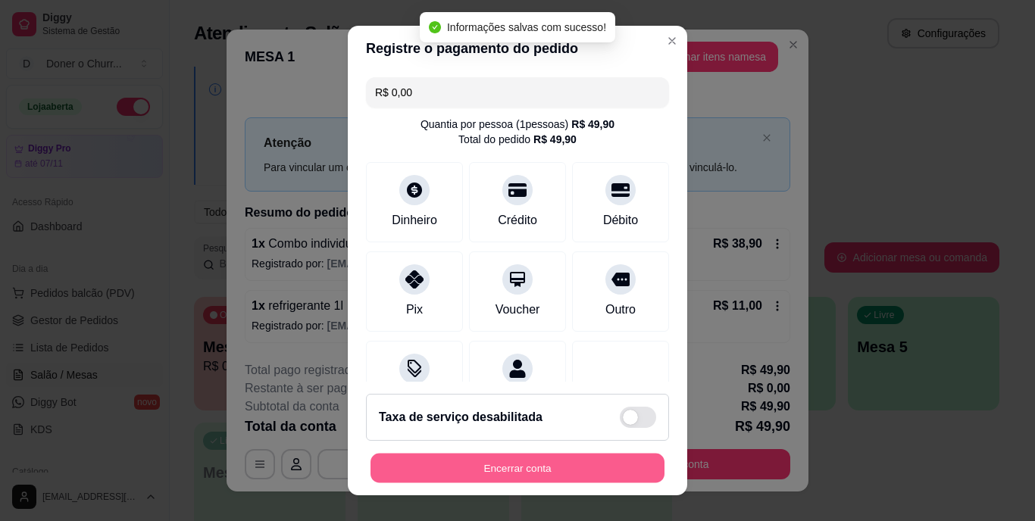
click at [488, 468] on button "Encerrar conta" at bounding box center [517, 468] width 294 height 30
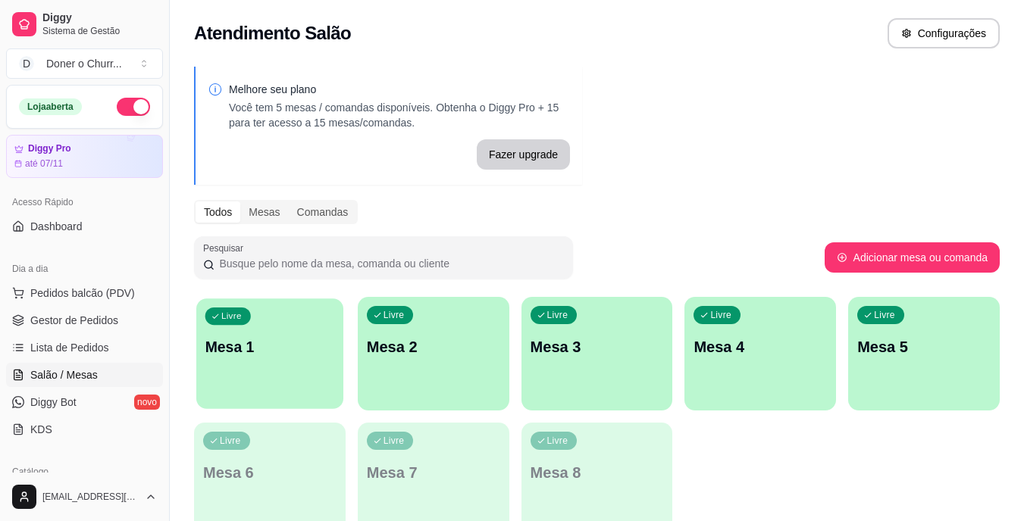
click at [292, 351] on p "Mesa 1" at bounding box center [270, 347] width 130 height 20
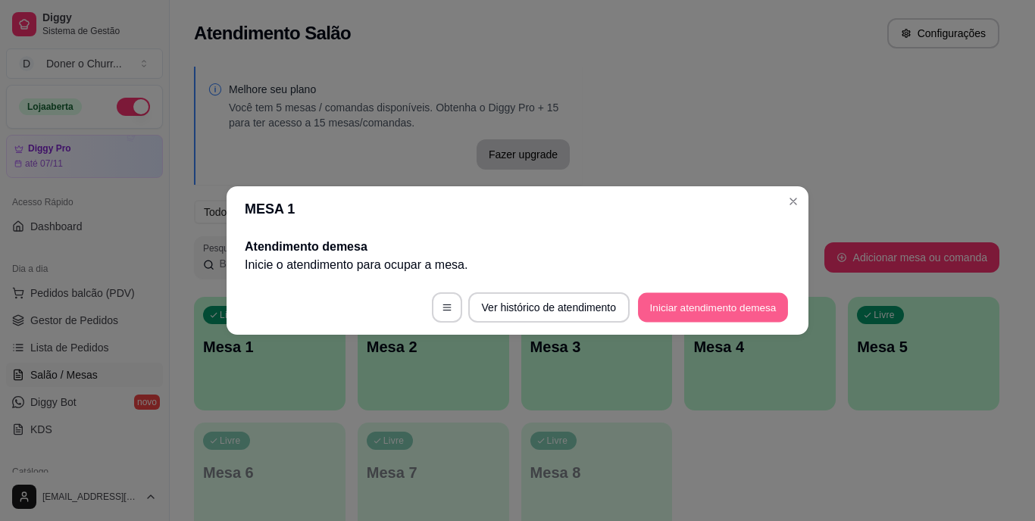
click at [682, 305] on button "Iniciar atendimento de mesa" at bounding box center [713, 308] width 150 height 30
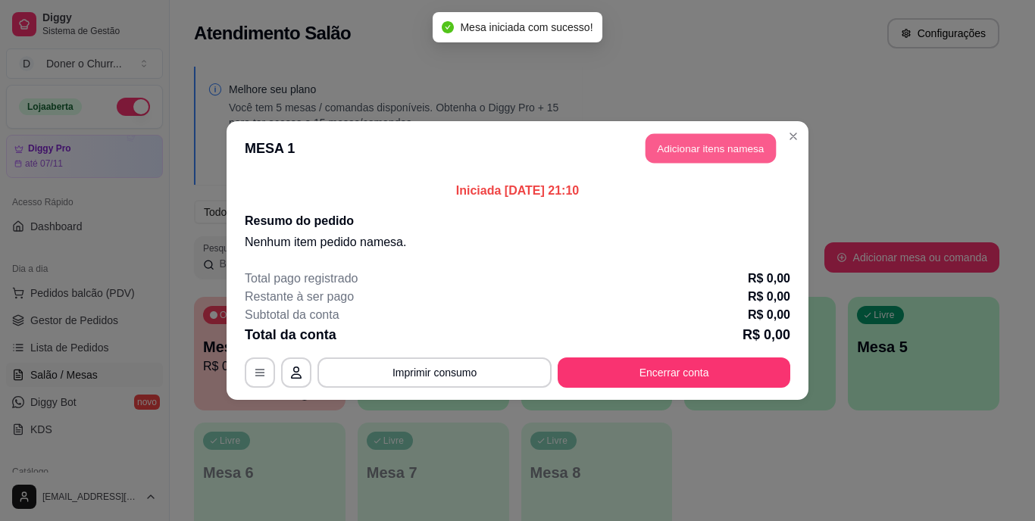
click at [702, 148] on button "Adicionar itens na mesa" at bounding box center [710, 149] width 130 height 30
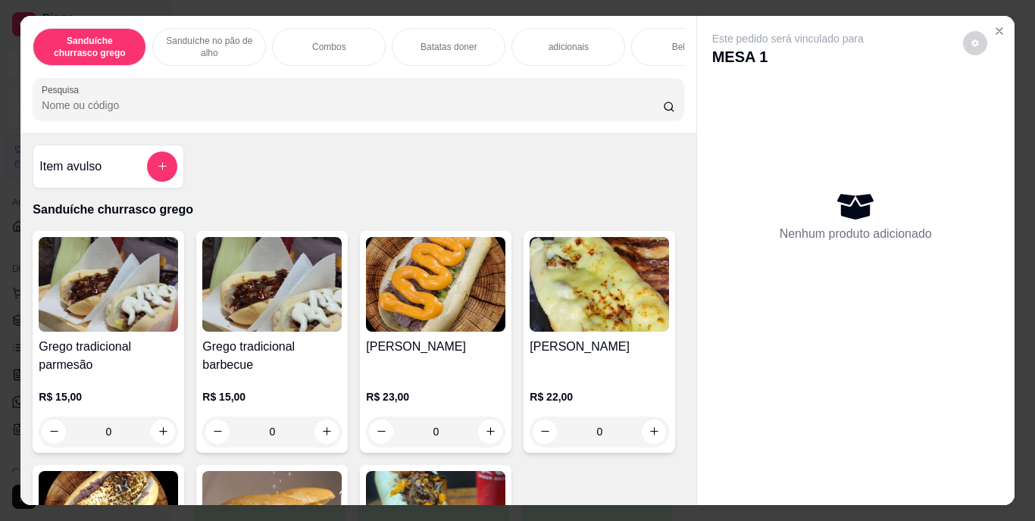
click at [339, 41] on p "Combos" at bounding box center [329, 47] width 34 height 12
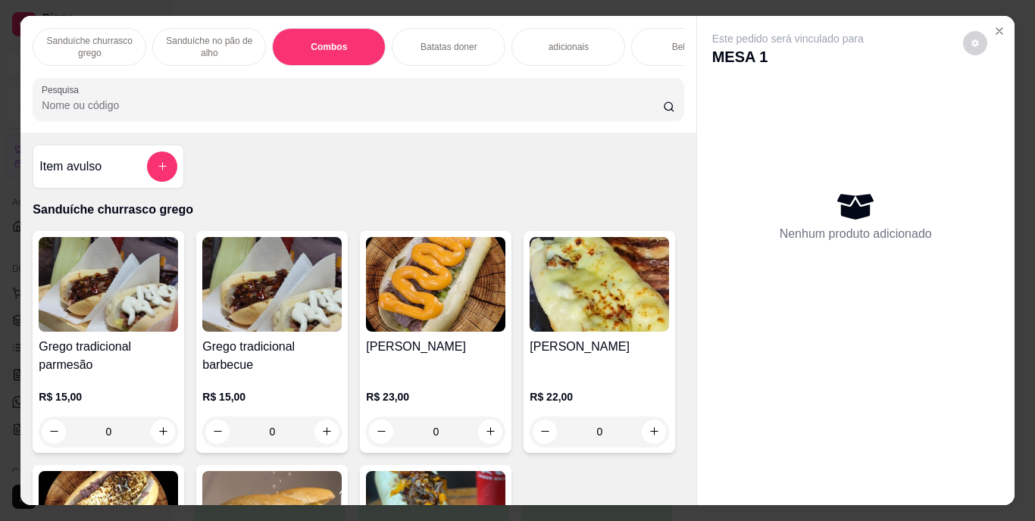
scroll to position [39, 0]
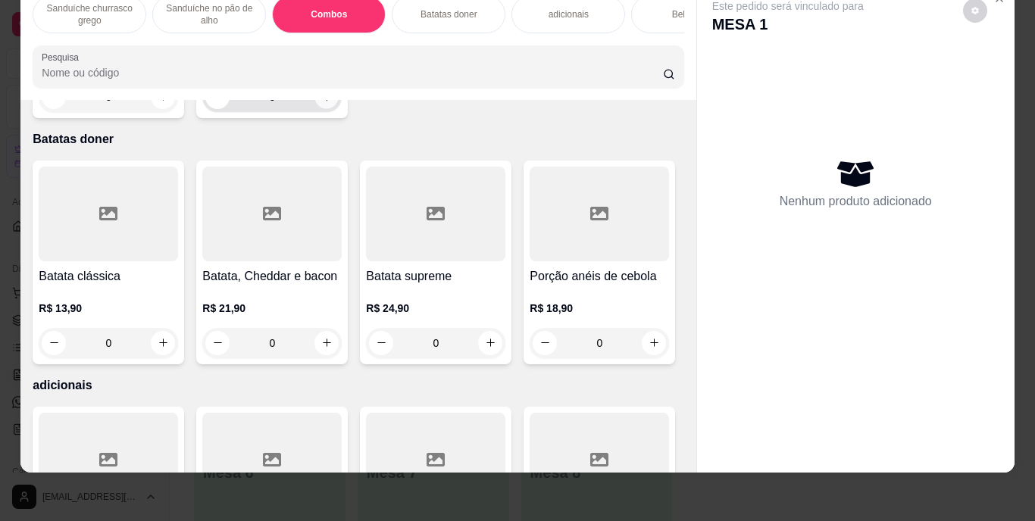
click at [324, 108] on button "increase-product-quantity" at bounding box center [326, 96] width 23 height 23
type input "1"
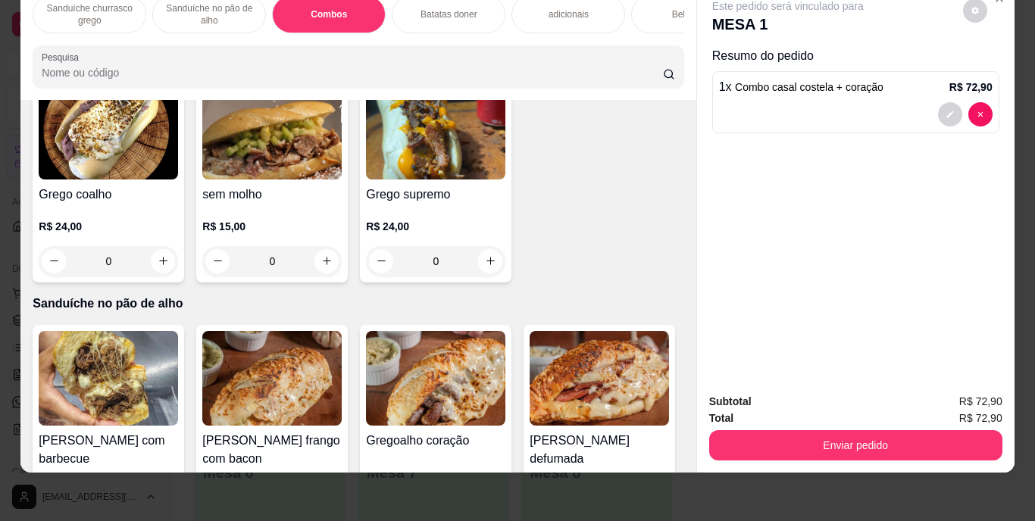
scroll to position [321, 0]
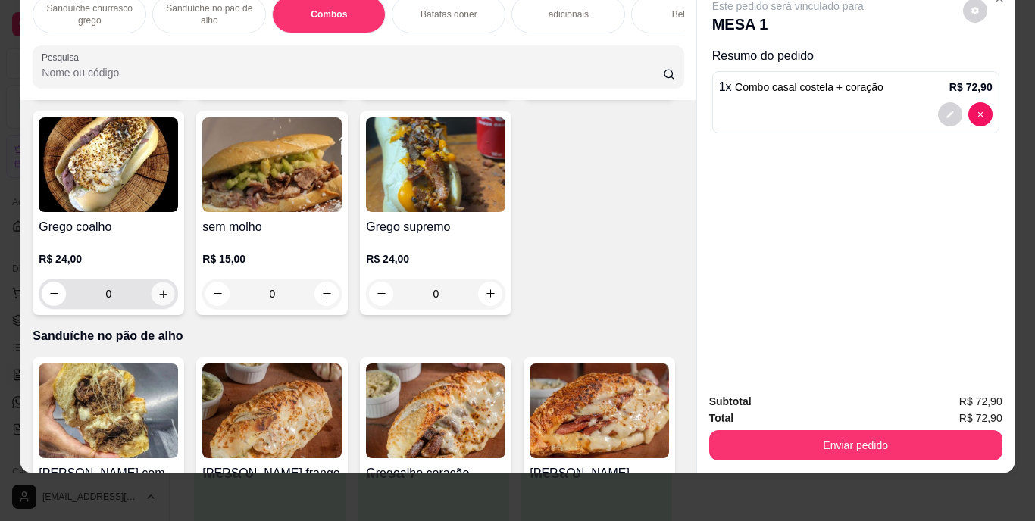
click at [169, 292] on icon "increase-product-quantity" at bounding box center [163, 293] width 11 height 11
type input "1"
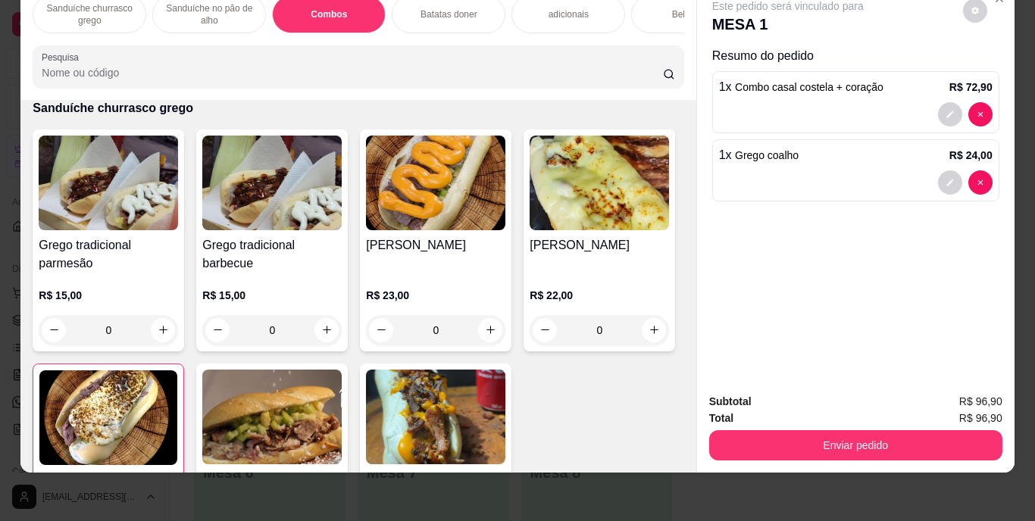
scroll to position [68, 0]
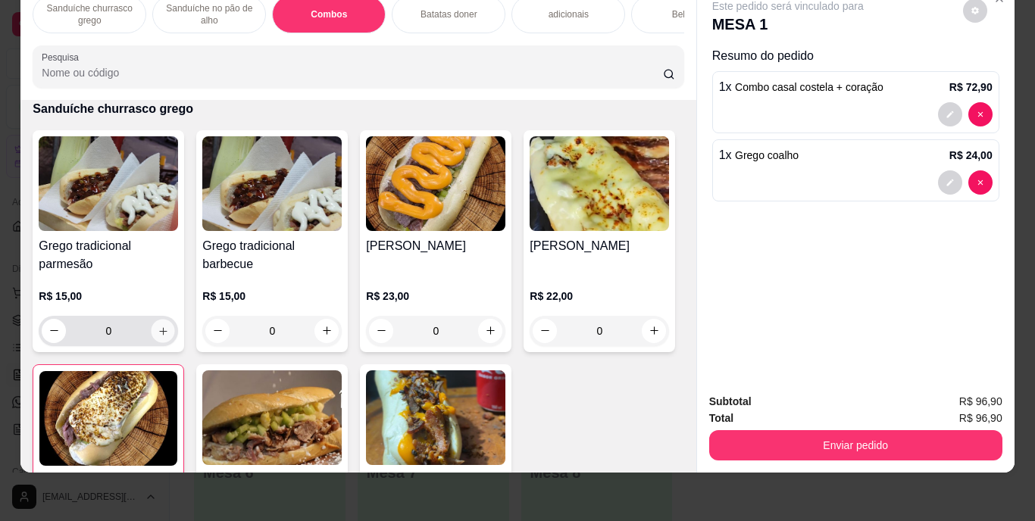
click at [159, 330] on icon "increase-product-quantity" at bounding box center [163, 331] width 8 height 8
type input "1"
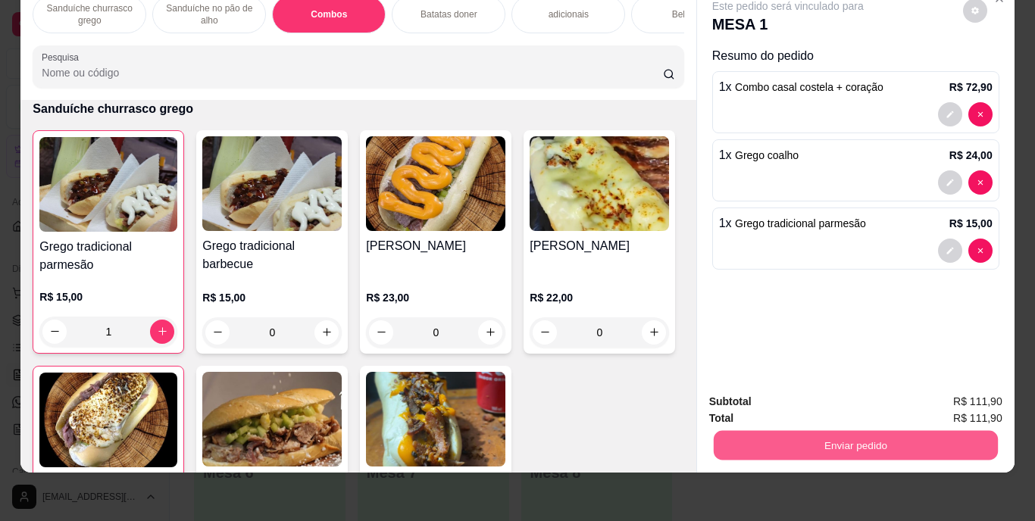
click at [823, 436] on button "Enviar pedido" at bounding box center [855, 446] width 284 height 30
click at [968, 400] on button "Enviar pedido" at bounding box center [962, 397] width 83 height 28
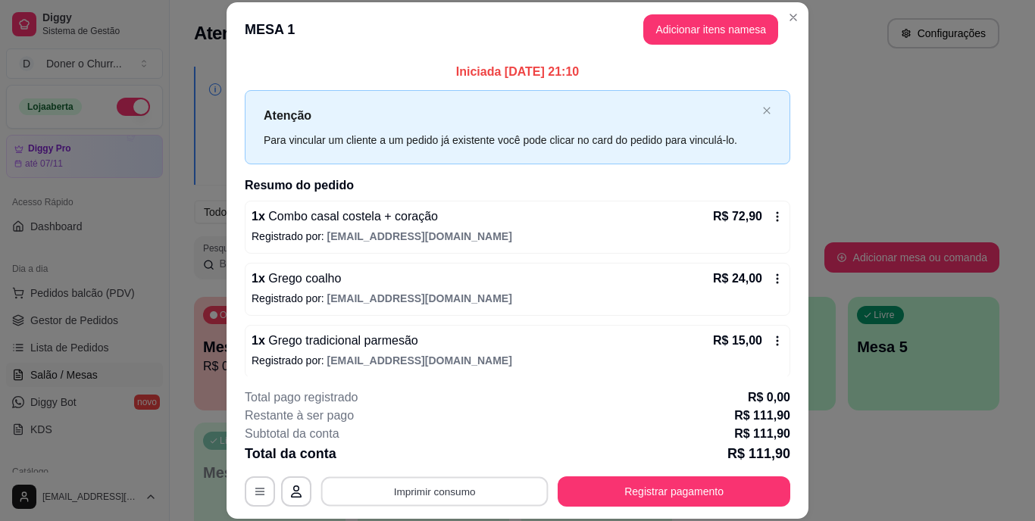
click at [436, 485] on button "Imprimir consumo" at bounding box center [434, 492] width 227 height 30
click at [430, 447] on button "IMPRESSORA" at bounding box center [433, 456] width 106 height 23
click at [417, 495] on button "Imprimir consumo" at bounding box center [434, 492] width 227 height 30
click at [441, 458] on button "IMPRESSORA" at bounding box center [434, 457] width 110 height 24
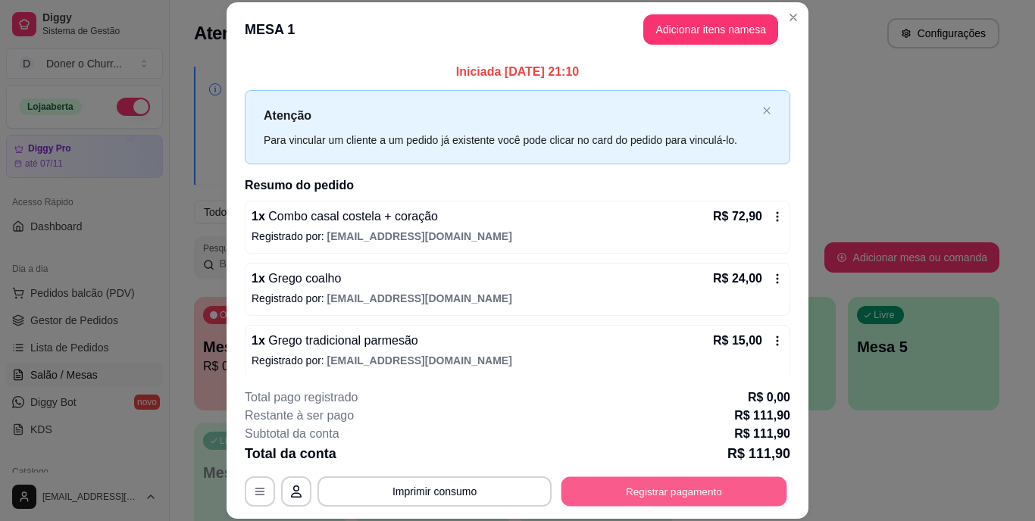
click at [642, 490] on button "Registrar pagamento" at bounding box center [674, 492] width 226 height 30
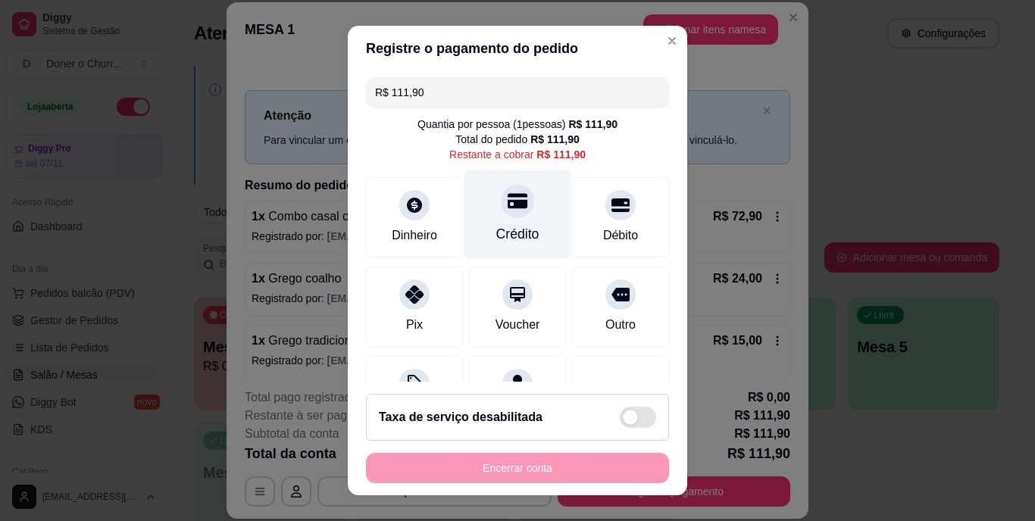
click at [520, 225] on div "Crédito" at bounding box center [517, 235] width 43 height 20
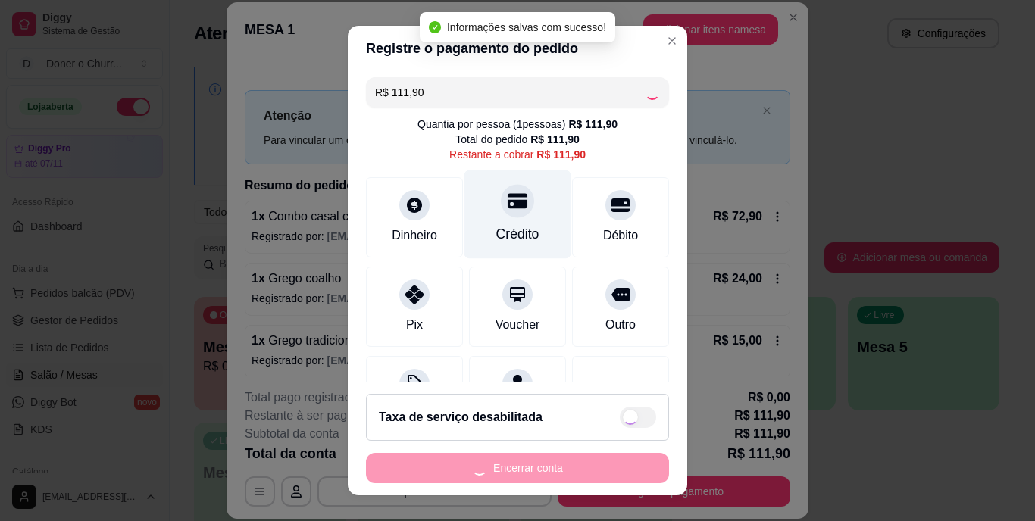
type input "R$ 0,00"
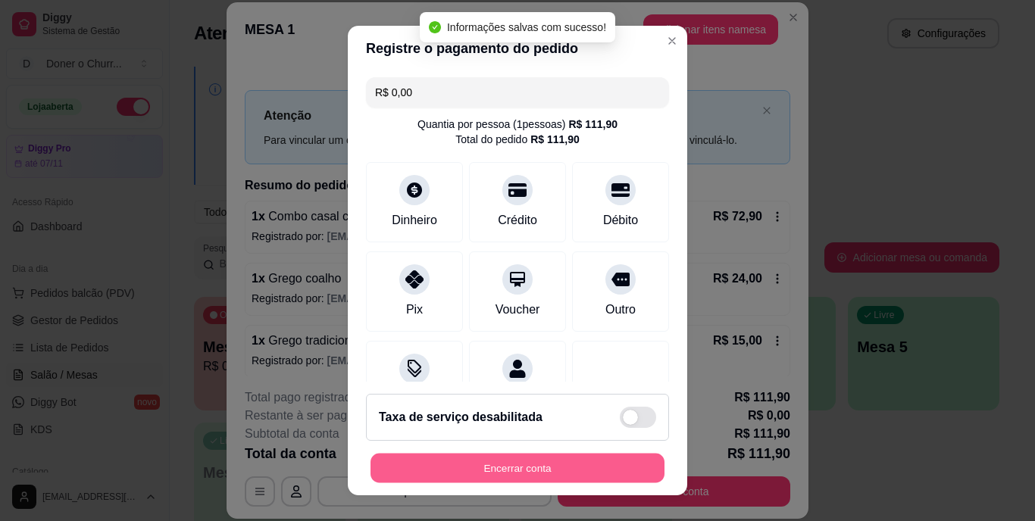
click at [524, 464] on button "Encerrar conta" at bounding box center [517, 468] width 294 height 30
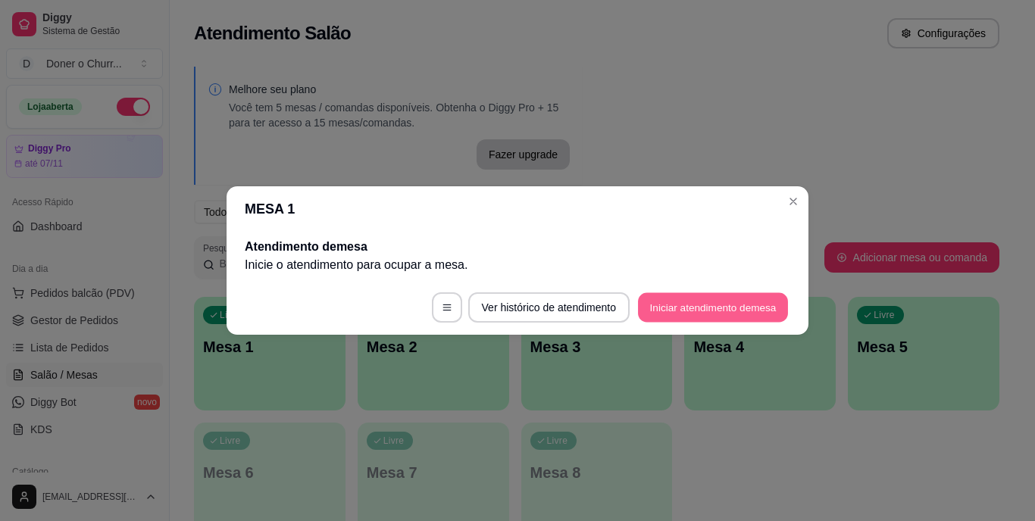
click at [686, 298] on button "Iniciar atendimento de mesa" at bounding box center [713, 308] width 150 height 30
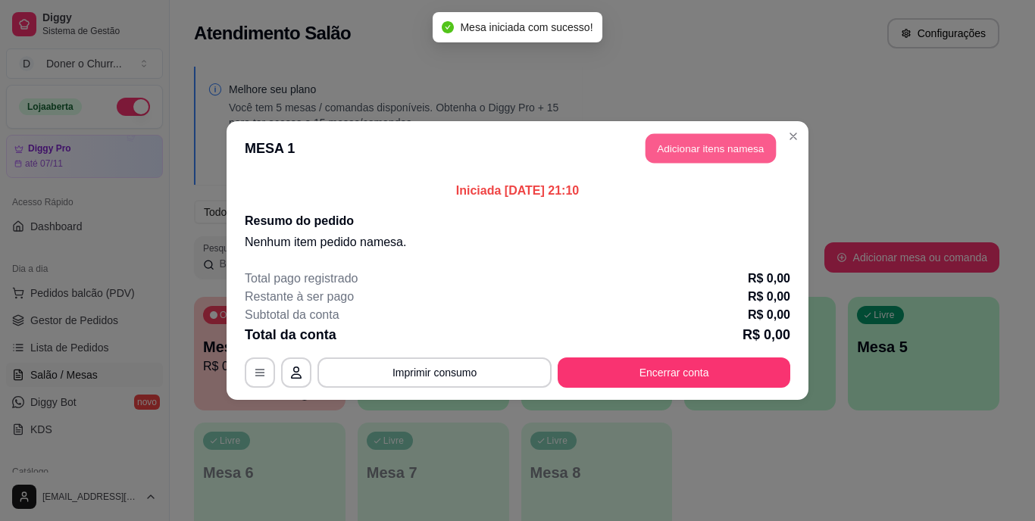
click at [667, 141] on button "Adicionar itens na mesa" at bounding box center [710, 149] width 130 height 30
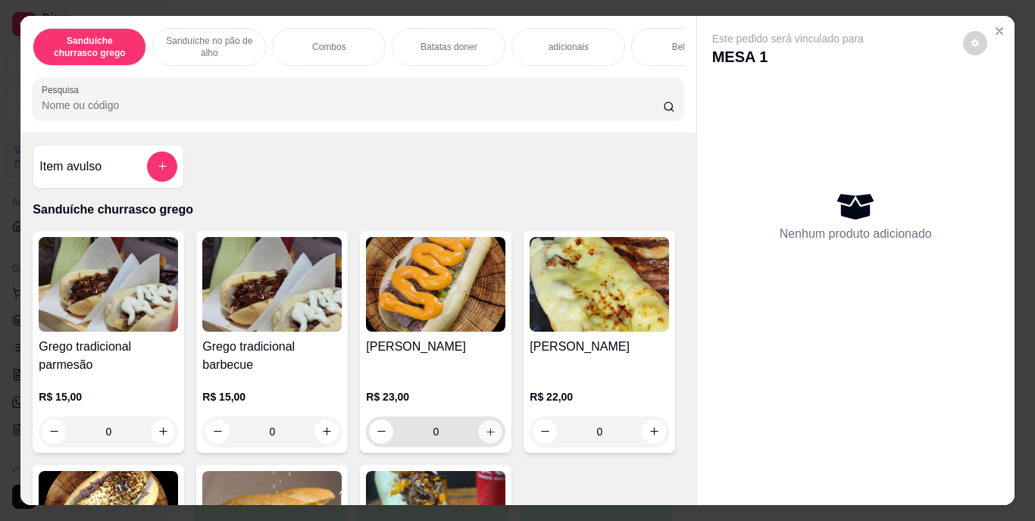
click at [487, 430] on button "increase-product-quantity" at bounding box center [490, 431] width 23 height 23
type input "1"
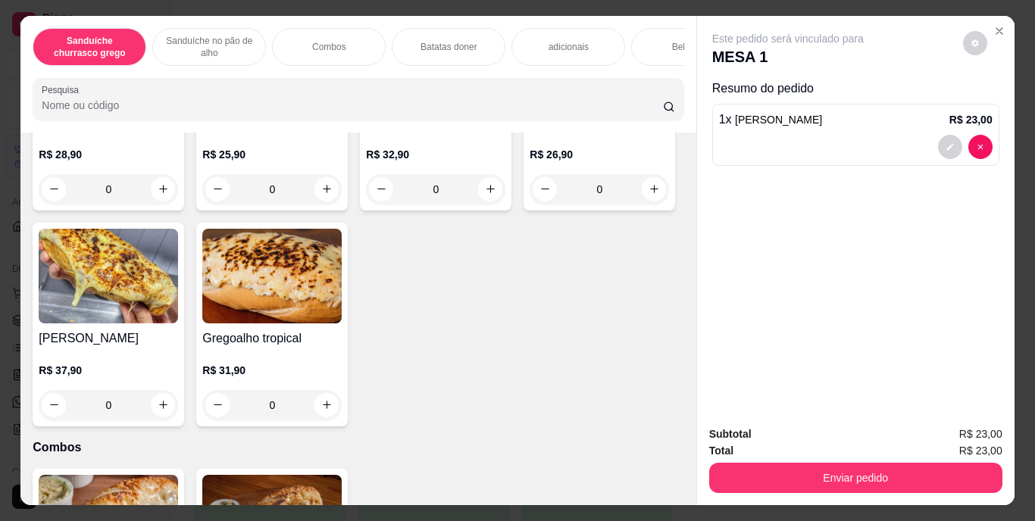
scroll to position [724, 0]
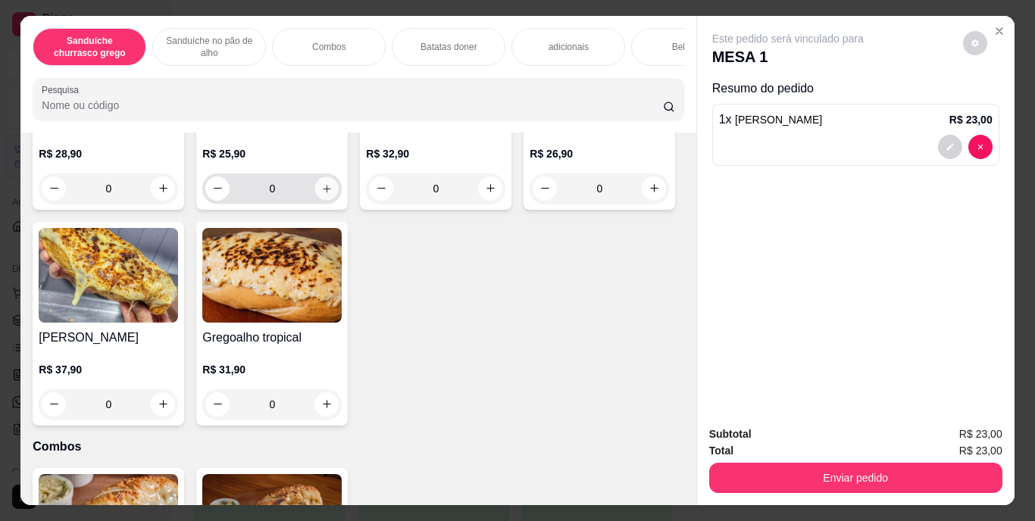
click at [322, 194] on icon "increase-product-quantity" at bounding box center [326, 188] width 11 height 11
type input "1"
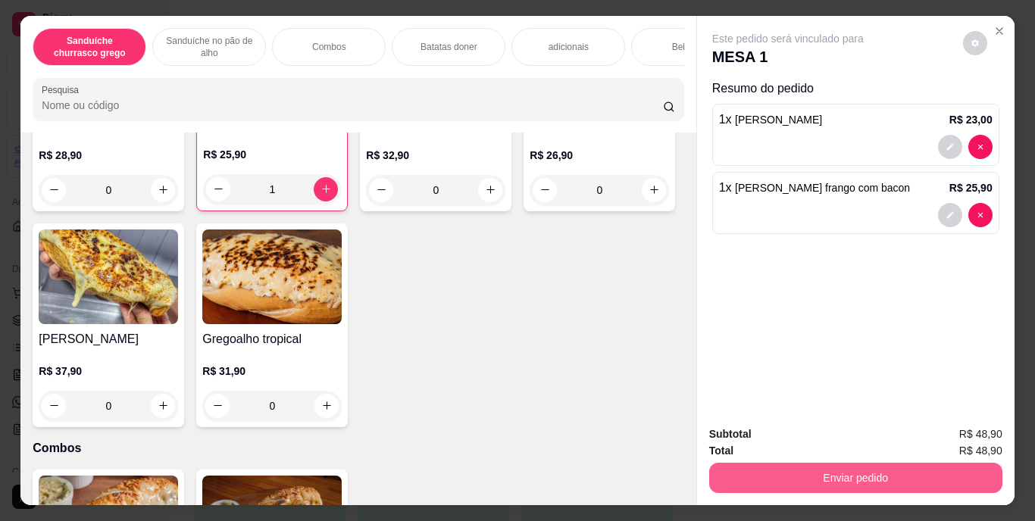
click at [830, 463] on button "Enviar pedido" at bounding box center [855, 478] width 293 height 30
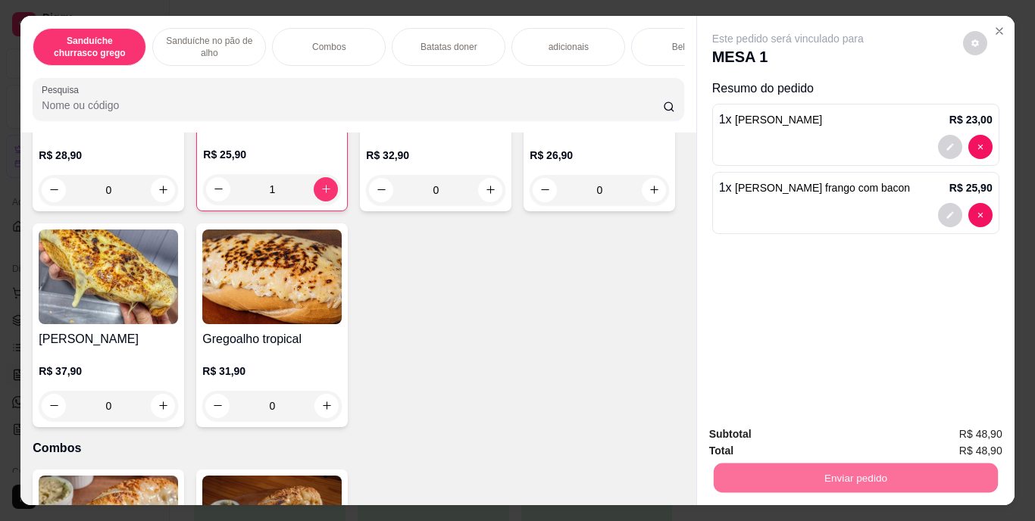
click at [946, 439] on button "Enviar pedido" at bounding box center [962, 435] width 83 height 28
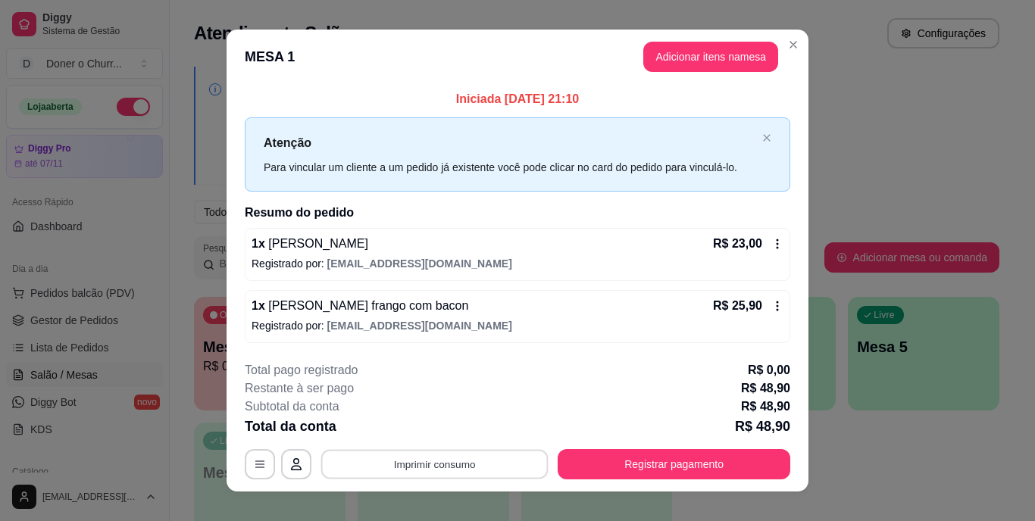
click at [414, 470] on button "Imprimir consumo" at bounding box center [434, 464] width 227 height 30
click at [439, 432] on button "IMPRESSORA" at bounding box center [433, 428] width 106 height 23
click at [696, 52] on button "Adicionar itens na mesa" at bounding box center [710, 57] width 130 height 30
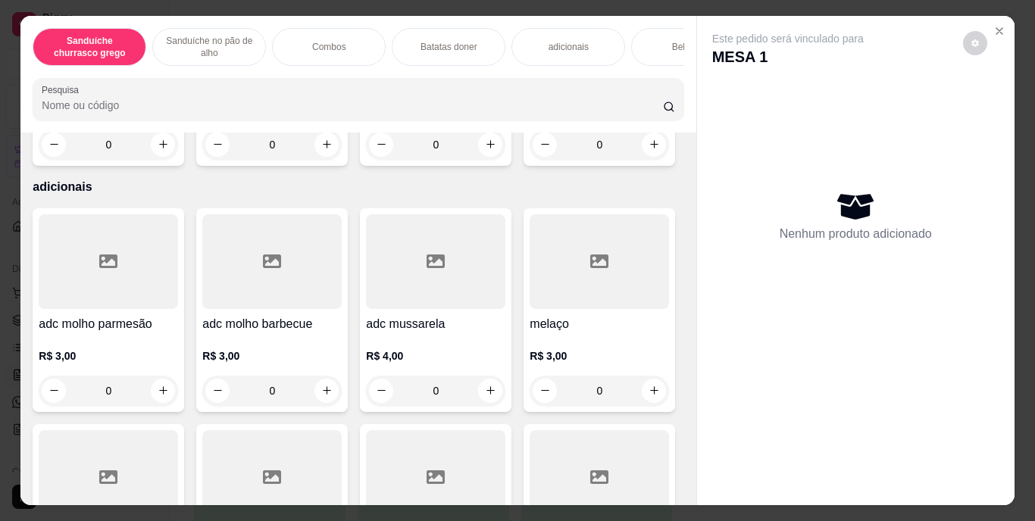
scroll to position [1588, 0]
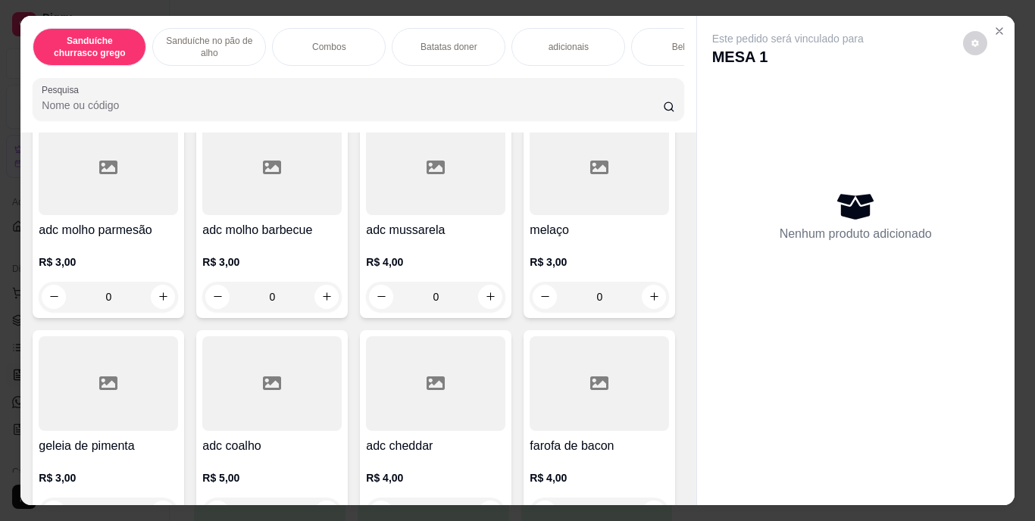
click at [163, 56] on icon "increase-product-quantity" at bounding box center [163, 50] width 11 height 11
type input "1"
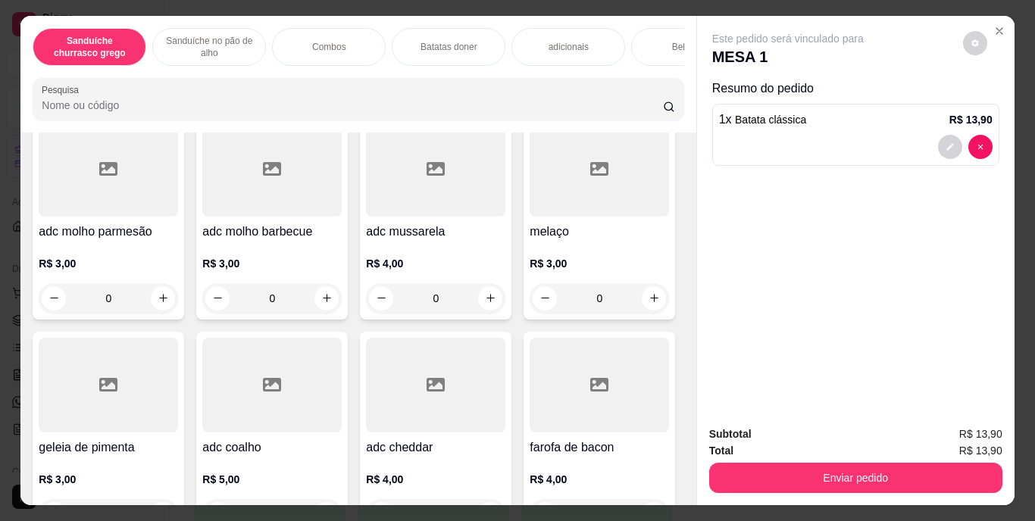
scroll to position [1589, 0]
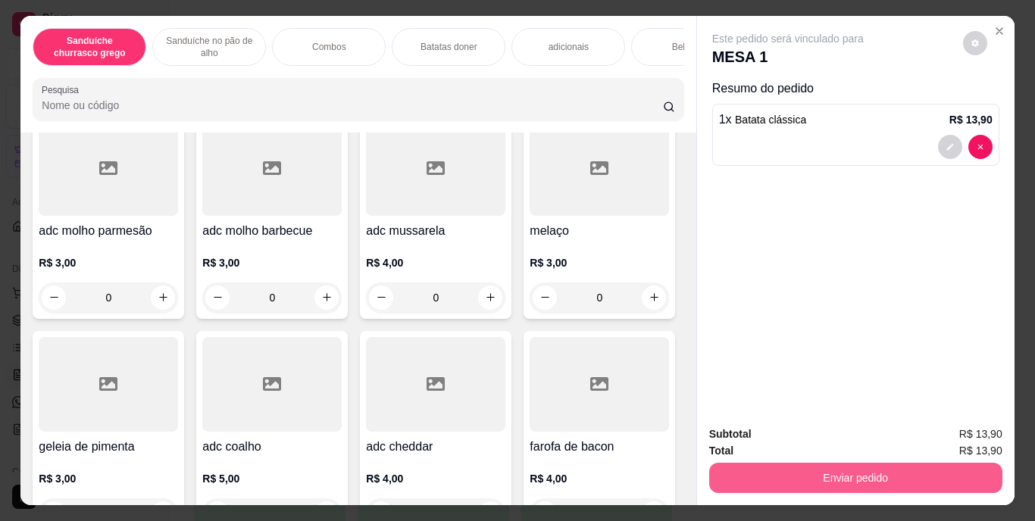
click at [794, 480] on button "Enviar pedido" at bounding box center [855, 478] width 293 height 30
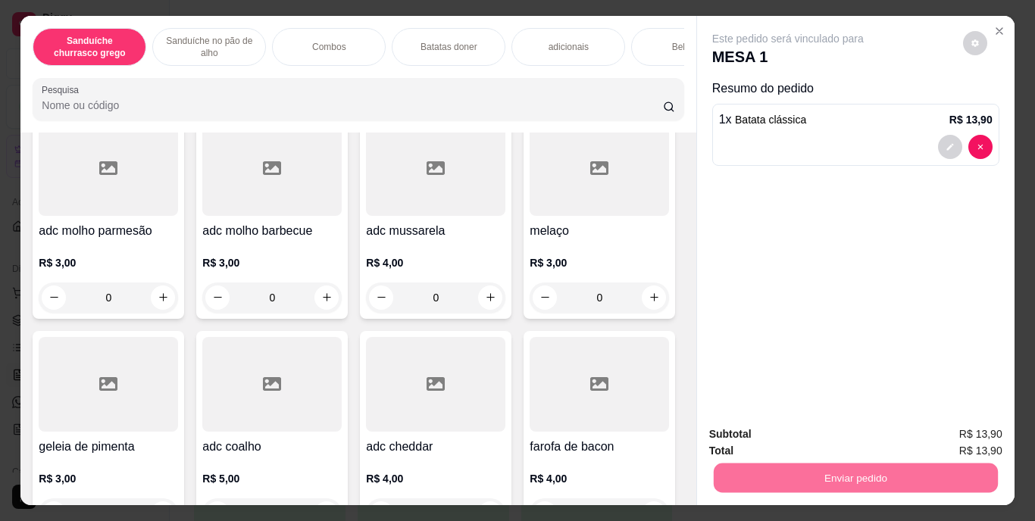
click at [959, 430] on button "Enviar pedido" at bounding box center [962, 435] width 83 height 28
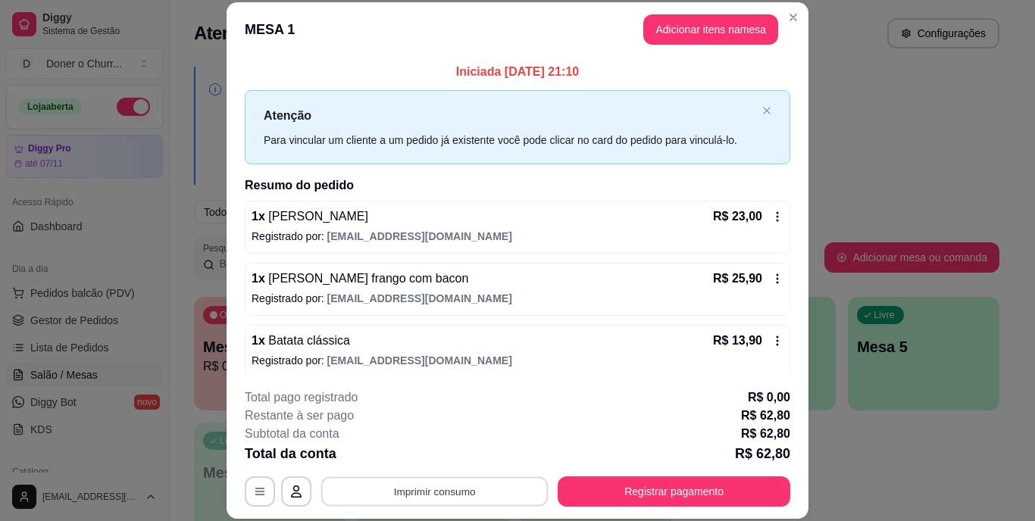
click at [417, 484] on button "Imprimir consumo" at bounding box center [434, 492] width 227 height 30
click at [451, 452] on button "IMPRESSORA" at bounding box center [433, 456] width 106 height 23
click at [425, 500] on button "Imprimir consumo" at bounding box center [434, 492] width 227 height 30
click at [426, 458] on button "IMPRESSORA" at bounding box center [433, 456] width 106 height 23
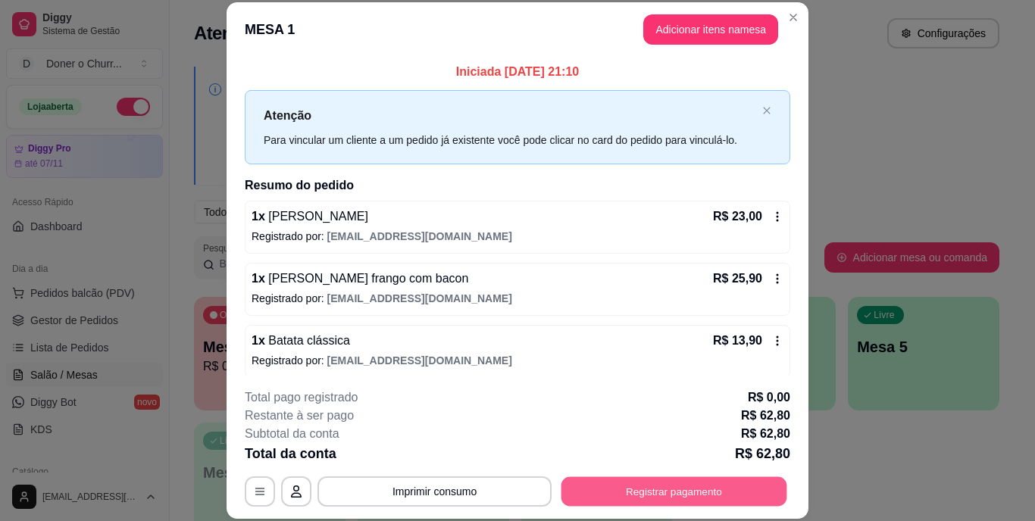
click at [615, 500] on button "Registrar pagamento" at bounding box center [674, 492] width 226 height 30
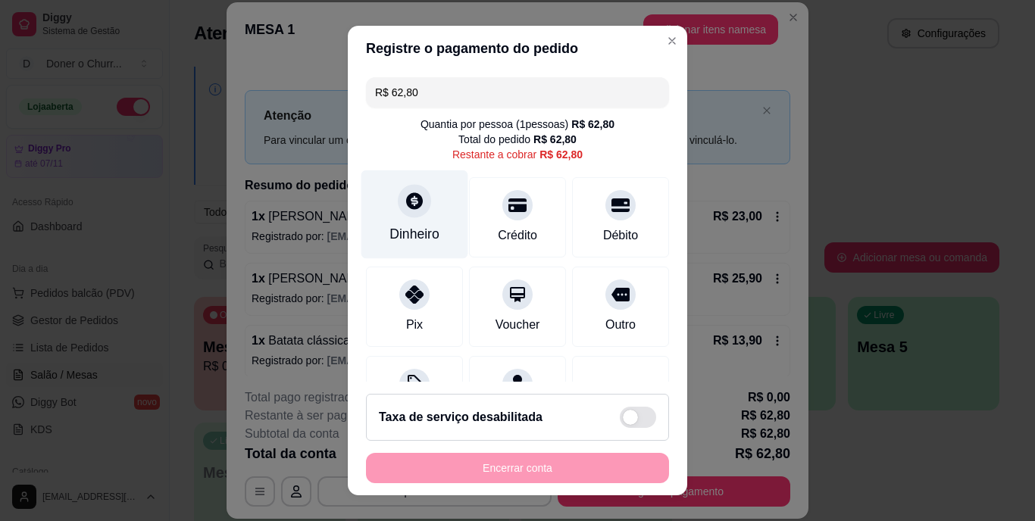
click at [398, 225] on div "Dinheiro" at bounding box center [414, 235] width 50 height 20
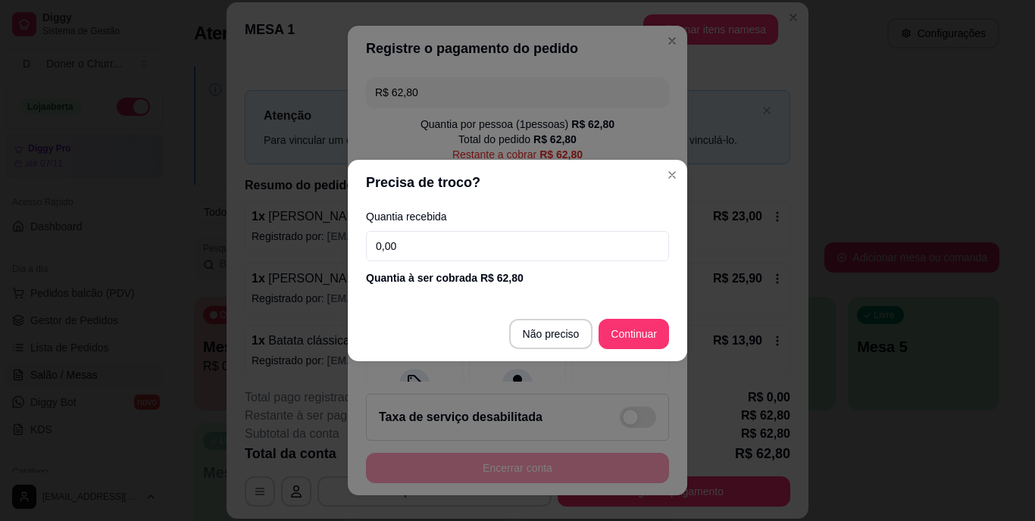
click at [420, 239] on input "0,00" at bounding box center [517, 246] width 303 height 30
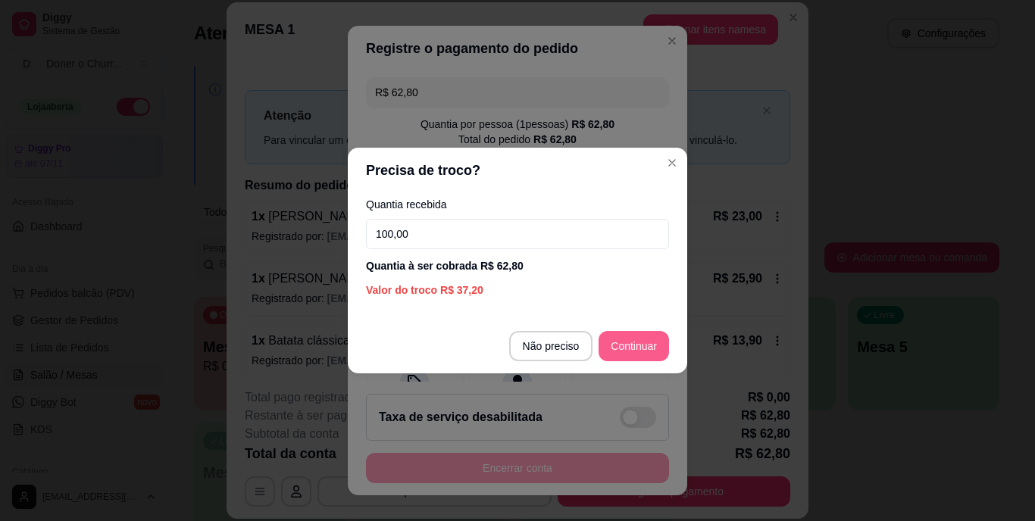
type input "100,00"
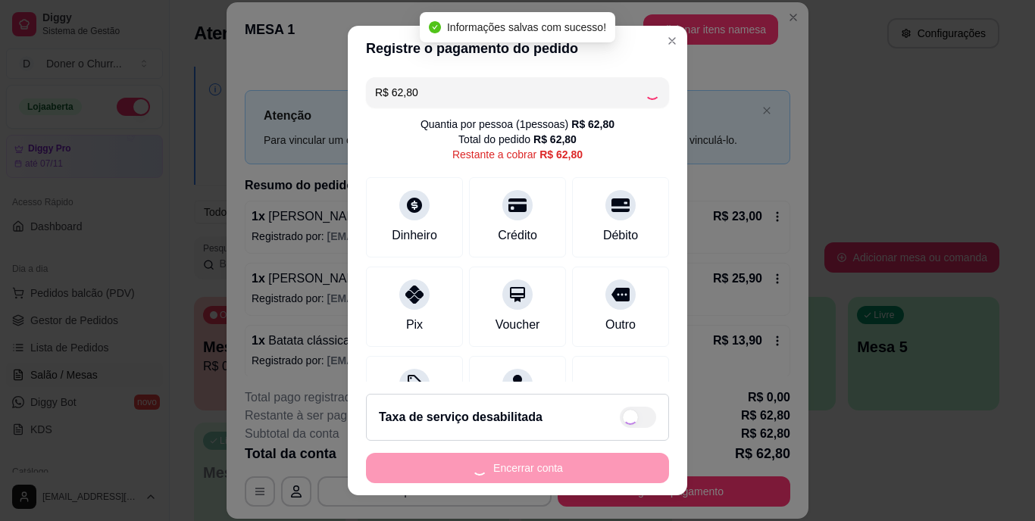
type input "R$ 0,00"
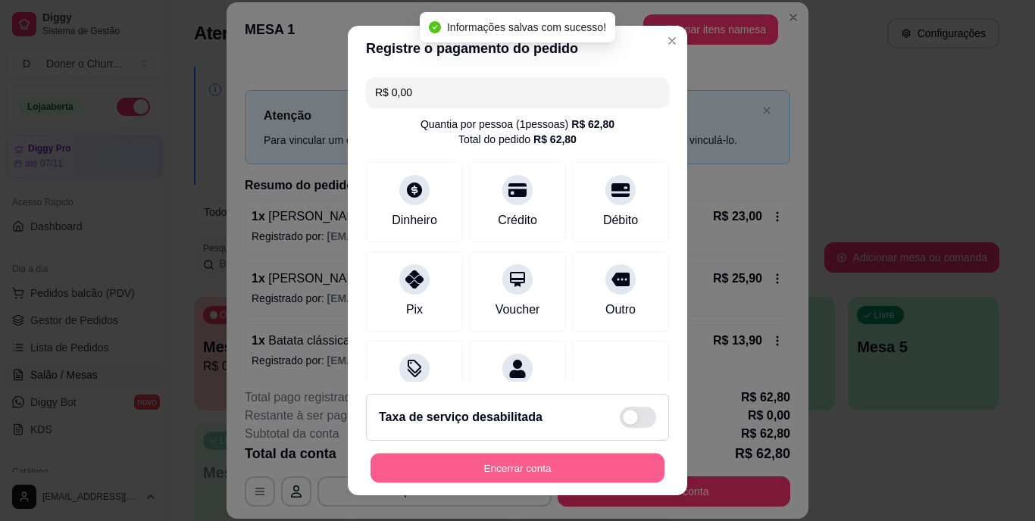
click at [489, 470] on button "Encerrar conta" at bounding box center [517, 468] width 294 height 30
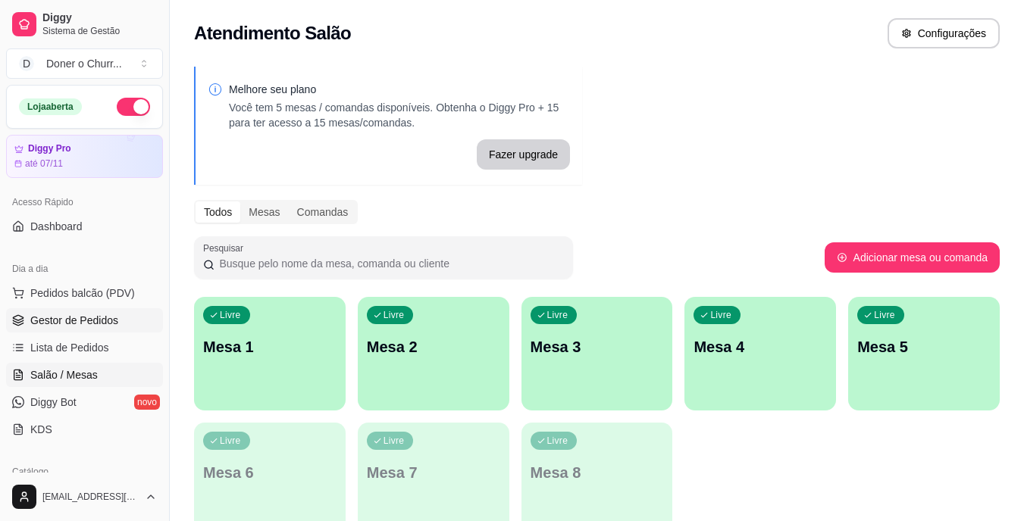
click at [91, 317] on span "Gestor de Pedidos" at bounding box center [74, 320] width 88 height 15
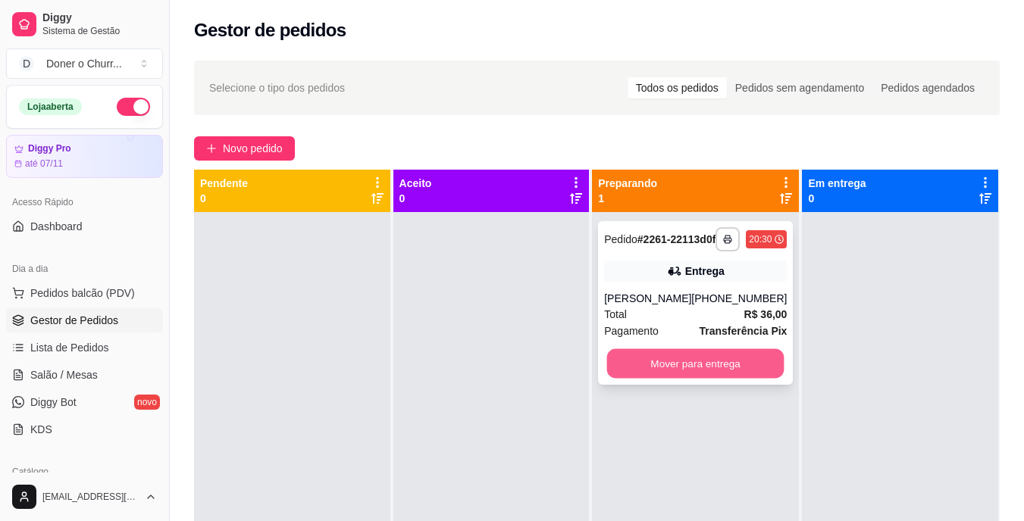
click at [701, 373] on button "Mover para entrega" at bounding box center [695, 364] width 177 height 30
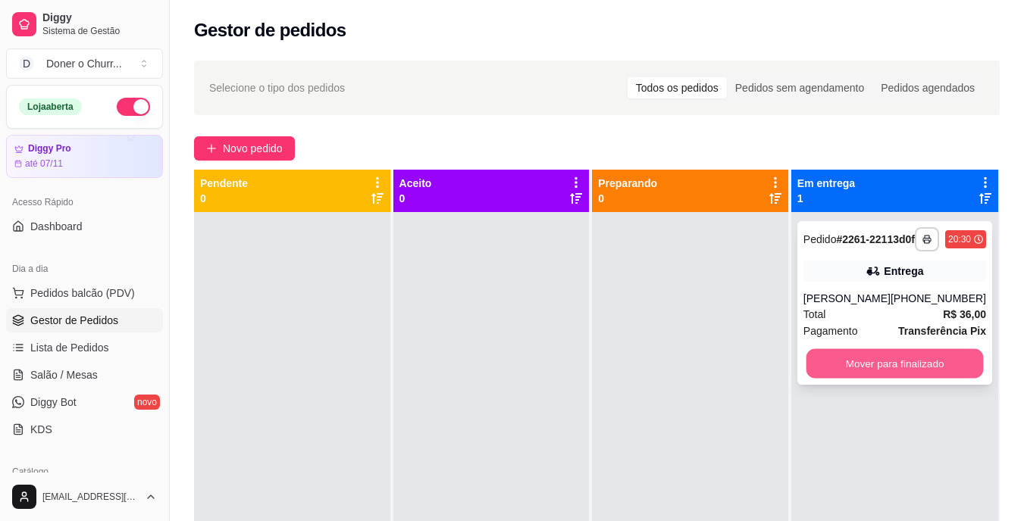
click at [874, 366] on button "Mover para finalizado" at bounding box center [893, 364] width 177 height 30
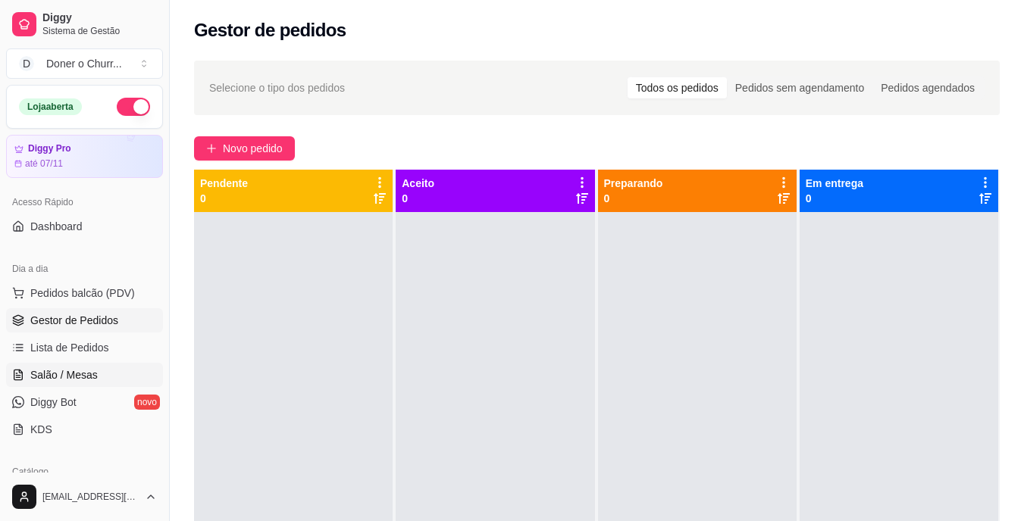
click at [55, 370] on span "Salão / Mesas" at bounding box center [63, 374] width 67 height 15
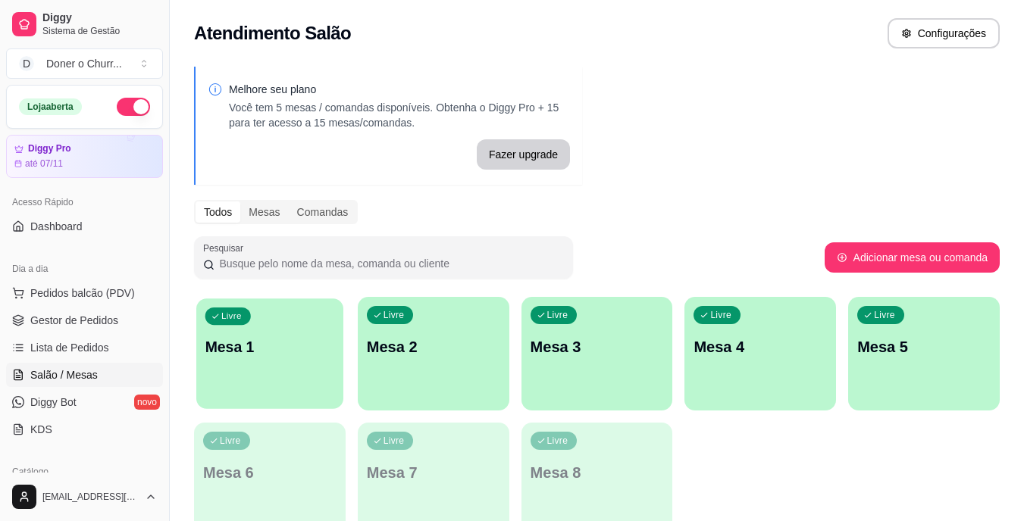
click at [255, 355] on p "Mesa 1" at bounding box center [270, 347] width 130 height 20
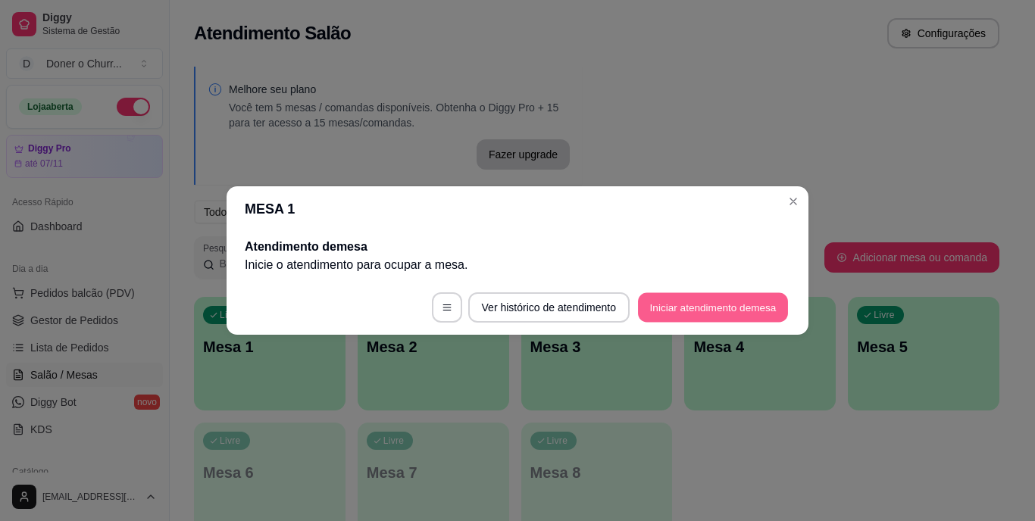
click at [711, 302] on button "Iniciar atendimento de mesa" at bounding box center [713, 308] width 150 height 30
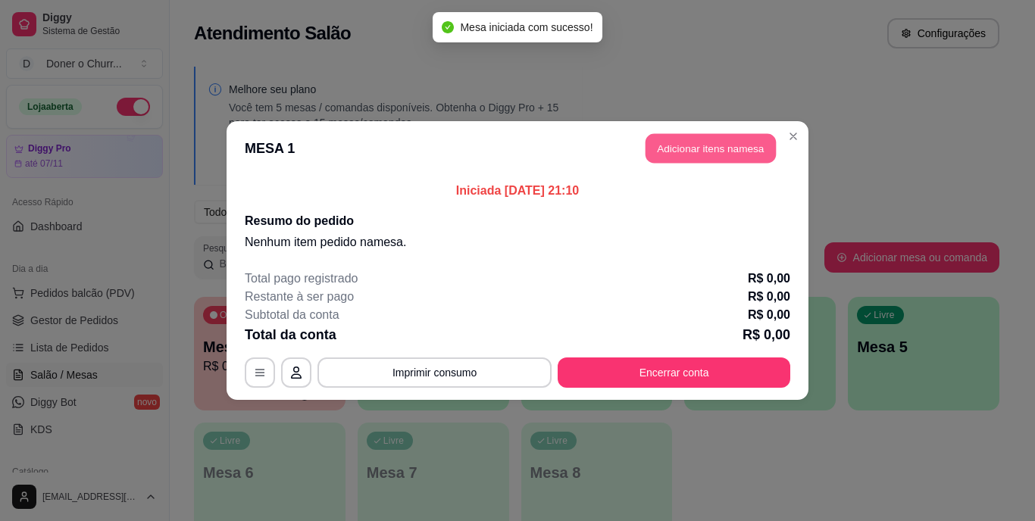
click at [695, 143] on button "Adicionar itens na mesa" at bounding box center [710, 149] width 130 height 30
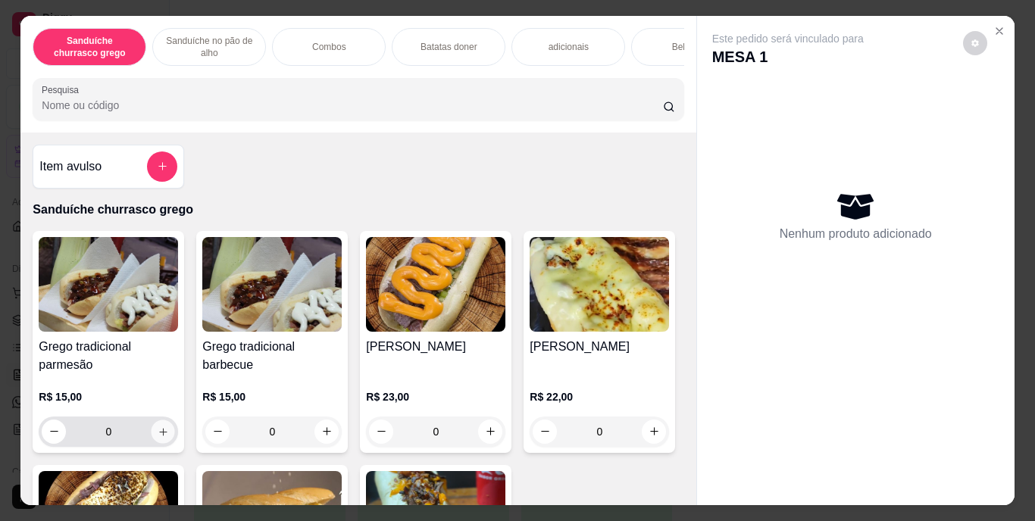
click at [152, 436] on button "increase-product-quantity" at bounding box center [163, 431] width 23 height 23
type input "1"
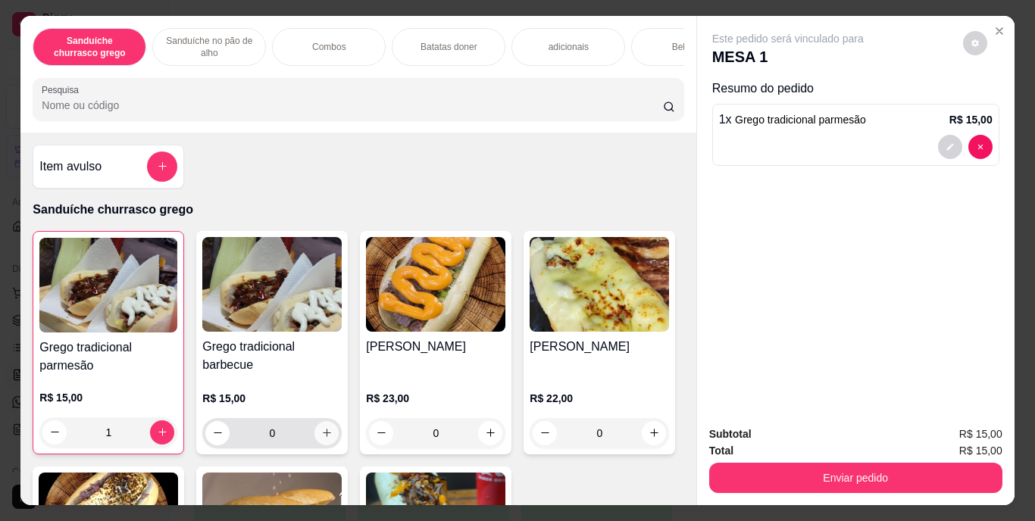
click at [321, 437] on icon "increase-product-quantity" at bounding box center [326, 432] width 11 height 11
type input "1"
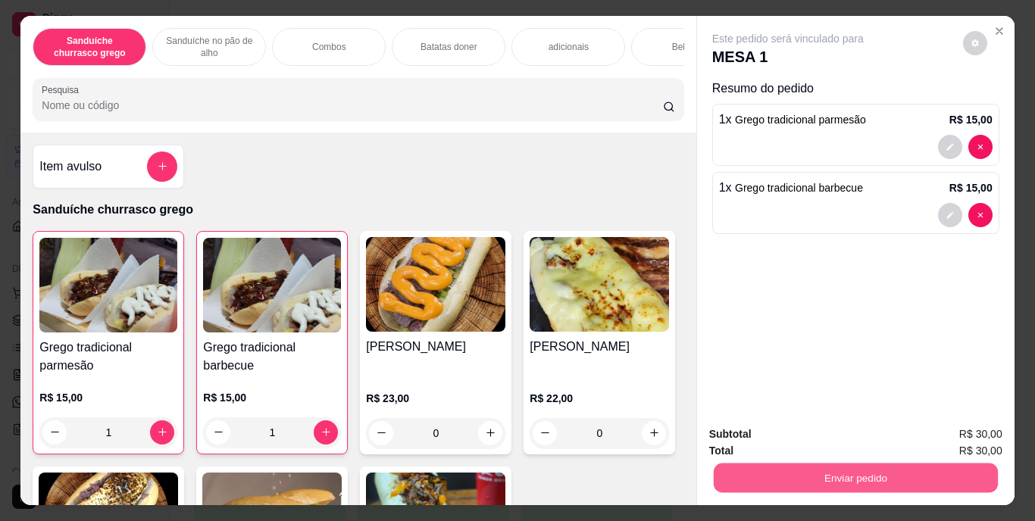
click at [819, 477] on button "Enviar pedido" at bounding box center [855, 479] width 284 height 30
click at [961, 441] on button "Enviar pedido" at bounding box center [962, 435] width 83 height 28
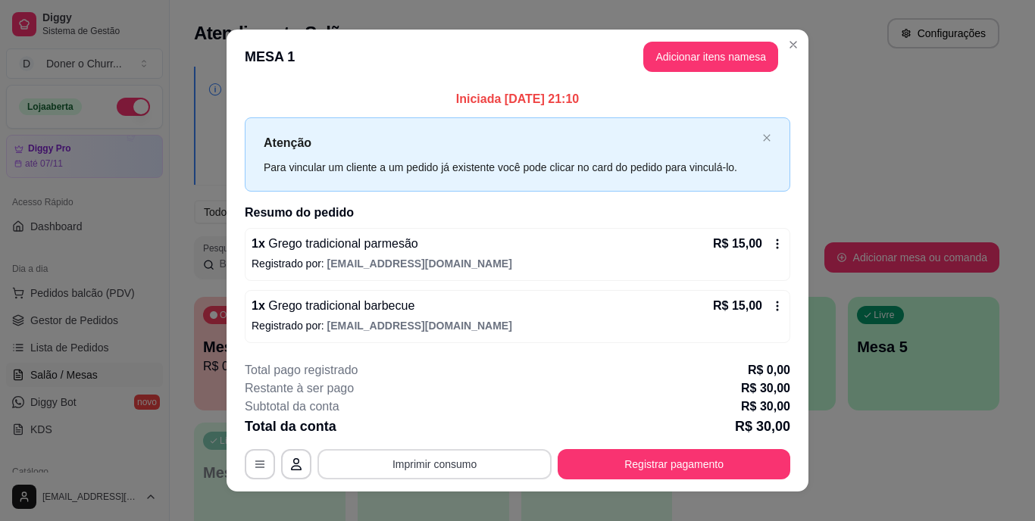
click at [421, 460] on button "Imprimir consumo" at bounding box center [434, 464] width 234 height 30
click at [446, 429] on button "IMPRESSORA" at bounding box center [433, 428] width 106 height 23
click at [446, 429] on div "Total da conta R$ 30,00" at bounding box center [517, 426] width 545 height 21
click at [439, 457] on button "Imprimir consumo" at bounding box center [434, 464] width 227 height 30
click at [444, 431] on button "IMPRESSORA" at bounding box center [433, 428] width 106 height 23
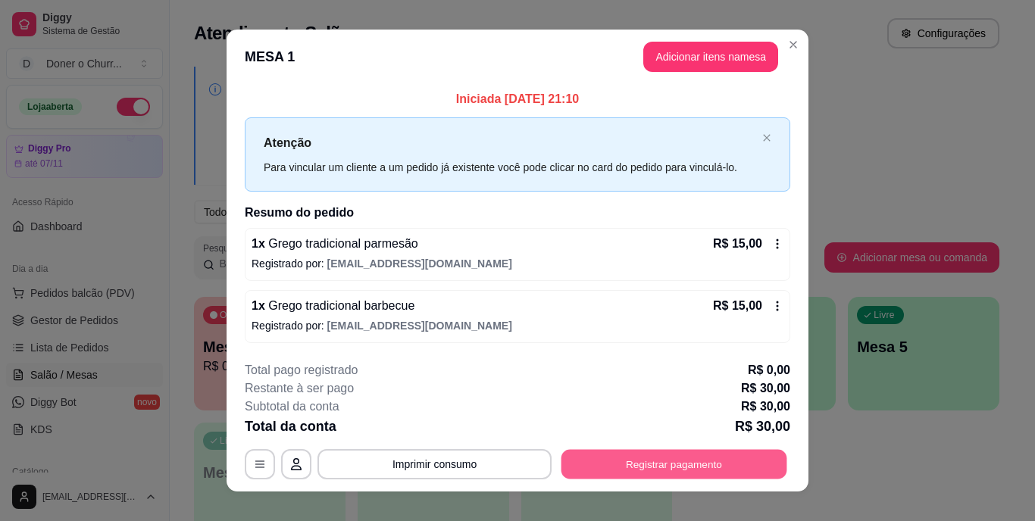
click at [656, 473] on button "Registrar pagamento" at bounding box center [674, 464] width 226 height 30
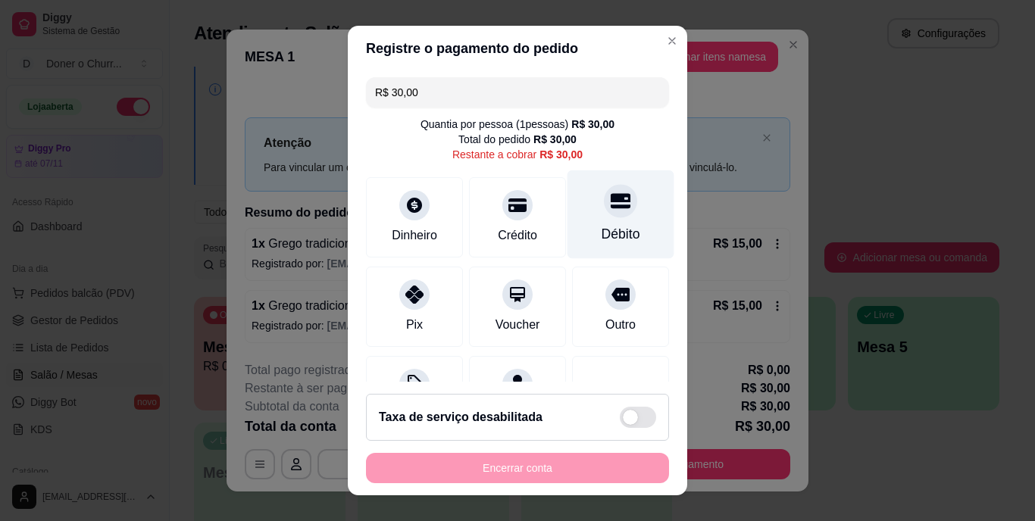
click at [568, 228] on div "Débito" at bounding box center [620, 214] width 107 height 89
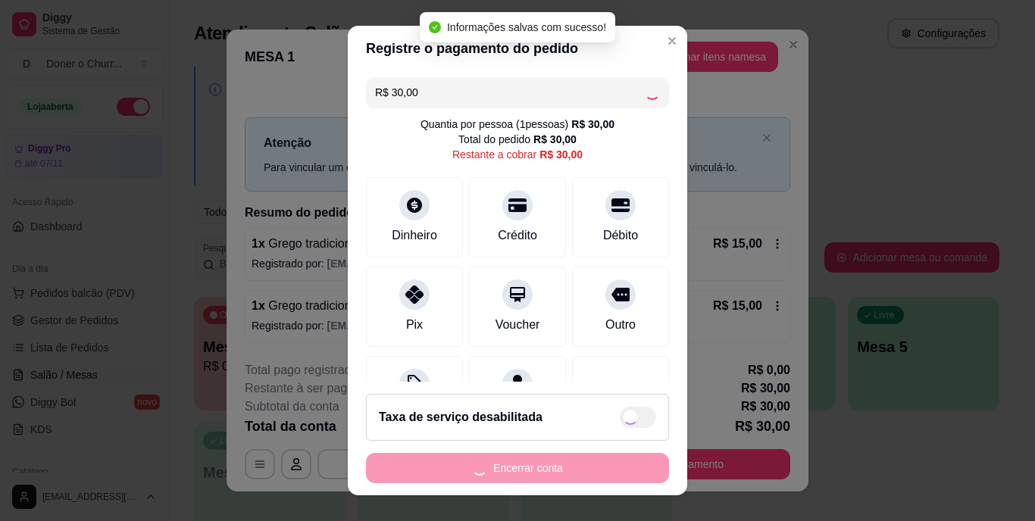
type input "R$ 0,00"
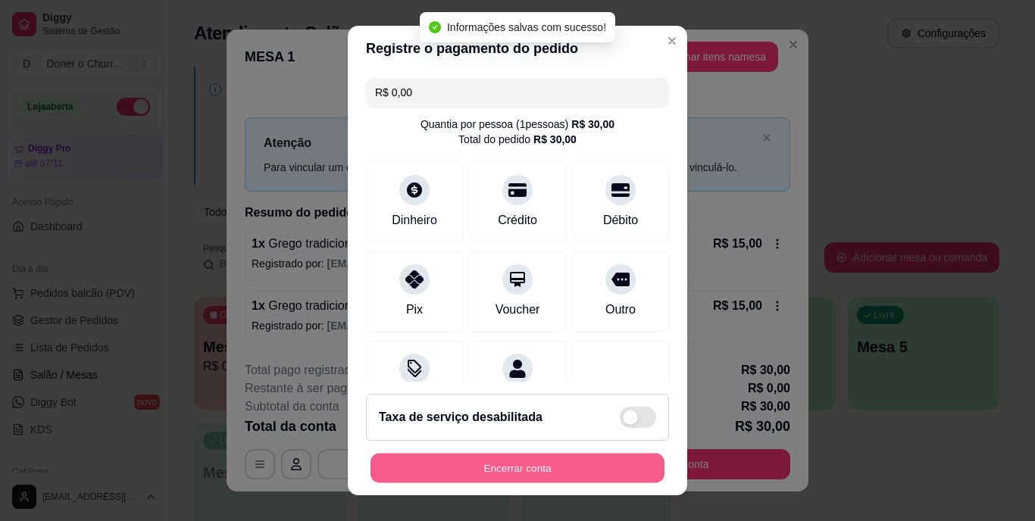
click at [498, 464] on button "Encerrar conta" at bounding box center [517, 468] width 294 height 30
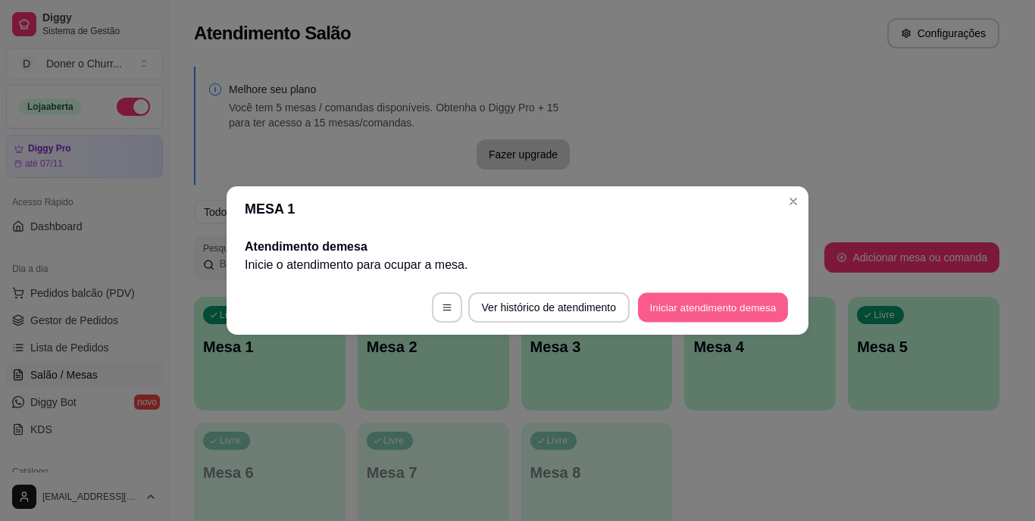
click at [682, 300] on button "Iniciar atendimento de mesa" at bounding box center [713, 308] width 150 height 30
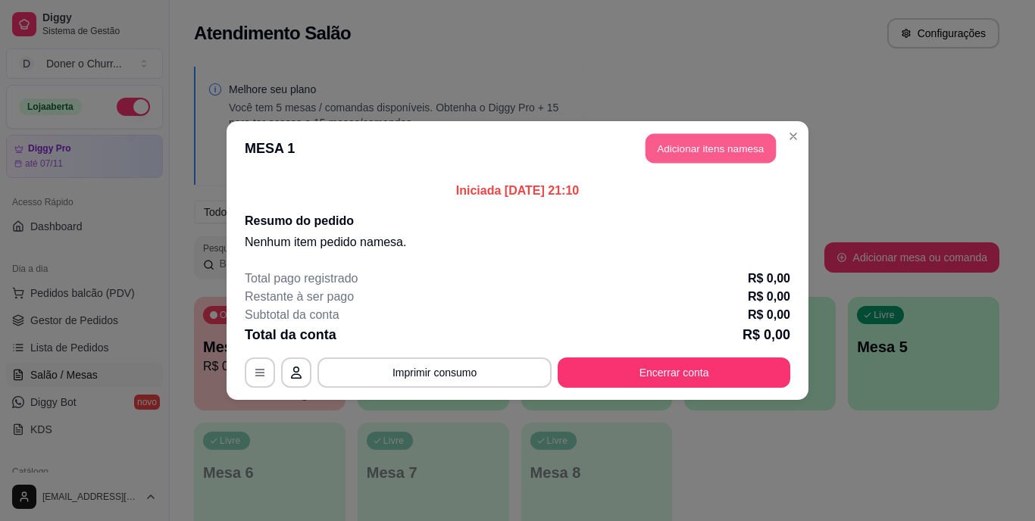
click at [702, 145] on button "Adicionar itens na mesa" at bounding box center [710, 149] width 130 height 30
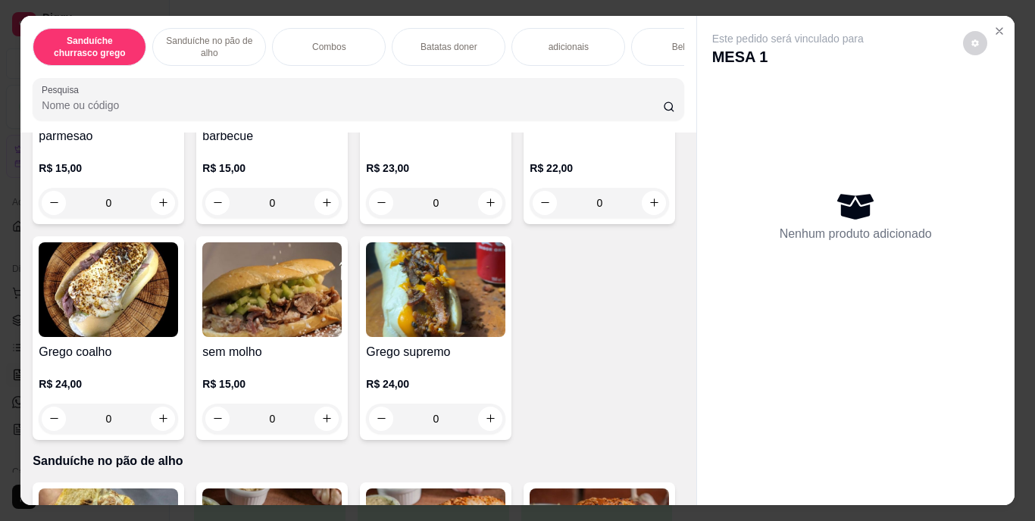
scroll to position [230, 0]
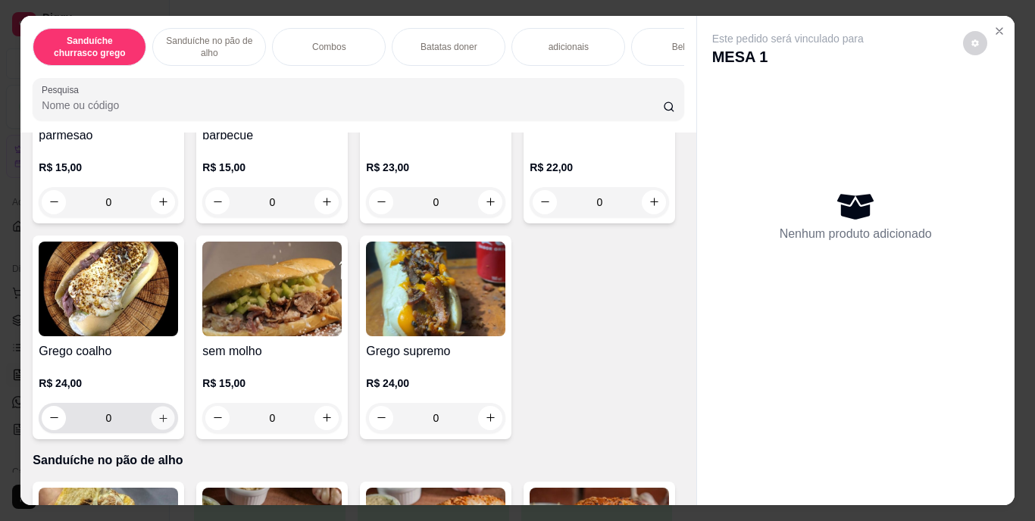
click at [169, 423] on icon "increase-product-quantity" at bounding box center [163, 417] width 11 height 11
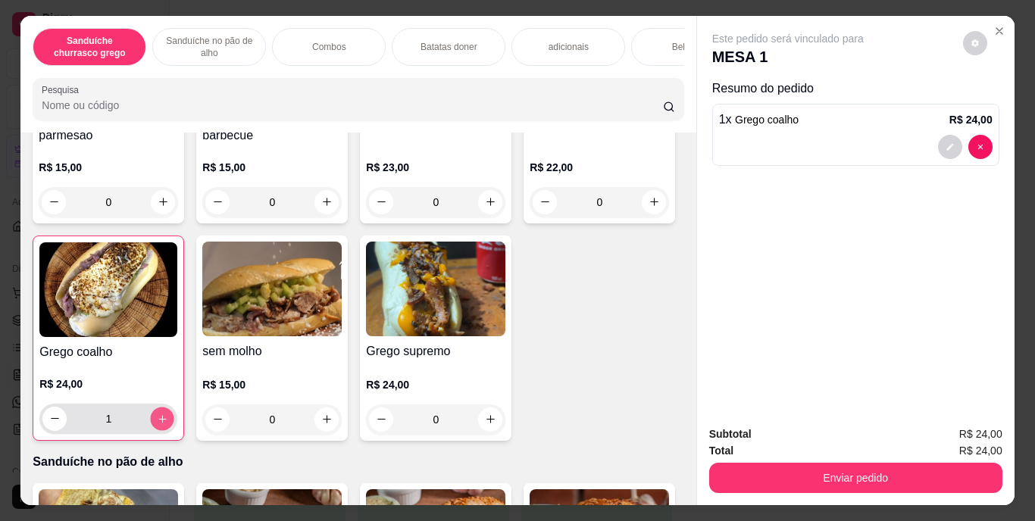
click at [166, 423] on icon "increase-product-quantity" at bounding box center [162, 419] width 8 height 8
type input "2"
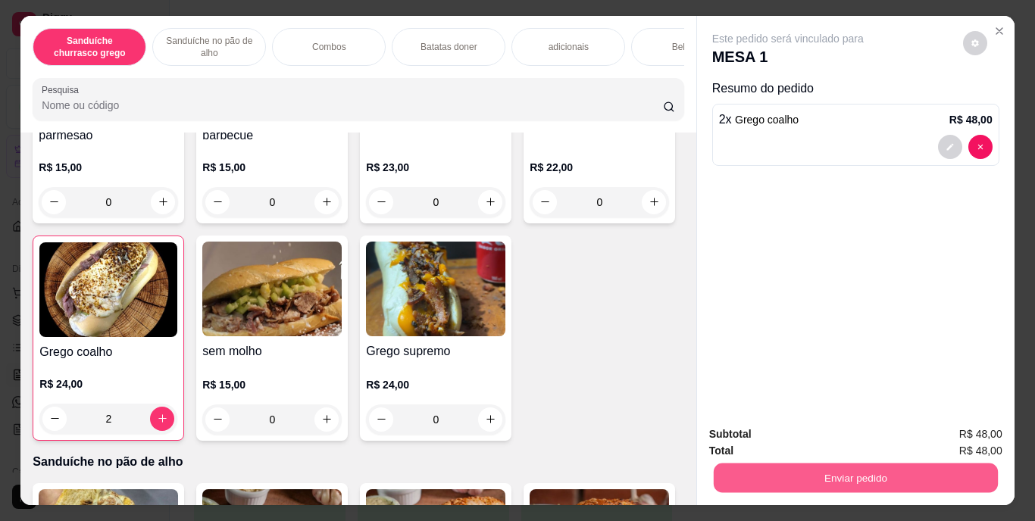
click at [821, 464] on button "Enviar pedido" at bounding box center [855, 479] width 284 height 30
click at [949, 435] on button "Enviar pedido" at bounding box center [959, 435] width 83 height 28
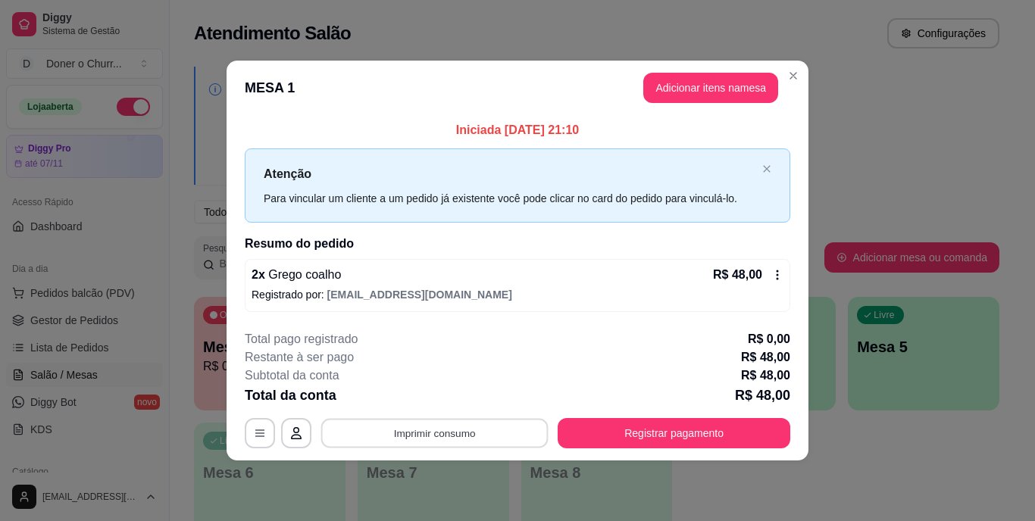
click at [444, 421] on button "Imprimir consumo" at bounding box center [434, 433] width 227 height 30
click at [436, 393] on button "IMPRESSORA" at bounding box center [439, 397] width 106 height 23
click at [419, 433] on button "Imprimir consumo" at bounding box center [434, 433] width 227 height 30
click at [426, 401] on button "IMPRESSORA" at bounding box center [439, 397] width 106 height 23
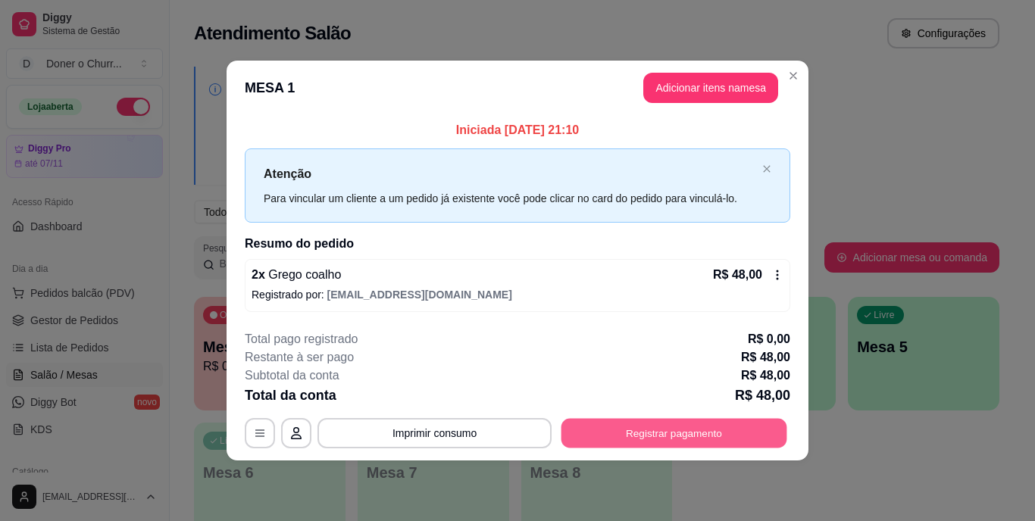
click at [617, 429] on button "Registrar pagamento" at bounding box center [674, 433] width 226 height 30
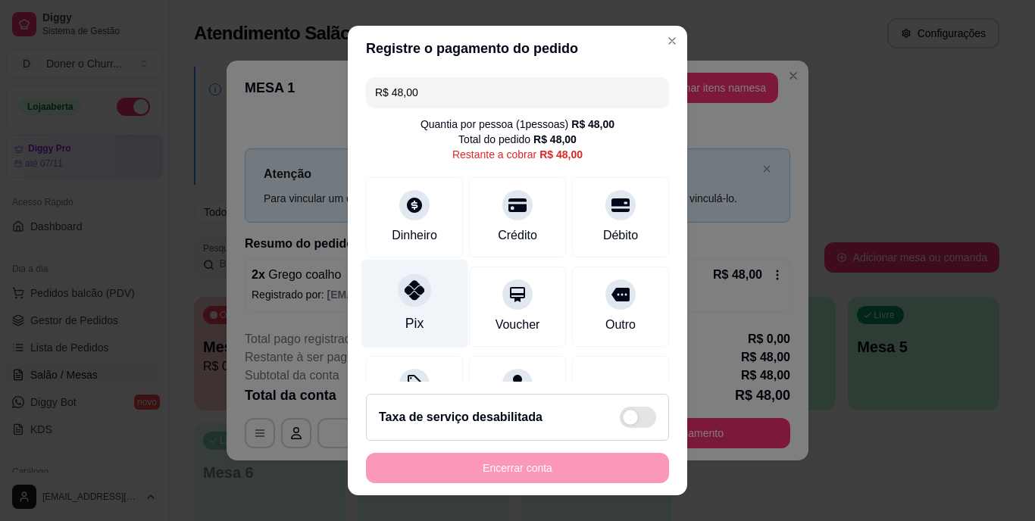
click at [405, 292] on icon at bounding box center [415, 291] width 20 height 20
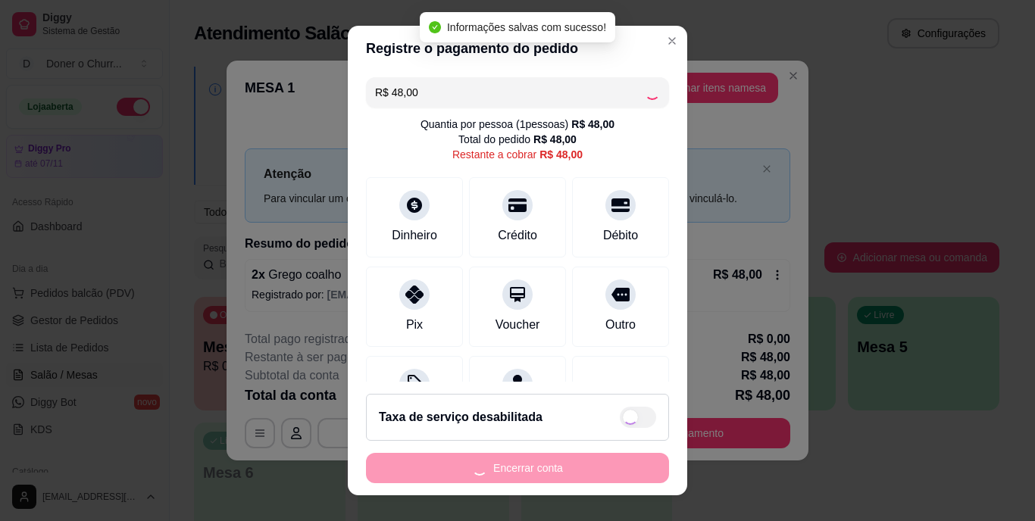
type input "R$ 0,00"
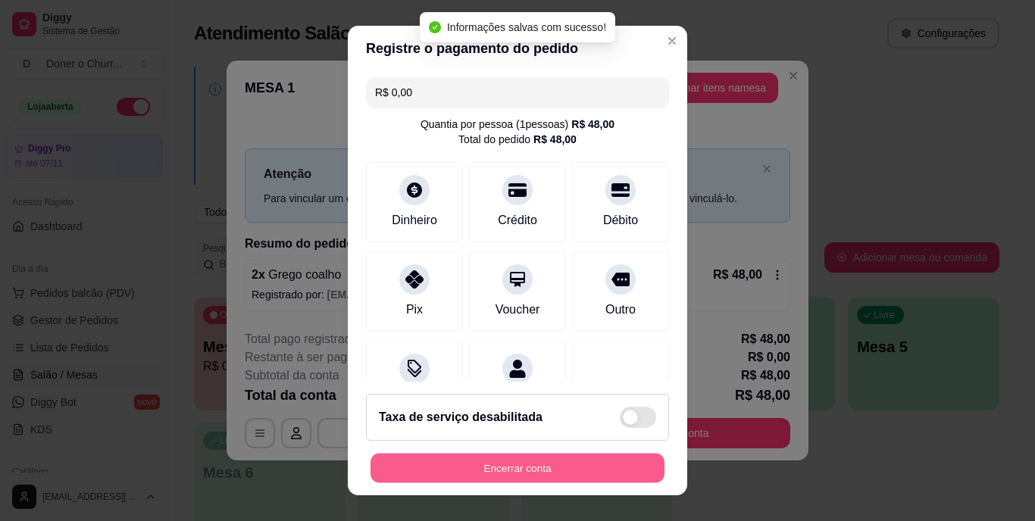
click at [495, 458] on button "Encerrar conta" at bounding box center [517, 468] width 294 height 30
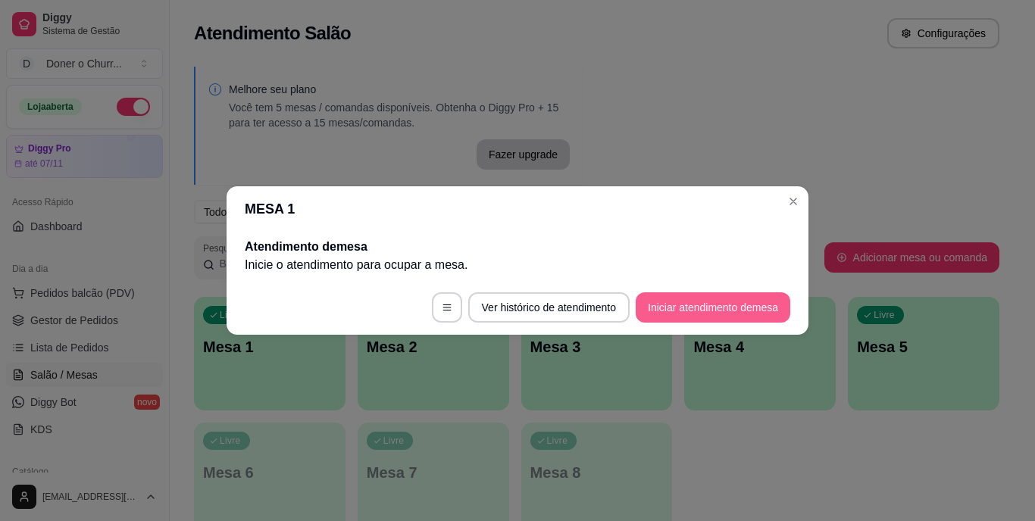
click at [725, 311] on button "Iniciar atendimento de mesa" at bounding box center [713, 307] width 155 height 30
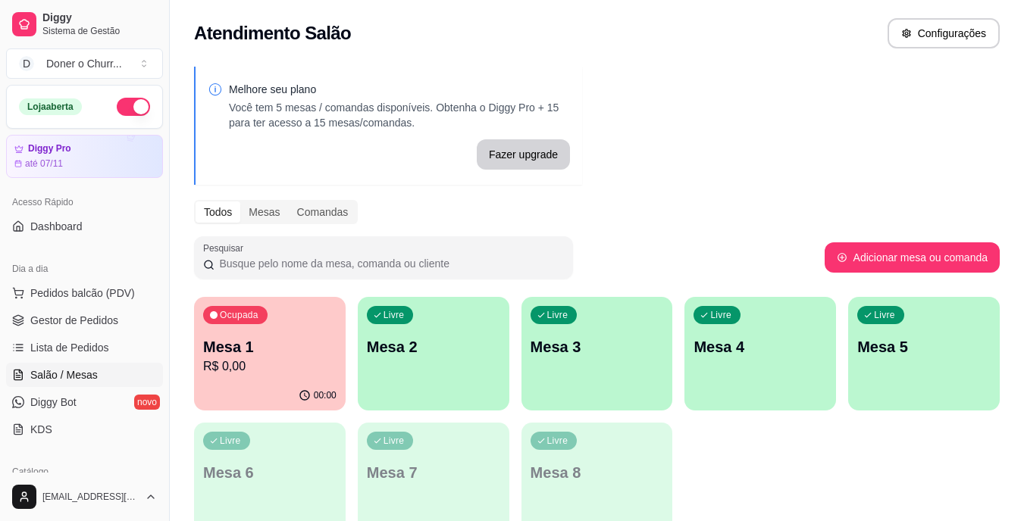
click at [699, 82] on div "Melhore seu plano Você tem 5 mesas / comandas disponíveis. Obtenha o Diggy Pro …" at bounding box center [597, 306] width 854 height 497
click at [289, 341] on p "Mesa 1" at bounding box center [269, 346] width 133 height 21
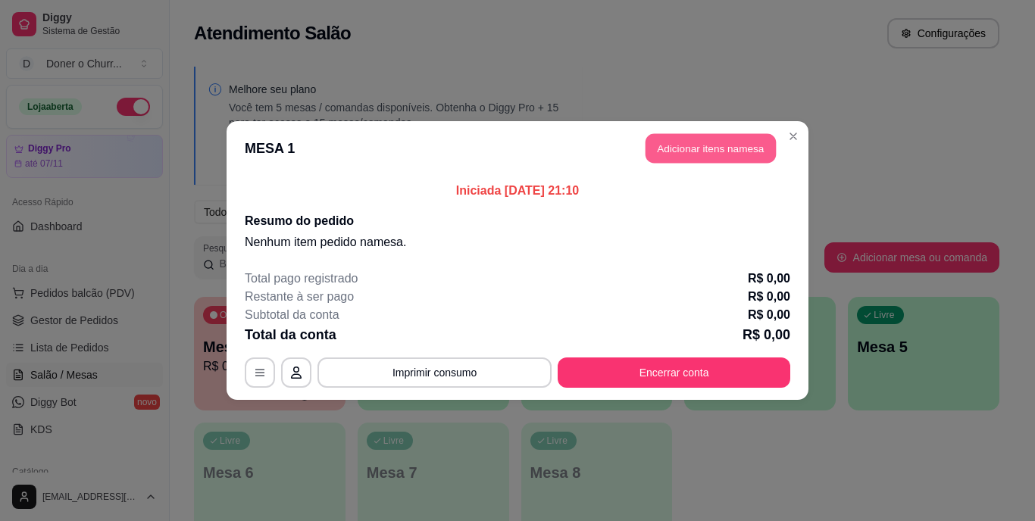
click at [717, 155] on button "Adicionar itens na mesa" at bounding box center [710, 149] width 130 height 30
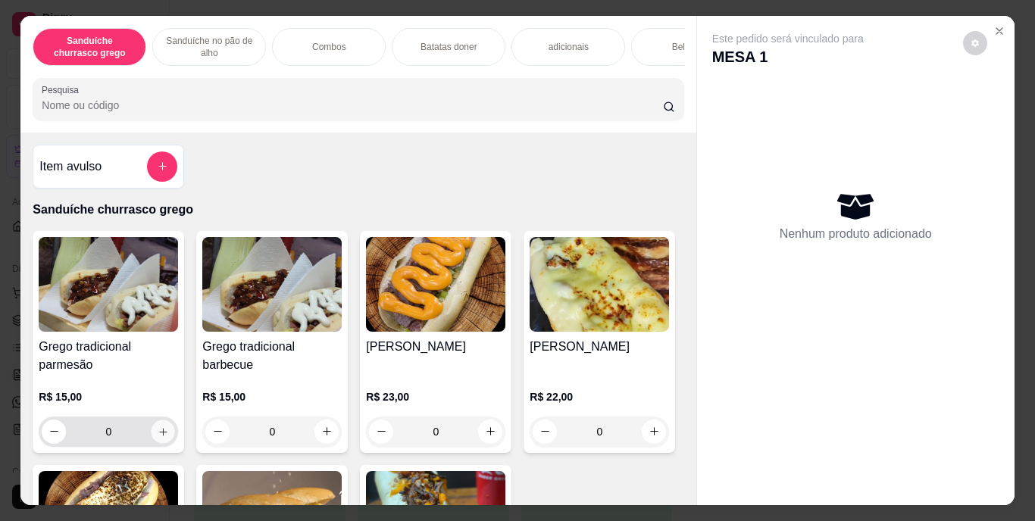
click at [159, 434] on icon "increase-product-quantity" at bounding box center [163, 431] width 11 height 11
type input "1"
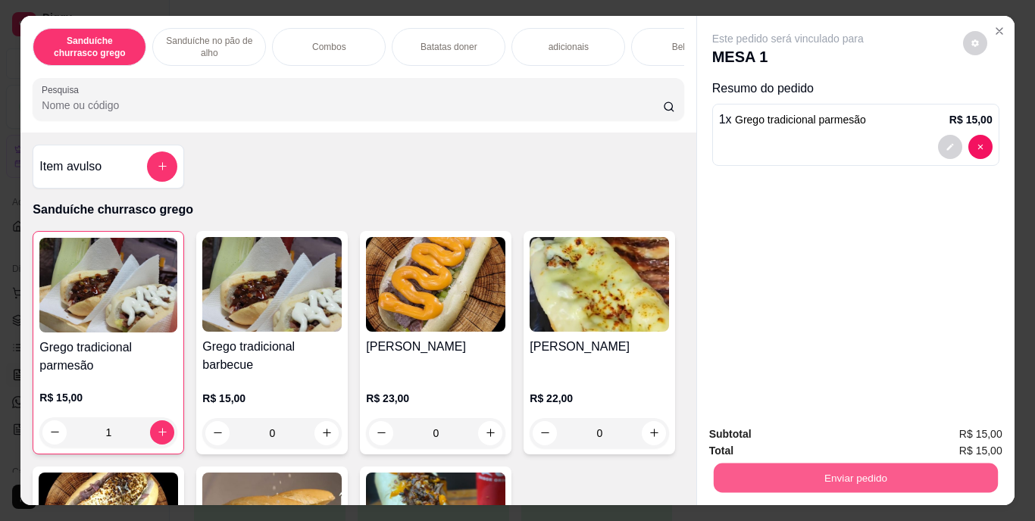
click at [810, 470] on button "Enviar pedido" at bounding box center [855, 479] width 284 height 30
click at [954, 433] on button "Enviar pedido" at bounding box center [962, 435] width 83 height 28
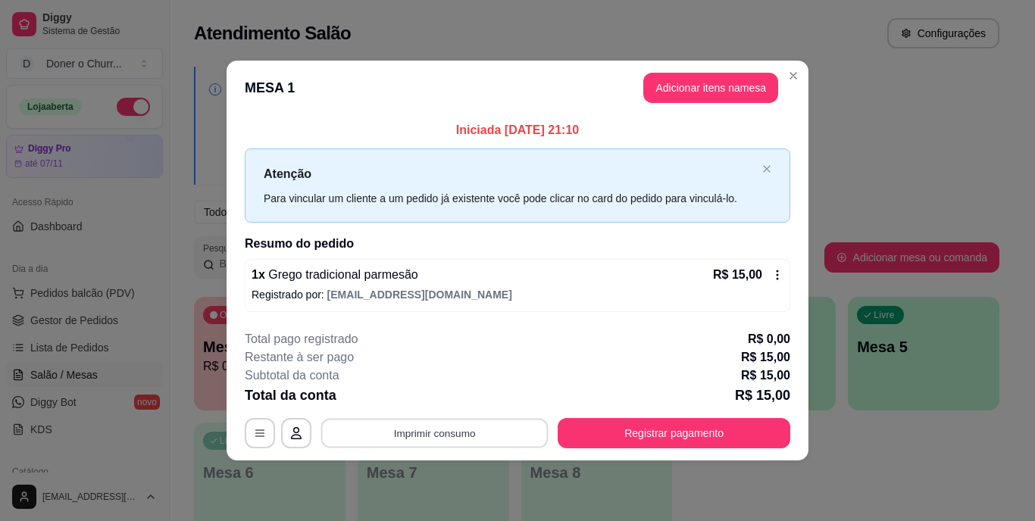
click at [433, 434] on button "Imprimir consumo" at bounding box center [434, 433] width 227 height 30
click at [432, 394] on button "IMPRESSORA" at bounding box center [439, 398] width 110 height 24
click at [428, 436] on button "Imprimir consumo" at bounding box center [434, 433] width 227 height 30
click at [440, 394] on button "IMPRESSORA" at bounding box center [439, 397] width 106 height 23
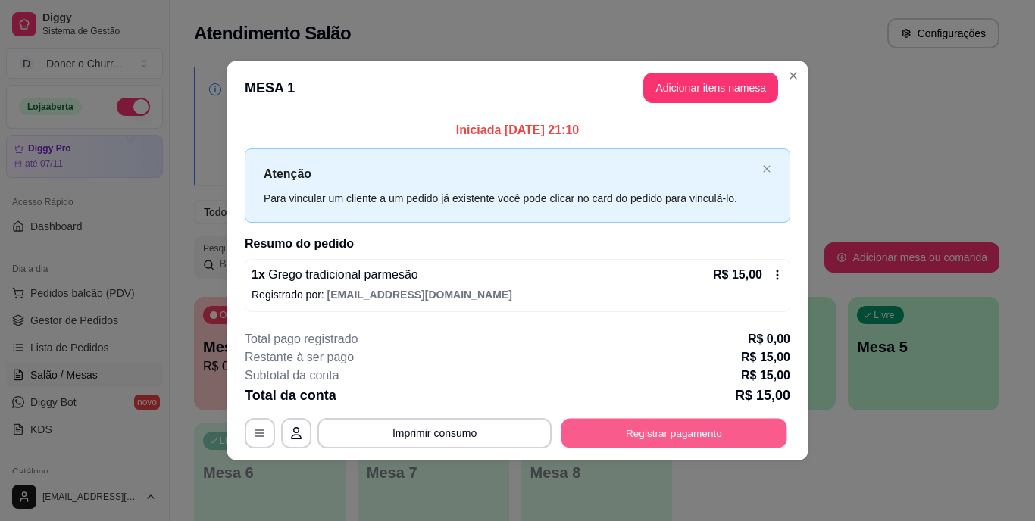
click at [635, 445] on button "Registrar pagamento" at bounding box center [674, 433] width 226 height 30
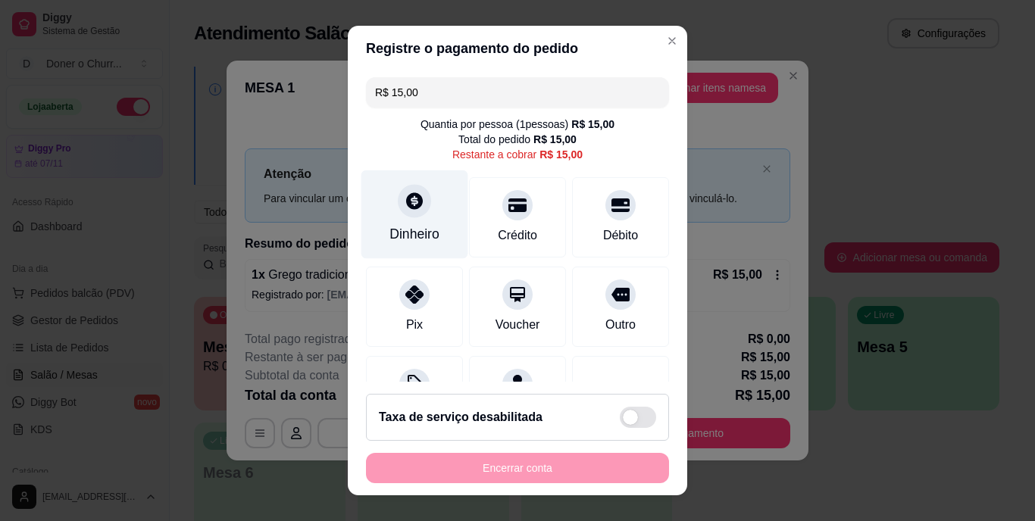
click at [411, 235] on div "Dinheiro" at bounding box center [414, 235] width 50 height 20
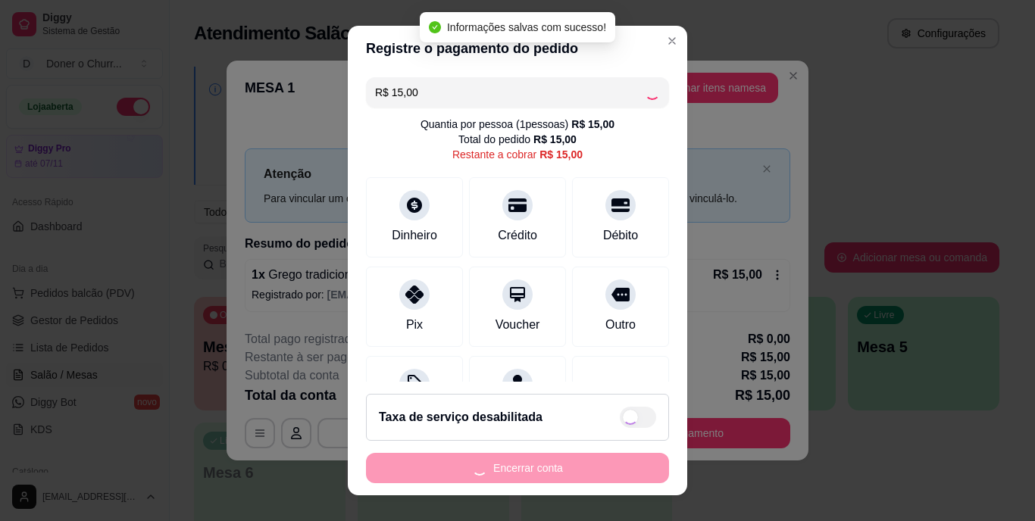
type input "R$ 0,00"
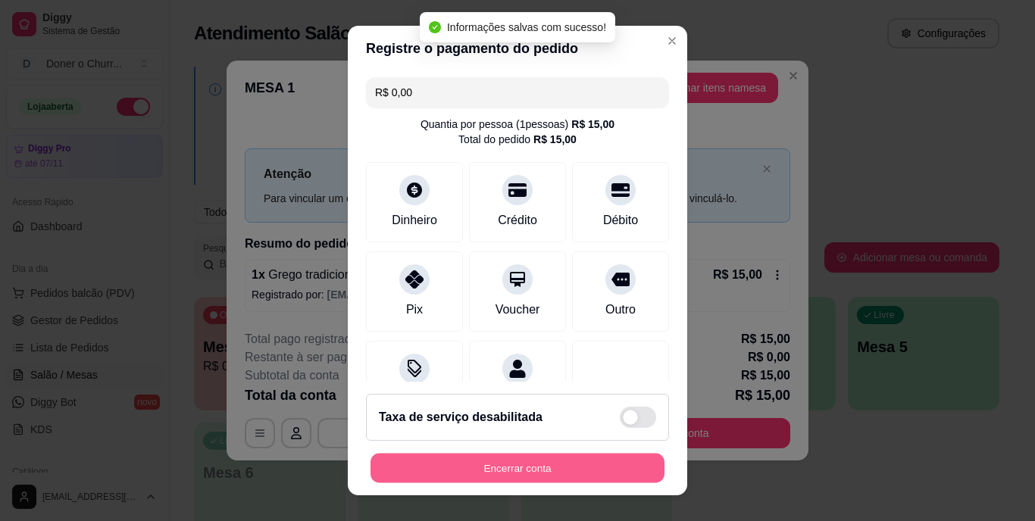
click at [526, 459] on button "Encerrar conta" at bounding box center [517, 468] width 294 height 30
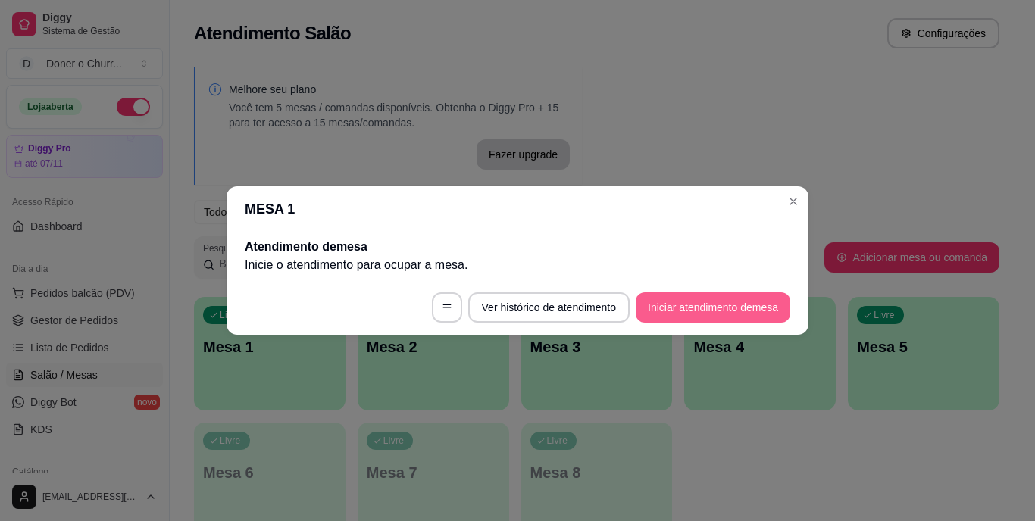
click at [699, 308] on button "Iniciar atendimento de mesa" at bounding box center [713, 307] width 155 height 30
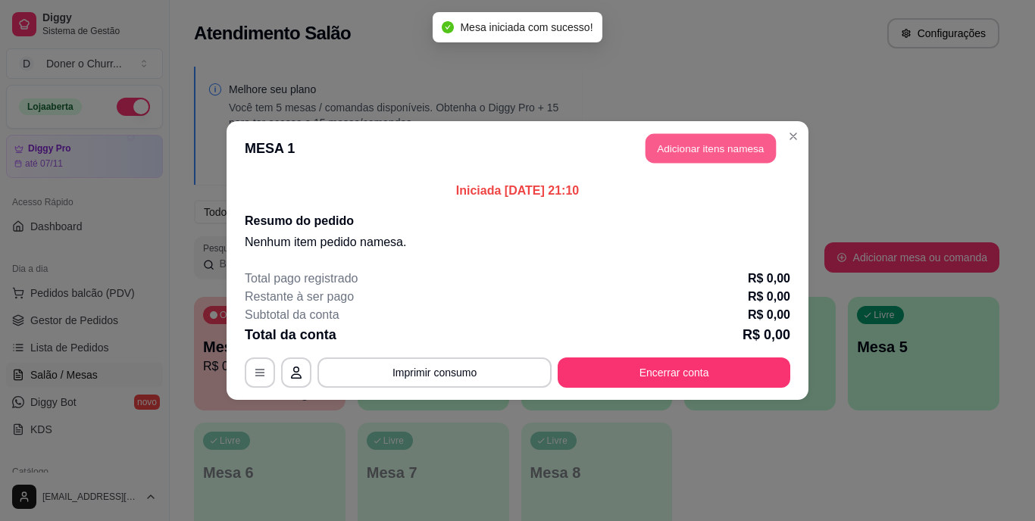
click at [704, 148] on button "Adicionar itens na mesa" at bounding box center [710, 149] width 130 height 30
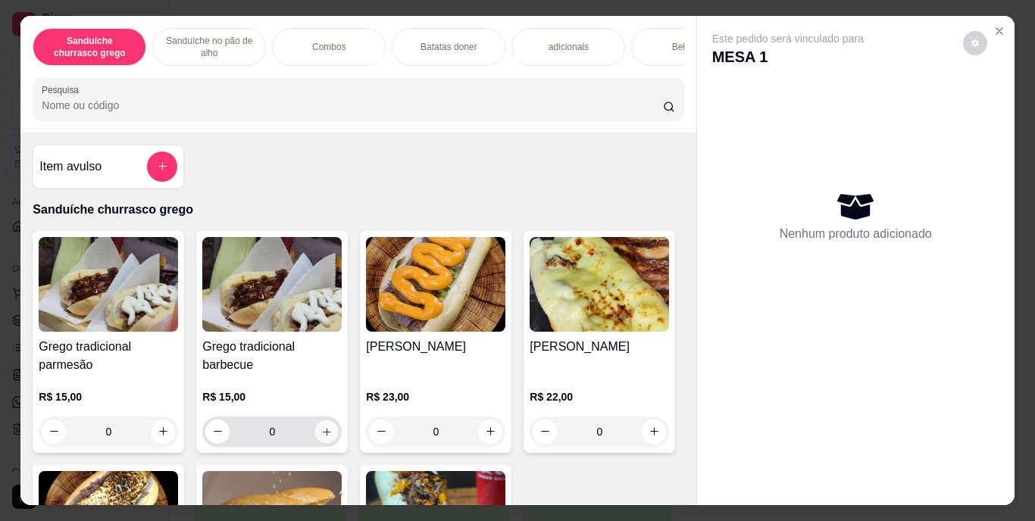
click at [321, 433] on icon "increase-product-quantity" at bounding box center [326, 431] width 11 height 11
type input "1"
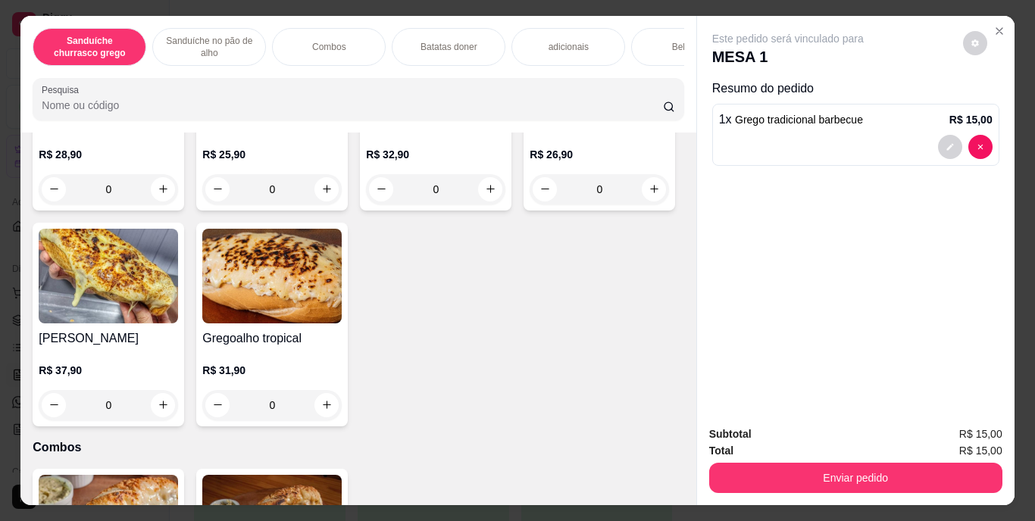
scroll to position [725, 0]
click at [667, 30] on div "Bebidas" at bounding box center [688, 47] width 114 height 38
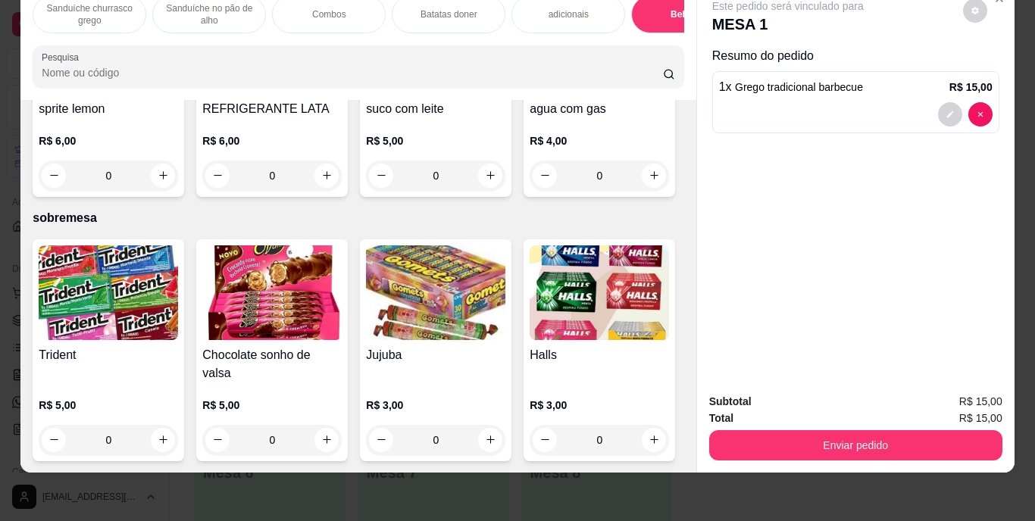
scroll to position [2781, 0]
click at [333, 181] on icon "increase-product-quantity" at bounding box center [326, 175] width 11 height 11
type input "1"
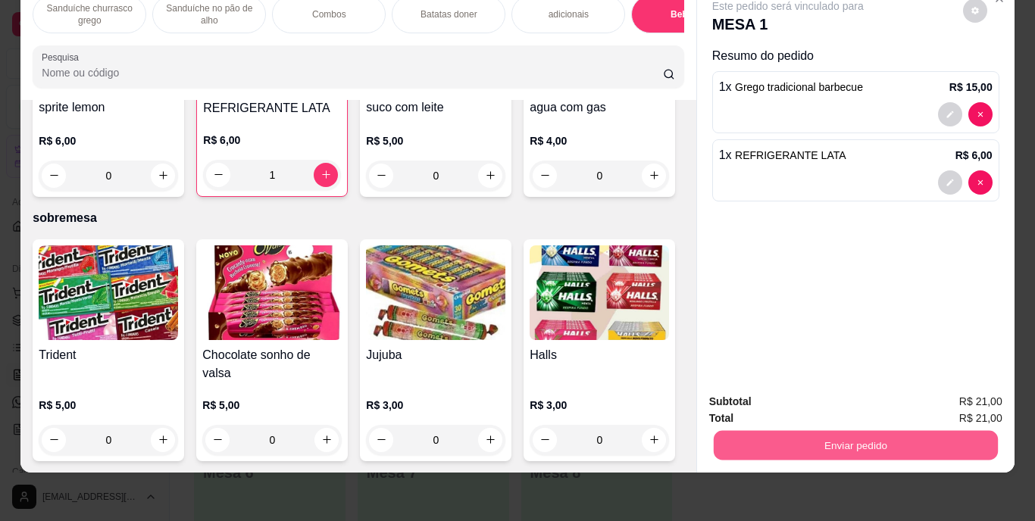
click at [830, 431] on button "Enviar pedido" at bounding box center [855, 446] width 284 height 30
click at [951, 391] on button "Enviar pedido" at bounding box center [962, 397] width 83 height 28
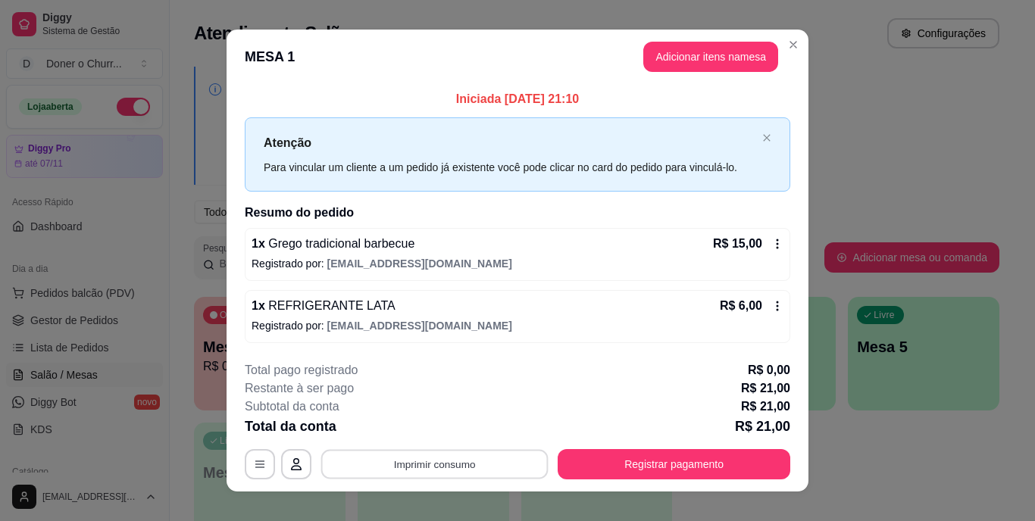
click at [439, 468] on button "Imprimir consumo" at bounding box center [434, 464] width 227 height 30
click at [433, 434] on button "IMPRESSORA" at bounding box center [433, 428] width 106 height 23
click at [437, 465] on button "Imprimir consumo" at bounding box center [434, 464] width 227 height 30
click at [436, 432] on button "IMPRESSORA" at bounding box center [433, 428] width 106 height 23
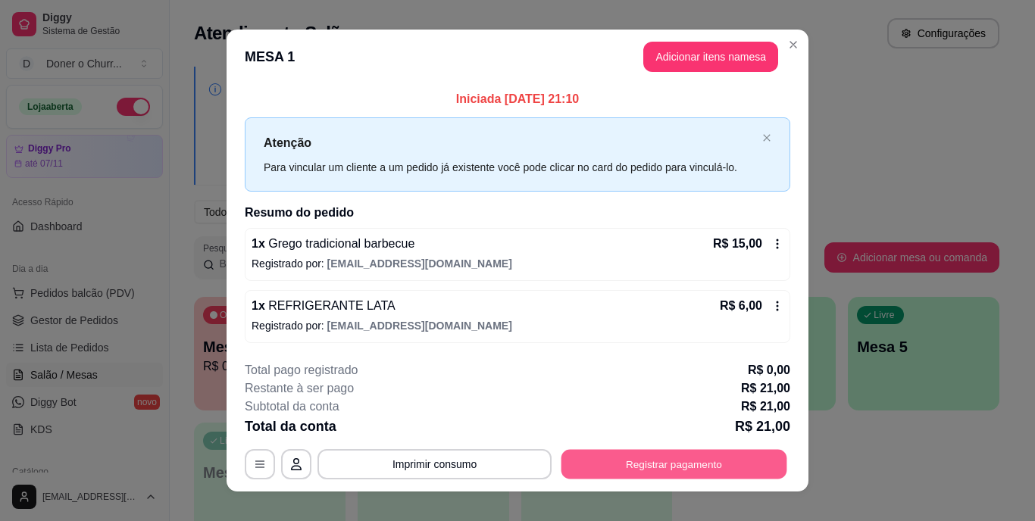
click at [676, 472] on button "Registrar pagamento" at bounding box center [674, 464] width 226 height 30
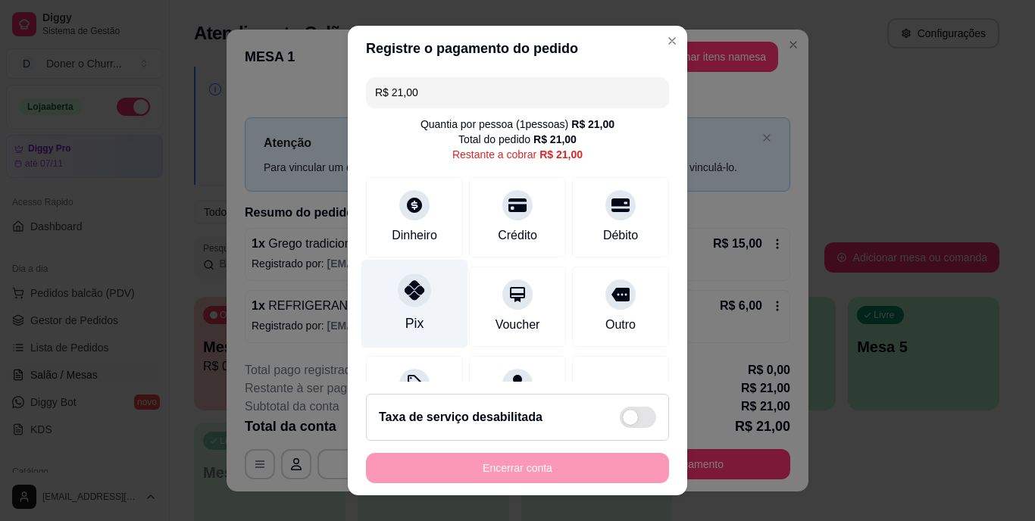
click at [400, 306] on div at bounding box center [414, 290] width 33 height 33
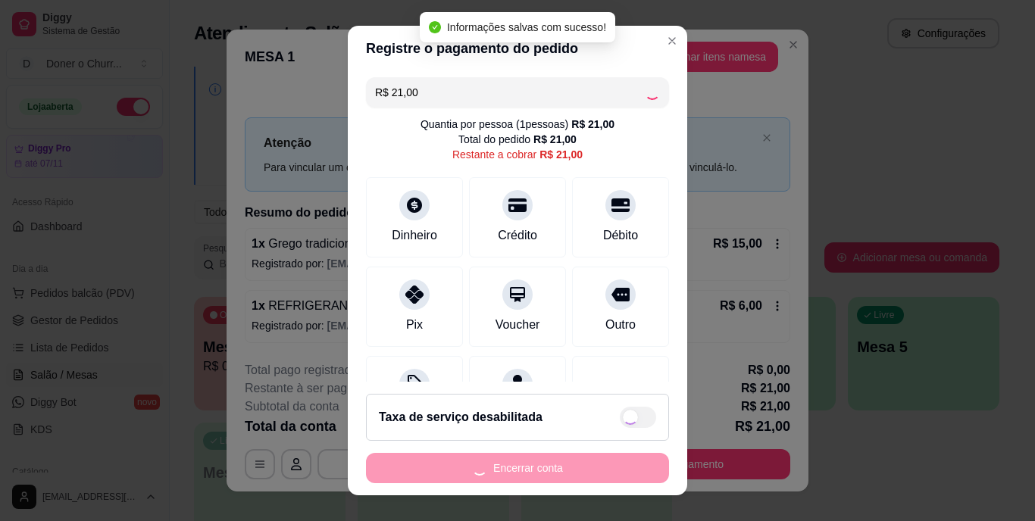
type input "R$ 0,00"
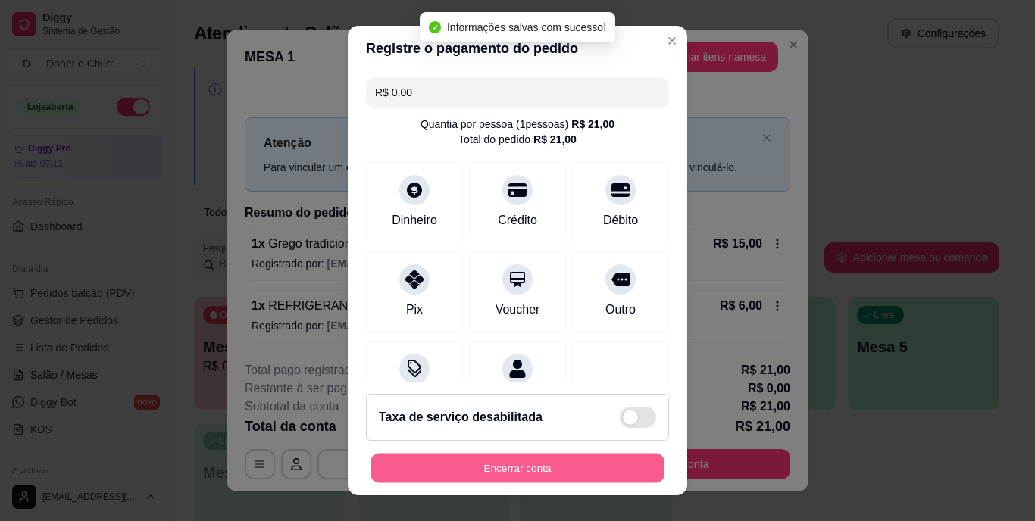
click at [505, 453] on div "Encerrar conta" at bounding box center [517, 468] width 303 height 30
click at [505, 466] on button "Encerrar conta" at bounding box center [517, 468] width 294 height 30
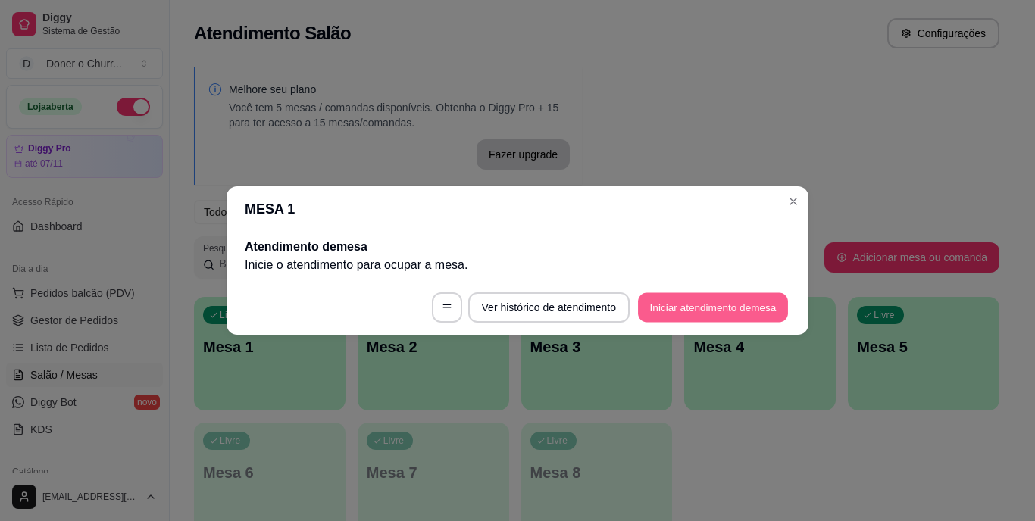
click at [718, 305] on button "Iniciar atendimento de mesa" at bounding box center [713, 308] width 150 height 30
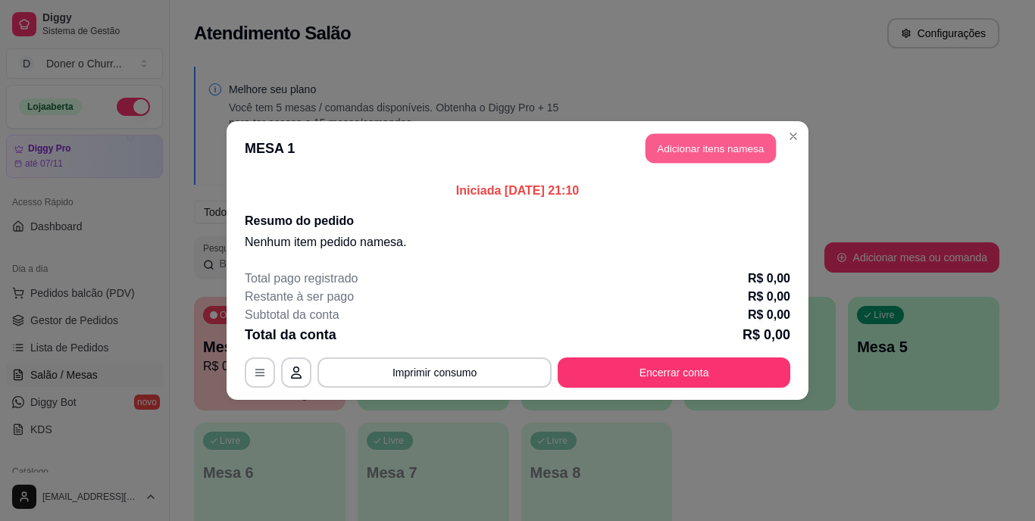
click at [728, 143] on button "Adicionar itens na mesa" at bounding box center [710, 149] width 130 height 30
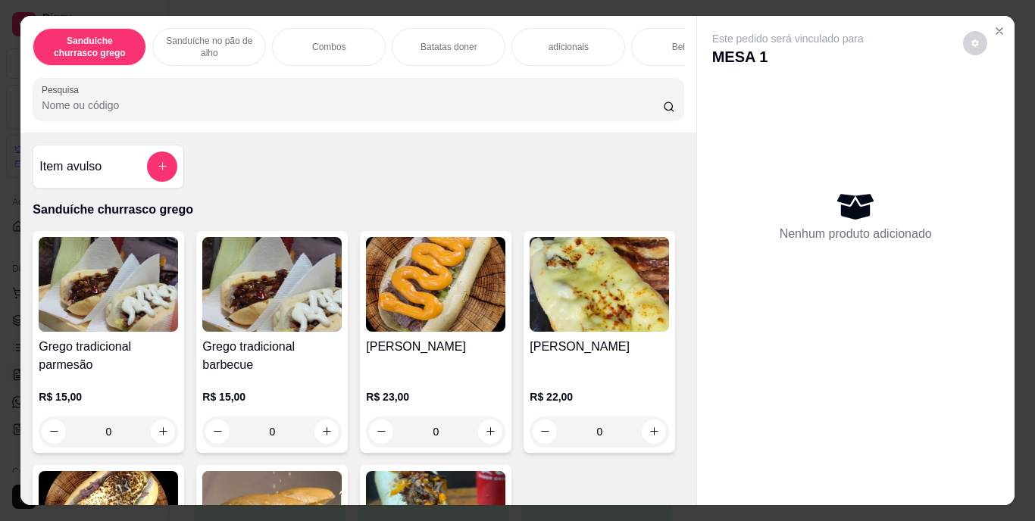
click at [467, 42] on p "Batatas doner" at bounding box center [448, 47] width 57 height 12
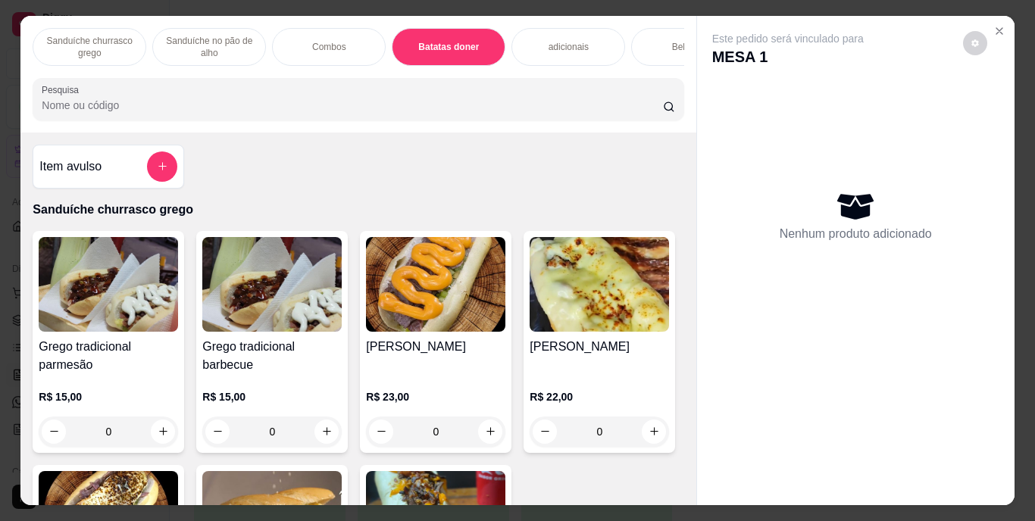
scroll to position [39, 0]
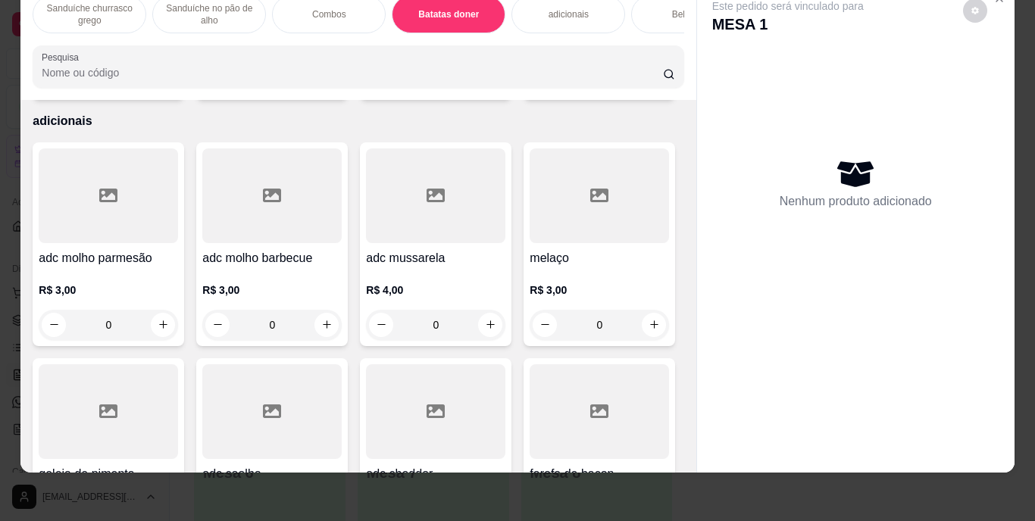
click at [158, 84] on icon "increase-product-quantity" at bounding box center [163, 78] width 11 height 11
type input "1"
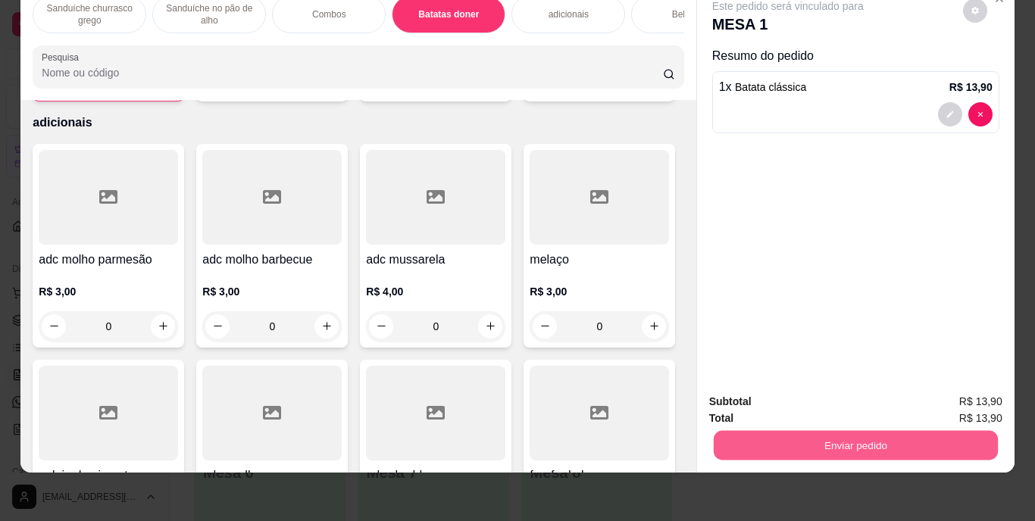
click at [817, 434] on button "Enviar pedido" at bounding box center [855, 446] width 284 height 30
click at [953, 392] on button "Enviar pedido" at bounding box center [962, 397] width 83 height 28
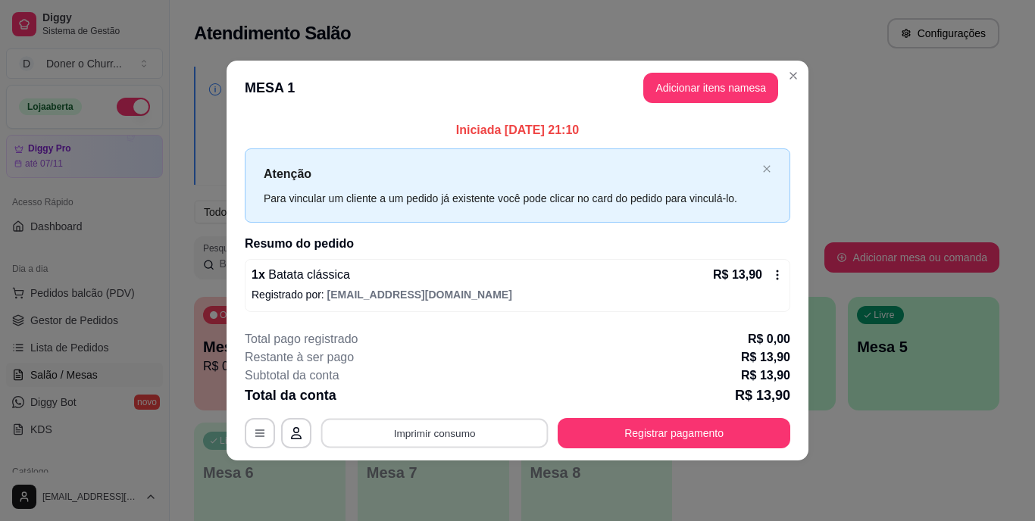
click at [454, 430] on button "Imprimir consumo" at bounding box center [434, 433] width 227 height 30
click at [430, 398] on button "IMPRESSORA" at bounding box center [439, 397] width 106 height 23
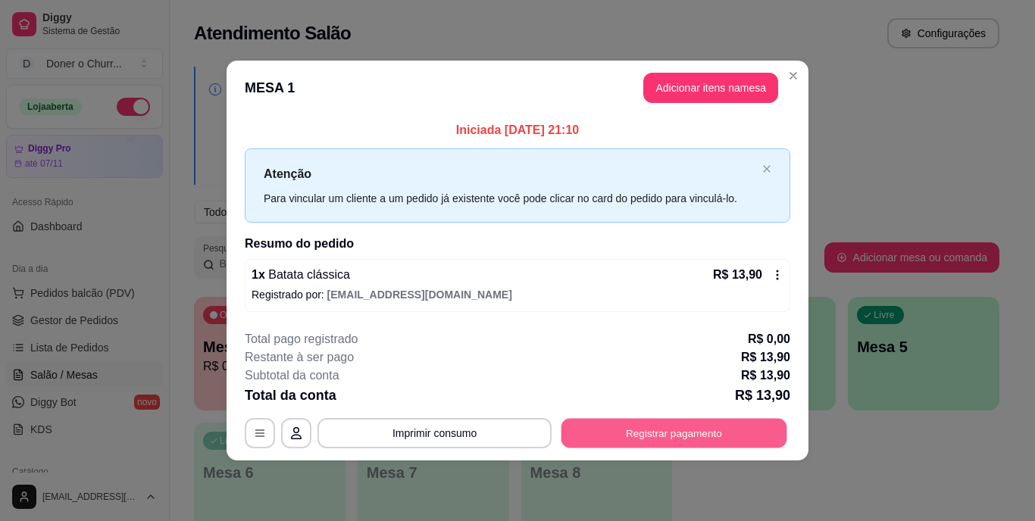
click at [659, 426] on button "Registrar pagamento" at bounding box center [674, 433] width 226 height 30
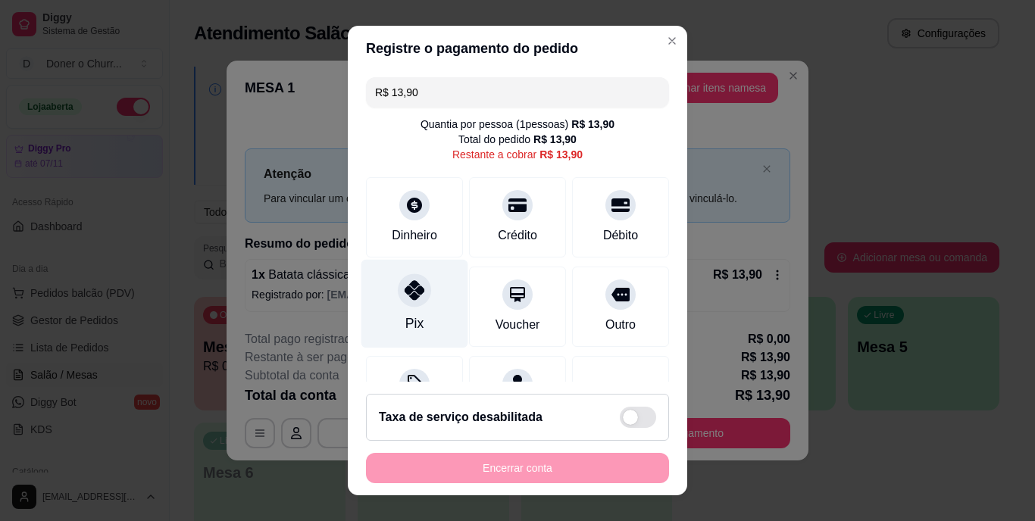
click at [406, 303] on div at bounding box center [414, 290] width 33 height 33
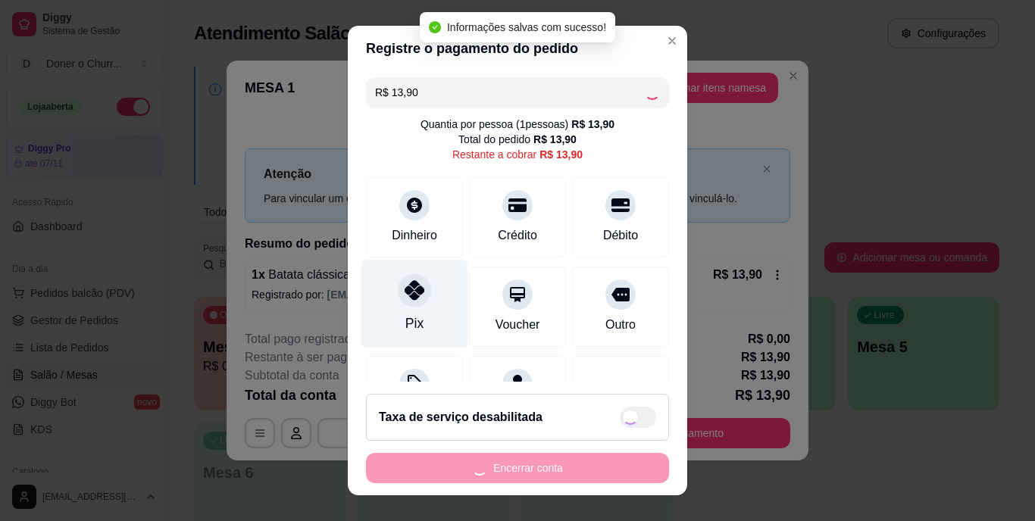
type input "R$ 0,00"
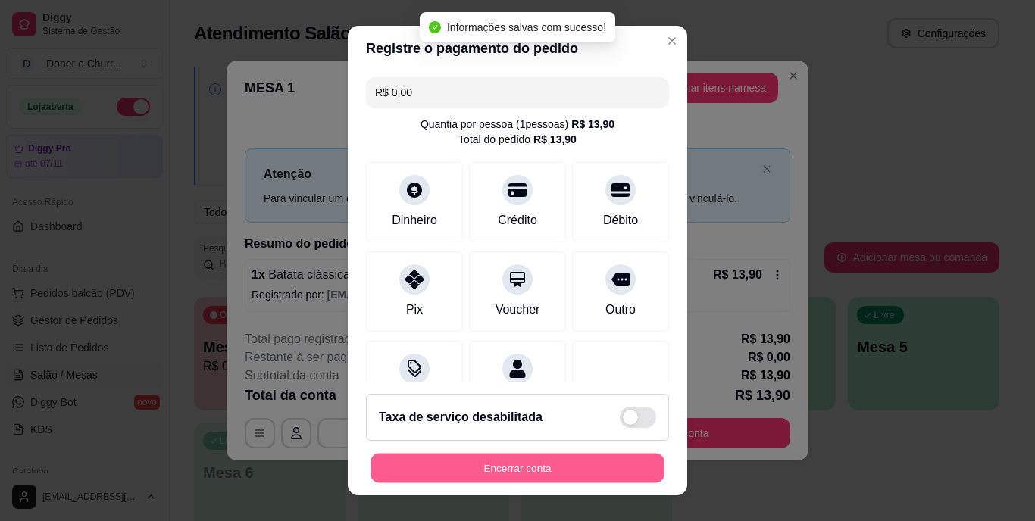
click at [513, 468] on button "Encerrar conta" at bounding box center [517, 468] width 294 height 30
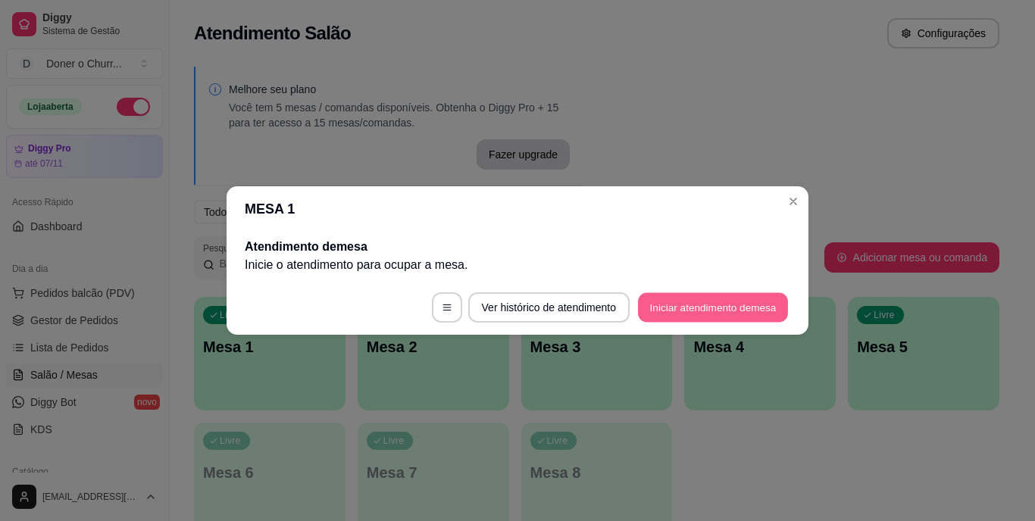
click at [708, 308] on button "Iniciar atendimento de mesa" at bounding box center [713, 308] width 150 height 30
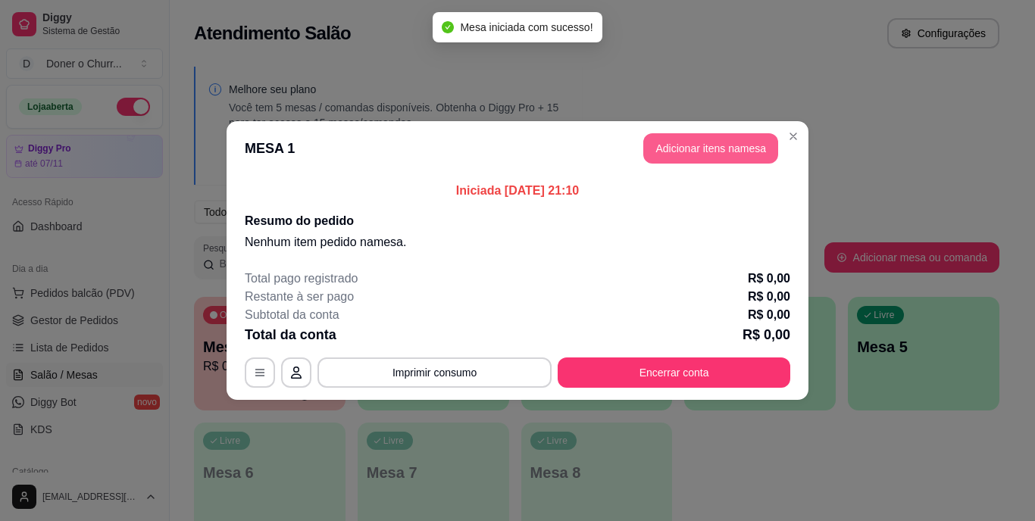
click at [712, 153] on button "Adicionar itens na mesa" at bounding box center [710, 148] width 135 height 30
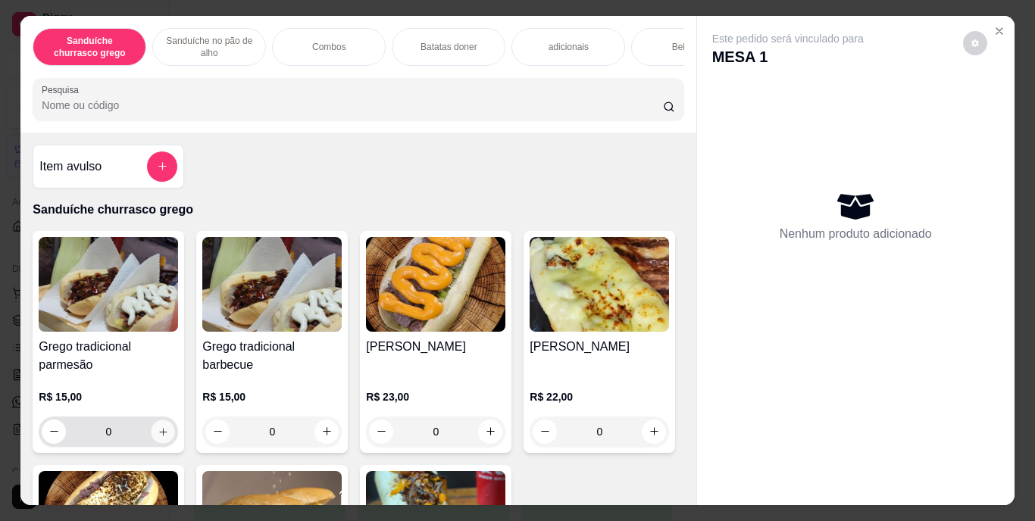
click at [161, 436] on icon "increase-product-quantity" at bounding box center [163, 431] width 11 height 11
type input "1"
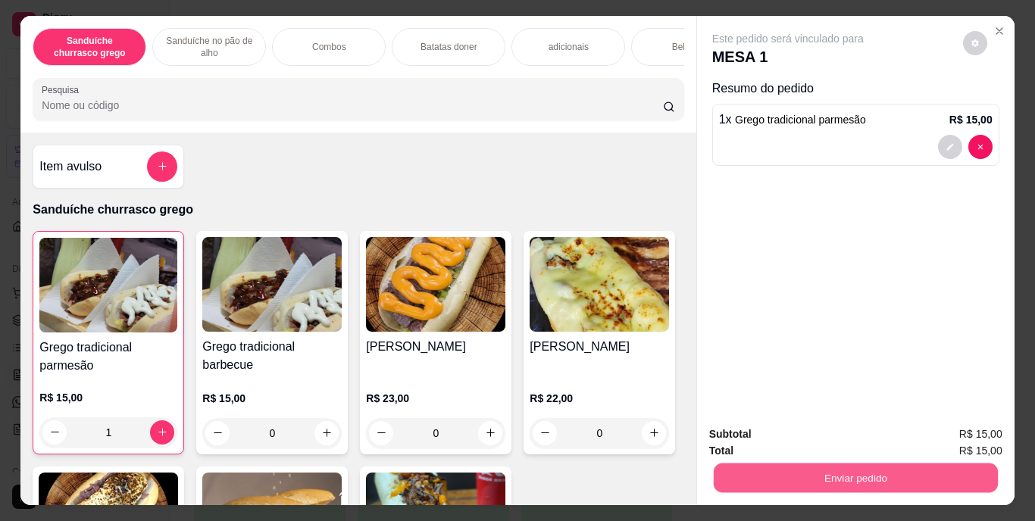
click at [796, 473] on button "Enviar pedido" at bounding box center [855, 479] width 284 height 30
click at [955, 427] on button "Enviar pedido" at bounding box center [962, 435] width 83 height 28
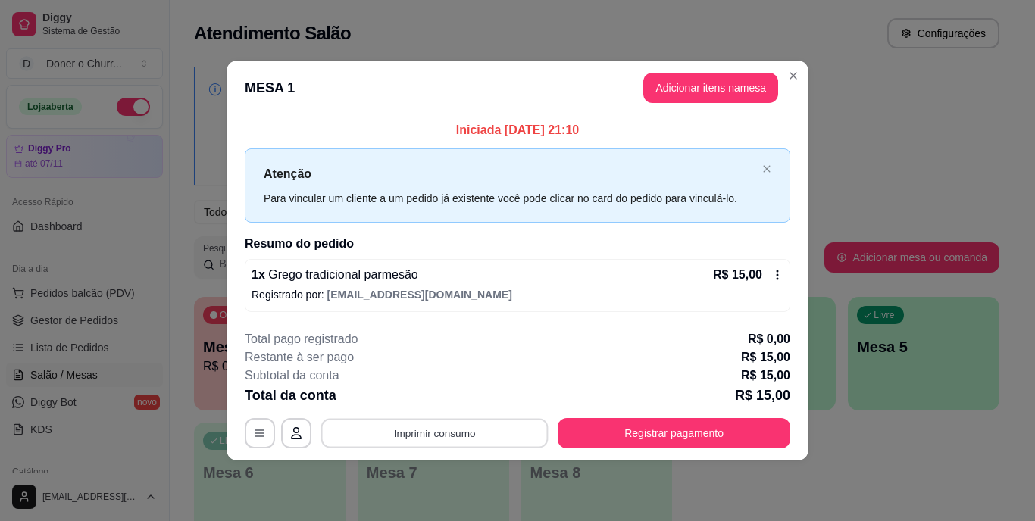
click at [428, 428] on button "Imprimir consumo" at bounding box center [434, 433] width 227 height 30
click at [418, 400] on button "IMPRESSORA" at bounding box center [439, 397] width 106 height 23
click at [410, 433] on button "Imprimir consumo" at bounding box center [434, 433] width 227 height 30
click at [423, 400] on button "IMPRESSORA" at bounding box center [439, 397] width 106 height 23
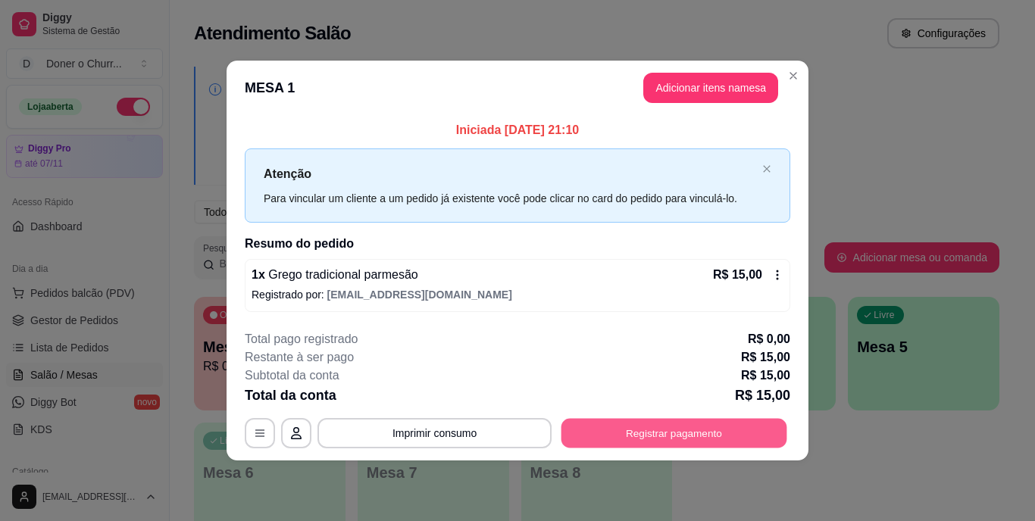
click at [695, 434] on button "Registrar pagamento" at bounding box center [674, 433] width 226 height 30
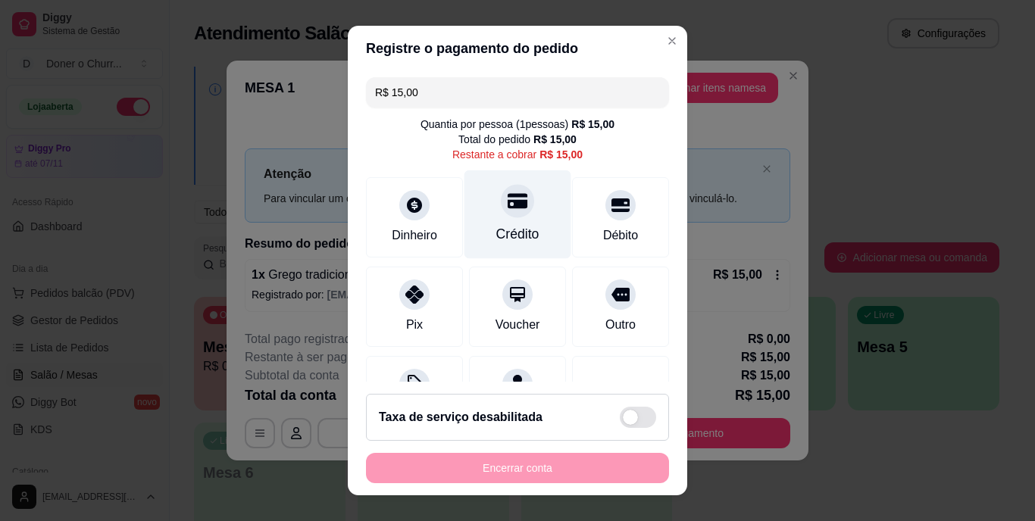
click at [496, 228] on div "Crédito" at bounding box center [517, 235] width 43 height 20
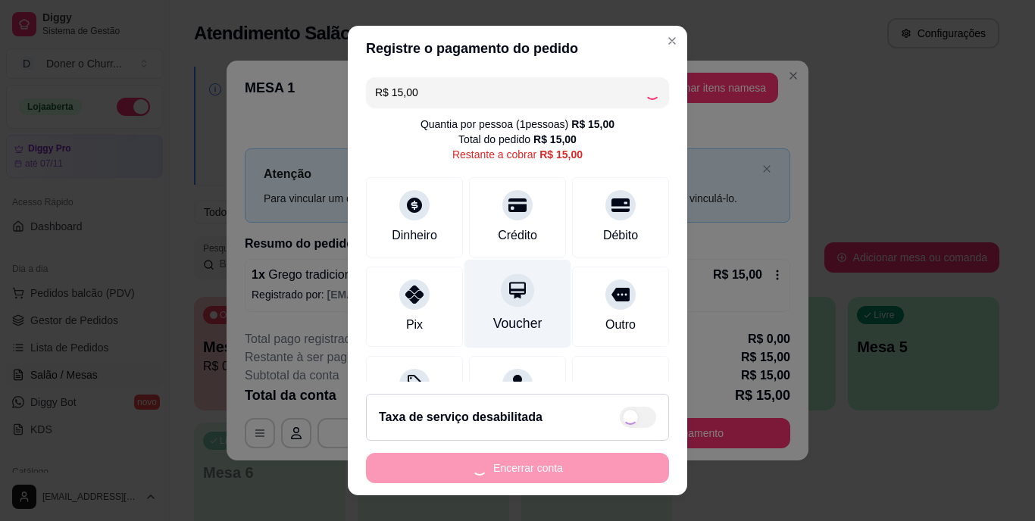
type input "R$ 0,00"
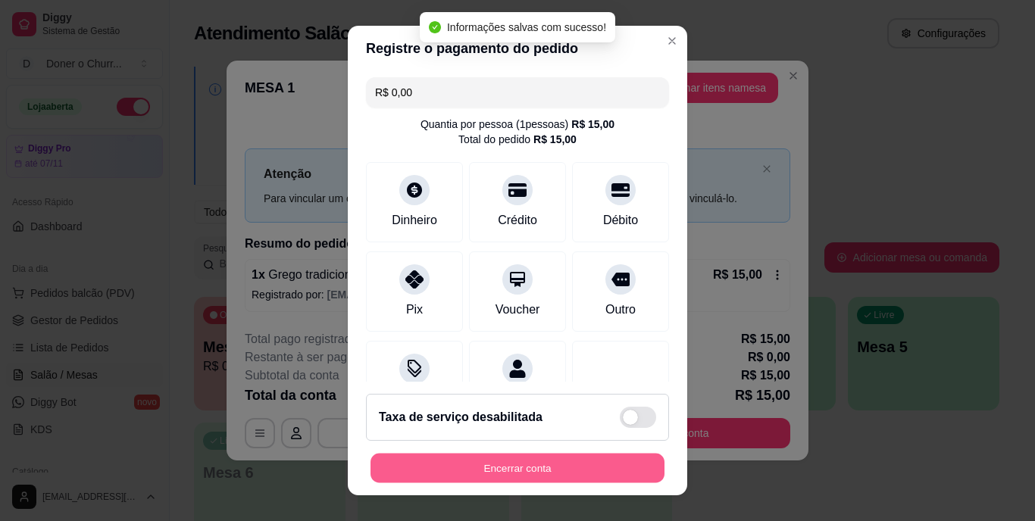
click at [550, 467] on button "Encerrar conta" at bounding box center [517, 468] width 294 height 30
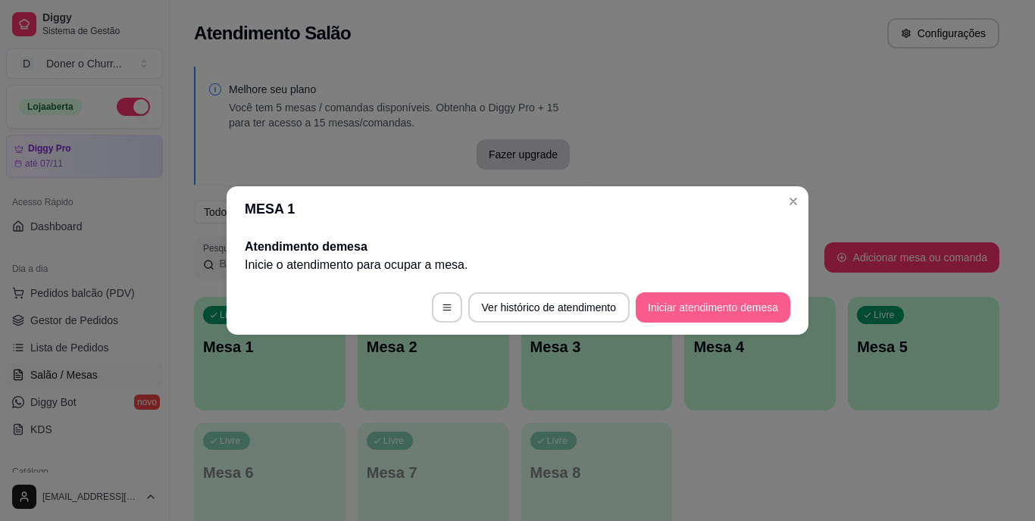
click at [669, 303] on button "Iniciar atendimento de mesa" at bounding box center [713, 307] width 155 height 30
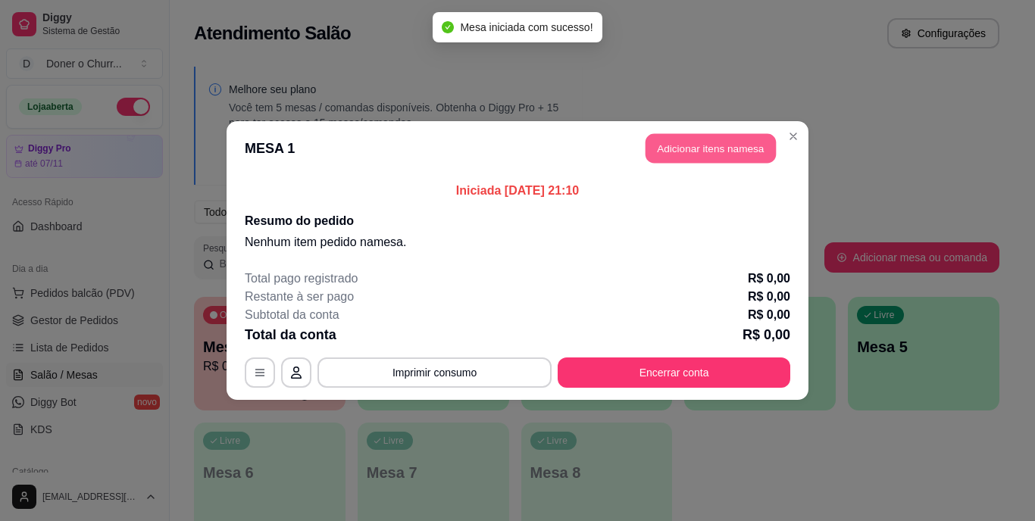
click at [706, 145] on button "Adicionar itens na mesa" at bounding box center [710, 149] width 130 height 30
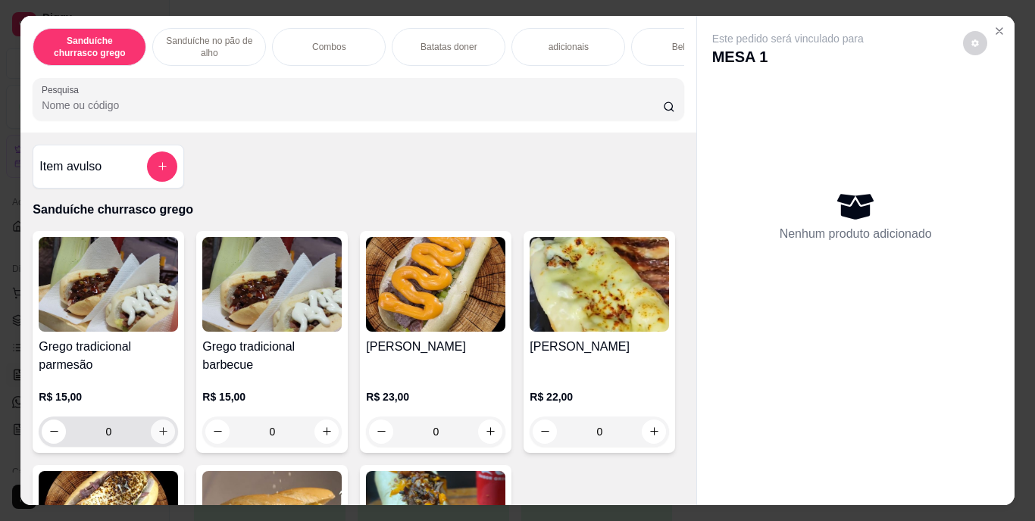
click at [162, 433] on icon "increase-product-quantity" at bounding box center [163, 431] width 11 height 11
type input "1"
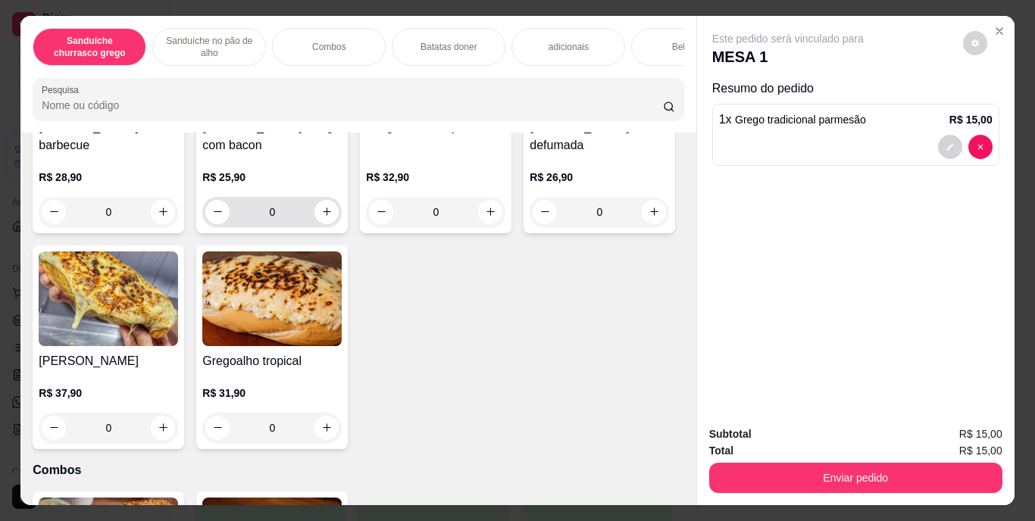
scroll to position [756, 0]
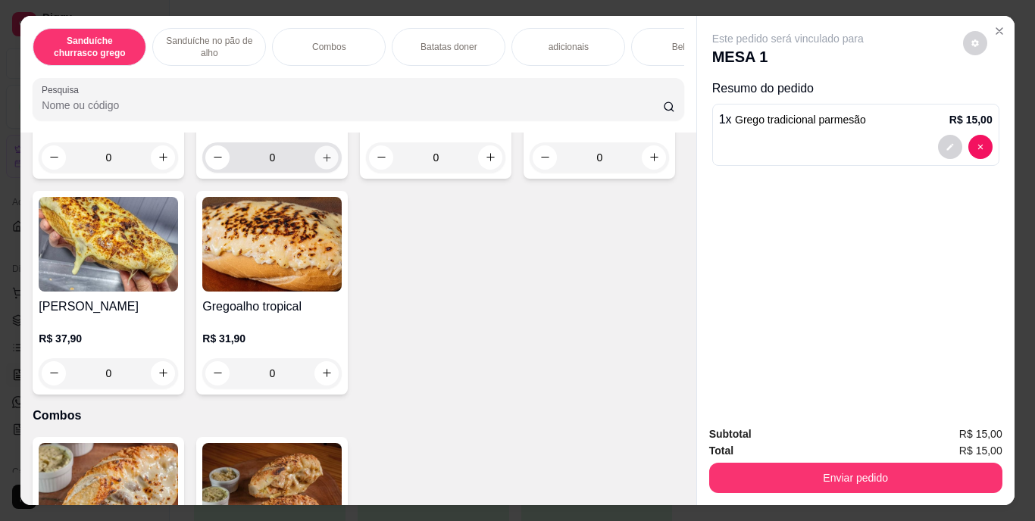
click at [325, 163] on icon "increase-product-quantity" at bounding box center [326, 157] width 11 height 11
type input "1"
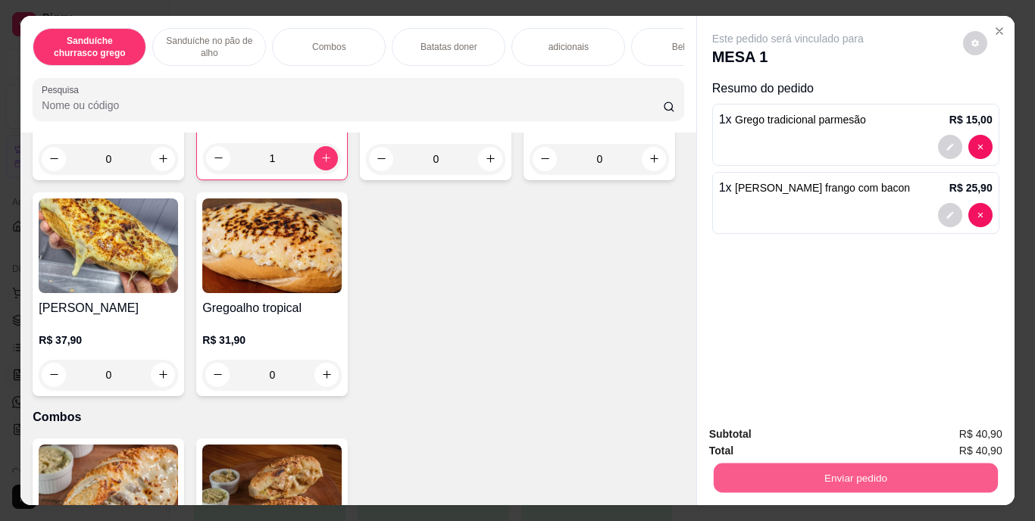
click at [820, 476] on button "Enviar pedido" at bounding box center [855, 479] width 284 height 30
click at [858, 464] on button "Enviar pedido" at bounding box center [855, 479] width 284 height 30
click at [962, 432] on button "Enviar pedido" at bounding box center [962, 435] width 83 height 28
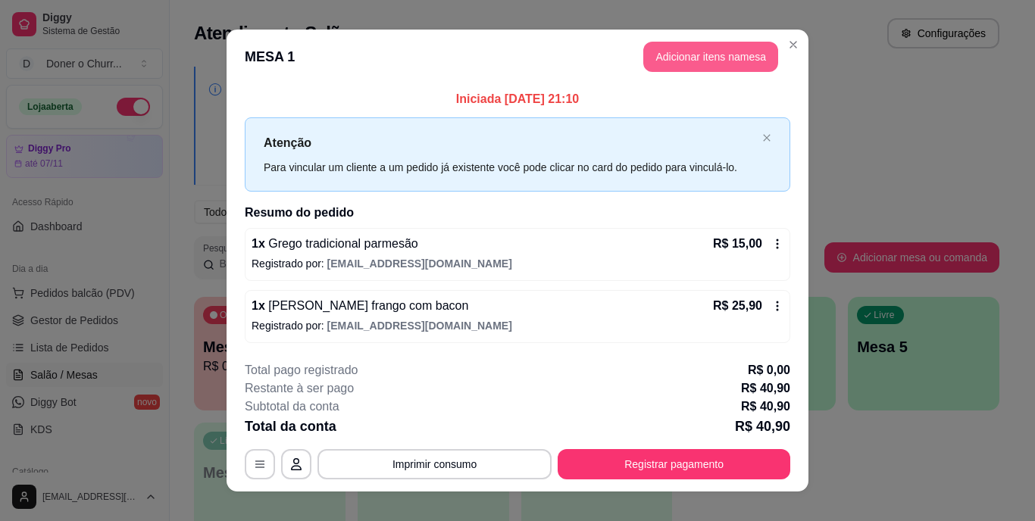
click at [722, 48] on button "Adicionar itens na mesa" at bounding box center [710, 57] width 135 height 30
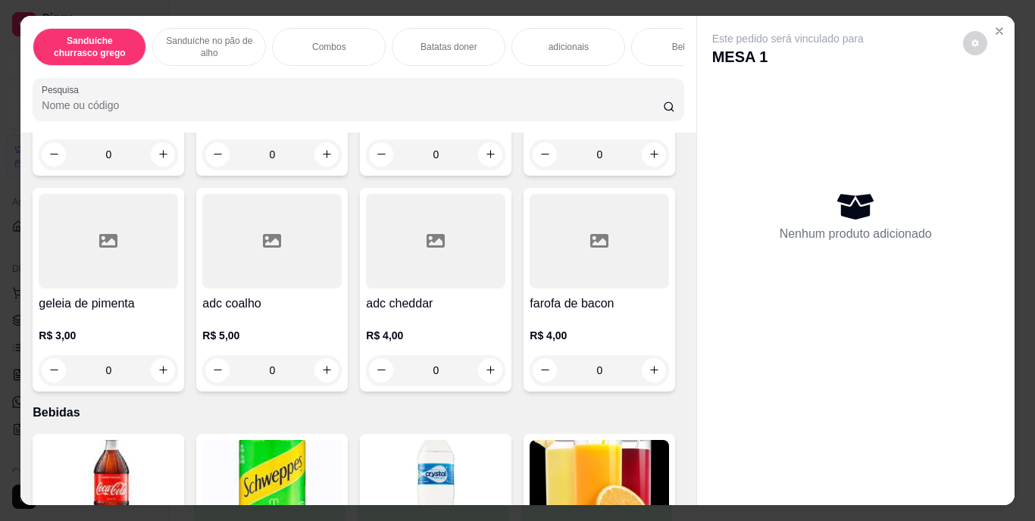
scroll to position [1731, 0]
click at [661, 42] on div "Bebidas" at bounding box center [688, 47] width 114 height 38
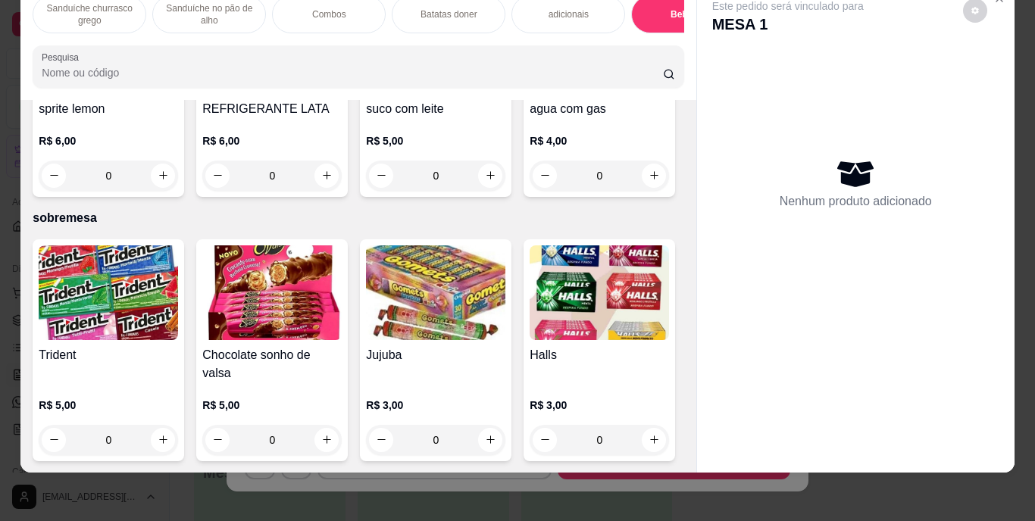
type input "1"
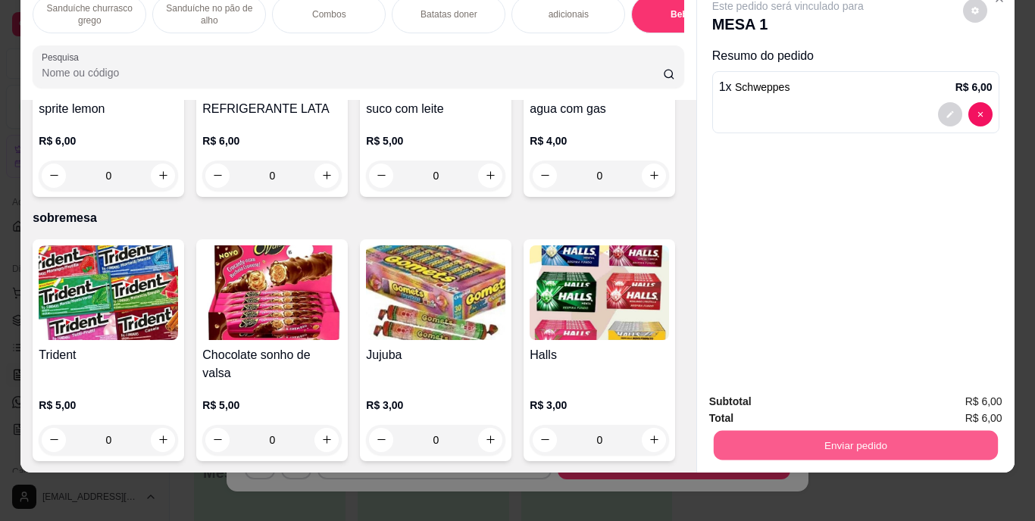
click at [846, 434] on button "Enviar pedido" at bounding box center [855, 446] width 284 height 30
click at [983, 387] on button "Enviar pedido" at bounding box center [962, 397] width 83 height 28
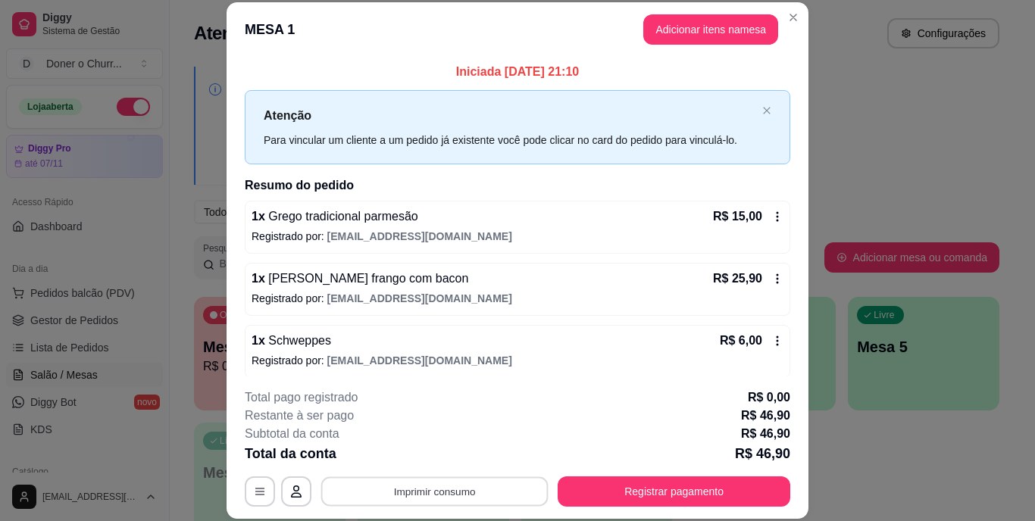
click at [445, 490] on button "Imprimir consumo" at bounding box center [434, 492] width 227 height 30
click at [426, 459] on button "IMPRESSORA" at bounding box center [433, 456] width 106 height 23
click at [440, 495] on button "Imprimir consumo" at bounding box center [434, 492] width 227 height 30
click at [428, 465] on button "IMPRESSORA" at bounding box center [433, 456] width 106 height 23
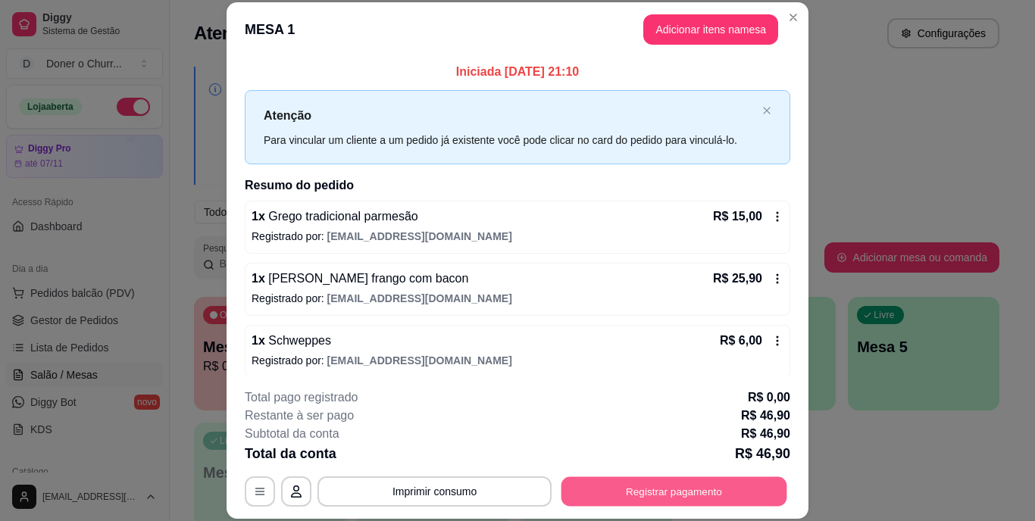
click at [615, 486] on button "Registrar pagamento" at bounding box center [674, 492] width 226 height 30
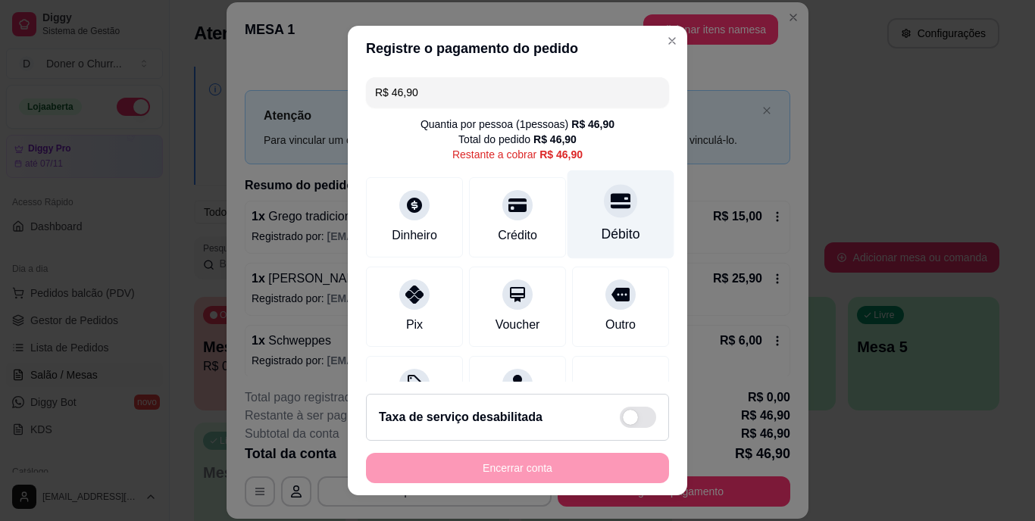
click at [602, 233] on div "Débito" at bounding box center [621, 235] width 39 height 20
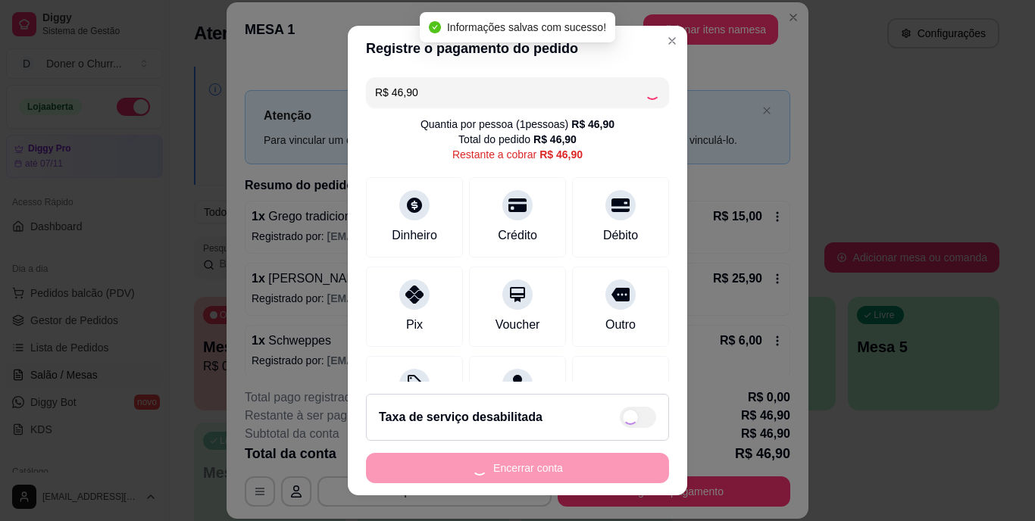
type input "R$ 0,00"
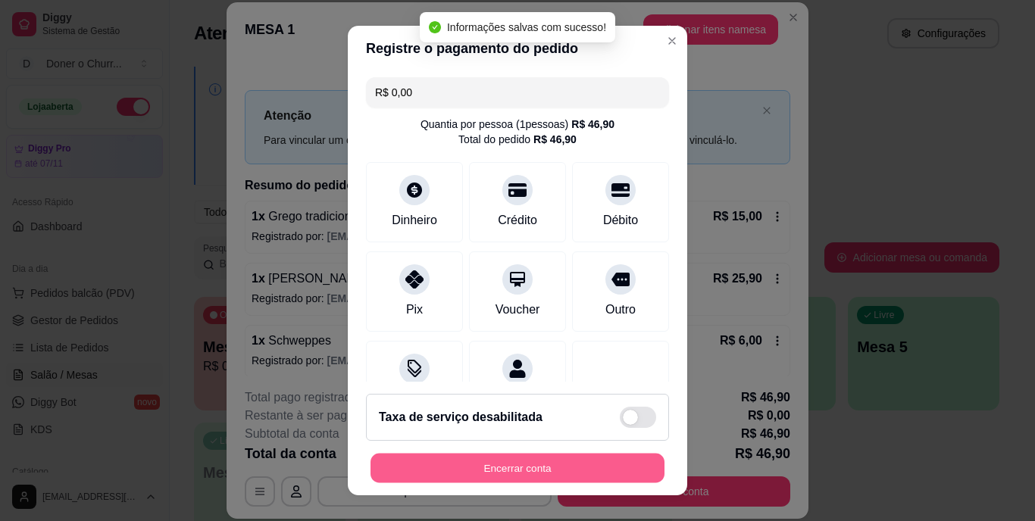
click at [480, 474] on button "Encerrar conta" at bounding box center [517, 468] width 294 height 30
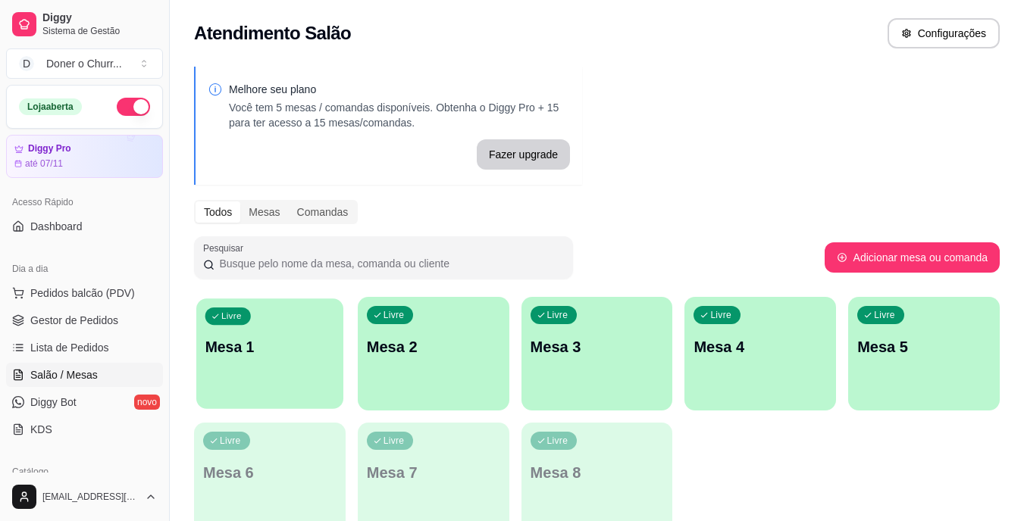
click at [314, 329] on div "Livre Mesa 1" at bounding box center [269, 344] width 147 height 92
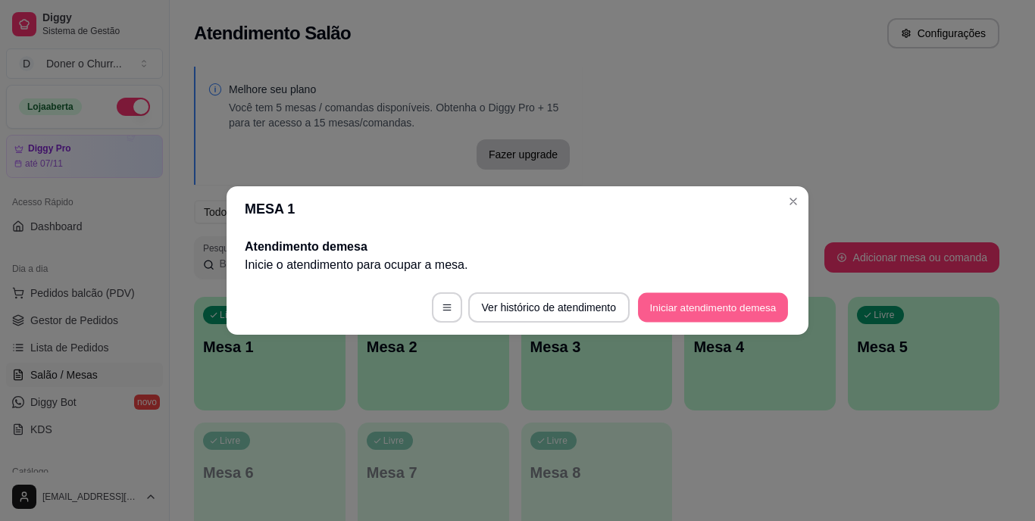
click at [690, 307] on button "Iniciar atendimento de mesa" at bounding box center [713, 308] width 150 height 30
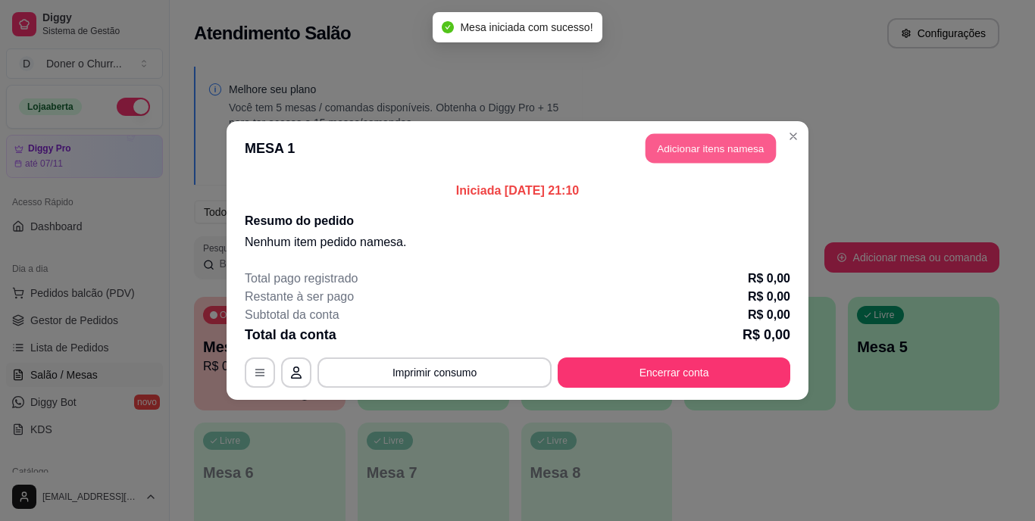
click at [695, 152] on button "Adicionar itens na mesa" at bounding box center [710, 149] width 130 height 30
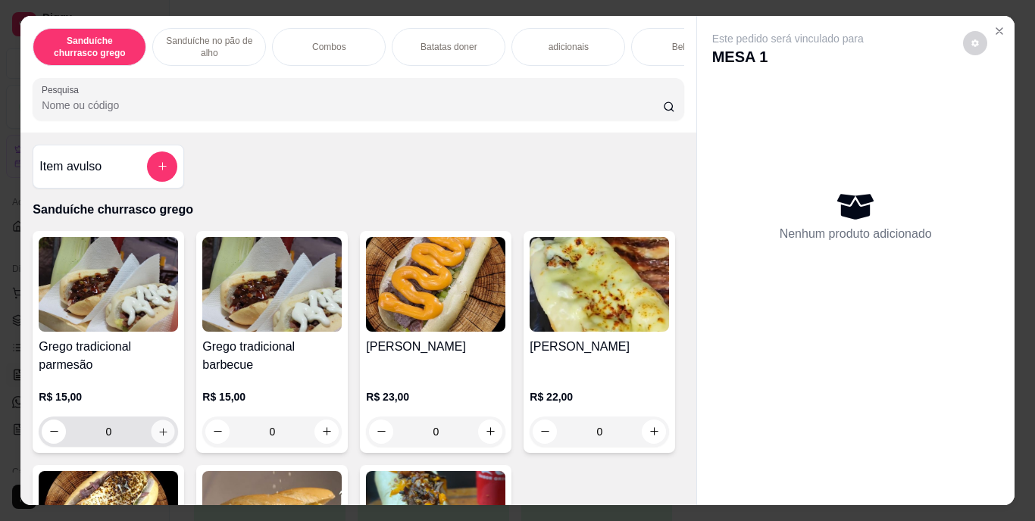
click at [158, 437] on icon "increase-product-quantity" at bounding box center [163, 431] width 11 height 11
type input "1"
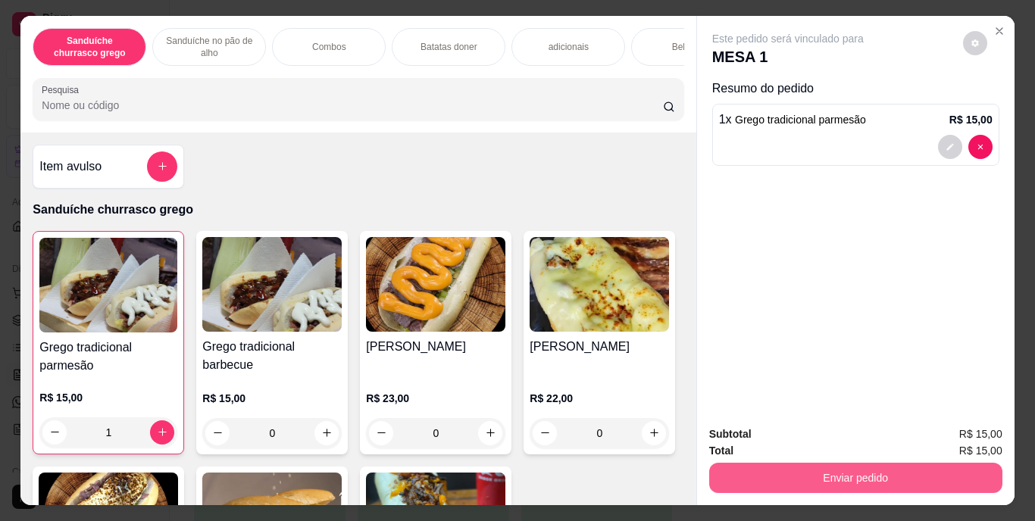
click at [859, 474] on button "Enviar pedido" at bounding box center [855, 478] width 293 height 30
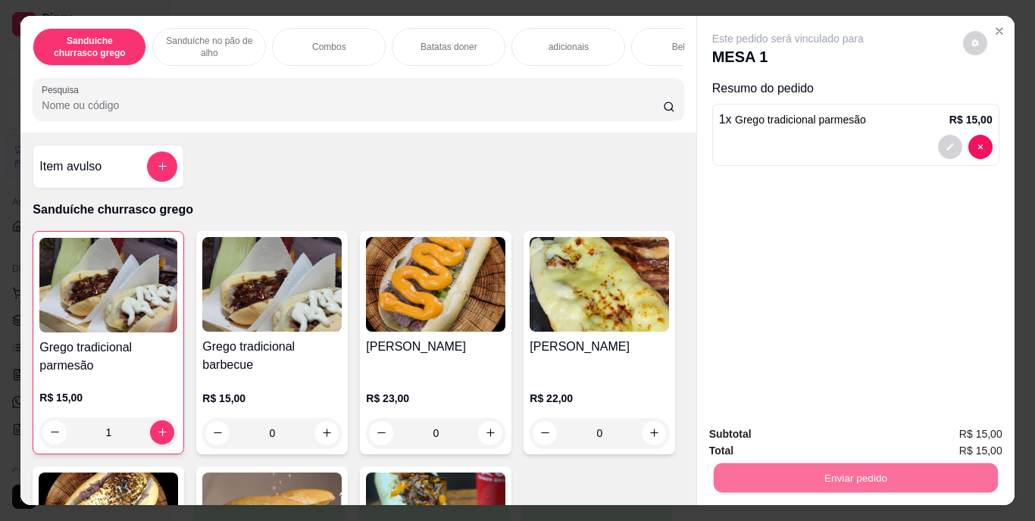
click at [961, 438] on button "Enviar pedido" at bounding box center [962, 435] width 83 height 28
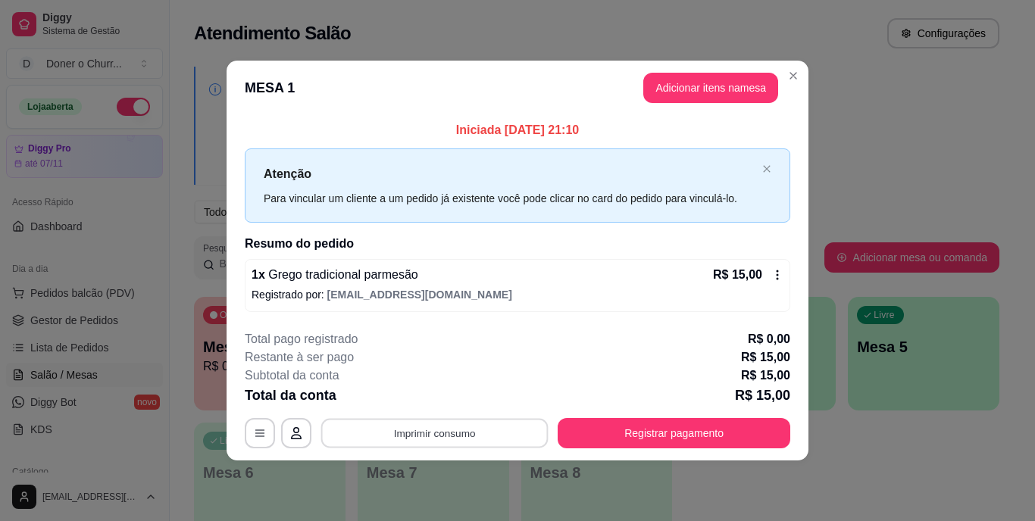
click at [455, 429] on button "Imprimir consumo" at bounding box center [434, 433] width 227 height 30
click at [446, 396] on button "IMPRESSORA" at bounding box center [439, 397] width 106 height 23
click at [425, 430] on button "Imprimir consumo" at bounding box center [434, 433] width 227 height 30
click at [430, 396] on button "IMPRESSORA" at bounding box center [439, 397] width 106 height 23
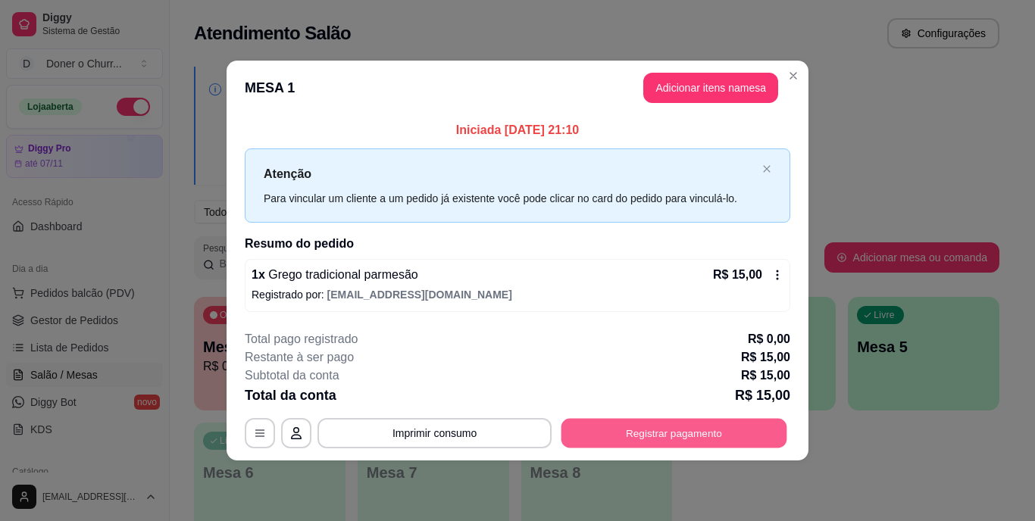
click at [604, 436] on button "Registrar pagamento" at bounding box center [674, 433] width 226 height 30
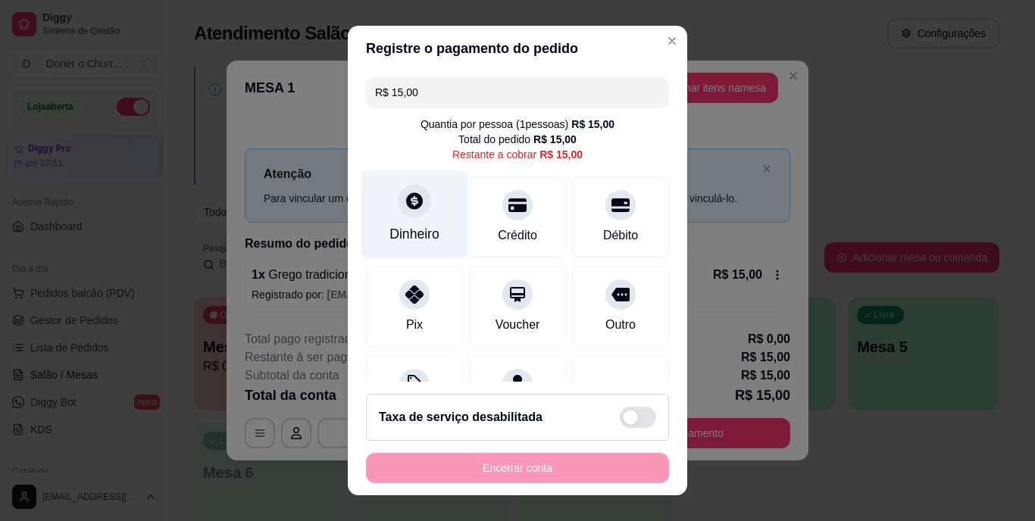
click at [413, 216] on div at bounding box center [414, 201] width 33 height 33
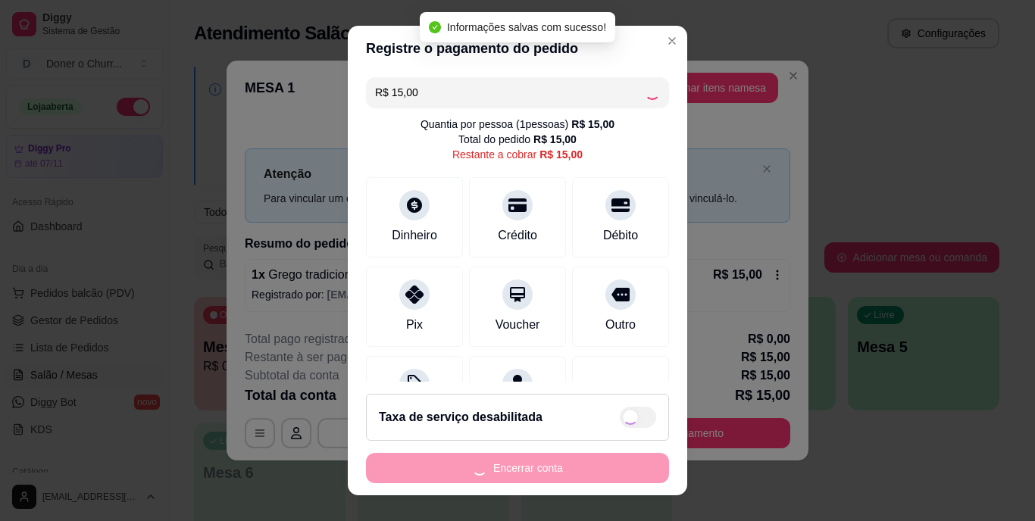
type input "R$ 0,00"
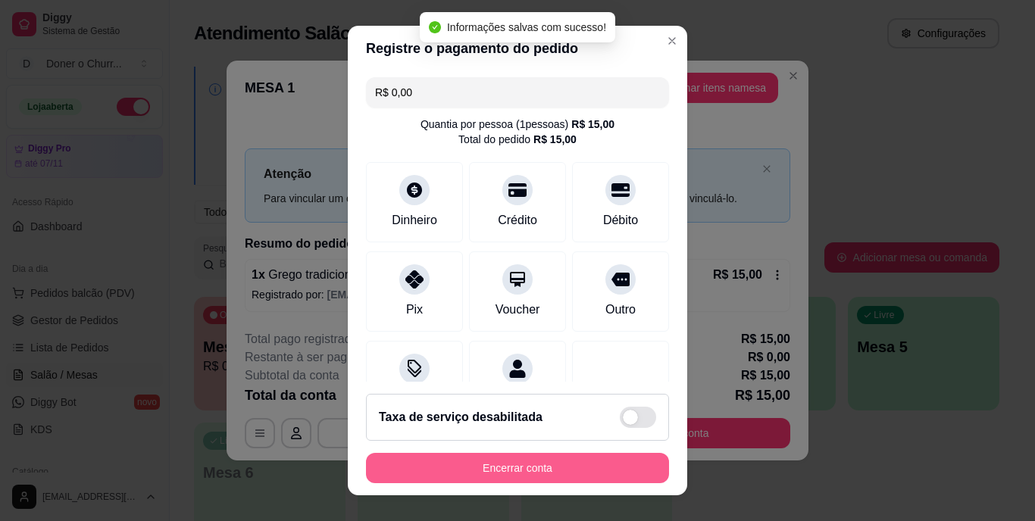
click at [504, 463] on button "Encerrar conta" at bounding box center [517, 468] width 303 height 30
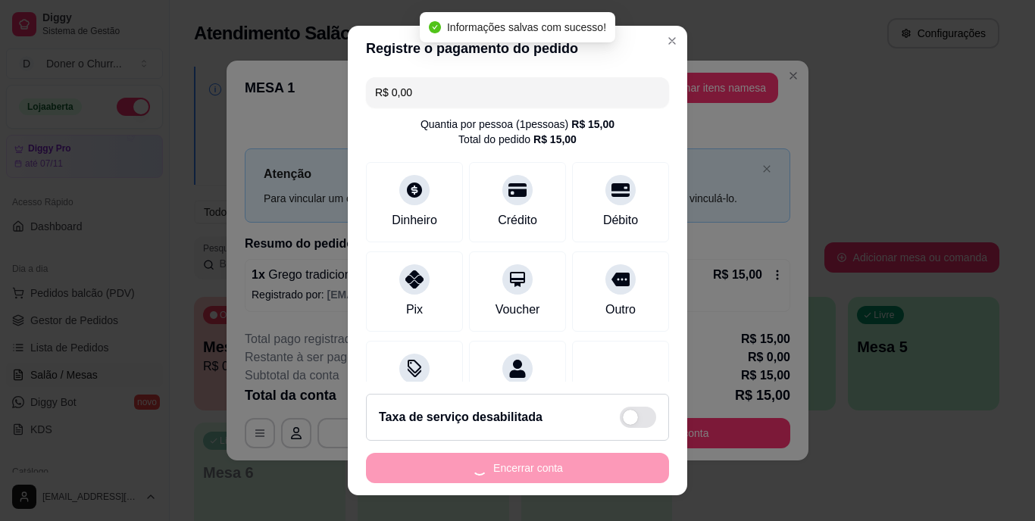
click at [504, 463] on div "Encerrar conta" at bounding box center [517, 468] width 303 height 30
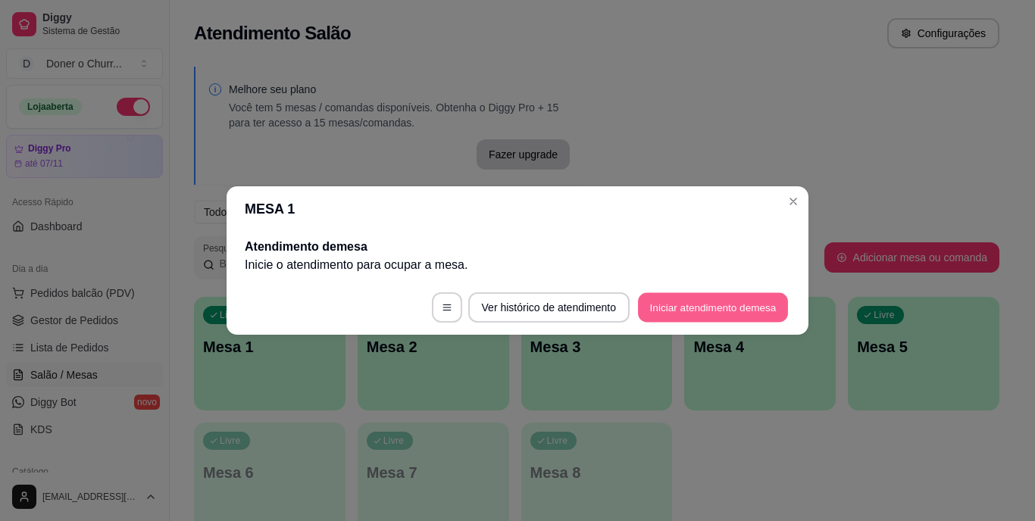
click at [734, 307] on button "Iniciar atendimento de mesa" at bounding box center [713, 308] width 150 height 30
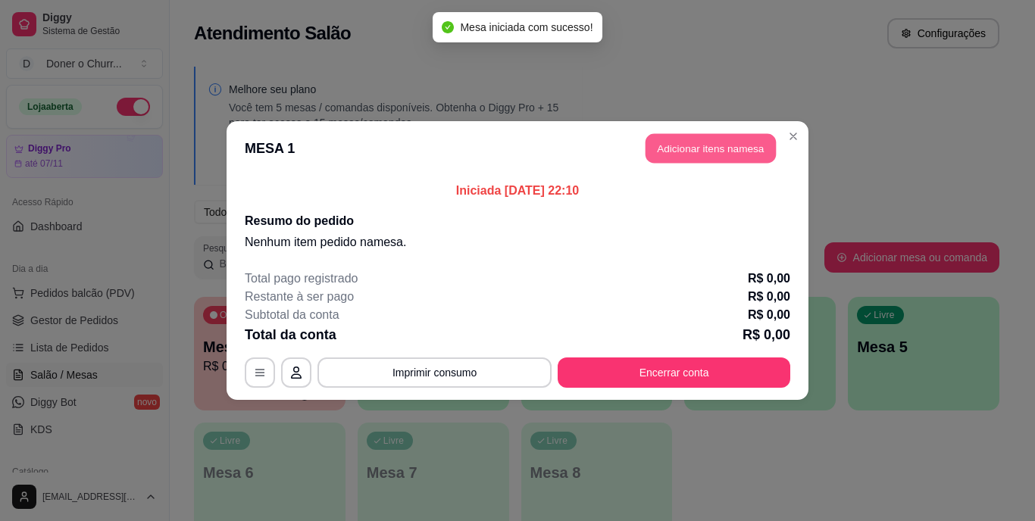
click at [717, 149] on button "Adicionar itens na mesa" at bounding box center [710, 149] width 130 height 30
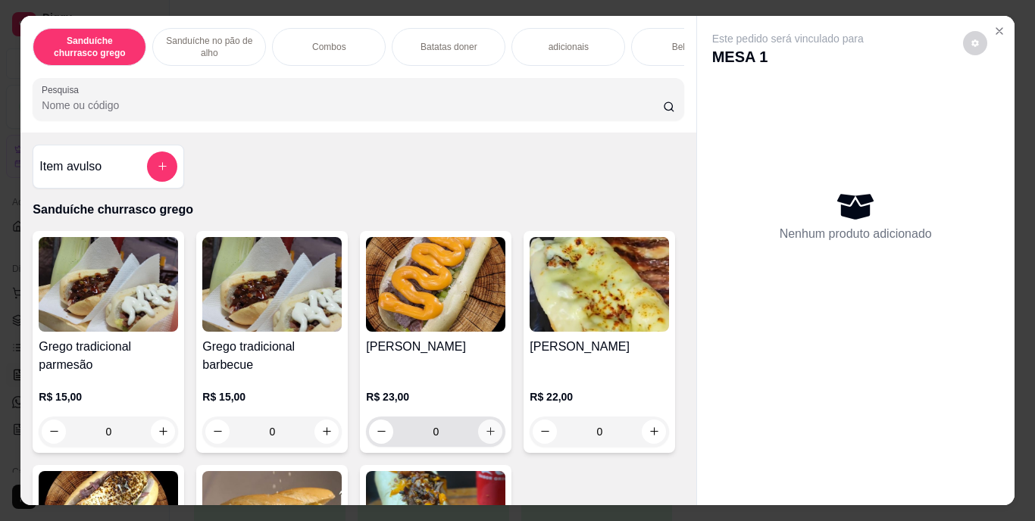
click at [485, 437] on icon "increase-product-quantity" at bounding box center [490, 431] width 11 height 11
type input "1"
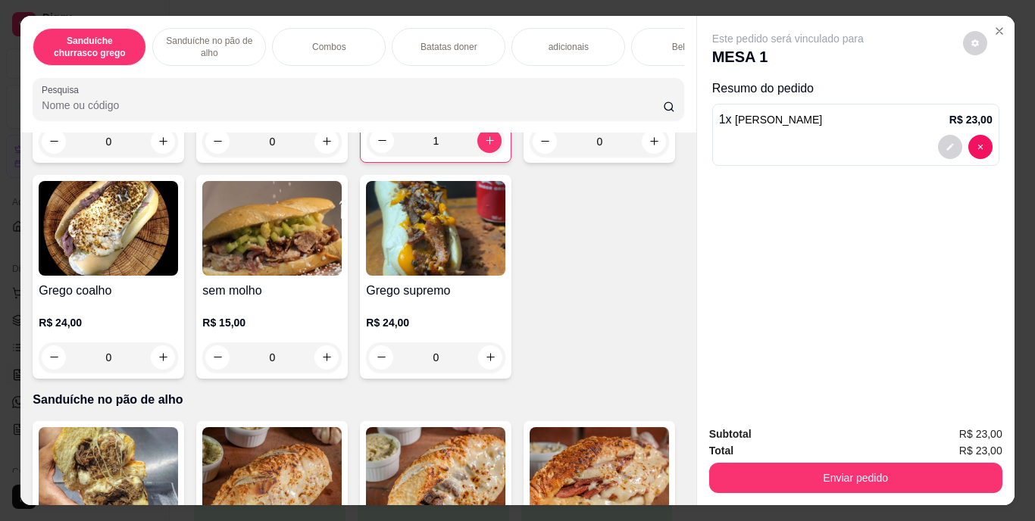
scroll to position [291, 0]
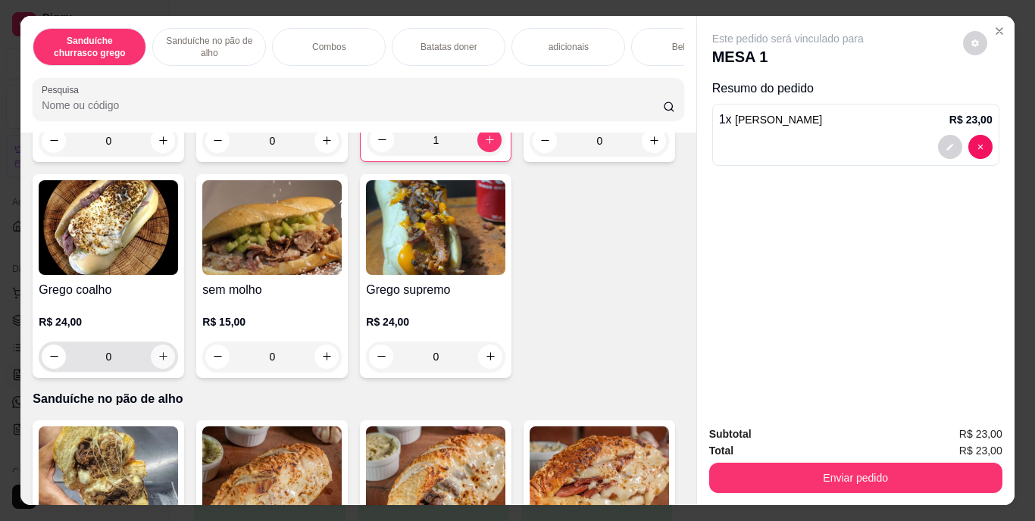
click at [169, 362] on icon "increase-product-quantity" at bounding box center [163, 356] width 11 height 11
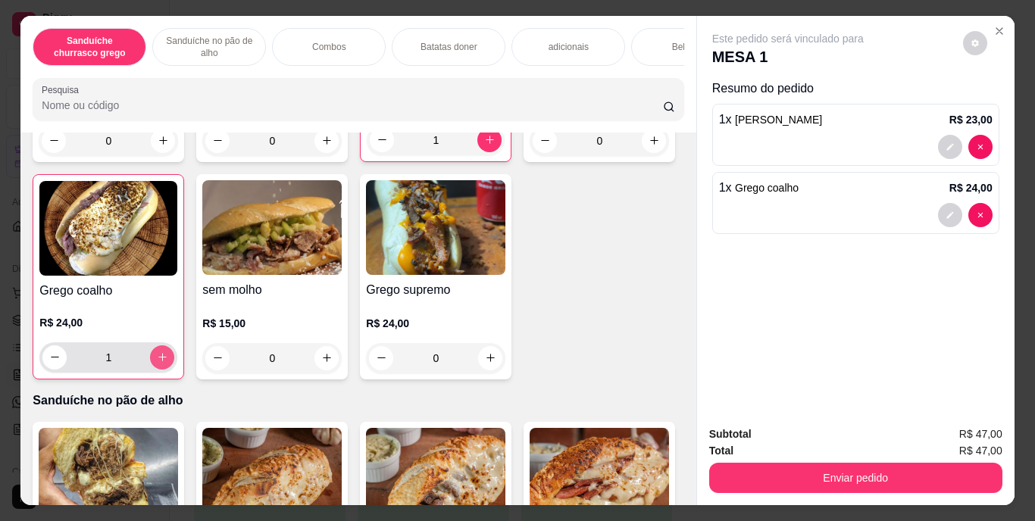
type input "1"
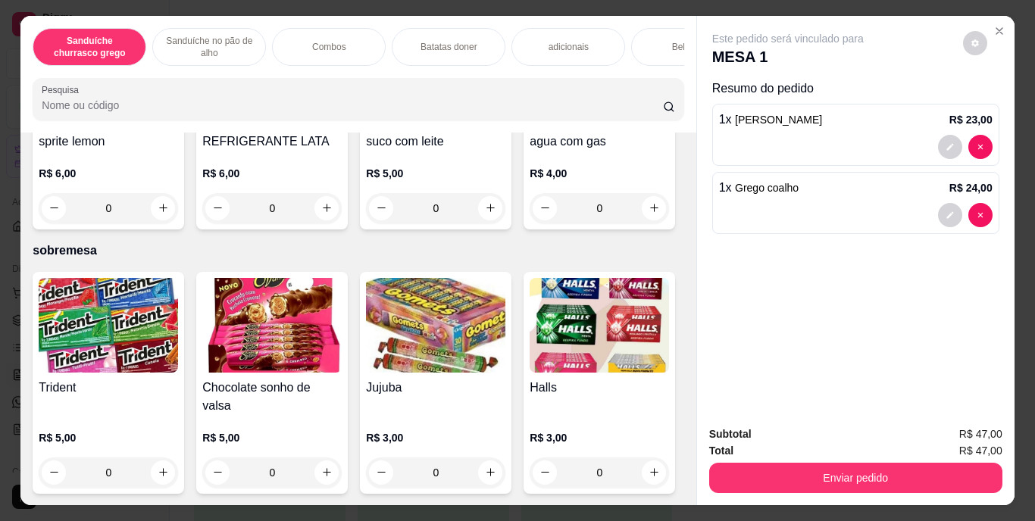
scroll to position [2822, 0]
click at [339, 220] on button "increase-product-quantity" at bounding box center [326, 207] width 23 height 23
type input "1"
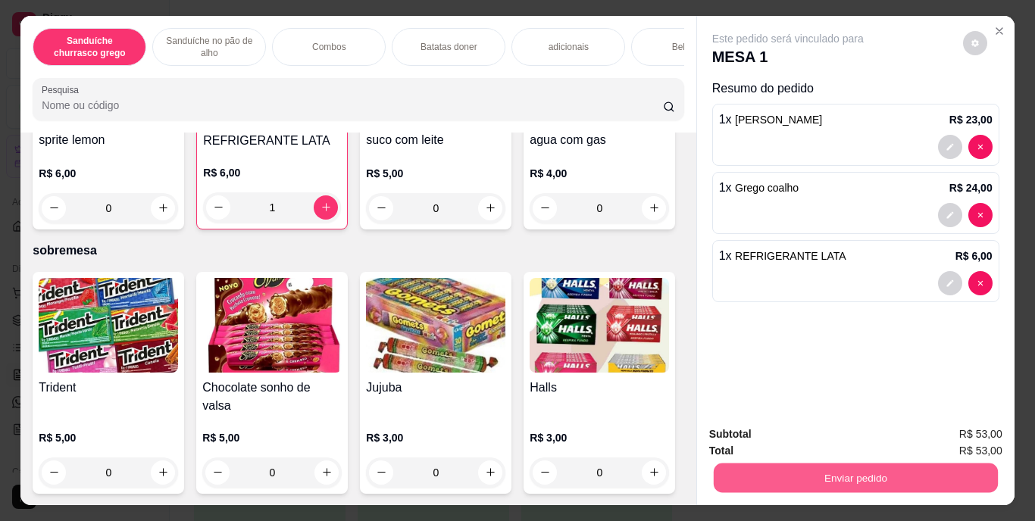
click at [814, 467] on button "Enviar pedido" at bounding box center [855, 479] width 284 height 30
click at [946, 435] on button "Enviar pedido" at bounding box center [962, 435] width 83 height 28
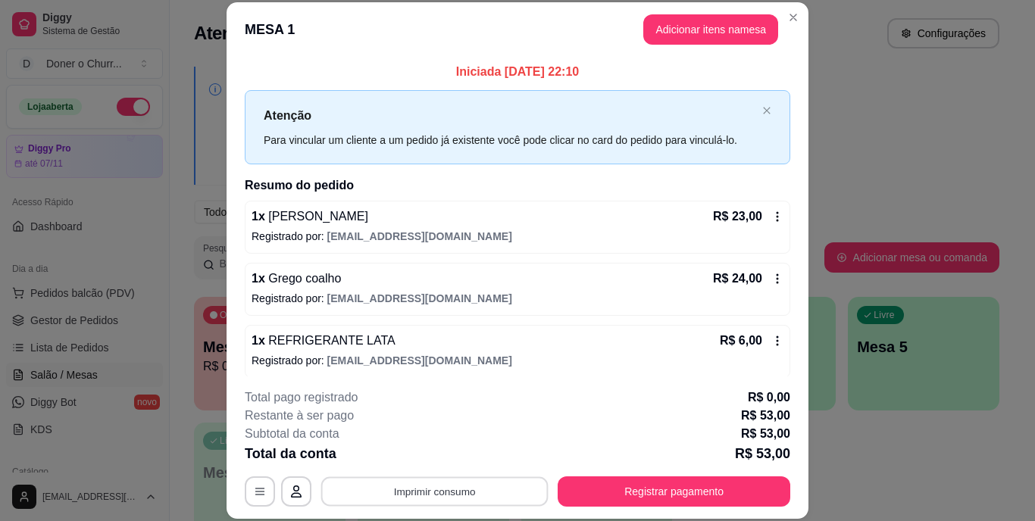
click at [414, 495] on button "Imprimir consumo" at bounding box center [434, 492] width 227 height 30
click at [438, 455] on button "IMPRESSORA" at bounding box center [433, 456] width 106 height 23
click at [427, 484] on button "Imprimir consumo" at bounding box center [434, 492] width 227 height 30
click at [434, 461] on button "IMPRESSORA" at bounding box center [433, 456] width 106 height 23
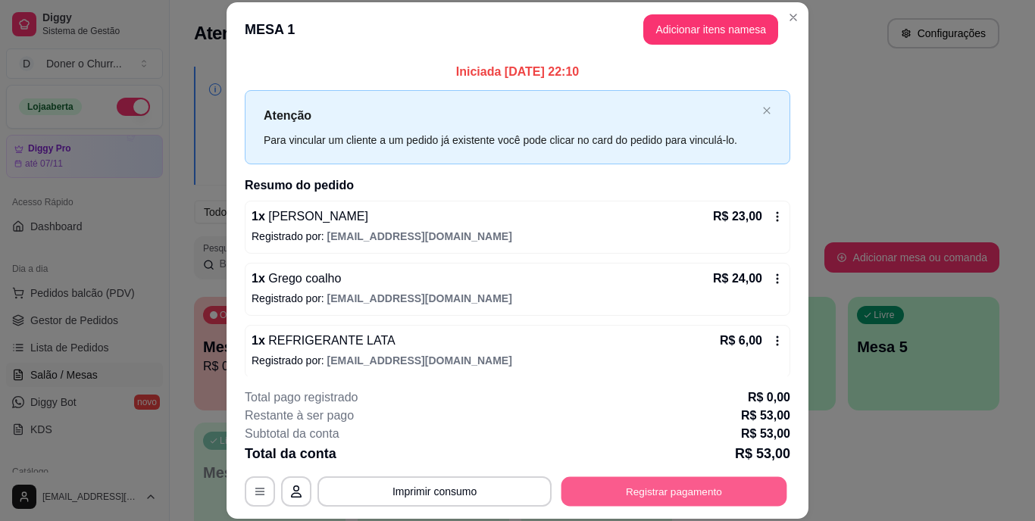
click at [674, 480] on button "Registrar pagamento" at bounding box center [674, 492] width 226 height 30
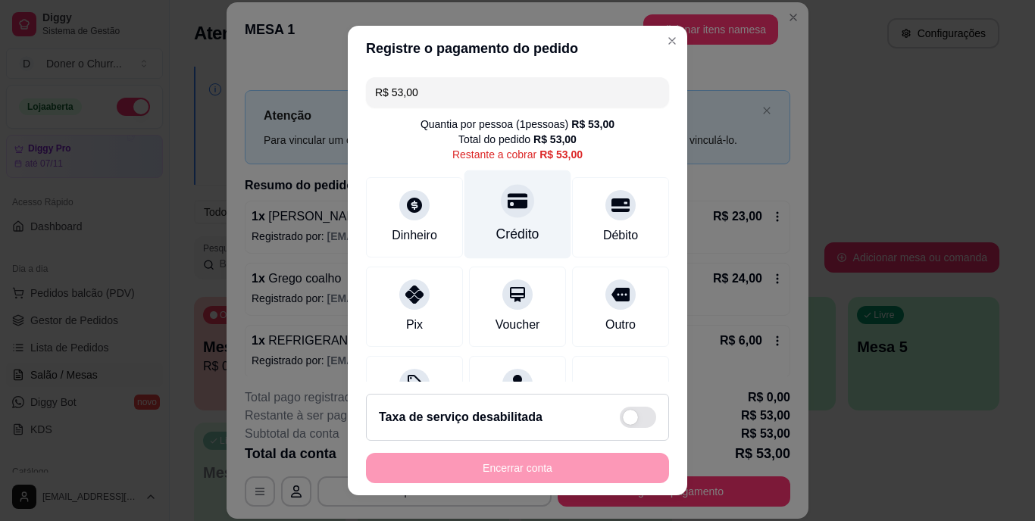
click at [499, 225] on div "Crédito" at bounding box center [517, 235] width 43 height 20
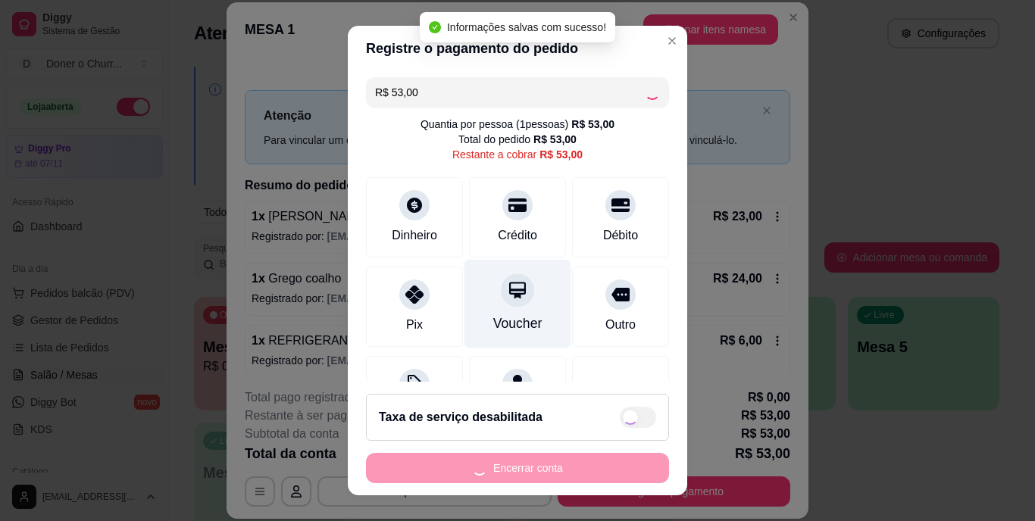
type input "R$ 0,00"
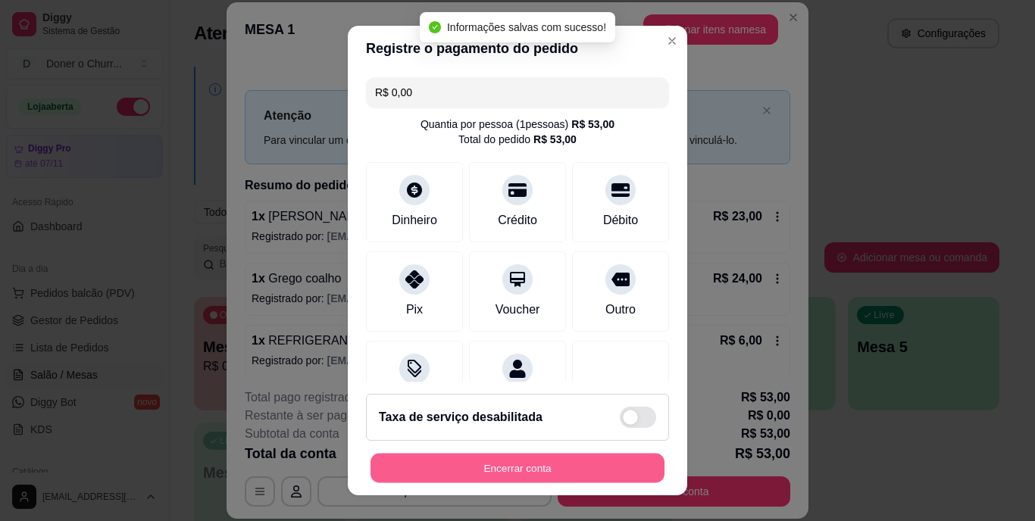
click at [508, 458] on button "Encerrar conta" at bounding box center [517, 468] width 294 height 30
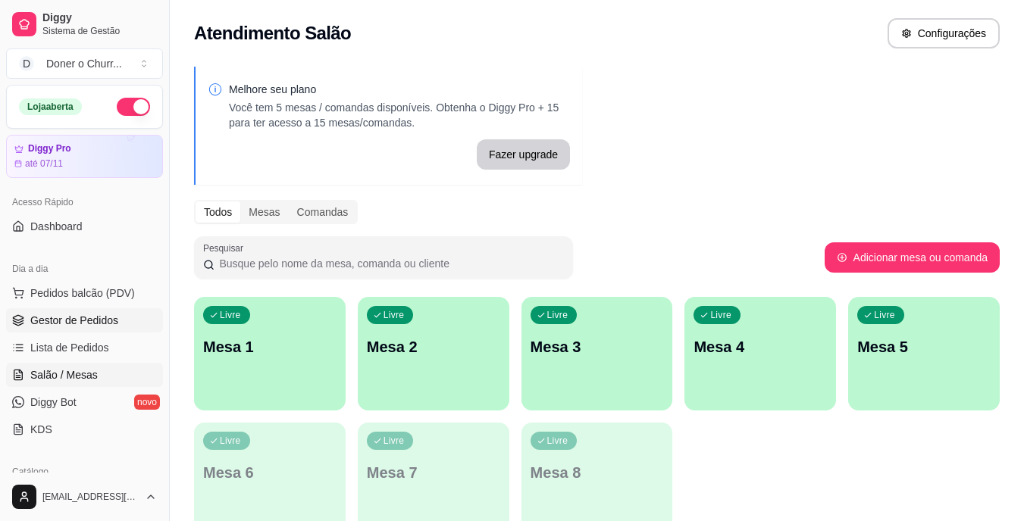
click at [92, 321] on span "Gestor de Pedidos" at bounding box center [74, 320] width 88 height 15
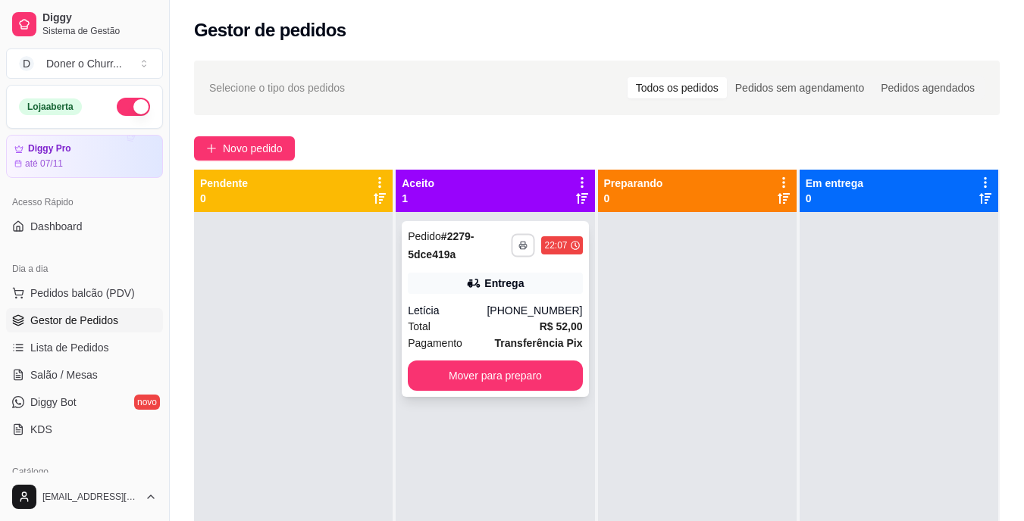
click at [511, 249] on button "button" at bounding box center [522, 244] width 23 height 23
click at [463, 297] on button "IMPRESSORA" at bounding box center [477, 297] width 106 height 23
click at [492, 383] on button "Mover para preparo" at bounding box center [495, 376] width 169 height 30
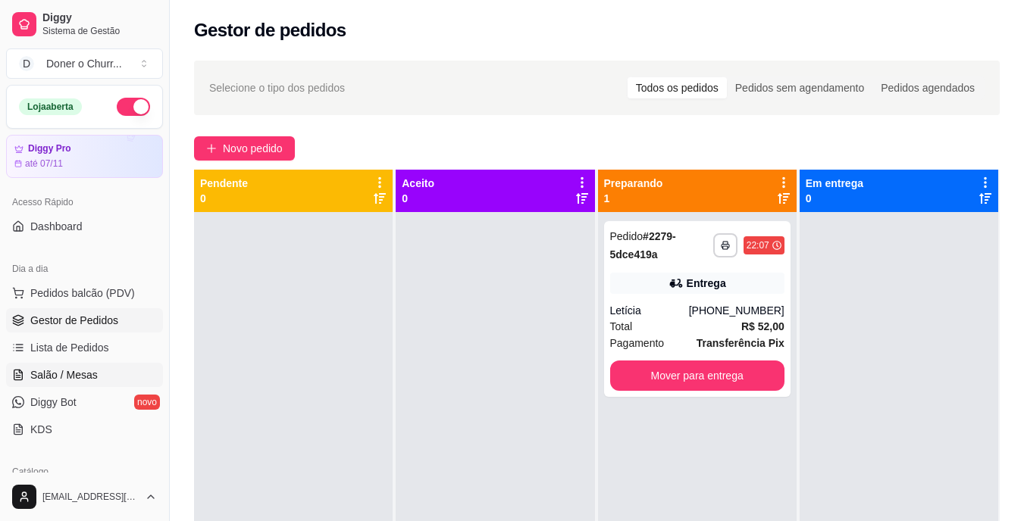
click at [60, 377] on span "Salão / Mesas" at bounding box center [63, 374] width 67 height 15
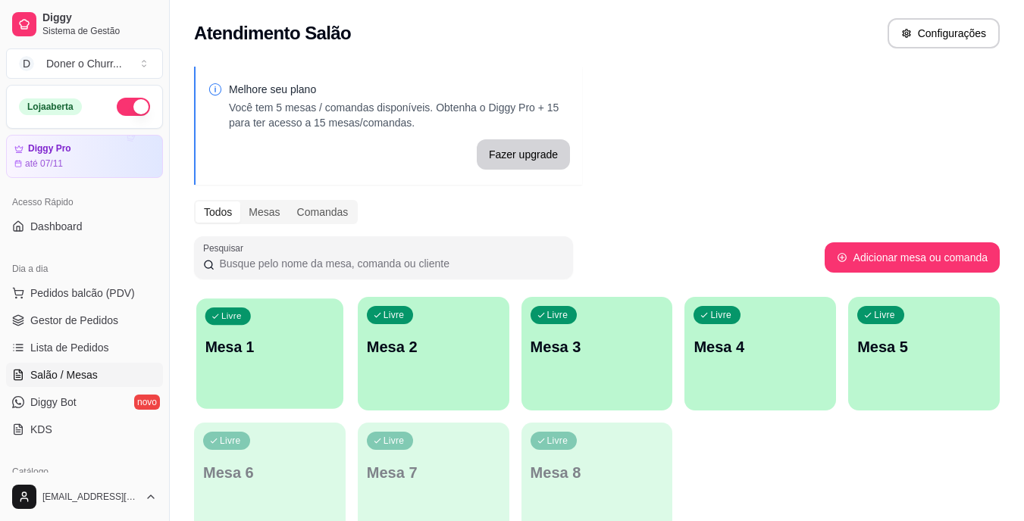
click at [277, 340] on p "Mesa 1" at bounding box center [270, 347] width 130 height 20
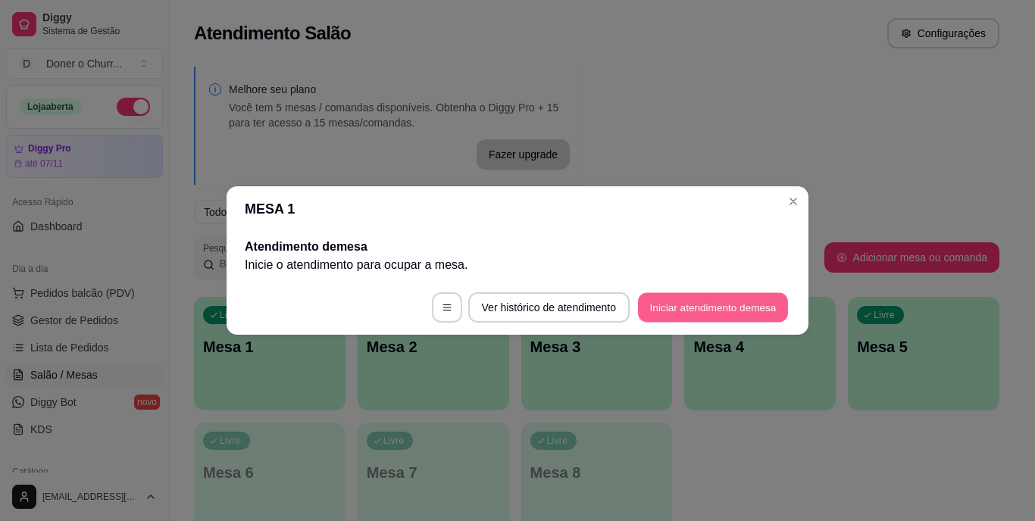
click at [645, 306] on button "Iniciar atendimento de mesa" at bounding box center [713, 308] width 150 height 30
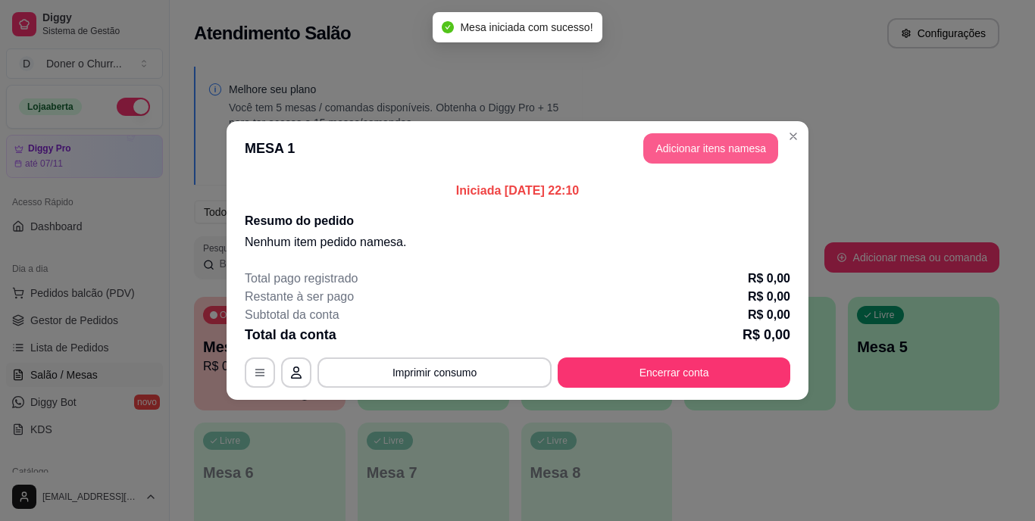
click at [701, 147] on button "Adicionar itens na mesa" at bounding box center [710, 148] width 135 height 30
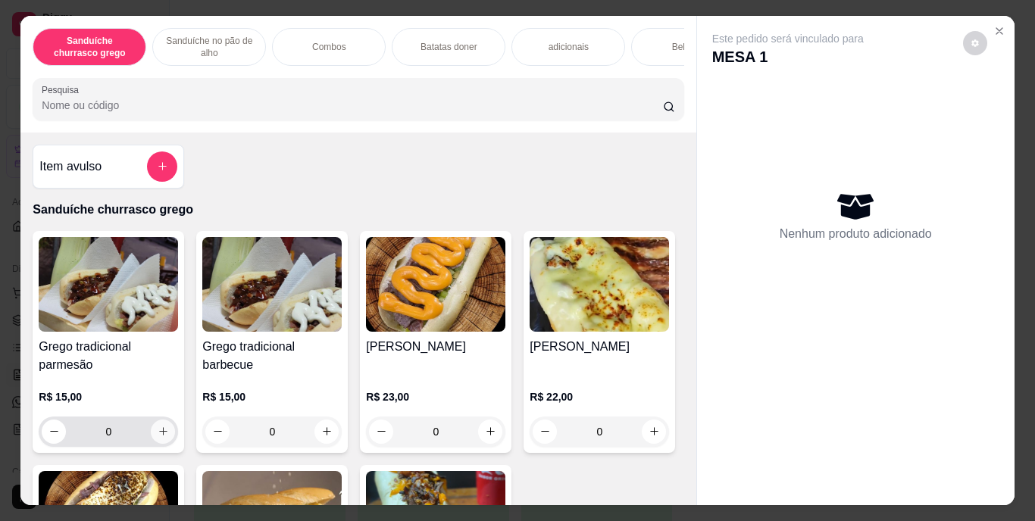
click at [158, 437] on icon "increase-product-quantity" at bounding box center [163, 431] width 11 height 11
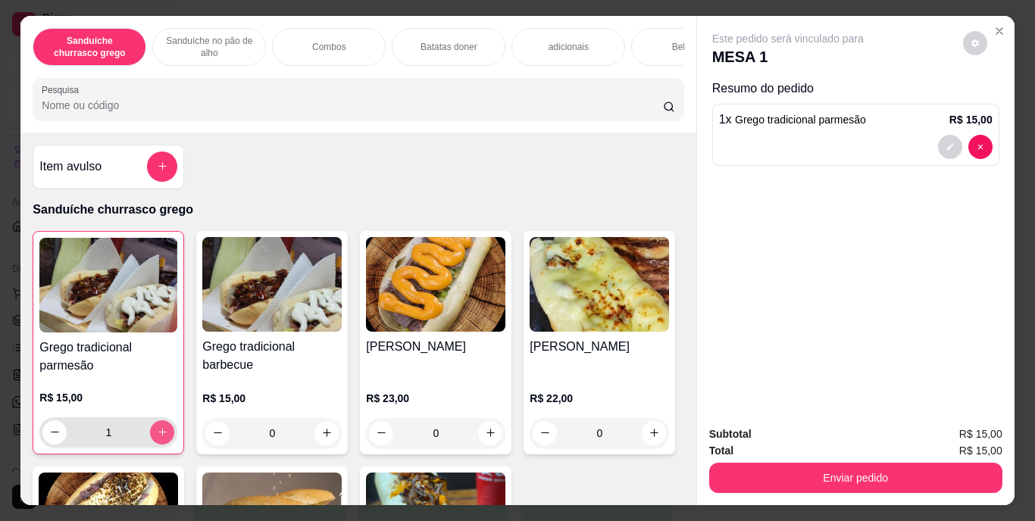
type input "1"
click at [323, 445] on button "increase-product-quantity" at bounding box center [326, 432] width 23 height 23
type input "1"
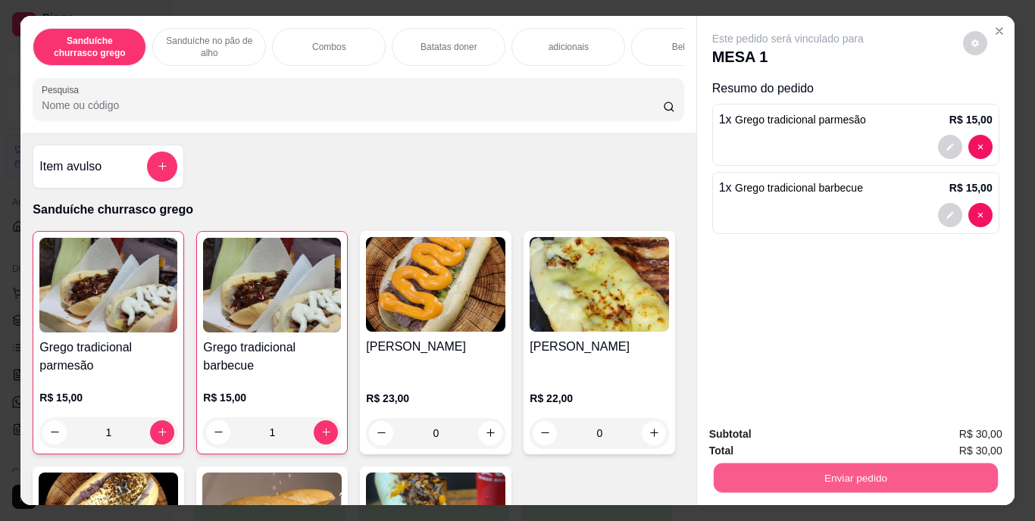
click at [802, 471] on button "Enviar pedido" at bounding box center [855, 479] width 284 height 30
click at [955, 435] on button "Enviar pedido" at bounding box center [962, 435] width 83 height 28
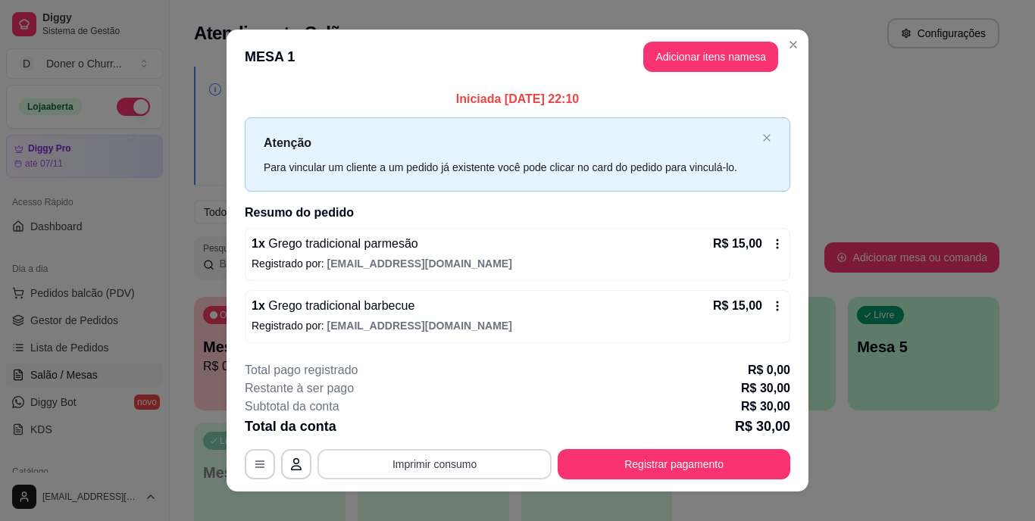
click at [438, 457] on button "Imprimir consumo" at bounding box center [434, 464] width 234 height 30
click at [423, 427] on button "IMPRESSORA" at bounding box center [433, 428] width 106 height 23
click at [438, 477] on button "Imprimir consumo" at bounding box center [434, 464] width 227 height 30
click at [418, 420] on button "IMPRESSORA" at bounding box center [433, 428] width 106 height 23
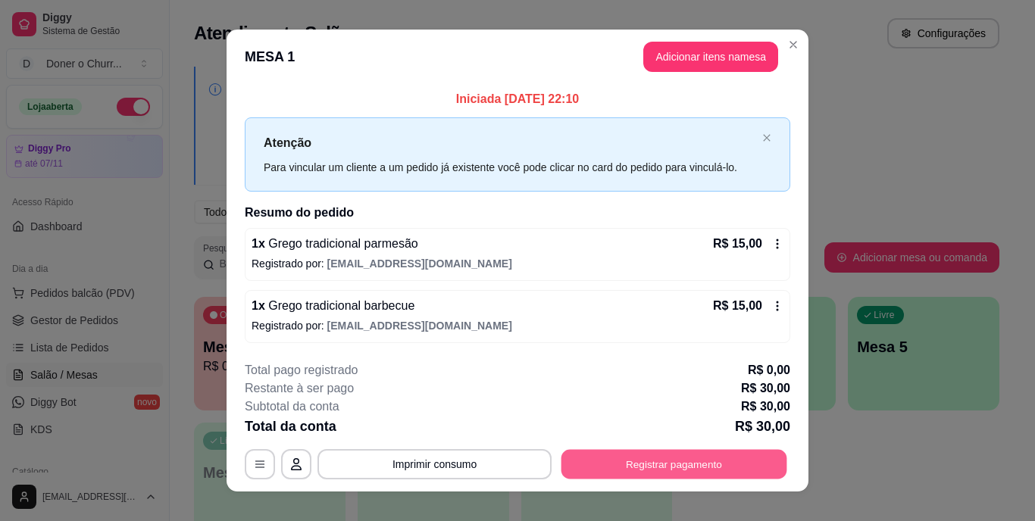
click at [634, 459] on button "Registrar pagamento" at bounding box center [674, 464] width 226 height 30
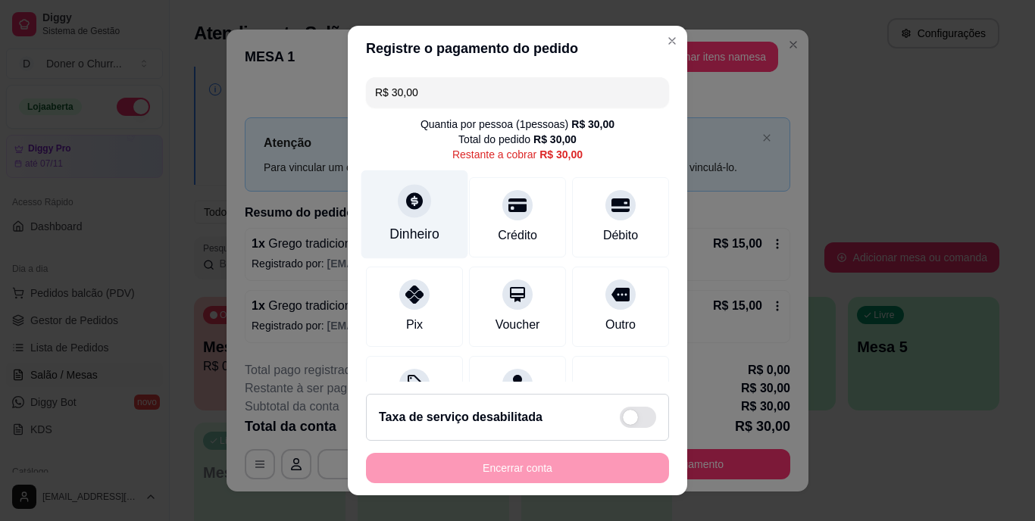
click at [395, 220] on div "Dinheiro" at bounding box center [414, 214] width 107 height 89
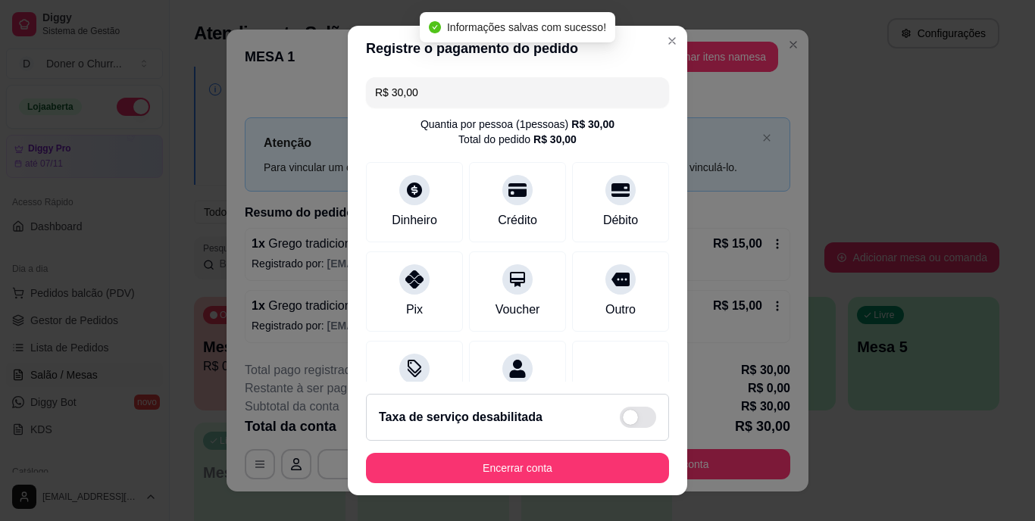
type input "R$ 0,00"
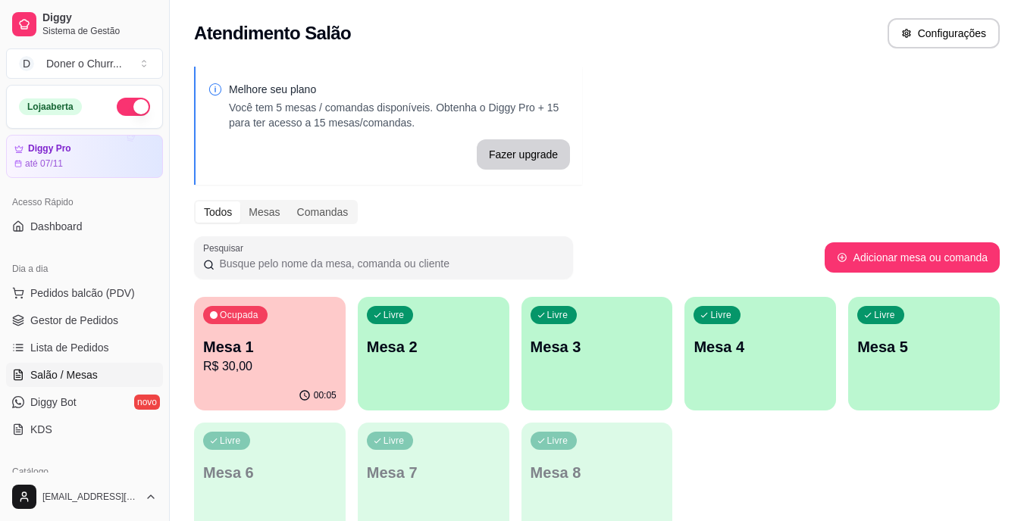
click at [839, 470] on div "Ocupada Mesa 1 R$ 30,00 00:05 Livre Mesa 2 Livre Mesa 3 Livre Mesa 4 Livre Mesa…" at bounding box center [596, 416] width 805 height 239
click at [398, 352] on p "Mesa 2" at bounding box center [433, 346] width 133 height 21
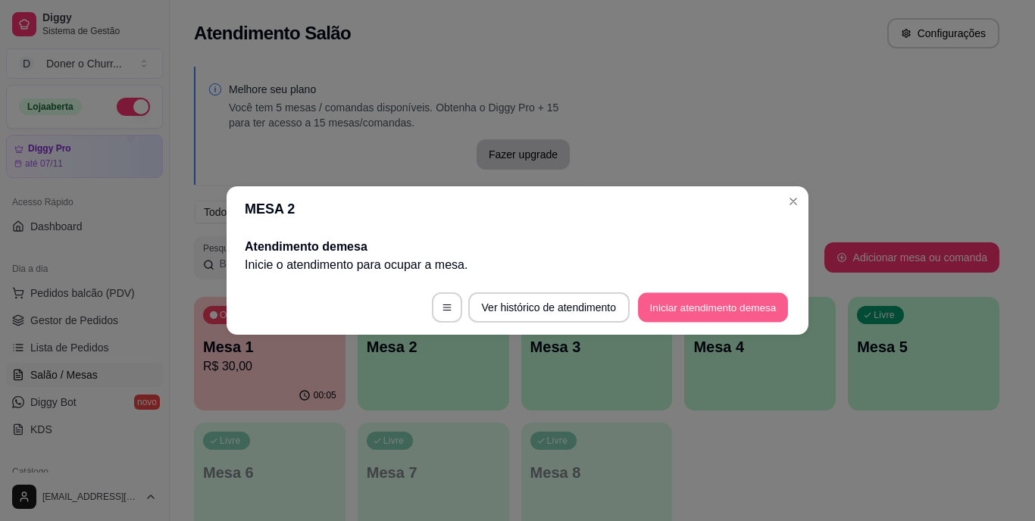
click at [708, 306] on button "Iniciar atendimento de mesa" at bounding box center [713, 308] width 150 height 30
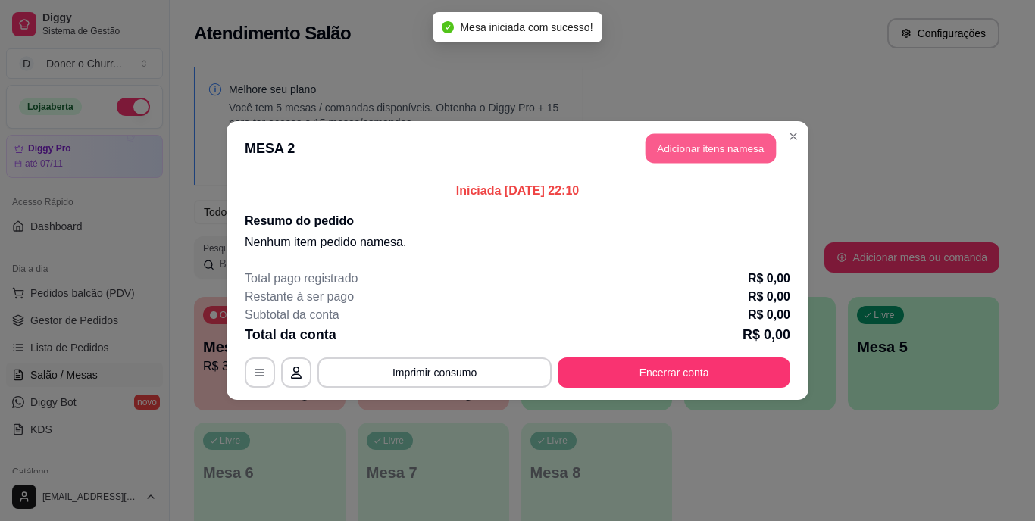
click at [711, 145] on button "Adicionar itens na mesa" at bounding box center [710, 149] width 130 height 30
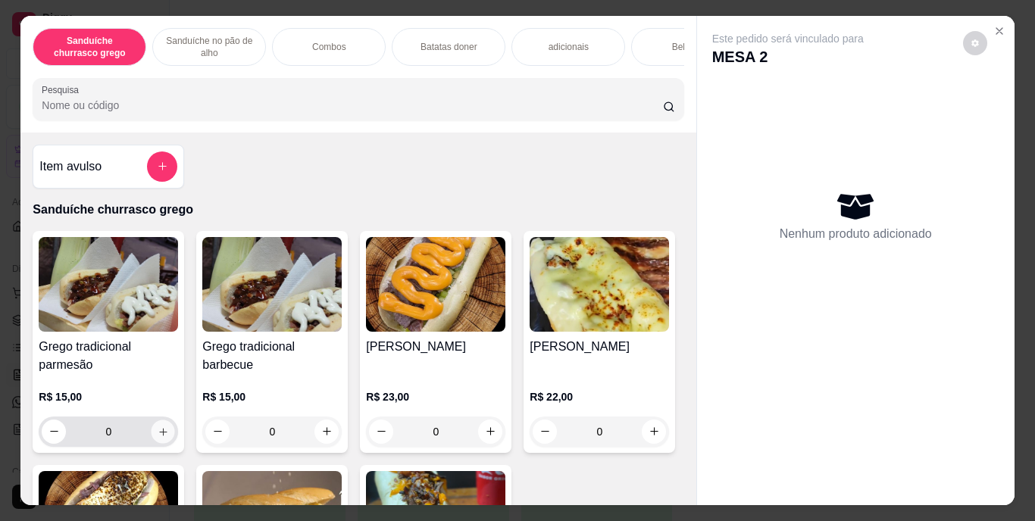
click at [158, 433] on icon "increase-product-quantity" at bounding box center [163, 431] width 11 height 11
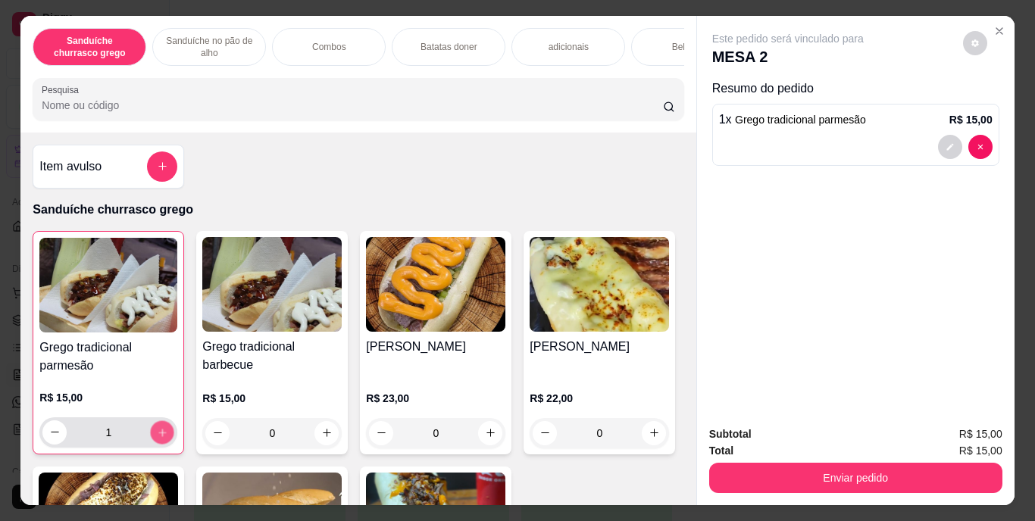
click at [158, 433] on icon "increase-product-quantity" at bounding box center [162, 432] width 11 height 11
type input "2"
click at [945, 145] on icon "decrease-product-quantity" at bounding box center [949, 146] width 9 height 9
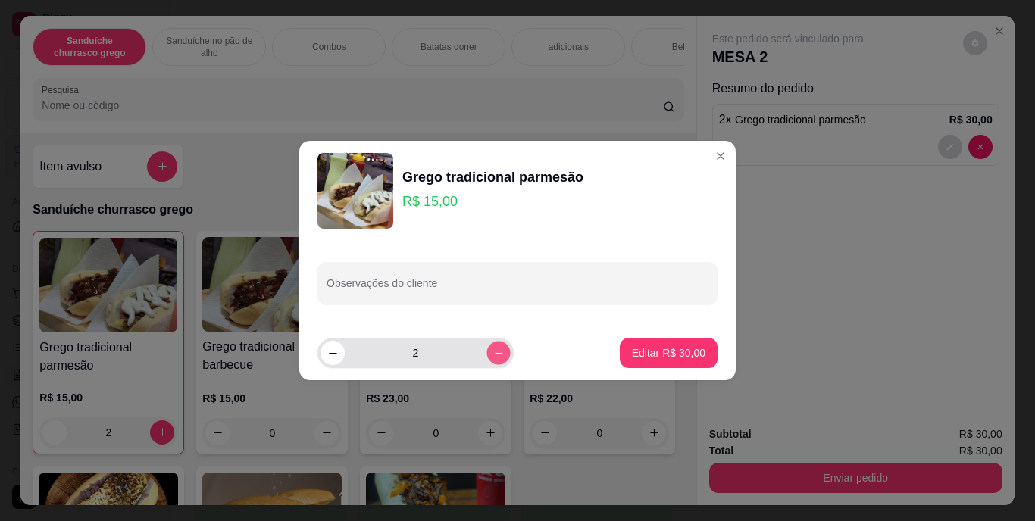
click at [493, 358] on icon "increase-product-quantity" at bounding box center [498, 353] width 11 height 11
type input "3"
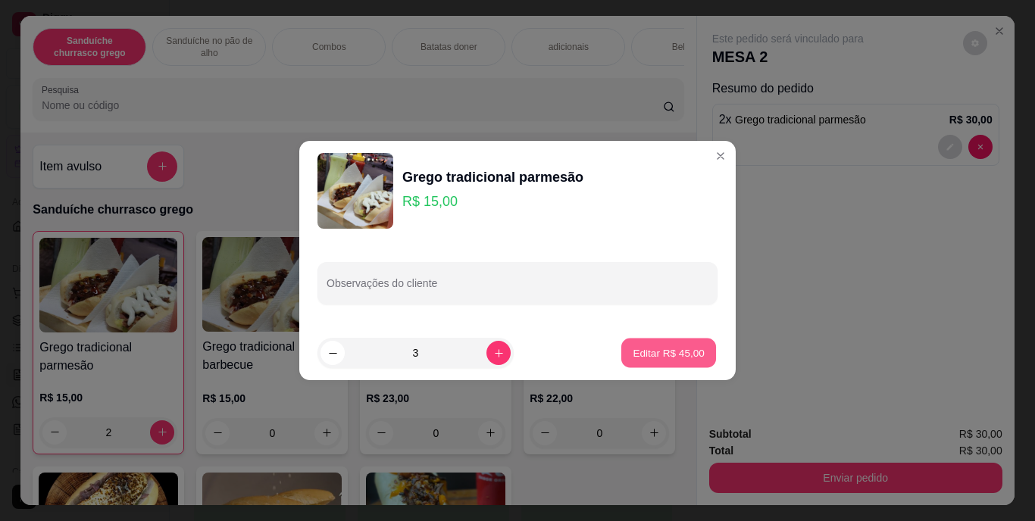
click at [673, 349] on p "Editar R$ 45,00" at bounding box center [668, 352] width 71 height 14
type input "3"
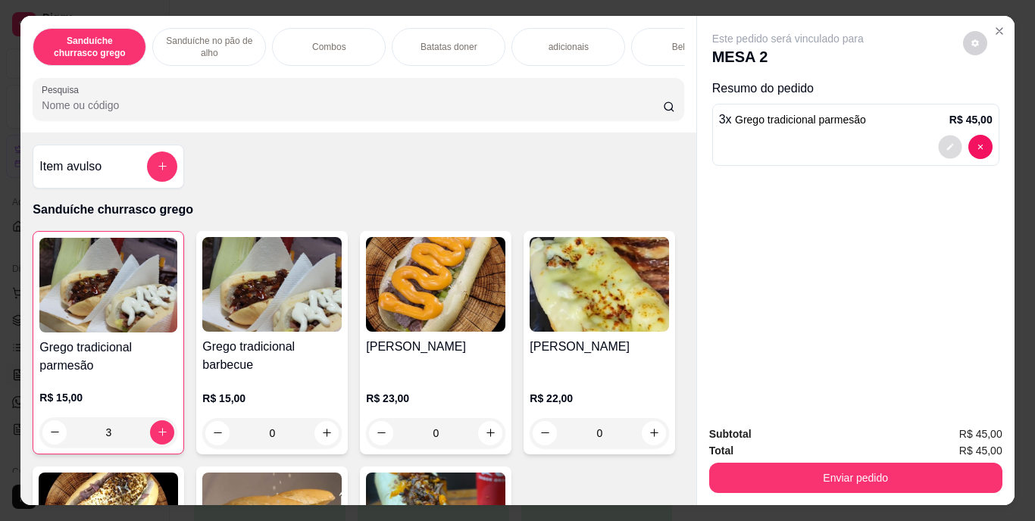
click at [946, 143] on icon "decrease-product-quantity" at bounding box center [949, 146] width 7 height 7
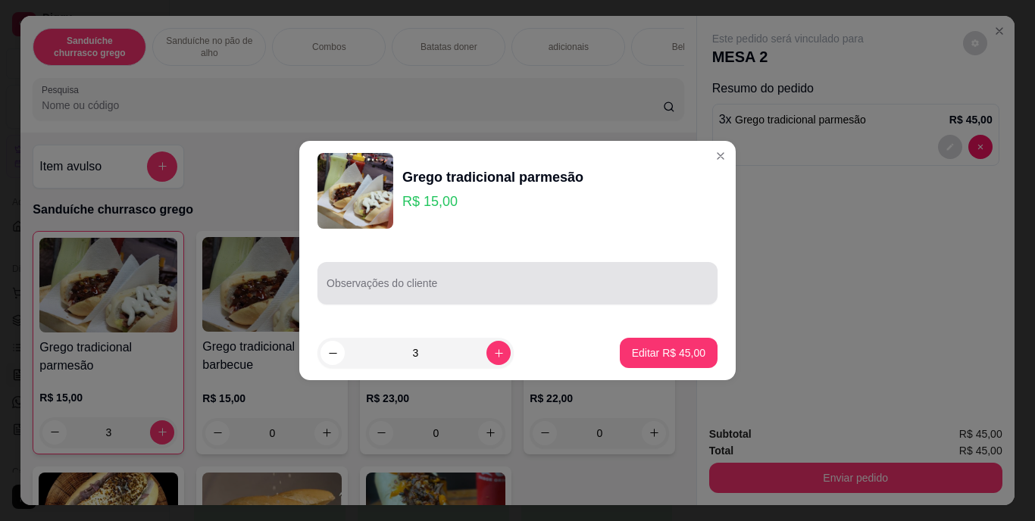
click at [537, 279] on div at bounding box center [518, 283] width 382 height 30
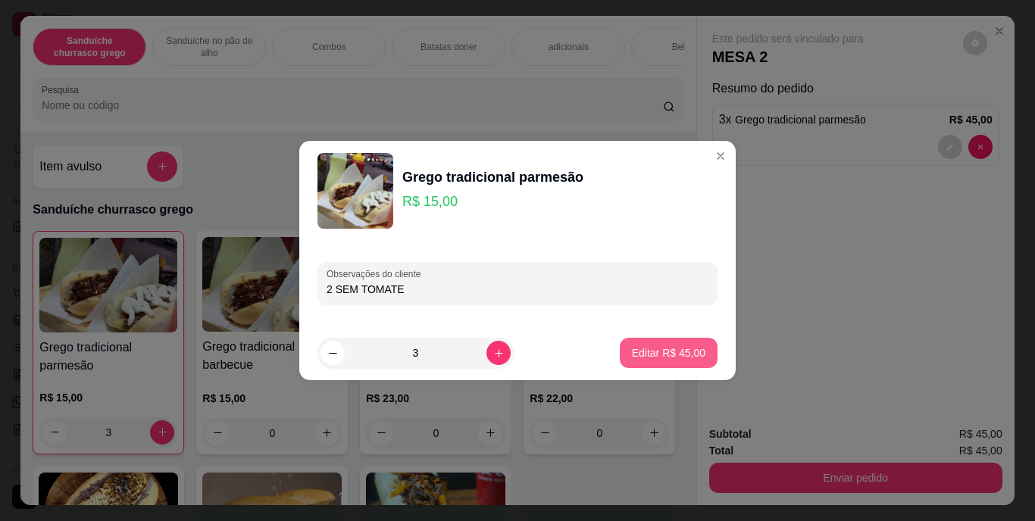
type input "2 SEM TOMATE"
click at [661, 343] on button "Editar R$ 45,00" at bounding box center [669, 353] width 98 height 30
type input "0"
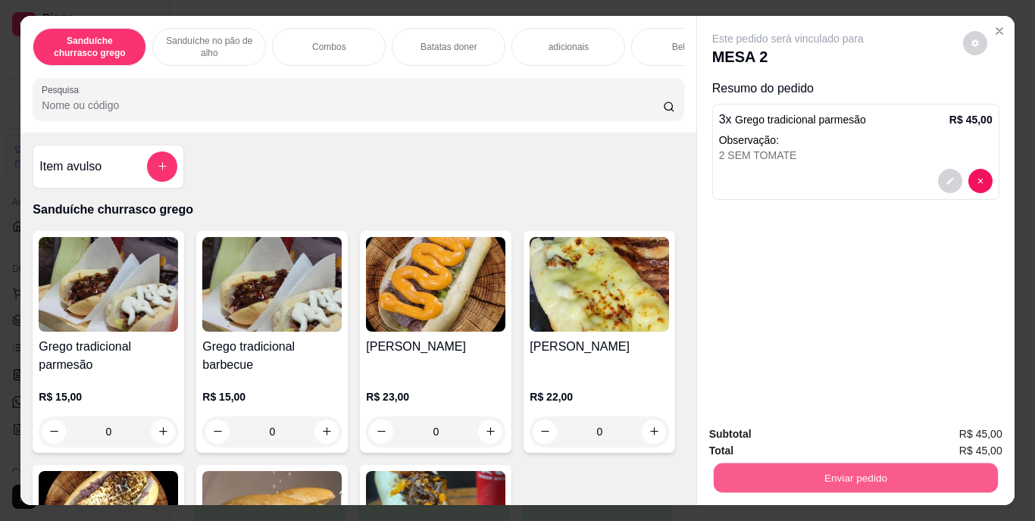
click at [870, 475] on button "Enviar pedido" at bounding box center [855, 479] width 284 height 30
click at [955, 434] on button "Enviar pedido" at bounding box center [962, 435] width 83 height 28
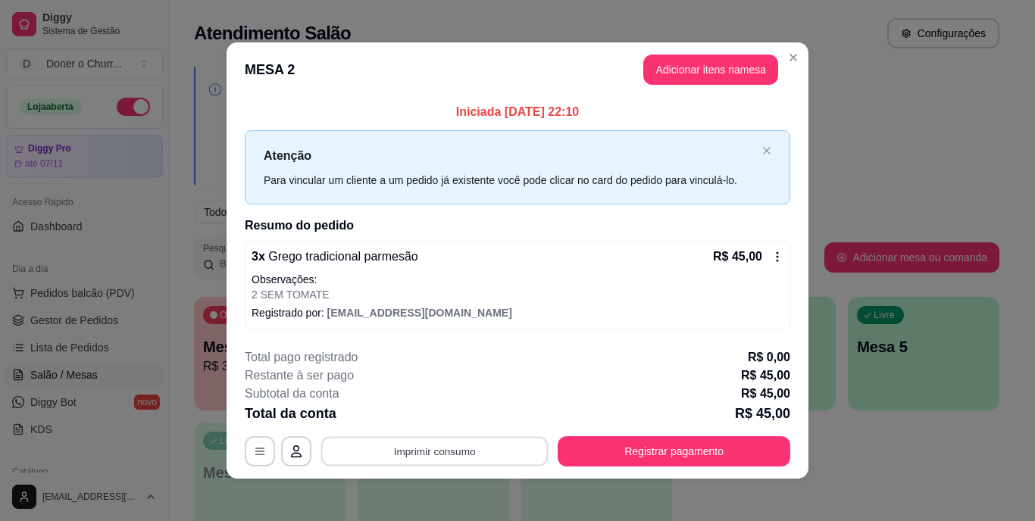
click at [417, 456] on button "Imprimir consumo" at bounding box center [434, 451] width 227 height 30
click at [433, 413] on button "IMPRESSORA" at bounding box center [433, 416] width 106 height 23
click at [417, 458] on button "Imprimir consumo" at bounding box center [434, 451] width 227 height 30
click at [430, 413] on button "IMPRESSORA" at bounding box center [433, 416] width 106 height 23
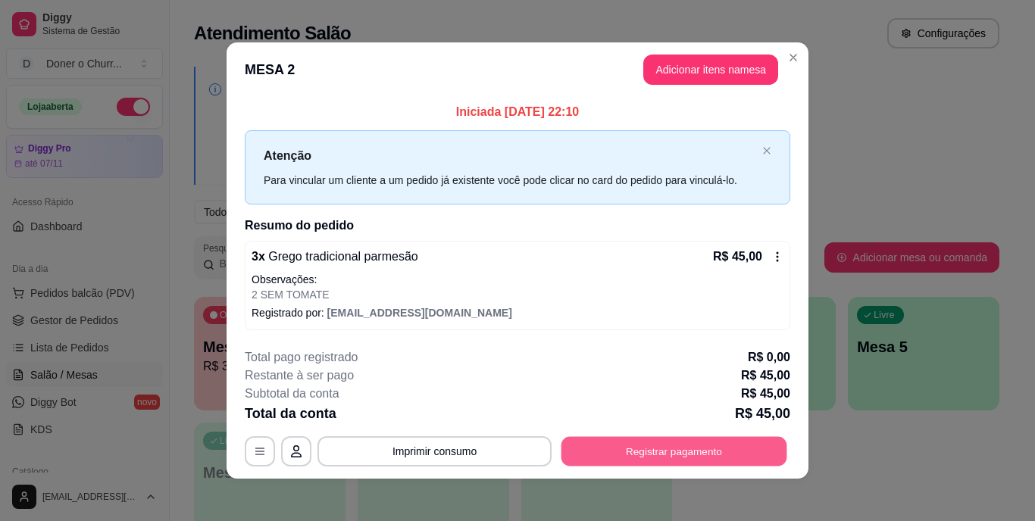
click at [677, 448] on button "Registrar pagamento" at bounding box center [674, 451] width 226 height 30
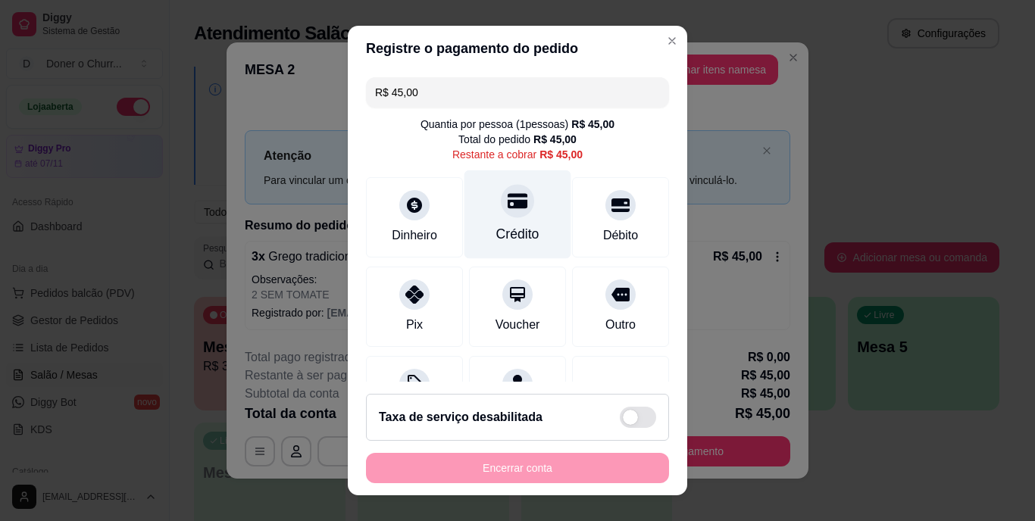
click at [501, 216] on div at bounding box center [517, 201] width 33 height 33
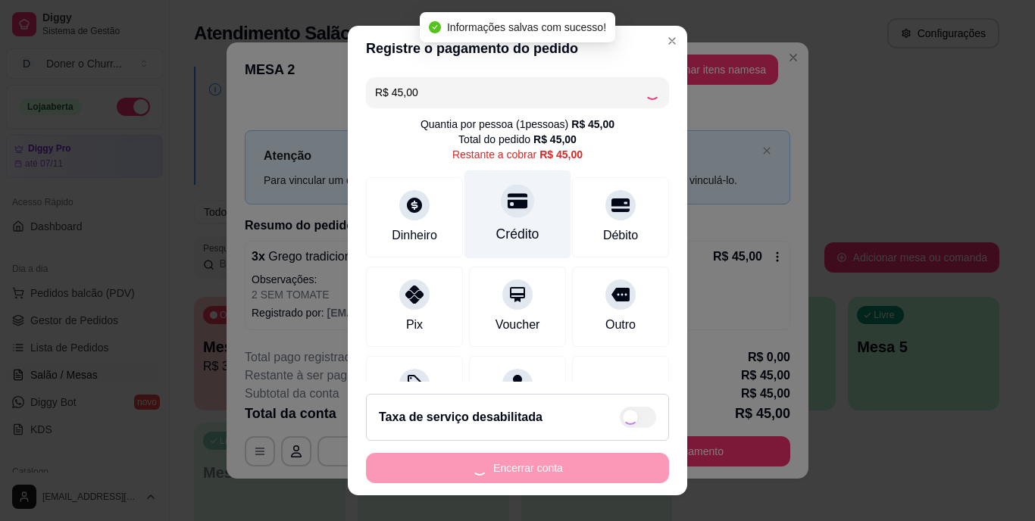
type input "R$ 0,00"
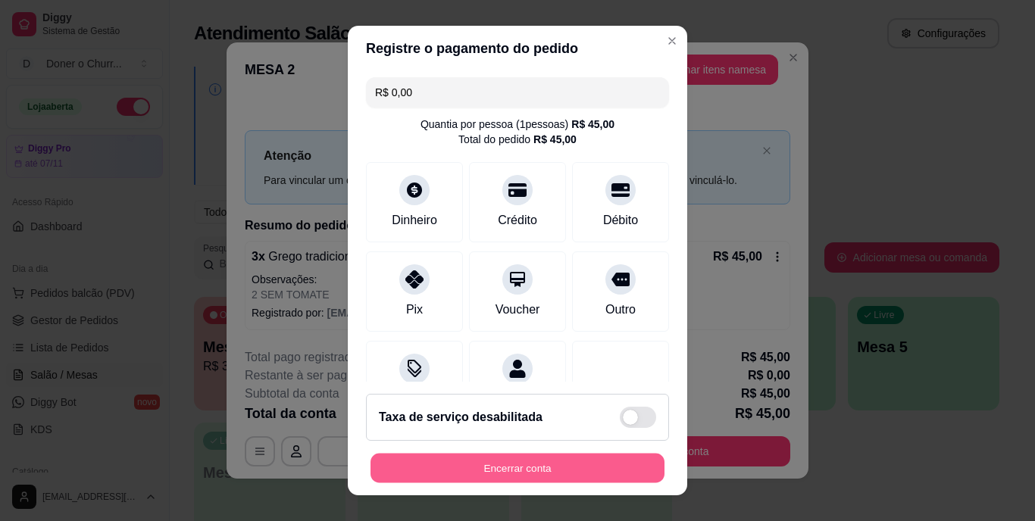
click at [499, 471] on button "Encerrar conta" at bounding box center [517, 468] width 294 height 30
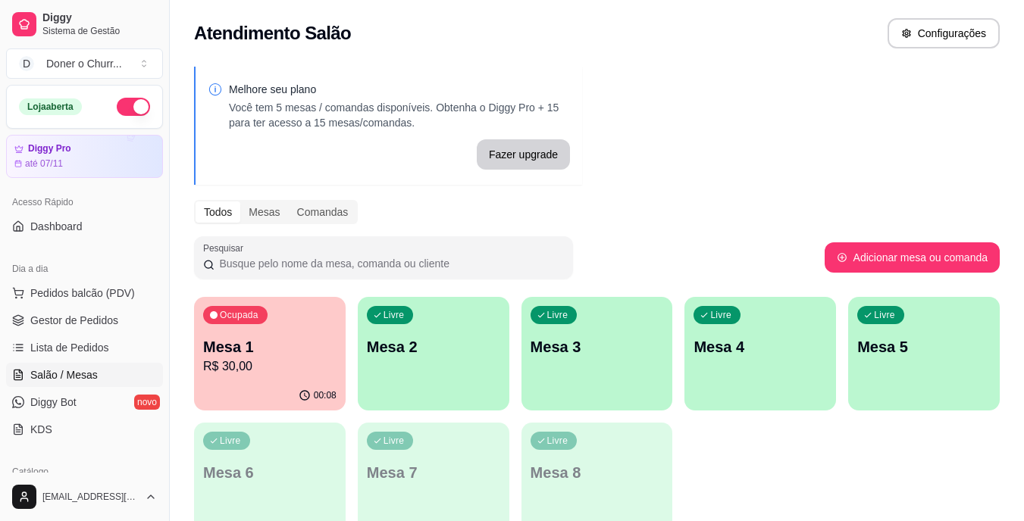
click at [263, 386] on div "00:08" at bounding box center [270, 396] width 152 height 30
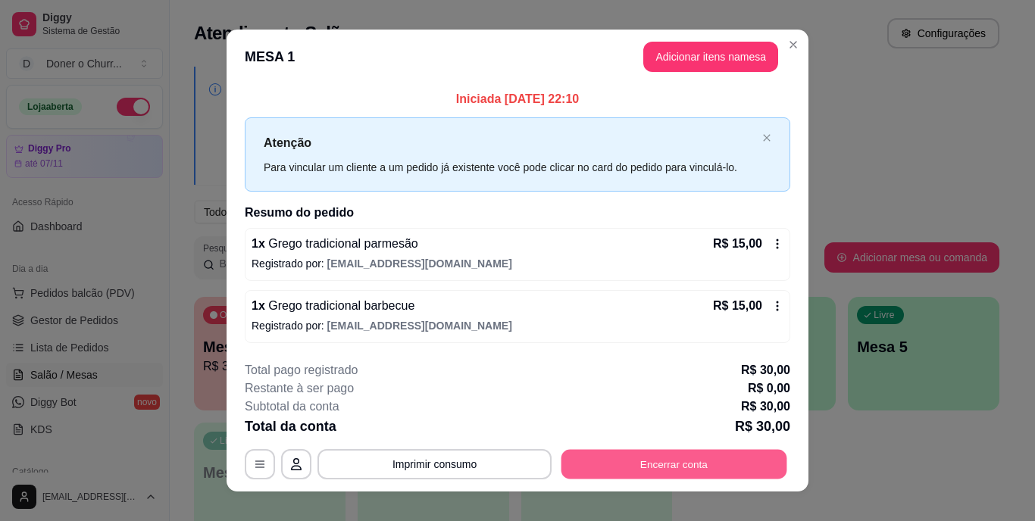
click at [678, 470] on button "Encerrar conta" at bounding box center [674, 464] width 226 height 30
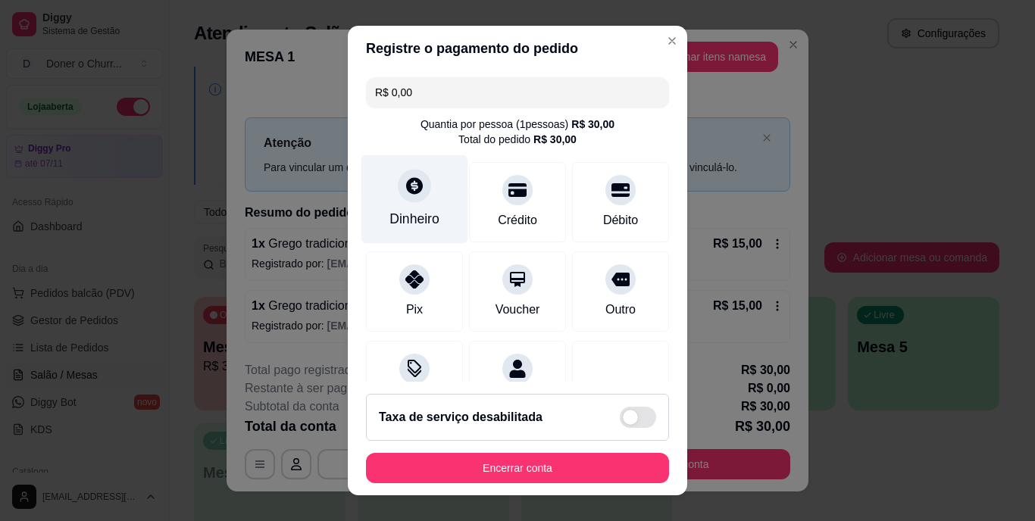
click at [415, 190] on icon at bounding box center [415, 187] width 20 height 20
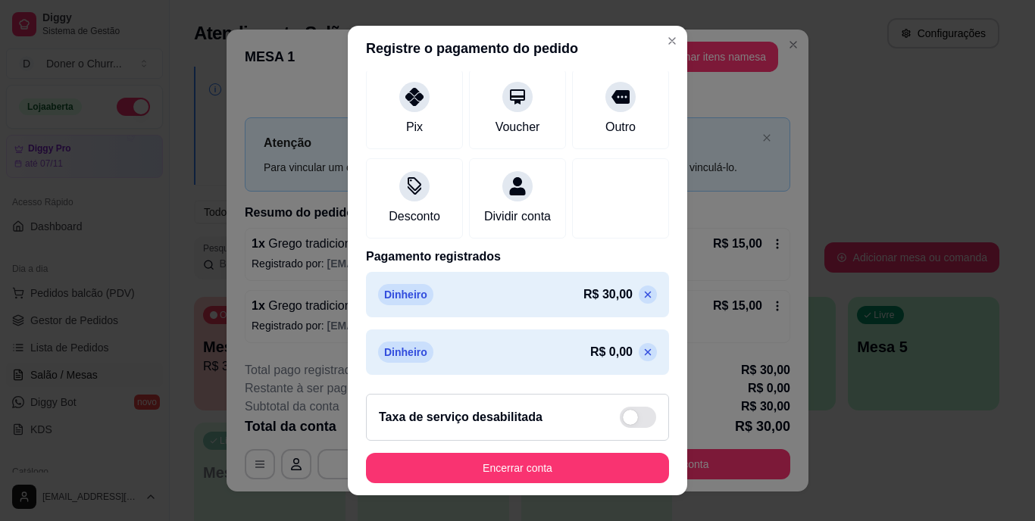
scroll to position [200, 0]
click at [645, 354] on icon at bounding box center [648, 352] width 7 height 7
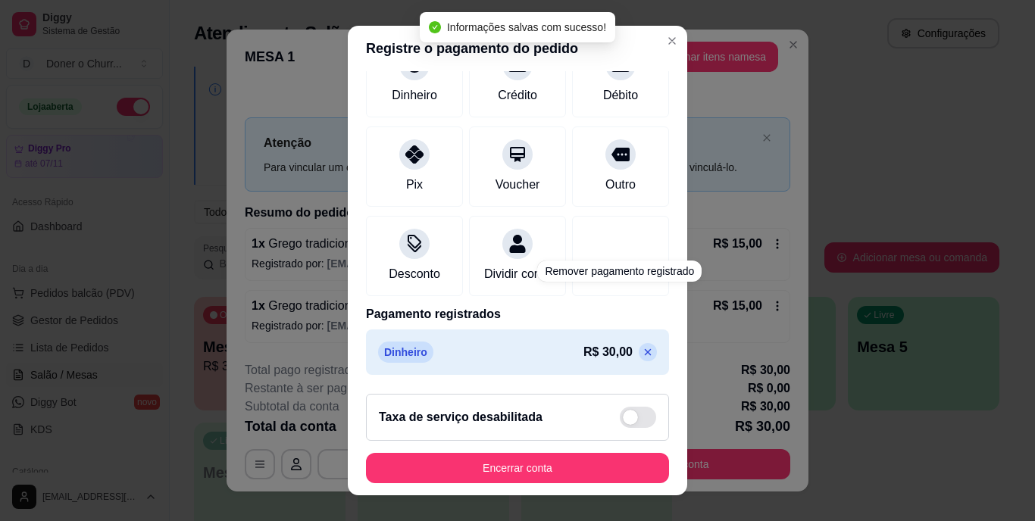
scroll to position [143, 0]
click at [642, 355] on icon at bounding box center [648, 352] width 12 height 12
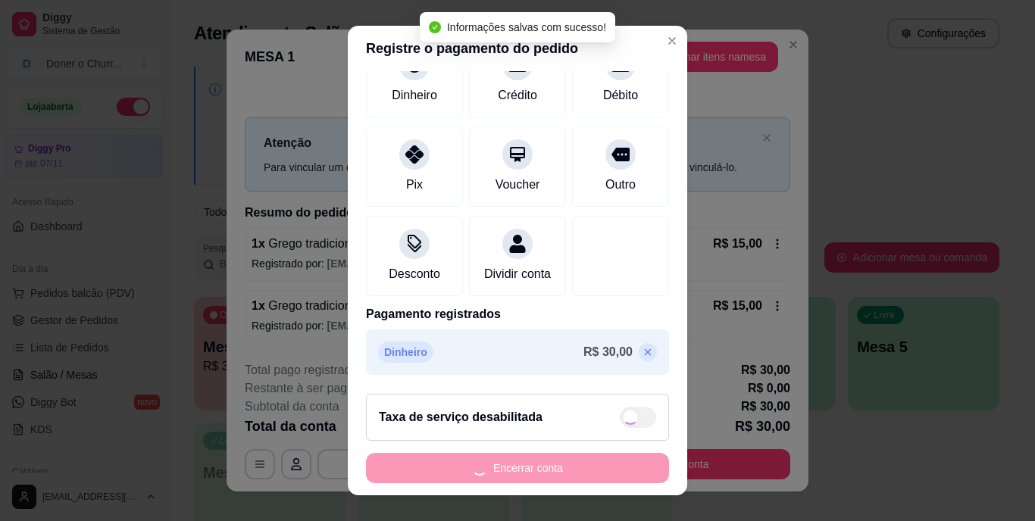
type input "R$ 30,00"
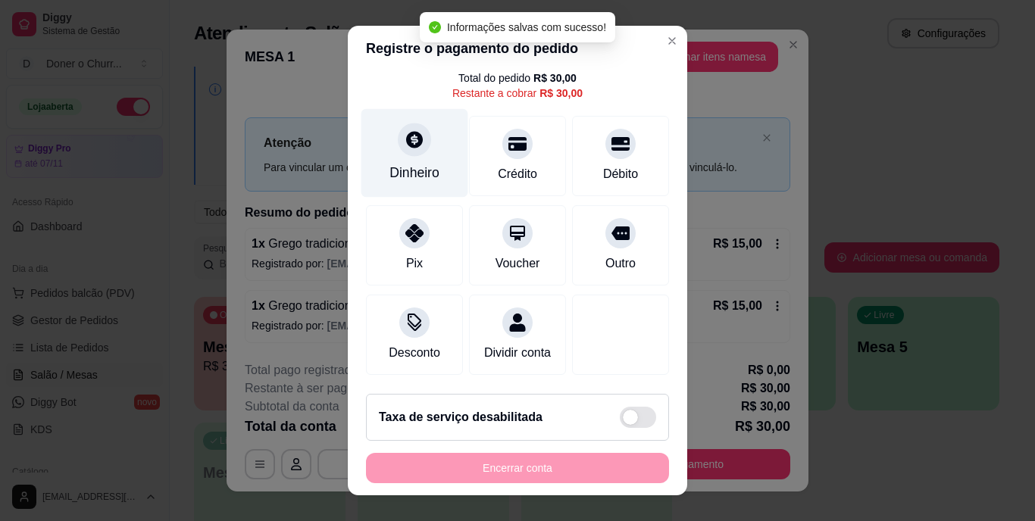
click at [411, 132] on icon at bounding box center [414, 140] width 17 height 17
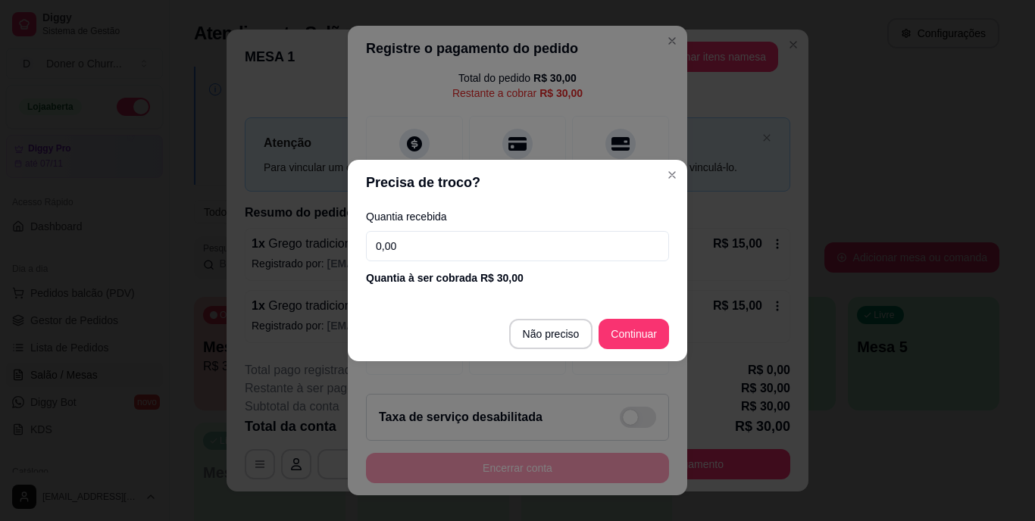
click at [465, 248] on input "0,00" at bounding box center [517, 246] width 303 height 30
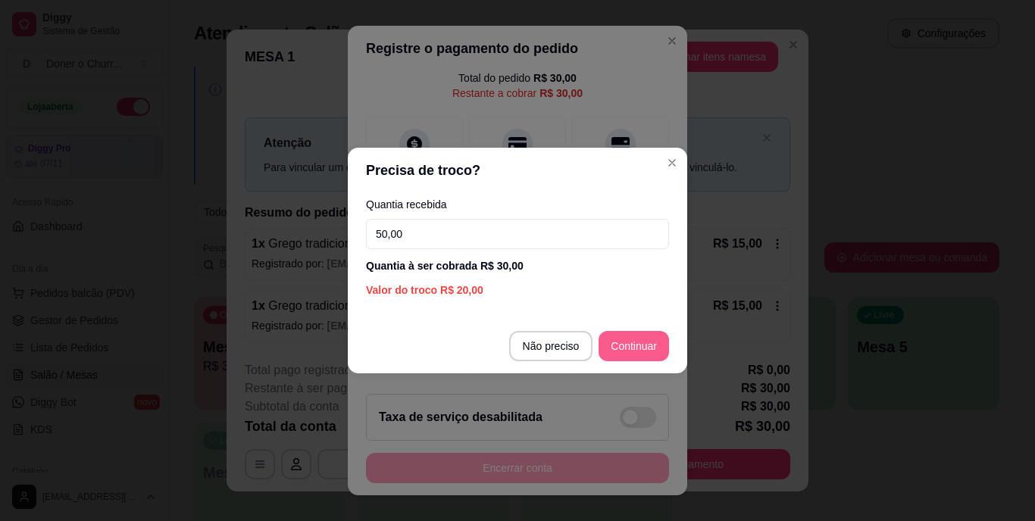
type input "50,00"
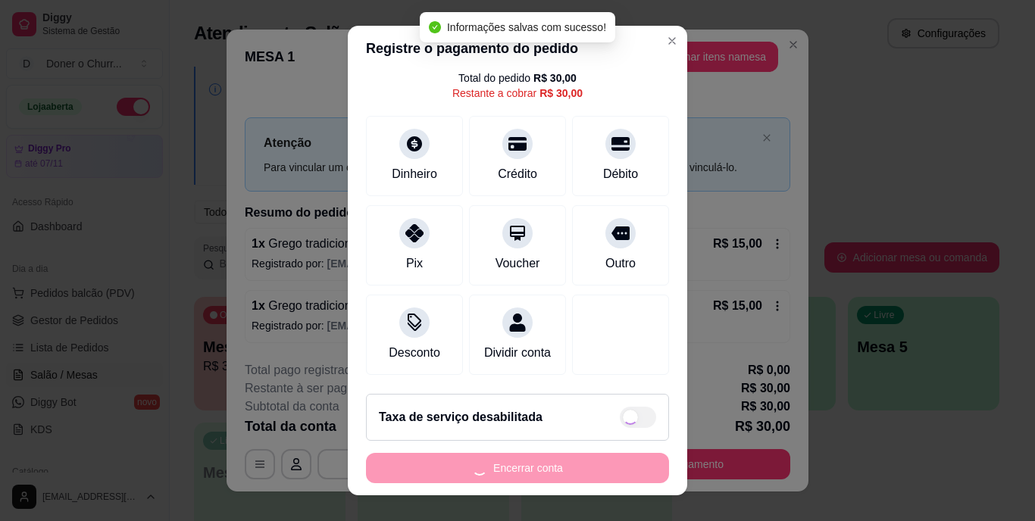
type input "R$ 0,00"
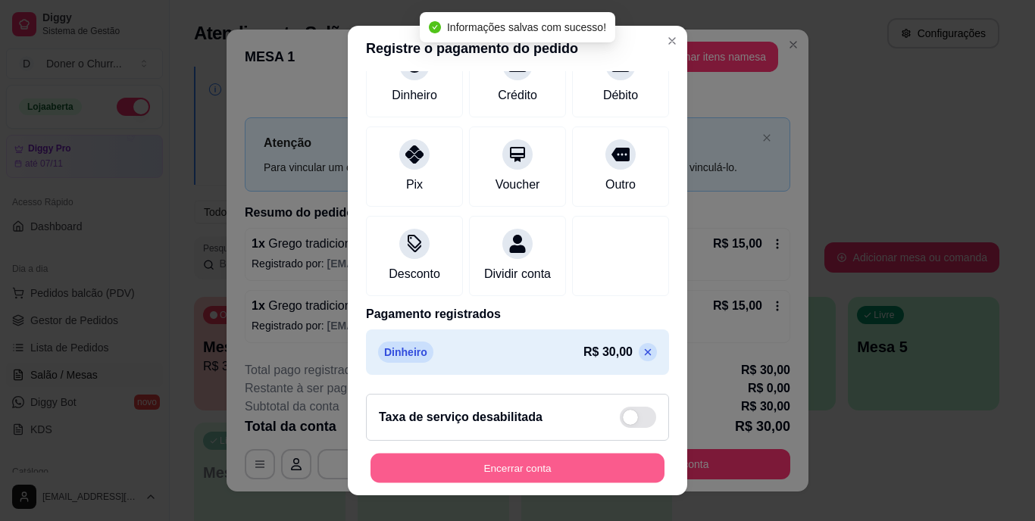
click at [505, 467] on button "Encerrar conta" at bounding box center [517, 468] width 294 height 30
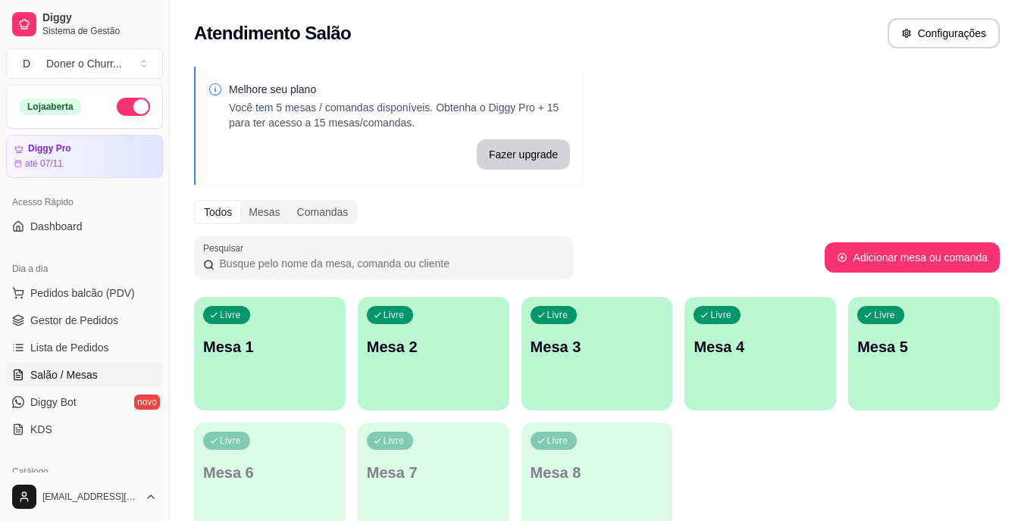
click at [311, 362] on div "Livre Mesa 1" at bounding box center [270, 344] width 152 height 95
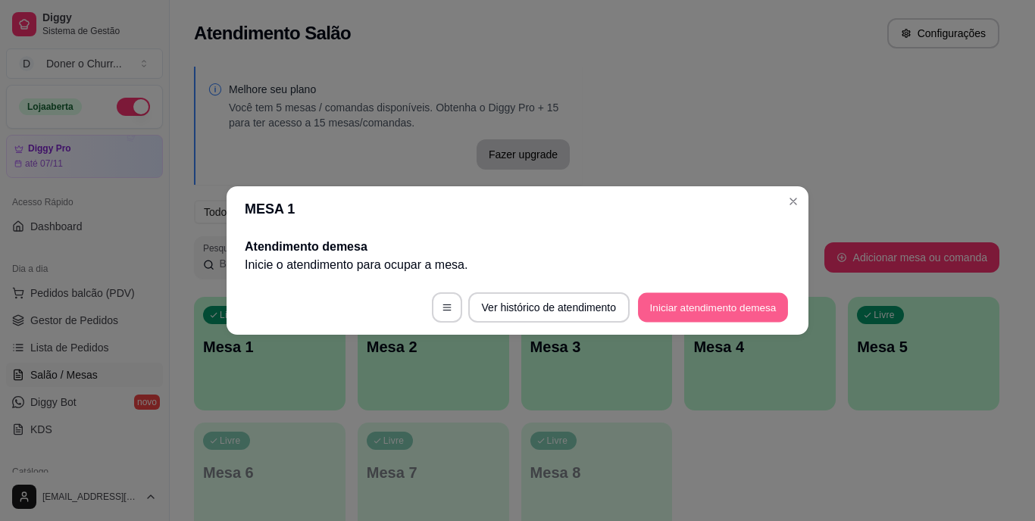
click at [711, 310] on button "Iniciar atendimento de mesa" at bounding box center [713, 308] width 150 height 30
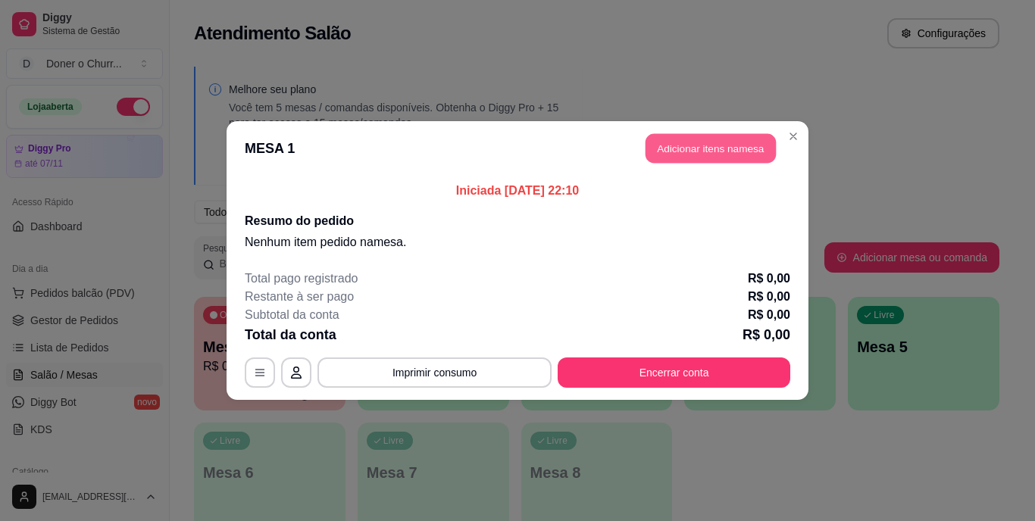
click at [718, 151] on button "Adicionar itens na mesa" at bounding box center [710, 149] width 130 height 30
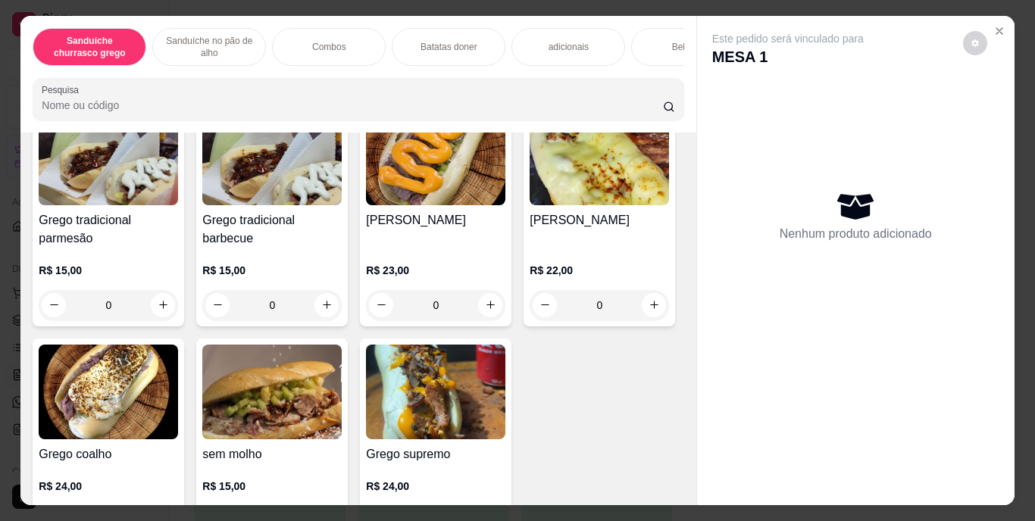
scroll to position [126, 0]
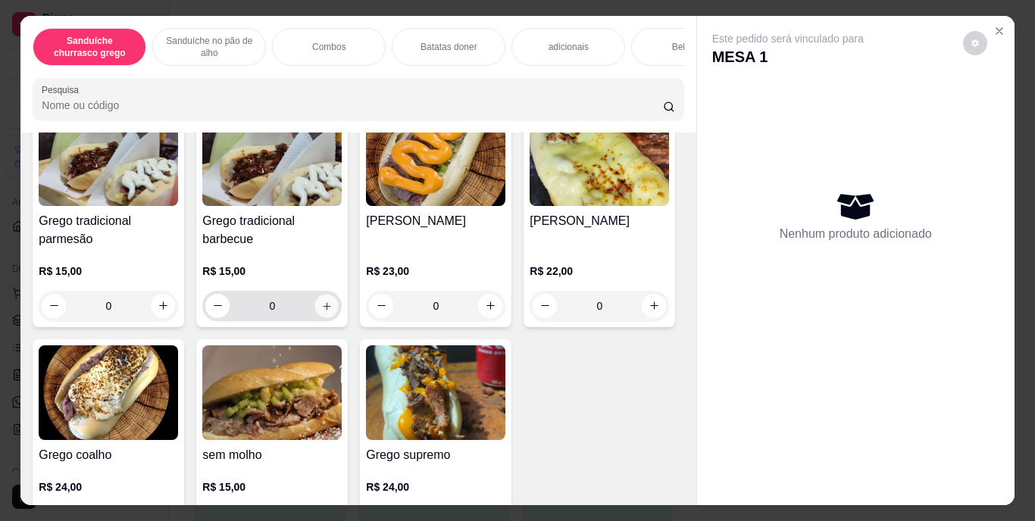
click at [322, 311] on icon "increase-product-quantity" at bounding box center [326, 305] width 11 height 11
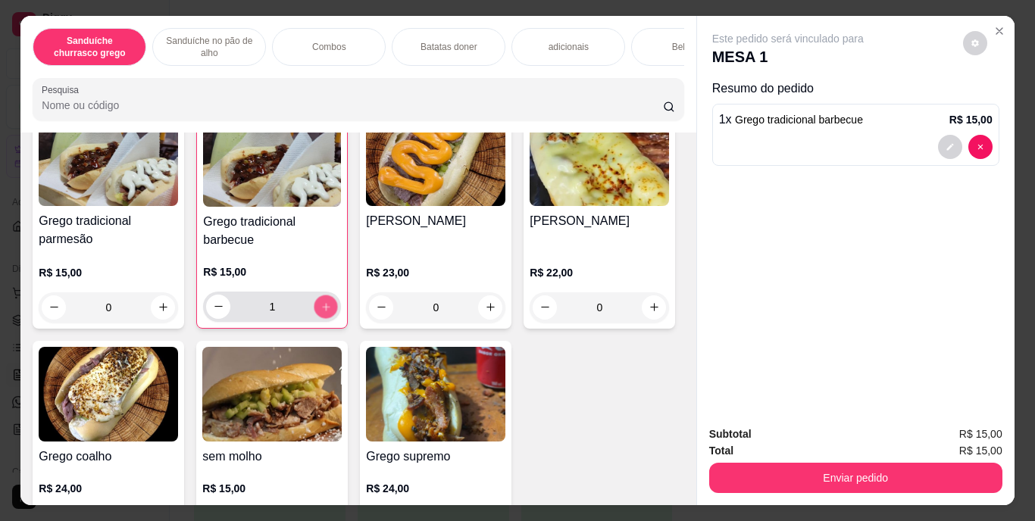
click at [322, 311] on icon "increase-product-quantity" at bounding box center [325, 306] width 11 height 11
type input "2"
click at [655, 40] on div "Bebidas" at bounding box center [688, 47] width 114 height 38
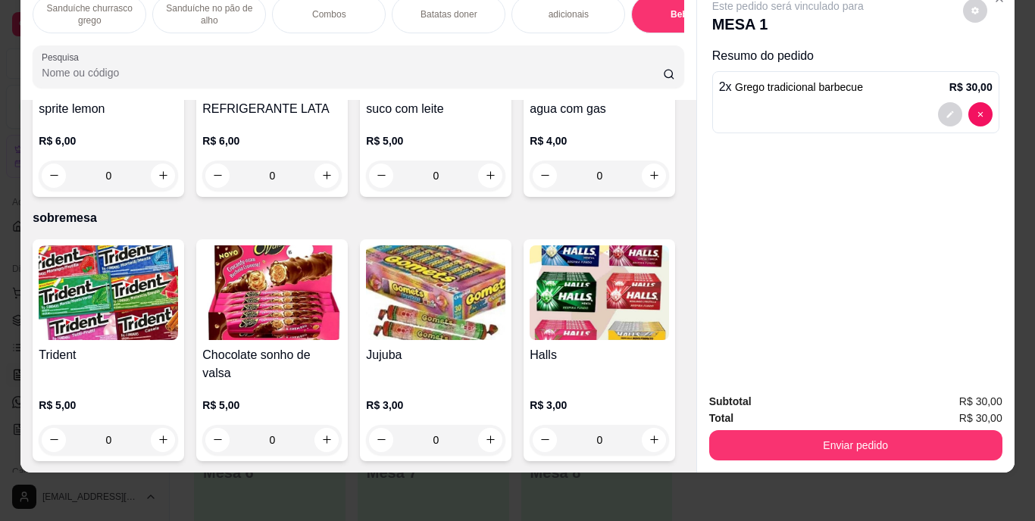
scroll to position [2847, 0]
click at [333, 181] on icon "increase-product-quantity" at bounding box center [326, 175] width 11 height 11
type input "1"
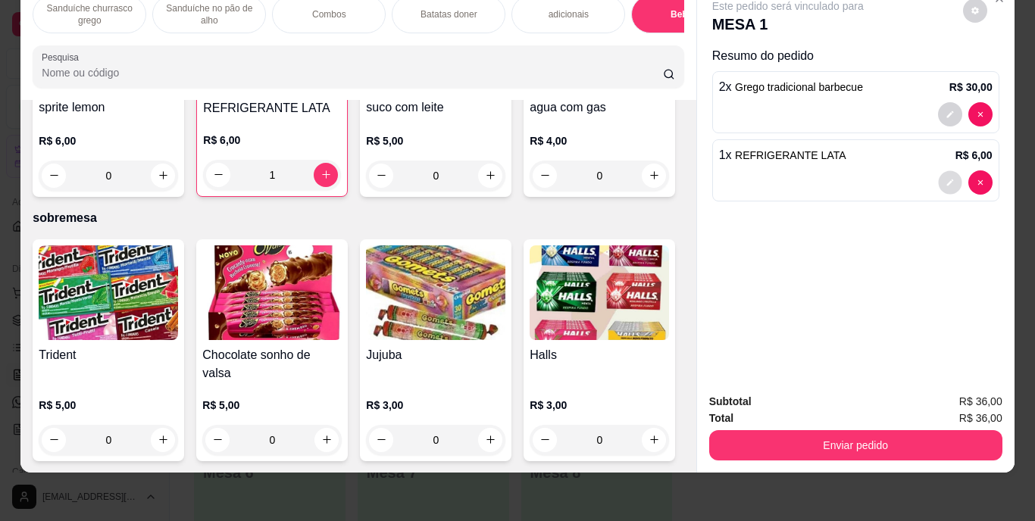
click at [945, 178] on icon "decrease-product-quantity" at bounding box center [949, 182] width 9 height 9
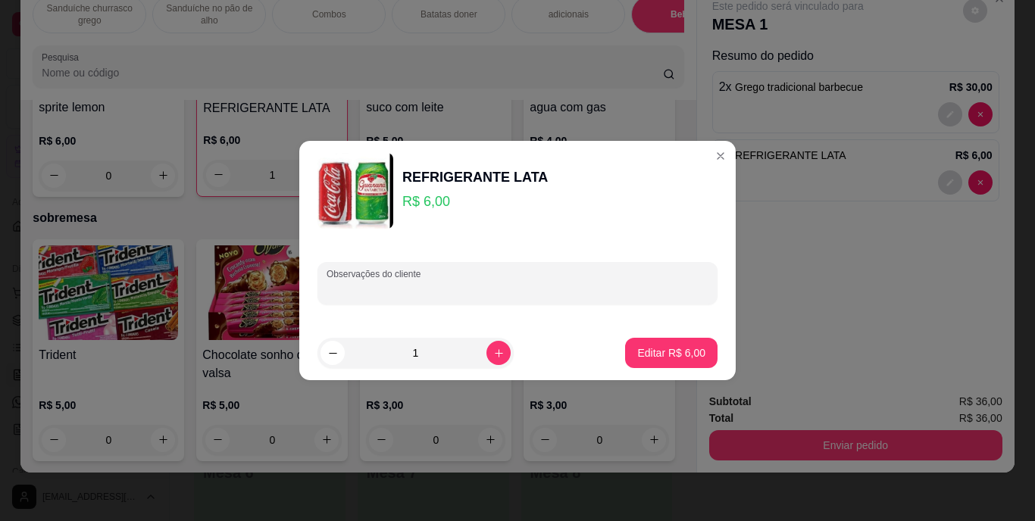
click at [430, 286] on input "Observações do cliente" at bounding box center [518, 289] width 382 height 15
type input "COCA LATA"
click at [659, 357] on p "Editar R$ 6,00" at bounding box center [672, 352] width 66 height 14
type input "0"
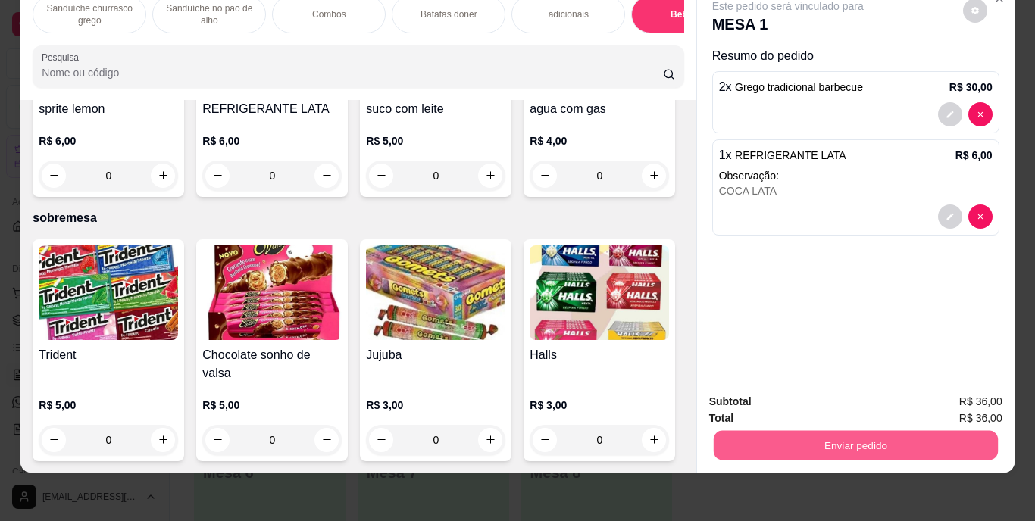
click at [870, 432] on button "Enviar pedido" at bounding box center [855, 446] width 284 height 30
click at [957, 394] on button "Enviar pedido" at bounding box center [962, 397] width 83 height 28
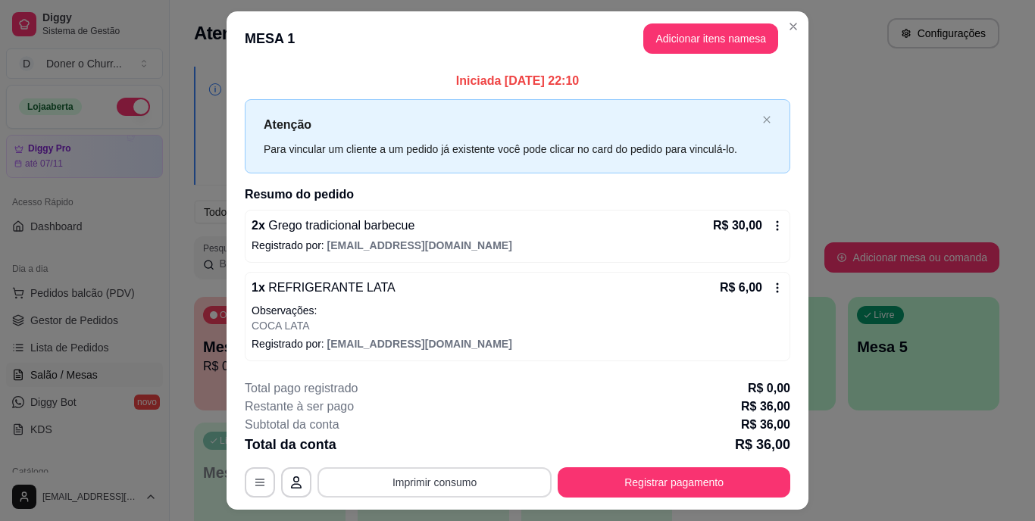
click at [442, 476] on button "Imprimir consumo" at bounding box center [434, 482] width 234 height 30
click at [442, 476] on button "Imprimir consumo" at bounding box center [434, 482] width 227 height 30
click at [430, 485] on button "Imprimir consumo" at bounding box center [434, 482] width 227 height 30
click at [423, 445] on button "IMPRESSORA" at bounding box center [433, 447] width 106 height 23
click at [437, 484] on button "Imprimir consumo" at bounding box center [434, 482] width 234 height 30
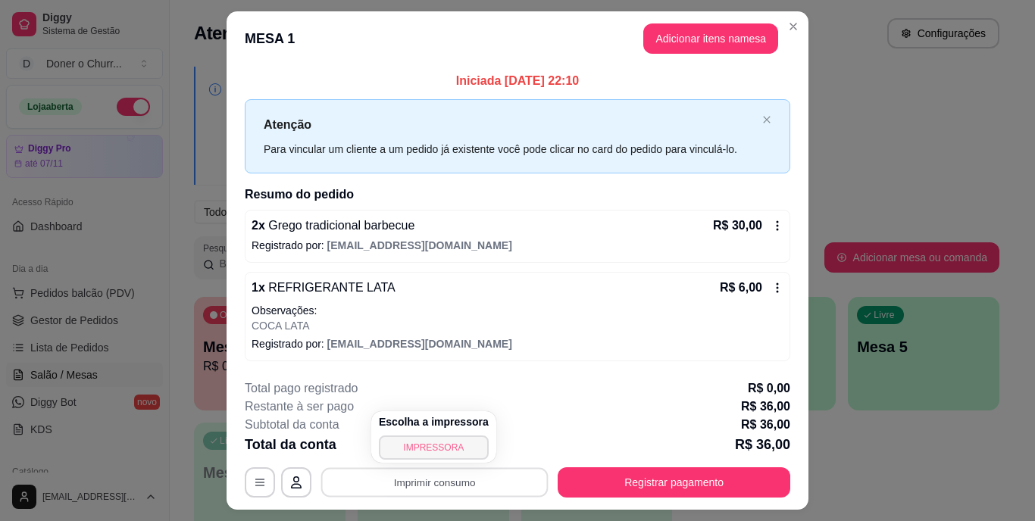
click at [424, 443] on button "IMPRESSORA" at bounding box center [434, 448] width 110 height 24
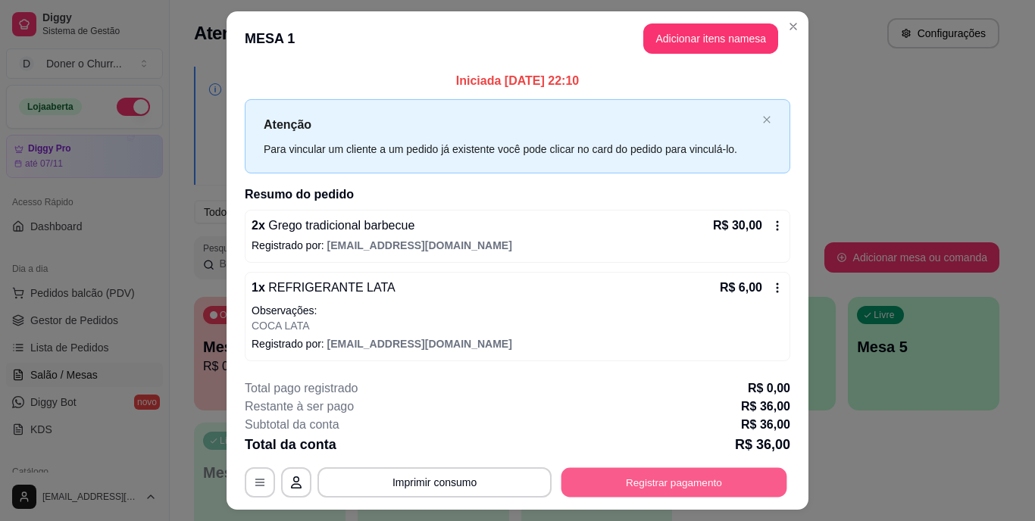
click at [639, 486] on button "Registrar pagamento" at bounding box center [674, 482] width 226 height 30
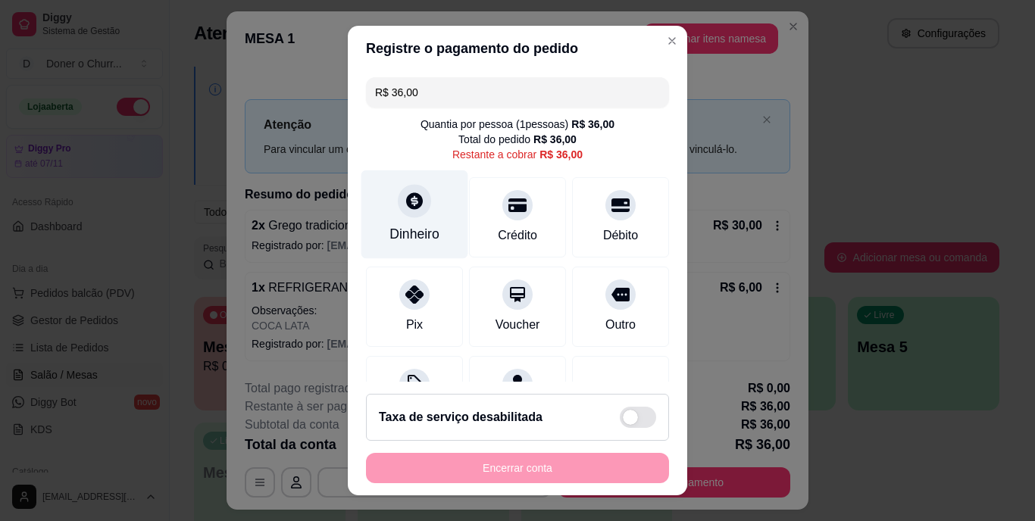
click at [404, 215] on div at bounding box center [414, 201] width 33 height 33
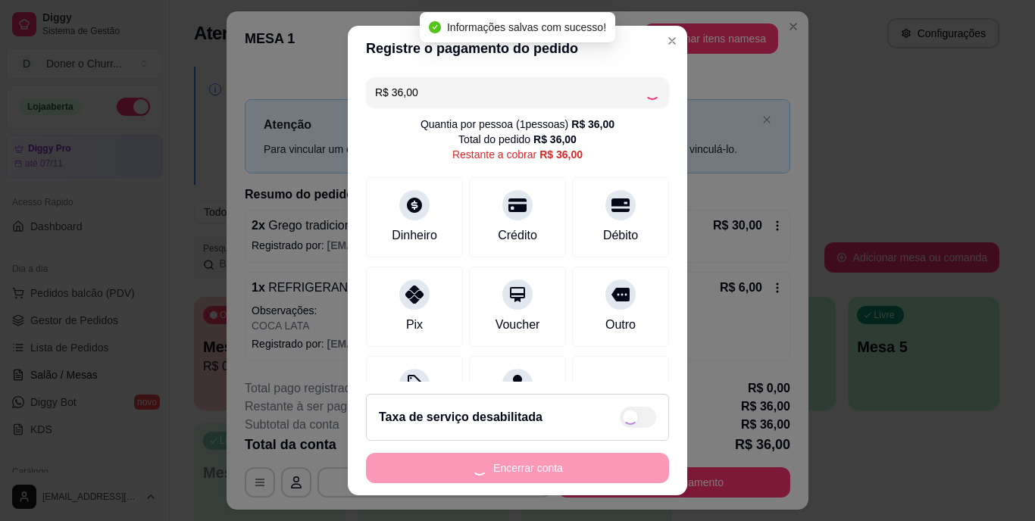
type input "R$ 0,00"
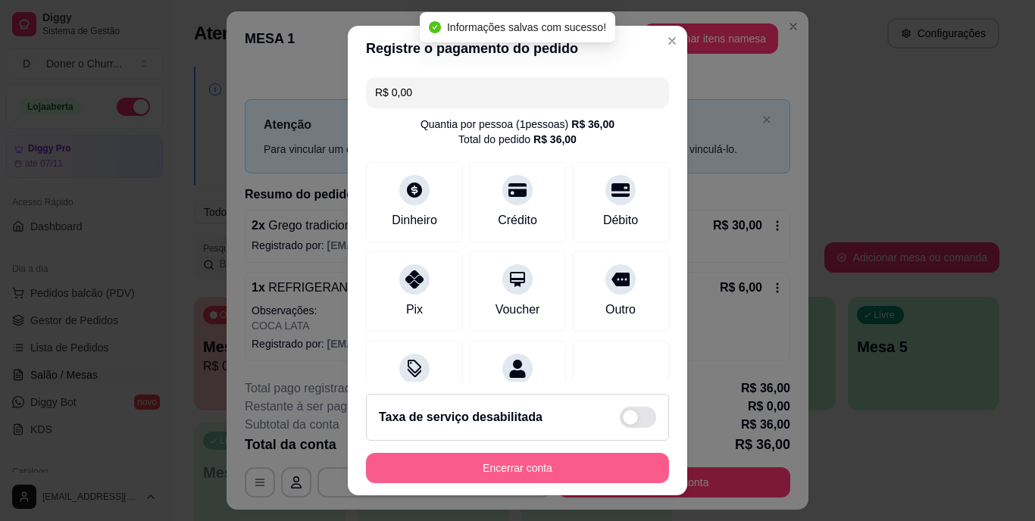
click at [495, 469] on button "Encerrar conta" at bounding box center [517, 468] width 303 height 30
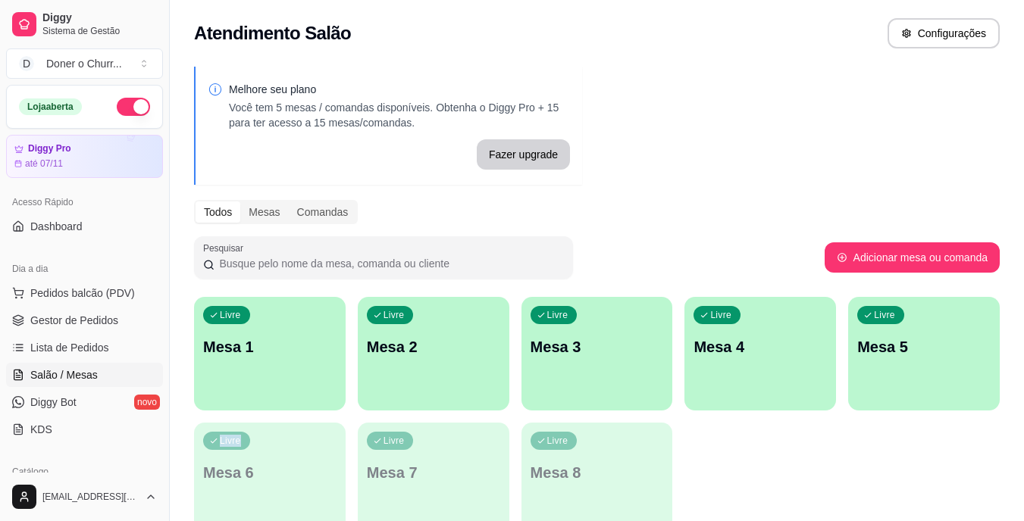
click at [847, 445] on div "Livre Mesa 1 Livre Mesa 2 Livre Mesa 3 Livre Mesa 4 Livre Mesa 5 Livre Mesa 6 L…" at bounding box center [596, 416] width 805 height 239
click at [708, 180] on div "Melhore seu plano Você tem 5 mesas / comandas disponíveis. Obtenha o Diggy Pro …" at bounding box center [597, 306] width 854 height 497
click at [758, 57] on div "Atendimento Salão Configurações" at bounding box center [597, 29] width 854 height 58
click at [792, 463] on div "Livre Mesa 1 Livre Mesa 2 Livre Mesa 3 Livre Mesa 4 Livre Mesa 5 Livre Mesa 6 L…" at bounding box center [596, 416] width 805 height 239
click at [286, 342] on p "Mesa 1" at bounding box center [270, 347] width 130 height 20
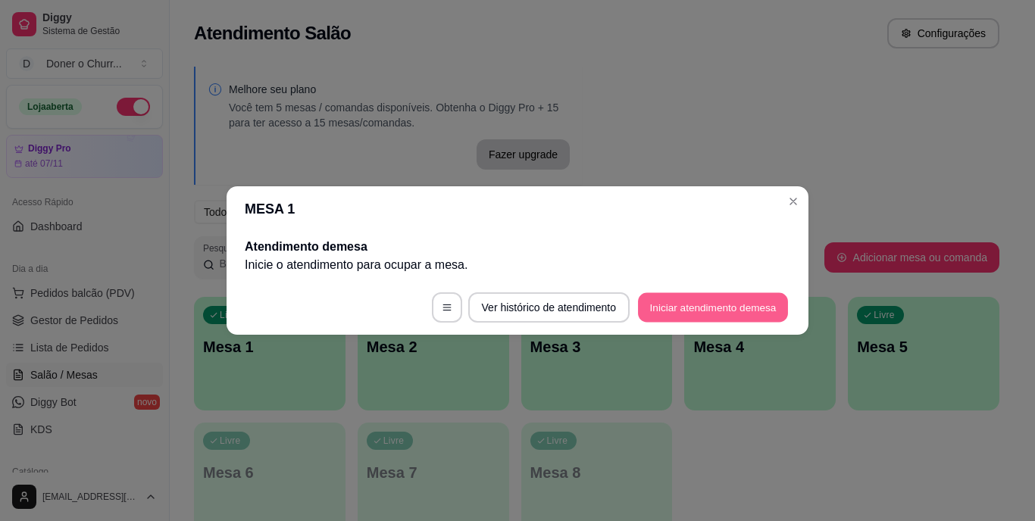
click at [711, 310] on button "Iniciar atendimento de mesa" at bounding box center [713, 308] width 150 height 30
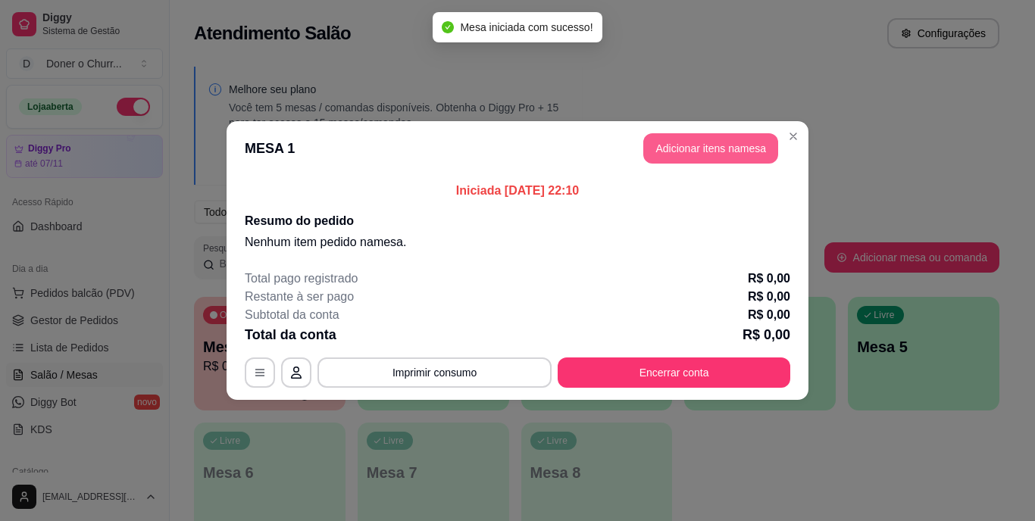
click at [704, 141] on button "Adicionar itens na mesa" at bounding box center [710, 148] width 135 height 30
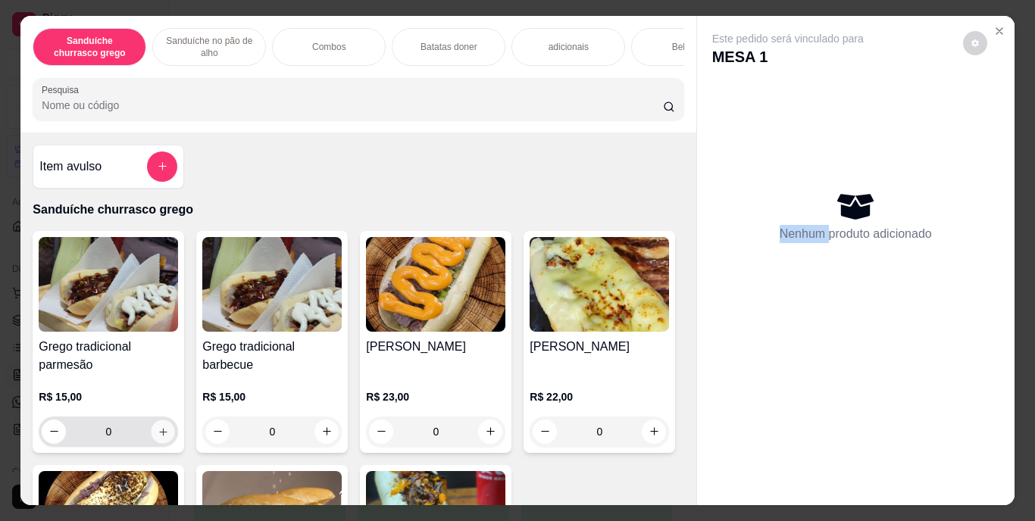
click at [158, 437] on icon "increase-product-quantity" at bounding box center [163, 431] width 11 height 11
type input "1"
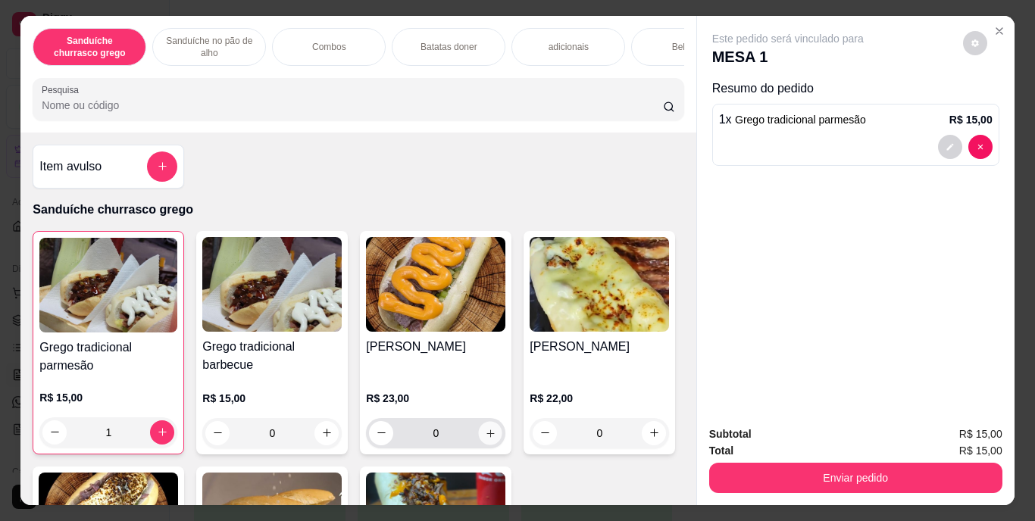
click at [486, 437] on icon "increase-product-quantity" at bounding box center [490, 434] width 8 height 8
type input "1"
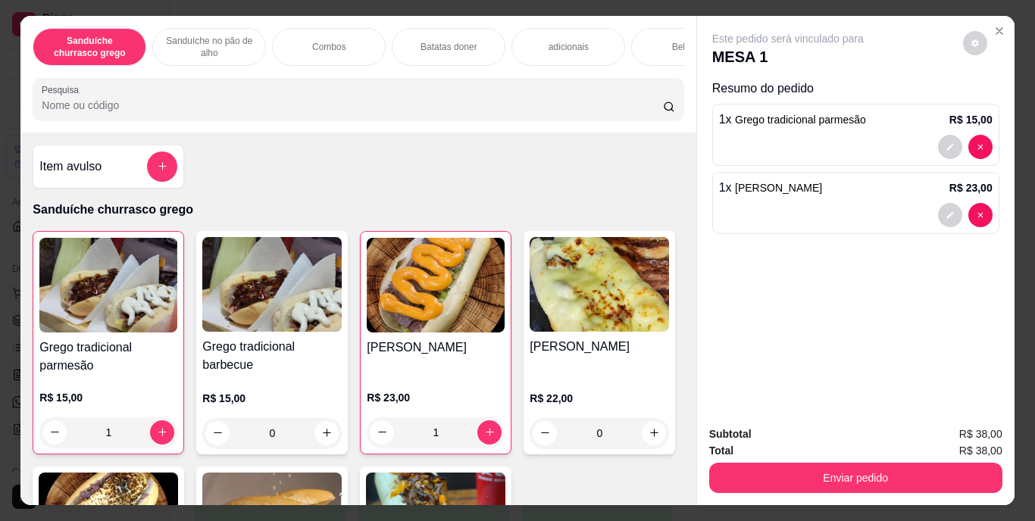
click at [652, 45] on div "Bebidas" at bounding box center [688, 47] width 114 height 38
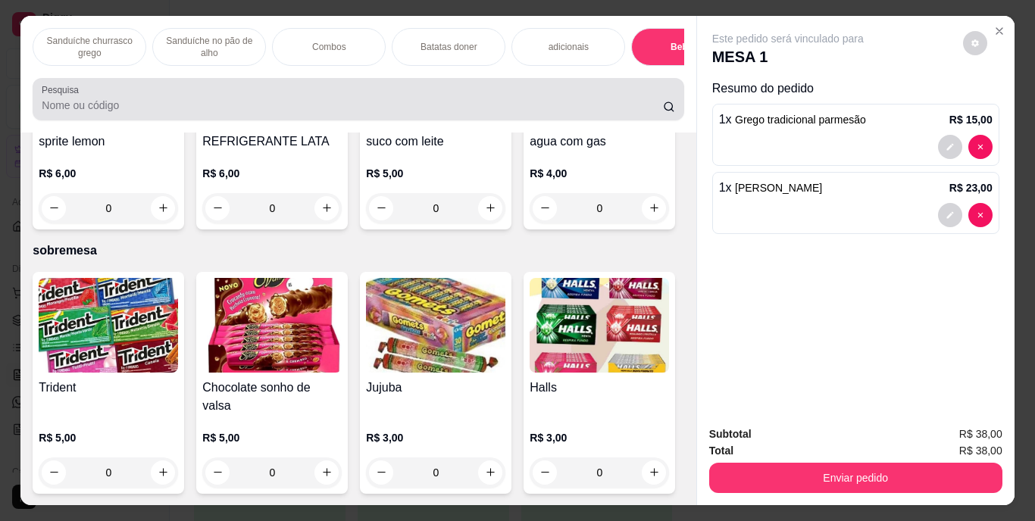
scroll to position [39, 0]
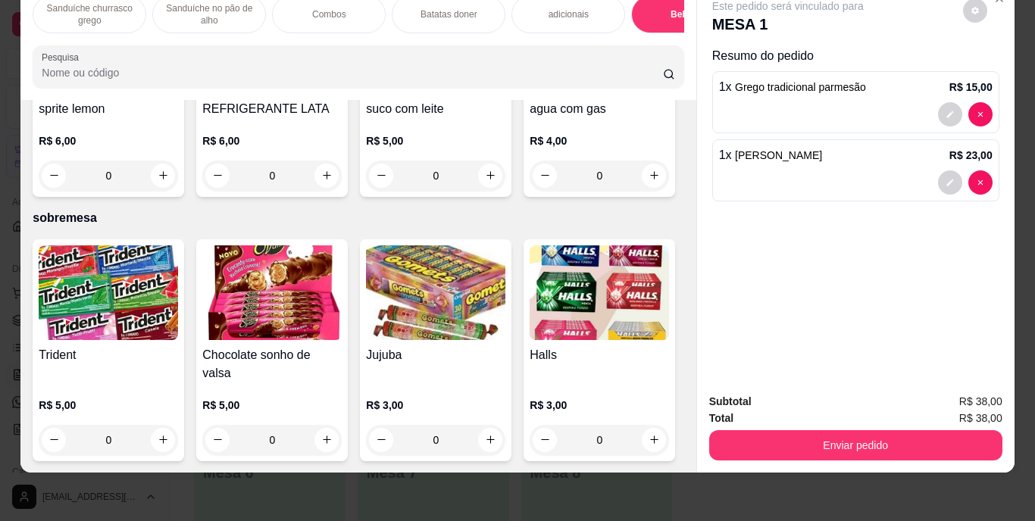
type input "1"
click at [945, 246] on icon "decrease-product-quantity" at bounding box center [949, 250] width 9 height 9
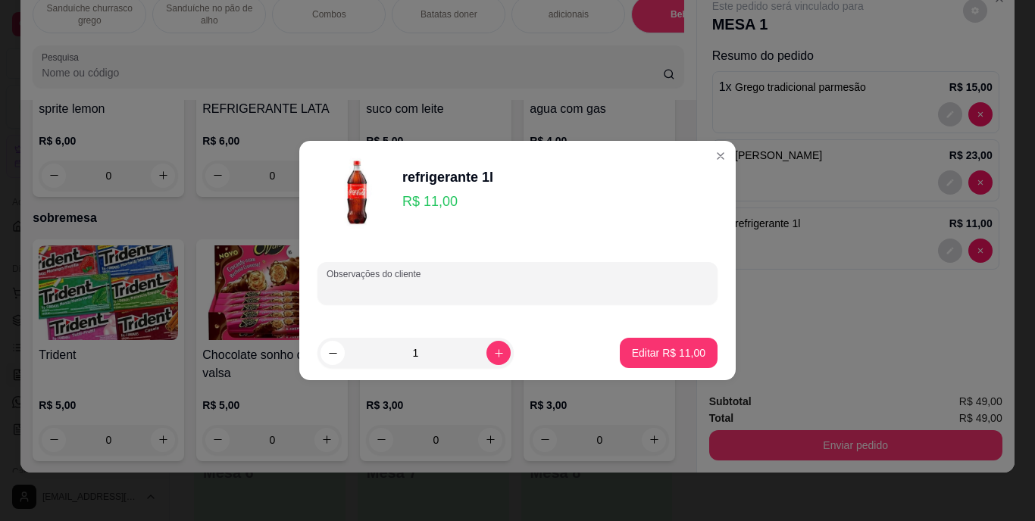
click at [408, 283] on input "Observações do cliente" at bounding box center [518, 289] width 382 height 15
type input "GUARANA"
click at [641, 352] on p "Editar R$ 11,00" at bounding box center [668, 352] width 71 height 14
type input "0"
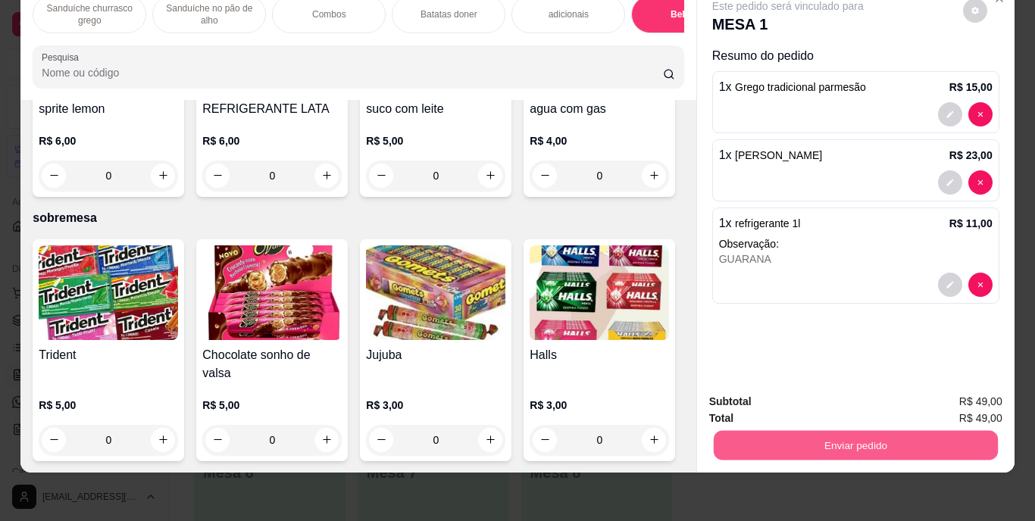
click at [861, 443] on button "Enviar pedido" at bounding box center [855, 446] width 284 height 30
click at [955, 396] on button "Enviar pedido" at bounding box center [962, 397] width 83 height 28
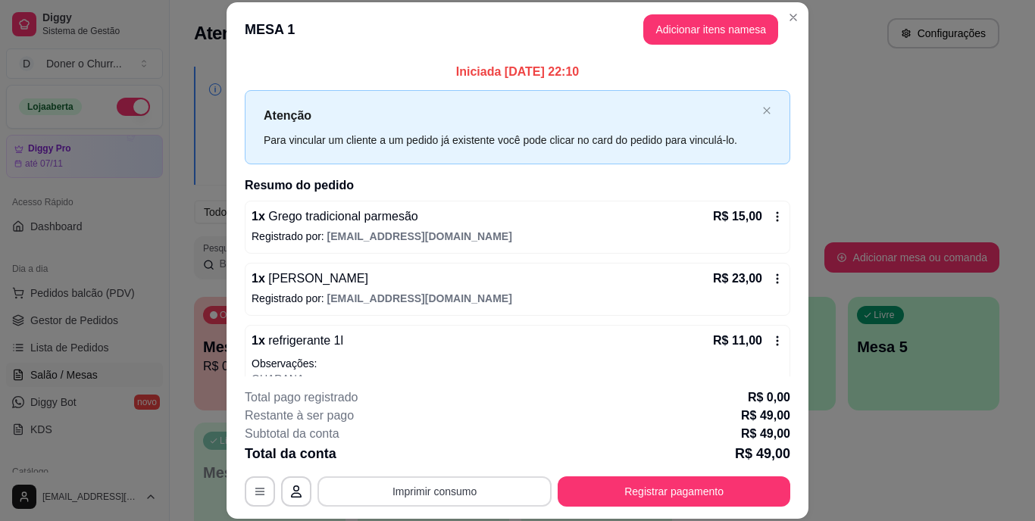
click at [464, 496] on button "Imprimir consumo" at bounding box center [434, 492] width 234 height 30
click at [438, 457] on button "IMPRESSORA" at bounding box center [433, 456] width 106 height 23
click at [440, 489] on button "Imprimir consumo" at bounding box center [434, 492] width 227 height 30
click at [433, 488] on button "Imprimir consumo" at bounding box center [434, 492] width 227 height 30
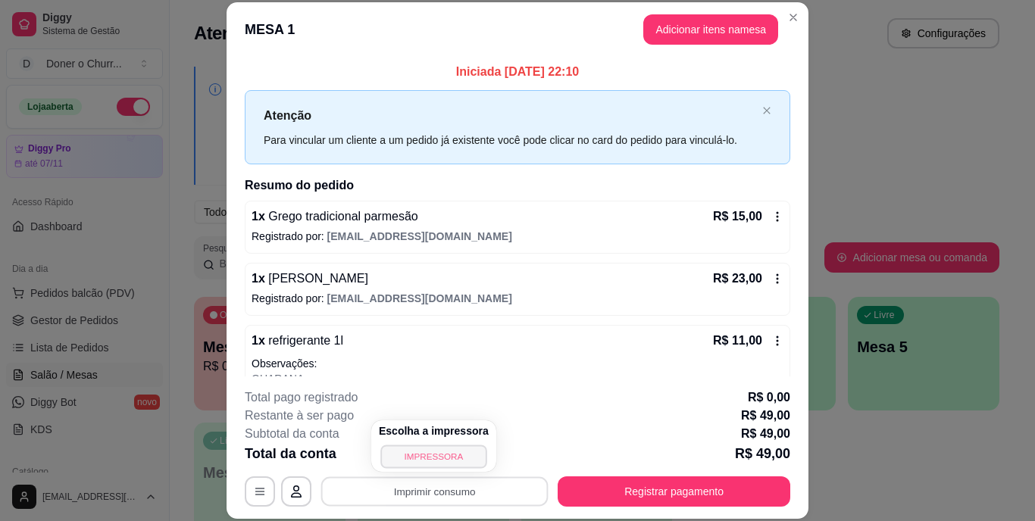
click at [428, 452] on button "IMPRESSORA" at bounding box center [433, 456] width 106 height 23
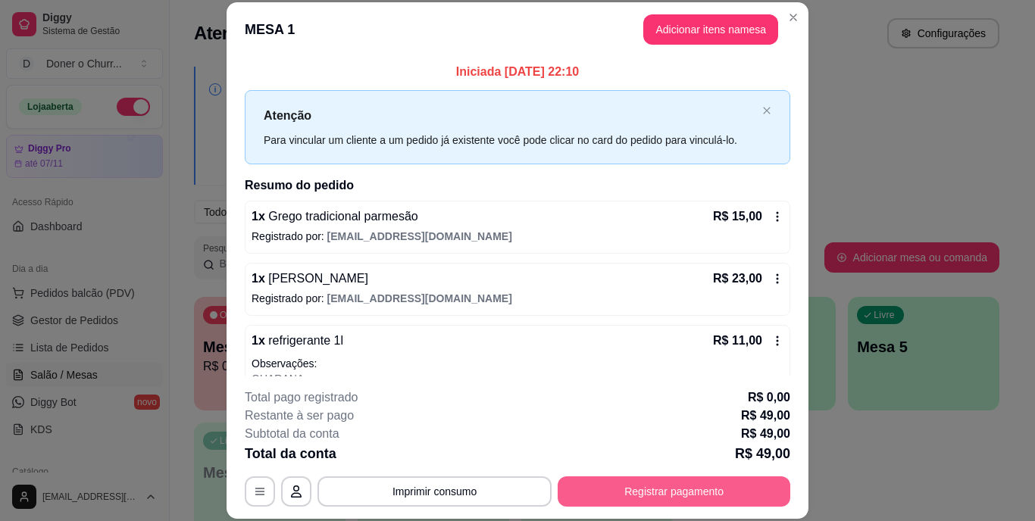
click at [643, 487] on button "Registrar pagamento" at bounding box center [674, 492] width 233 height 30
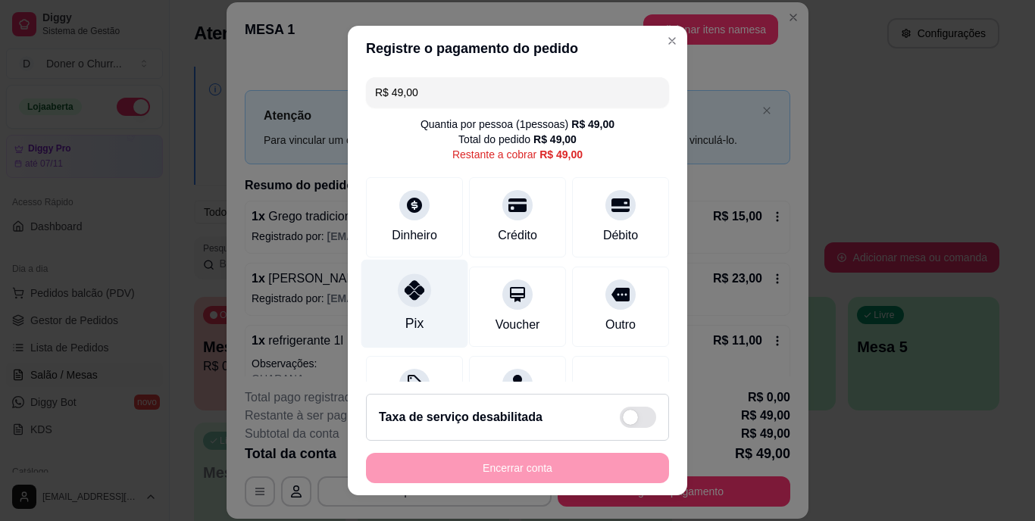
click at [408, 297] on icon at bounding box center [415, 291] width 20 height 20
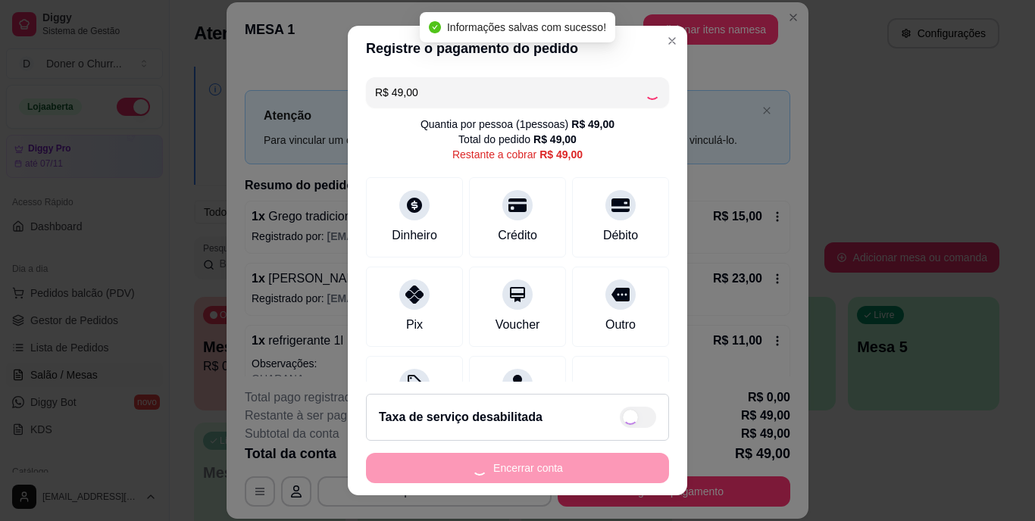
type input "R$ 0,00"
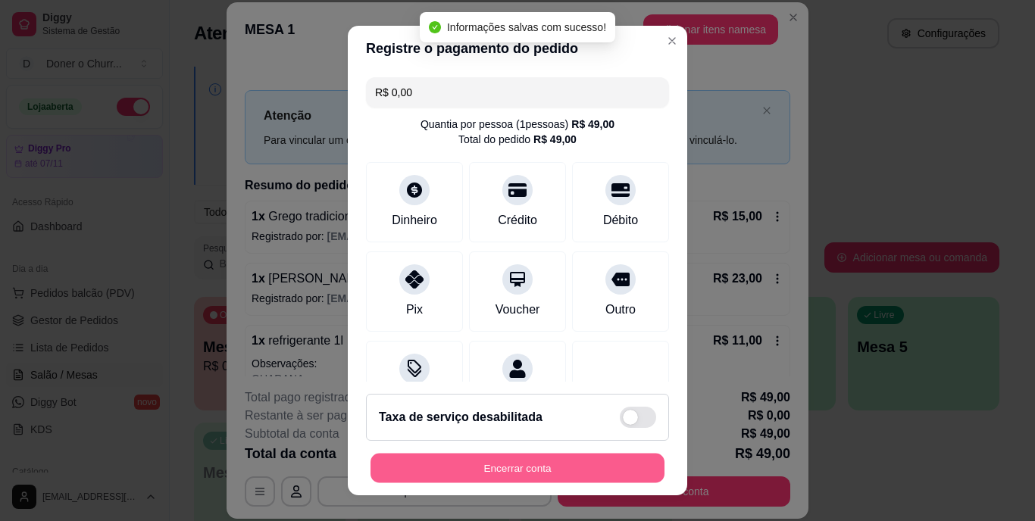
click at [495, 460] on button "Encerrar conta" at bounding box center [517, 468] width 294 height 30
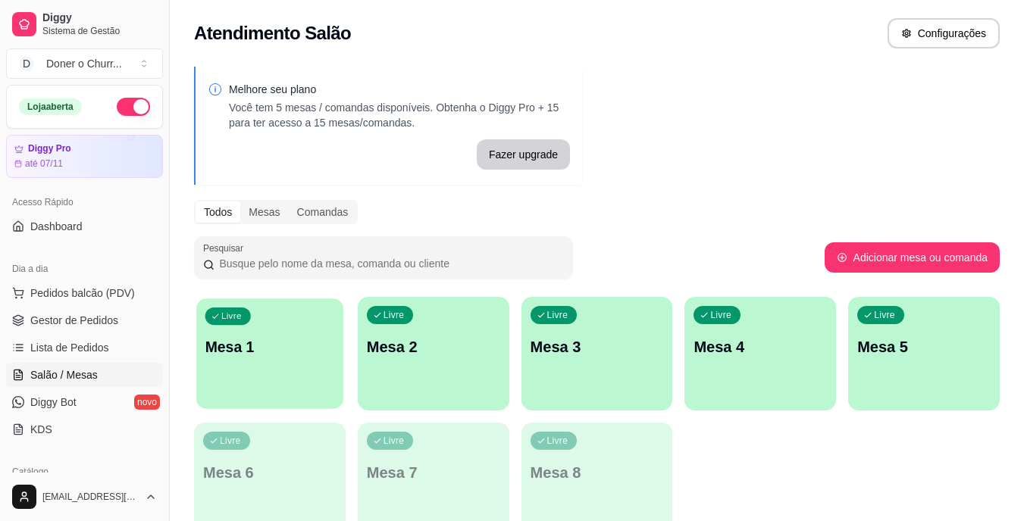
click at [297, 373] on div "Livre Mesa 1" at bounding box center [269, 344] width 147 height 92
click at [667, 205] on div "Todos Mesas Comandas" at bounding box center [596, 212] width 805 height 24
click at [741, 165] on div "Melhore seu plano Você tem 5 mesas / comandas disponíveis. Obtenha o Diggy Pro …" at bounding box center [597, 306] width 854 height 497
click at [289, 346] on p "Mesa 1" at bounding box center [270, 347] width 130 height 20
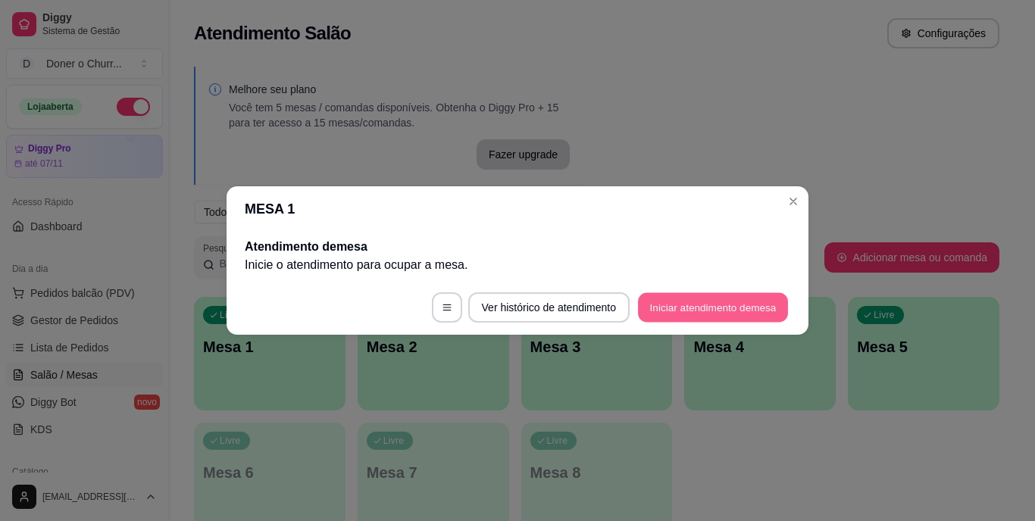
click at [686, 302] on button "Iniciar atendimento de mesa" at bounding box center [713, 308] width 150 height 30
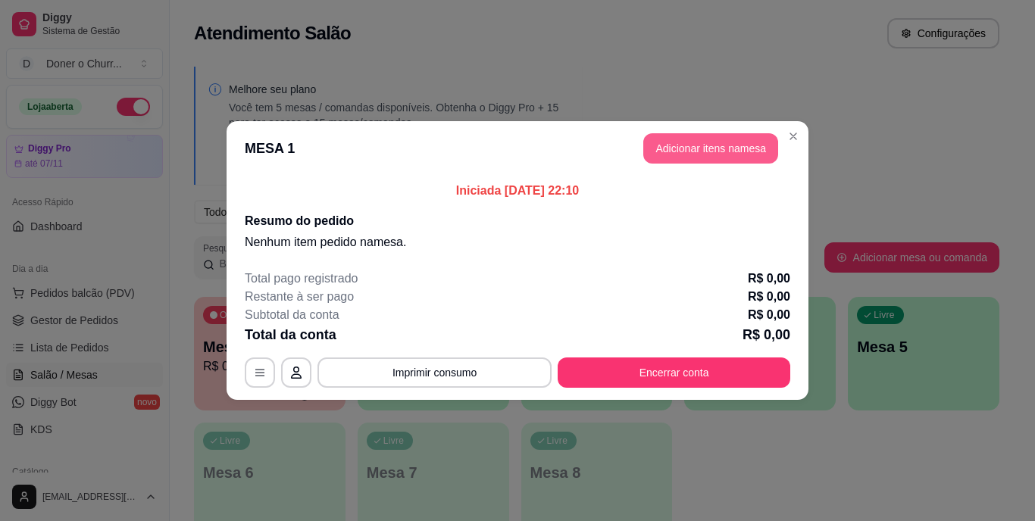
click at [730, 160] on button "Adicionar itens na mesa" at bounding box center [710, 148] width 135 height 30
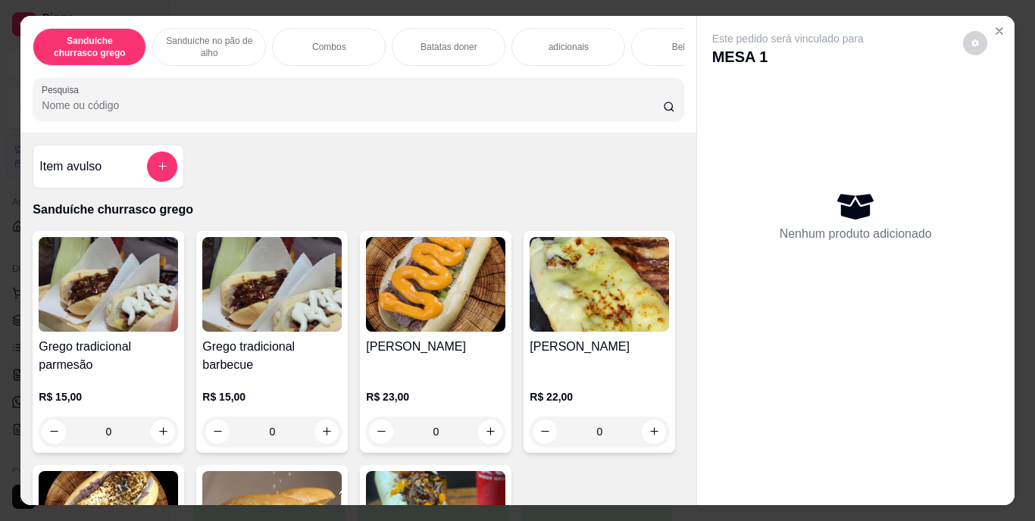
click at [657, 41] on div "Bebidas" at bounding box center [688, 47] width 114 height 38
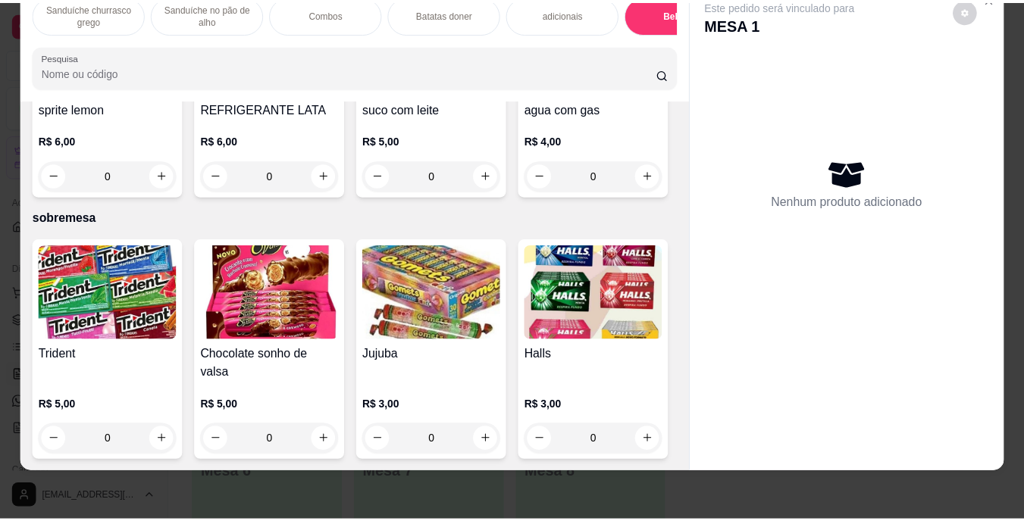
scroll to position [2949, 0]
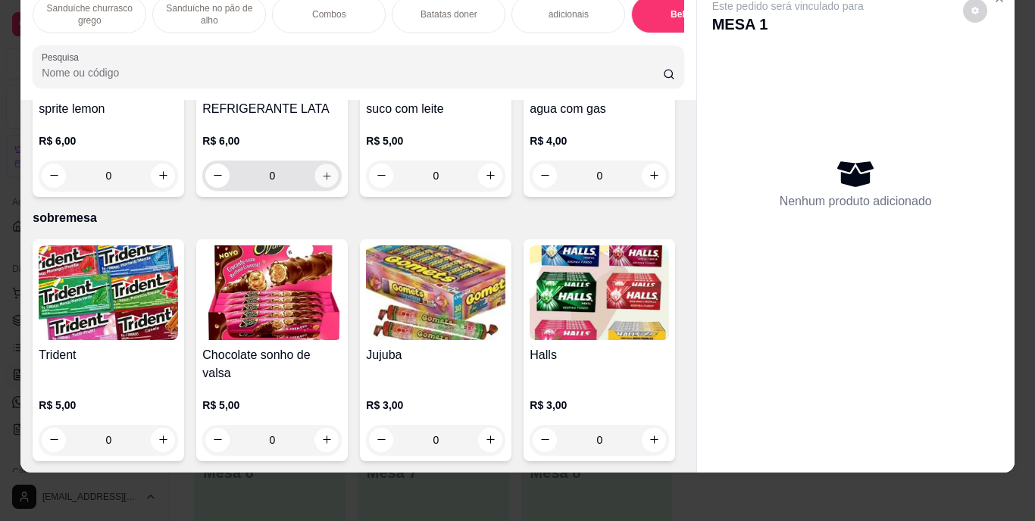
click at [333, 181] on icon "increase-product-quantity" at bounding box center [326, 175] width 11 height 11
type input "1"
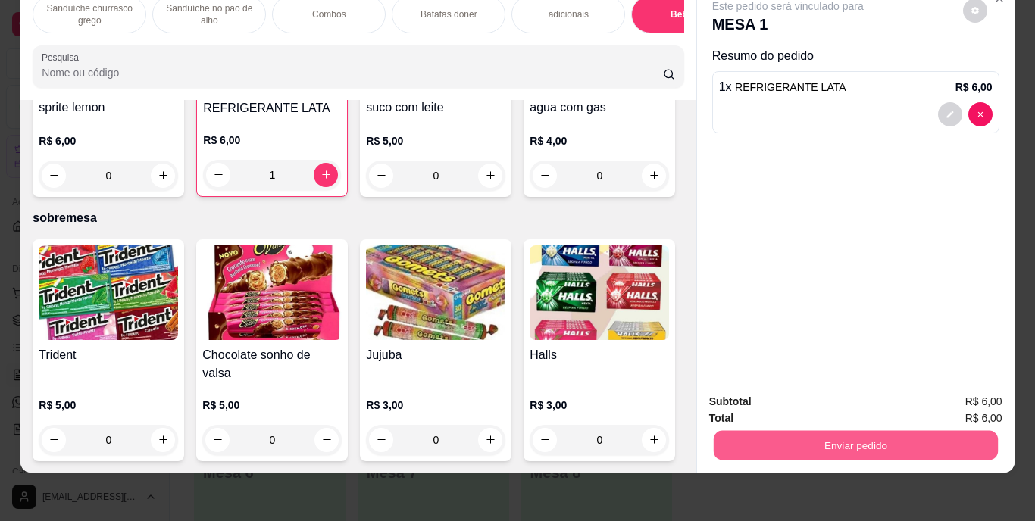
click at [874, 431] on button "Enviar pedido" at bounding box center [855, 446] width 284 height 30
click at [950, 399] on button "Enviar pedido" at bounding box center [962, 397] width 83 height 28
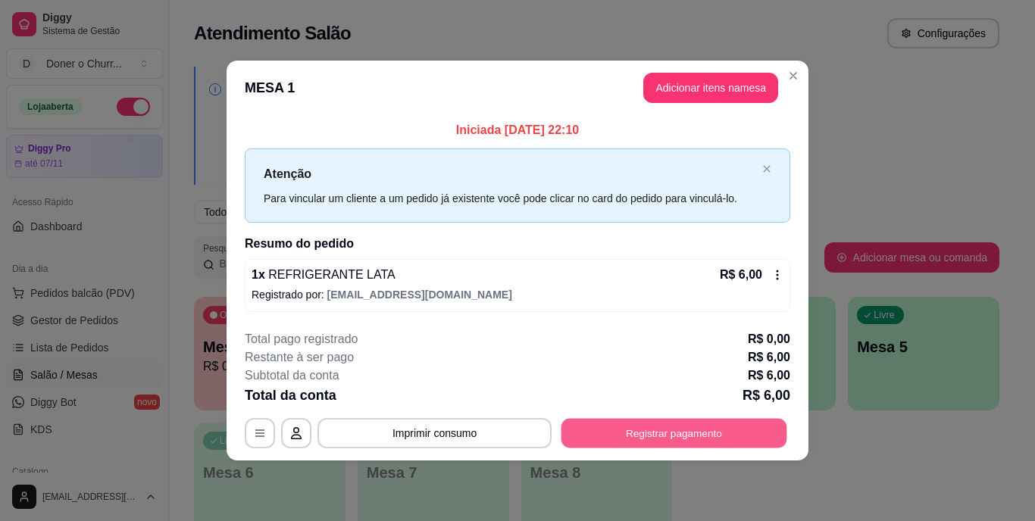
click at [689, 423] on button "Registrar pagamento" at bounding box center [674, 433] width 226 height 30
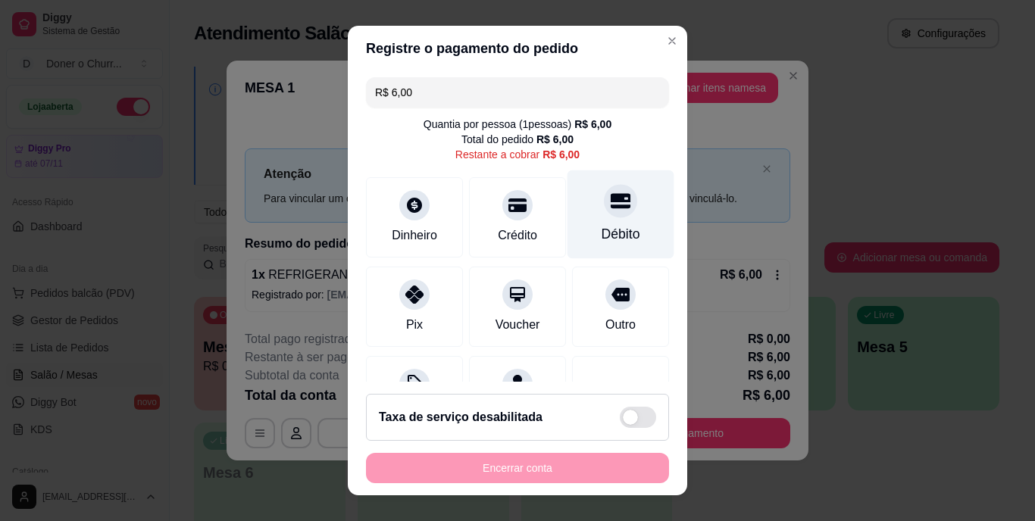
click at [611, 207] on icon at bounding box center [621, 201] width 20 height 15
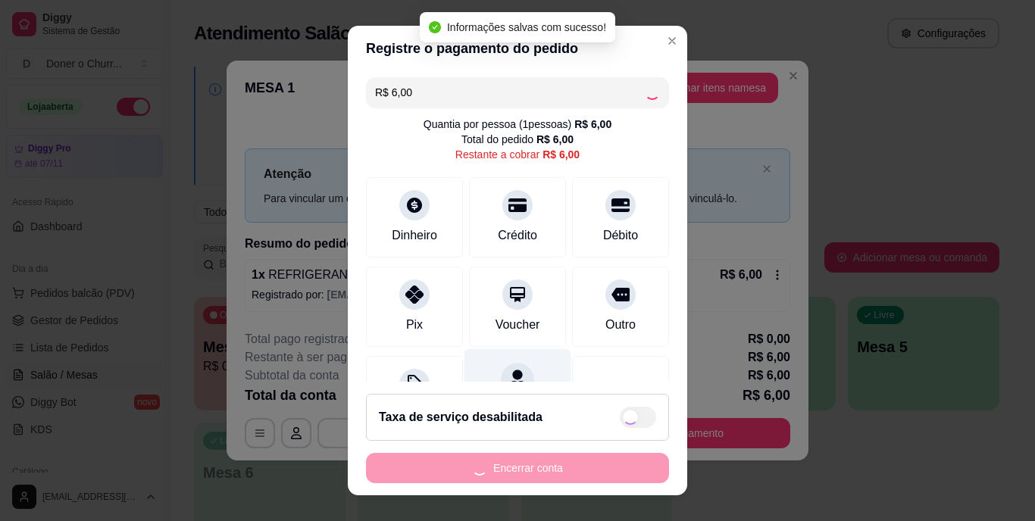
type input "R$ 0,00"
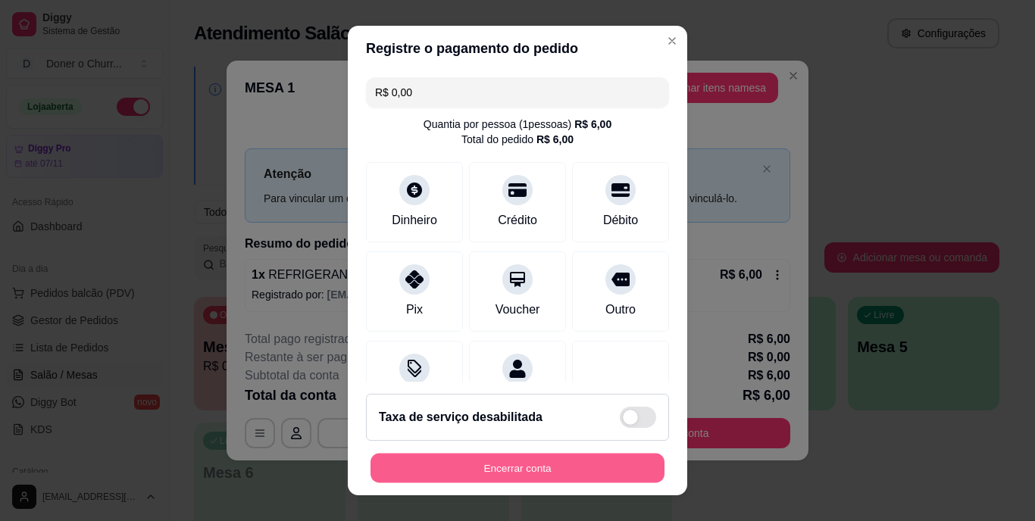
click at [512, 462] on button "Encerrar conta" at bounding box center [517, 468] width 294 height 30
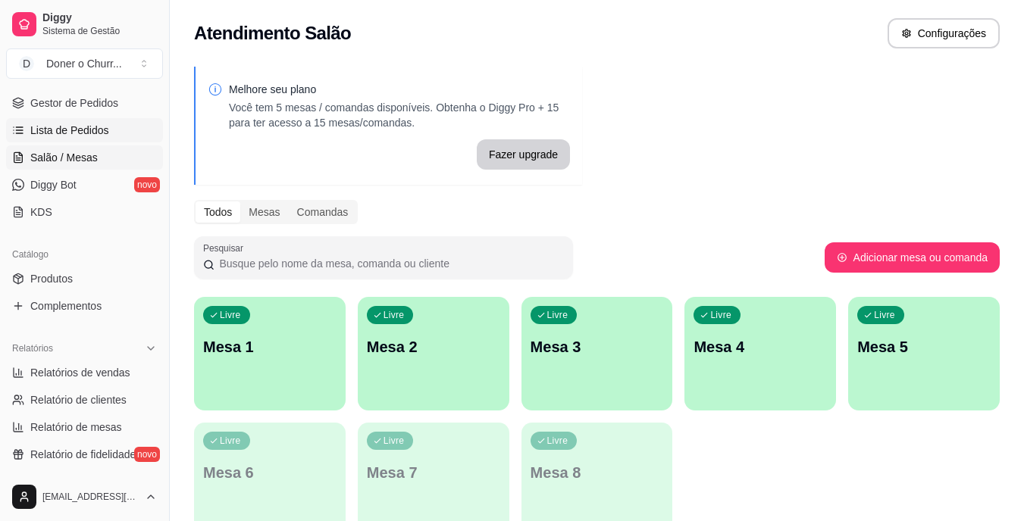
scroll to position [217, 0]
click at [81, 380] on span "Relatórios de vendas" at bounding box center [80, 373] width 100 height 15
select select "ALL"
select select "0"
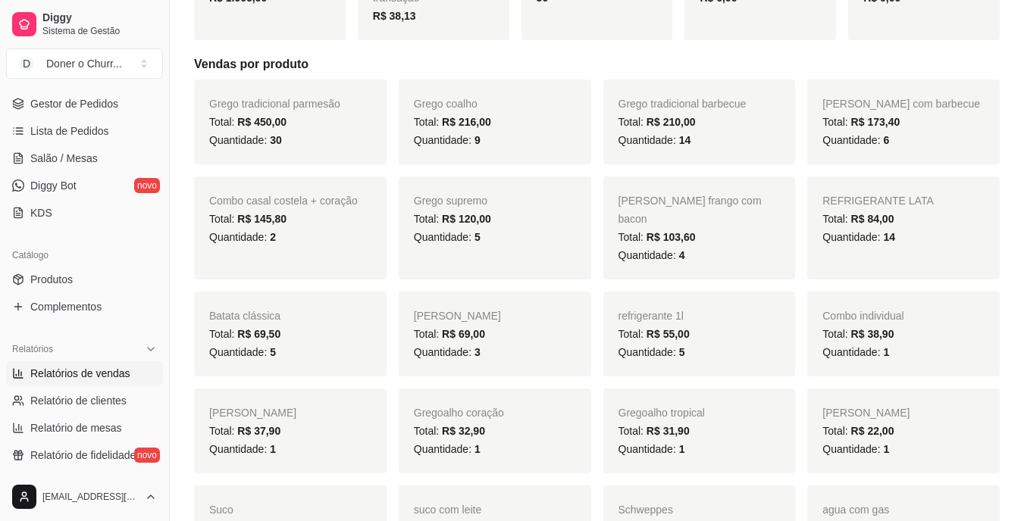
scroll to position [267, 0]
click at [314, 324] on div "Total: R$ 69,50" at bounding box center [290, 333] width 162 height 18
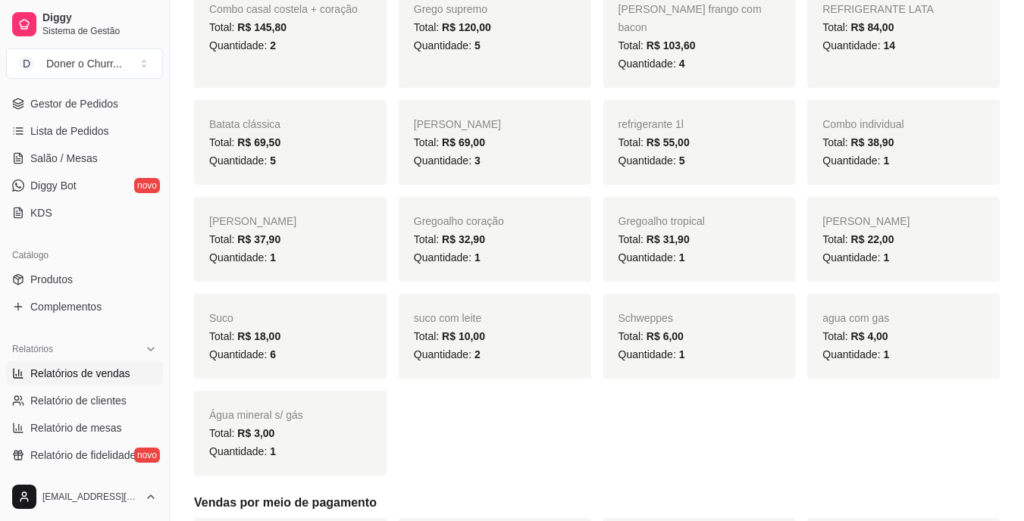
scroll to position [457, 0]
click at [415, 373] on div "Grego tradicional parmesão Total: R$ 450,00 Quantidade: 30 Grego coalho Total: …" at bounding box center [596, 183] width 805 height 588
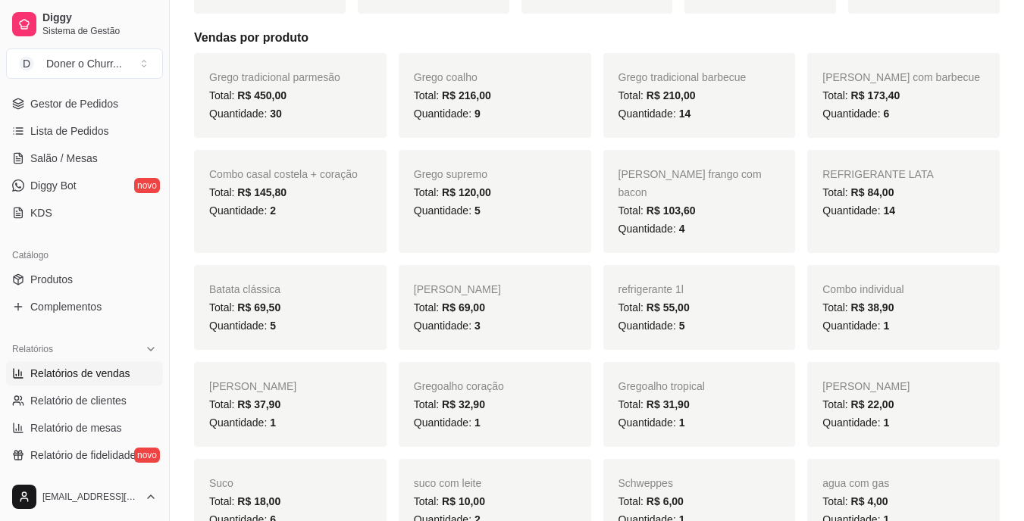
scroll to position [289, 0]
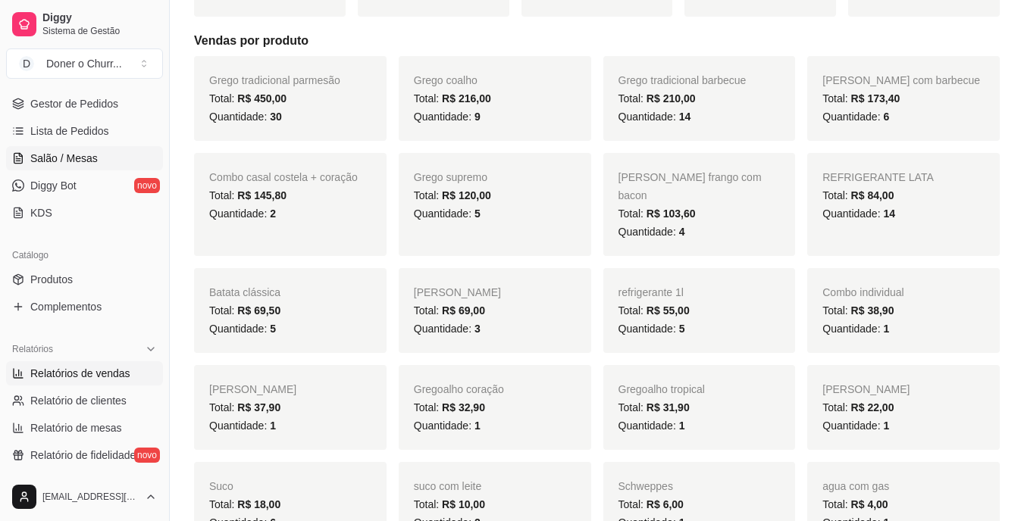
click at [80, 152] on span "Salão / Mesas" at bounding box center [63, 158] width 67 height 15
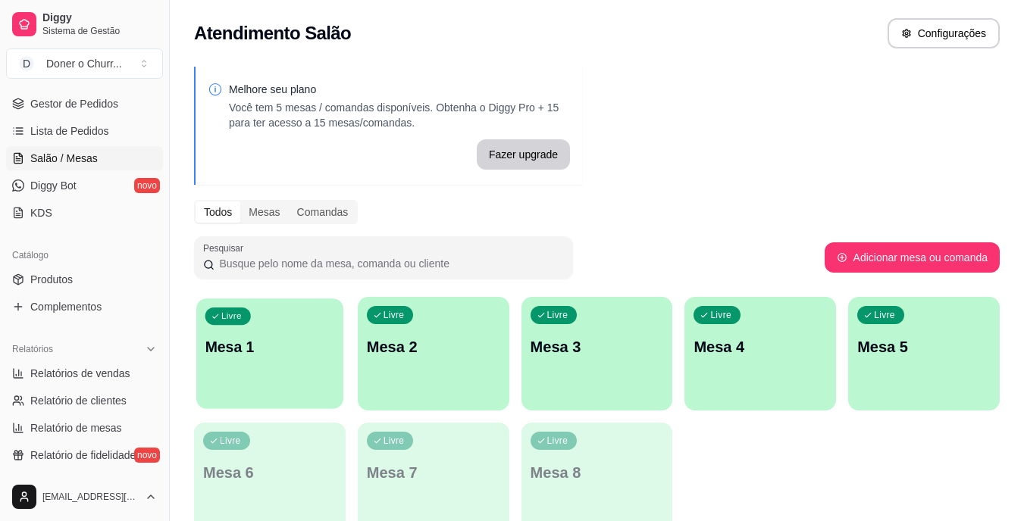
click at [282, 346] on p "Mesa 1" at bounding box center [270, 347] width 130 height 20
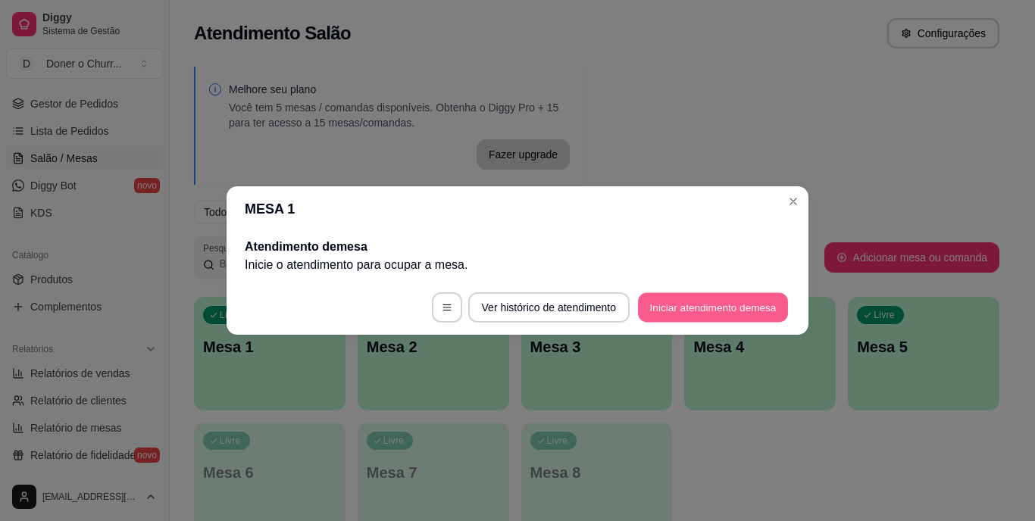
click at [713, 309] on button "Iniciar atendimento de mesa" at bounding box center [713, 308] width 150 height 30
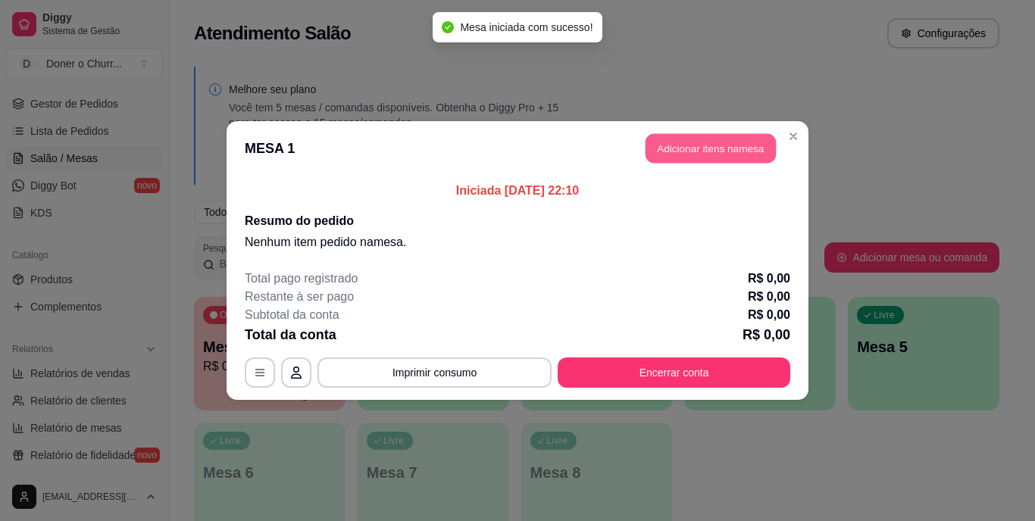
click at [694, 153] on button "Adicionar itens na mesa" at bounding box center [710, 149] width 130 height 30
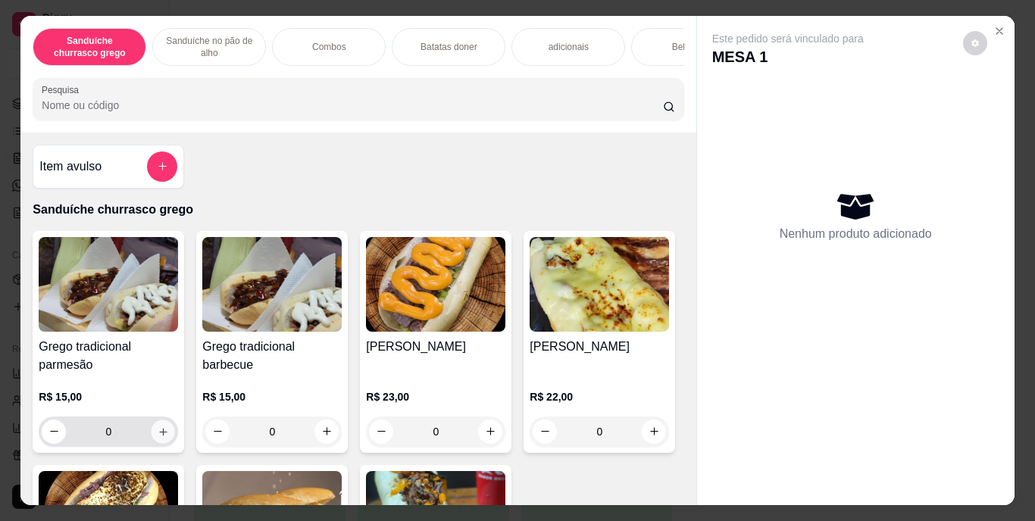
click at [158, 437] on icon "increase-product-quantity" at bounding box center [163, 431] width 11 height 11
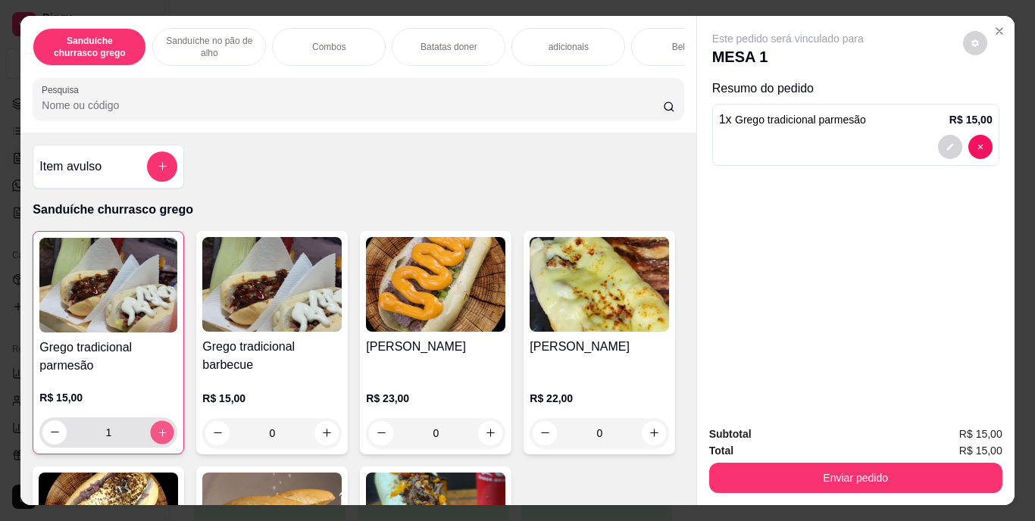
click at [158, 436] on icon "increase-product-quantity" at bounding box center [162, 433] width 8 height 8
type input "2"
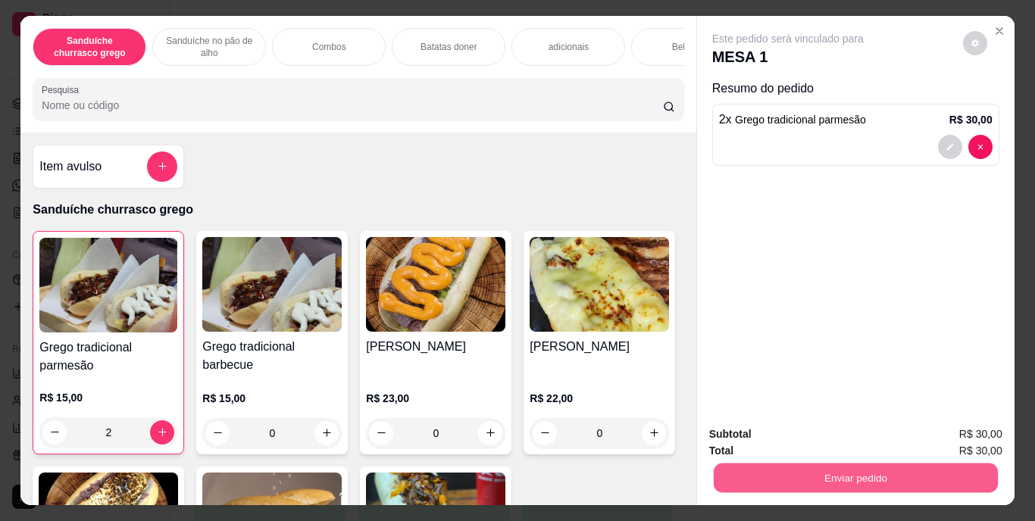
click at [911, 473] on button "Enviar pedido" at bounding box center [855, 479] width 284 height 30
click at [986, 423] on button "Enviar pedido" at bounding box center [962, 435] width 83 height 28
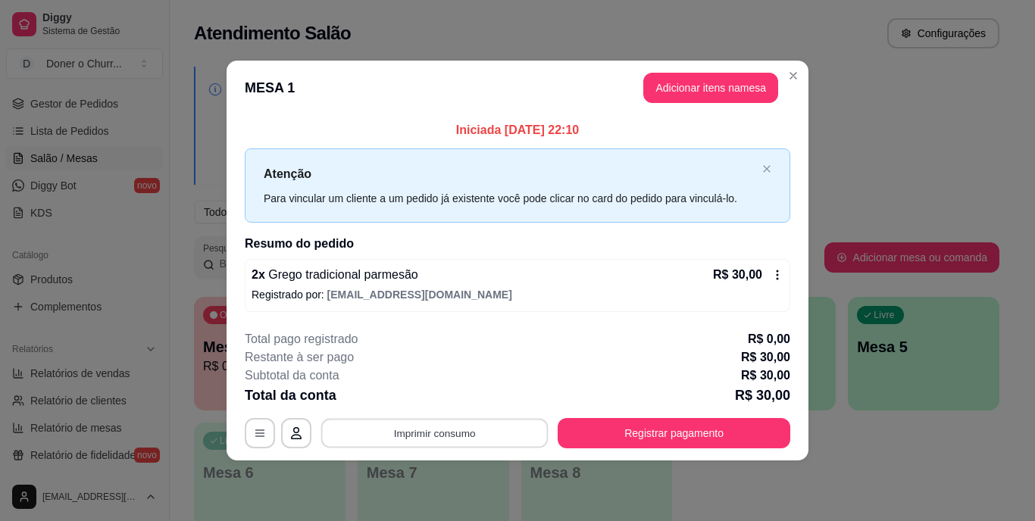
click at [439, 433] on button "Imprimir consumo" at bounding box center [434, 433] width 227 height 30
click at [420, 403] on button "IMPRESSORA" at bounding box center [439, 397] width 106 height 23
click at [410, 434] on button "Imprimir consumo" at bounding box center [434, 433] width 227 height 30
click at [442, 402] on button "IMPRESSORA" at bounding box center [439, 397] width 106 height 23
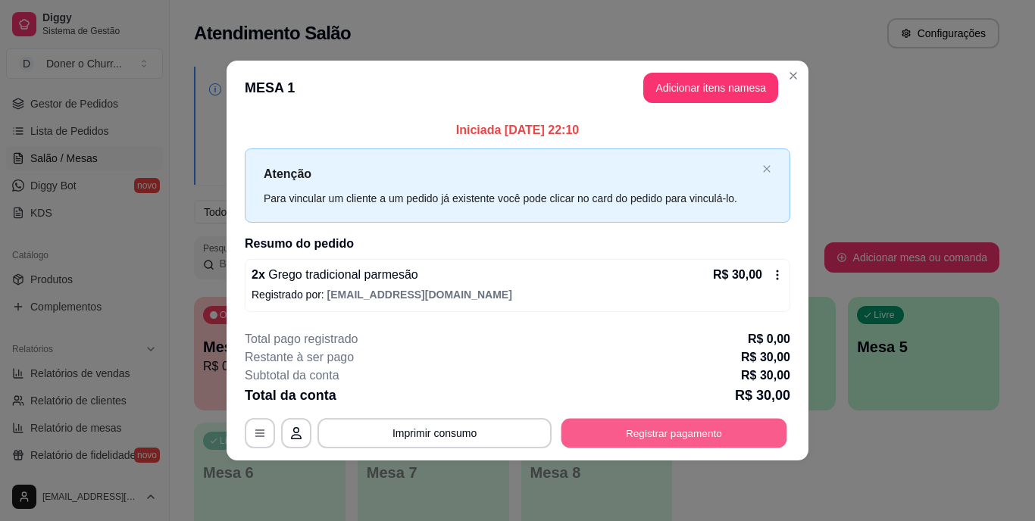
click at [642, 434] on button "Registrar pagamento" at bounding box center [674, 433] width 226 height 30
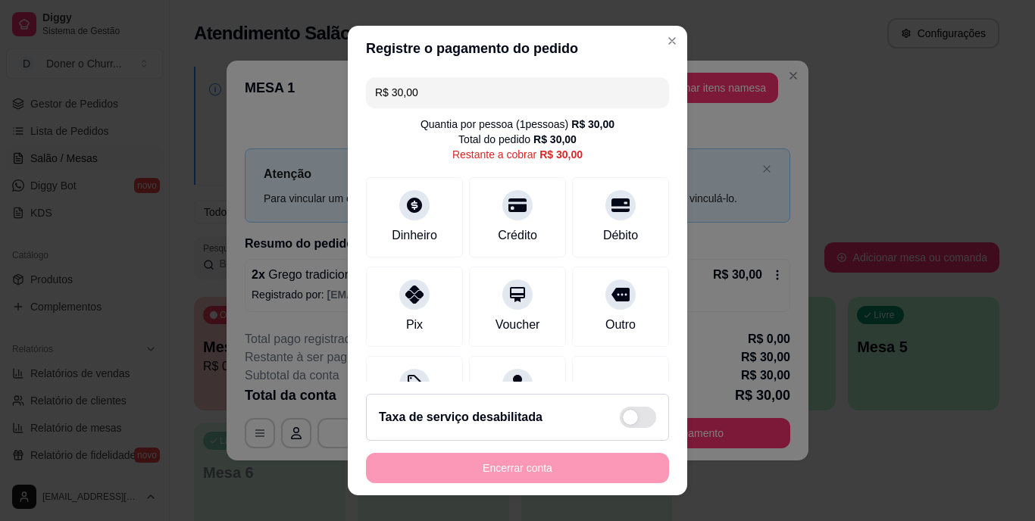
drag, startPoint x: 649, startPoint y: 433, endPoint x: 683, endPoint y: 398, distance: 49.3
click at [683, 398] on div "Registre o pagamento do pedido R$ 30,00 Quantia por pessoa ( 1 pessoas) R$ 30,0…" at bounding box center [517, 260] width 1035 height 521
click at [445, 263] on div "Registre o pagamento do pedido R$ 30,00 Quantia por pessoa ( 1 pessoas) R$ 30,0…" at bounding box center [517, 260] width 1035 height 521
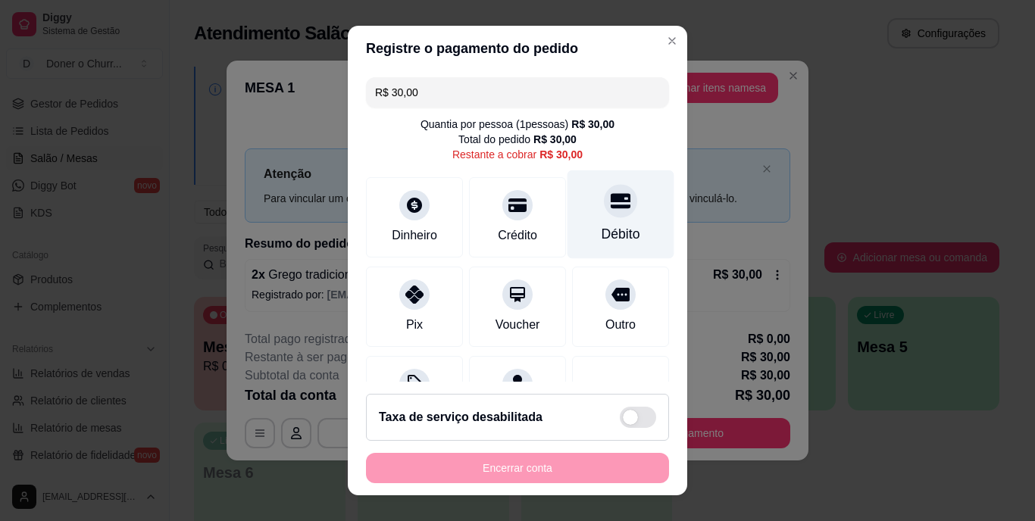
click at [602, 225] on div "Débito" at bounding box center [621, 235] width 39 height 20
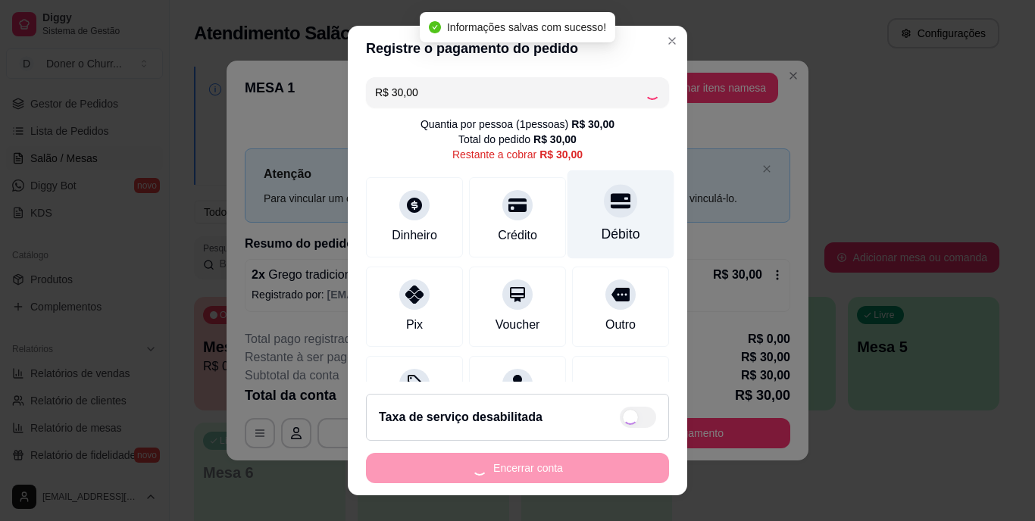
type input "R$ 0,00"
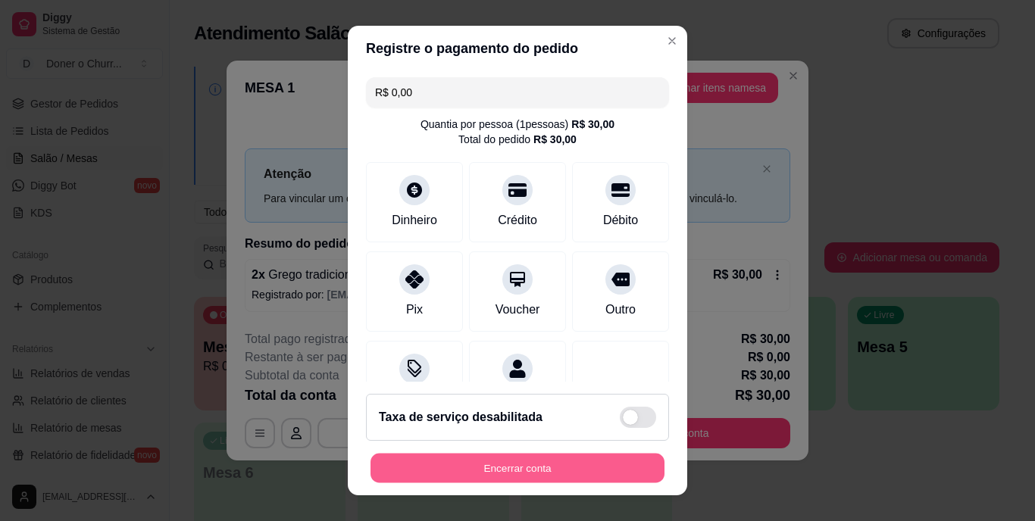
click at [482, 458] on button "Encerrar conta" at bounding box center [517, 468] width 294 height 30
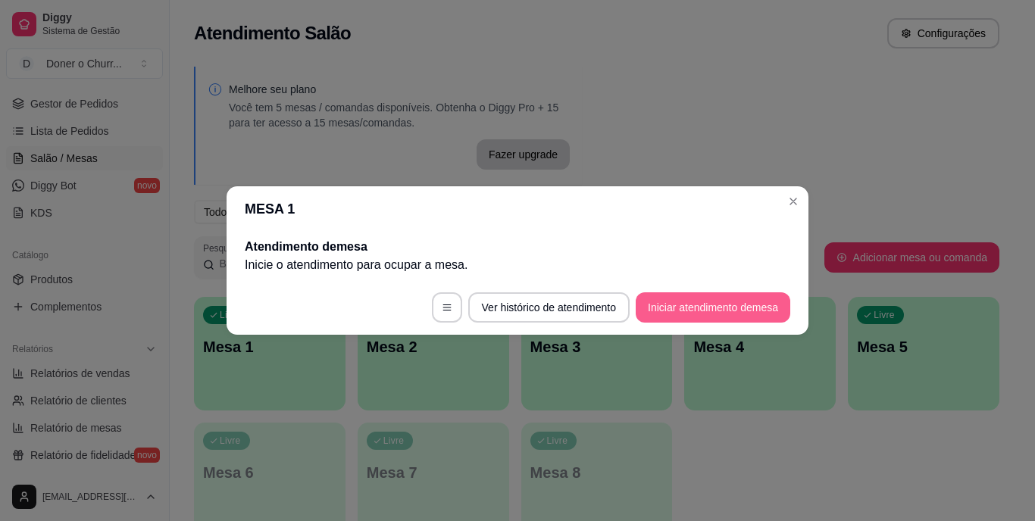
click at [739, 305] on button "Iniciar atendimento de mesa" at bounding box center [713, 307] width 155 height 30
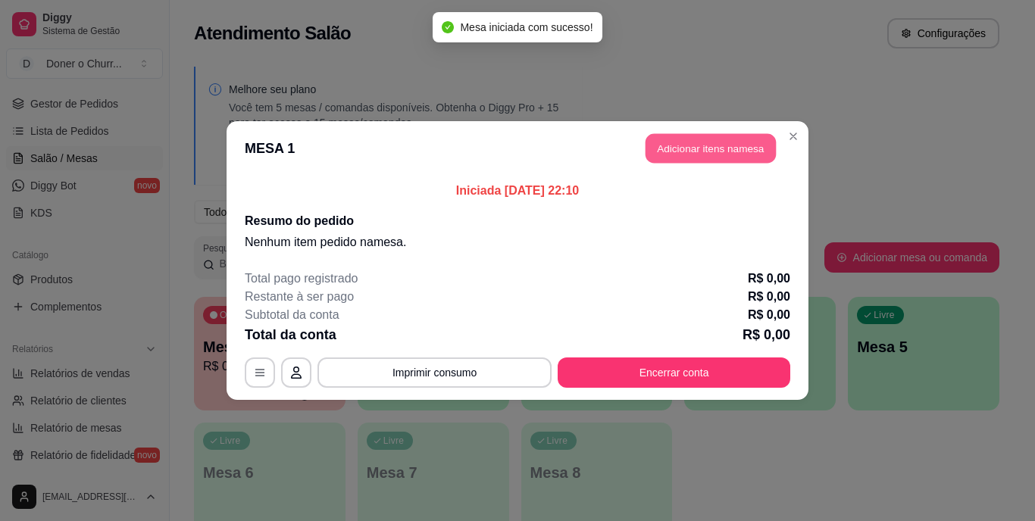
click at [705, 141] on button "Adicionar itens na mesa" at bounding box center [710, 149] width 130 height 30
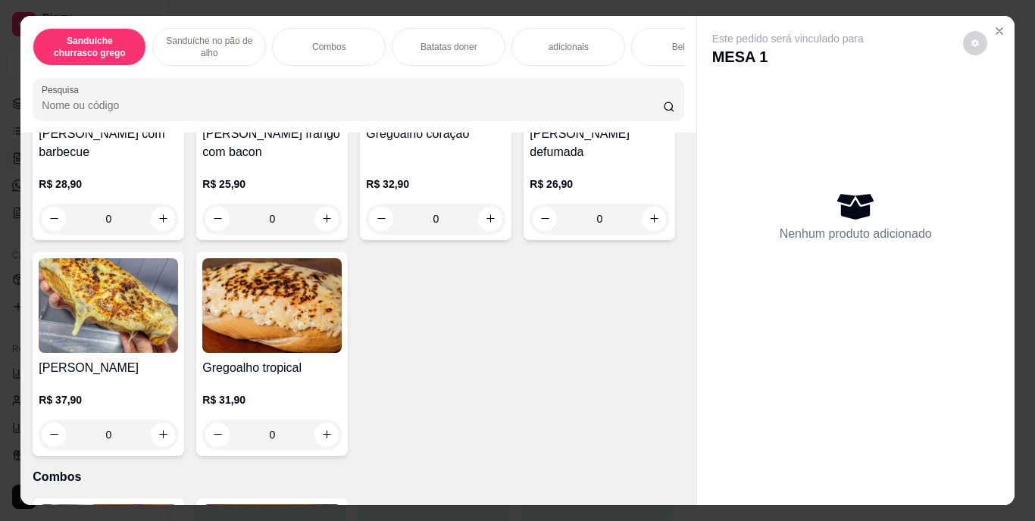
scroll to position [829, 0]
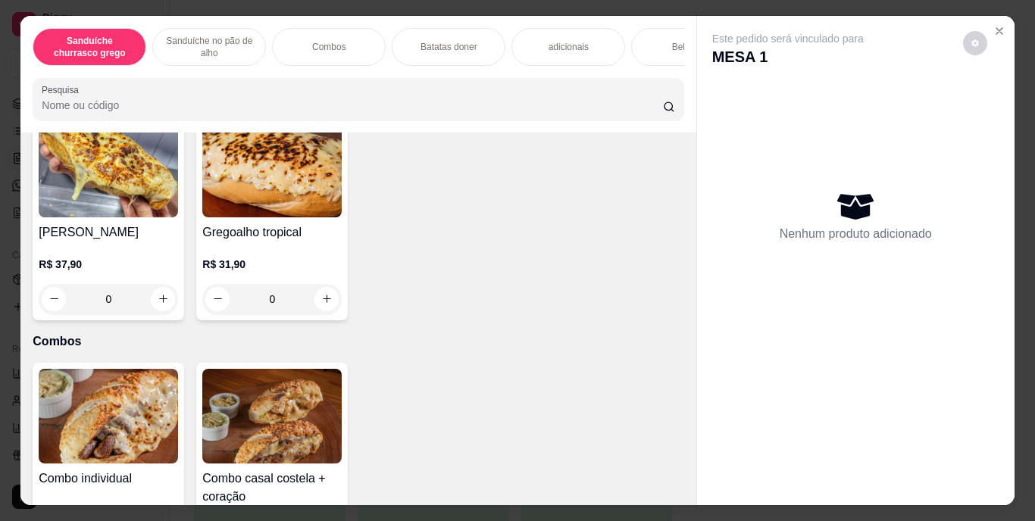
click at [161, 89] on icon "increase-product-quantity" at bounding box center [163, 82] width 11 height 11
type input "1"
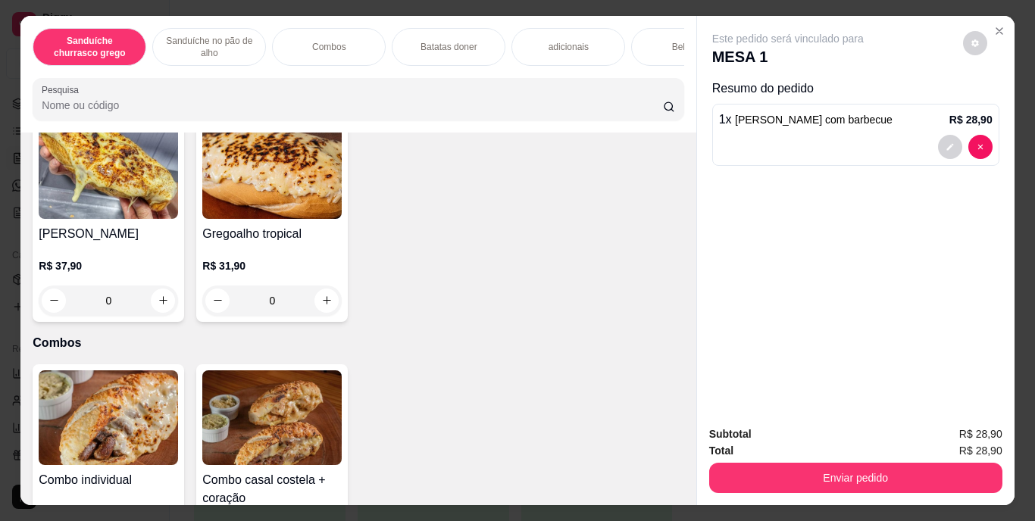
scroll to position [830, 0]
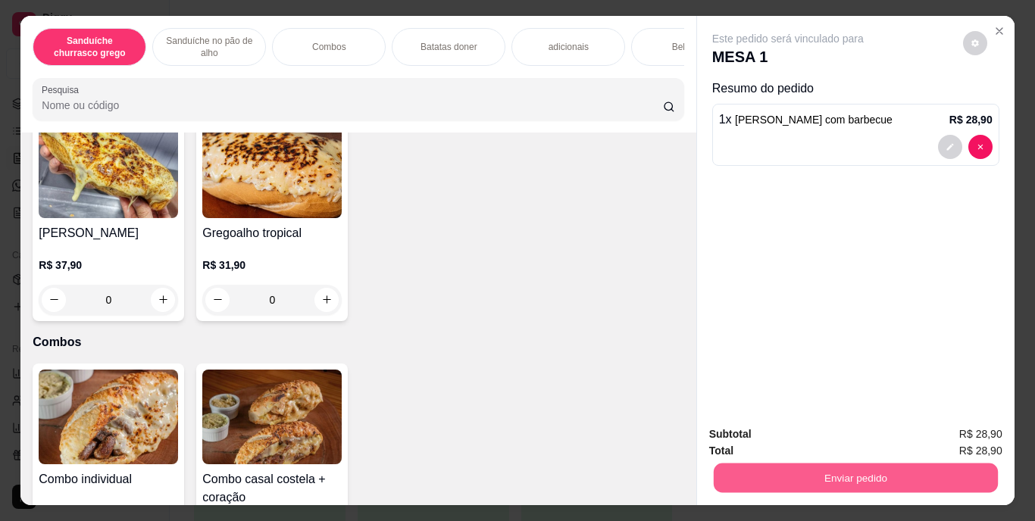
click at [795, 467] on button "Enviar pedido" at bounding box center [855, 479] width 284 height 30
click at [952, 429] on button "Enviar pedido" at bounding box center [962, 435] width 83 height 28
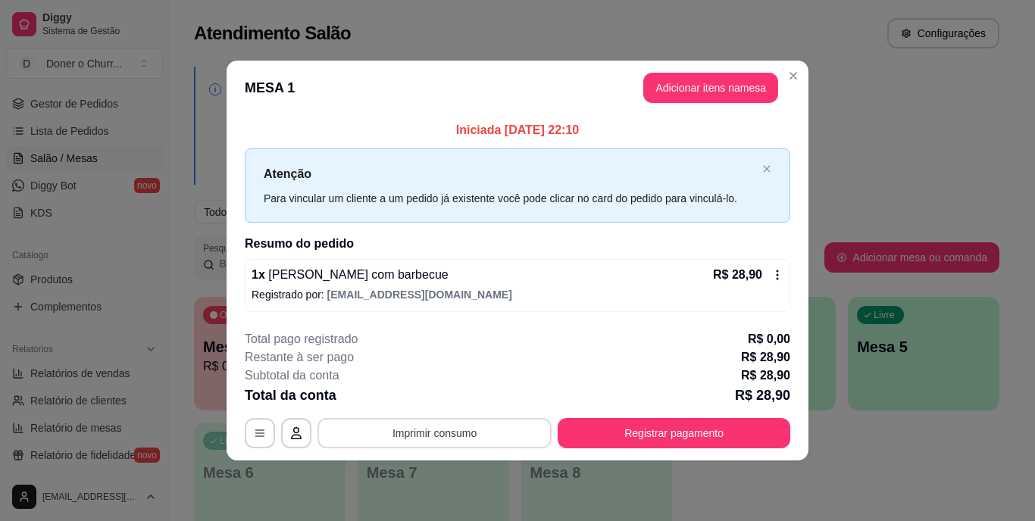
click at [429, 431] on button "Imprimir consumo" at bounding box center [434, 433] width 234 height 30
click at [457, 399] on button "IMPRESSORA" at bounding box center [439, 397] width 106 height 23
click at [458, 429] on button "Imprimir consumo" at bounding box center [434, 433] width 227 height 30
click at [441, 392] on button "IMPRESSORA" at bounding box center [439, 397] width 106 height 23
click at [689, 91] on button "Adicionar itens na mesa" at bounding box center [710, 88] width 130 height 30
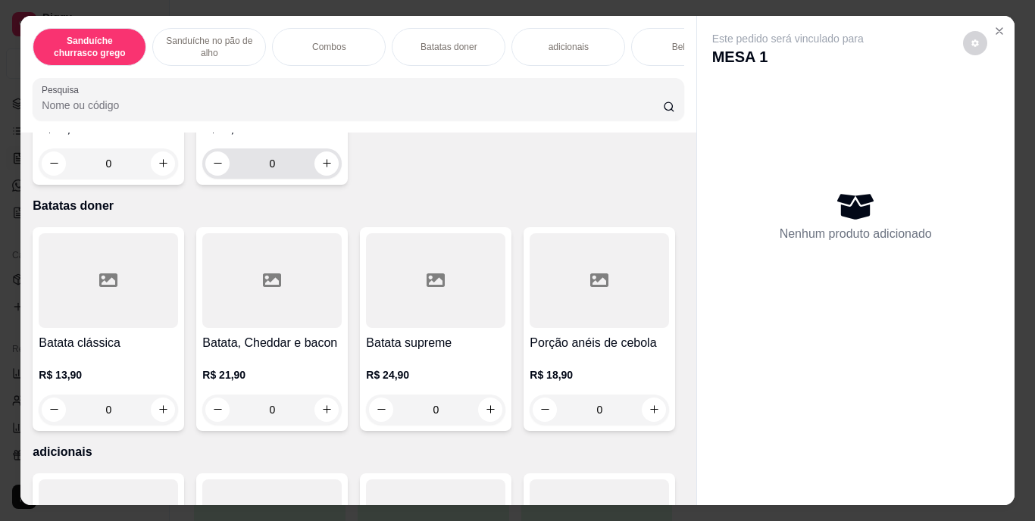
scroll to position [1237, 0]
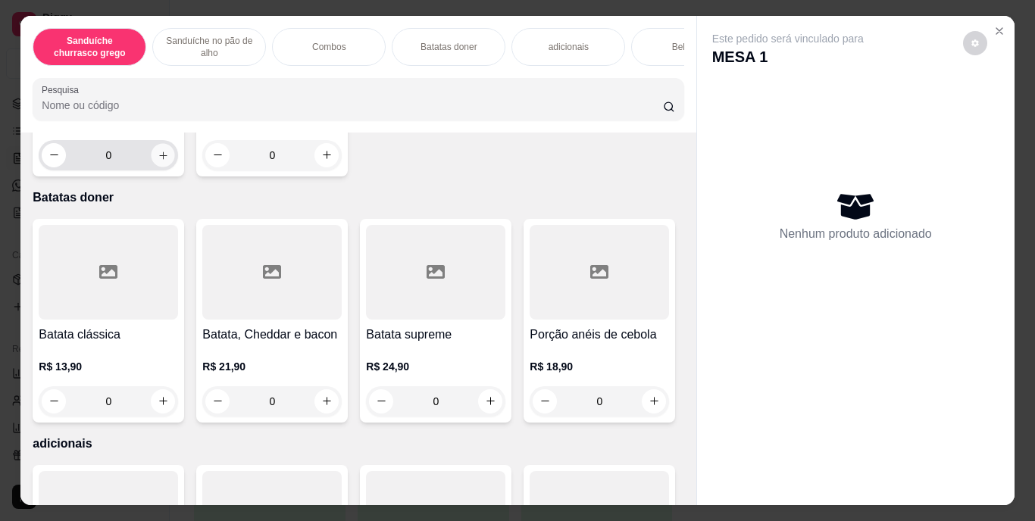
click at [159, 159] on icon "increase-product-quantity" at bounding box center [163, 156] width 8 height 8
type input "1"
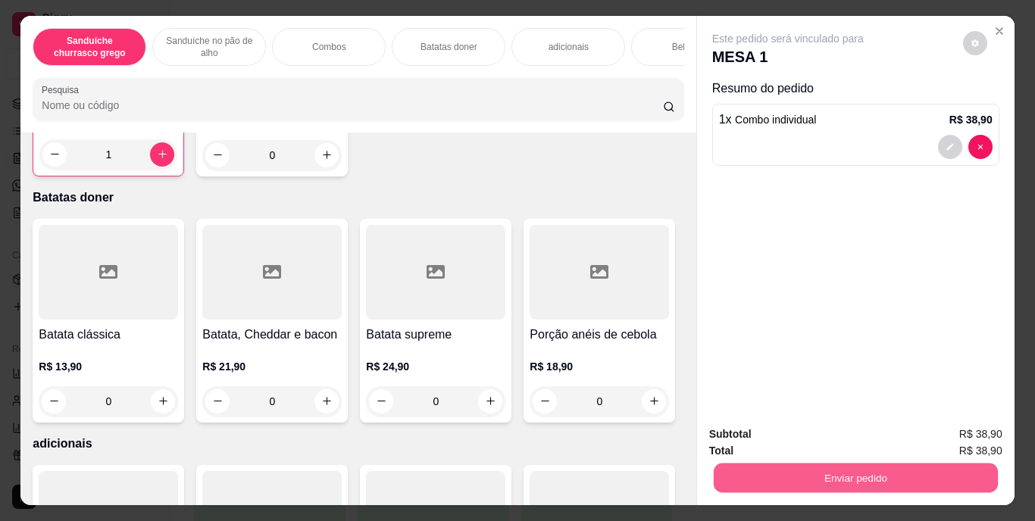
click at [876, 469] on button "Enviar pedido" at bounding box center [855, 479] width 284 height 30
click at [957, 434] on button "Enviar pedido" at bounding box center [962, 435] width 83 height 28
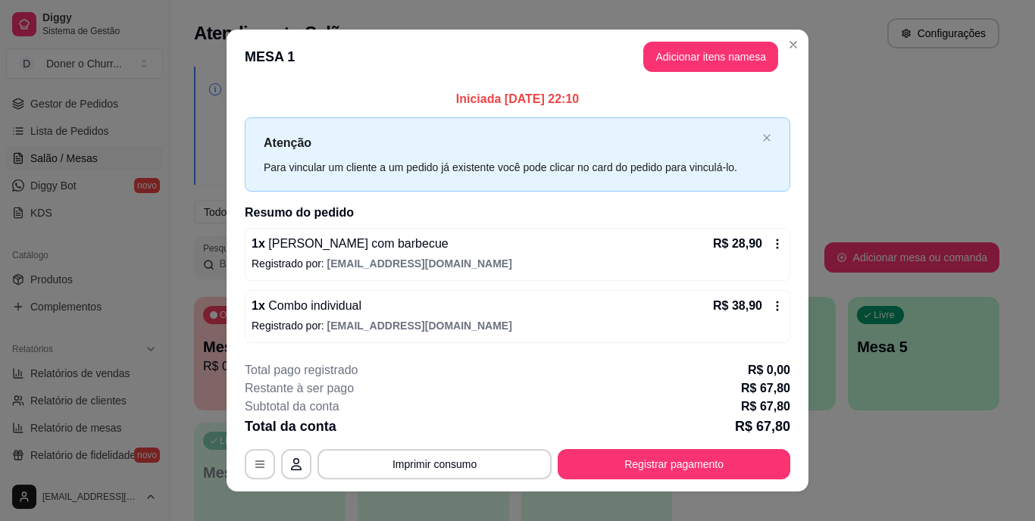
click at [774, 241] on icon at bounding box center [777, 244] width 12 height 12
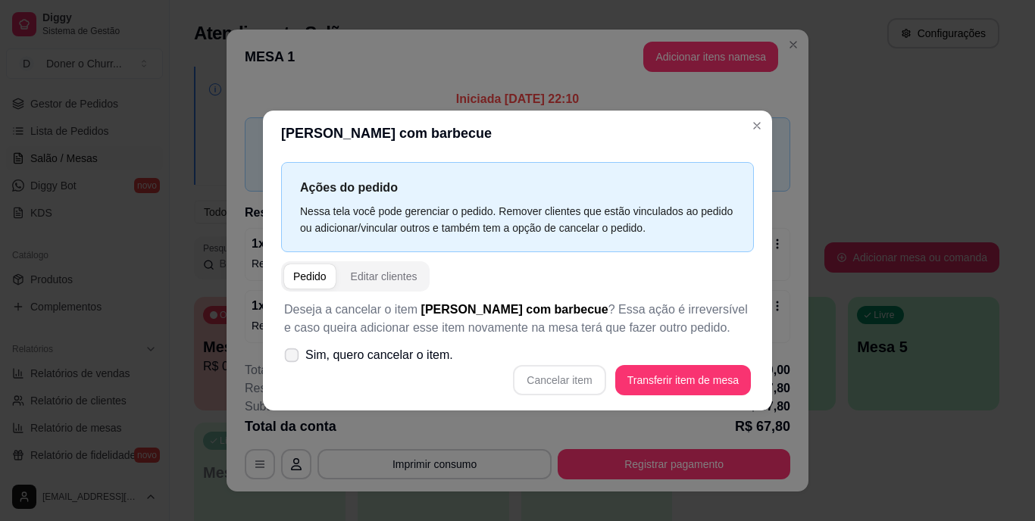
click at [282, 357] on label "Sim, quero cancelar o item." at bounding box center [368, 355] width 181 height 30
click at [283, 358] on input "Sim, quero cancelar o item." at bounding box center [288, 363] width 10 height 10
checkbox input "true"
click at [539, 380] on button "Cancelar item" at bounding box center [559, 381] width 90 height 30
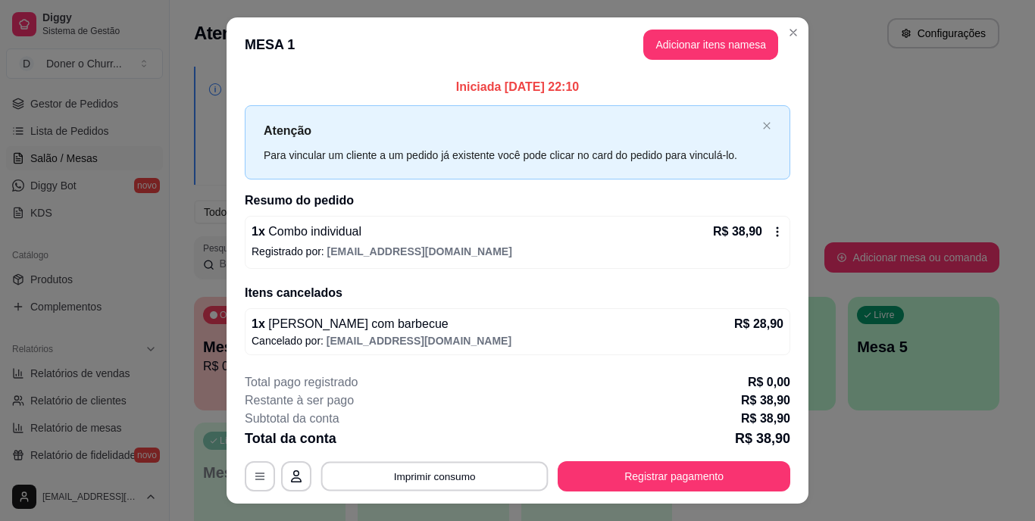
click at [441, 479] on button "Imprimir consumo" at bounding box center [434, 476] width 227 height 30
click at [433, 445] on button "IMPRESSORA" at bounding box center [433, 441] width 106 height 23
click at [433, 445] on div "Escolha a impressora IMPRESSORA" at bounding box center [433, 431] width 125 height 52
click at [433, 474] on button "Imprimir consumo" at bounding box center [434, 476] width 227 height 30
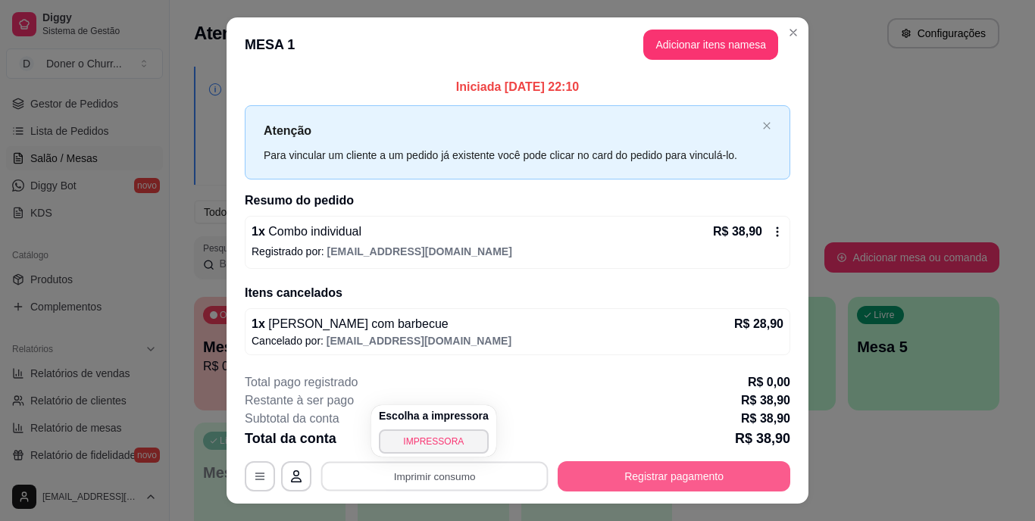
click at [626, 467] on body "Diggy Sistema de Gestão D Doner o Churr ... Loja aberta Diggy Pro até 07/11 Ace…" at bounding box center [512, 260] width 1024 height 521
click at [626, 467] on button "Registrar pagamento" at bounding box center [674, 476] width 233 height 30
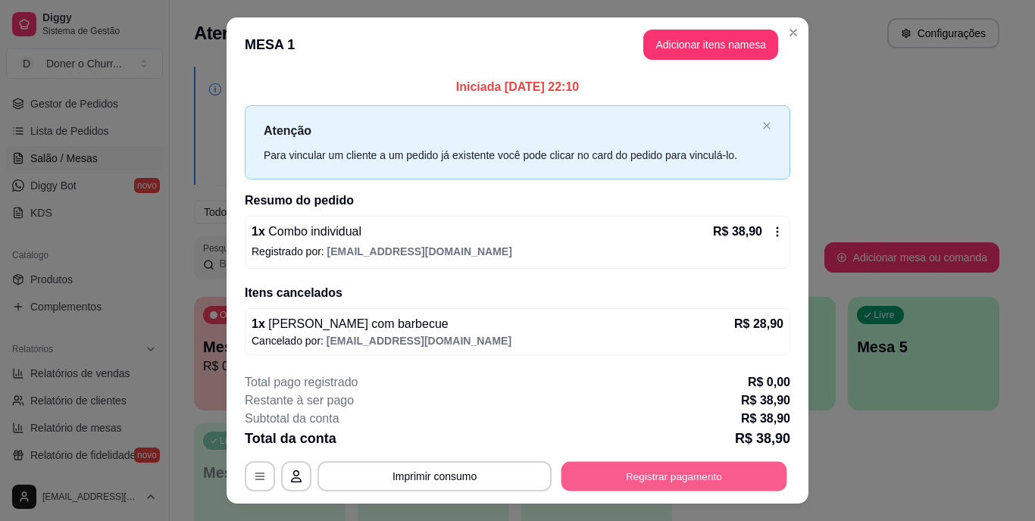
click at [645, 471] on button "Registrar pagamento" at bounding box center [674, 476] width 226 height 30
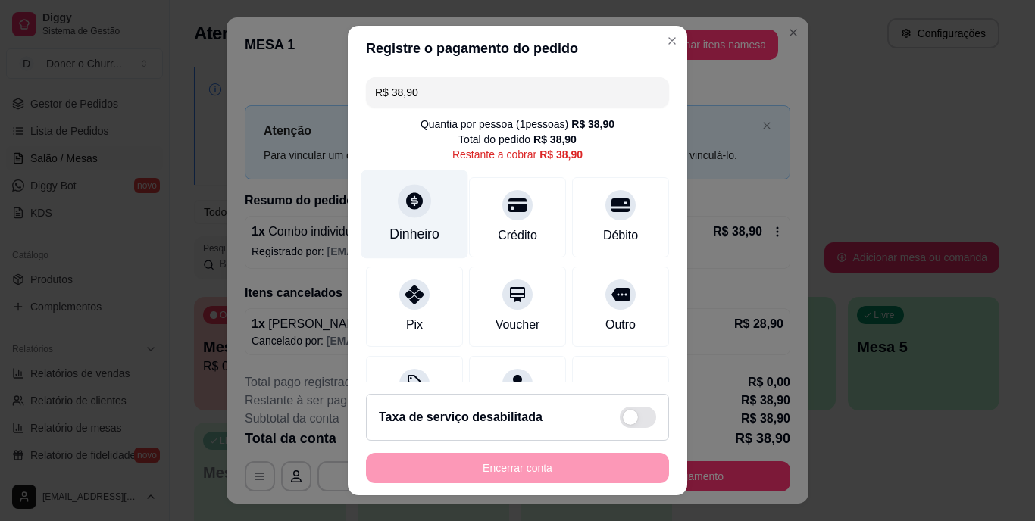
click at [415, 239] on div "Dinheiro" at bounding box center [414, 235] width 50 height 20
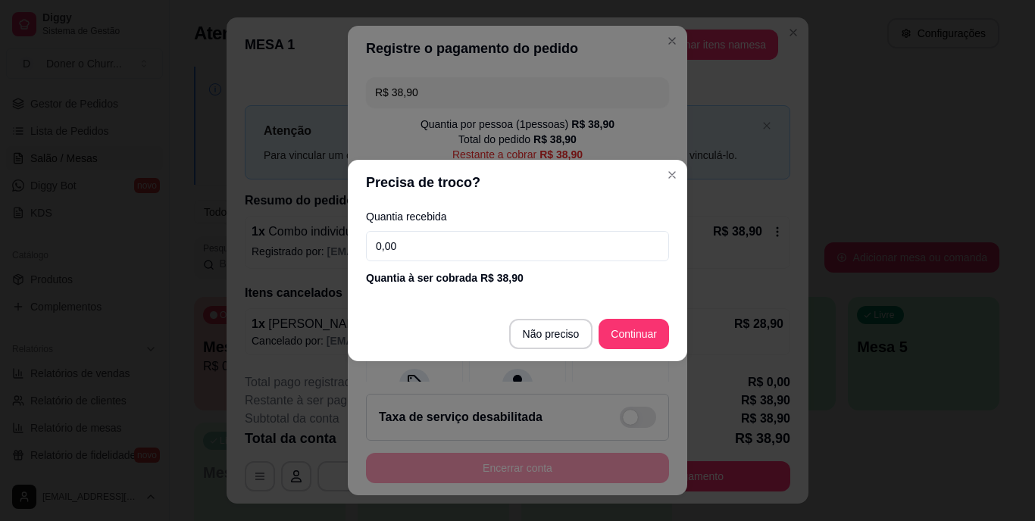
click at [454, 239] on input "0,00" at bounding box center [517, 246] width 303 height 30
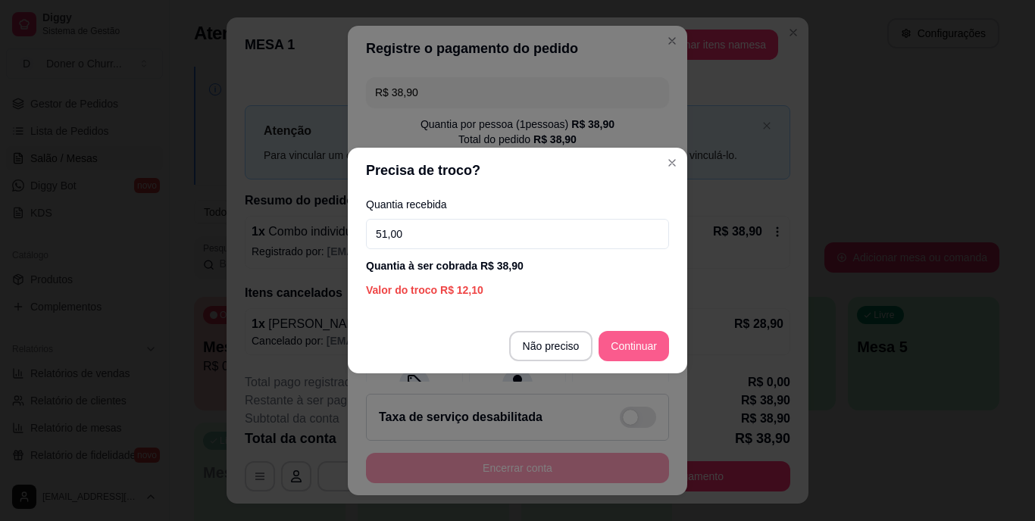
type input "51,00"
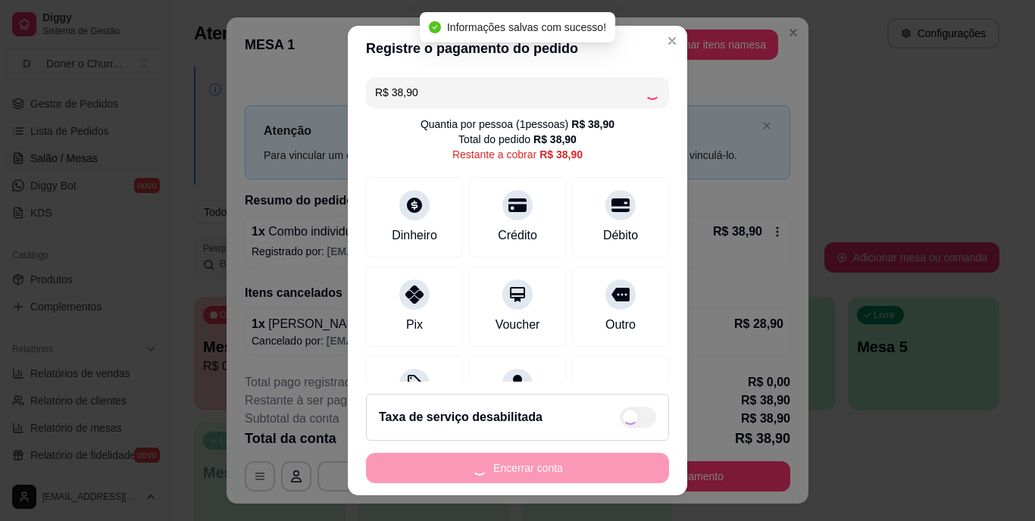
type input "R$ 0,00"
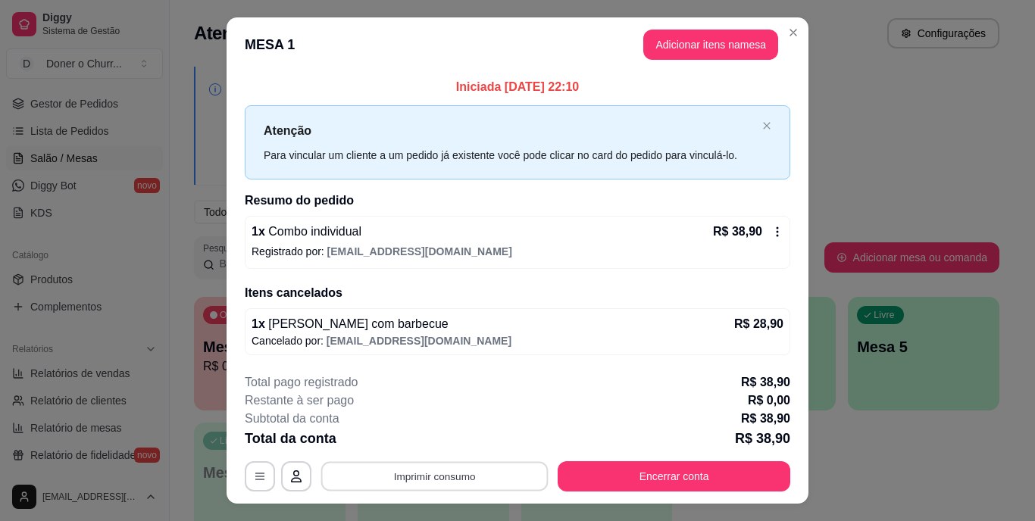
click at [437, 481] on button "Imprimir consumo" at bounding box center [434, 476] width 227 height 30
click at [431, 448] on button "IMPRESSORA" at bounding box center [433, 441] width 106 height 23
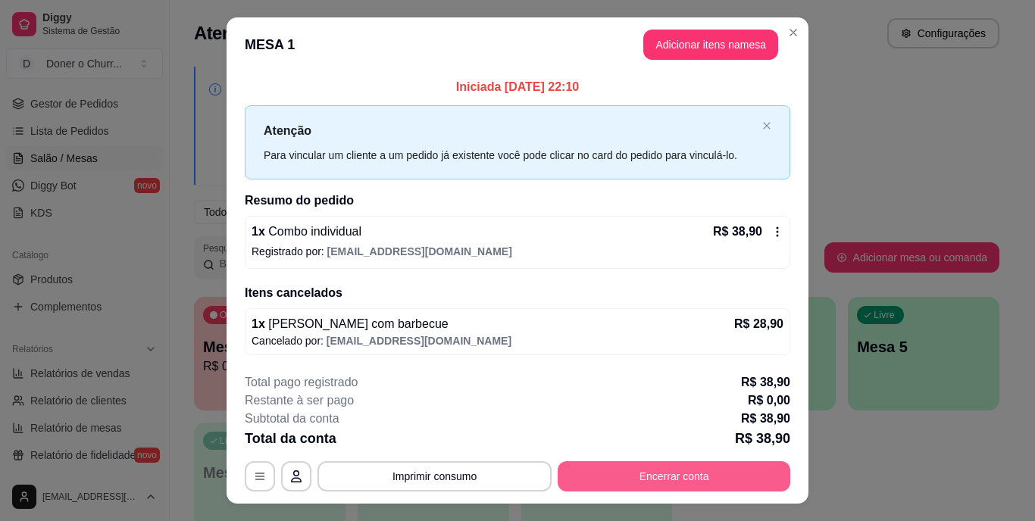
click at [677, 461] on div "**********" at bounding box center [517, 476] width 545 height 30
click at [672, 467] on button "Encerrar conta" at bounding box center [674, 476] width 226 height 30
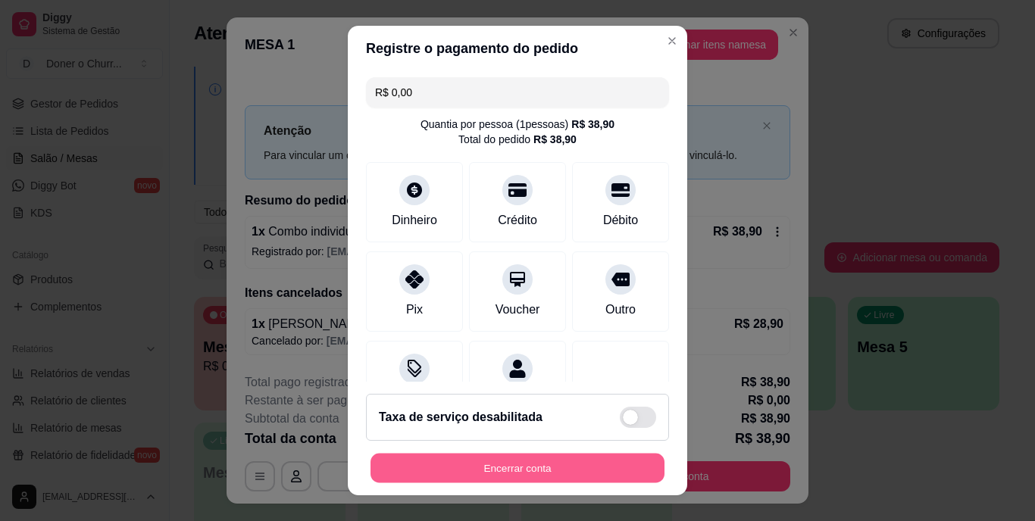
click at [489, 463] on button "Encerrar conta" at bounding box center [517, 468] width 294 height 30
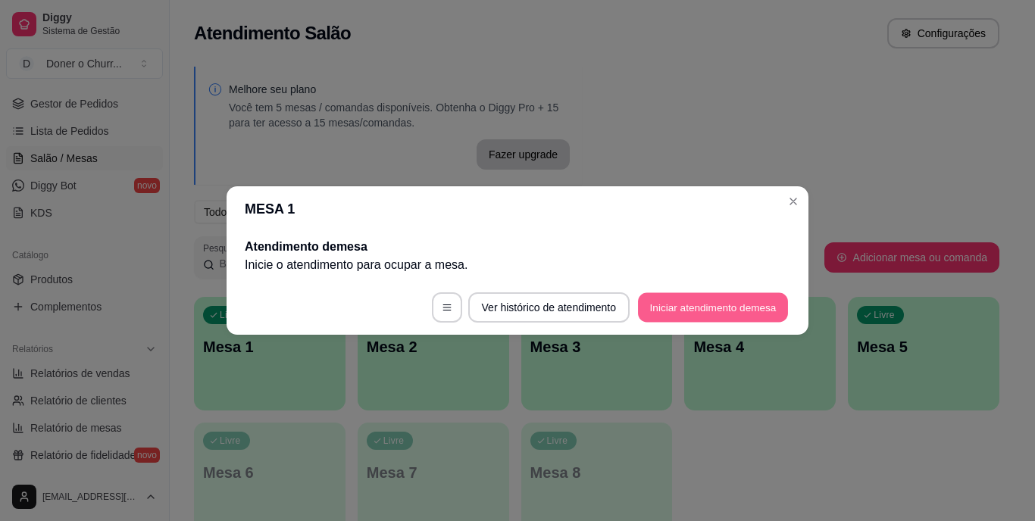
click at [724, 308] on button "Iniciar atendimento de mesa" at bounding box center [713, 308] width 150 height 30
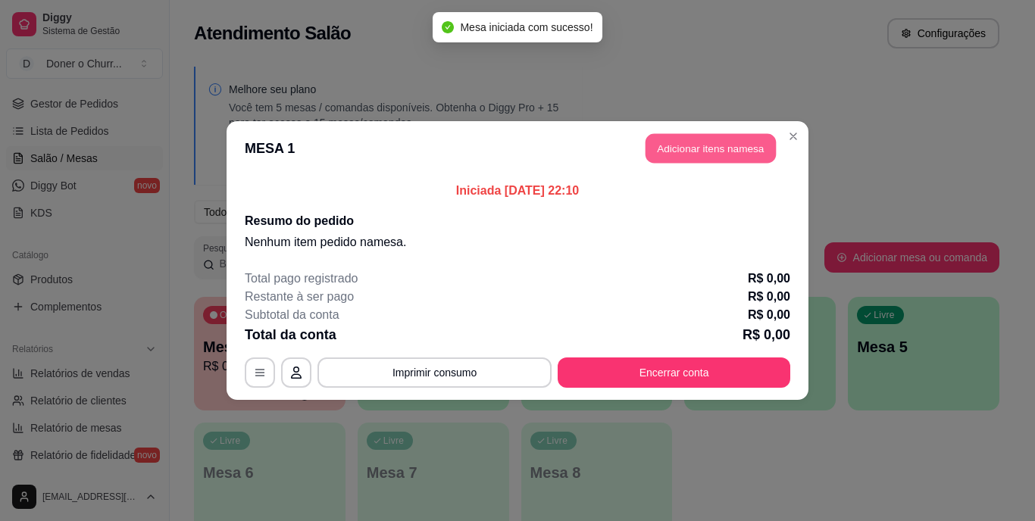
click at [713, 148] on button "Adicionar itens na mesa" at bounding box center [710, 149] width 130 height 30
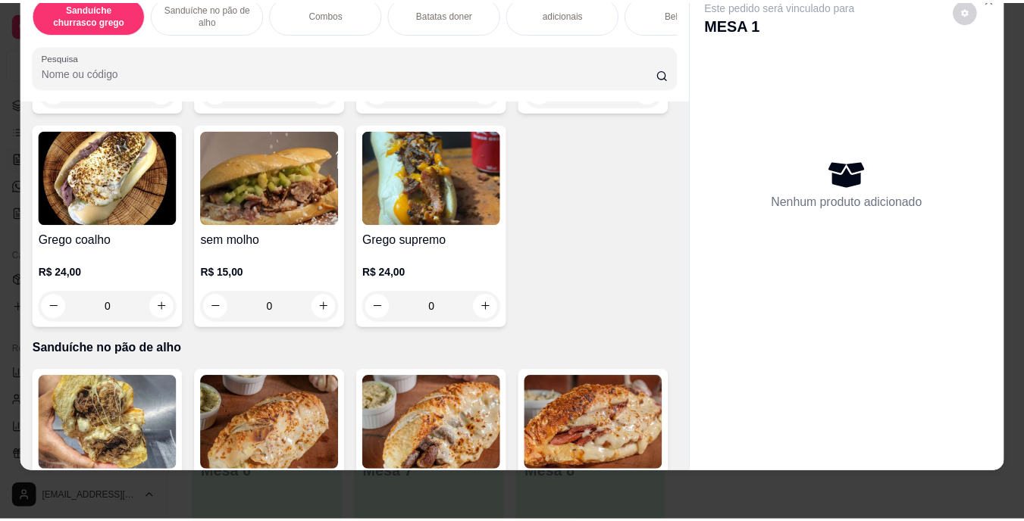
scroll to position [420, 0]
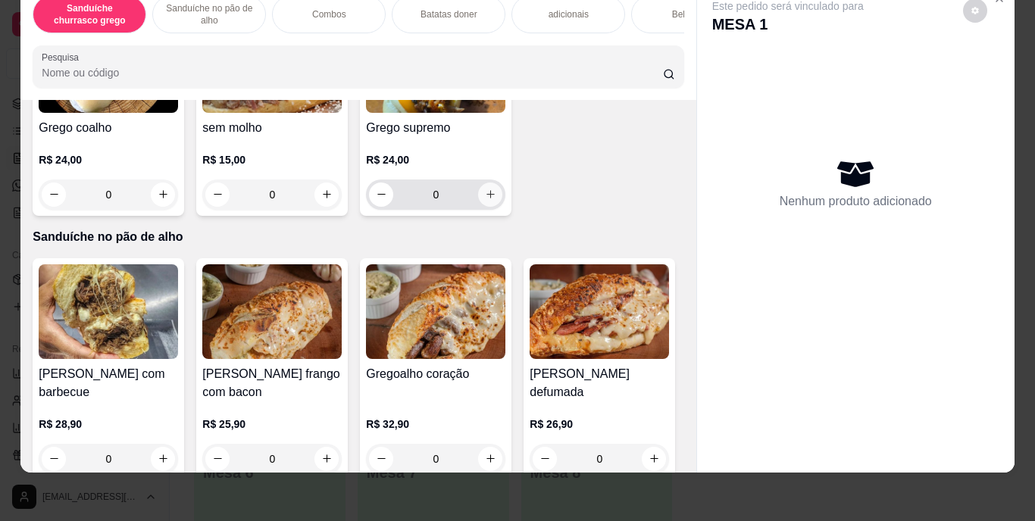
click at [485, 200] on icon "increase-product-quantity" at bounding box center [490, 194] width 11 height 11
type input "1"
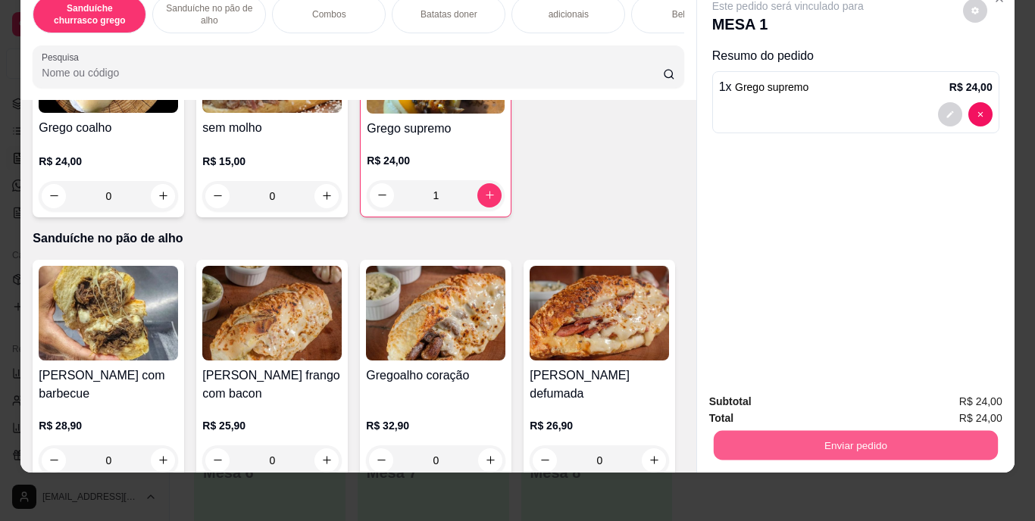
click at [826, 437] on button "Enviar pedido" at bounding box center [855, 446] width 284 height 30
click at [957, 403] on button "Enviar pedido" at bounding box center [962, 397] width 83 height 28
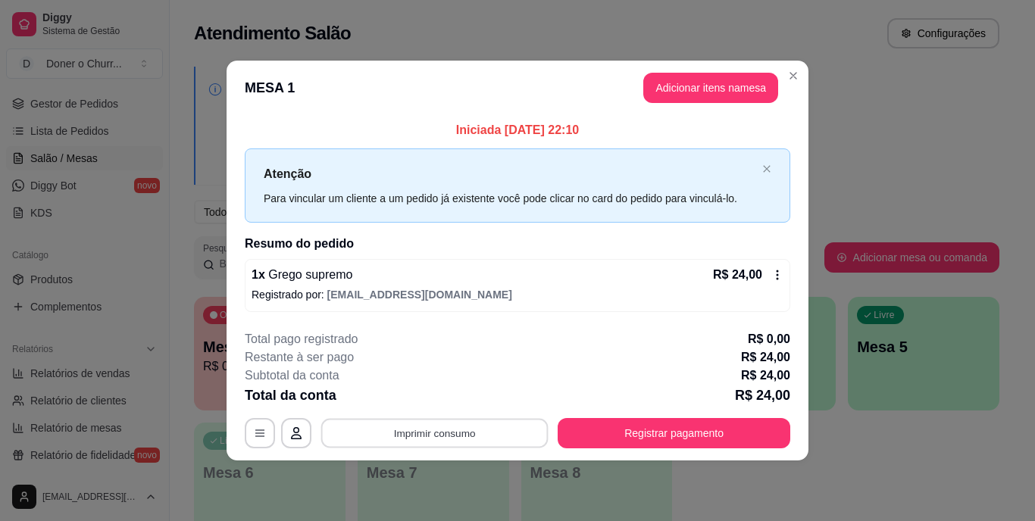
click at [423, 431] on button "Imprimir consumo" at bounding box center [434, 433] width 227 height 30
click at [451, 395] on button "IMPRESSORA" at bounding box center [439, 397] width 106 height 23
click at [448, 427] on button "Imprimir consumo" at bounding box center [434, 433] width 227 height 30
click at [435, 398] on button "IMPRESSORA" at bounding box center [439, 397] width 106 height 23
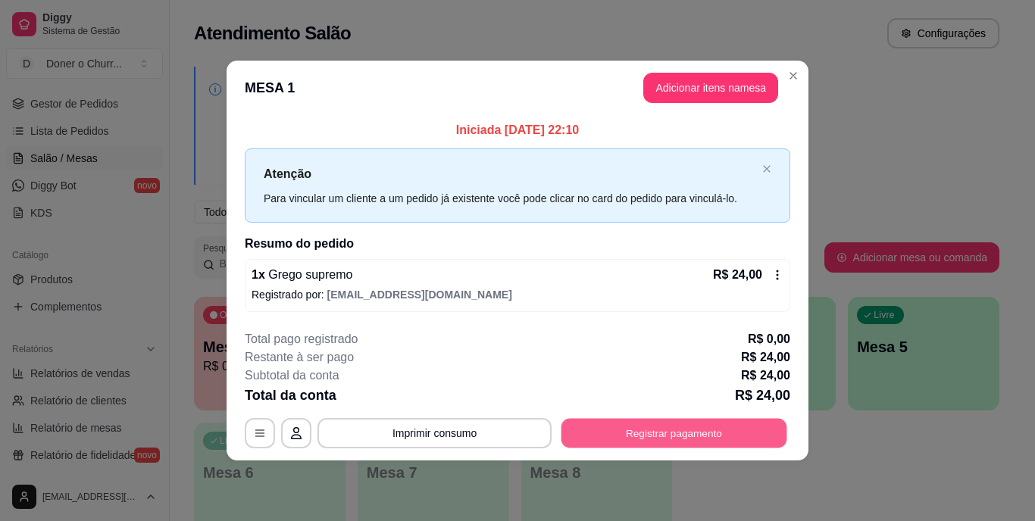
click at [667, 426] on button "Registrar pagamento" at bounding box center [674, 433] width 226 height 30
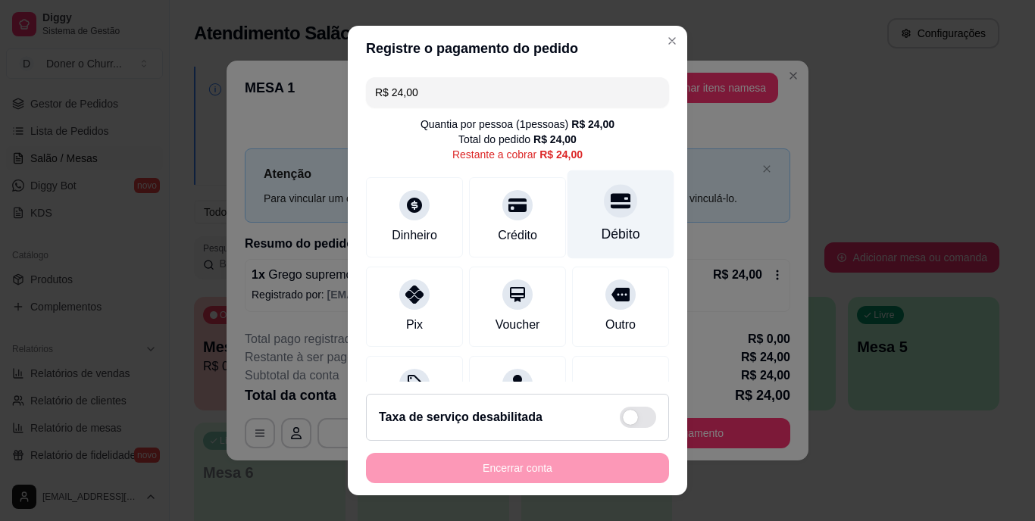
click at [596, 219] on div "Débito" at bounding box center [620, 214] width 107 height 89
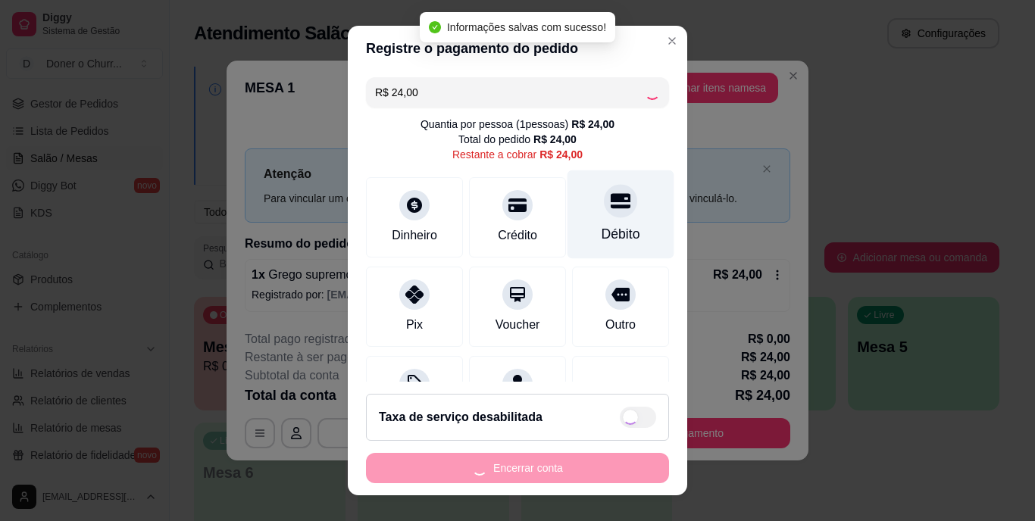
type input "R$ 0,00"
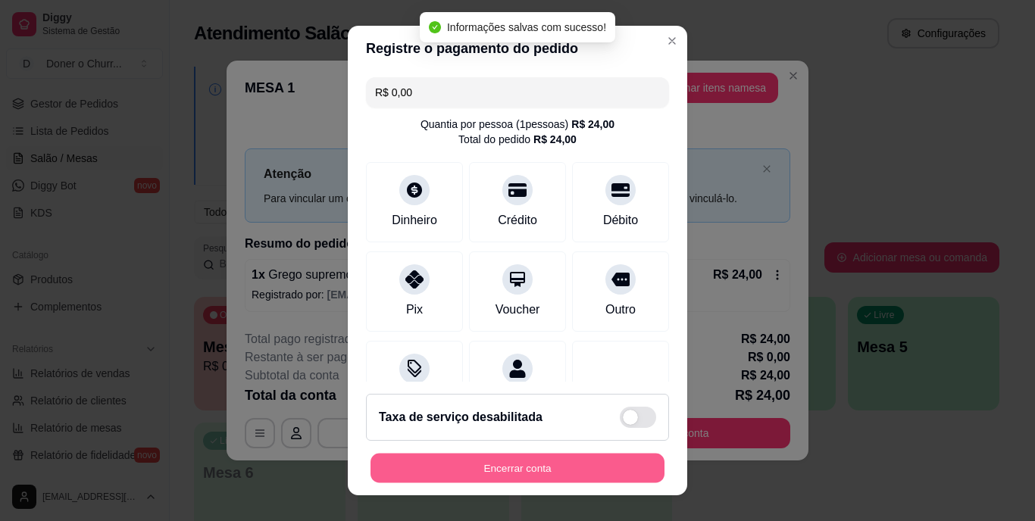
click at [520, 464] on button "Encerrar conta" at bounding box center [517, 468] width 294 height 30
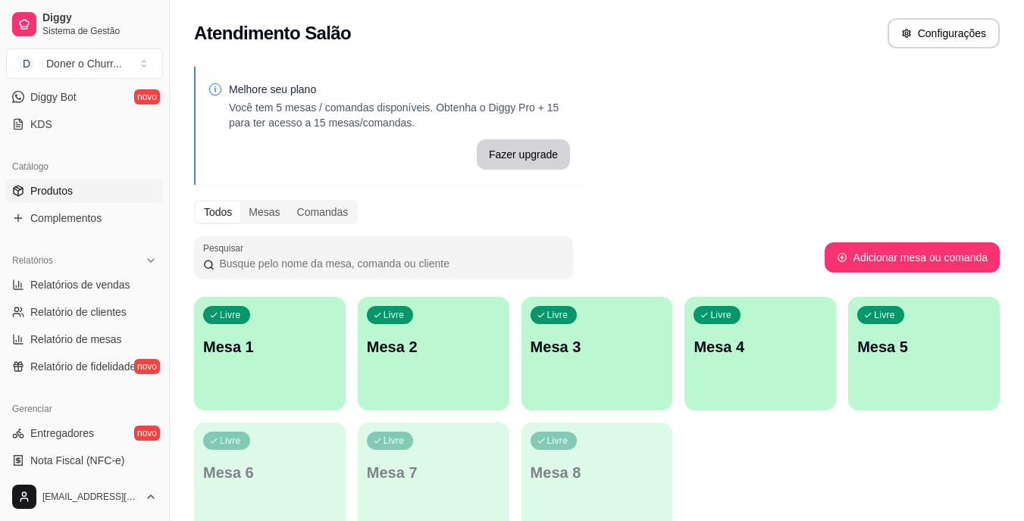
scroll to position [306, 0]
click at [93, 286] on span "Relatórios de vendas" at bounding box center [80, 284] width 100 height 15
select select "ALL"
select select "0"
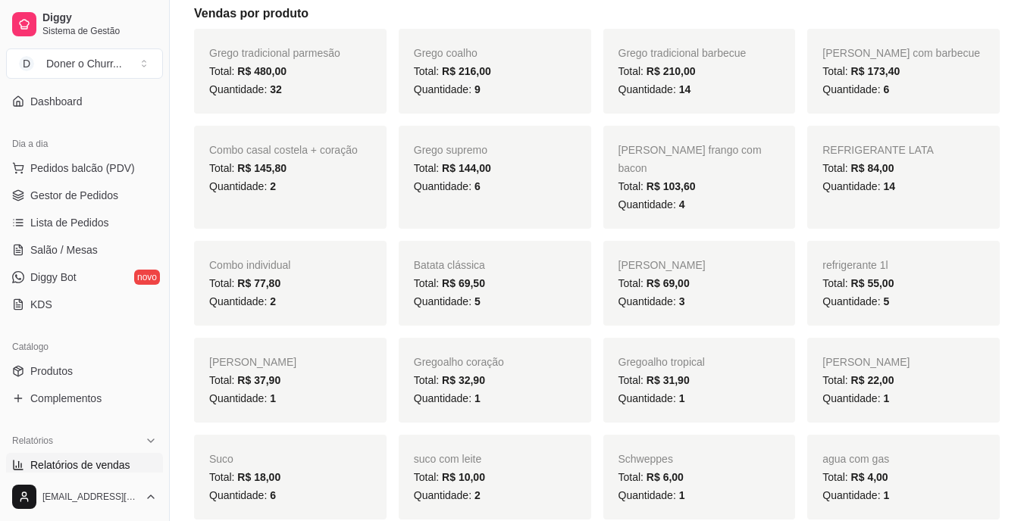
scroll to position [116, 0]
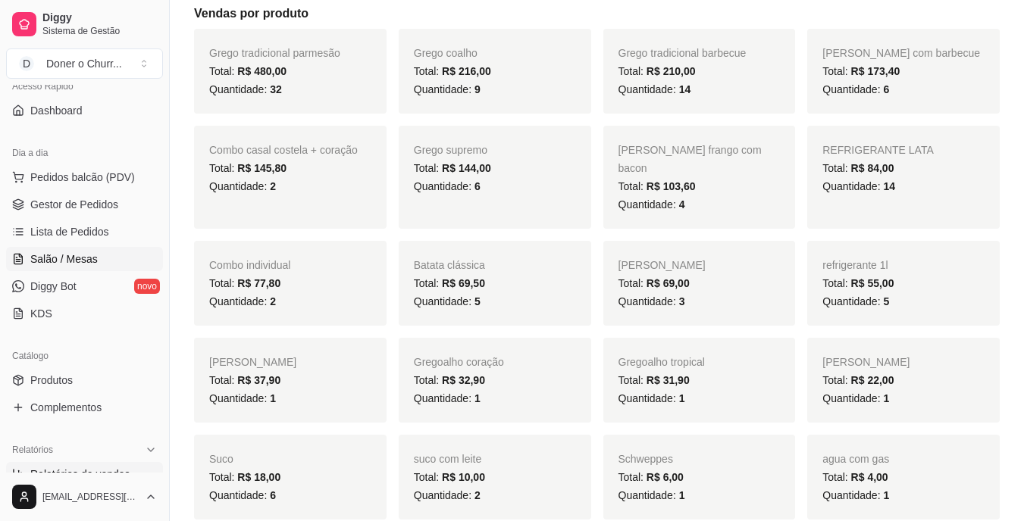
click at [64, 255] on span "Salão / Mesas" at bounding box center [63, 259] width 67 height 15
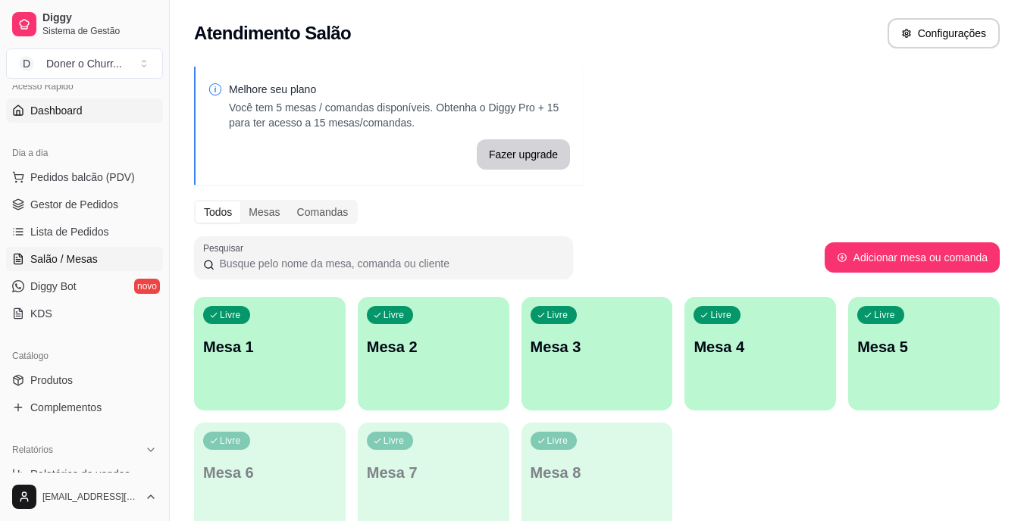
click at [71, 120] on link "Dashboard" at bounding box center [84, 110] width 157 height 24
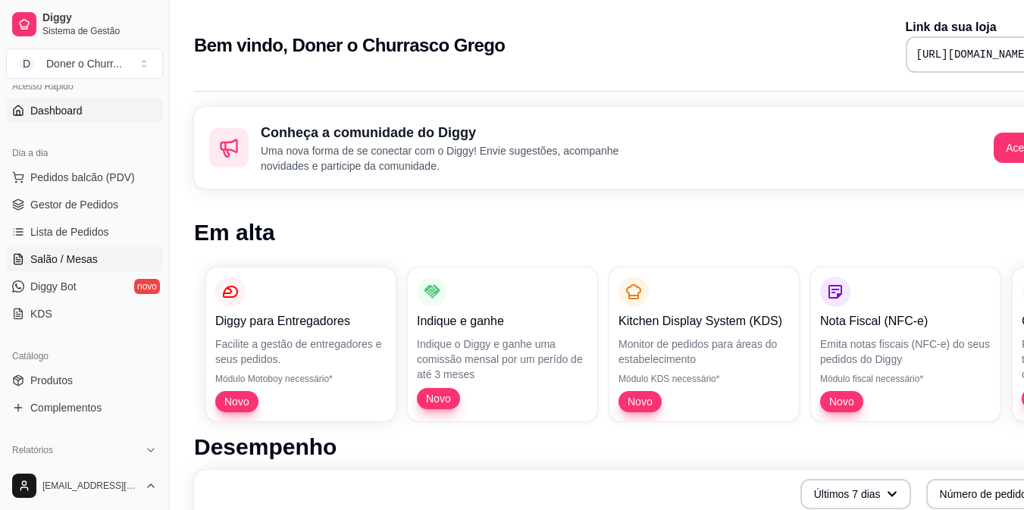
click at [71, 258] on span "Salão / Mesas" at bounding box center [63, 259] width 67 height 15
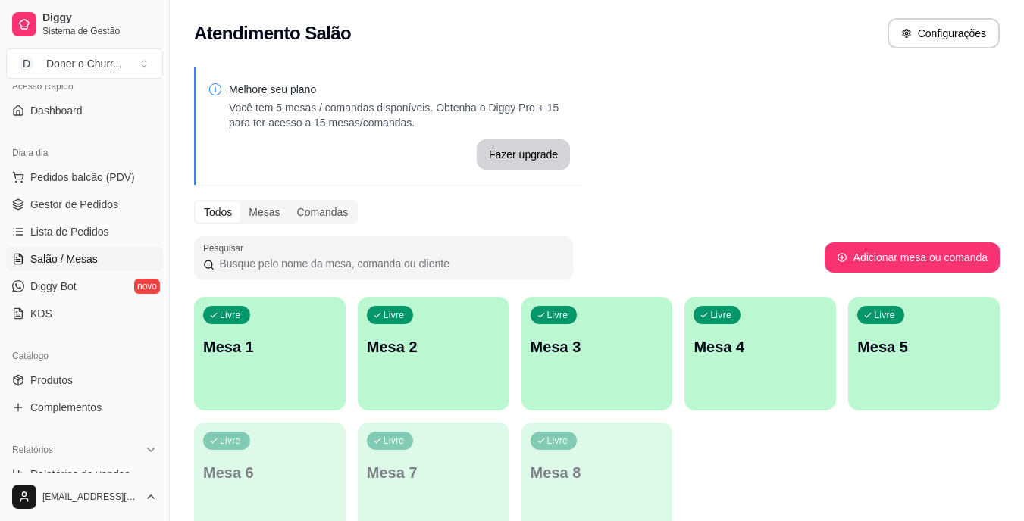
click at [315, 337] on p "Mesa 1" at bounding box center [269, 346] width 133 height 21
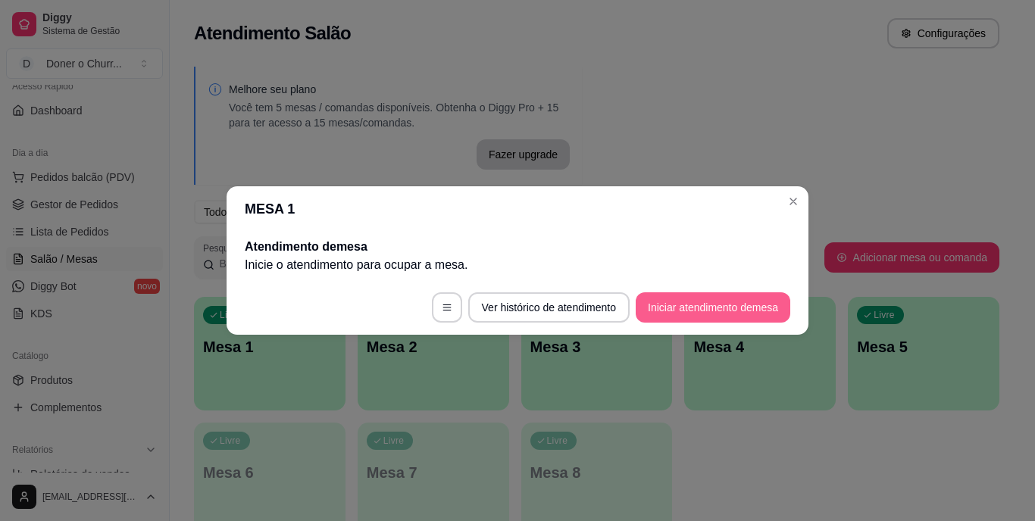
click at [705, 302] on button "Iniciar atendimento de mesa" at bounding box center [713, 307] width 155 height 30
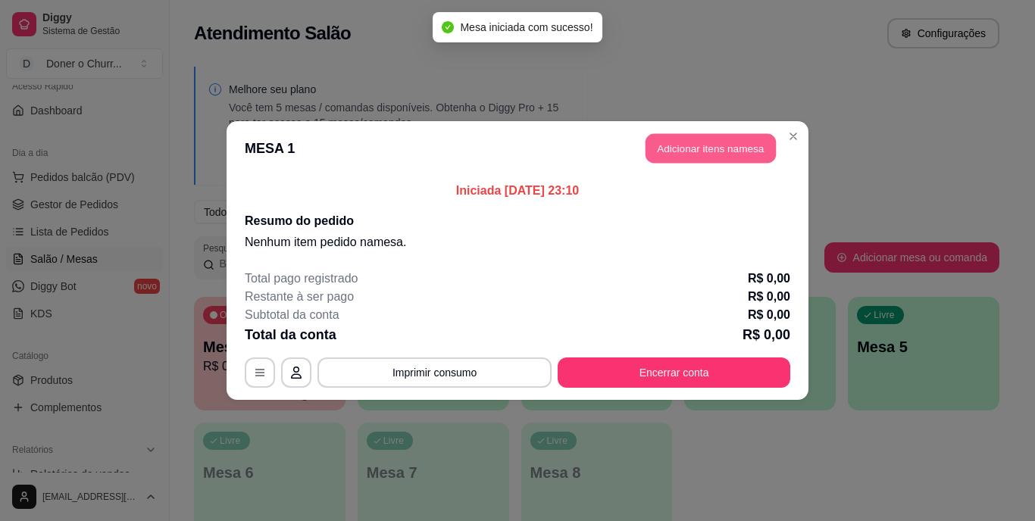
click at [718, 146] on button "Adicionar itens na mesa" at bounding box center [710, 149] width 130 height 30
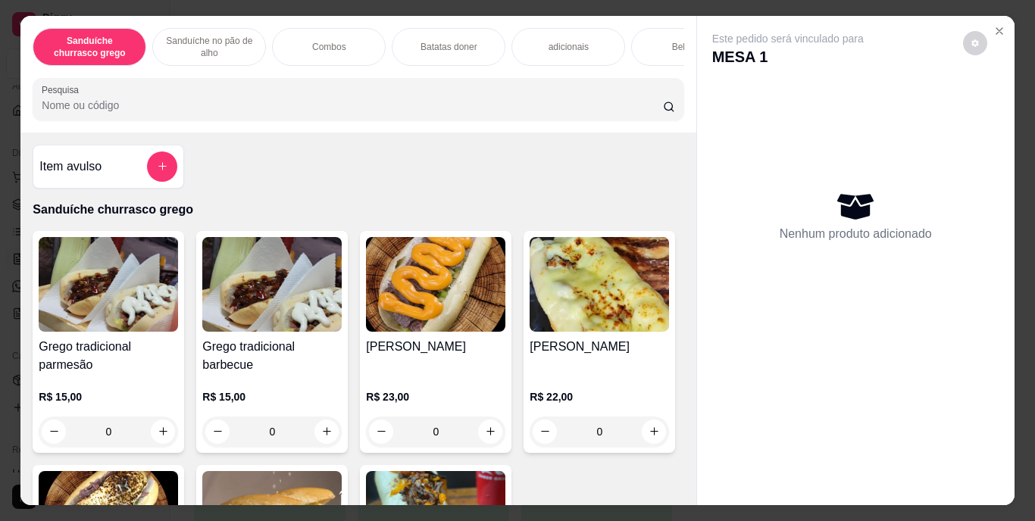
scroll to position [514, 0]
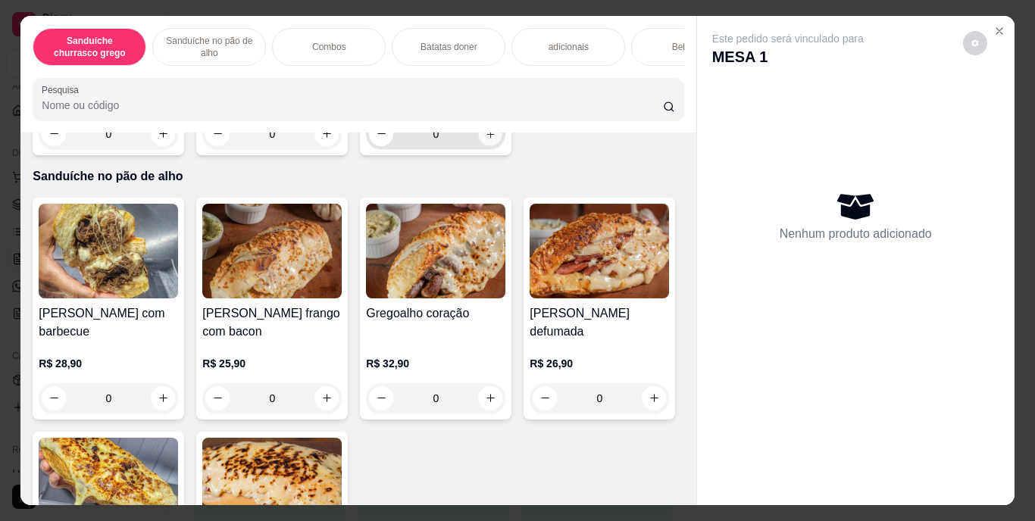
click at [479, 145] on button "increase-product-quantity" at bounding box center [490, 133] width 23 height 23
type input "1"
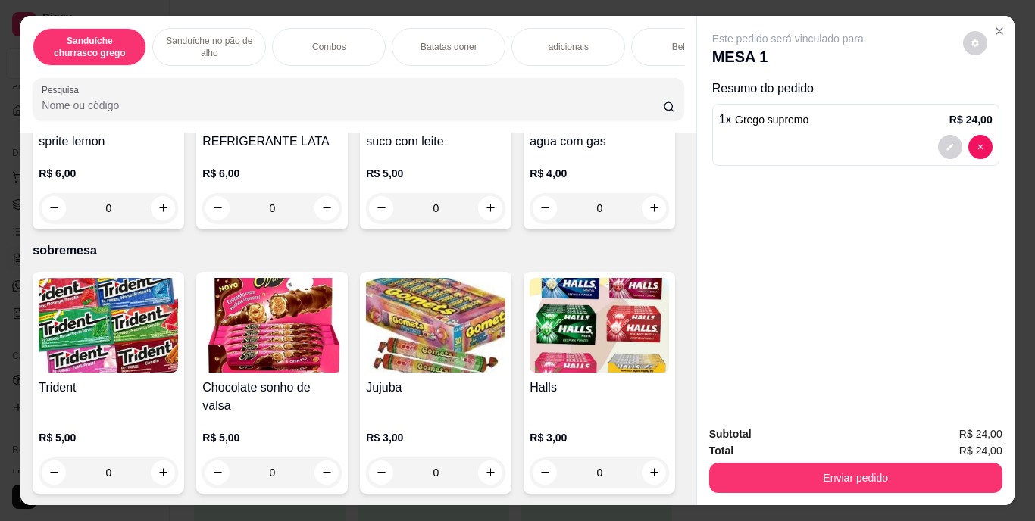
scroll to position [2862, 0]
click at [333, 214] on icon "increase-product-quantity" at bounding box center [326, 207] width 11 height 11
type input "1"
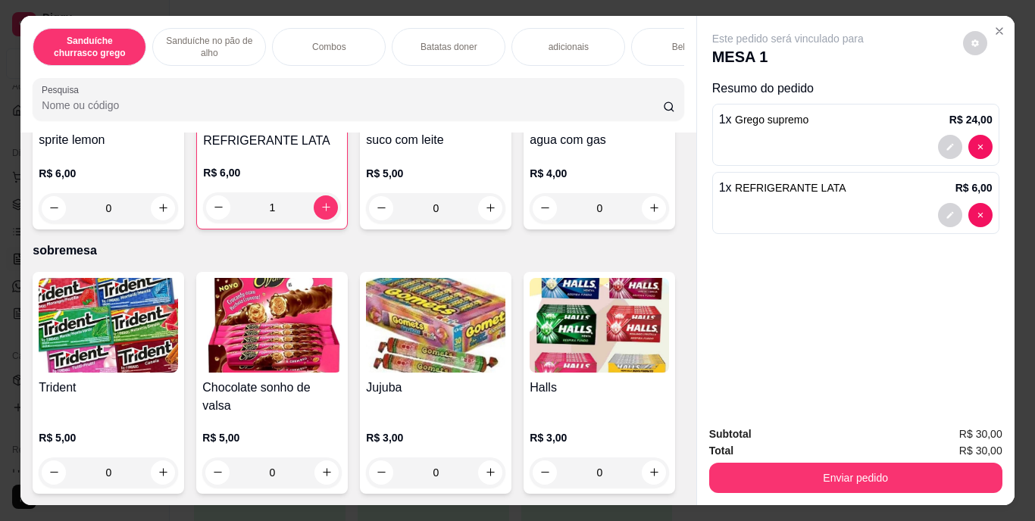
scroll to position [2615, 0]
click at [445, 32] on div "Batatas doner" at bounding box center [449, 47] width 114 height 38
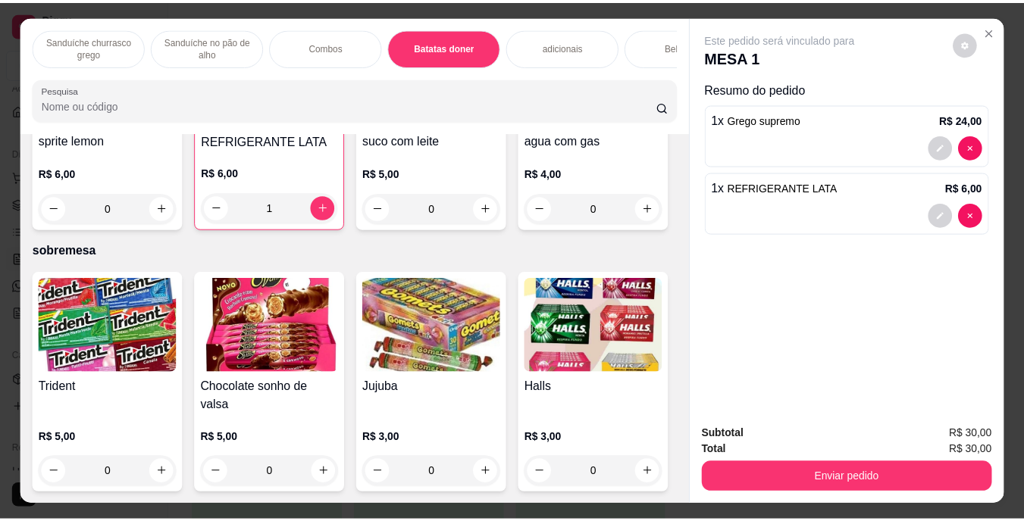
scroll to position [39, 0]
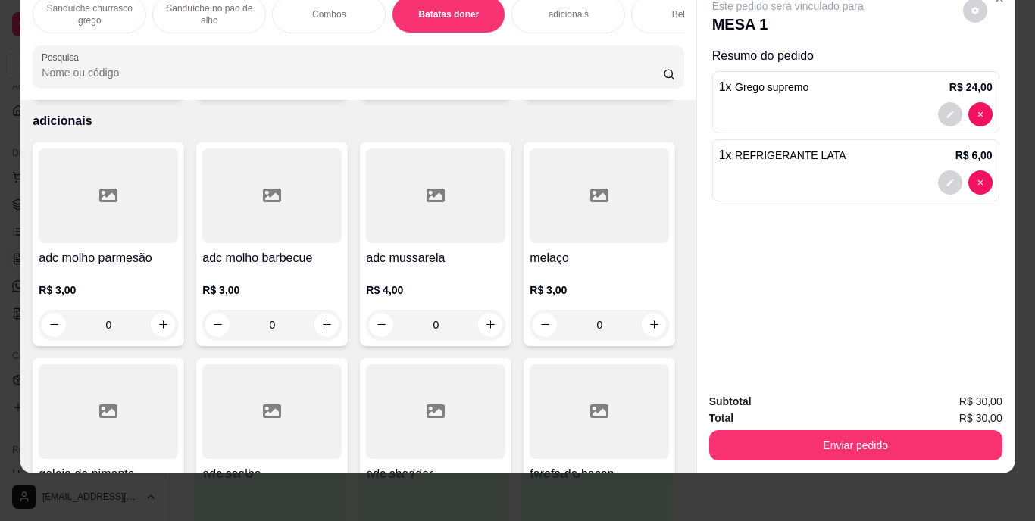
click at [156, 90] on button "increase-product-quantity" at bounding box center [163, 78] width 23 height 23
type input "1"
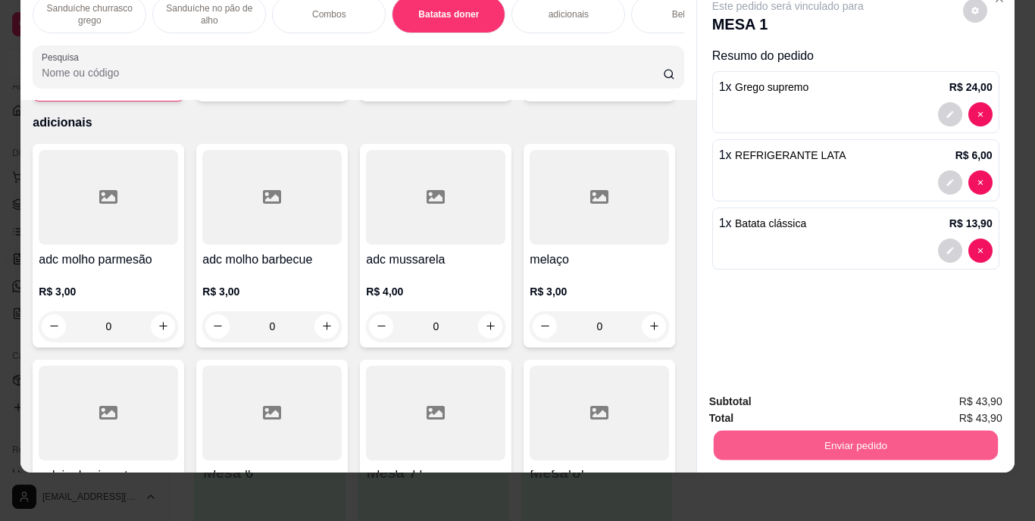
click at [820, 431] on button "Enviar pedido" at bounding box center [855, 446] width 284 height 30
click at [965, 398] on button "Enviar pedido" at bounding box center [963, 397] width 86 height 29
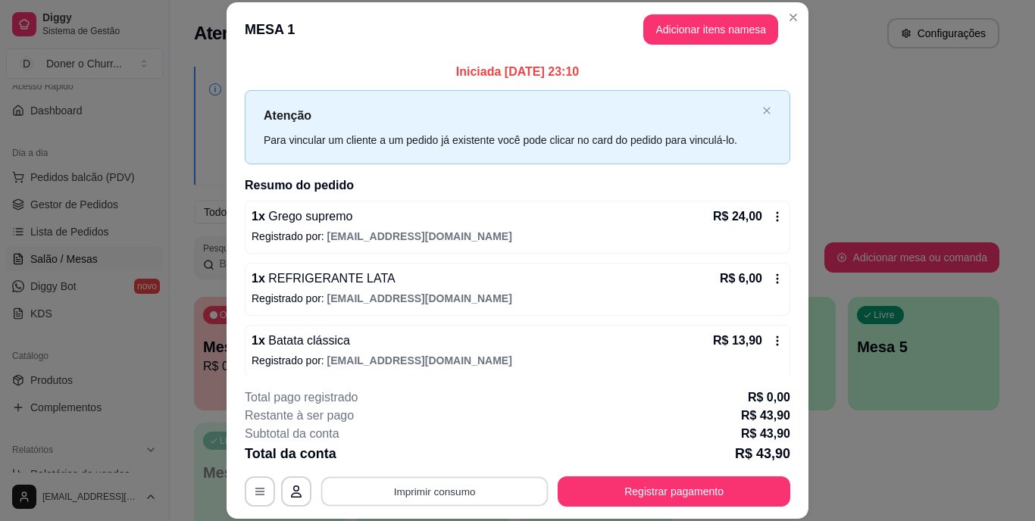
click at [420, 496] on button "Imprimir consumo" at bounding box center [434, 492] width 227 height 30
click at [442, 460] on button "IMPRESSORA" at bounding box center [434, 457] width 110 height 24
click at [434, 496] on button "Imprimir consumo" at bounding box center [434, 492] width 227 height 30
click at [422, 465] on button "IMPRESSORA" at bounding box center [433, 456] width 106 height 23
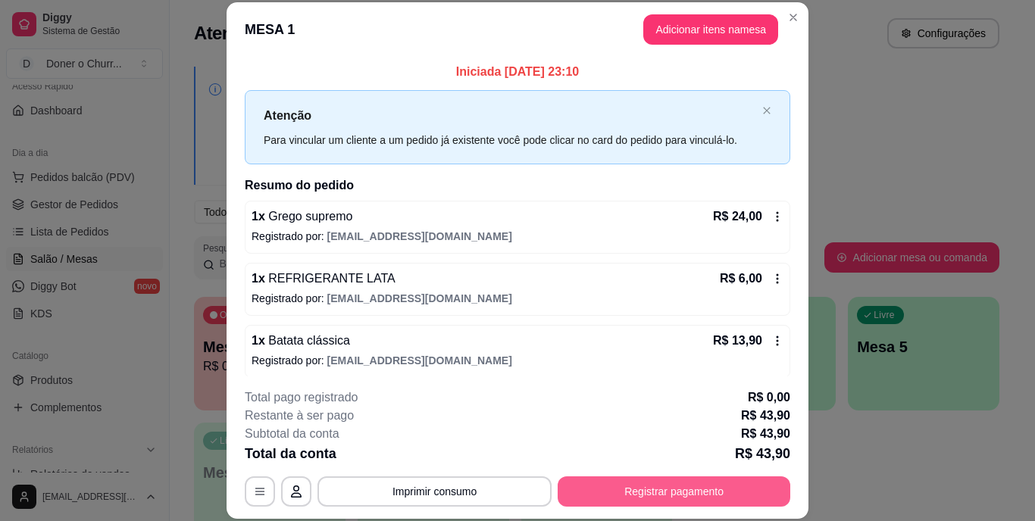
click at [648, 497] on button "Registrar pagamento" at bounding box center [674, 492] width 233 height 30
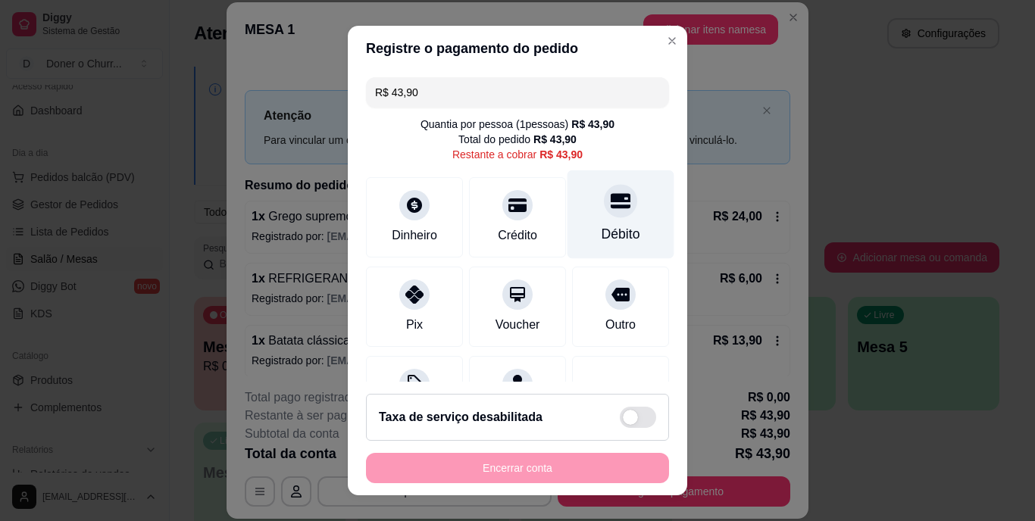
click at [604, 215] on div at bounding box center [620, 201] width 33 height 33
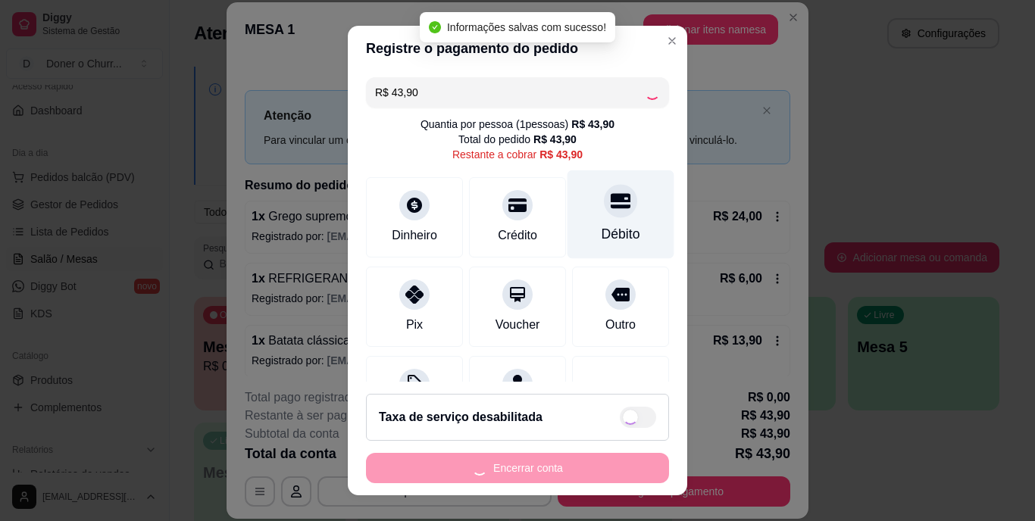
type input "R$ 0,00"
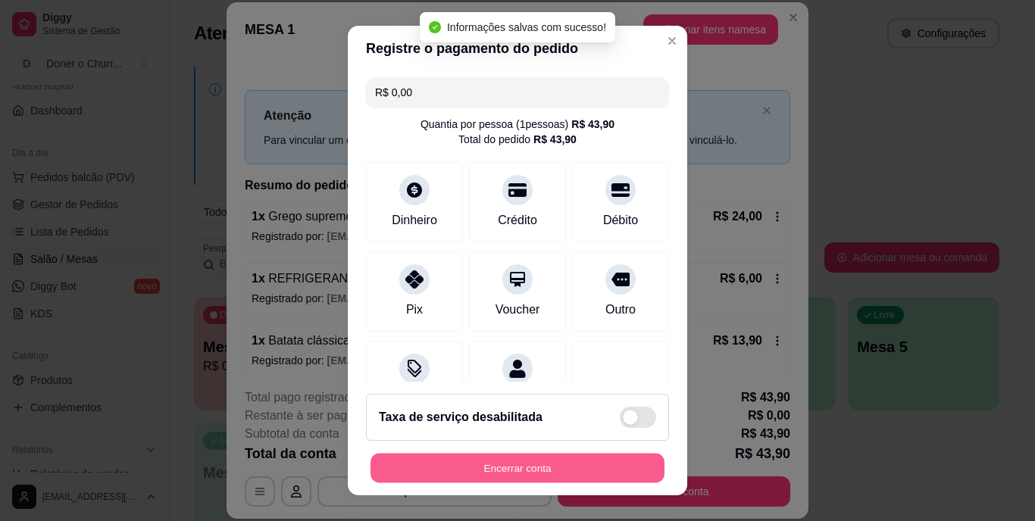
click at [495, 472] on button "Encerrar conta" at bounding box center [517, 468] width 294 height 30
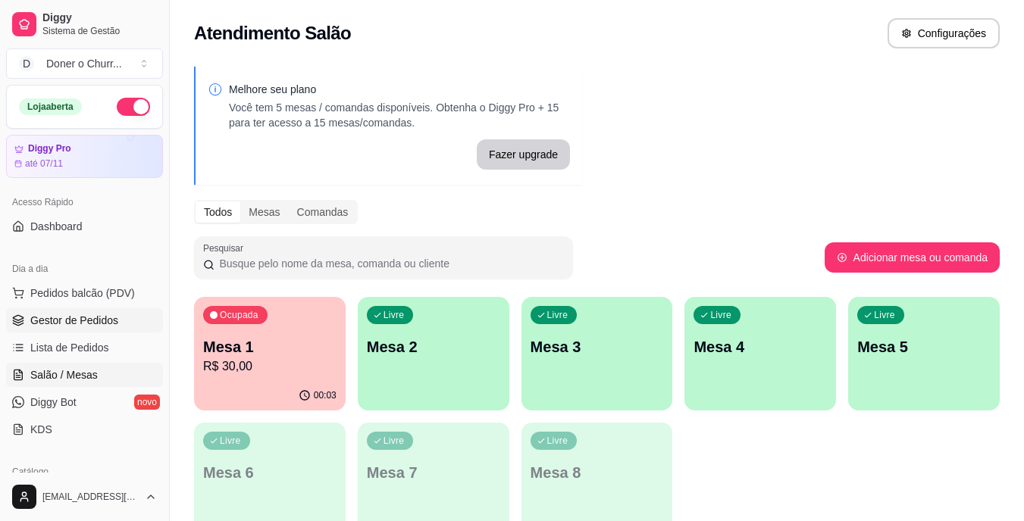
click at [72, 323] on span "Gestor de Pedidos" at bounding box center [74, 320] width 88 height 15
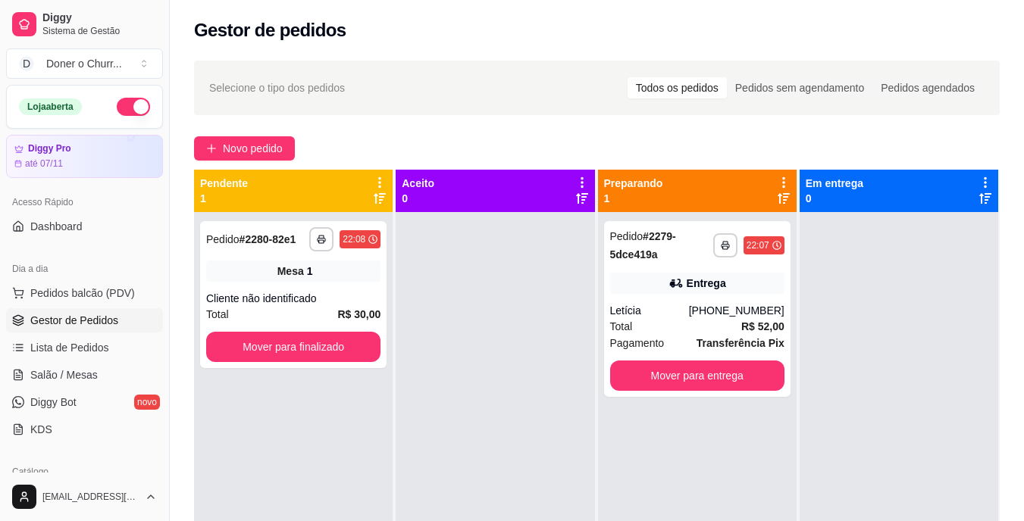
click at [723, 129] on div "**********" at bounding box center [597, 381] width 854 height 658
